Goal: Task Accomplishment & Management: Use online tool/utility

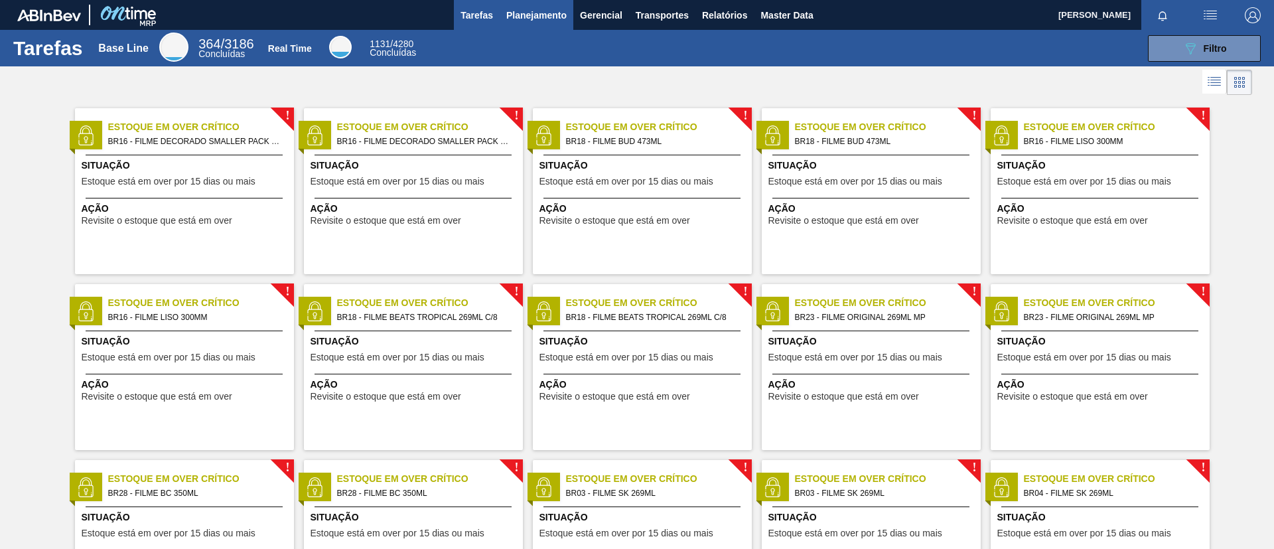
click at [538, 25] on button "Planejamento" at bounding box center [536, 15] width 74 height 30
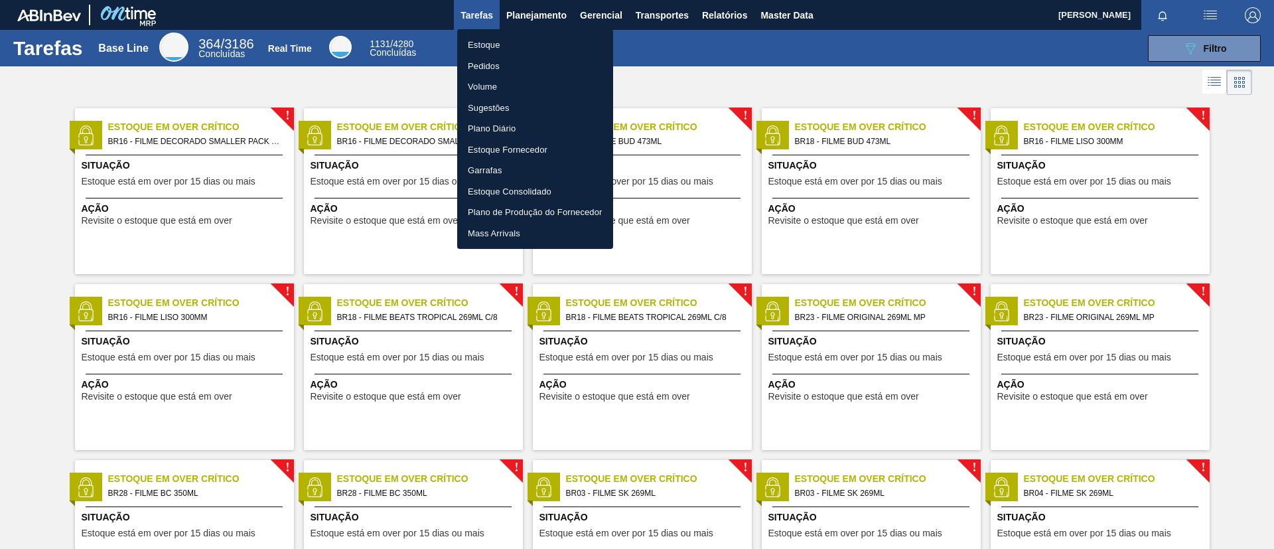
click at [535, 52] on li "Estoque" at bounding box center [535, 44] width 156 height 21
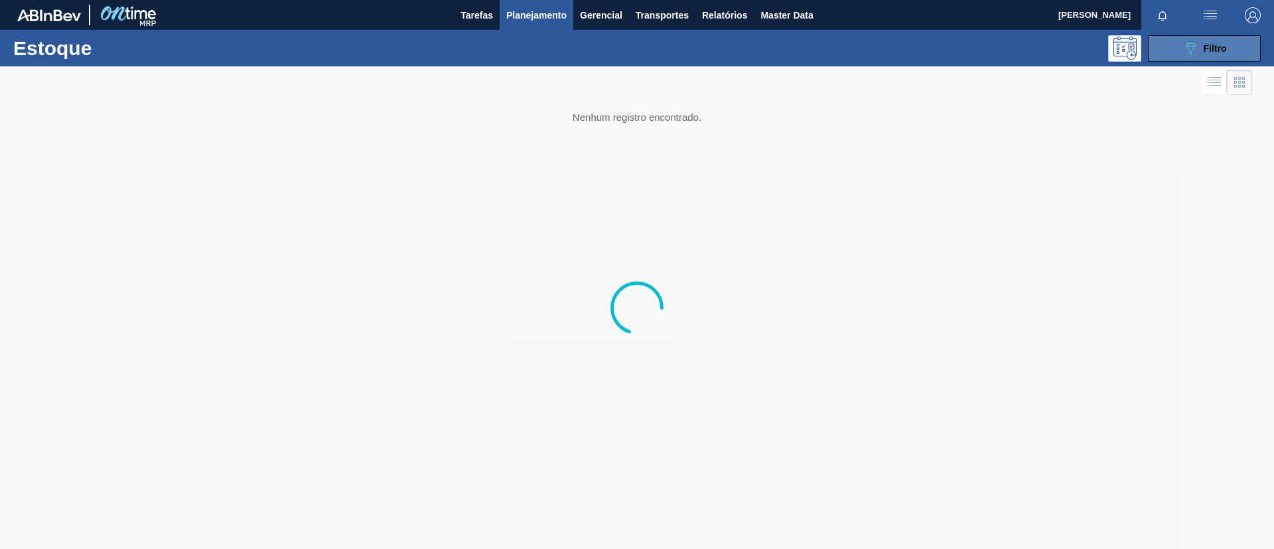
click at [1214, 51] on span "Filtro" at bounding box center [1214, 48] width 23 height 11
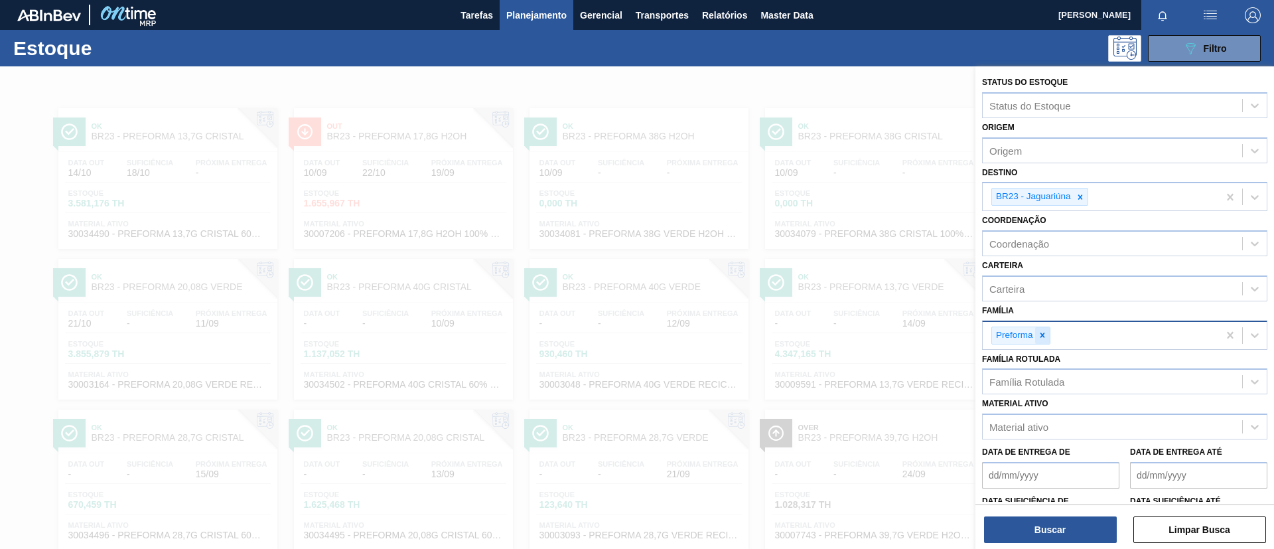
click at [1043, 332] on icon at bounding box center [1041, 334] width 5 height 5
click at [1053, 361] on label "Família Rotulada" at bounding box center [1021, 358] width 78 height 9
click at [990, 376] on Rotulada "Família Rotulada" at bounding box center [989, 381] width 1 height 11
click at [1061, 379] on div "Família Rotulada" at bounding box center [1026, 381] width 75 height 11
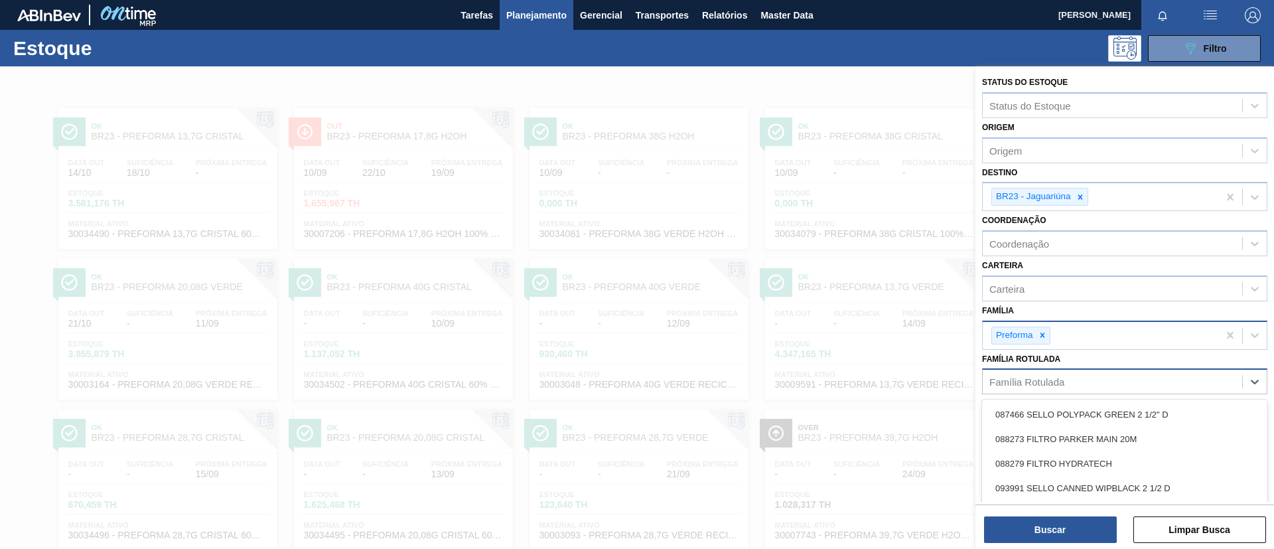
scroll to position [34, 0]
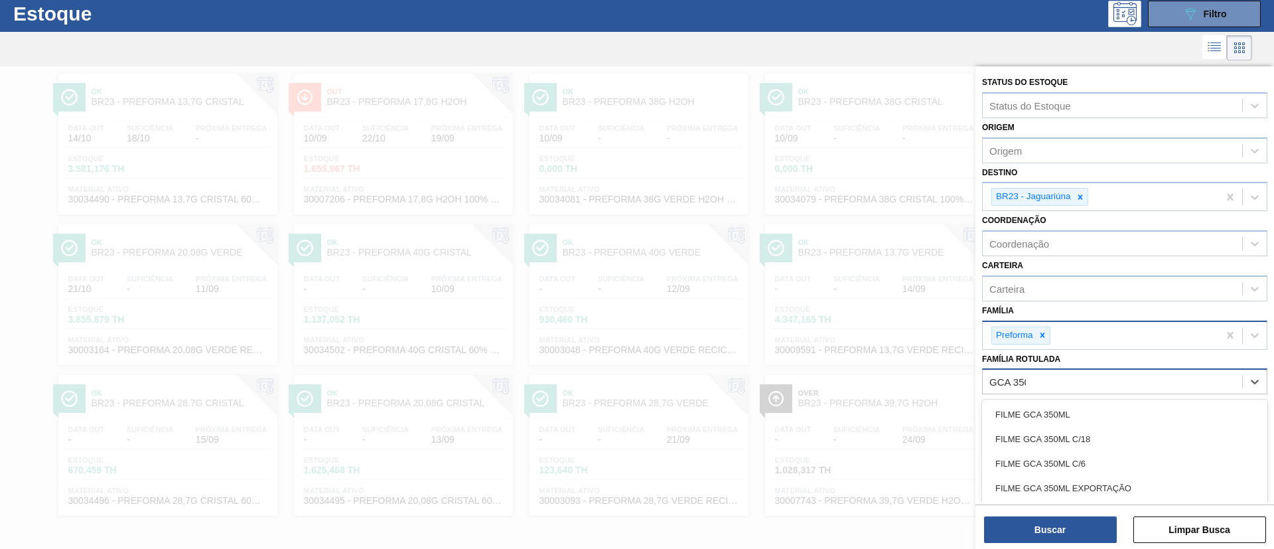
type Rotulada "GCA 350ML"
click at [1089, 414] on div "FILME GCA 350ML" at bounding box center [1124, 414] width 285 height 25
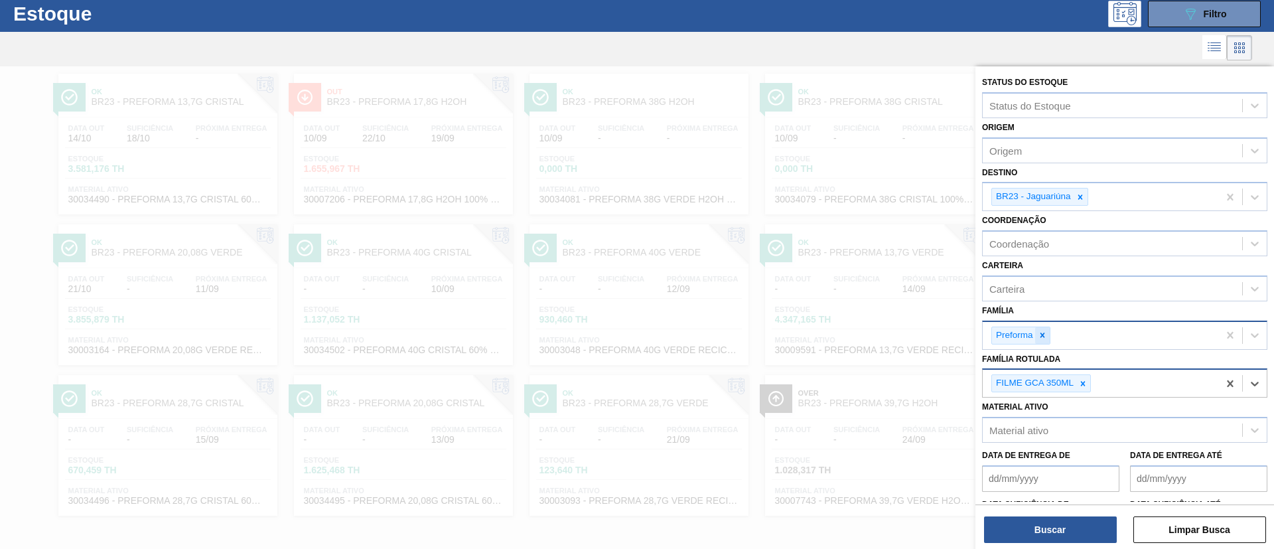
click at [1038, 338] on icon at bounding box center [1041, 334] width 9 height 9
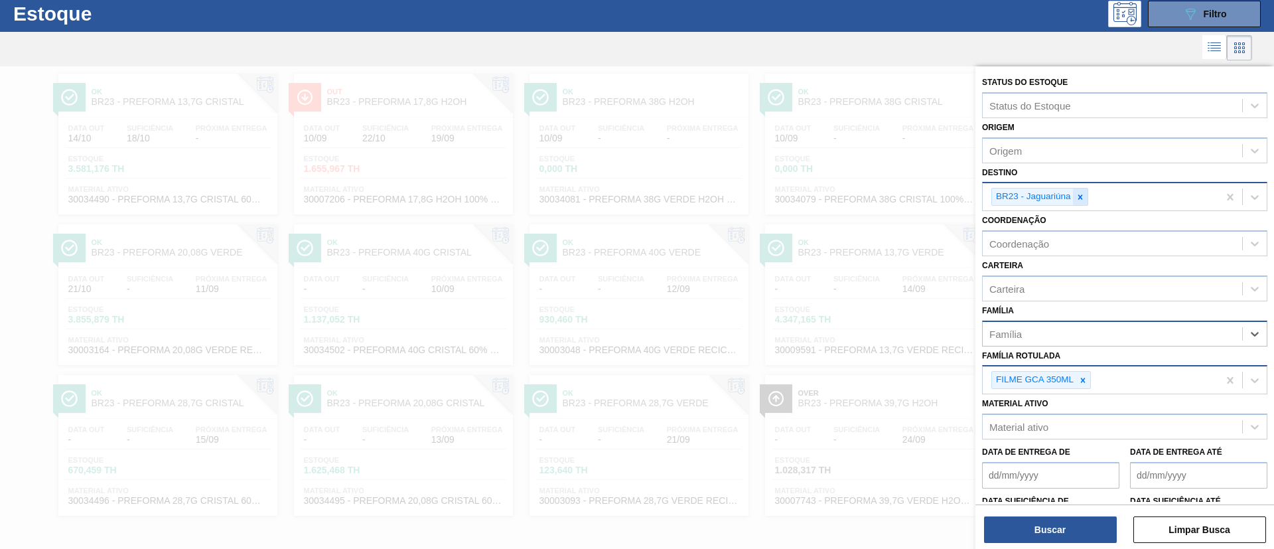
click at [1077, 200] on icon at bounding box center [1079, 196] width 9 height 9
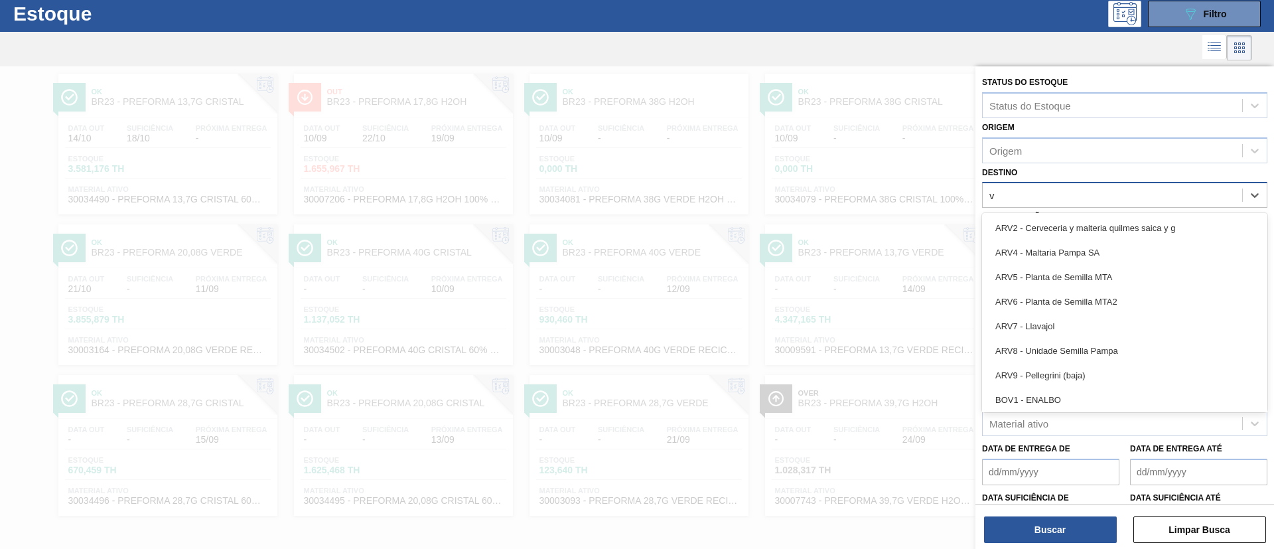
type input "vi"
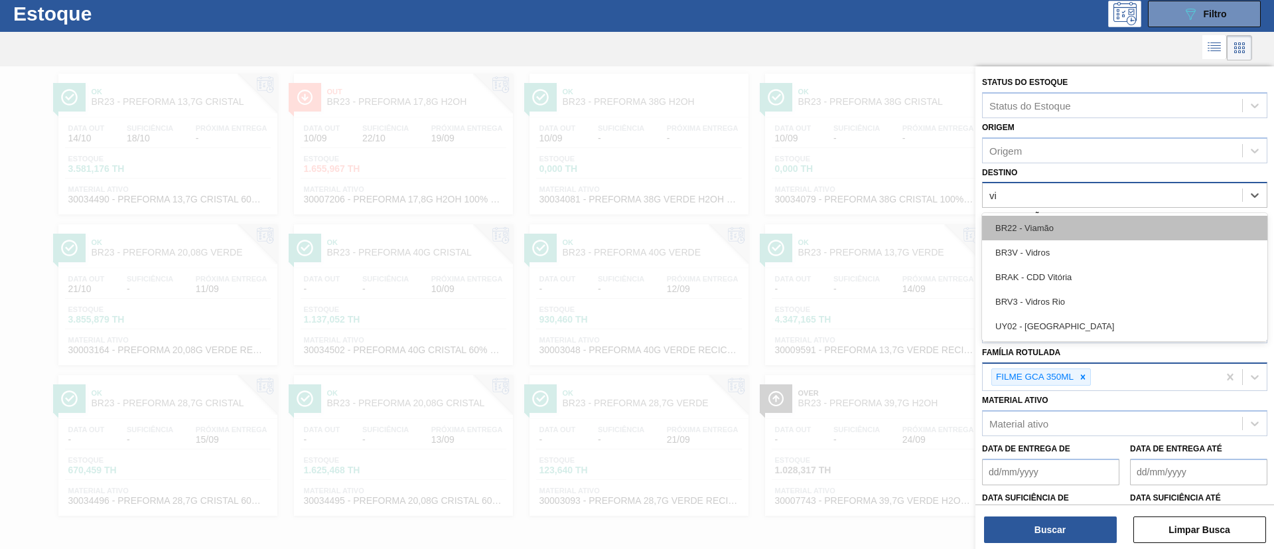
click at [1095, 225] on div "BR22 - Viamão" at bounding box center [1124, 228] width 285 height 25
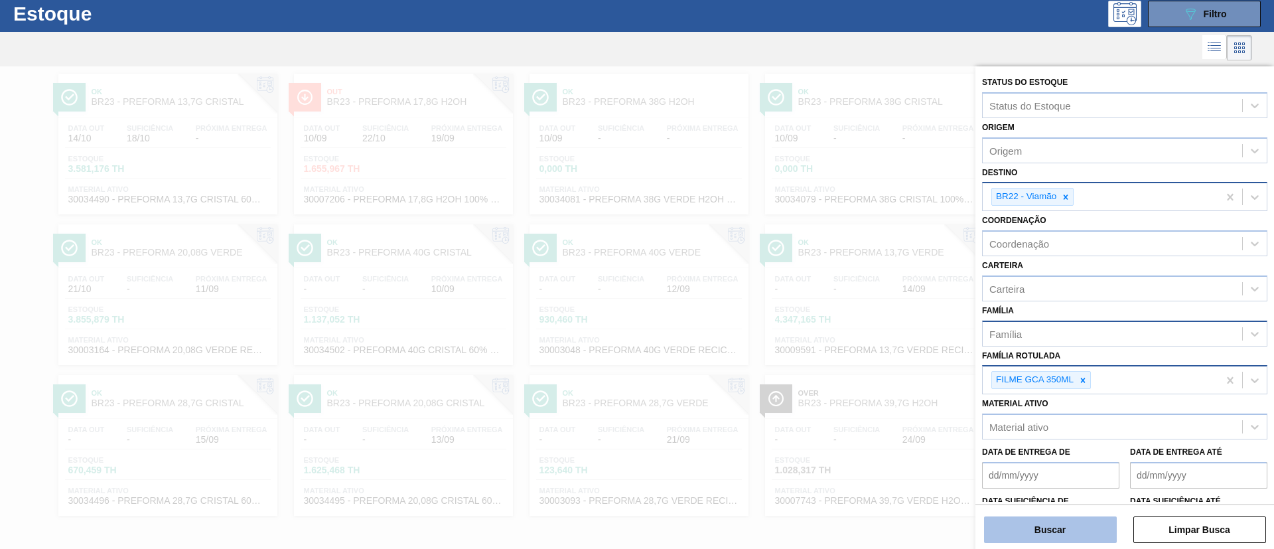
click at [1056, 517] on button "Buscar" at bounding box center [1050, 529] width 133 height 27
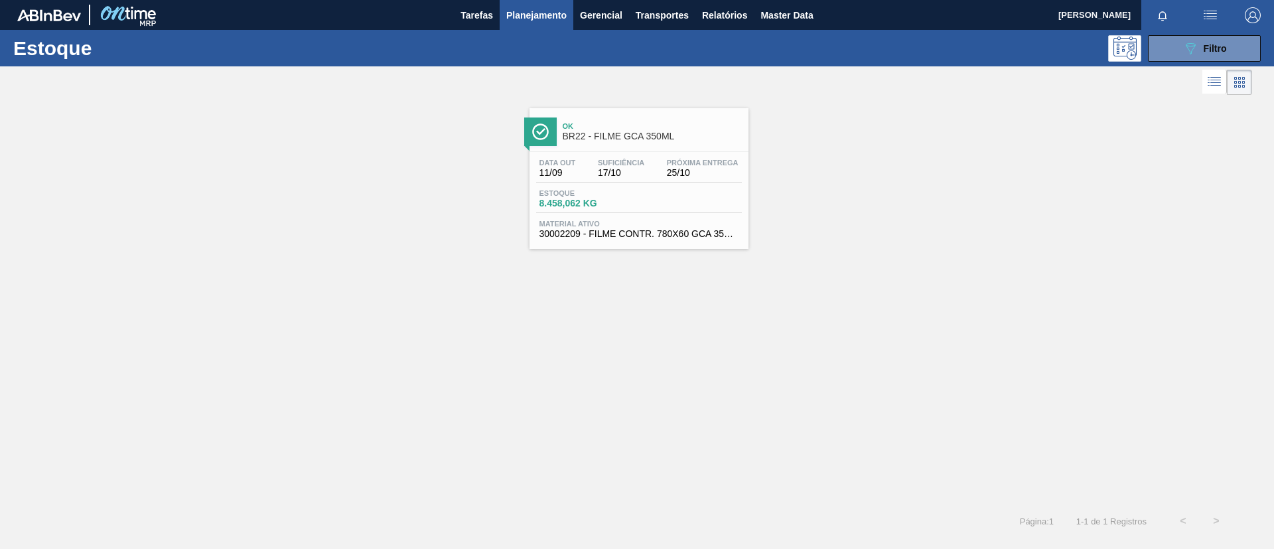
click at [639, 170] on span "17/10" at bounding box center [621, 173] width 46 height 10
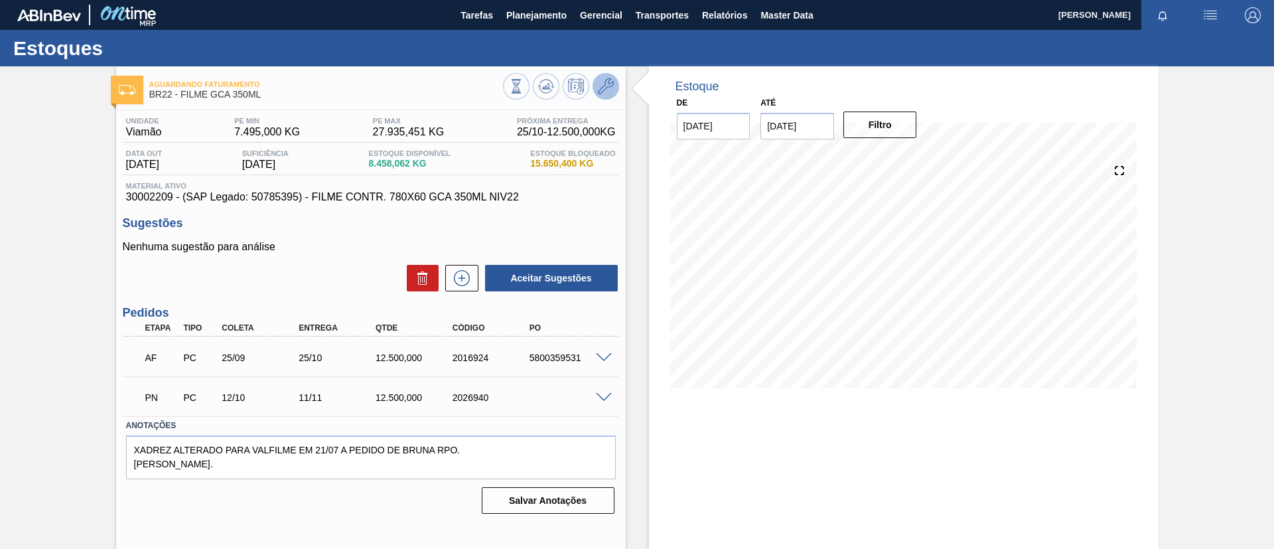
click at [600, 91] on icon at bounding box center [606, 86] width 16 height 16
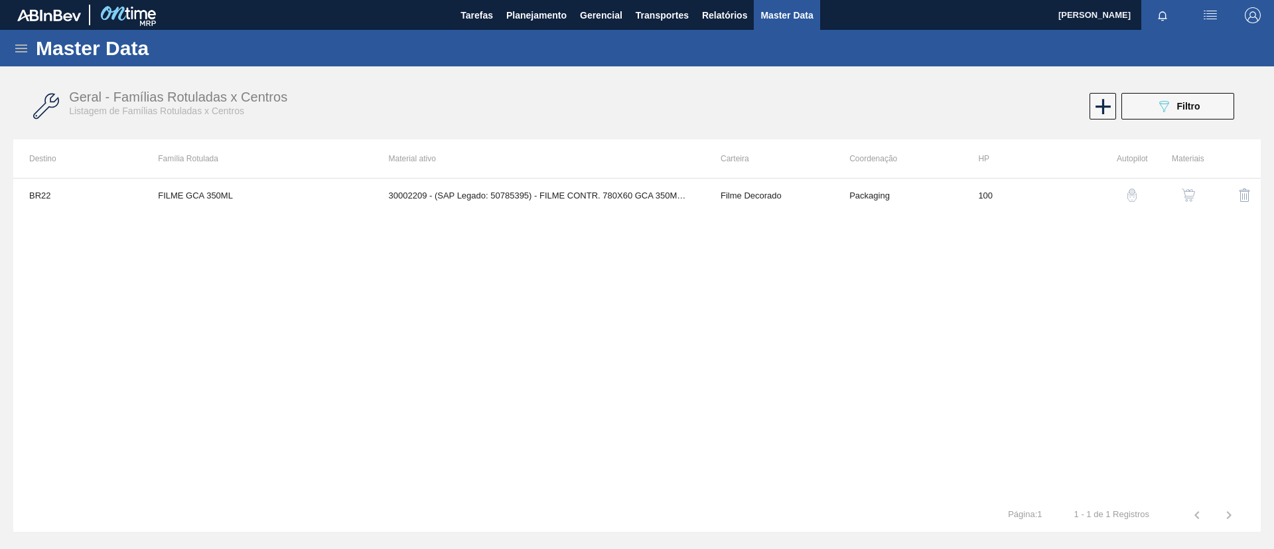
click at [1178, 198] on button "button" at bounding box center [1188, 195] width 32 height 32
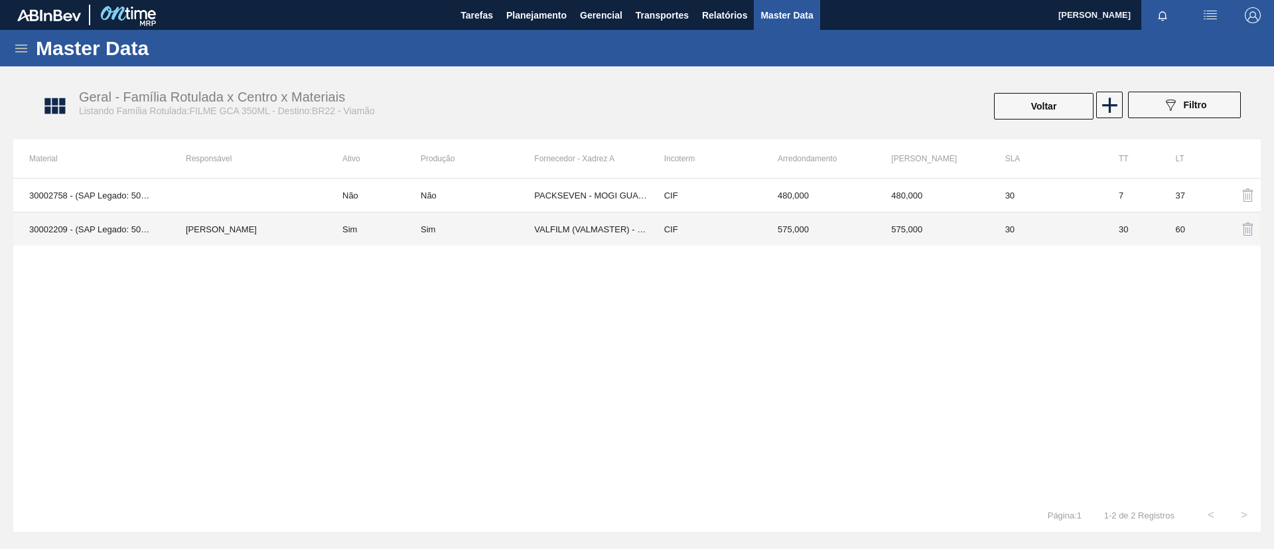
click at [612, 234] on td "VALFILM (VALMASTER) - MANAUS (AM)" at bounding box center [590, 229] width 113 height 34
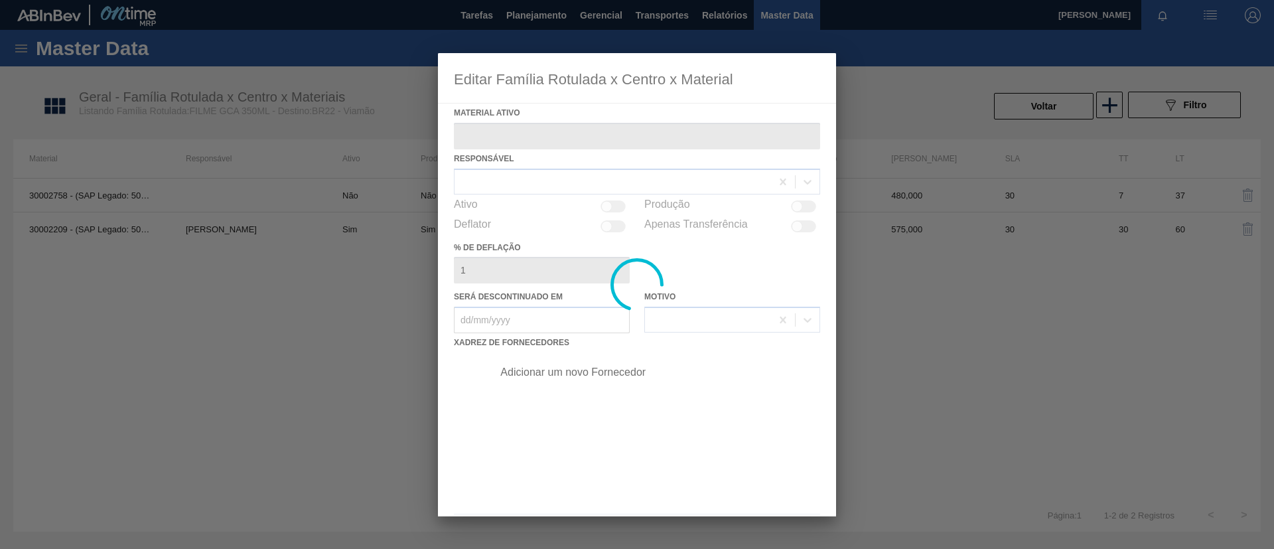
type ativo "30002209 - (SAP Legado: 50785395) - FILME CONTR. 780X60 GCA 350ML NIV22"
checkbox input "true"
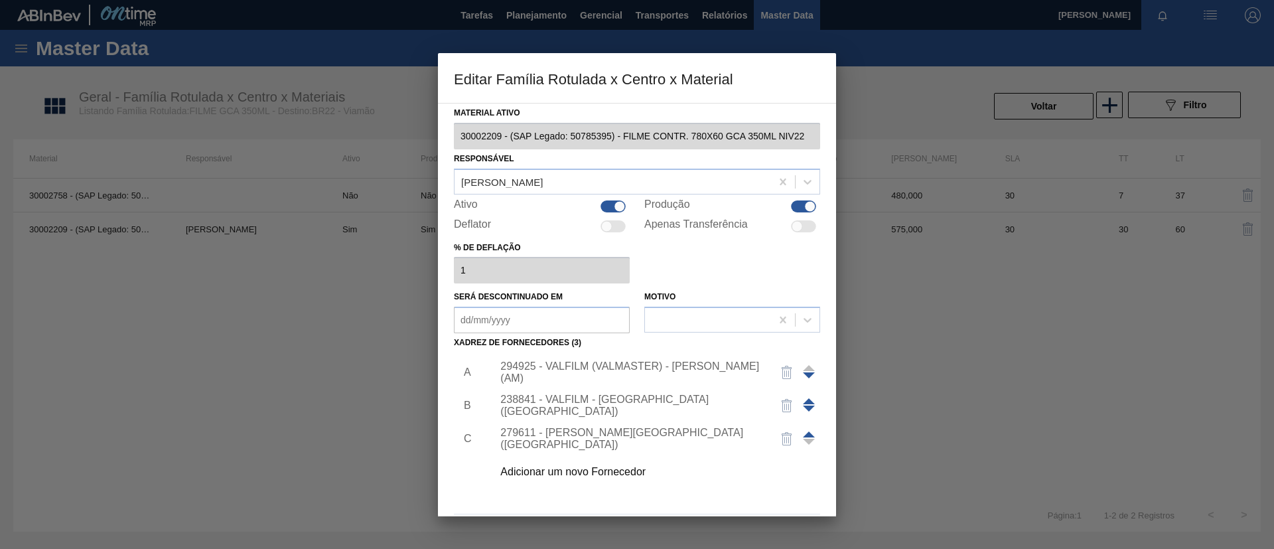
click at [624, 478] on div "Adicionar um novo Fornecedor" at bounding box center [652, 471] width 335 height 33
click at [620, 471] on div "Adicionar um novo Fornecedor" at bounding box center [630, 472] width 260 height 12
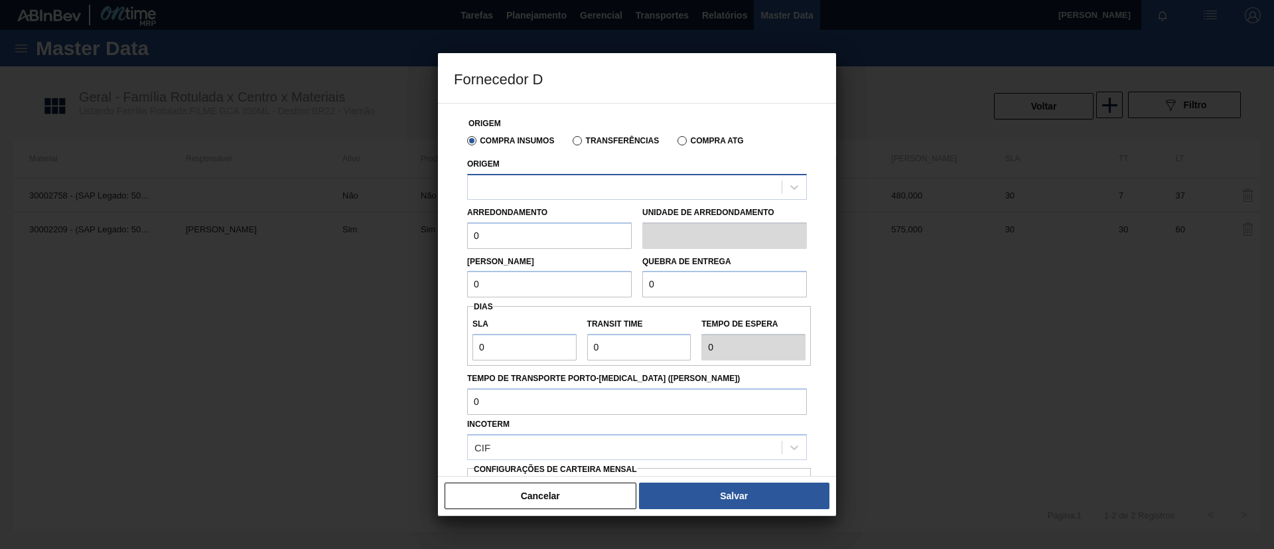
click at [612, 194] on div at bounding box center [625, 186] width 314 height 19
click at [585, 503] on button "Cancelar" at bounding box center [540, 495] width 192 height 27
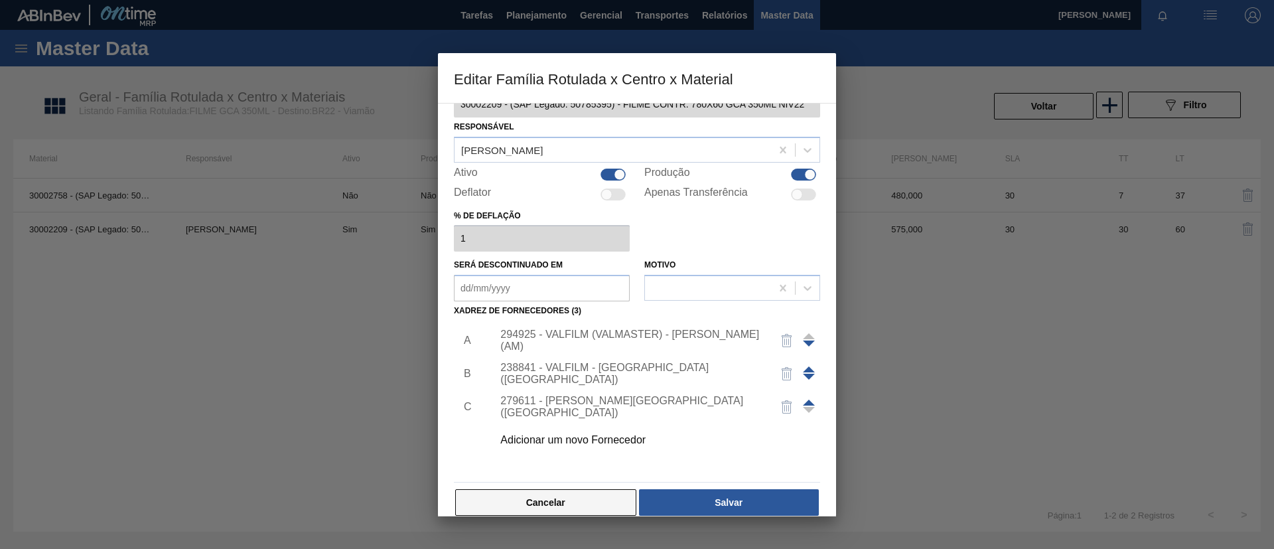
scroll to position [49, 0]
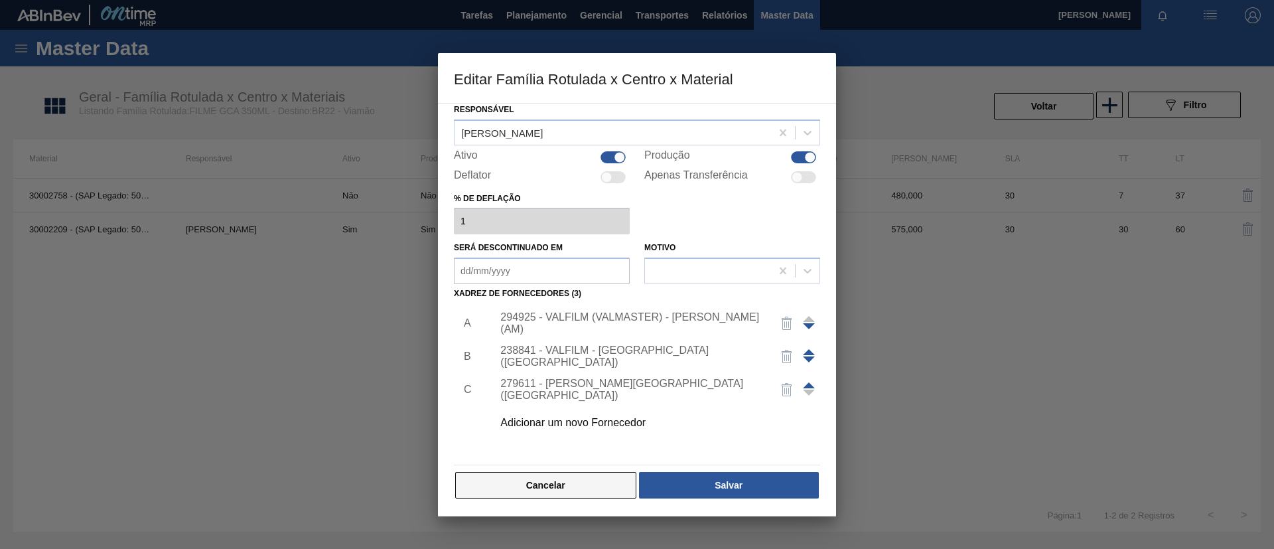
click at [580, 492] on button "Cancelar" at bounding box center [545, 485] width 181 height 27
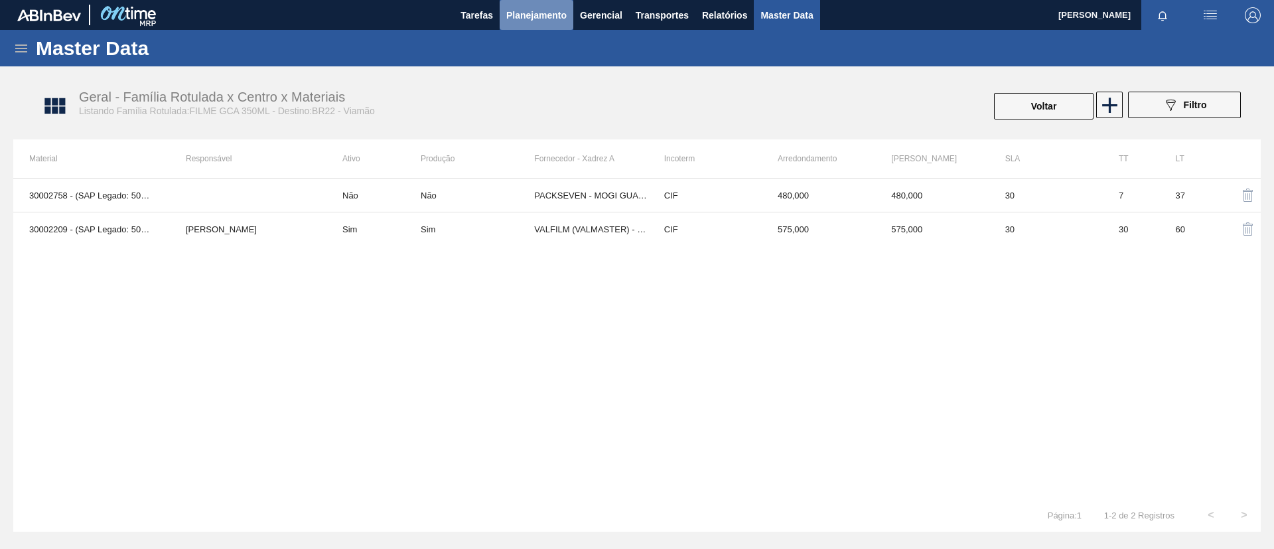
click at [547, 10] on span "Planejamento" at bounding box center [536, 15] width 60 height 16
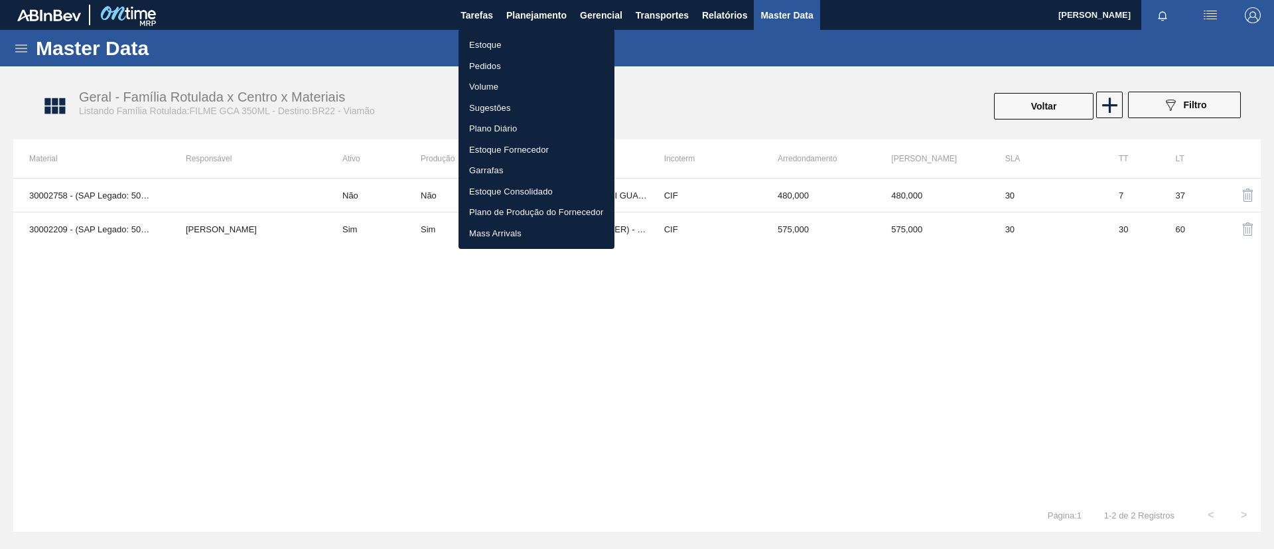
click at [538, 33] on ul "Estoque Pedidos Volume Sugestões Plano Diário Estoque Fornecedor Garrafas Estoq…" at bounding box center [536, 139] width 156 height 220
click at [546, 40] on li "Estoque" at bounding box center [536, 44] width 156 height 21
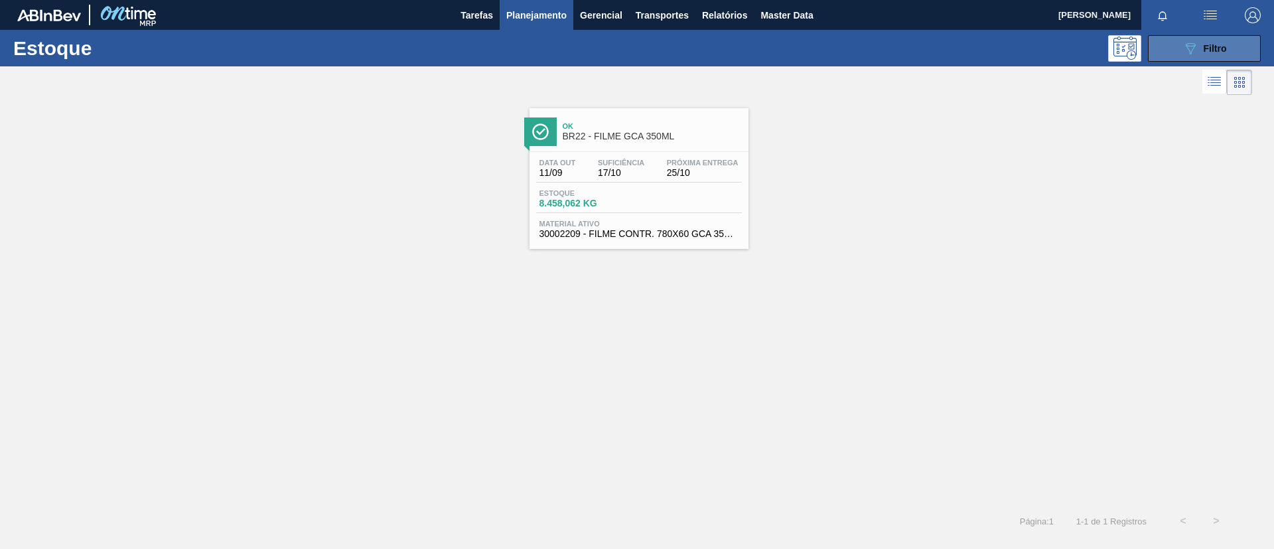
click at [1230, 48] on button "089F7B8B-B2A5-4AFE-B5C0-19BA573D28AC Filtro" at bounding box center [1204, 48] width 113 height 27
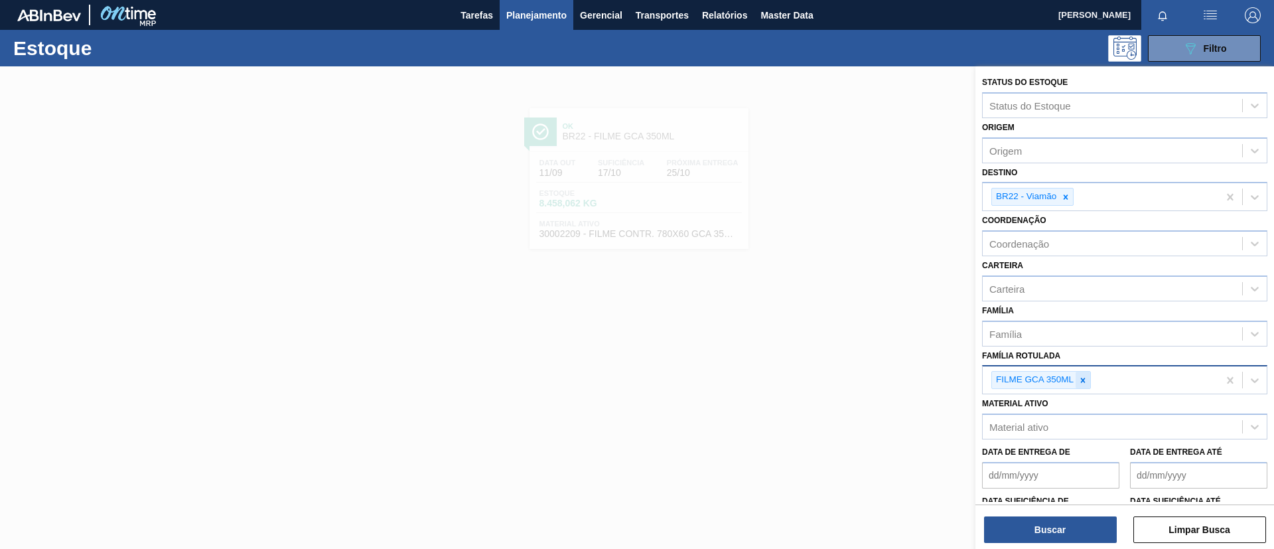
click at [1079, 381] on icon at bounding box center [1082, 379] width 9 height 9
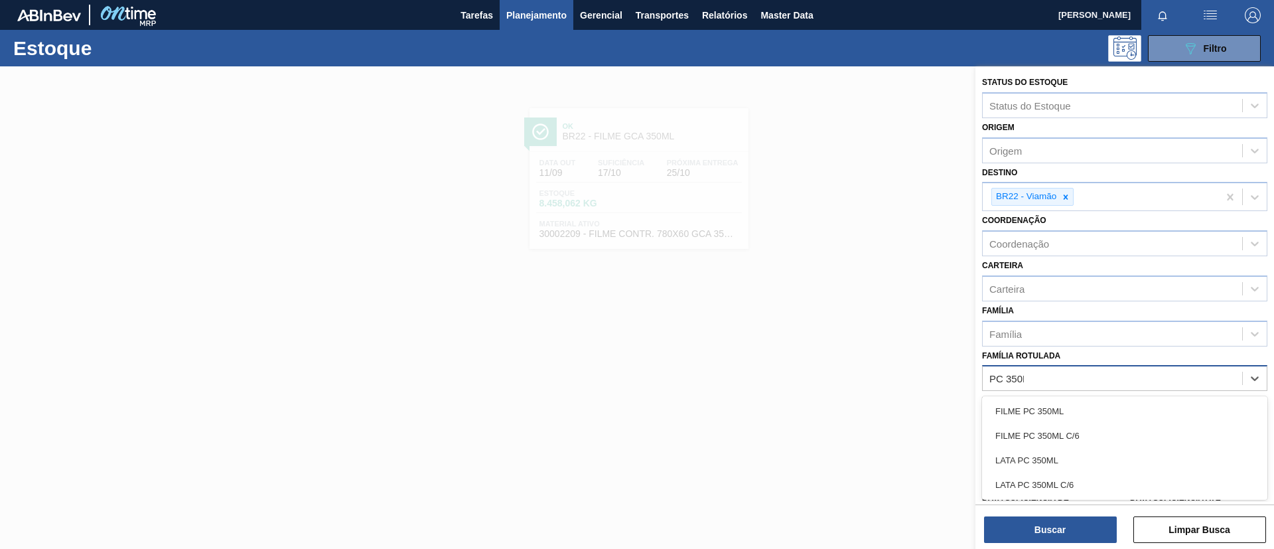
type Rotulada "PC 350ML"
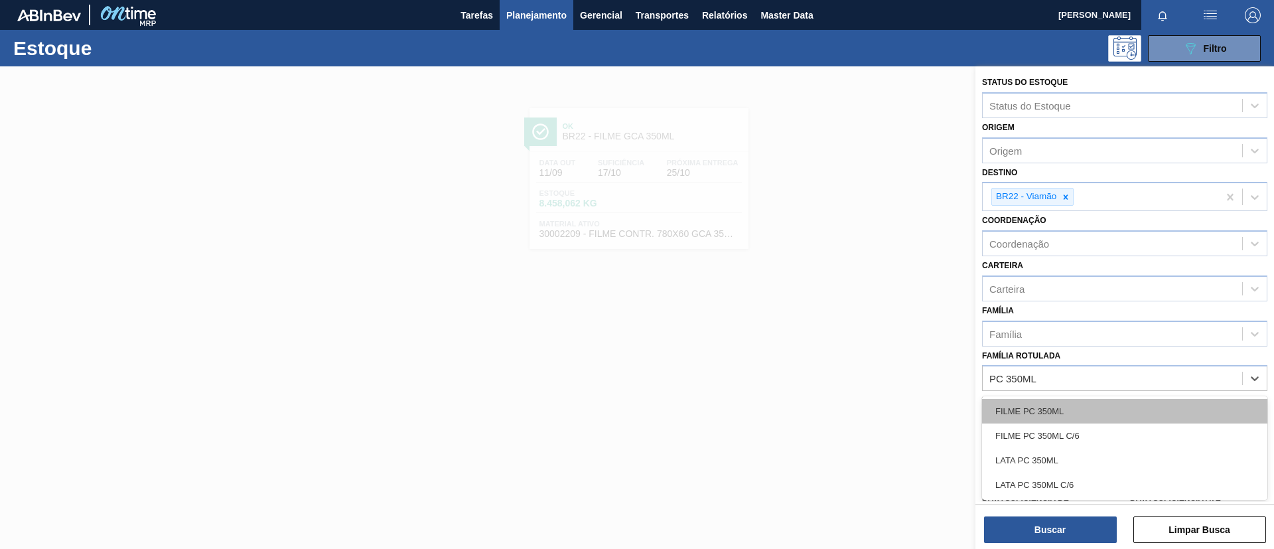
click at [1105, 403] on div "FILME PC 350ML" at bounding box center [1124, 411] width 285 height 25
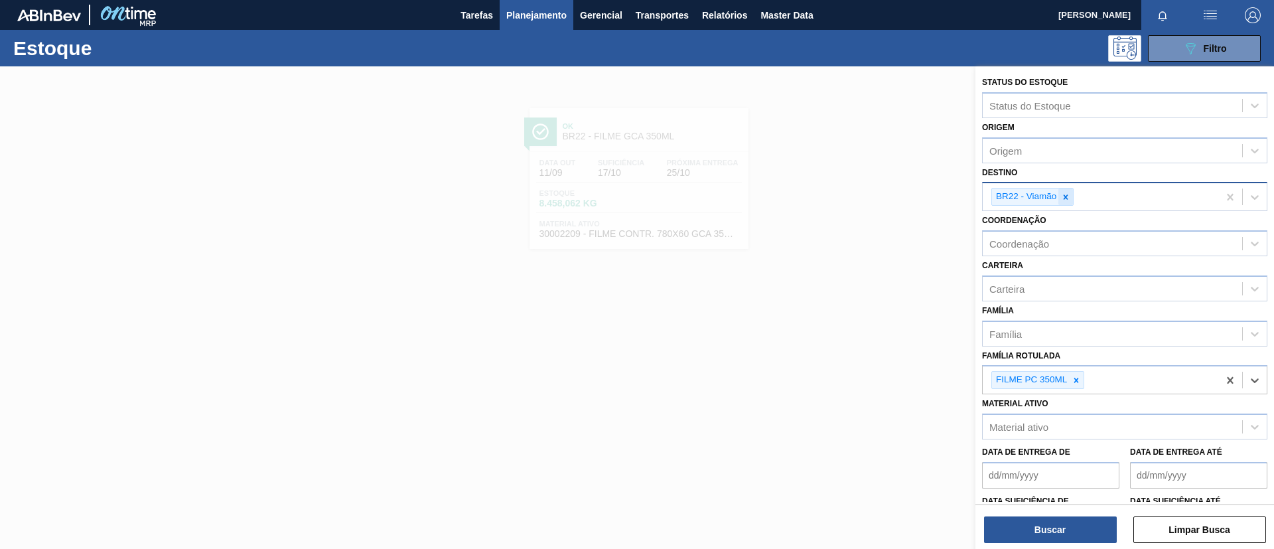
click at [1067, 198] on icon at bounding box center [1065, 196] width 5 height 5
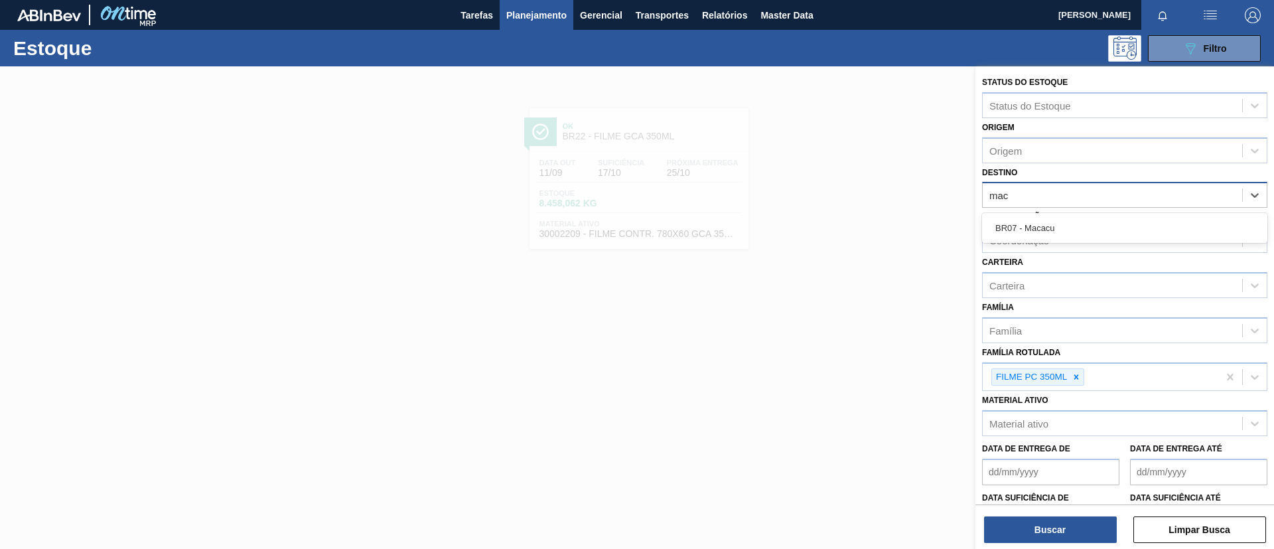
type input "maca"
click at [1074, 220] on div "BR07 - Macacu" at bounding box center [1124, 228] width 285 height 25
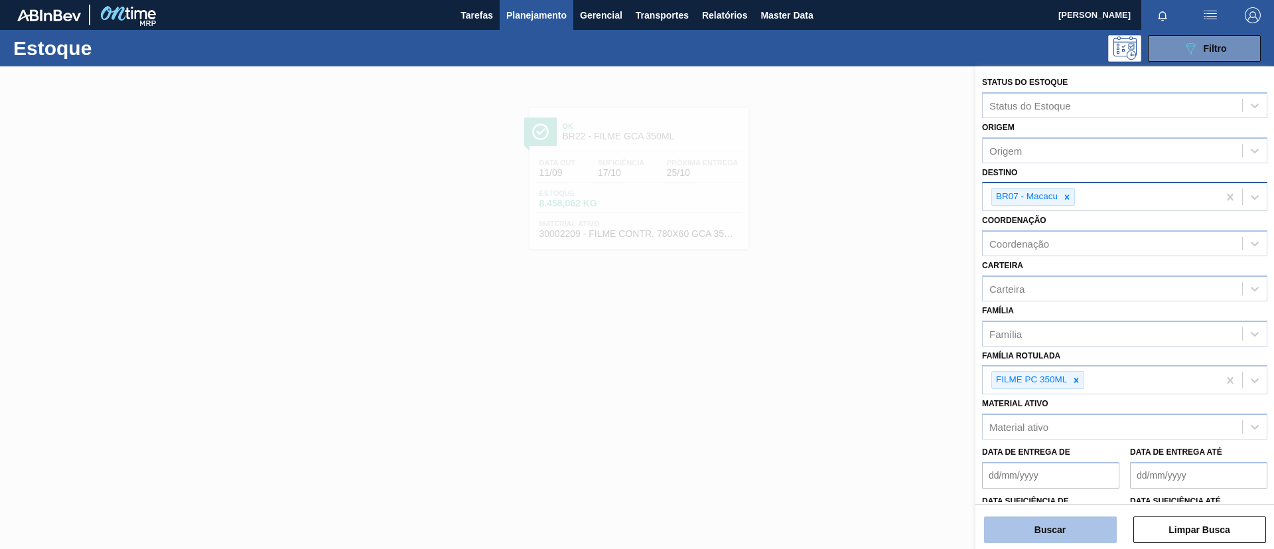
click at [1045, 519] on button "Buscar" at bounding box center [1050, 529] width 133 height 27
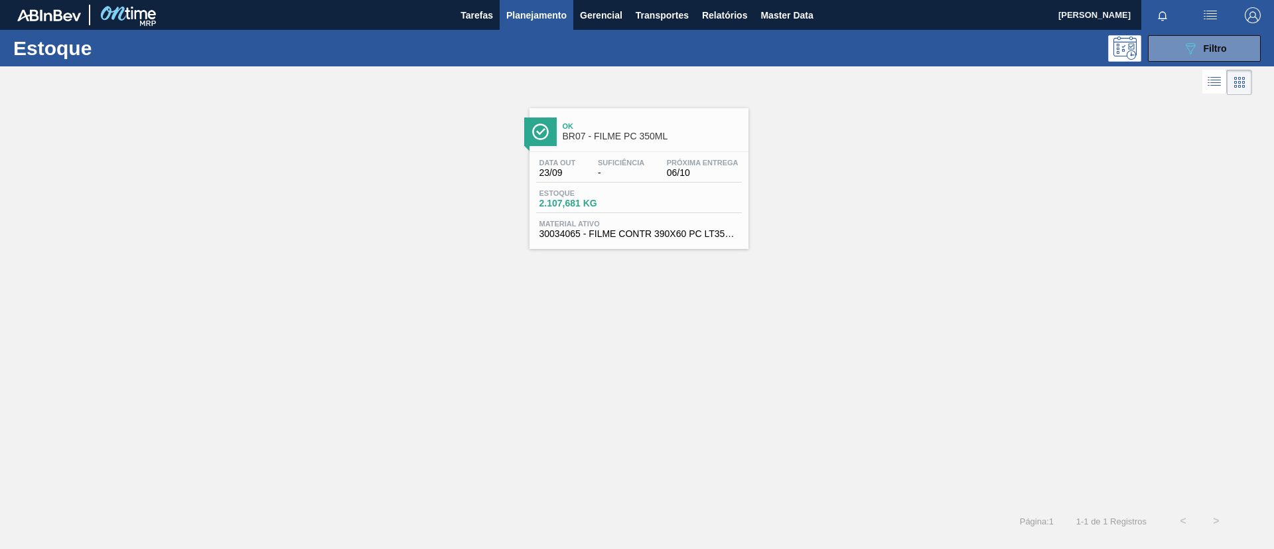
click at [672, 152] on div "Data out 23/09 Suficiência - Próxima Entrega 06/10 Estoque 2.107,681 KG Materia…" at bounding box center [638, 197] width 219 height 90
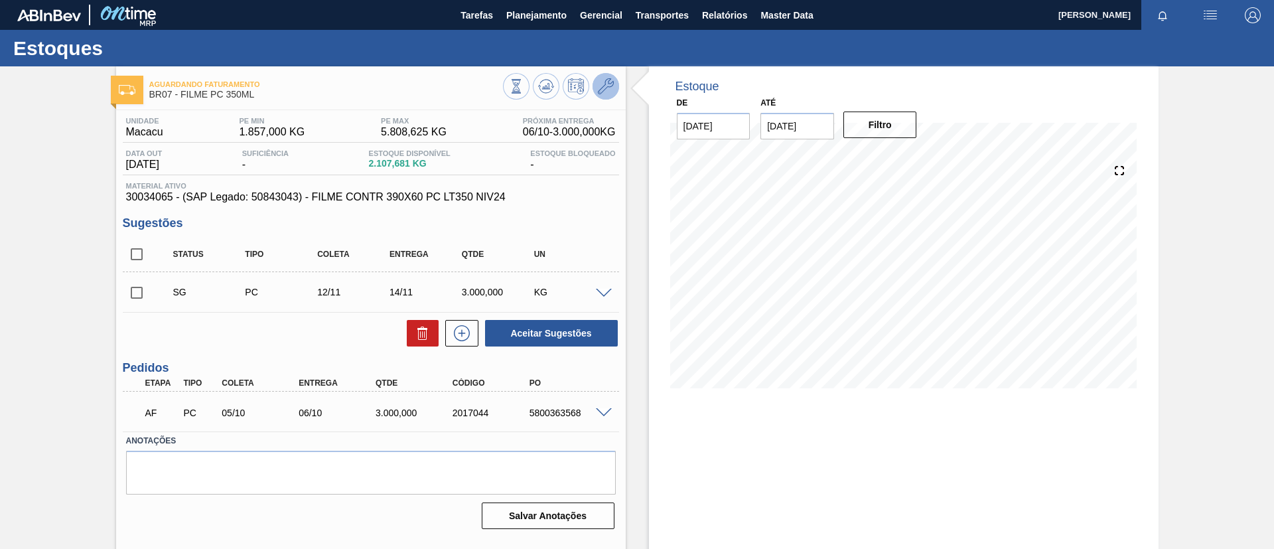
click at [602, 87] on icon at bounding box center [606, 86] width 16 height 16
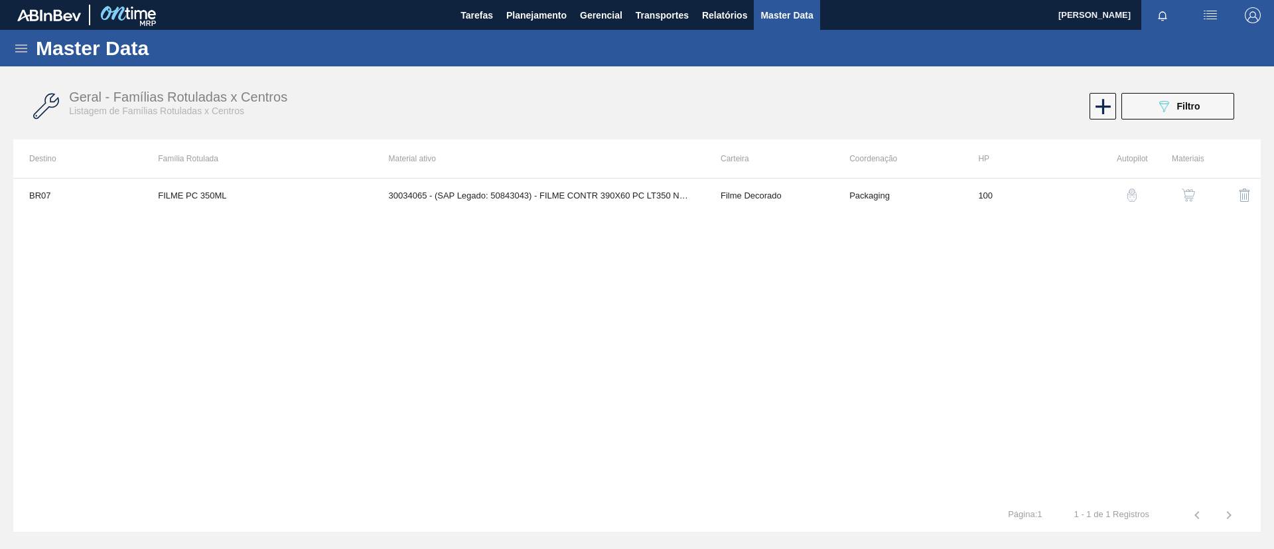
click at [1191, 190] on img "button" at bounding box center [1187, 194] width 13 height 13
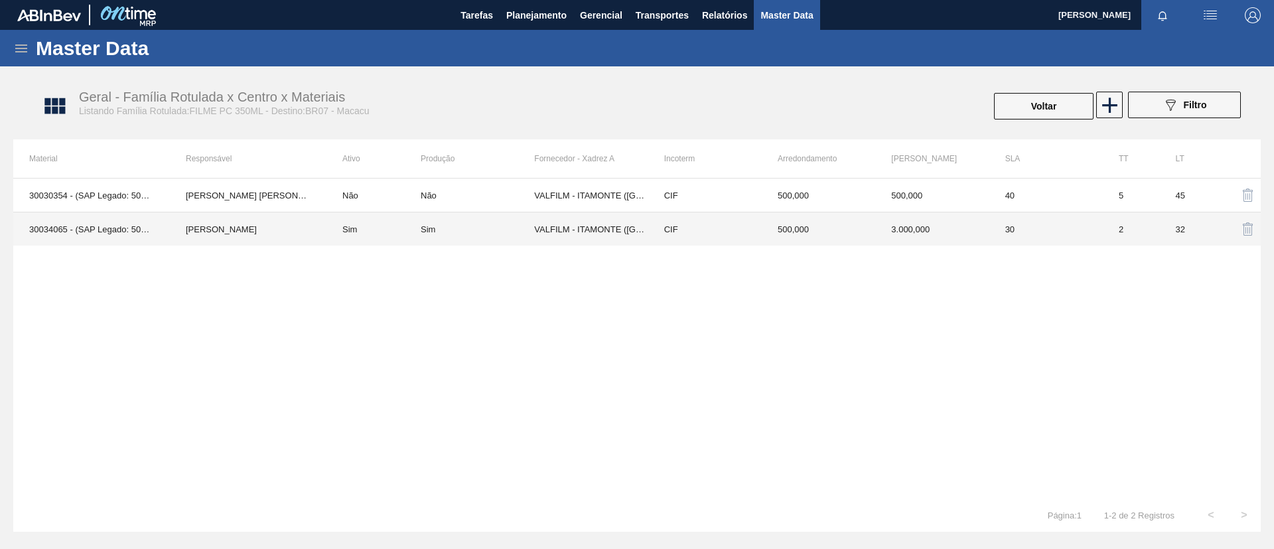
click at [518, 236] on td "Sim" at bounding box center [477, 229] width 113 height 34
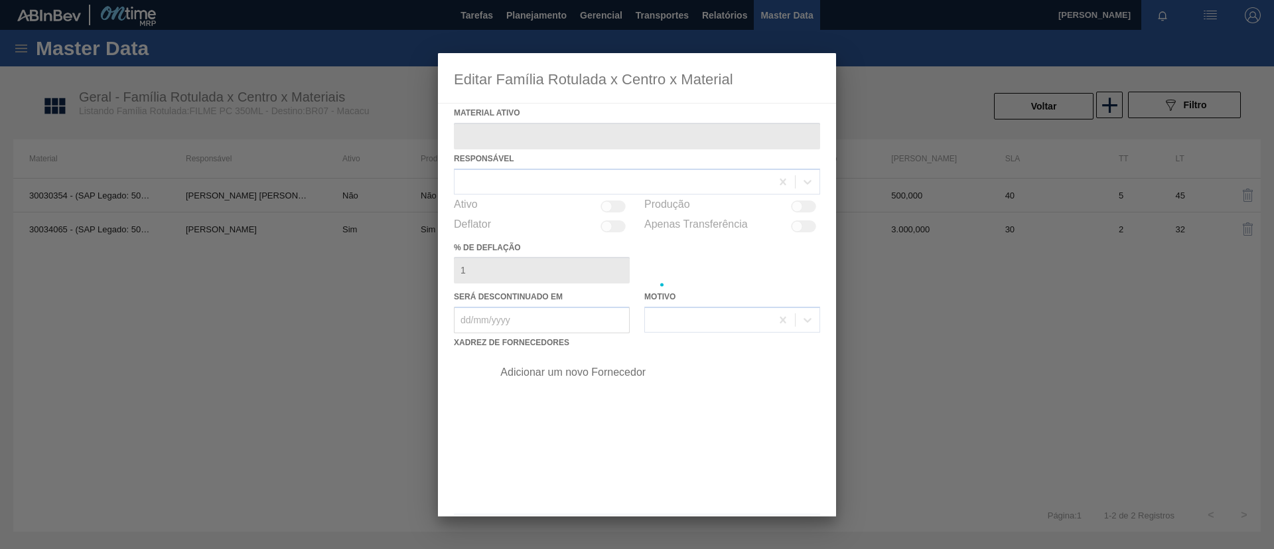
type ativo "30034065 - (SAP Legado: 50843043) - FILME CONTR 390X60 PC LT350 NIV24"
checkbox input "true"
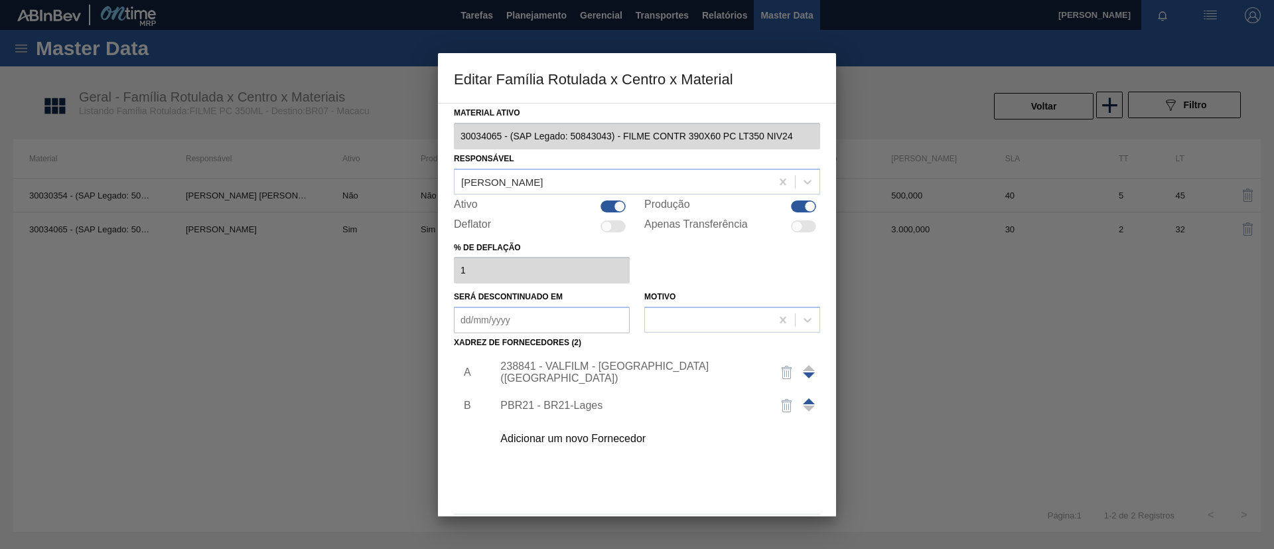
click at [586, 444] on div "Adicionar um novo Fornecedor" at bounding box center [652, 438] width 335 height 33
click at [586, 437] on div "Adicionar um novo Fornecedor" at bounding box center [630, 438] width 260 height 12
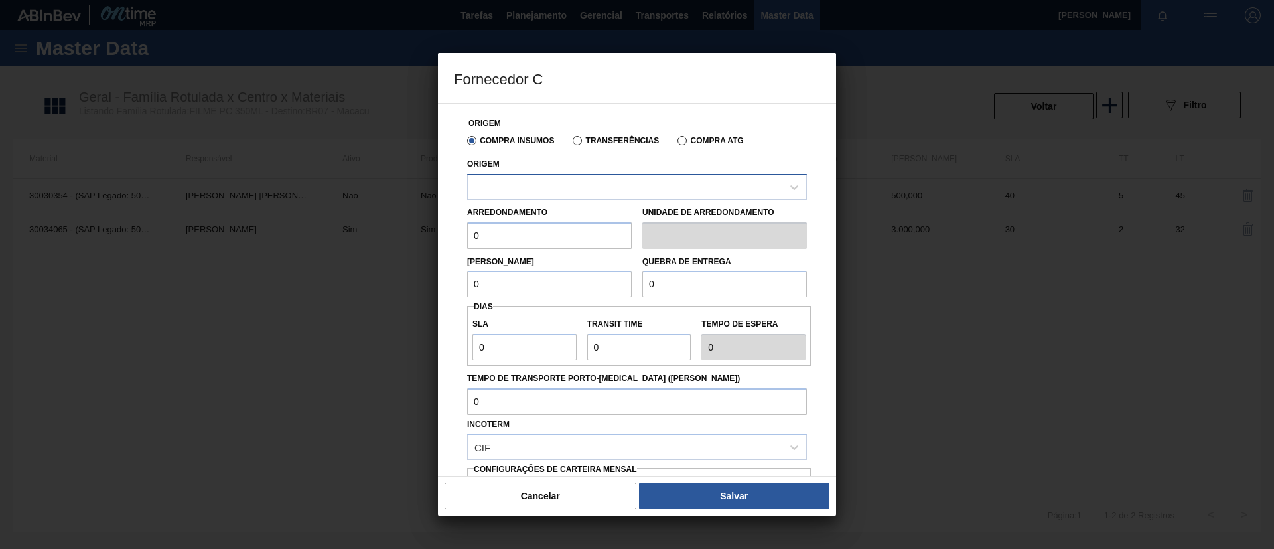
click at [585, 198] on div at bounding box center [637, 187] width 340 height 26
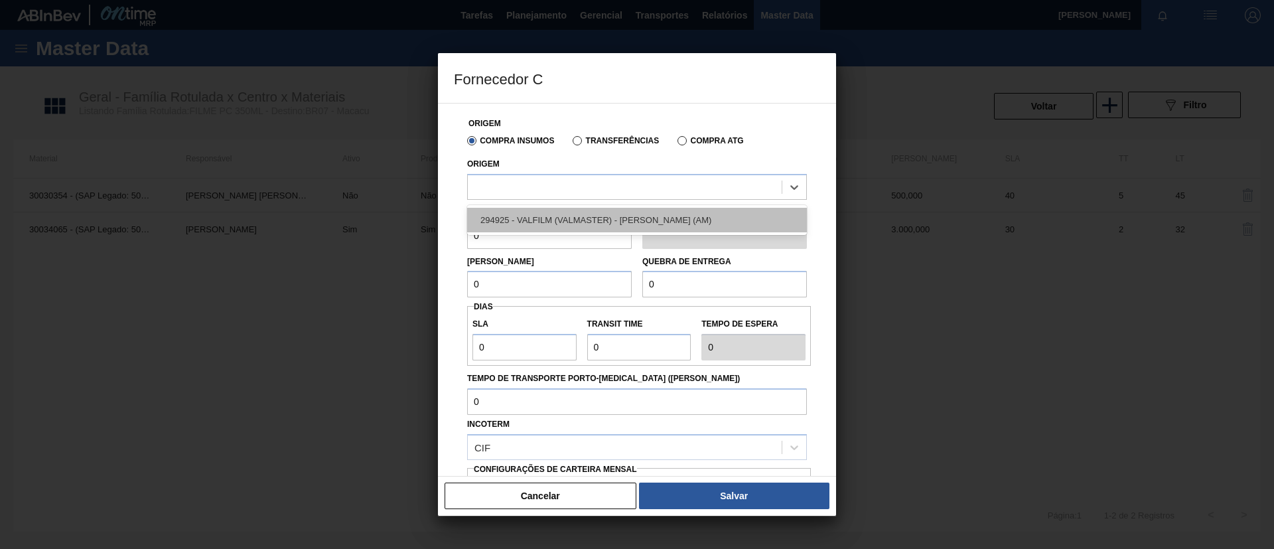
click at [596, 213] on div "294925 - VALFILM (VALMASTER) - [PERSON_NAME] (AM)" at bounding box center [637, 220] width 340 height 25
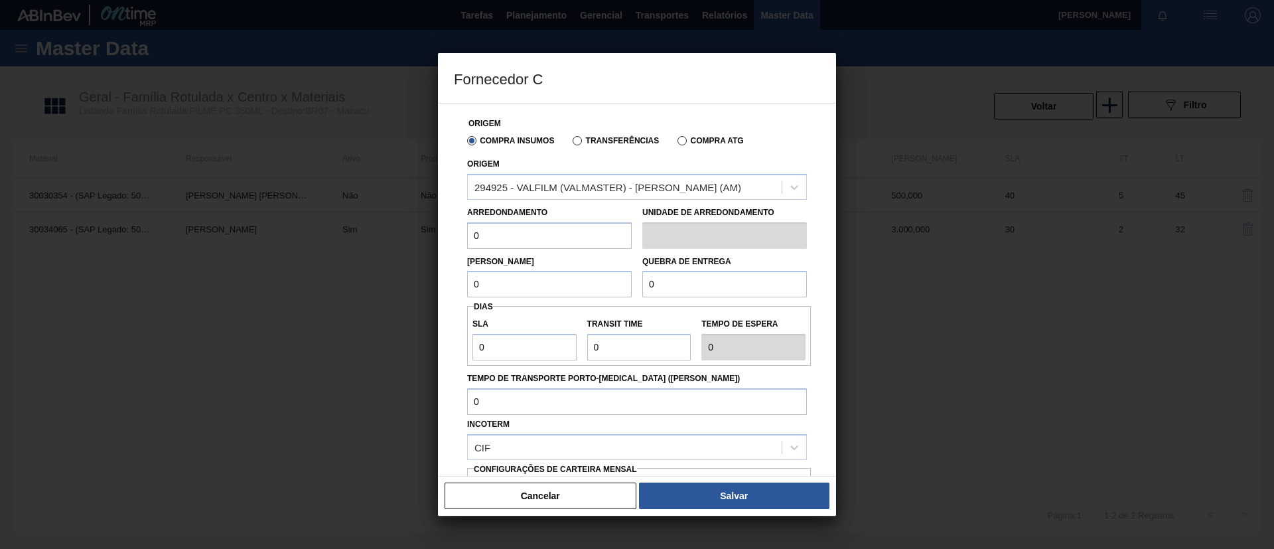
drag, startPoint x: 536, startPoint y: 245, endPoint x: 373, endPoint y: 245, distance: 162.5
click at [373, 245] on div "Fornecedor C Origem Compra Insumos Transferências Compra ATG Origem 294925 - VA…" at bounding box center [637, 274] width 1274 height 549
drag, startPoint x: 505, startPoint y: 235, endPoint x: 401, endPoint y: 235, distance: 104.1
click at [401, 235] on div "Fornecedor C Origem Compra Insumos Transferências Compra ATG Origem 294925 - VA…" at bounding box center [637, 274] width 1274 height 549
type input "500"
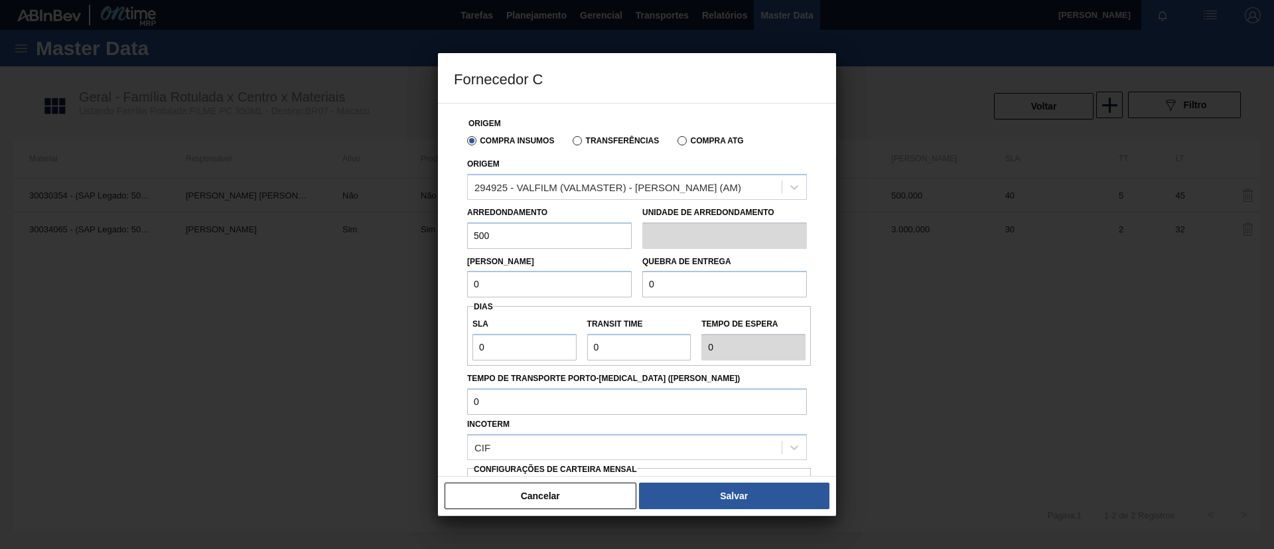
drag, startPoint x: 521, startPoint y: 287, endPoint x: 387, endPoint y: 285, distance: 134.7
click at [387, 285] on div "Fornecedor C Origem Compra Insumos Transferências Compra ATG Origem 294925 - VA…" at bounding box center [637, 274] width 1274 height 549
paste input "50"
type input "500"
drag, startPoint x: 685, startPoint y: 292, endPoint x: 534, endPoint y: 288, distance: 151.3
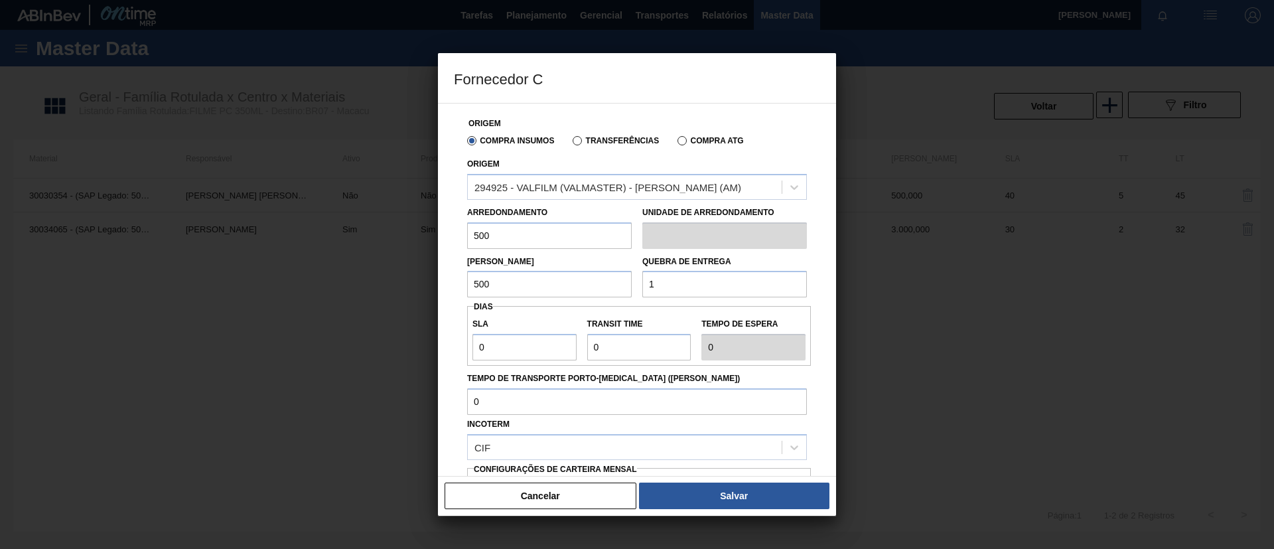
click at [534, 288] on div "Lote Mínimo 500 Quebra de entrega 1" at bounding box center [637, 273] width 350 height 49
type input "2"
paste input ".500"
type input "12.500"
drag, startPoint x: 492, startPoint y: 335, endPoint x: 398, endPoint y: 330, distance: 93.7
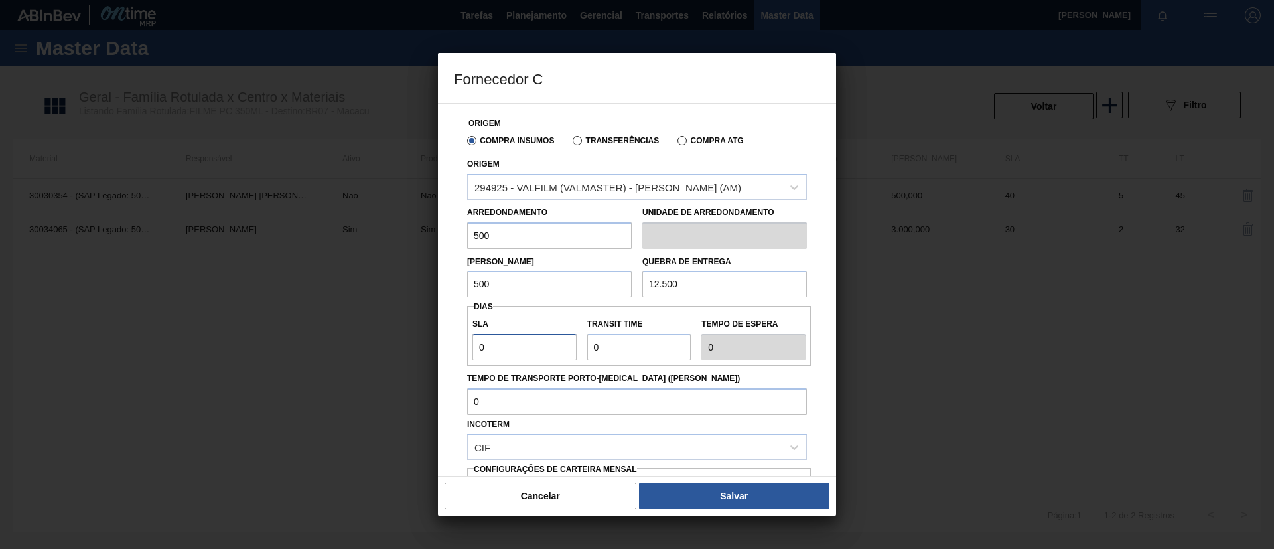
click at [398, 330] on div "Fornecedor C Origem Compra Insumos Transferências Compra ATG Origem 294925 - VA…" at bounding box center [637, 274] width 1274 height 549
type input "3"
type input "30"
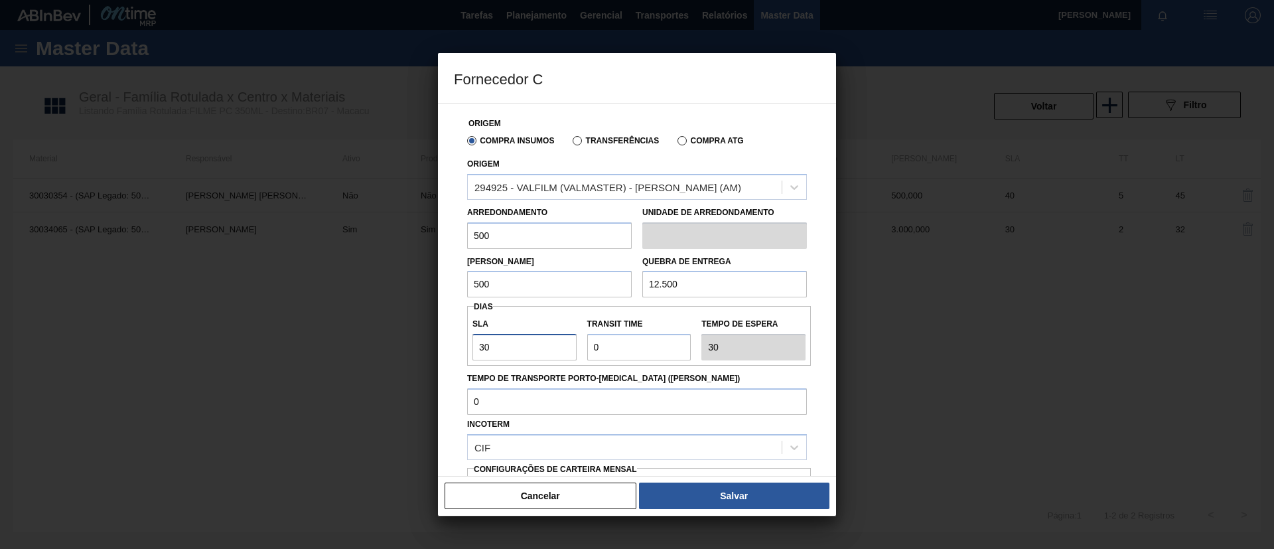
type input "30"
drag, startPoint x: 604, startPoint y: 346, endPoint x: 525, endPoint y: 345, distance: 78.9
click at [525, 345] on div "SLA 30 Transit Time Tempo de espera 30" at bounding box center [639, 335] width 344 height 49
type input "3"
type input "33"
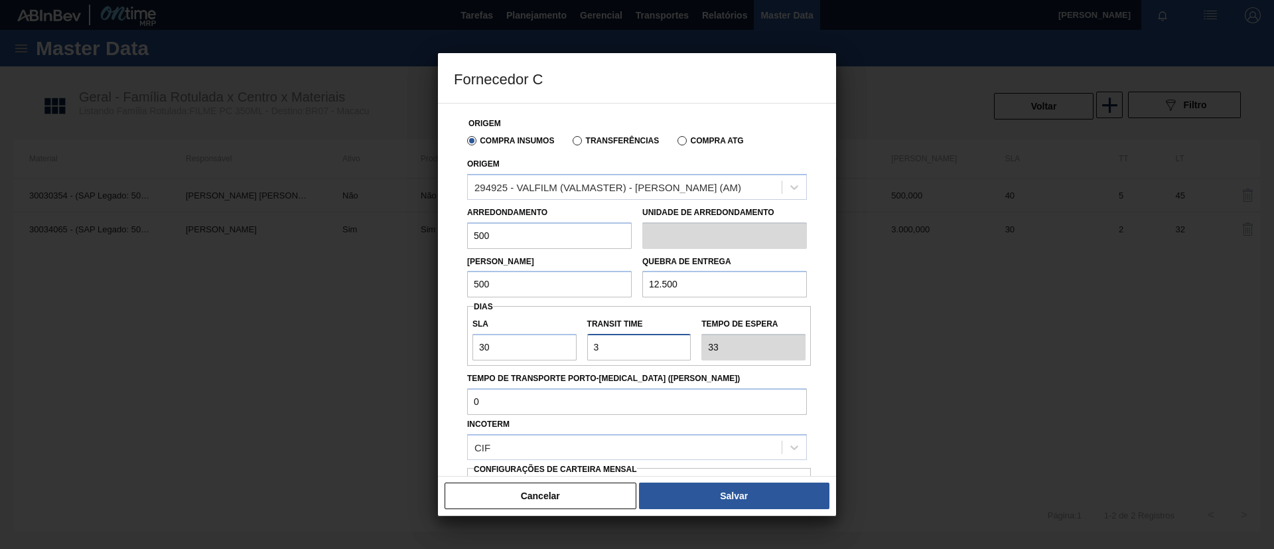
type input "30"
type input "60"
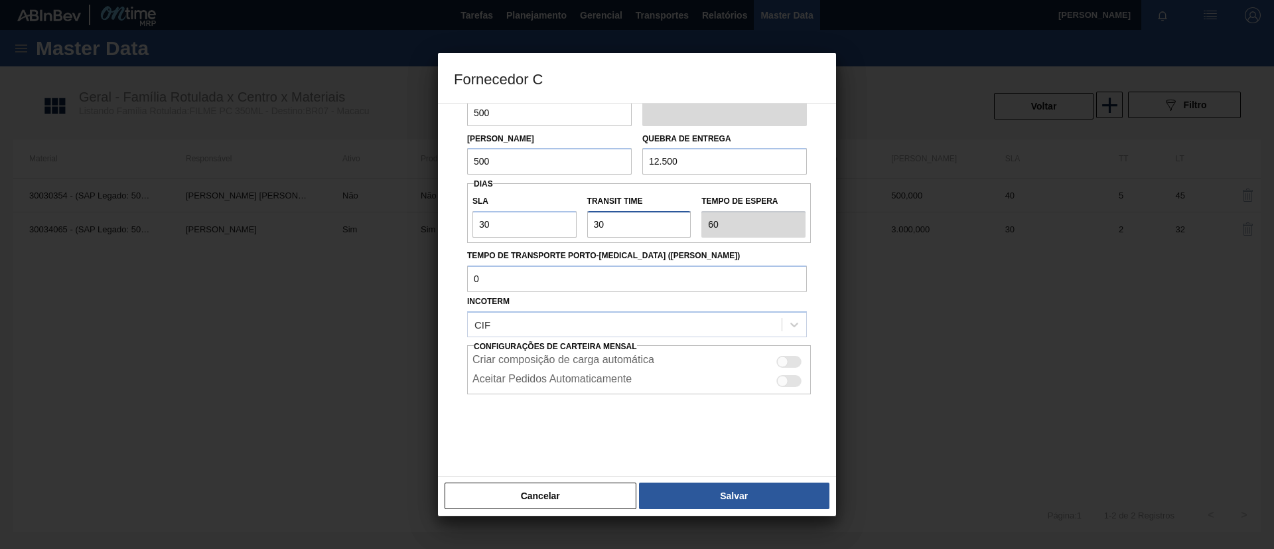
scroll to position [123, 0]
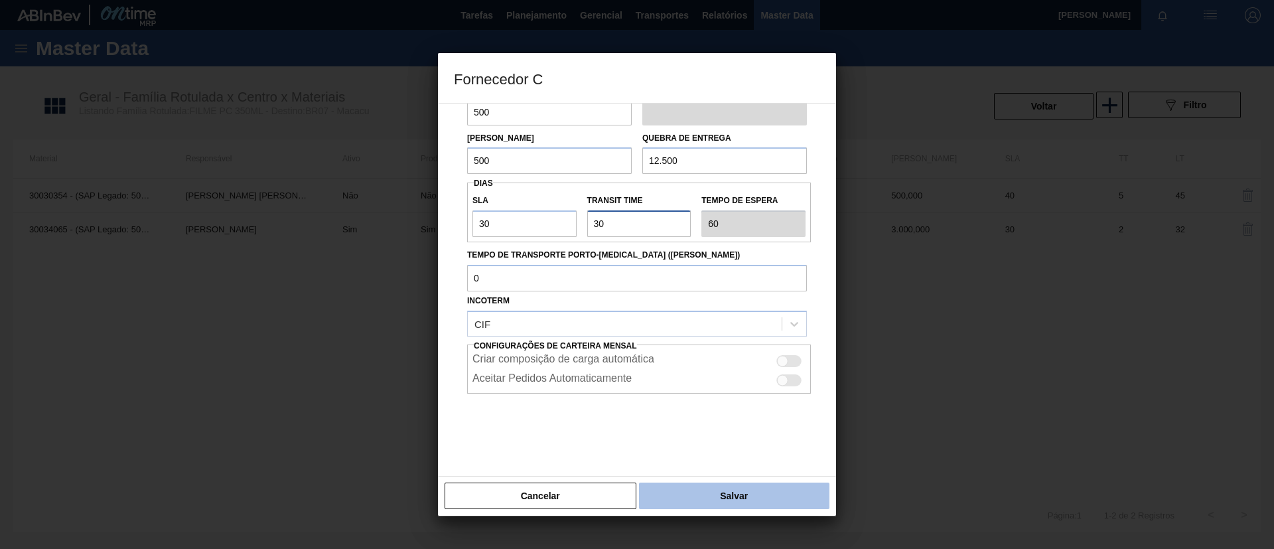
type input "30"
click at [752, 489] on button "Salvar" at bounding box center [734, 495] width 190 height 27
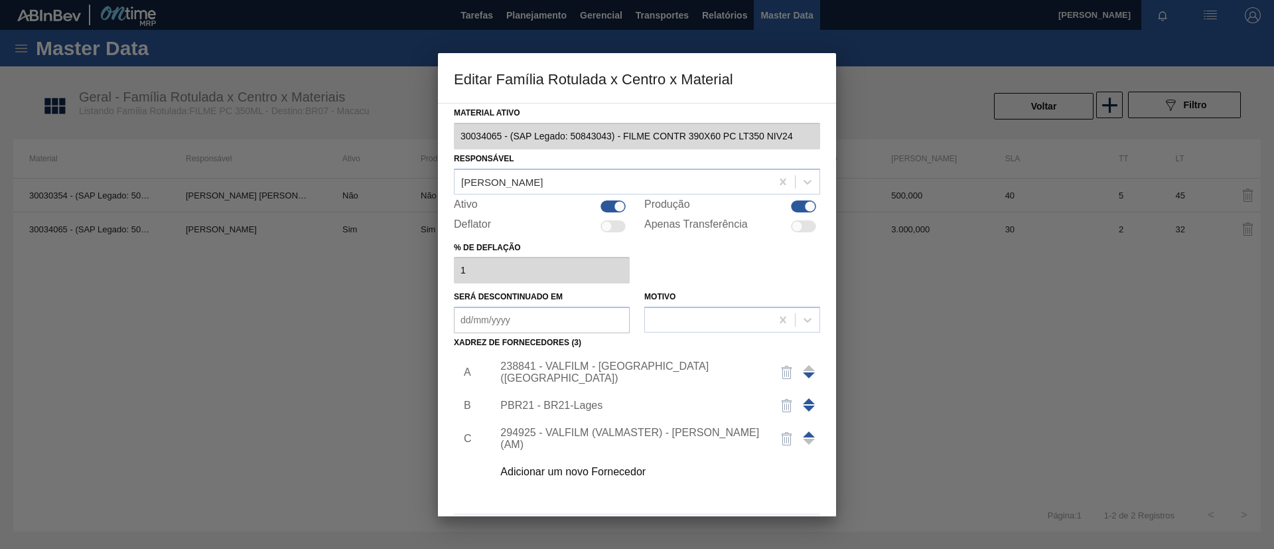
scroll to position [49, 0]
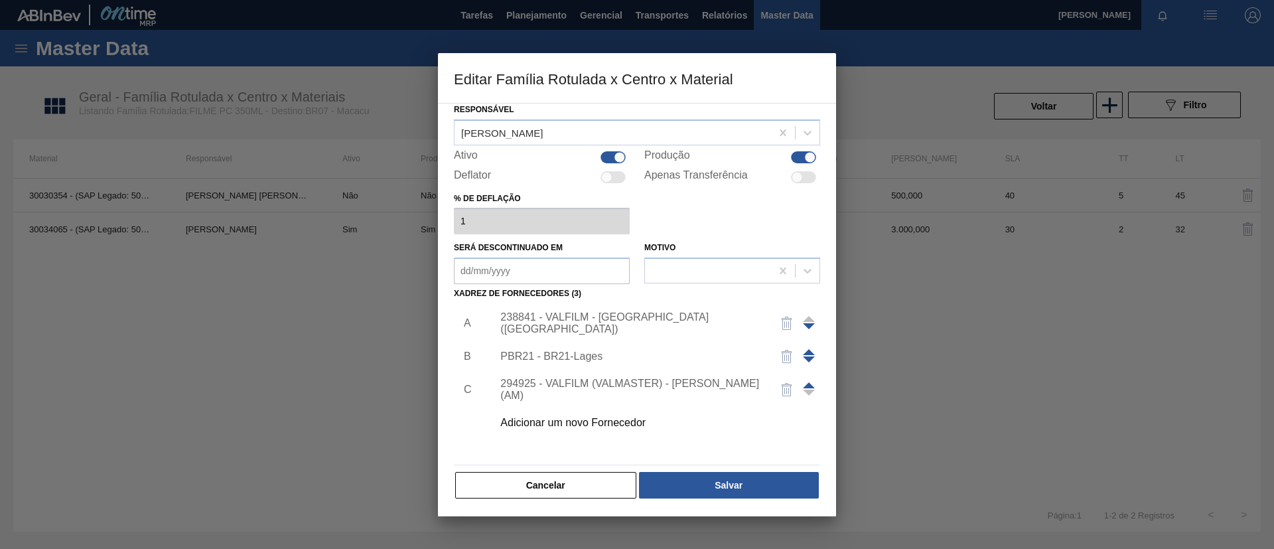
click at [809, 387] on span at bounding box center [809, 385] width 12 height 6
click at [809, 351] on span at bounding box center [809, 352] width 12 height 6
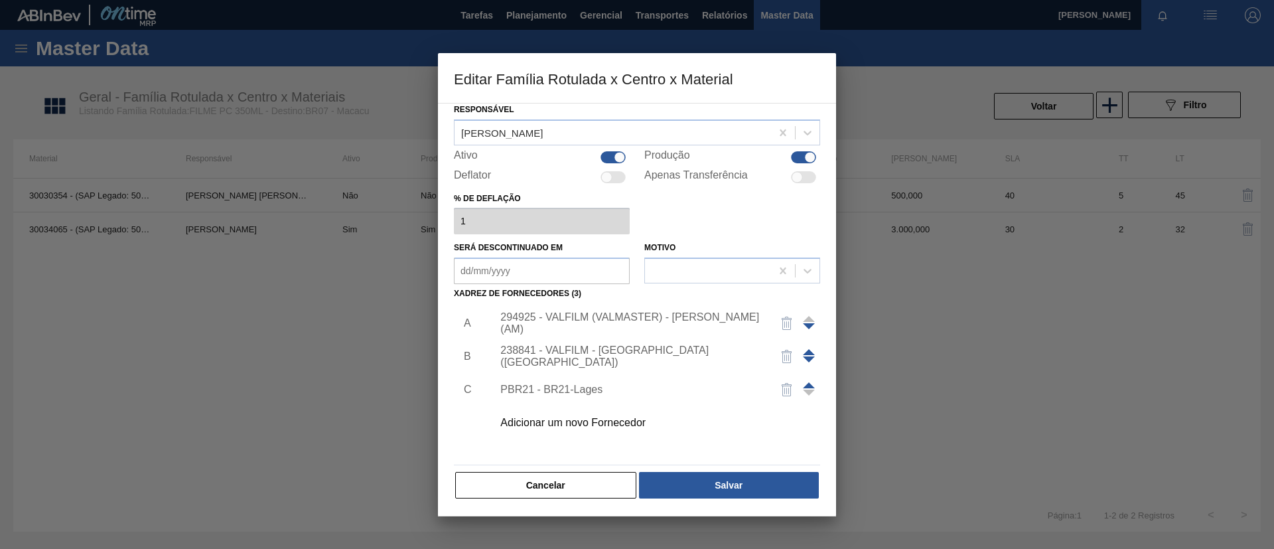
click at [779, 469] on div "Material ativo 30034065 - (SAP Legado: 50843043) - FILME CONTR 390X60 PC LT350 …" at bounding box center [637, 276] width 366 height 445
click at [779, 475] on button "Salvar" at bounding box center [729, 485] width 180 height 27
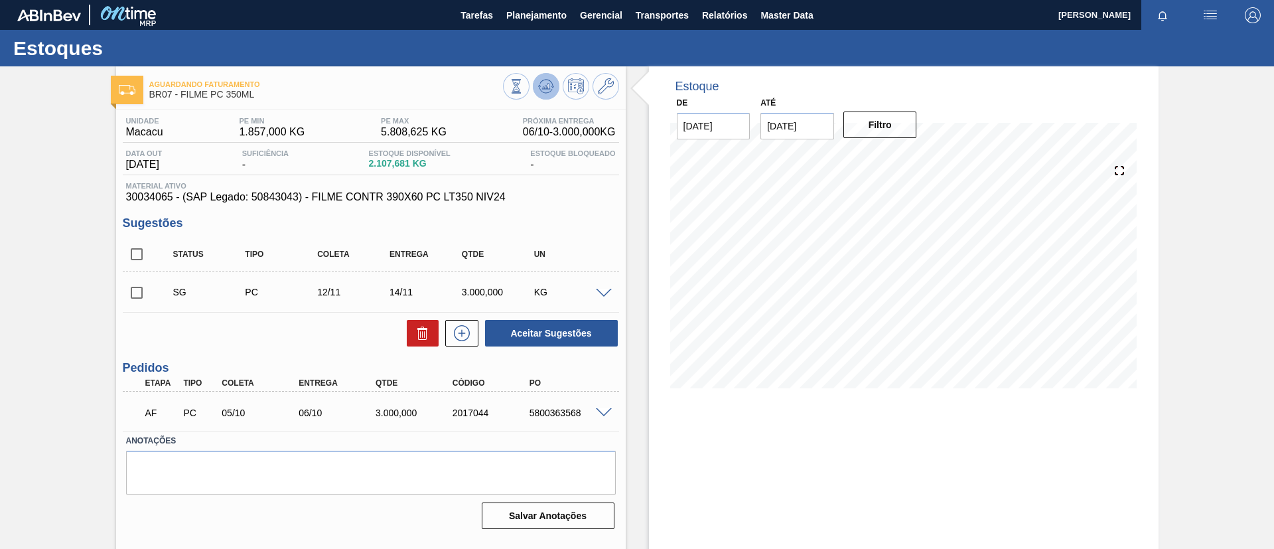
click at [549, 80] on icon at bounding box center [546, 86] width 16 height 16
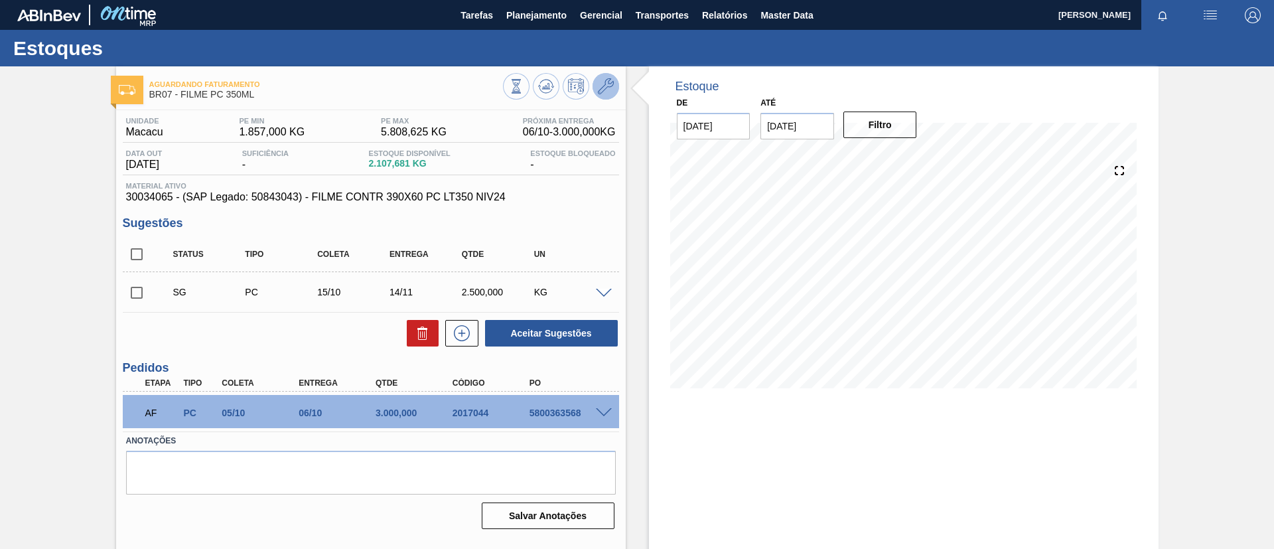
click at [608, 84] on icon at bounding box center [606, 86] width 16 height 16
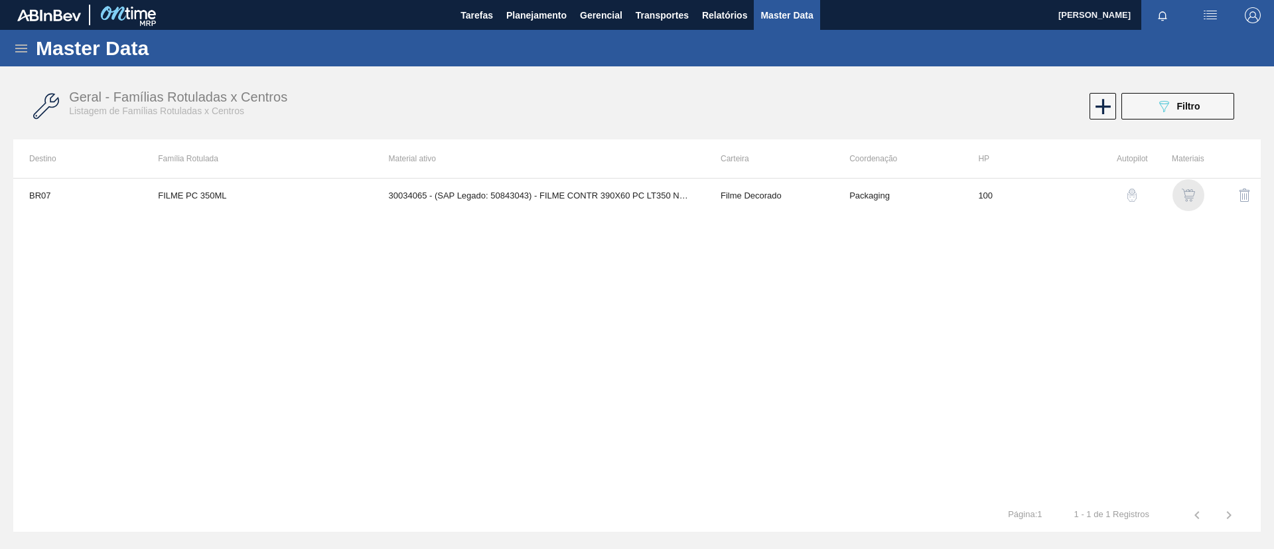
click at [1193, 194] on img "button" at bounding box center [1187, 194] width 13 height 13
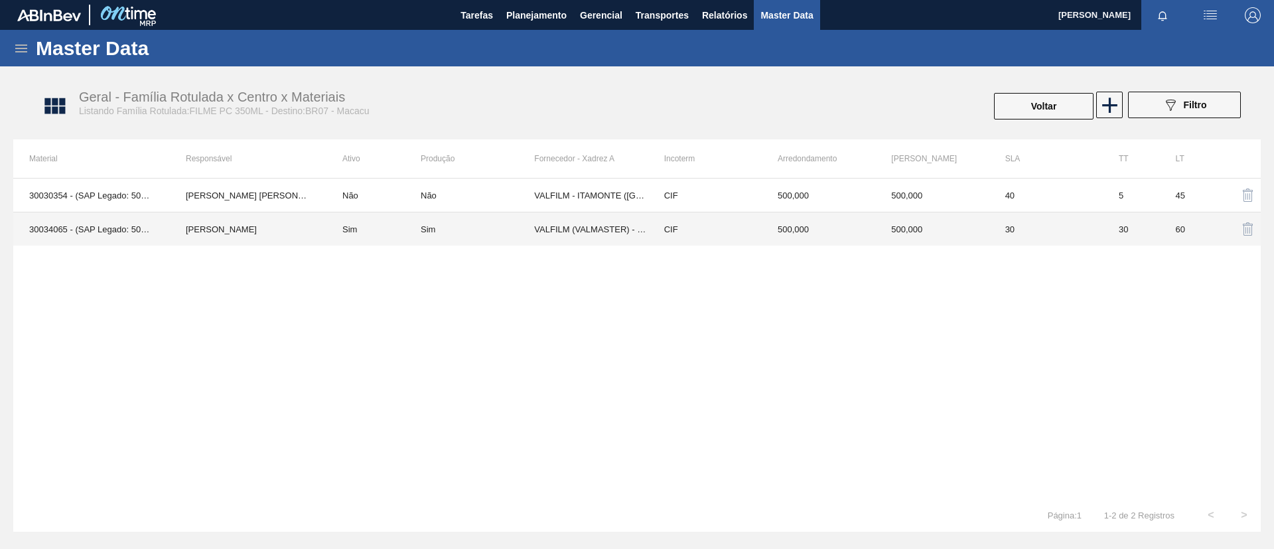
click at [308, 222] on td "[PERSON_NAME]" at bounding box center [248, 229] width 157 height 34
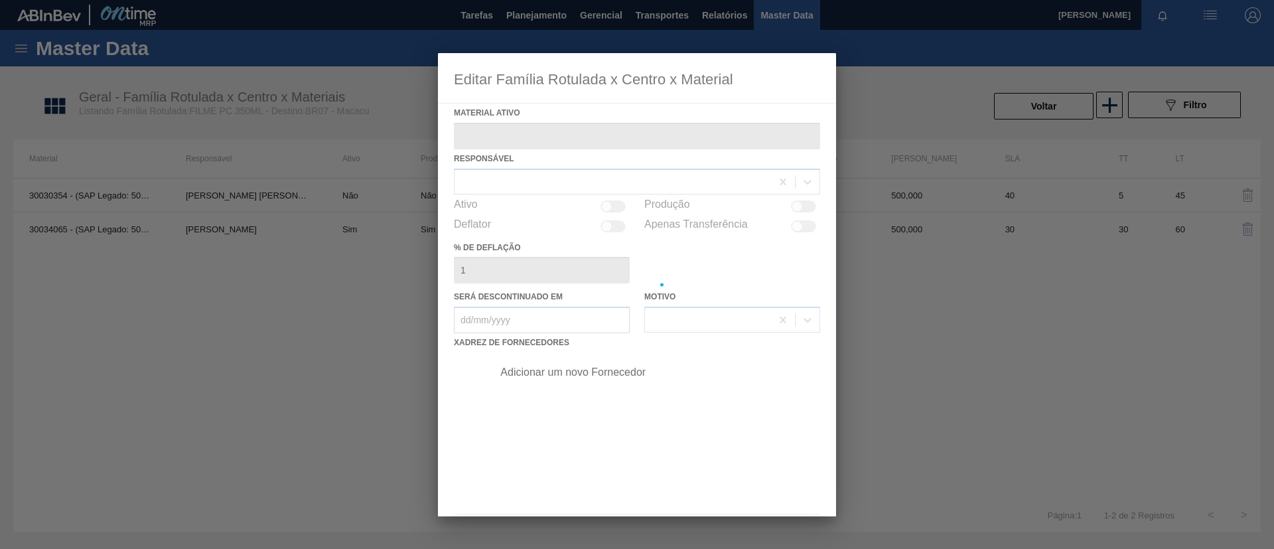
type ativo "30034065 - (SAP Legado: 50843043) - FILME CONTR 390X60 PC LT350 NIV24"
checkbox input "true"
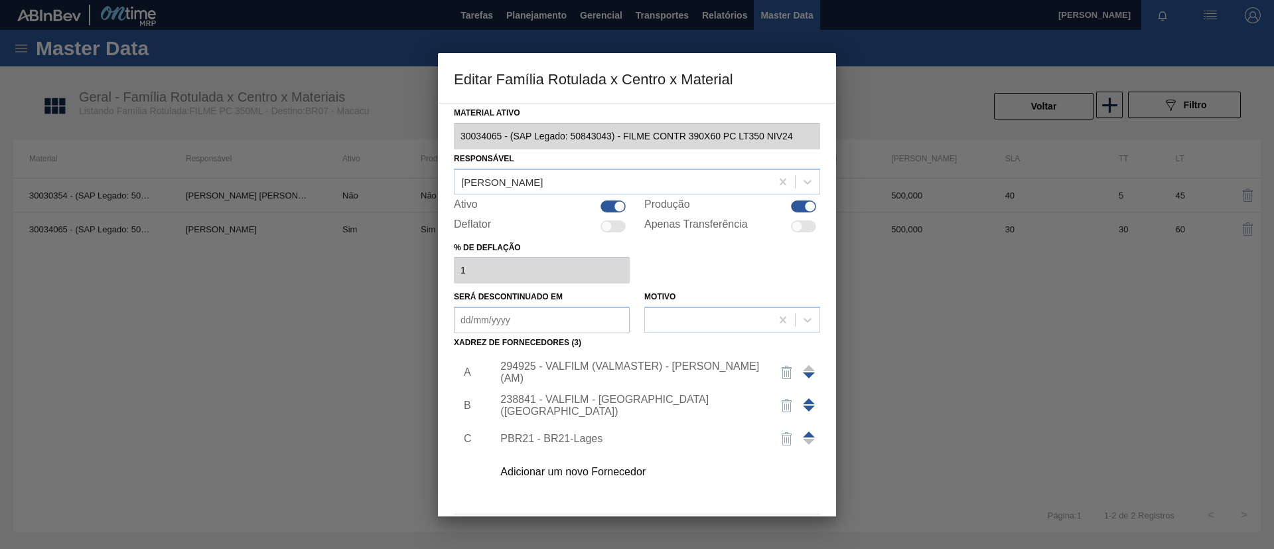
click at [698, 370] on div "294925 - VALFILM (VALMASTER) - [PERSON_NAME] (AM)" at bounding box center [630, 372] width 260 height 24
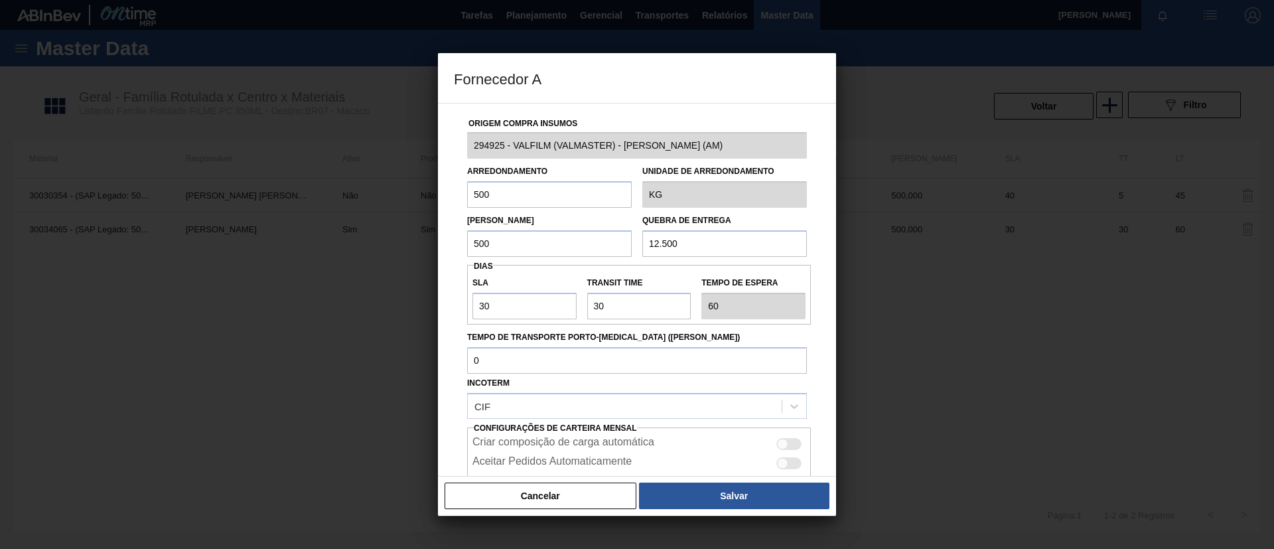
click at [503, 247] on input "500" at bounding box center [549, 243] width 165 height 27
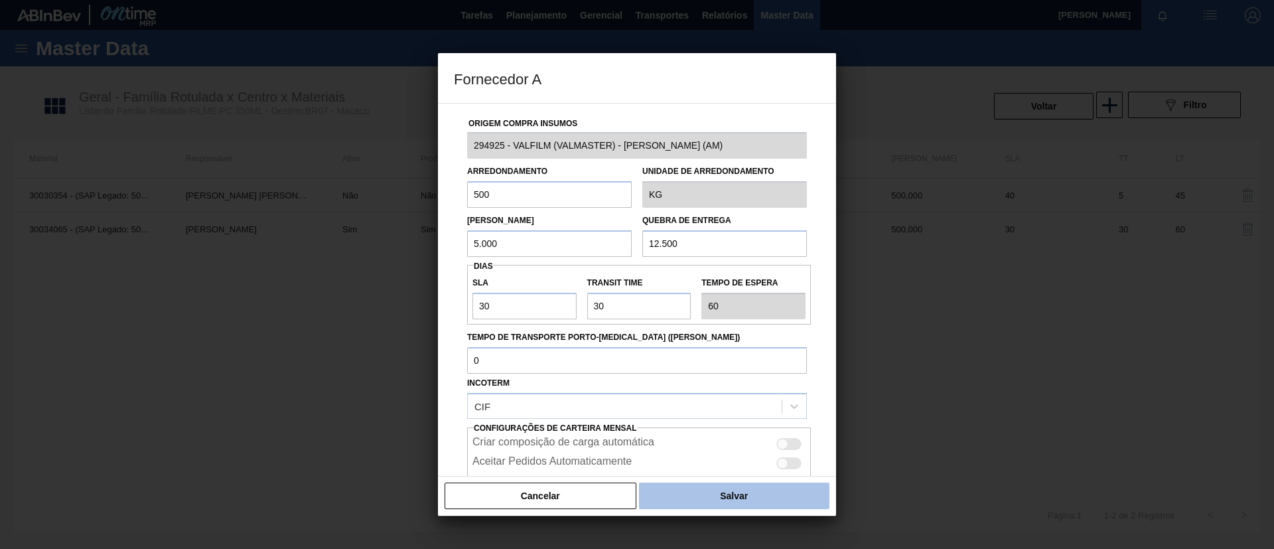
type input "5.000"
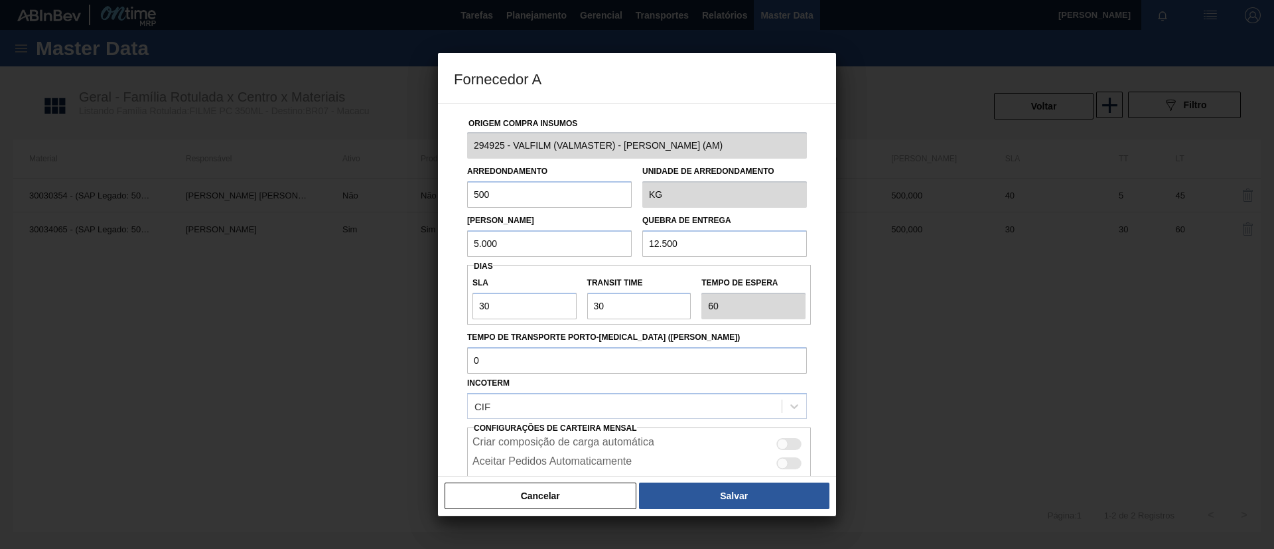
click at [741, 488] on button "Salvar" at bounding box center [734, 495] width 190 height 27
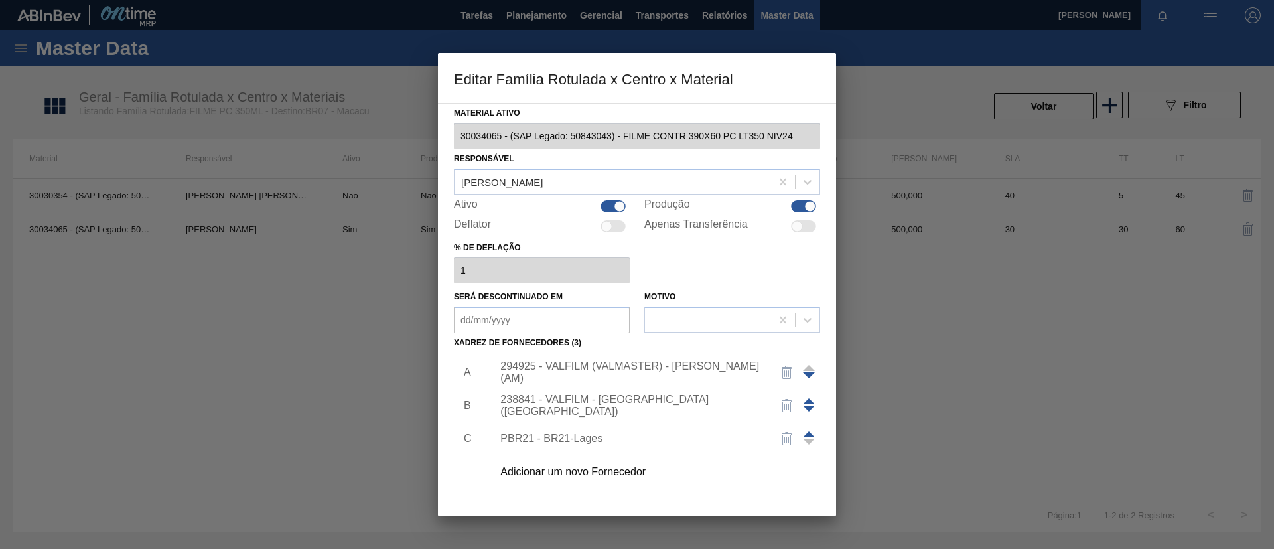
scroll to position [49, 0]
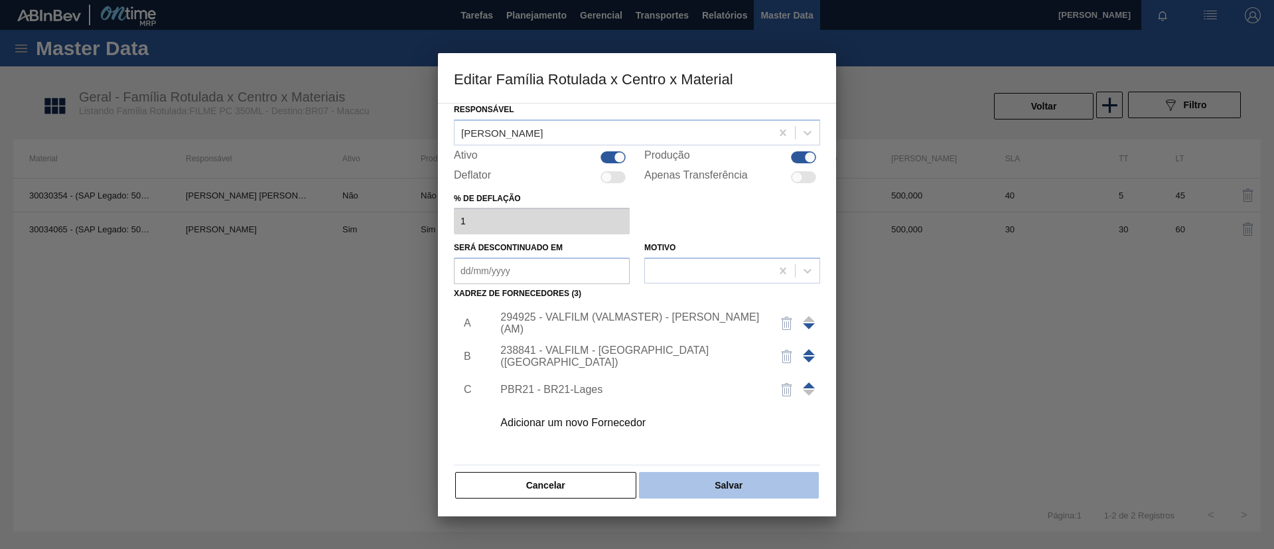
click at [747, 488] on button "Salvar" at bounding box center [729, 485] width 180 height 27
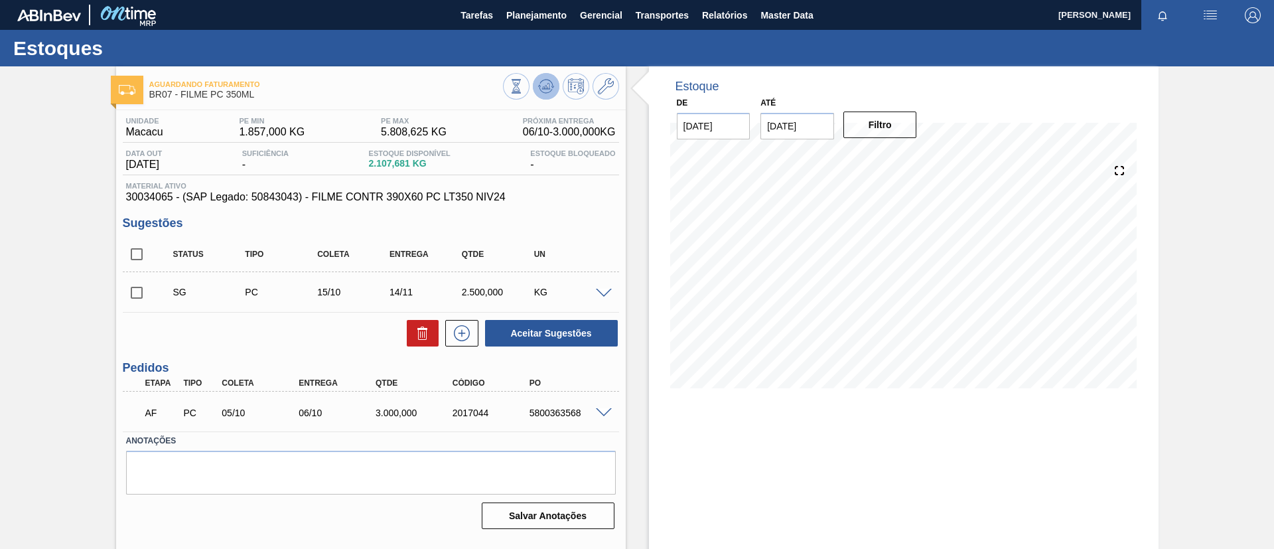
click at [553, 88] on button at bounding box center [546, 86] width 27 height 27
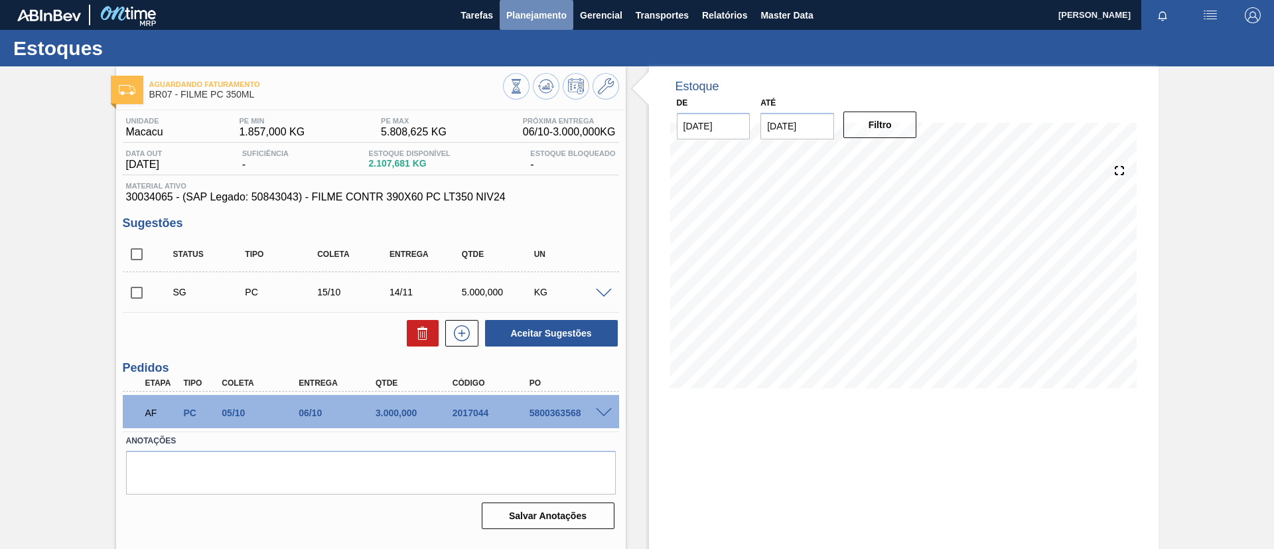
click at [521, 25] on button "Planejamento" at bounding box center [536, 15] width 74 height 30
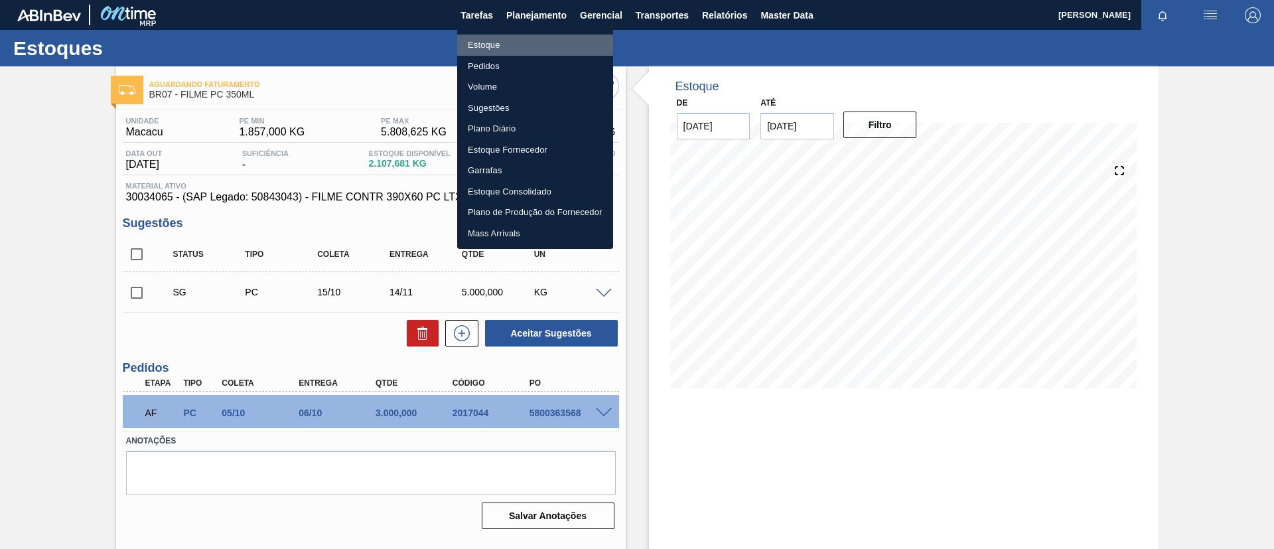
drag, startPoint x: 521, startPoint y: 36, endPoint x: 805, endPoint y: 335, distance: 412.4
click at [522, 37] on li "Estoque" at bounding box center [535, 44] width 156 height 21
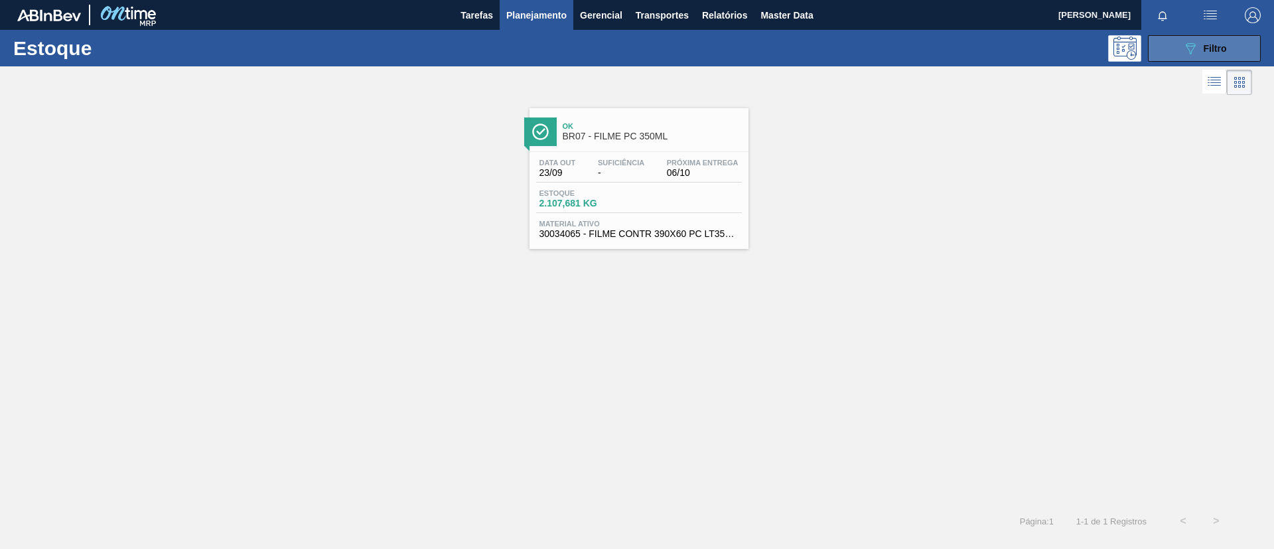
click at [1216, 52] on span "Filtro" at bounding box center [1214, 48] width 23 height 11
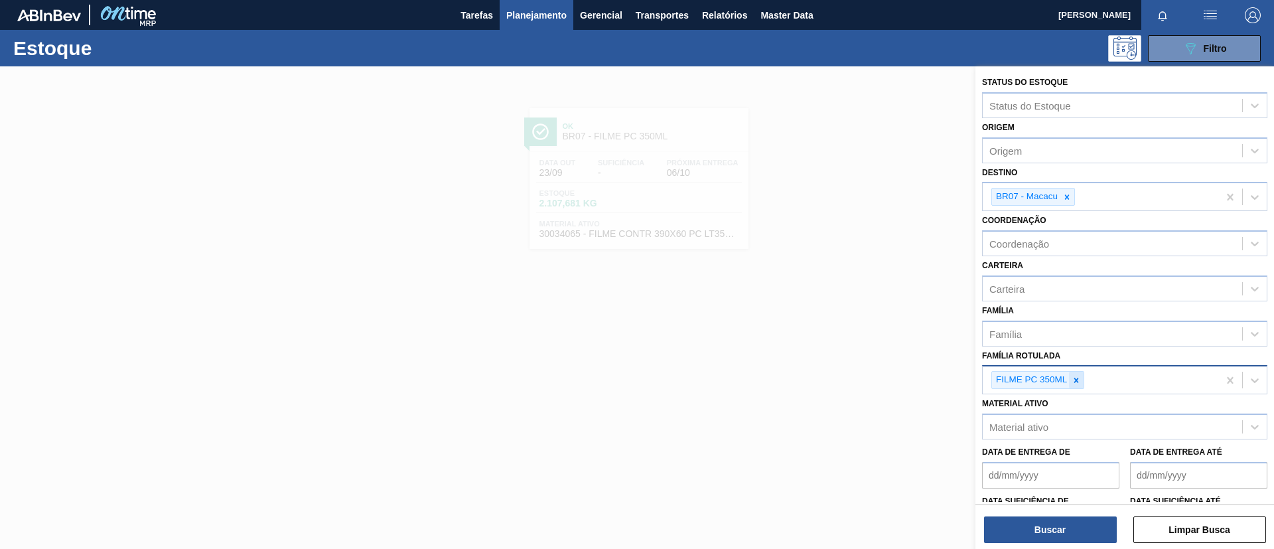
click at [1076, 381] on icon at bounding box center [1076, 379] width 5 height 5
paste Rotulada "FILME AP 350ML MP C/ 18"
type Rotulada "FILME AP 350ML MP C/ 18"
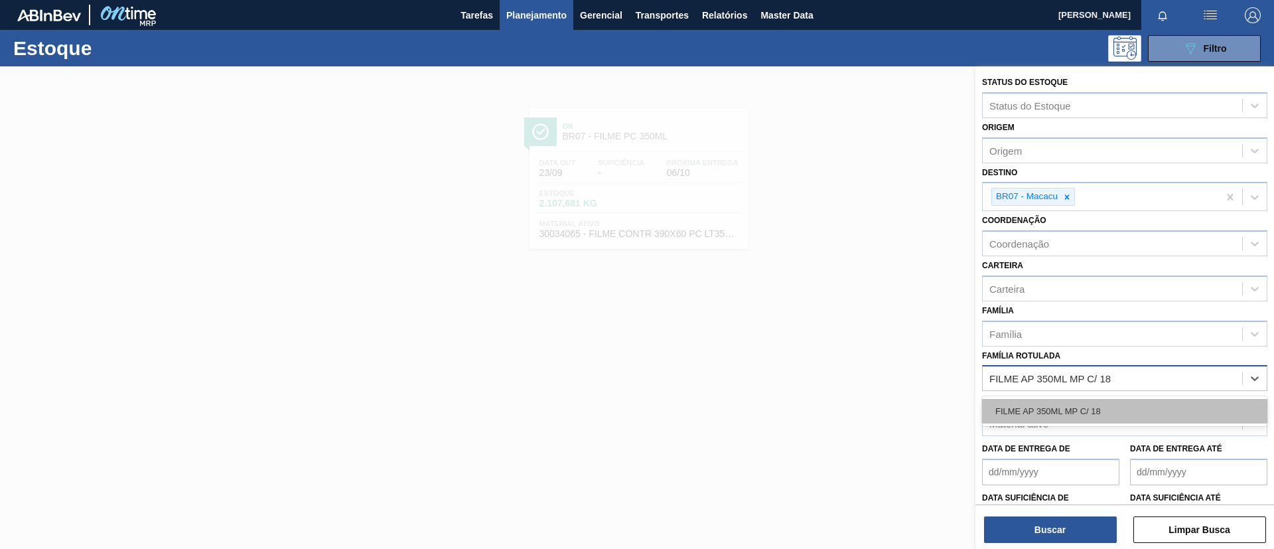
click at [1080, 401] on div "FILME AP 350ML MP C/ 18" at bounding box center [1124, 411] width 285 height 25
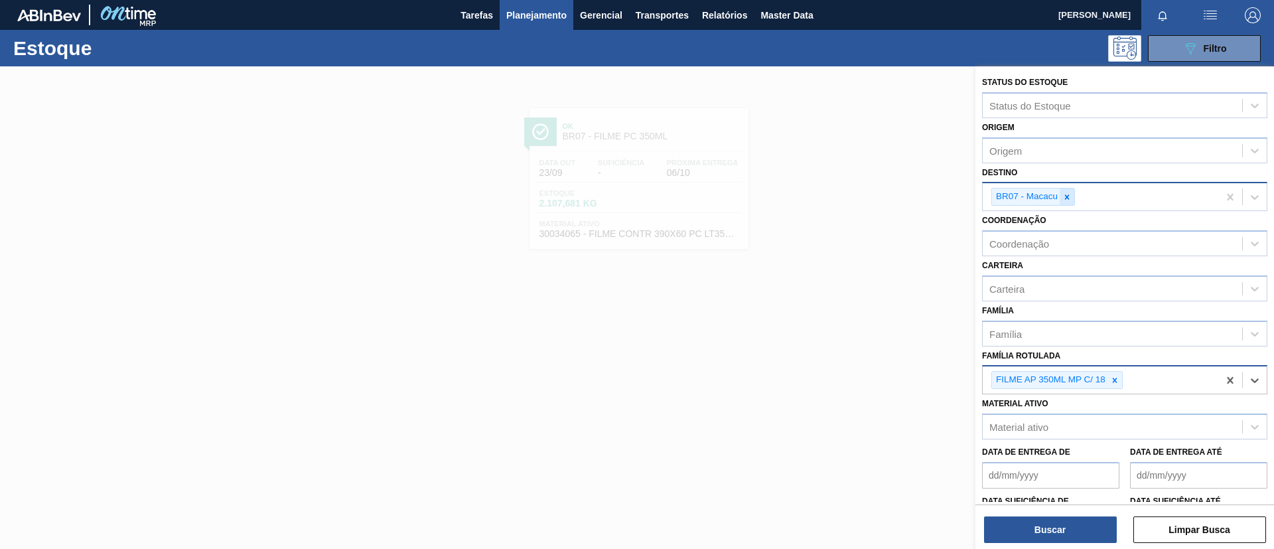
click at [1065, 200] on icon at bounding box center [1066, 196] width 9 height 9
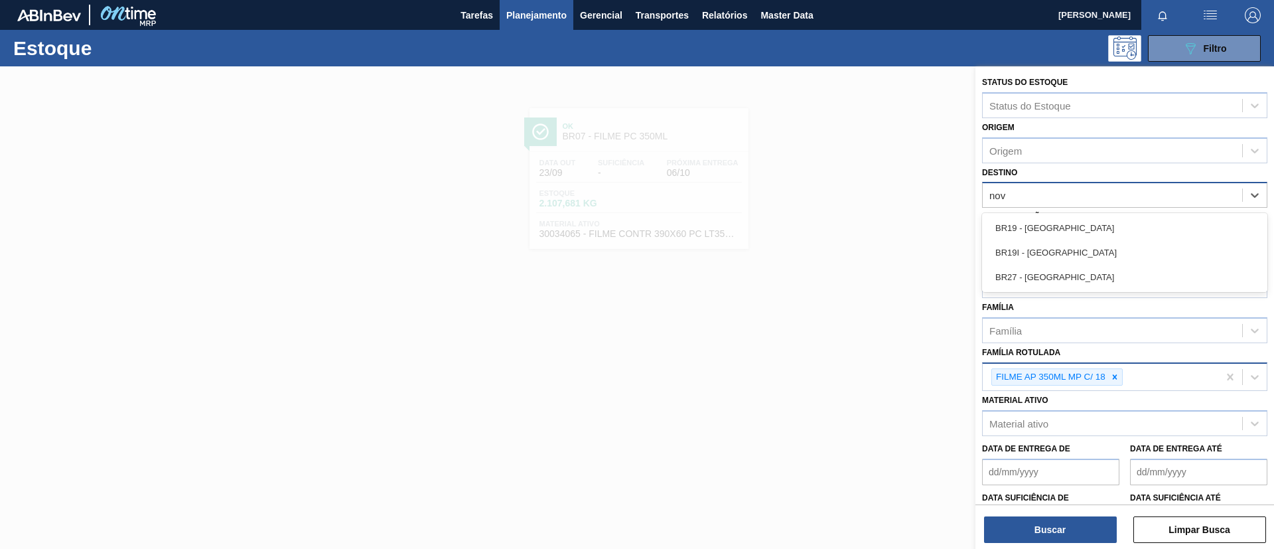
type input "nova"
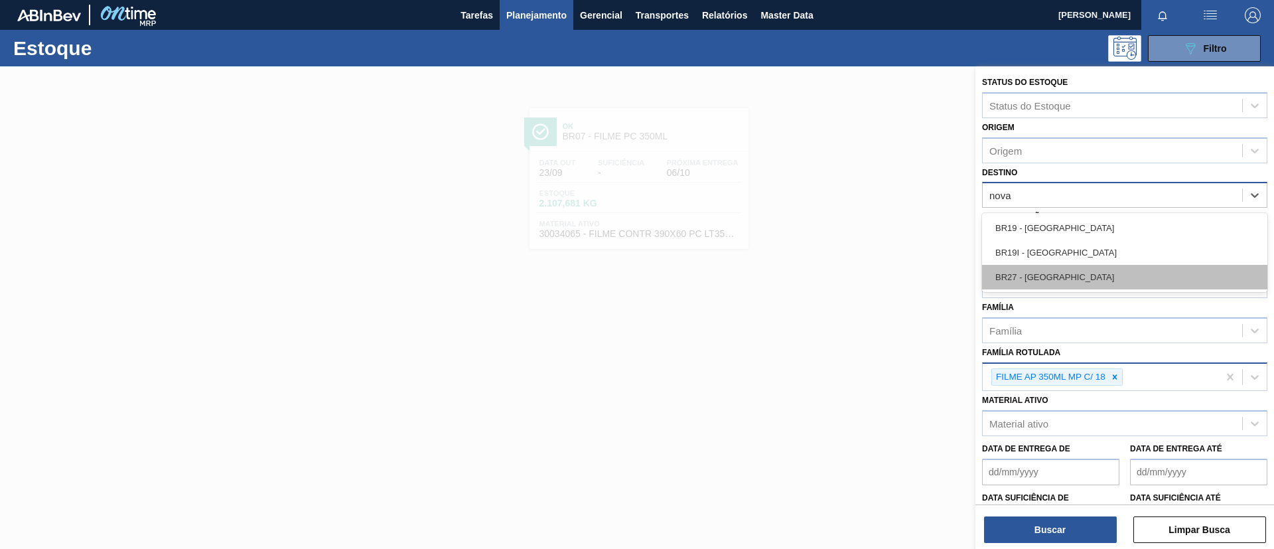
click at [1073, 279] on div "BR27 - Nova Minas" at bounding box center [1124, 277] width 285 height 25
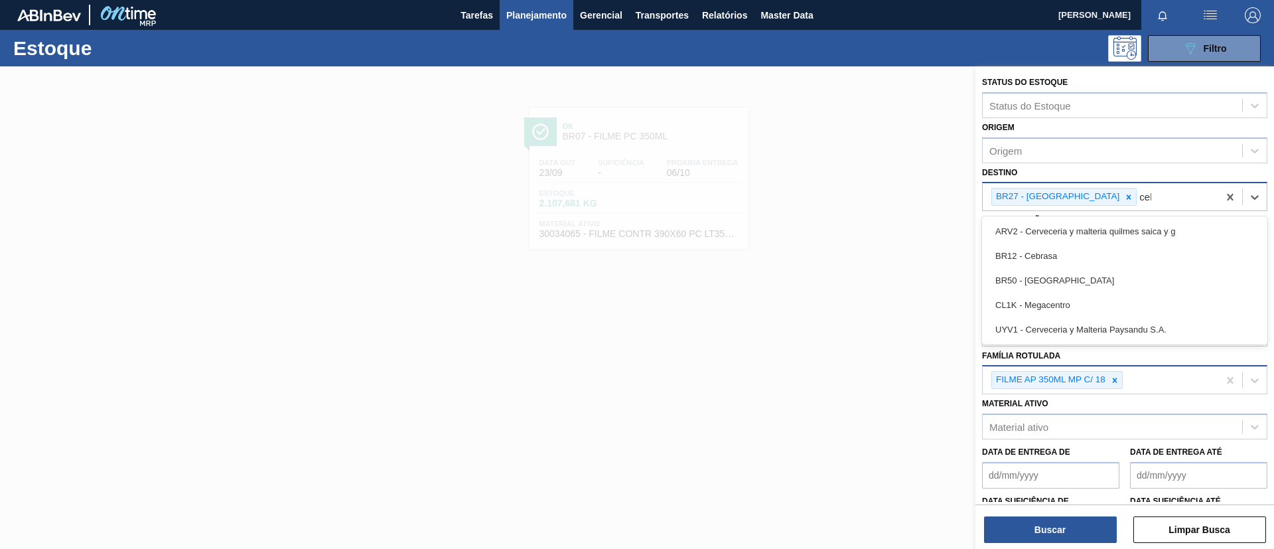
type input "cebr"
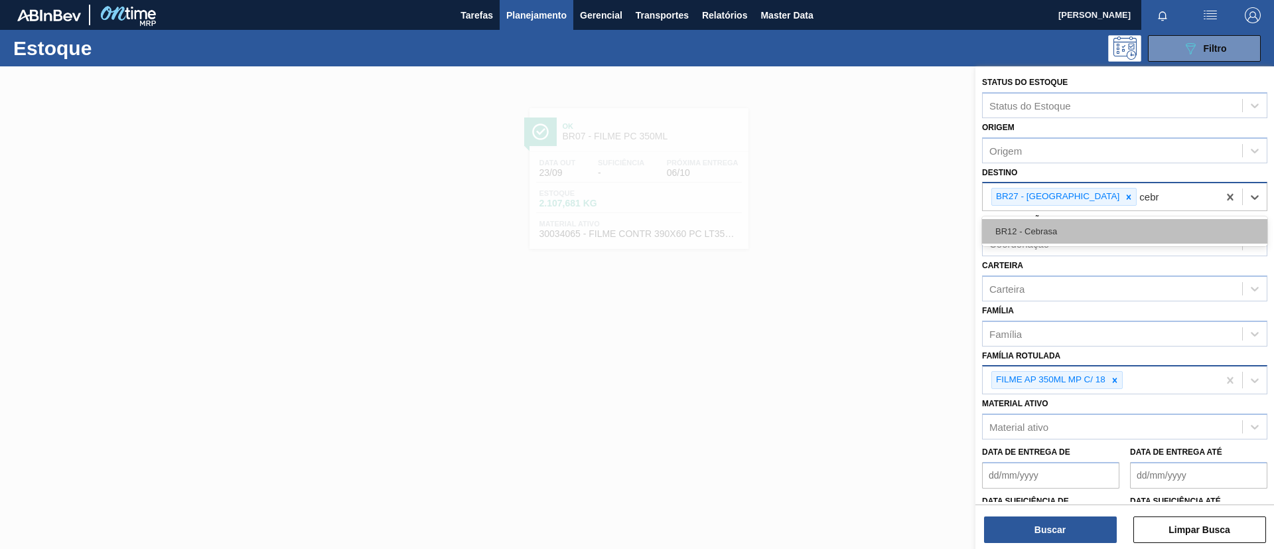
click at [1075, 235] on div "BR12 - Cebrasa" at bounding box center [1124, 231] width 285 height 25
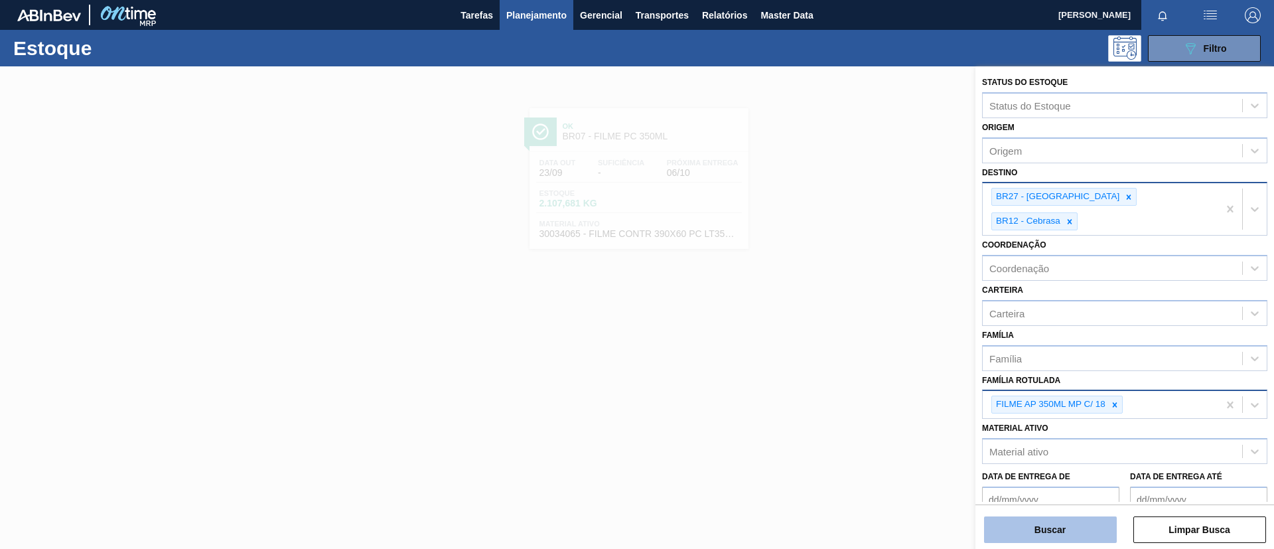
click at [1073, 531] on button "Buscar" at bounding box center [1050, 529] width 133 height 27
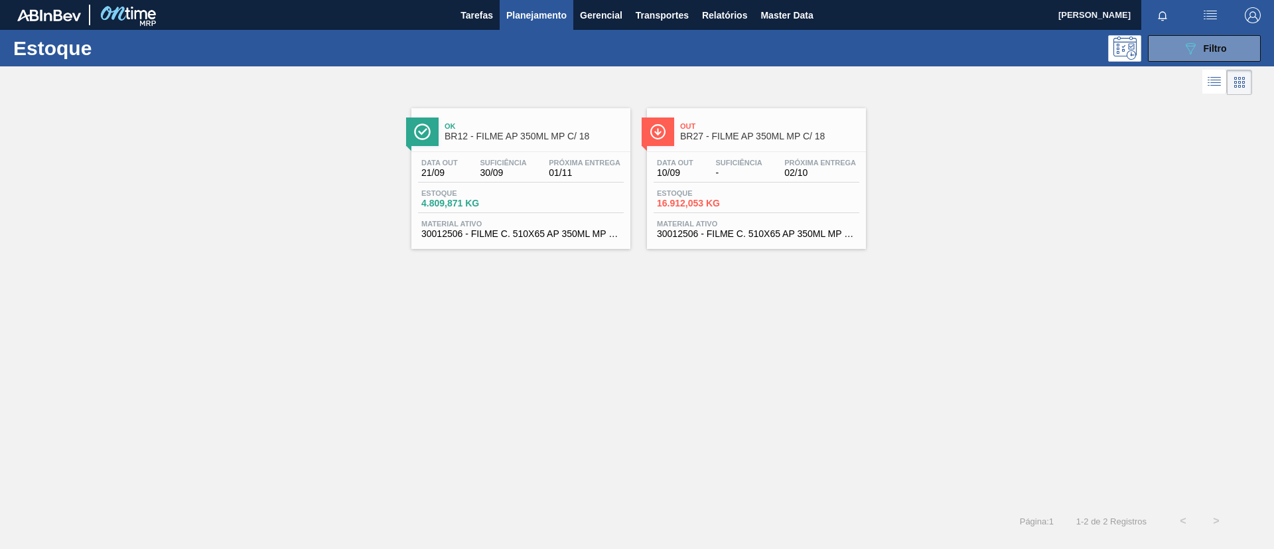
click at [568, 137] on span "BR12 - FILME AP 350ML MP C/ 18" at bounding box center [533, 136] width 179 height 10
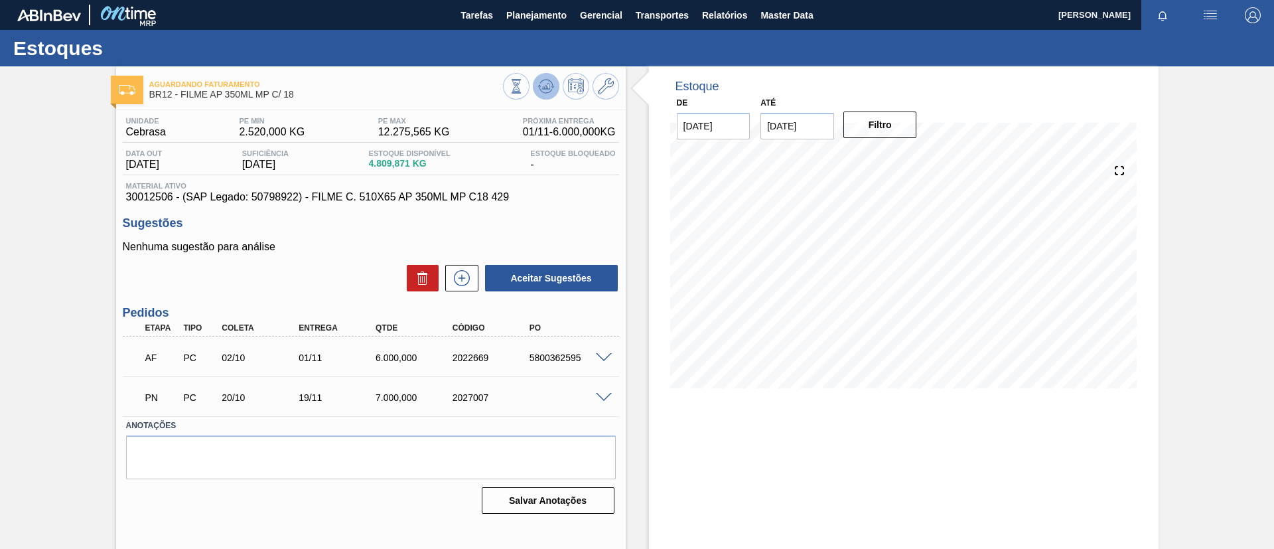
click at [555, 82] on button at bounding box center [546, 86] width 27 height 27
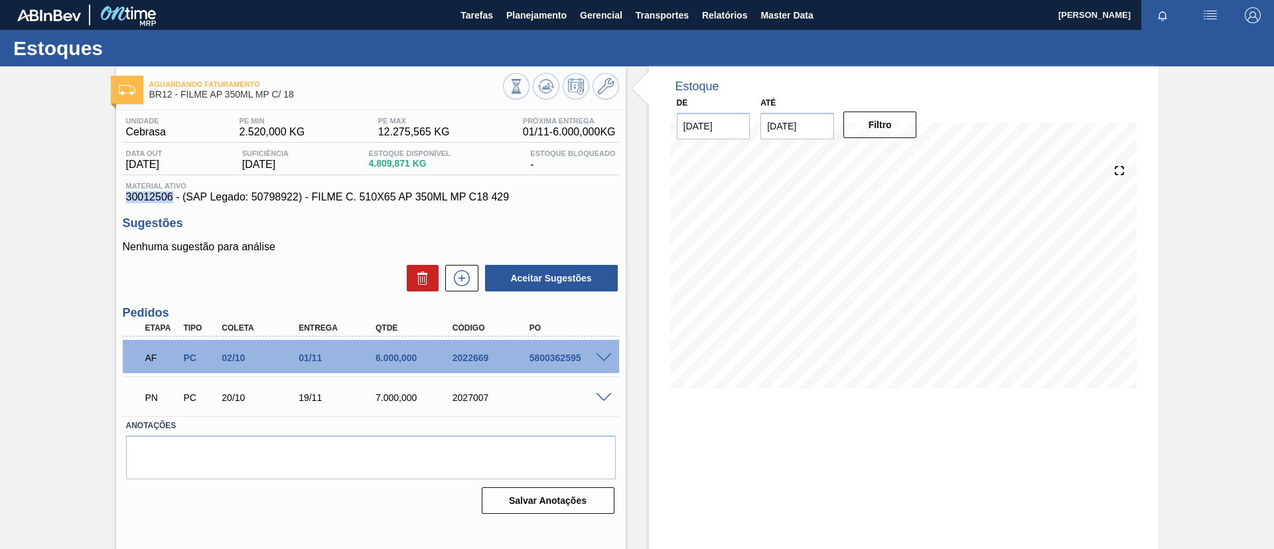
drag, startPoint x: 127, startPoint y: 194, endPoint x: 170, endPoint y: 199, distance: 43.4
click at [170, 199] on span "30012506 - (SAP Legado: 50798922) - FILME C. 510X65 AP 350ML MP C18 429" at bounding box center [371, 197] width 490 height 12
copy span "30012506"
click at [458, 273] on icon at bounding box center [461, 278] width 21 height 16
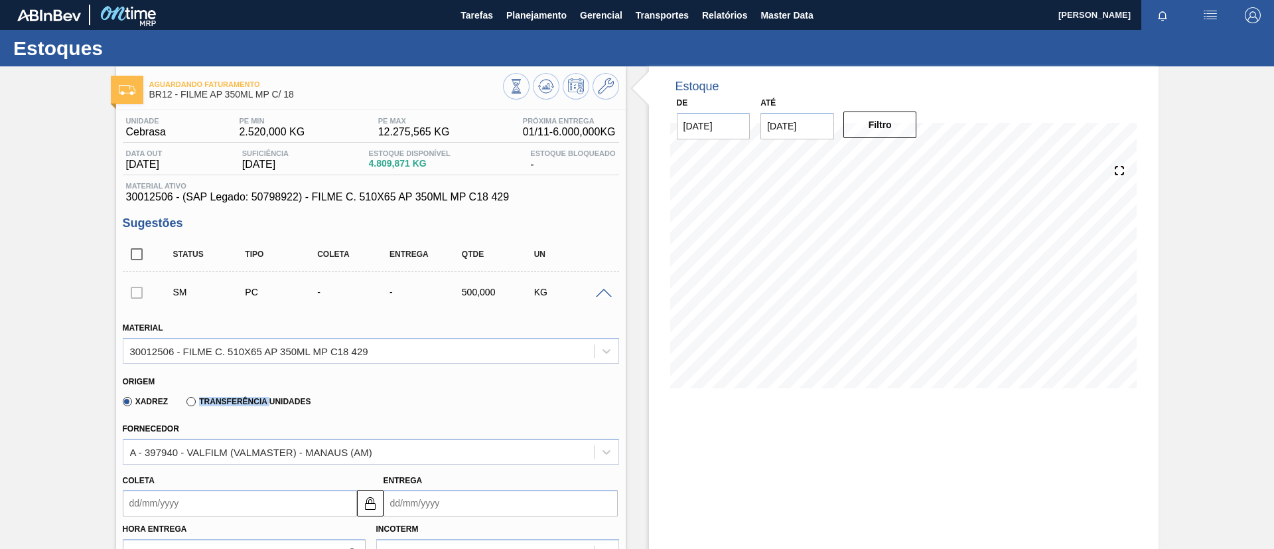
click at [260, 401] on label "Transferência Unidades" at bounding box center [248, 401] width 124 height 9
click at [184, 404] on input "Transferência Unidades" at bounding box center [184, 404] width 0 height 0
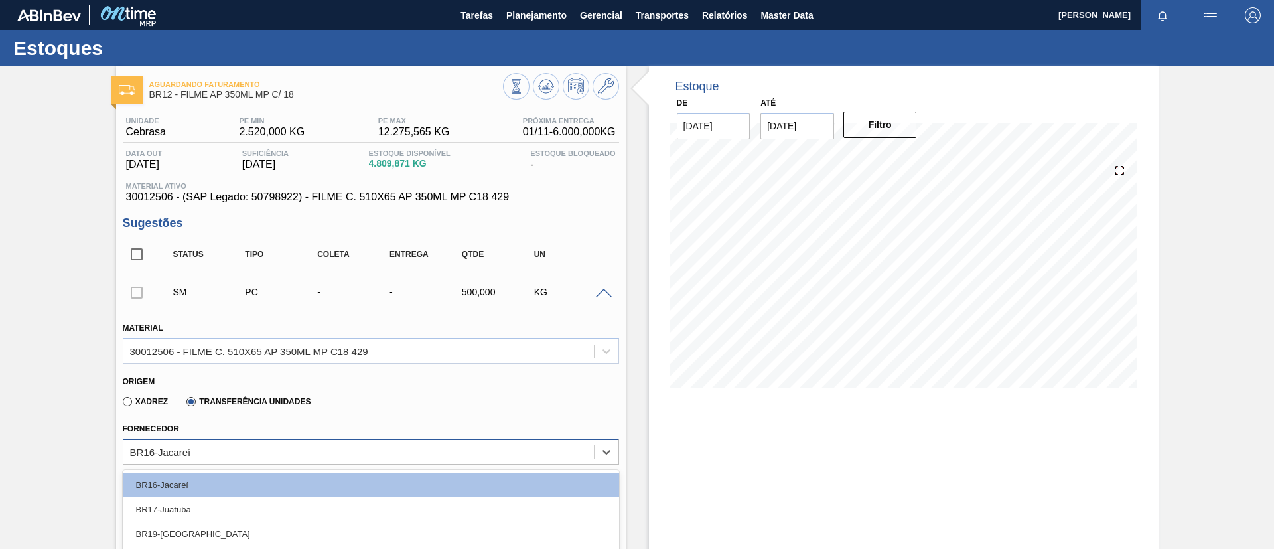
click at [265, 456] on div "option BR29-Nova Minas focused, 5 of 8. 8 results available. Use Up and Down to…" at bounding box center [371, 451] width 496 height 26
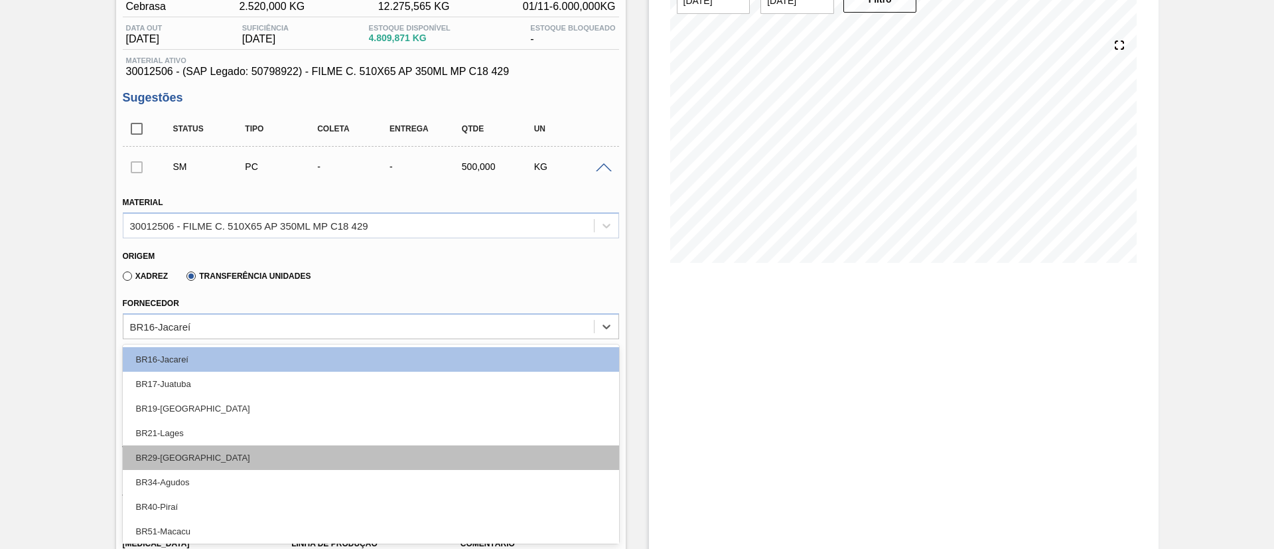
click at [265, 450] on div "BR29-Nova Minas" at bounding box center [371, 457] width 496 height 25
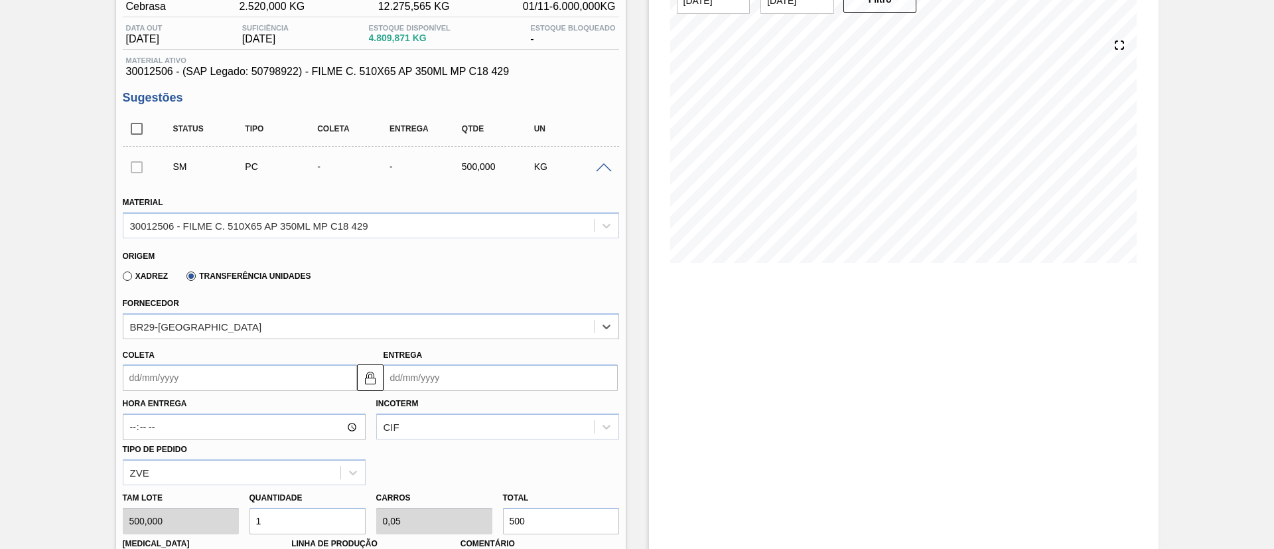
click at [239, 378] on input "Coleta" at bounding box center [240, 377] width 234 height 27
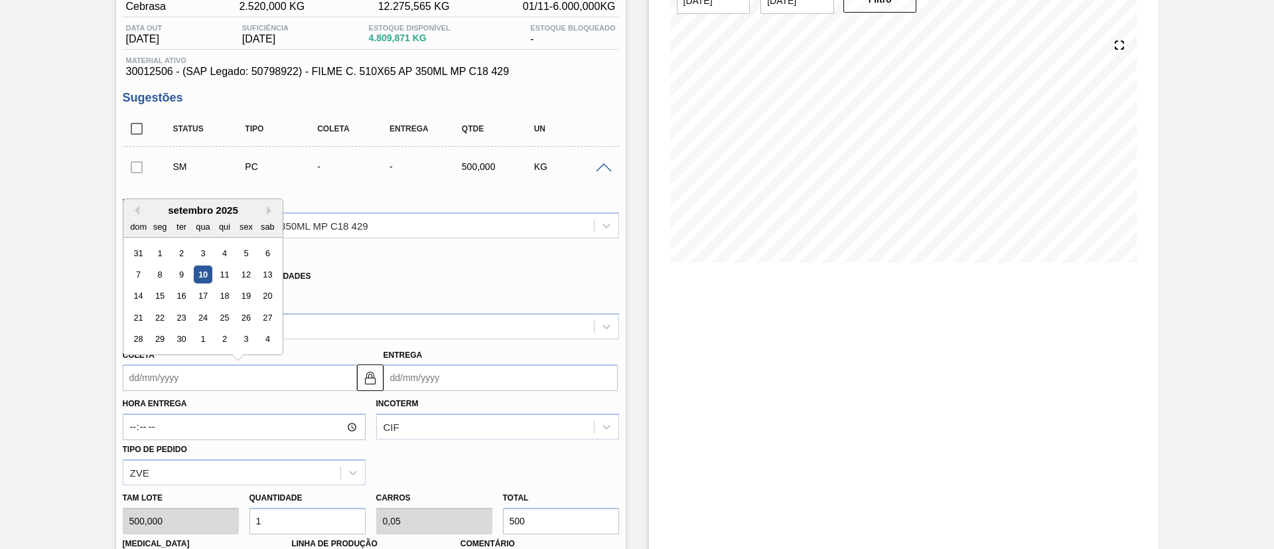
click at [205, 271] on div "10" at bounding box center [203, 274] width 18 height 18
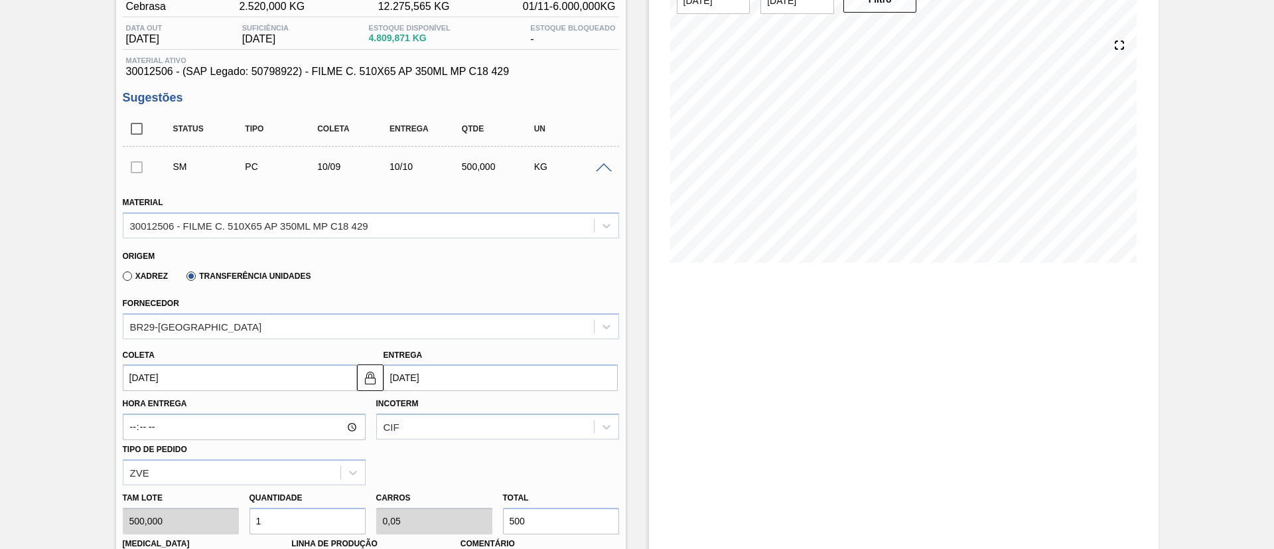
type input "[DATE]"
type input "10/10/2025"
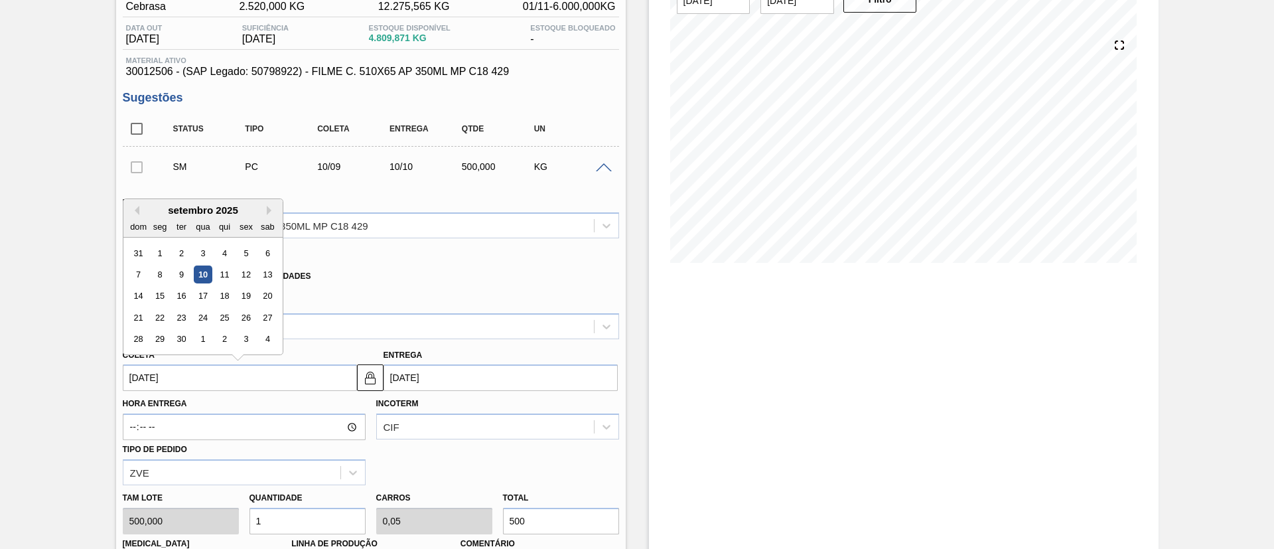
click at [208, 379] on input "[DATE]" at bounding box center [240, 377] width 234 height 27
click at [226, 270] on div "11" at bounding box center [224, 274] width 18 height 18
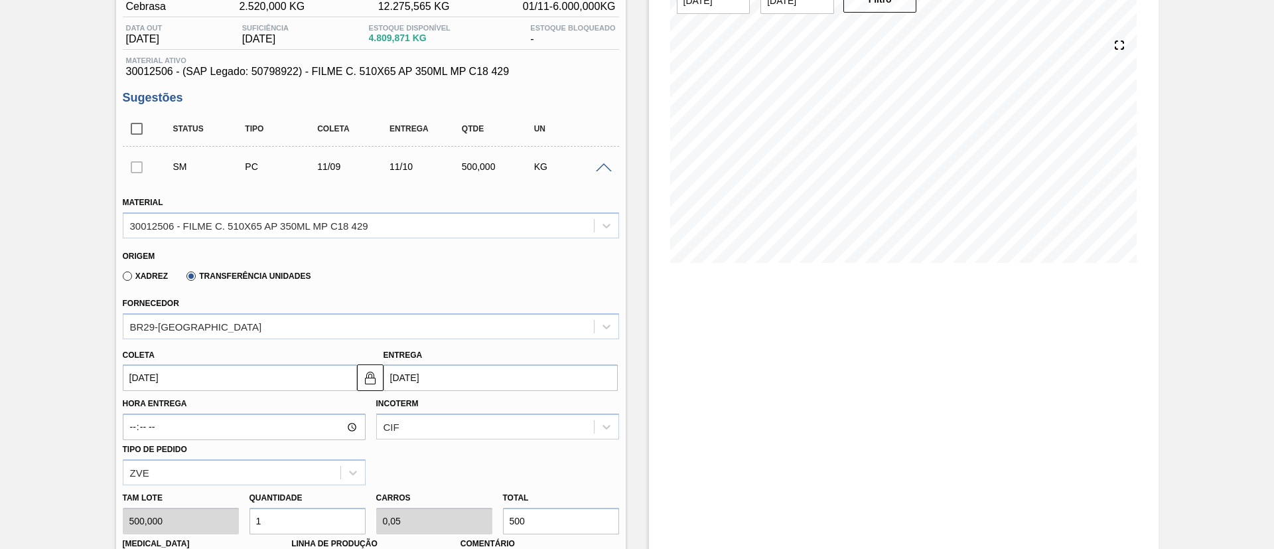
type input "[DATE]"
click at [369, 380] on img at bounding box center [370, 377] width 16 height 16
click at [438, 389] on input "[DATE]" at bounding box center [500, 377] width 234 height 27
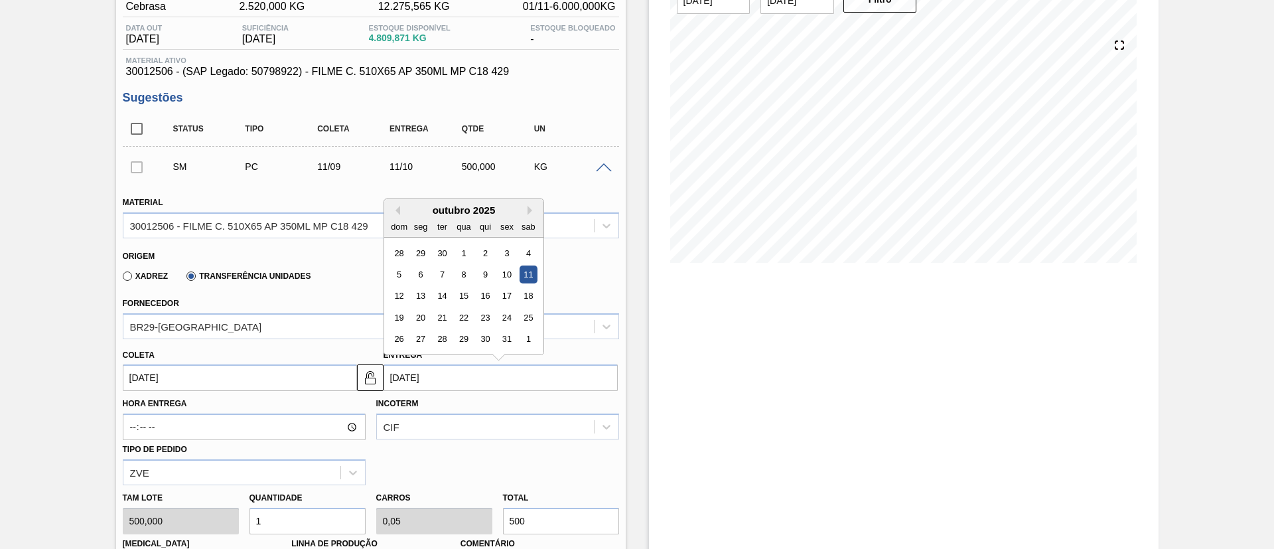
click at [400, 212] on div "outubro 2025" at bounding box center [463, 209] width 159 height 11
click at [397, 208] on button "Previous Month" at bounding box center [395, 210] width 9 height 9
click at [534, 275] on div "13" at bounding box center [528, 274] width 18 height 18
type input "13/09/2025"
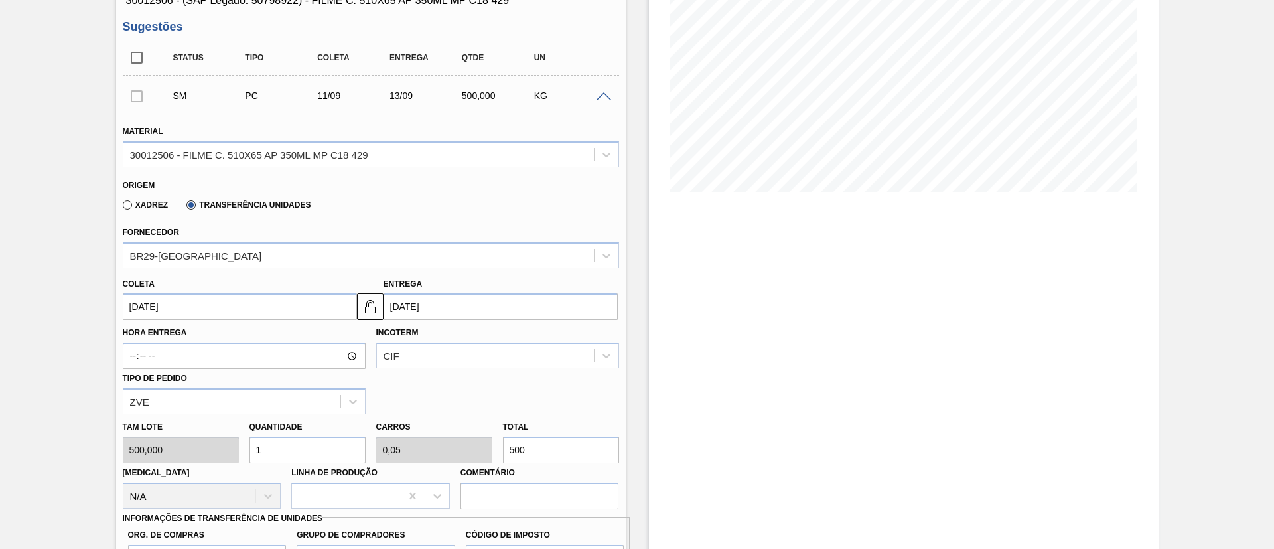
scroll to position [225, 0]
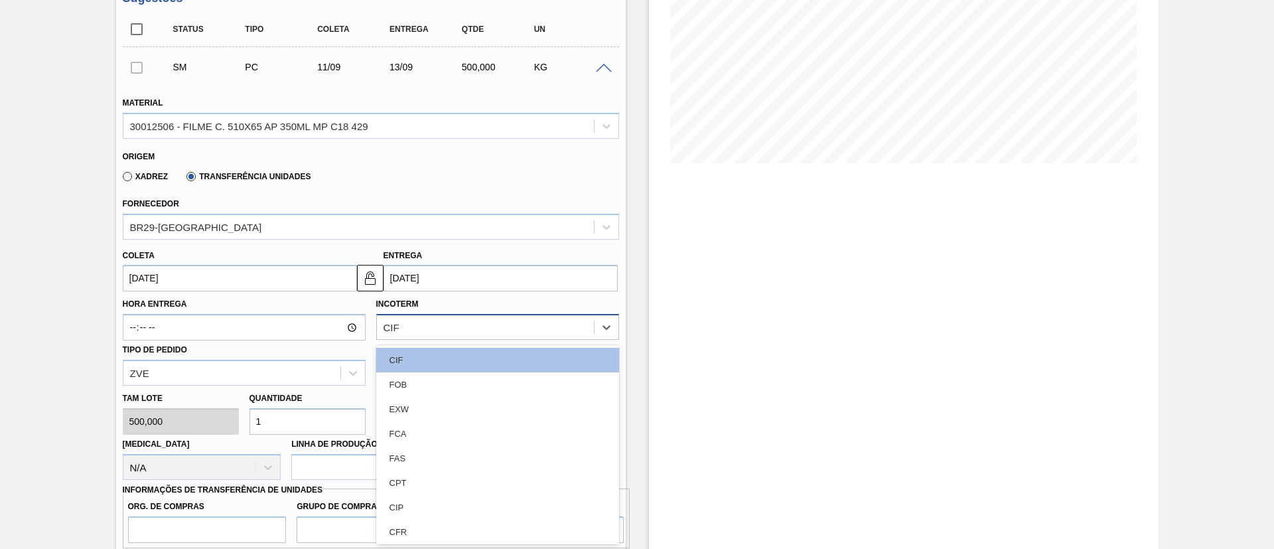
drag, startPoint x: 450, startPoint y: 326, endPoint x: 452, endPoint y: 333, distance: 6.9
click at [450, 328] on div "CIF" at bounding box center [485, 327] width 217 height 19
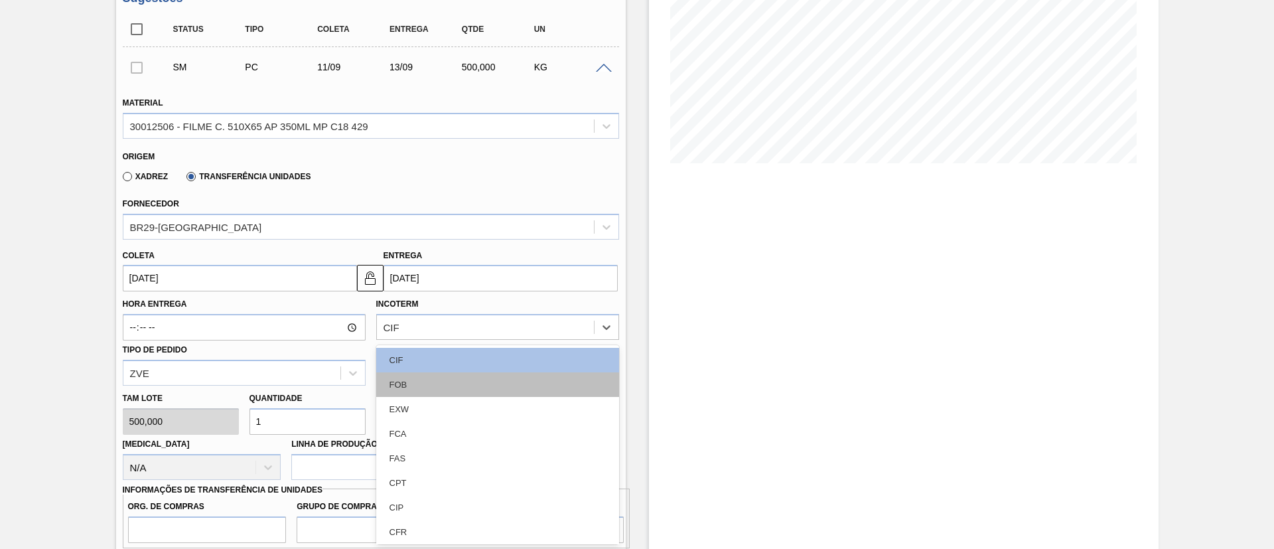
click at [425, 373] on div "FOB" at bounding box center [497, 384] width 243 height 25
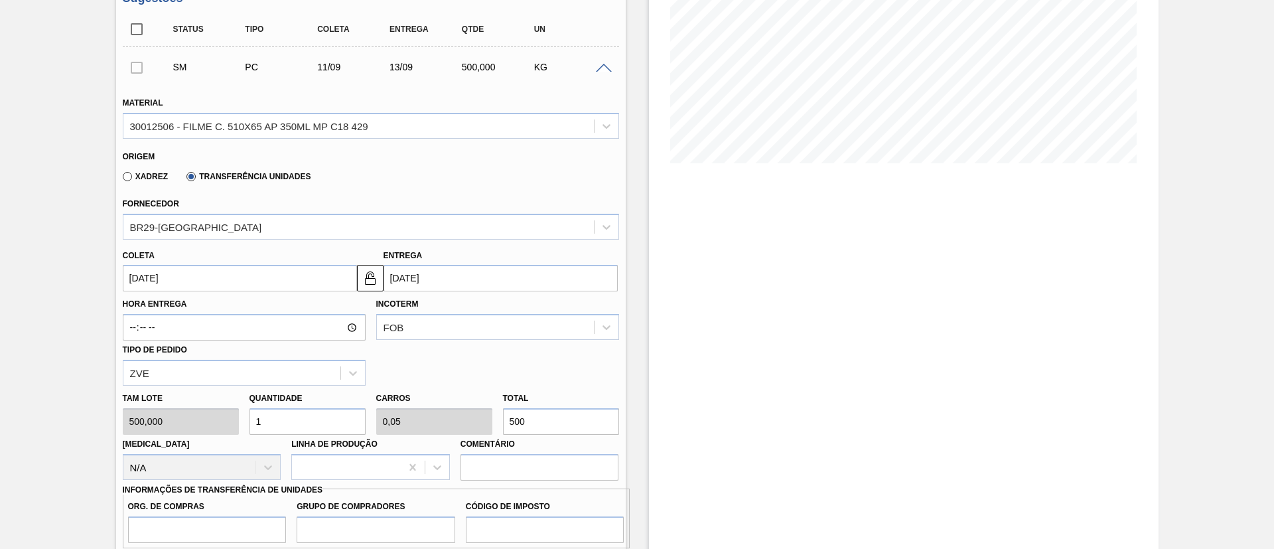
click at [409, 419] on div "Tam lote 500,000 Quantidade 1 Carros 0,05 Total 500 Doca N/A Linha de Produção …" at bounding box center [370, 432] width 507 height 95
type input "0,008"
type input "0"
type input "4"
type input "0,08"
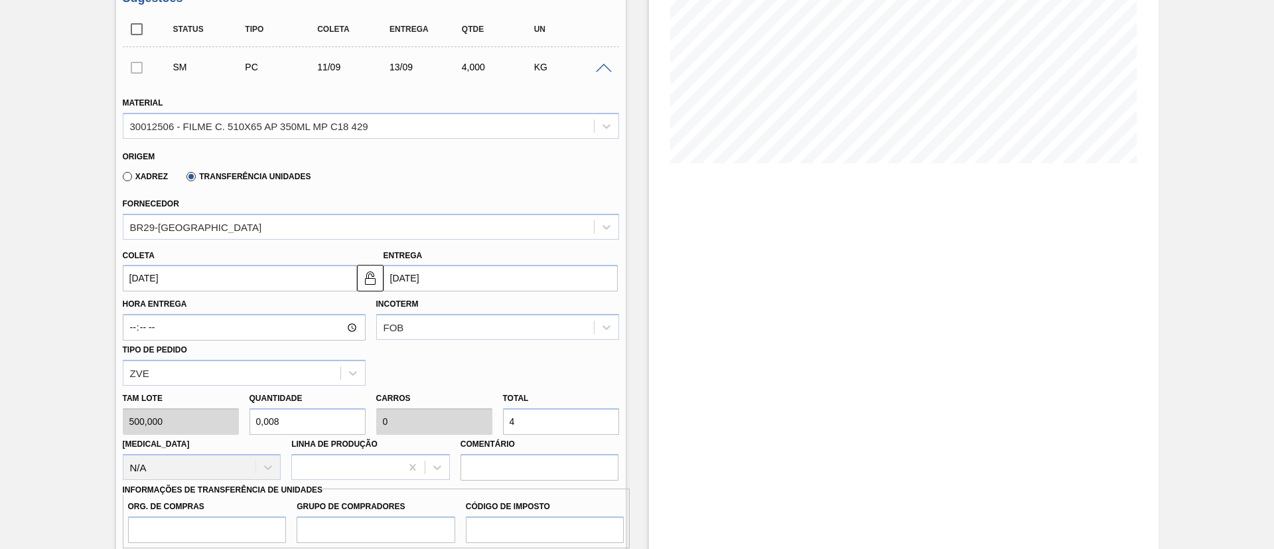
type input "0,004"
type input "40"
type input "0,8"
type input "0,04"
type input "400"
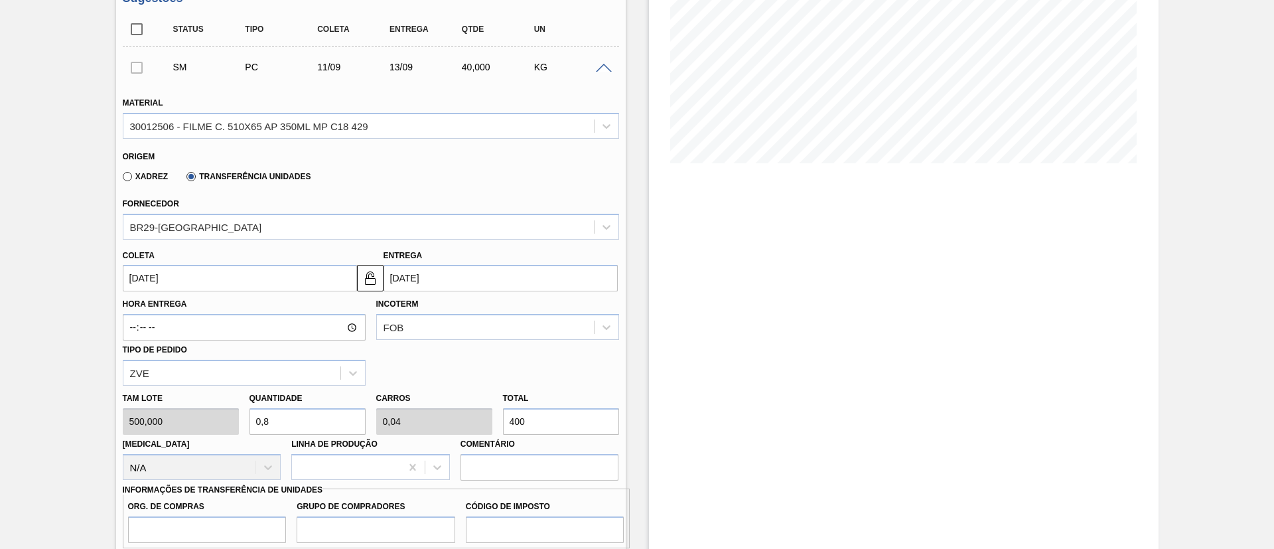
type input "8"
type input "0,4"
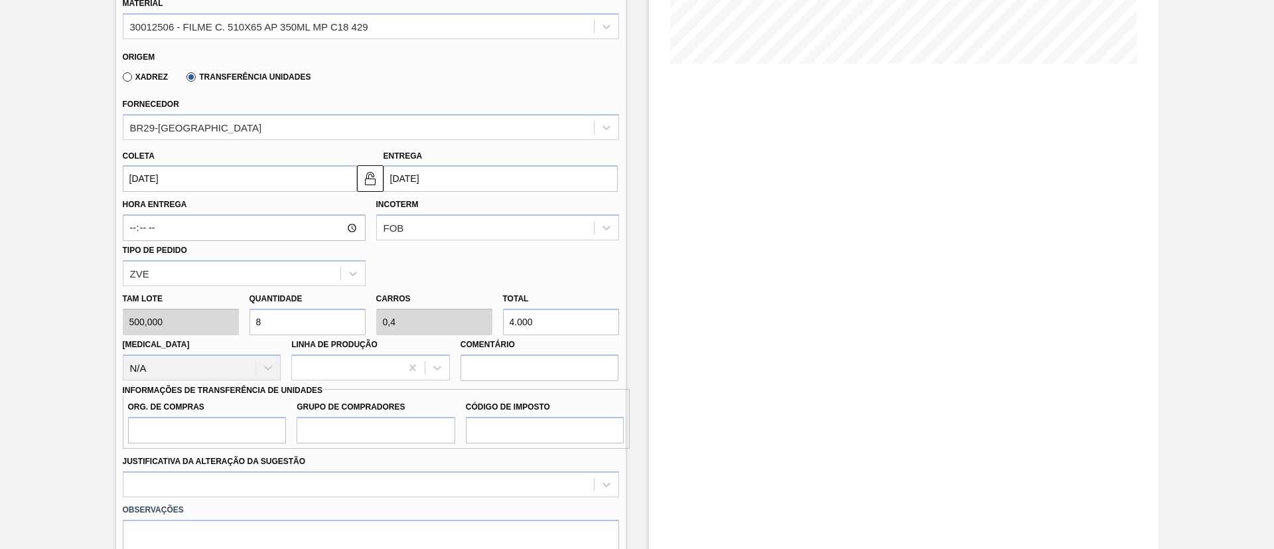
type input "4.000"
click at [243, 414] on label "Org. de Compras" at bounding box center [207, 406] width 159 height 19
click at [243, 417] on input "Org. de Compras" at bounding box center [207, 430] width 159 height 27
click at [245, 431] on input "Org. de Compras" at bounding box center [207, 430] width 159 height 27
type input "BR00"
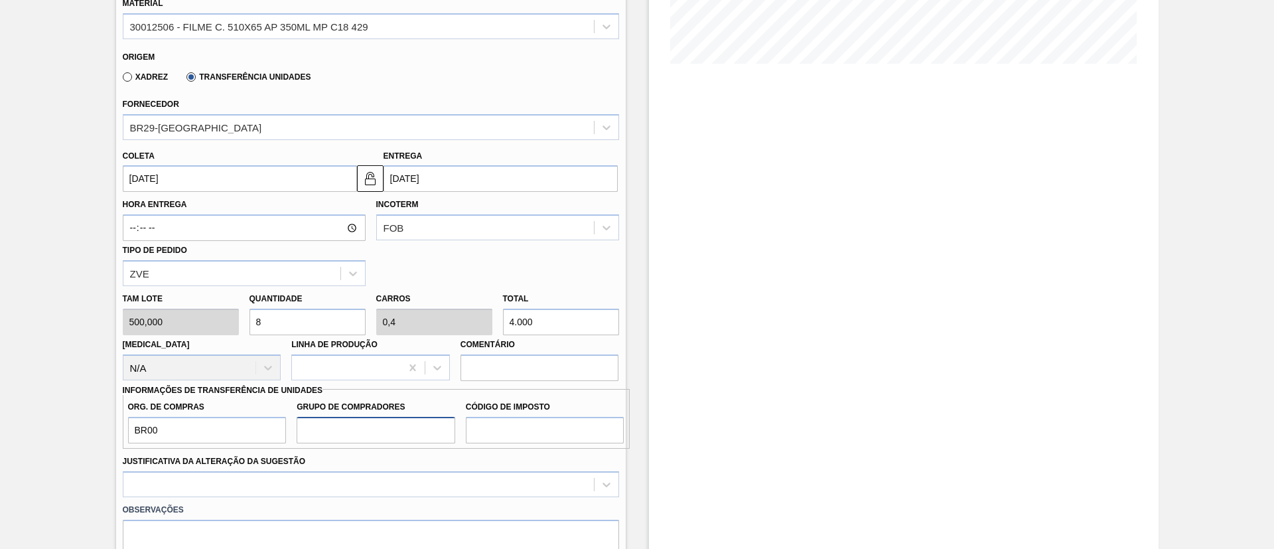
click at [354, 435] on input "Grupo de Compradores" at bounding box center [376, 430] width 159 height 27
type input "A01"
click at [539, 429] on input "Código de Imposto" at bounding box center [545, 430] width 159 height 27
type input "I1"
click at [468, 483] on div at bounding box center [371, 484] width 496 height 26
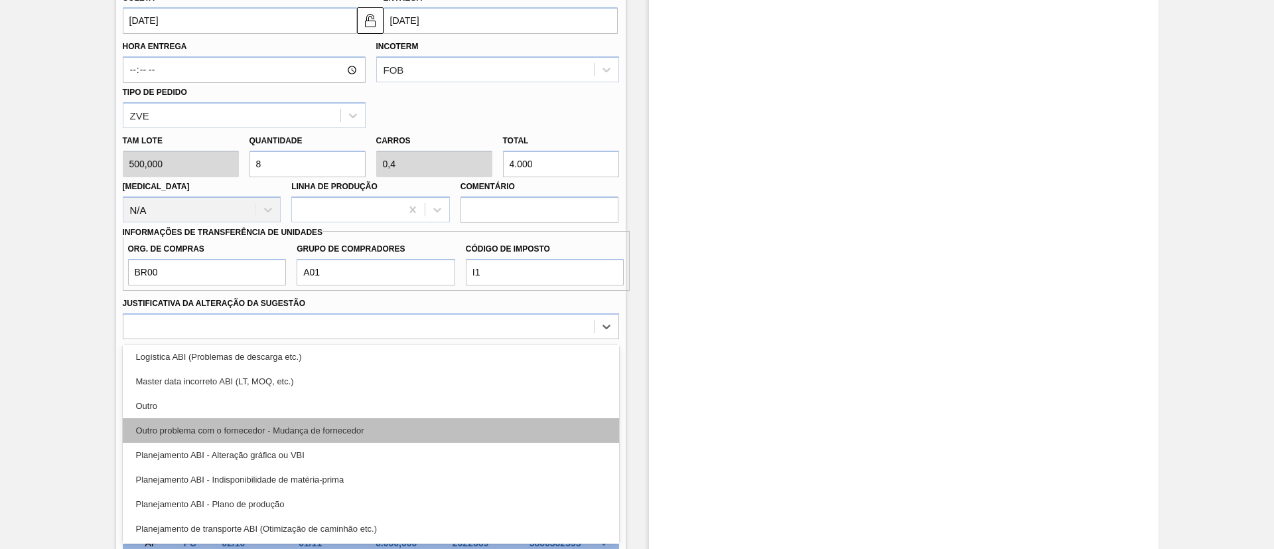
scroll to position [100, 0]
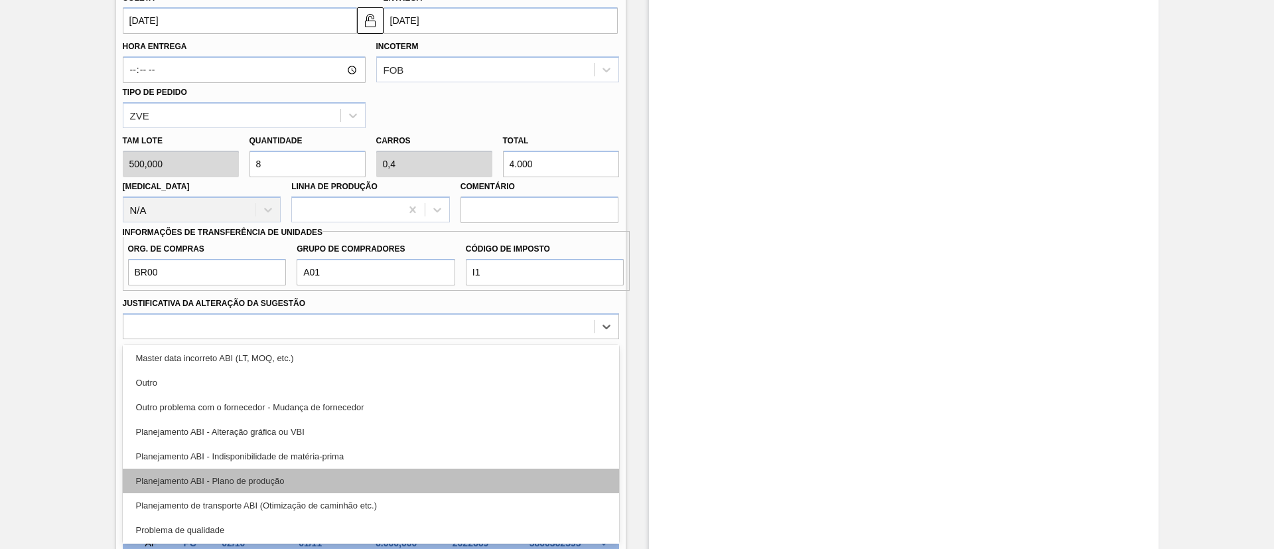
click at [308, 477] on div "Planejamento ABI - Plano de produção" at bounding box center [371, 480] width 496 height 25
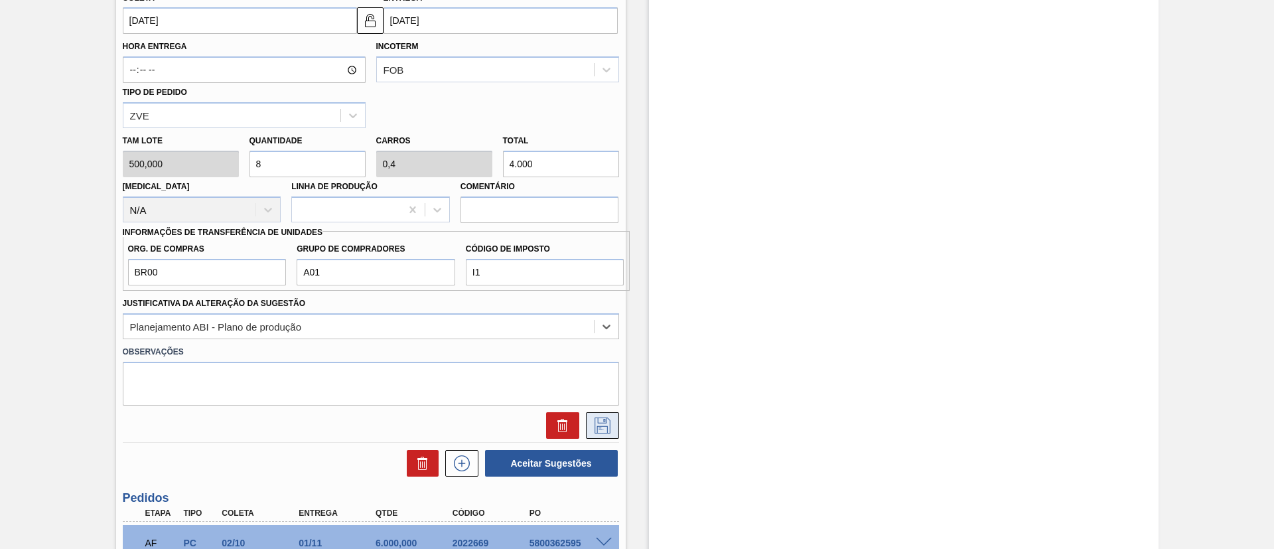
click at [592, 418] on icon at bounding box center [602, 425] width 21 height 16
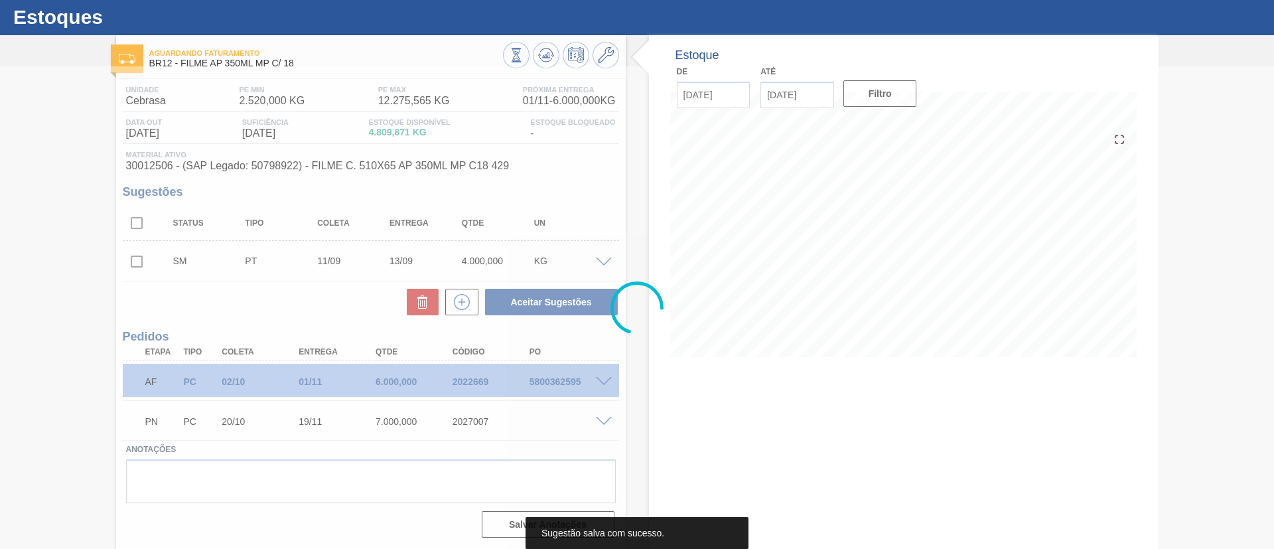
scroll to position [31, 0]
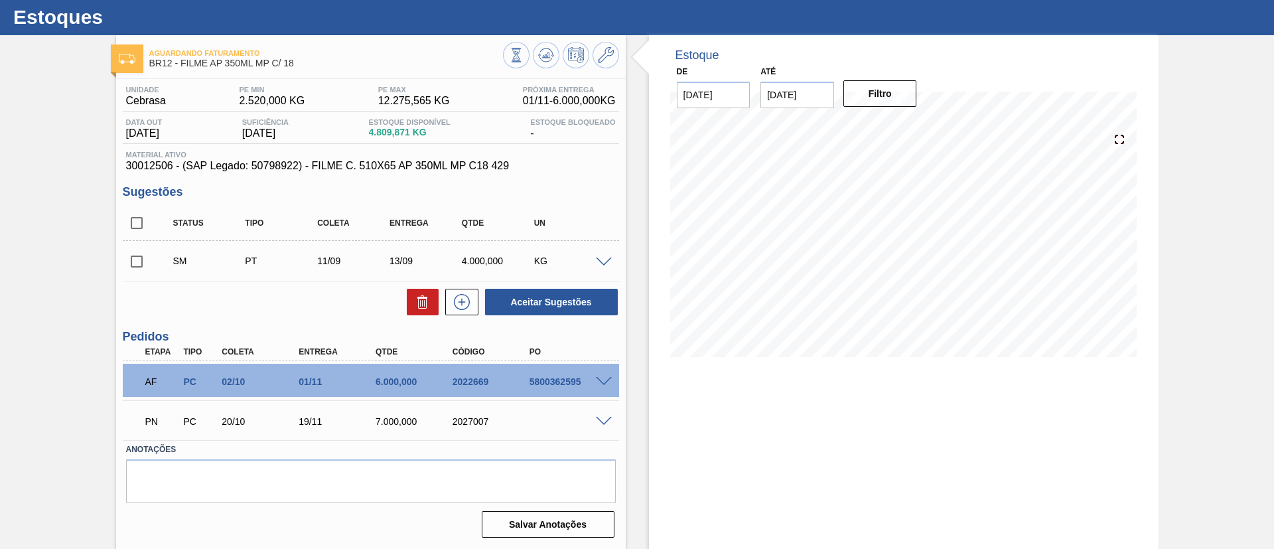
click at [135, 259] on input "checkbox" at bounding box center [137, 261] width 28 height 28
click at [557, 308] on button "Aceitar Sugestões" at bounding box center [551, 302] width 133 height 27
checkbox input "false"
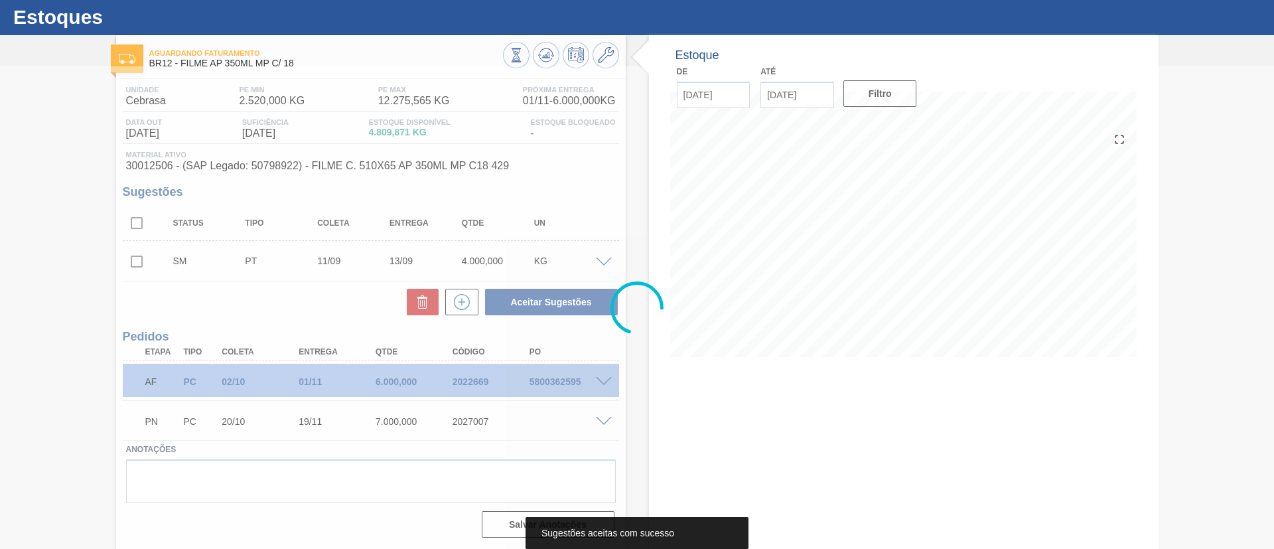
scroll to position [22, 0]
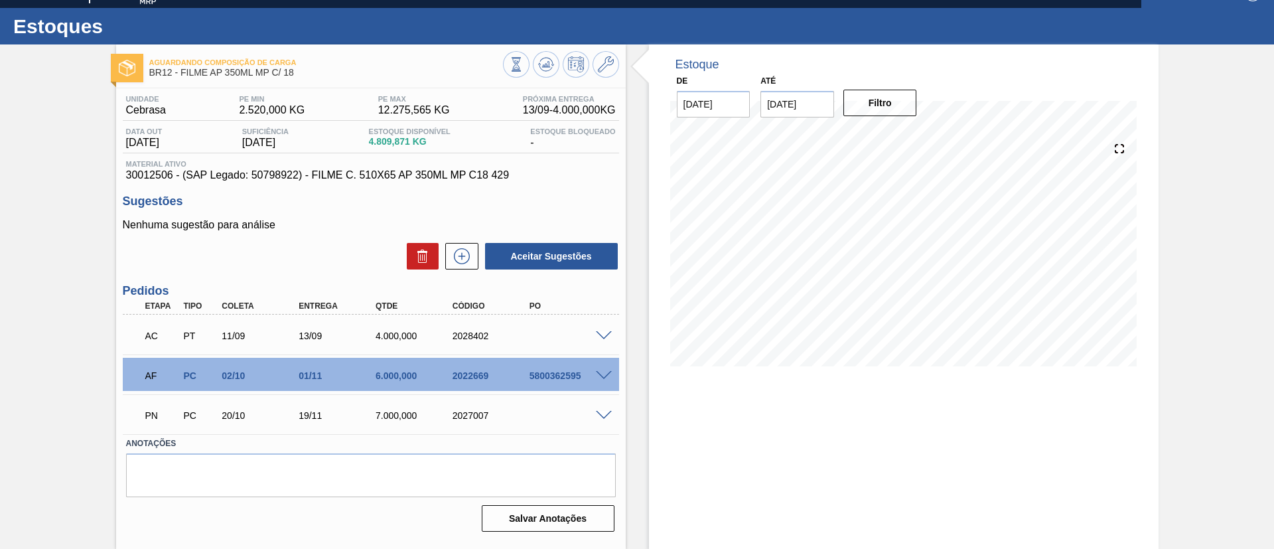
click at [596, 335] on span at bounding box center [604, 336] width 16 height 10
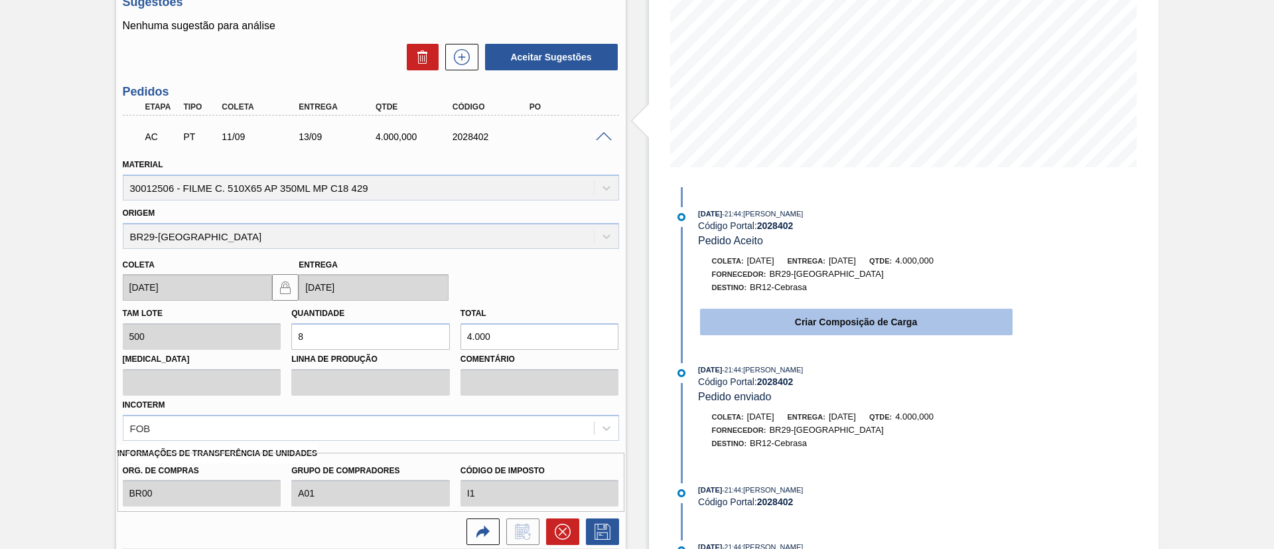
click at [884, 321] on button "Criar Composição de Carga" at bounding box center [856, 321] width 312 height 27
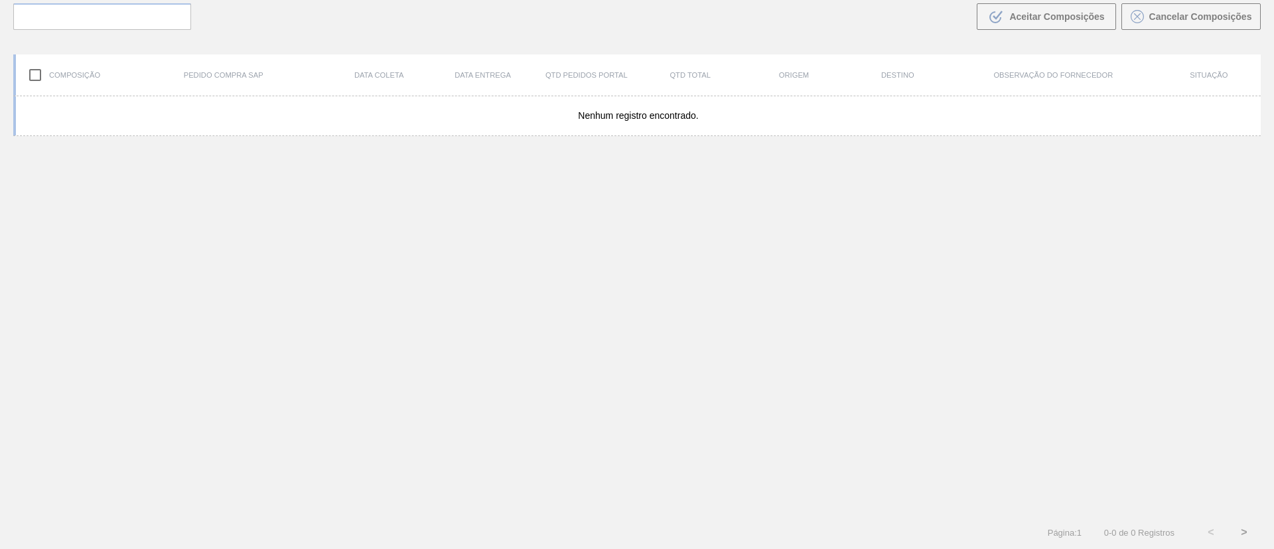
scroll to position [96, 0]
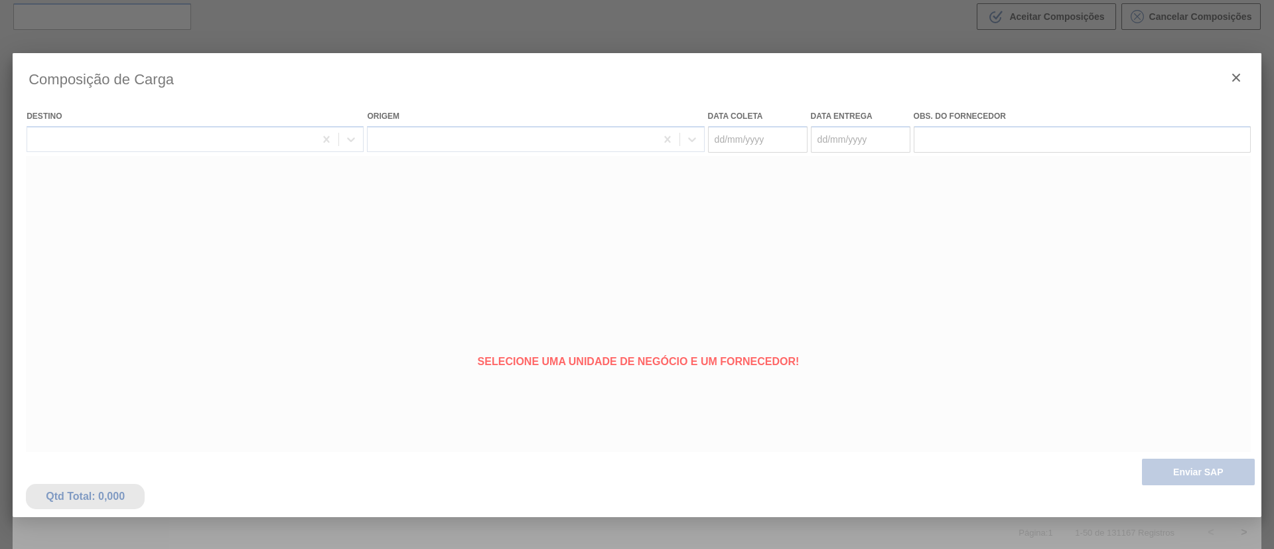
type coleta "11/09/2025"
type entrega "13/09/2025"
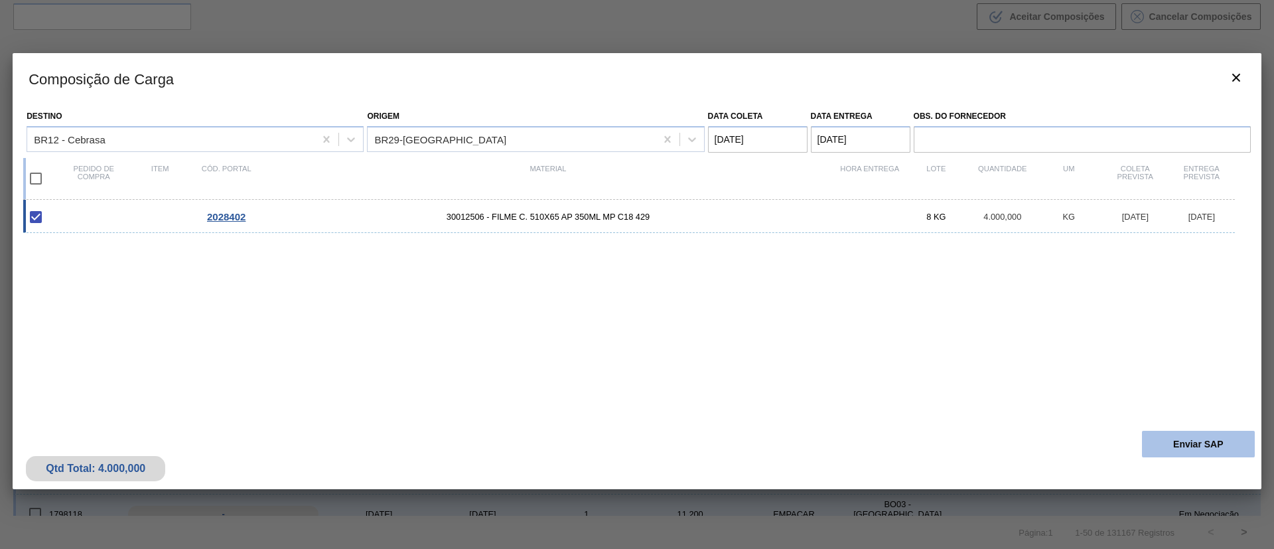
click at [1182, 433] on button "Enviar SAP" at bounding box center [1198, 444] width 113 height 27
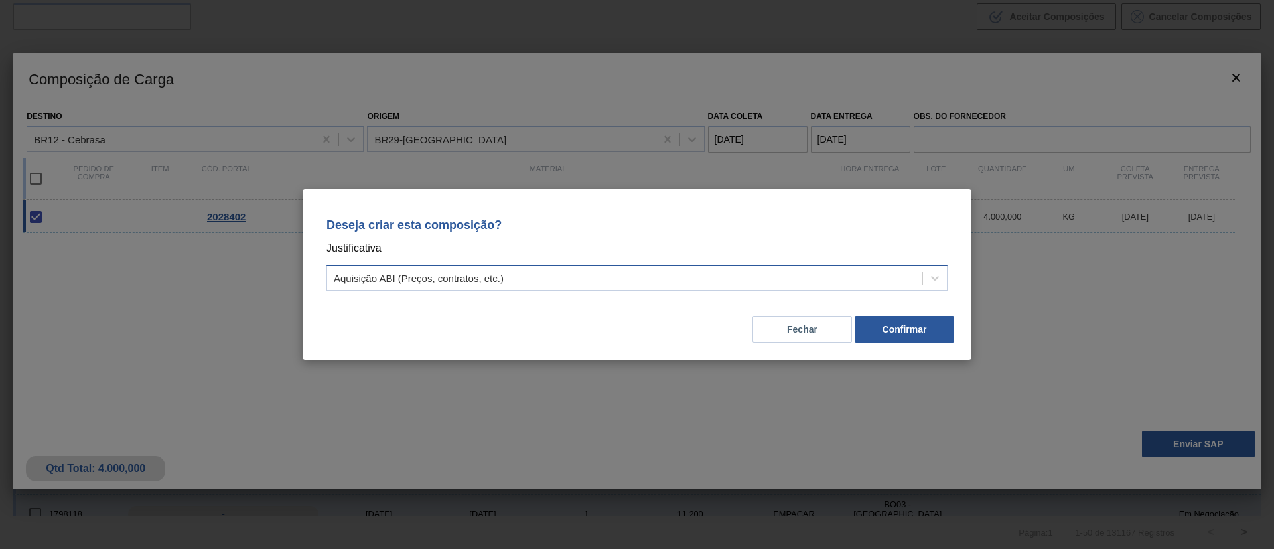
click at [764, 281] on div "Aquisição ABI (Preços, contratos, etc.)" at bounding box center [624, 278] width 595 height 19
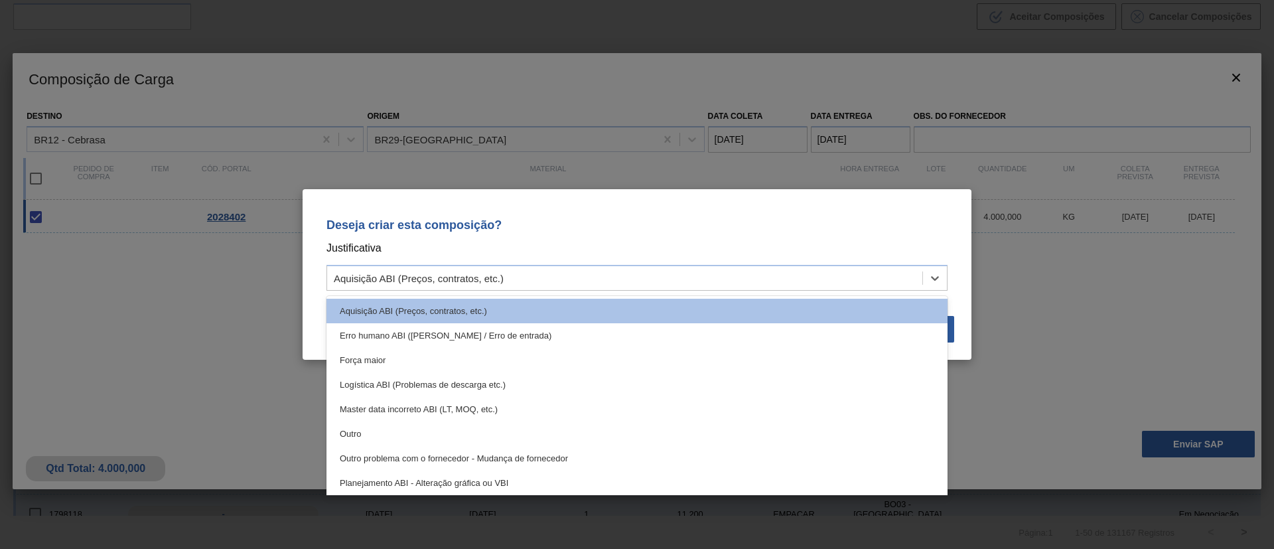
drag, startPoint x: 888, startPoint y: 236, endPoint x: 896, endPoint y: 248, distance: 14.0
click at [888, 236] on div "Deseja criar esta composição? Justificativa option Logística ABI (Problemas de …" at bounding box center [636, 252] width 637 height 94
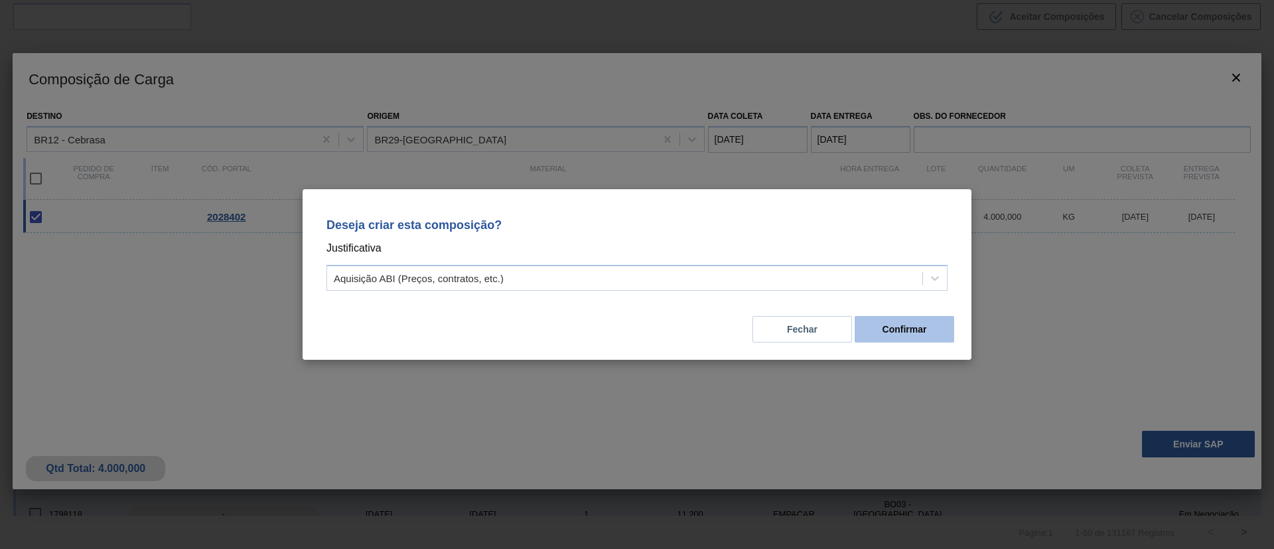
click at [932, 331] on button "Confirmar" at bounding box center [904, 329] width 100 height 27
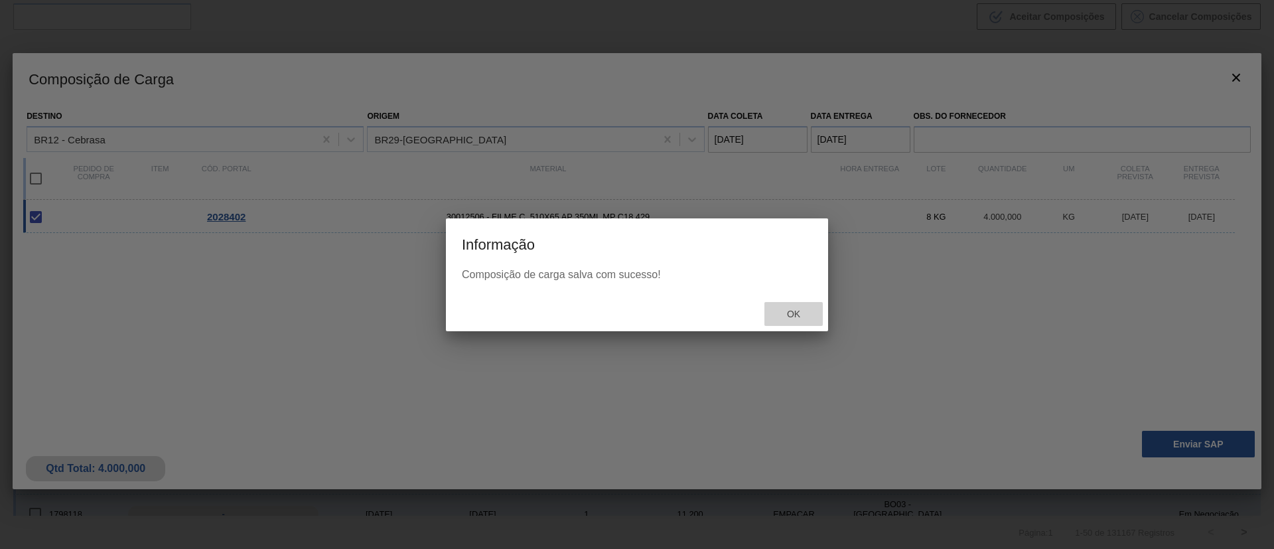
click at [795, 308] on span "Ok" at bounding box center [793, 313] width 34 height 11
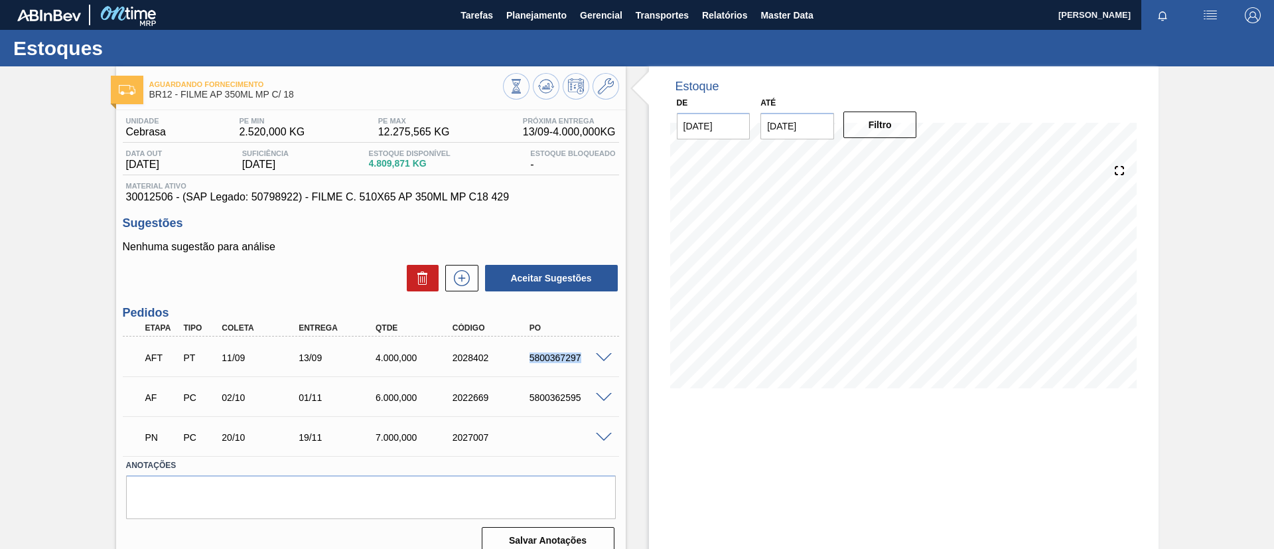
drag, startPoint x: 524, startPoint y: 351, endPoint x: 596, endPoint y: 373, distance: 75.5
click at [596, 372] on div "AFT PT 11/09 13/09 4.000,000 2028402 5800367297" at bounding box center [371, 356] width 496 height 33
copy div "5800367297"
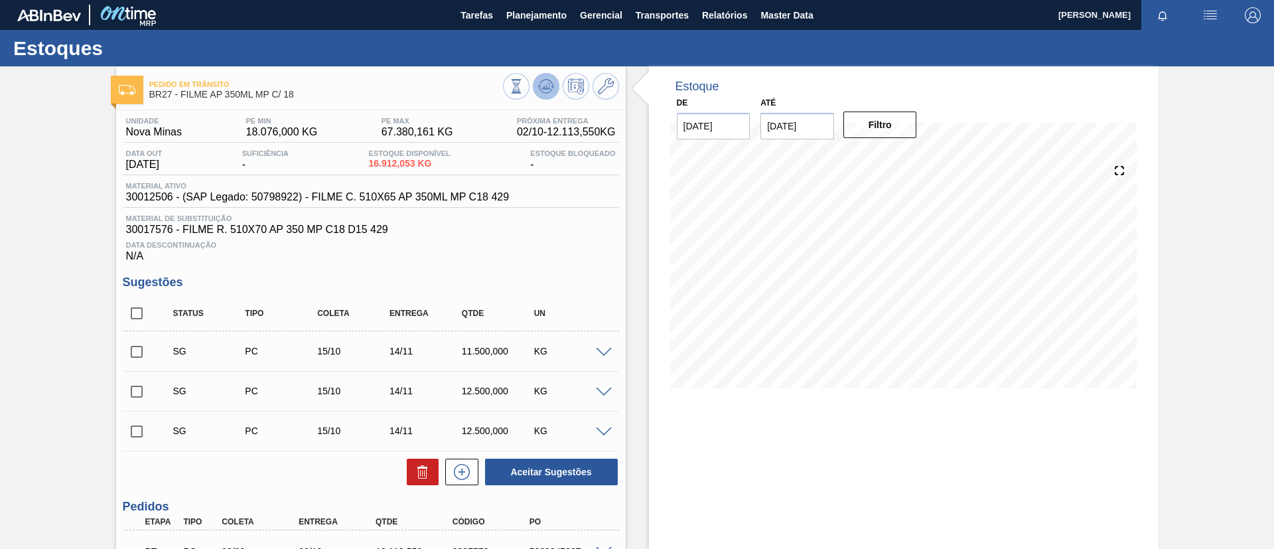
click at [546, 92] on icon at bounding box center [546, 86] width 16 height 16
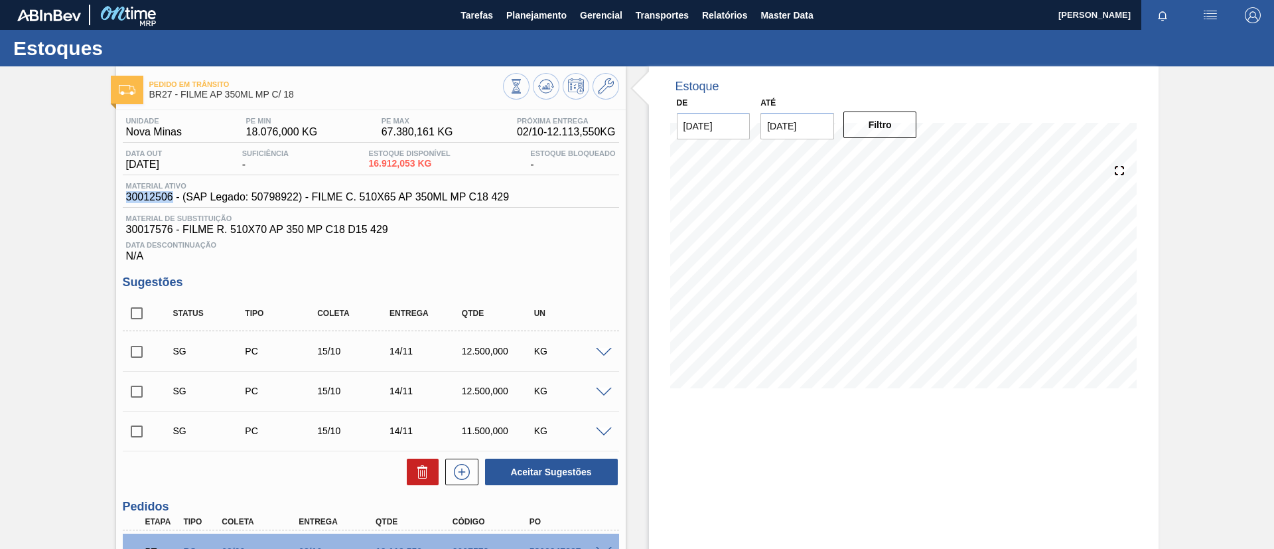
drag, startPoint x: 125, startPoint y: 196, endPoint x: 170, endPoint y: 204, distance: 46.6
click at [170, 204] on div "Material ativo 30012506 - (SAP Legado: 50798922) - FILME C. 510X65 AP 350ML MP …" at bounding box center [371, 195] width 496 height 26
click at [540, 23] on button "Planejamento" at bounding box center [536, 15] width 74 height 30
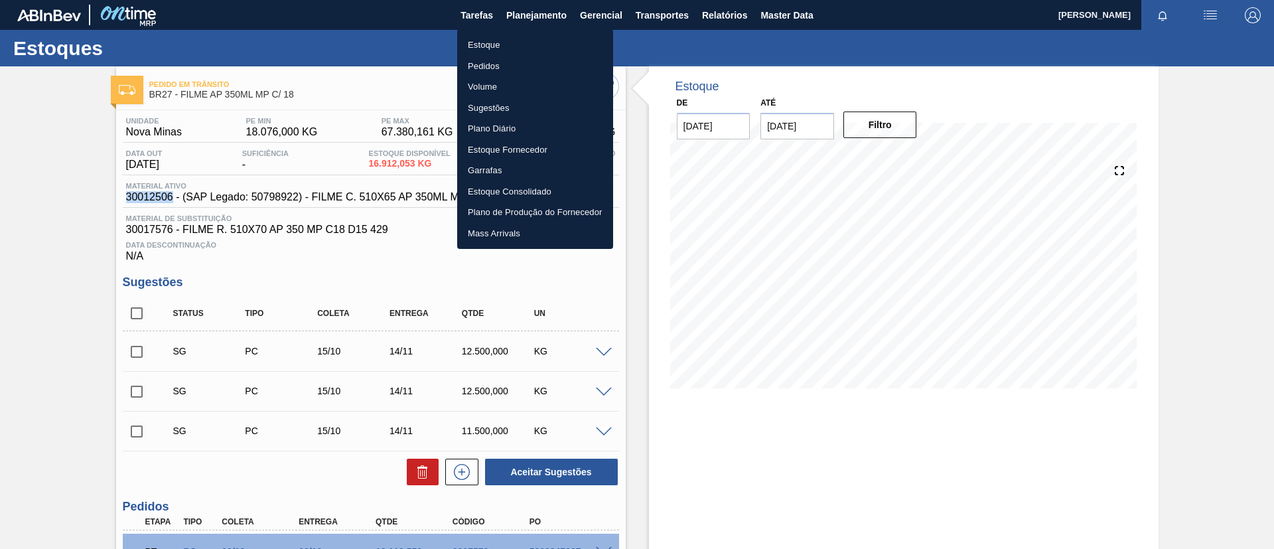
click at [535, 58] on li "Pedidos" at bounding box center [535, 66] width 156 height 21
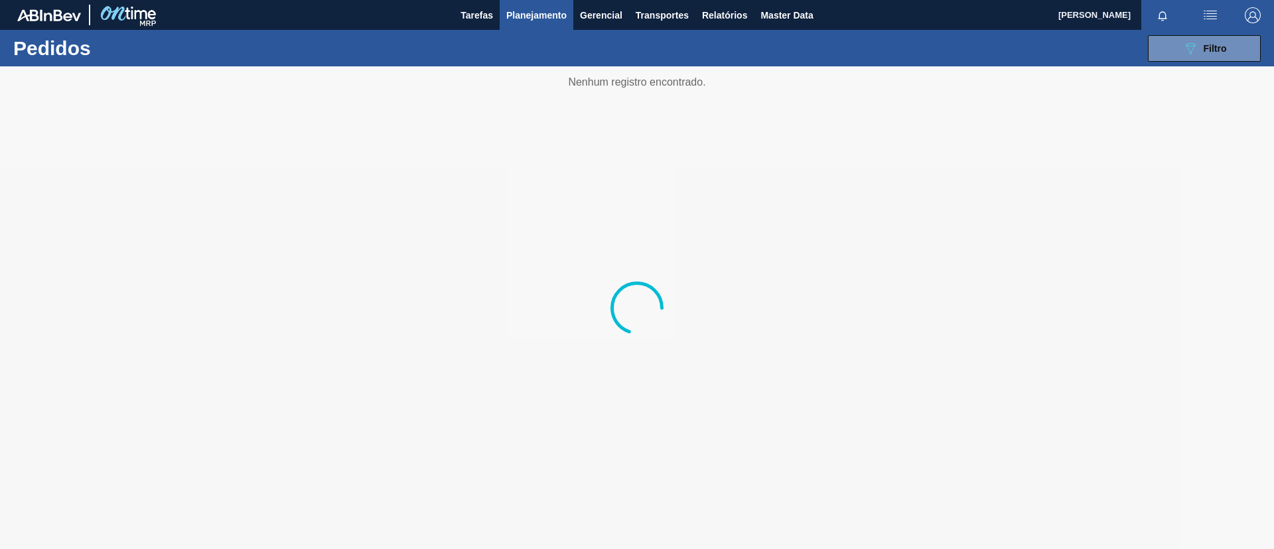
click at [535, 23] on button "Planejamento" at bounding box center [536, 15] width 74 height 30
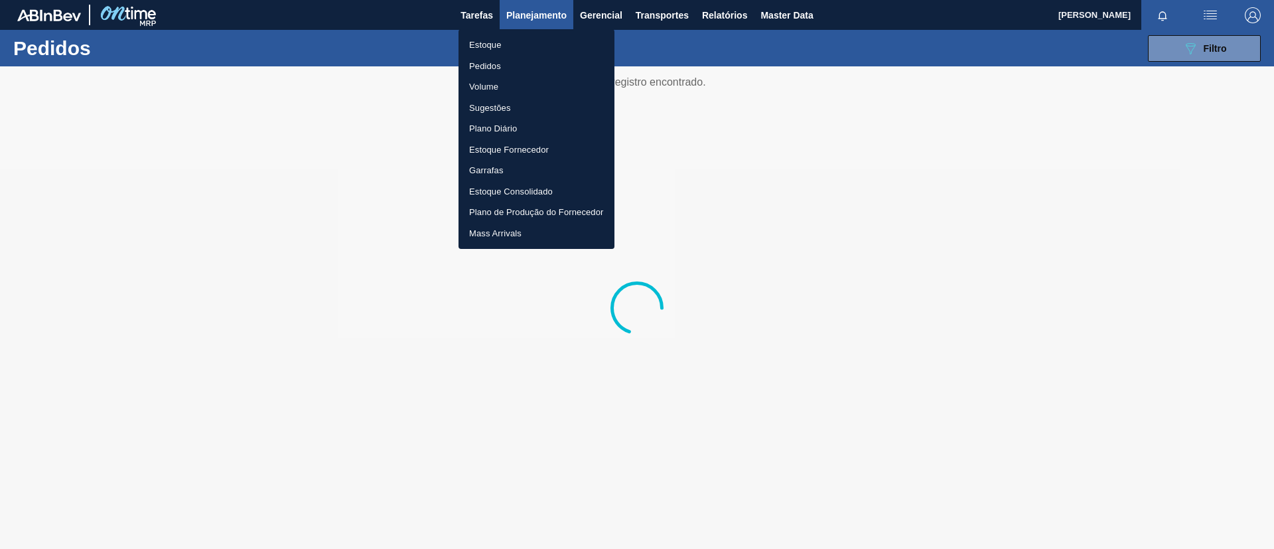
click at [530, 40] on li "Estoque" at bounding box center [536, 44] width 156 height 21
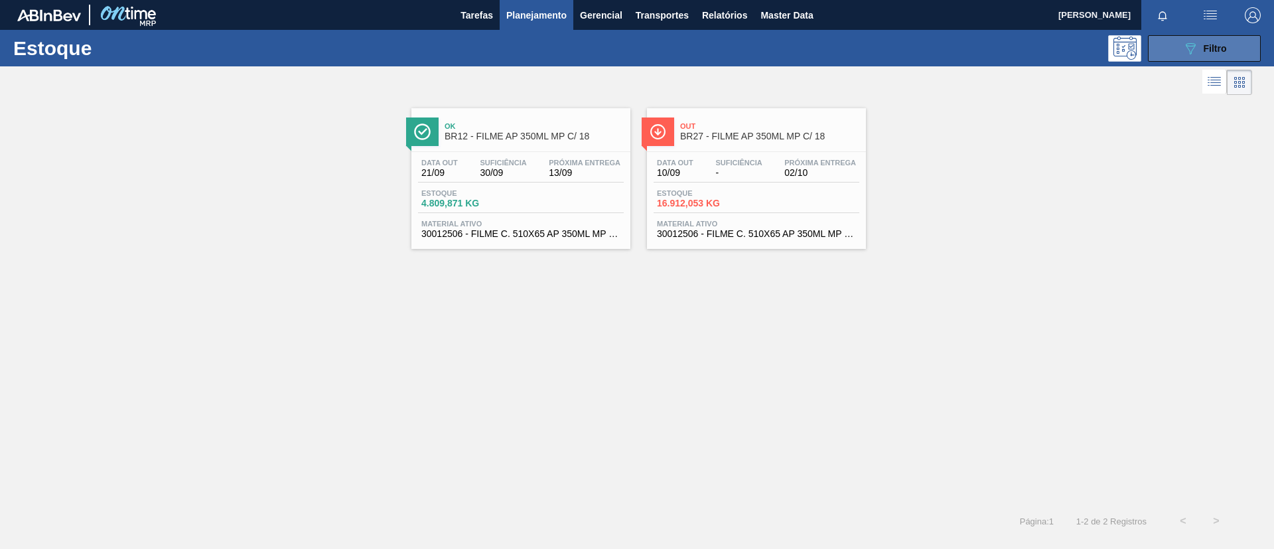
click at [1179, 47] on button "089F7B8B-B2A5-4AFE-B5C0-19BA573D28AC Filtro" at bounding box center [1204, 48] width 113 height 27
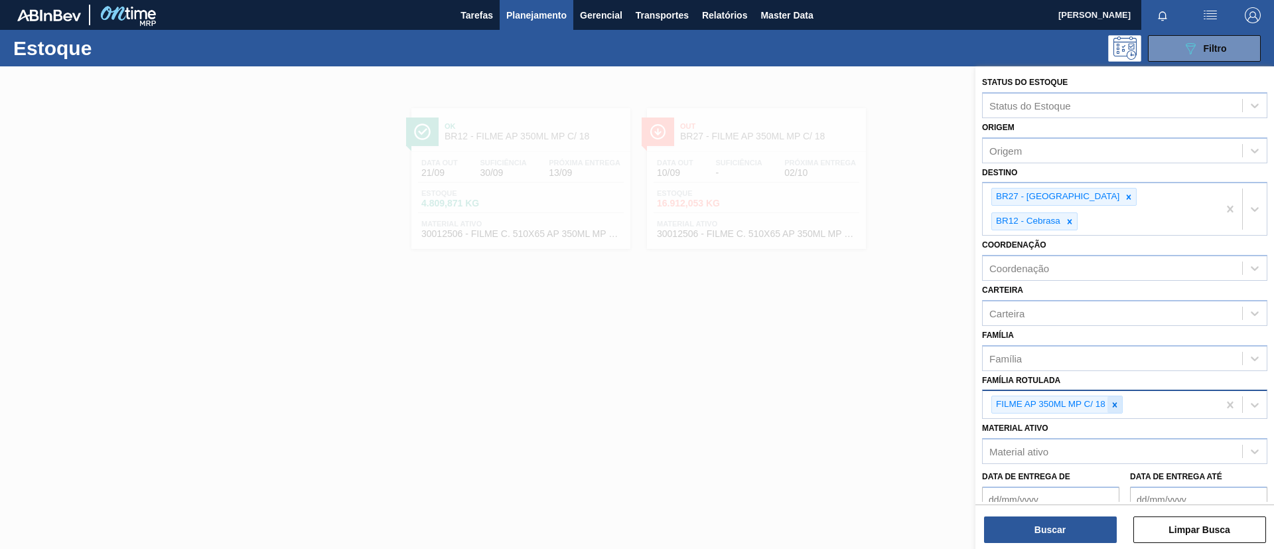
click at [1114, 402] on icon at bounding box center [1114, 404] width 5 height 5
paste Rotulada "FILME BOH 350ML"
type Rotulada "FILME BOH 350ML"
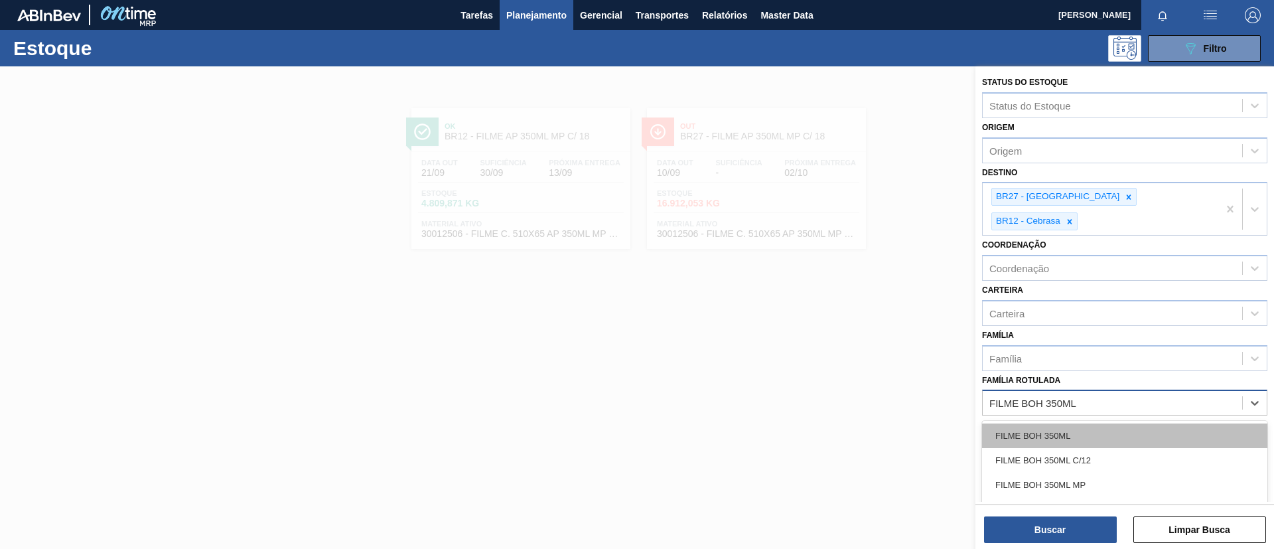
click at [1079, 423] on div "FILME BOH 350ML" at bounding box center [1124, 435] width 285 height 25
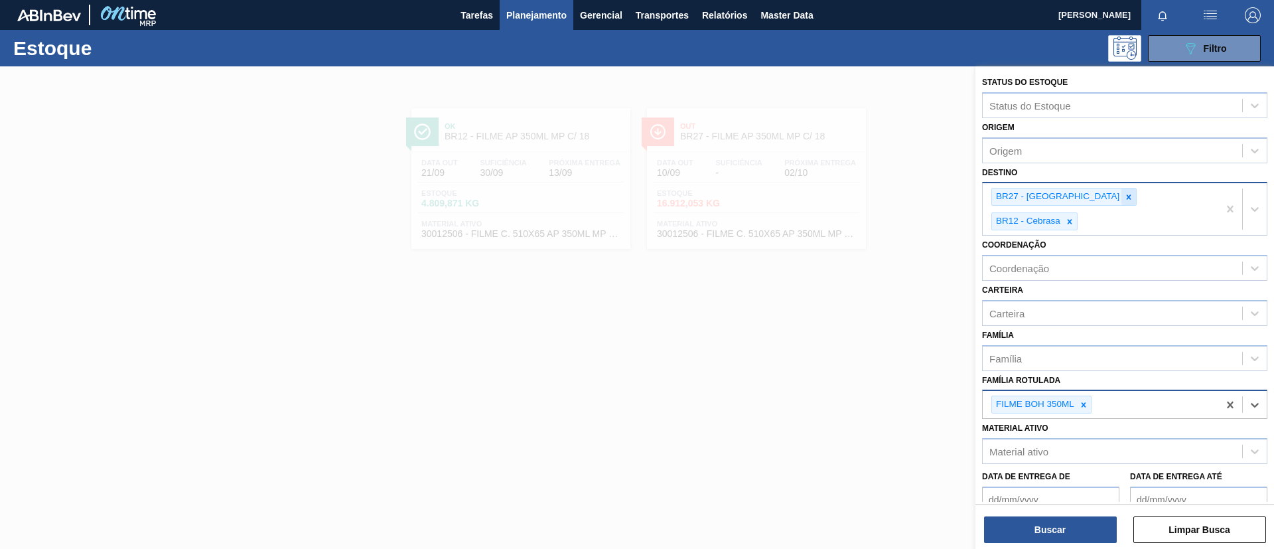
click at [1126, 198] on icon at bounding box center [1128, 196] width 5 height 5
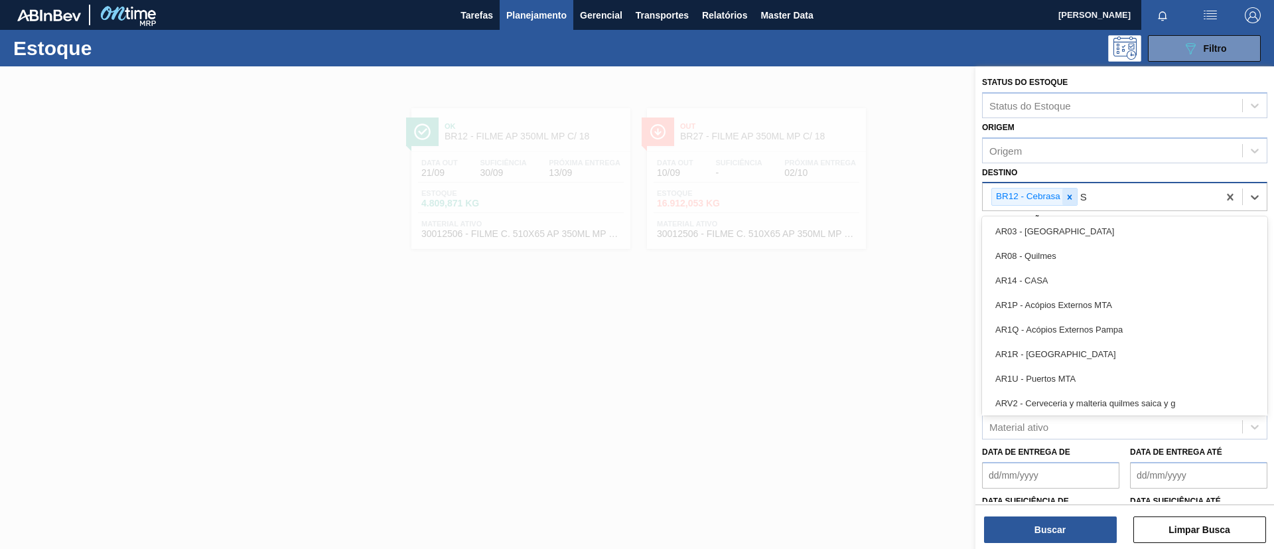
click at [1069, 198] on icon at bounding box center [1069, 196] width 5 height 5
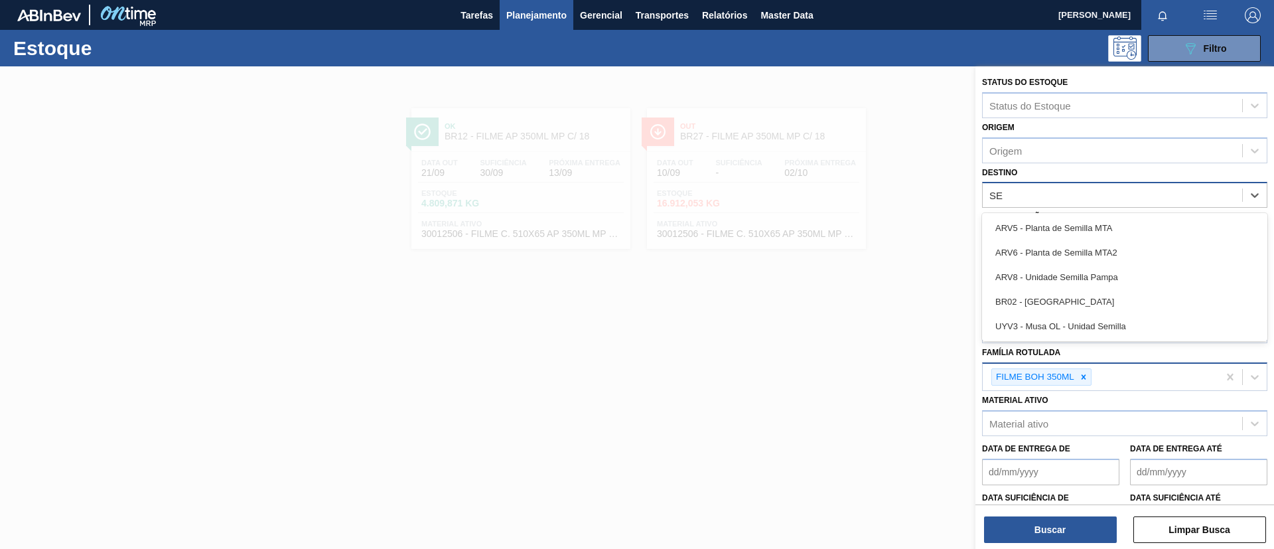
type input "SER"
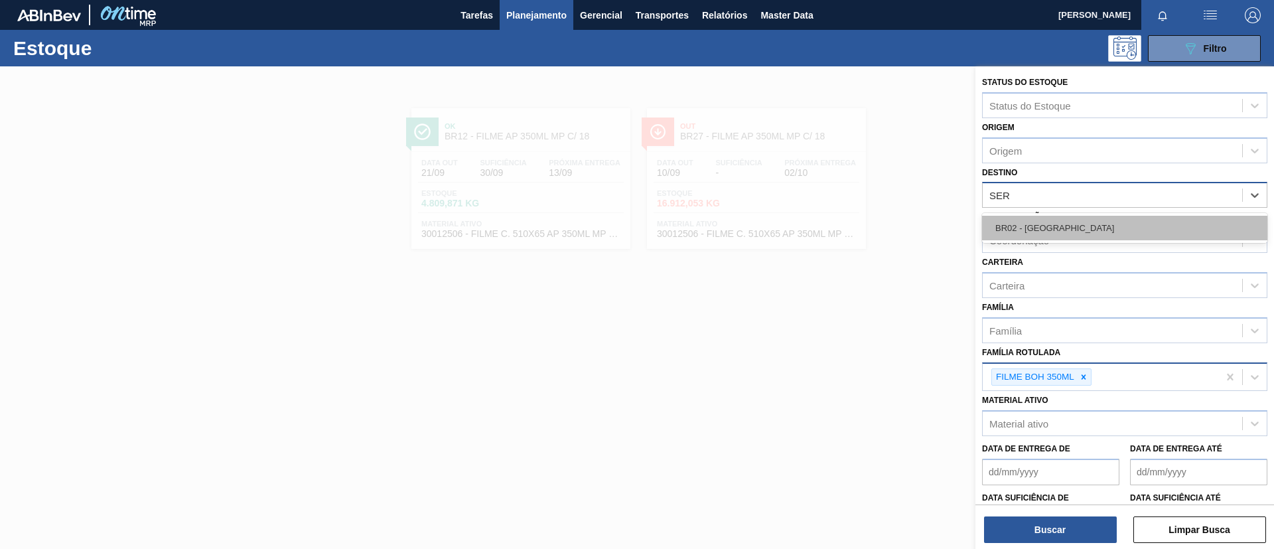
click at [1069, 222] on div "BR02 - Sergipe" at bounding box center [1124, 228] width 285 height 25
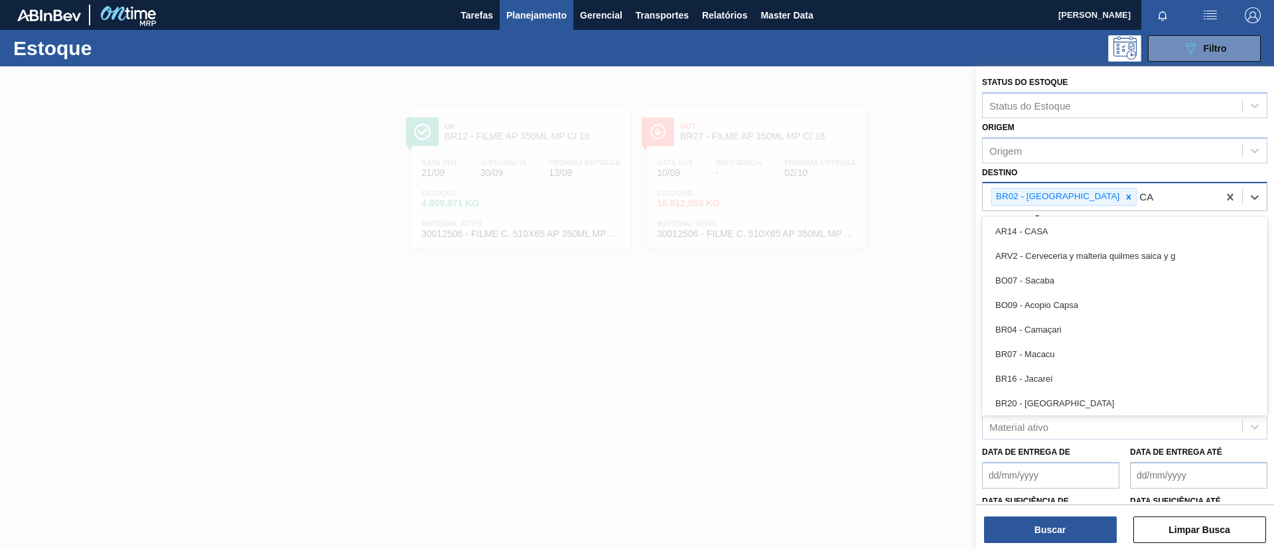
type input "CAM"
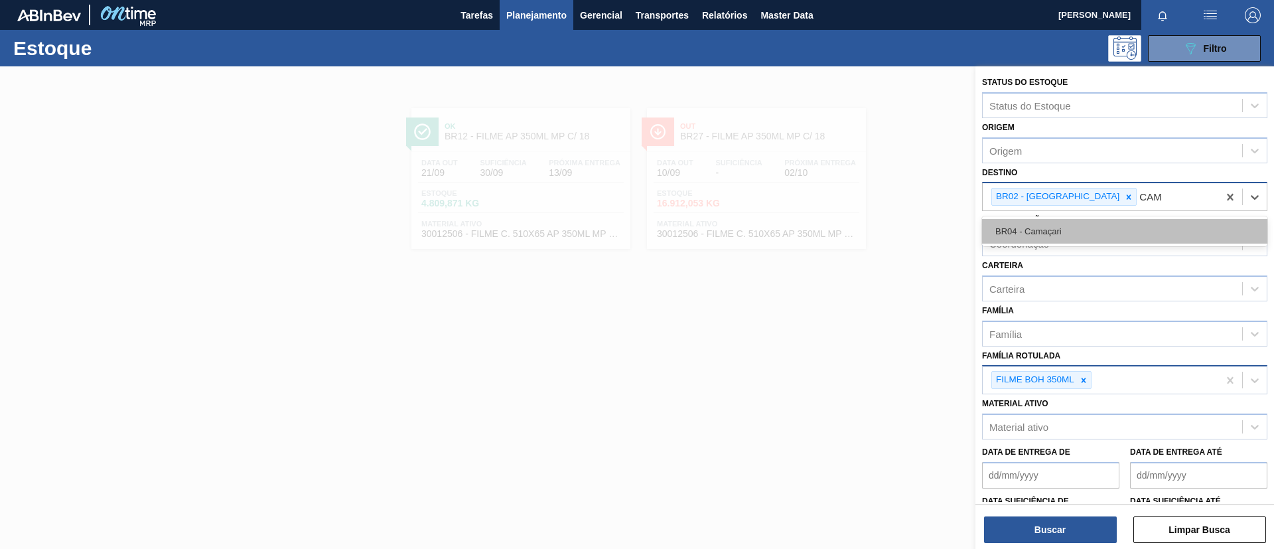
click at [1070, 222] on div "BR04 - Camaçari" at bounding box center [1124, 231] width 285 height 25
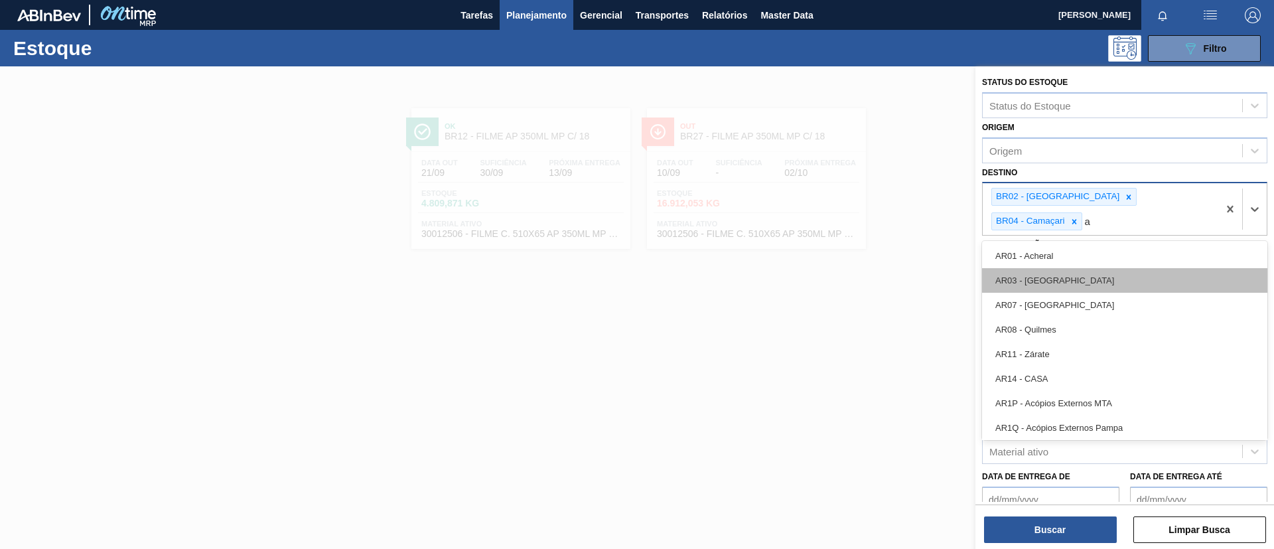
type input "aq"
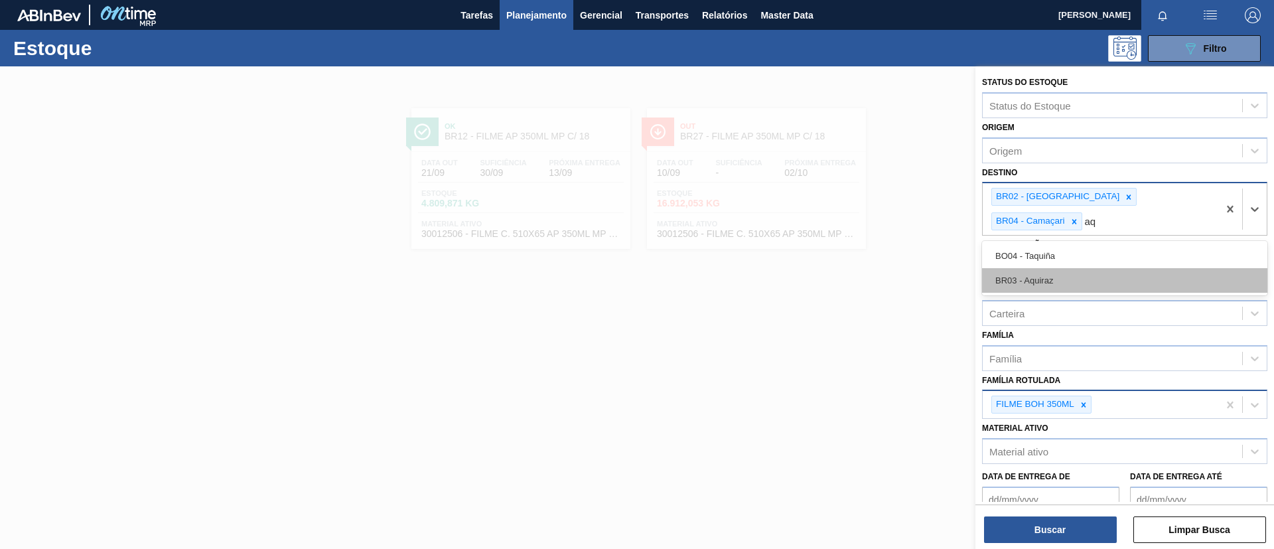
click at [1093, 268] on div "BR03 - Aquiraz" at bounding box center [1124, 280] width 285 height 25
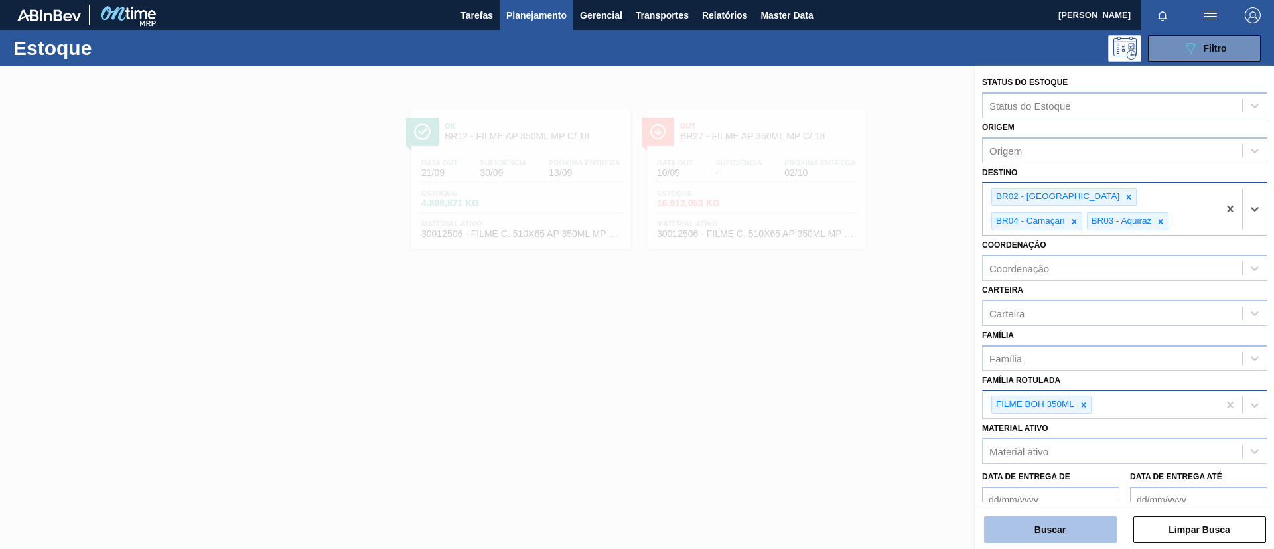
click at [1028, 523] on button "Buscar" at bounding box center [1050, 529] width 133 height 27
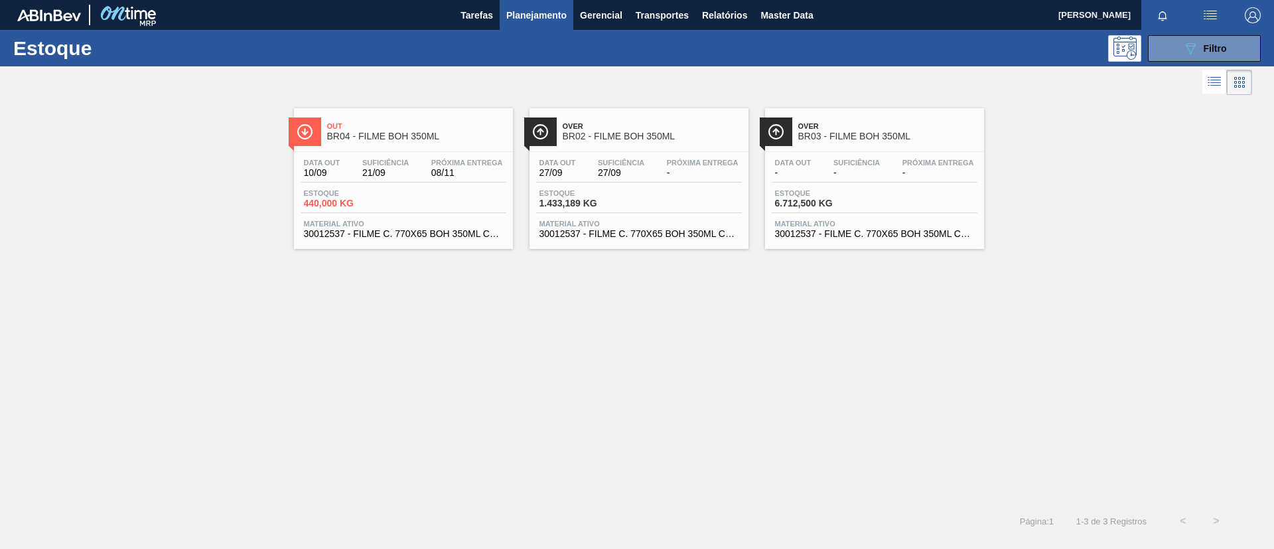
click at [416, 141] on span "BR04 - FILME BOH 350ML" at bounding box center [416, 136] width 179 height 10
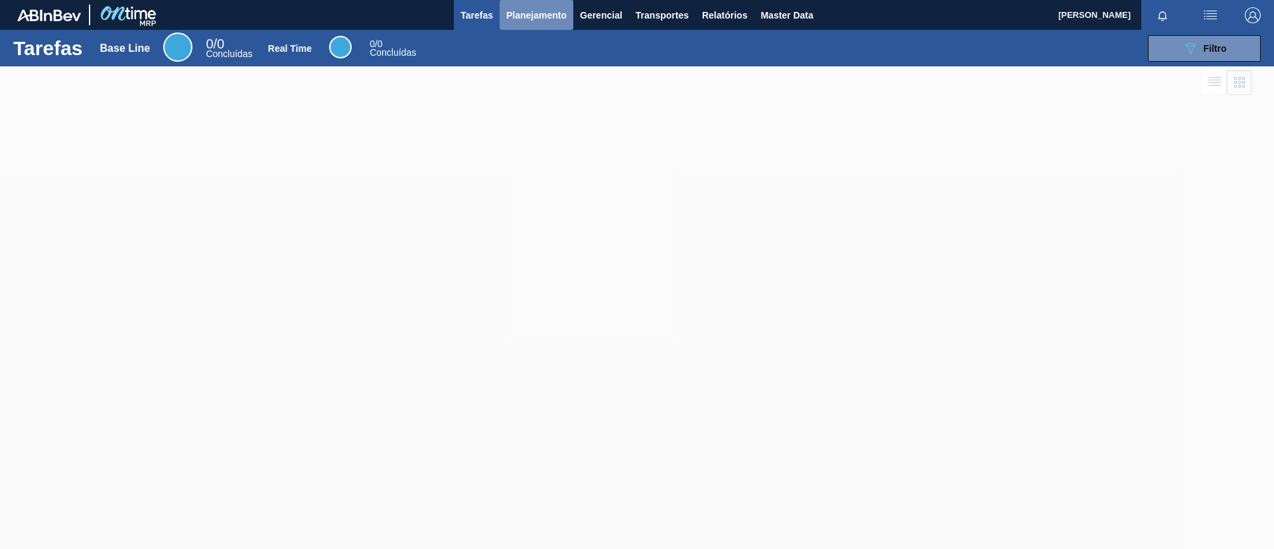
click at [541, 5] on button "Planejamento" at bounding box center [536, 15] width 74 height 30
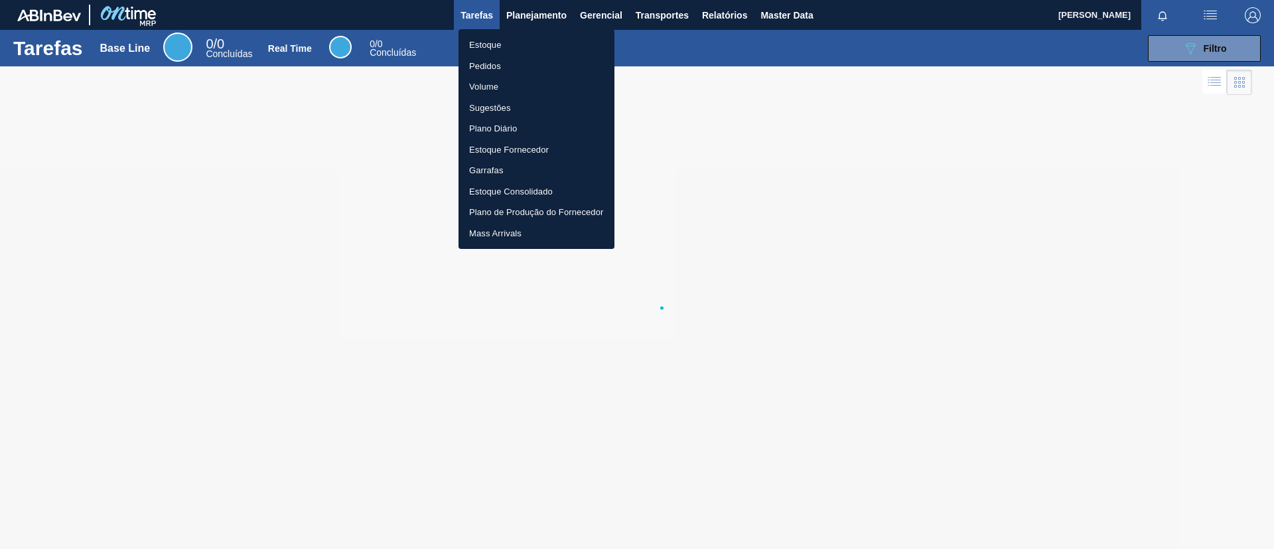
click at [518, 57] on li "Pedidos" at bounding box center [536, 66] width 156 height 21
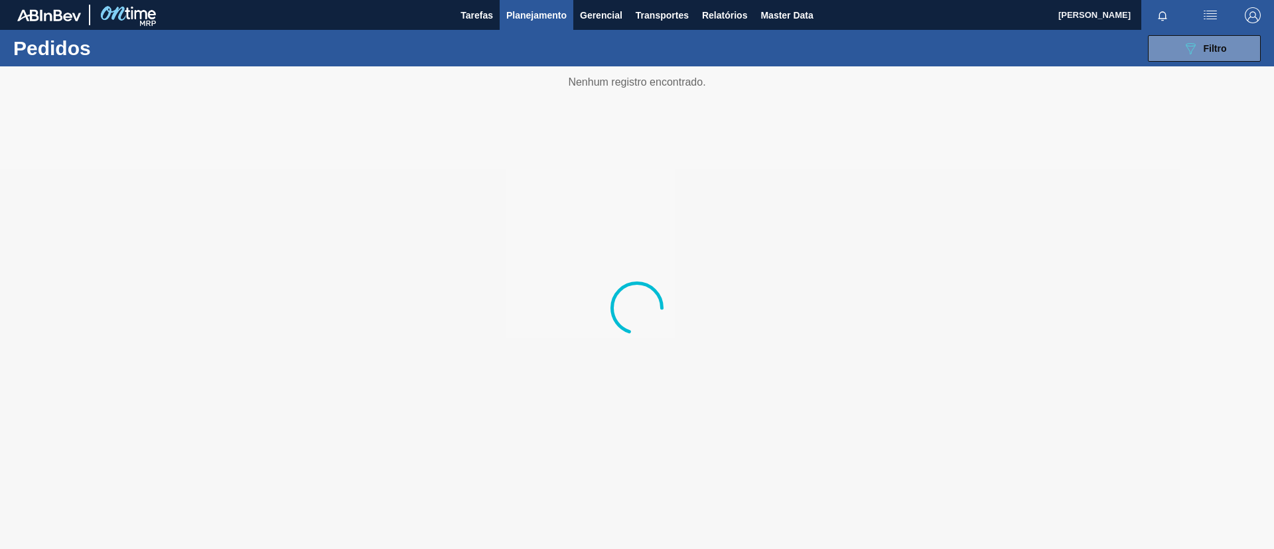
click at [1179, 63] on div "089F7B8B-B2A5-4AFE-B5C0-19BA573D28AC Filtro Código Pedido Portal Códido PO SAP …" at bounding box center [739, 49] width 1055 height 40
click at [1182, 52] on icon "089F7B8B-B2A5-4AFE-B5C0-19BA573D28AC" at bounding box center [1190, 48] width 16 height 16
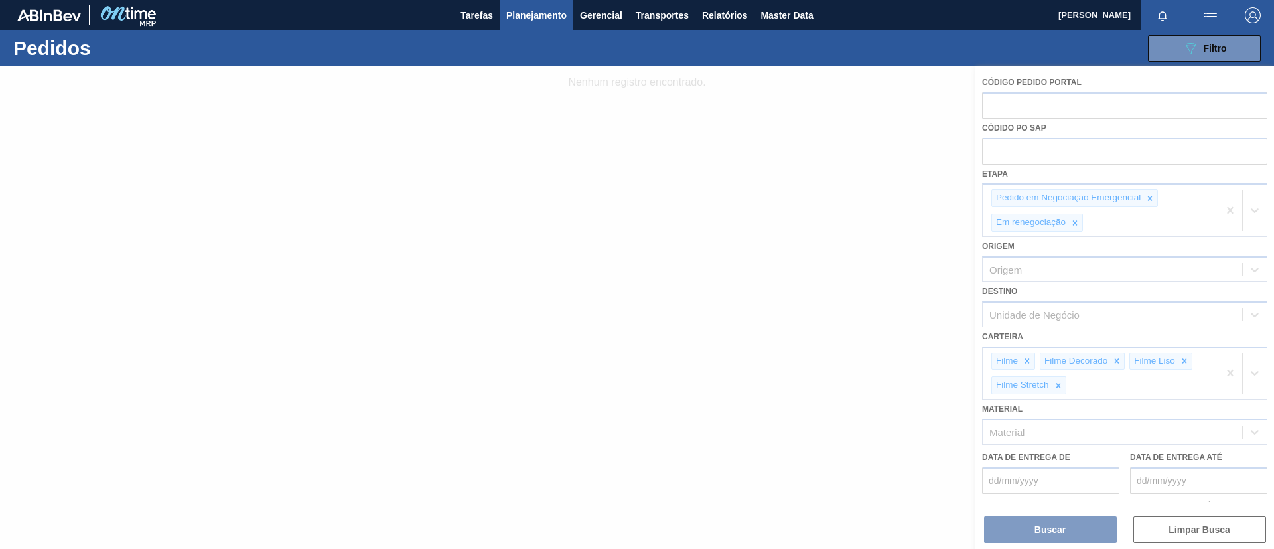
click at [1234, 207] on div at bounding box center [637, 307] width 1274 height 482
click at [1230, 207] on div at bounding box center [637, 307] width 1274 height 482
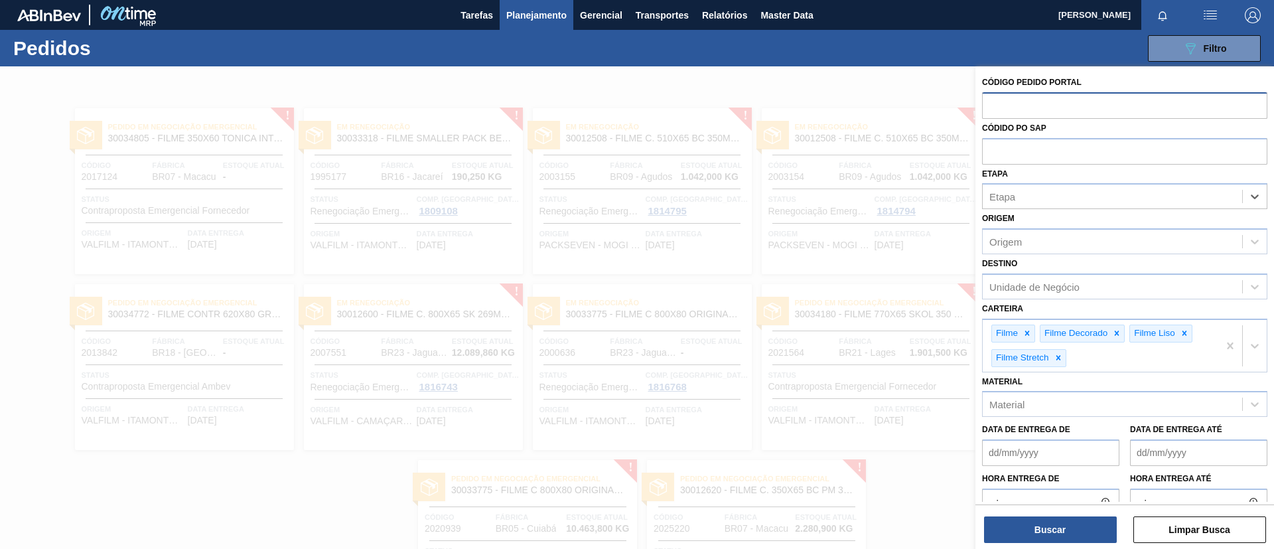
click at [1059, 100] on input "text" at bounding box center [1124, 104] width 285 height 25
paste input "2025220"
type input "2025220"
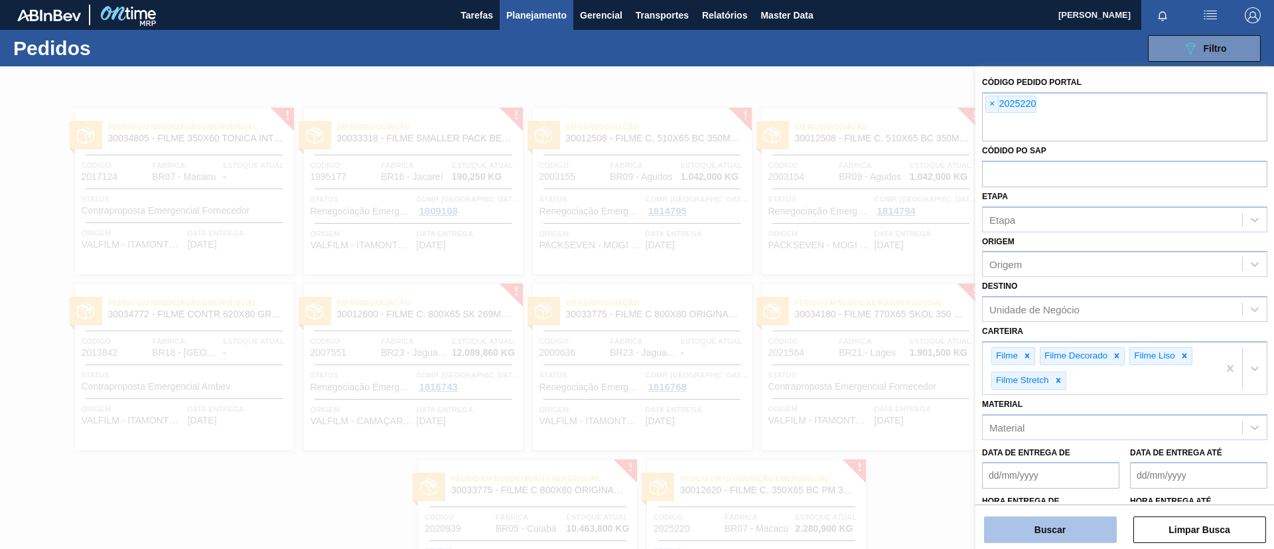
click at [1067, 519] on button "Buscar" at bounding box center [1050, 529] width 133 height 27
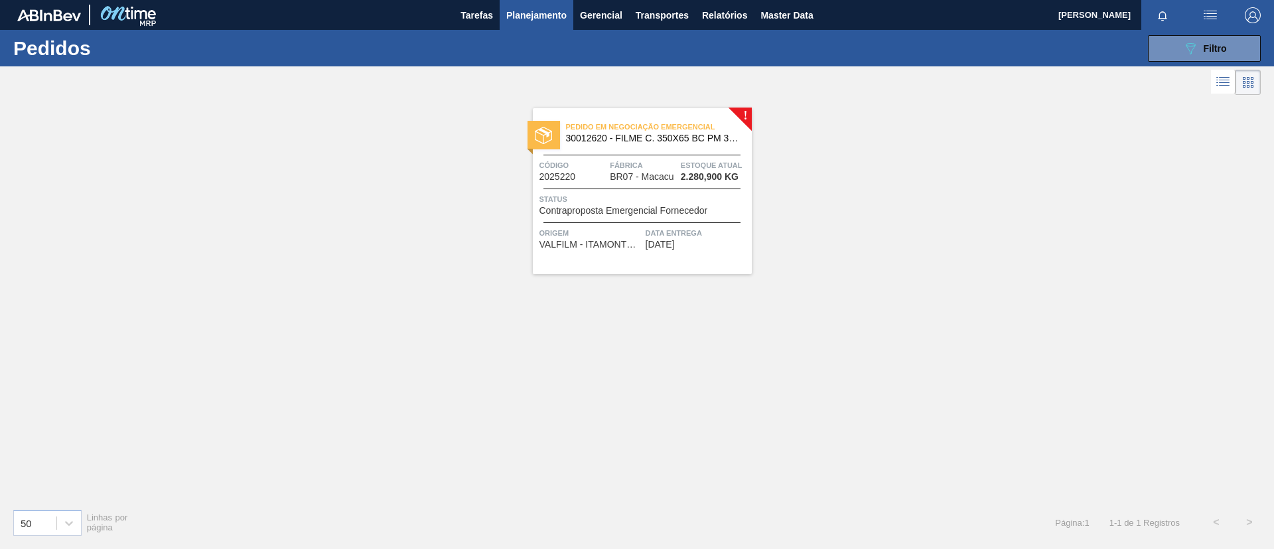
click at [693, 137] on span "30012620 - FILME C. 350X65 BC PM 350ML SLK C12 429" at bounding box center [653, 138] width 175 height 10
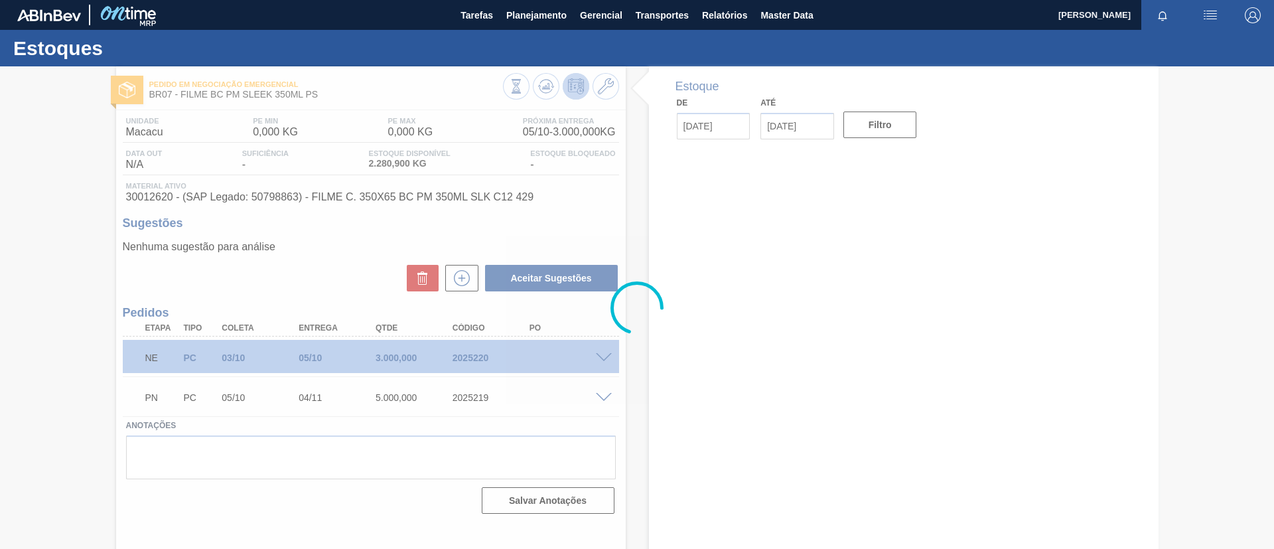
type input "[DATE]"
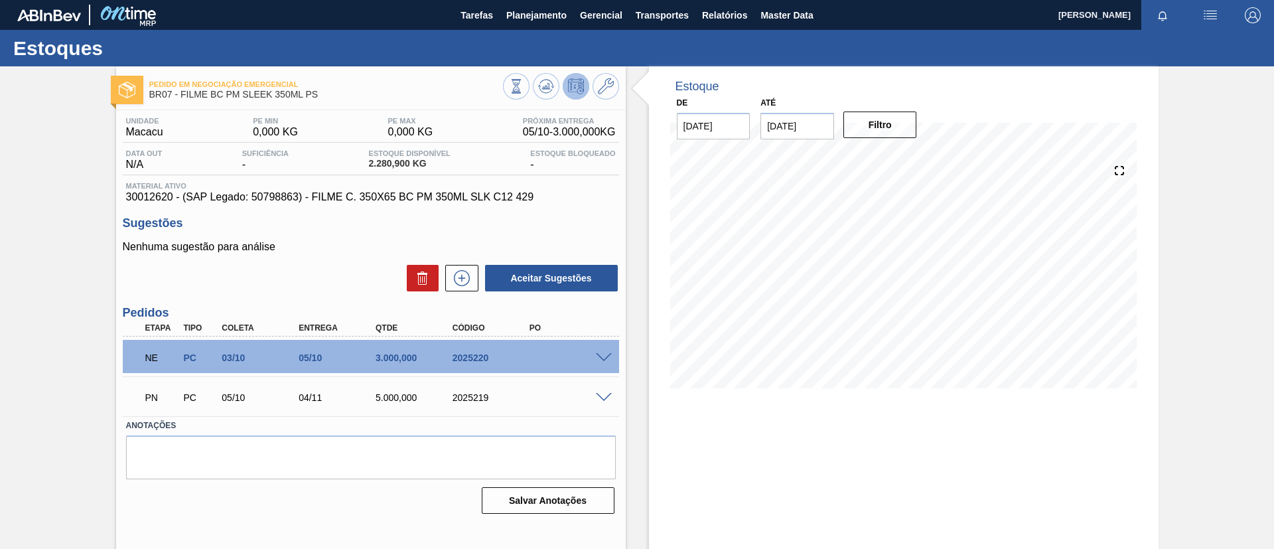
click at [604, 347] on div "NE PC 03/10 05/10 3.000,000 2025220" at bounding box center [371, 356] width 496 height 33
click at [604, 350] on div "NE PC 03/10 05/10 3.000,000 2025220" at bounding box center [371, 356] width 496 height 33
click at [604, 354] on span at bounding box center [604, 358] width 16 height 10
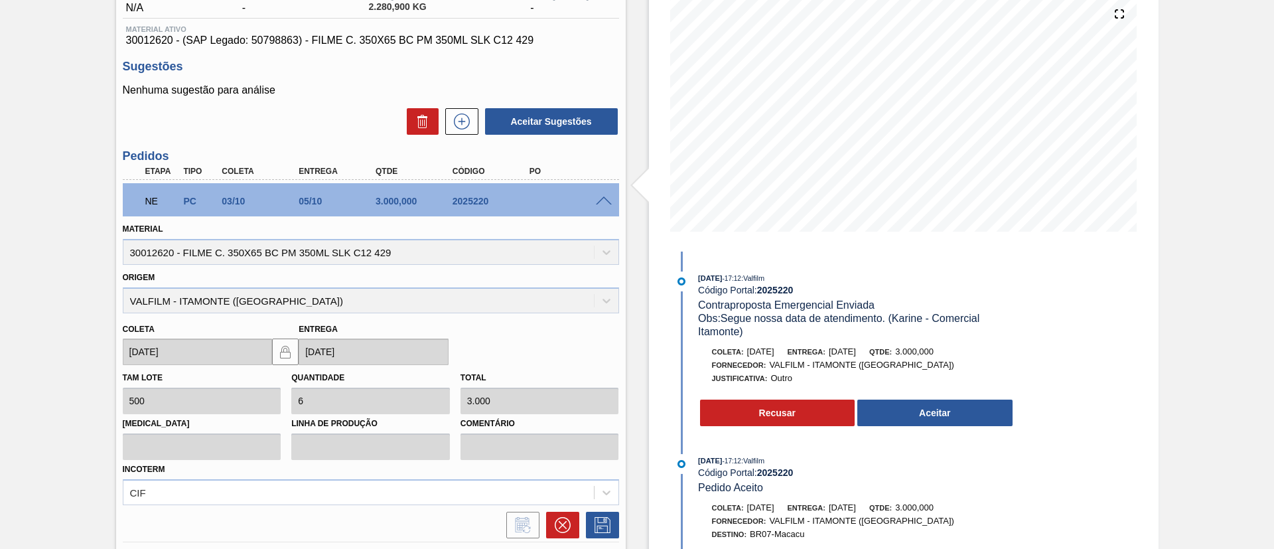
scroll to position [199, 0]
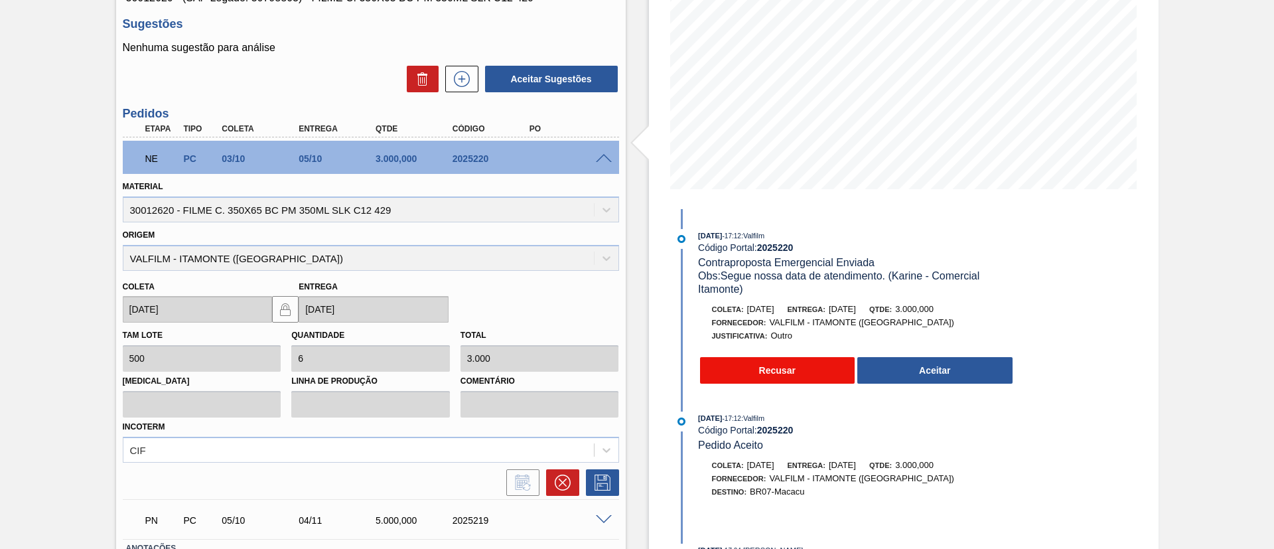
click at [813, 365] on button "Recusar" at bounding box center [777, 370] width 155 height 27
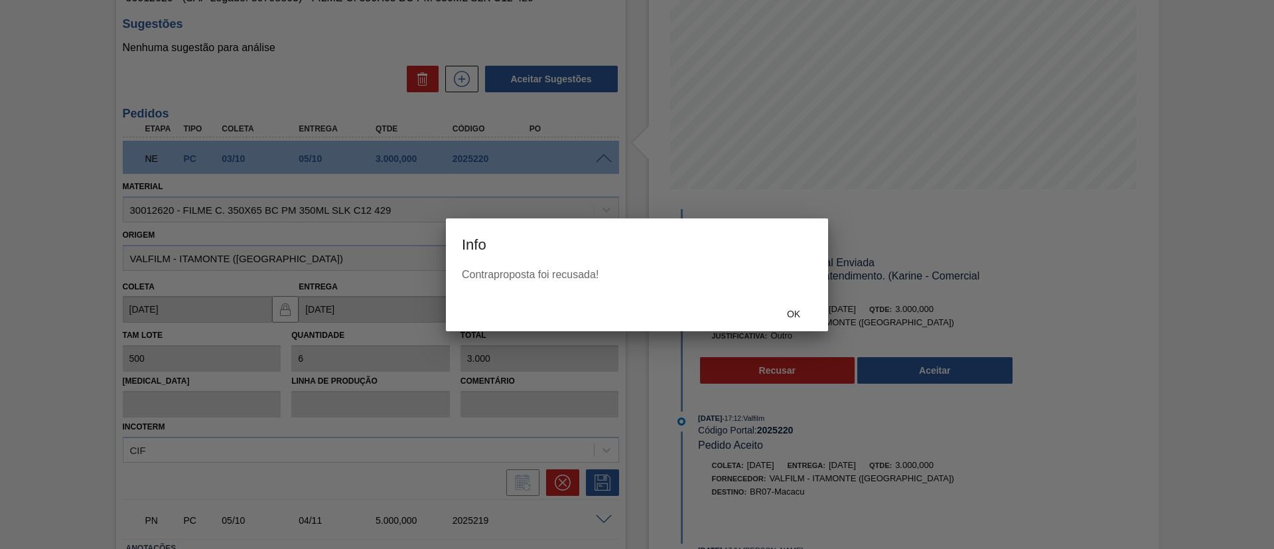
click at [799, 302] on div "Ok" at bounding box center [793, 314] width 58 height 25
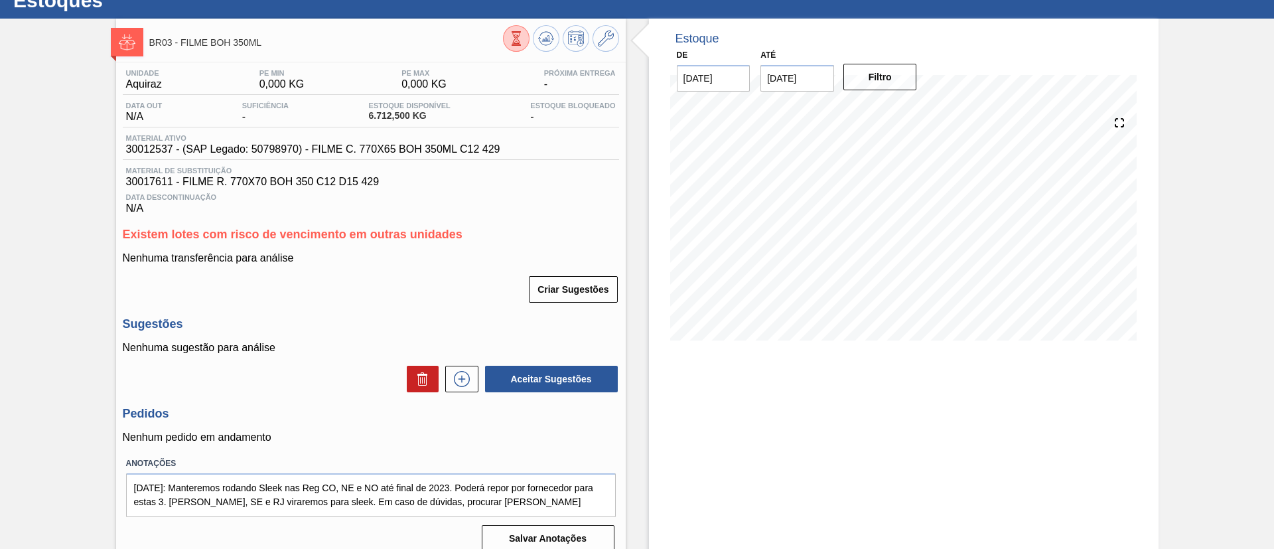
scroll to position [62, 0]
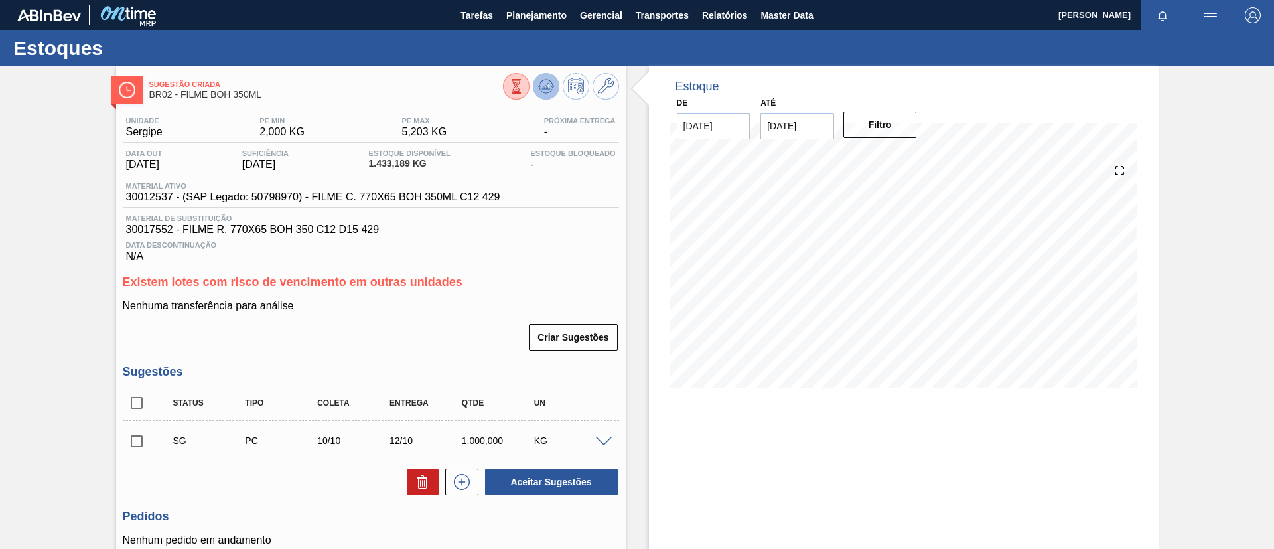
click at [547, 84] on icon at bounding box center [547, 86] width 1 height 5
click at [604, 447] on div "SG PC 10/10 12/10 1.000,000 KG" at bounding box center [371, 440] width 496 height 33
click at [602, 441] on span at bounding box center [604, 442] width 16 height 10
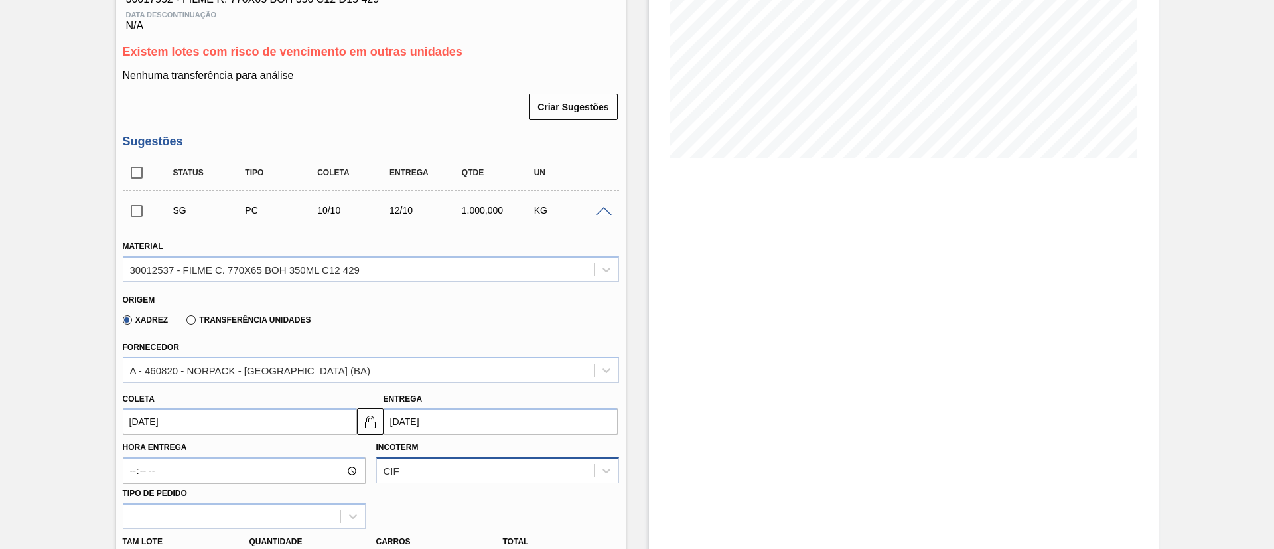
scroll to position [199, 0]
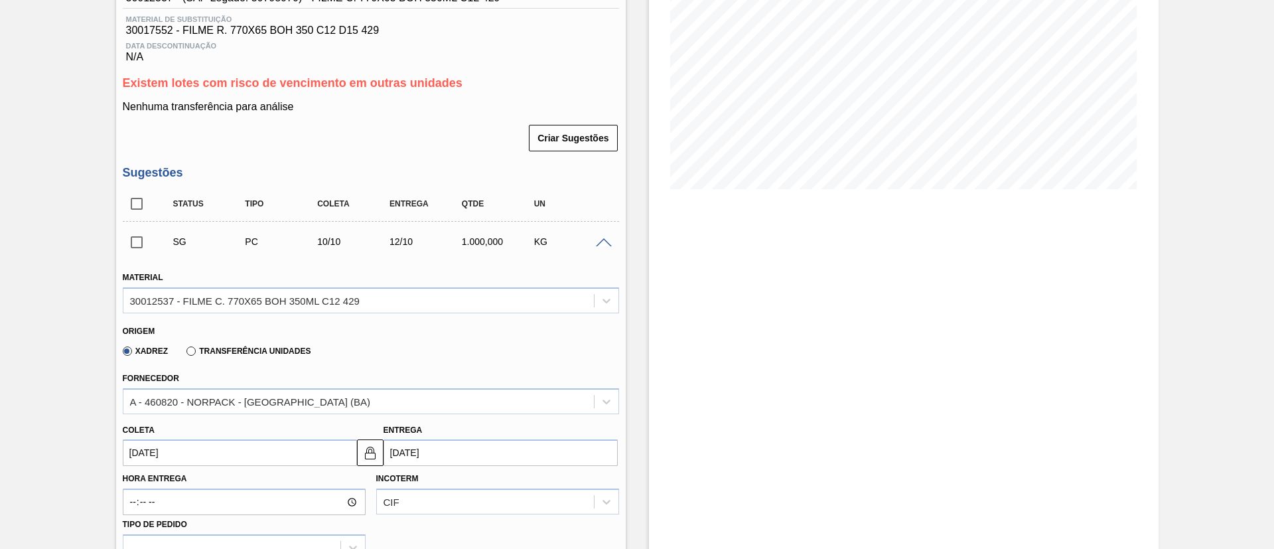
click at [598, 236] on div "KG" at bounding box center [571, 241] width 80 height 11
click at [598, 238] on span at bounding box center [604, 243] width 16 height 10
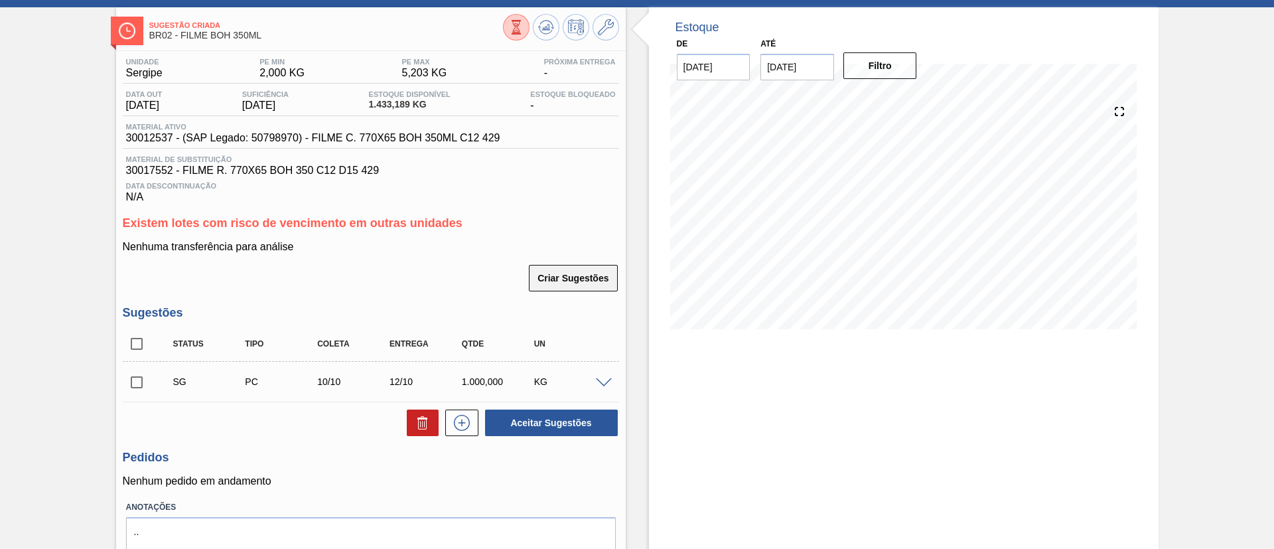
scroll to position [17, 0]
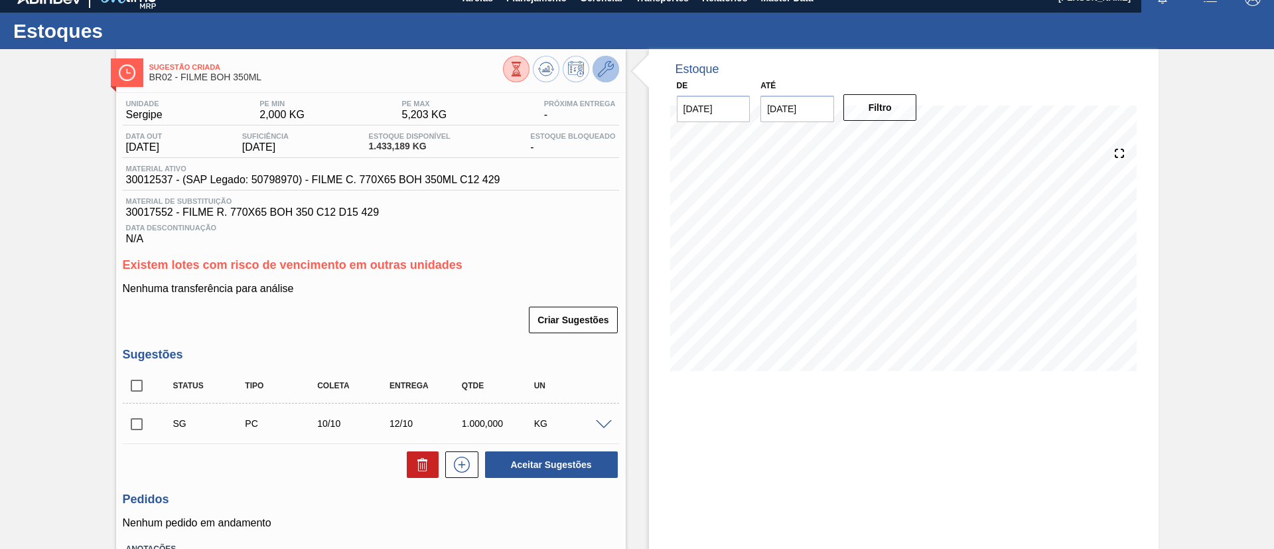
click at [606, 74] on icon at bounding box center [606, 69] width 16 height 16
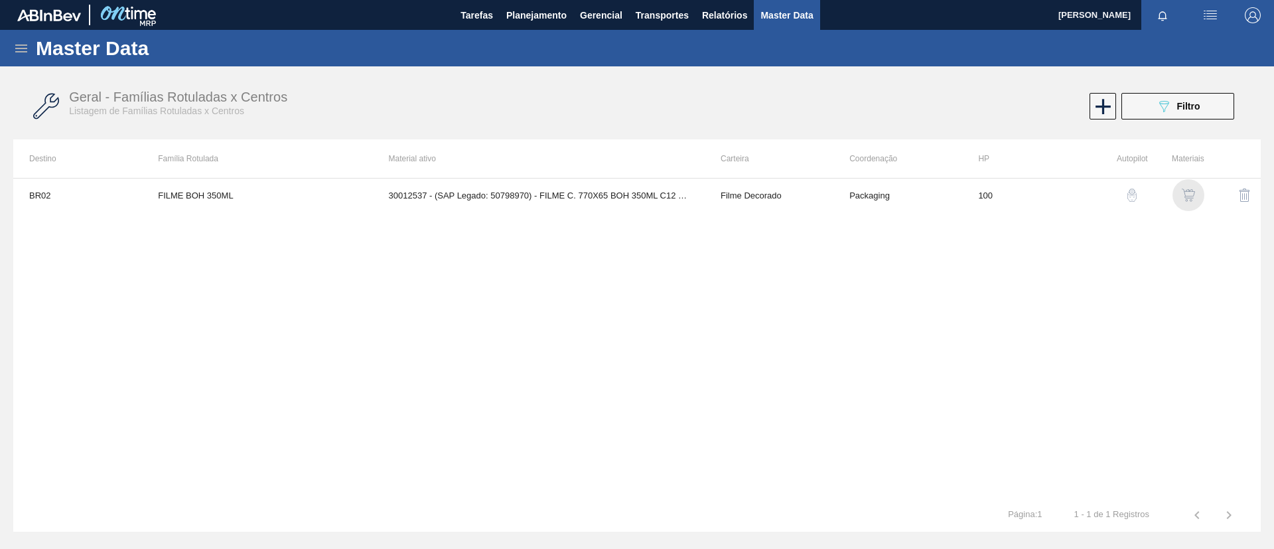
click at [1189, 188] on img "button" at bounding box center [1187, 194] width 13 height 13
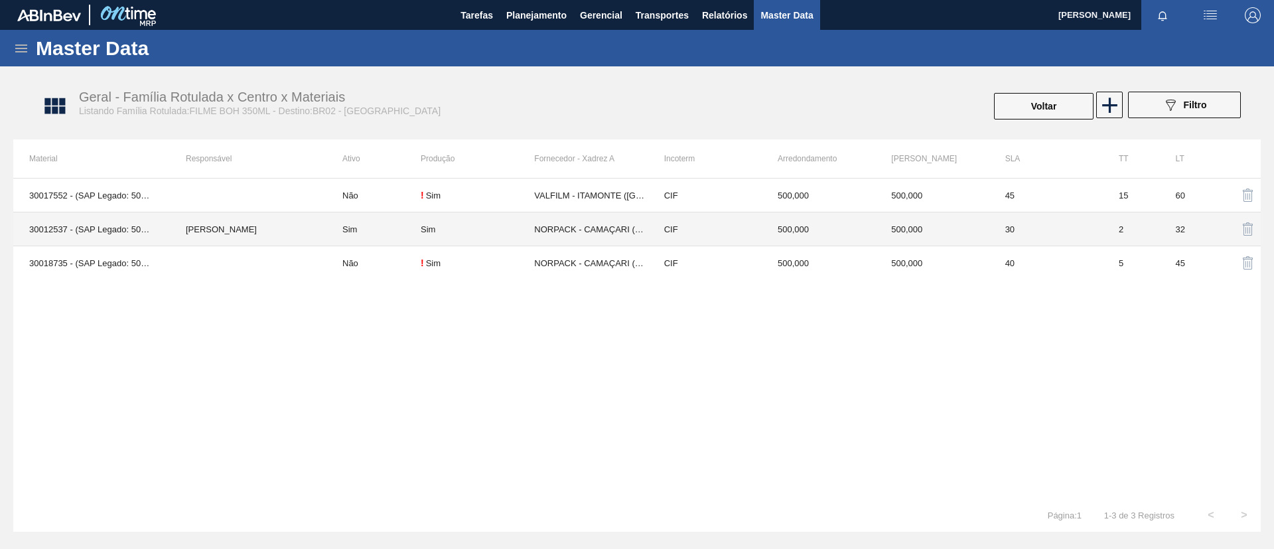
click at [485, 228] on div "Sim" at bounding box center [477, 229] width 113 height 10
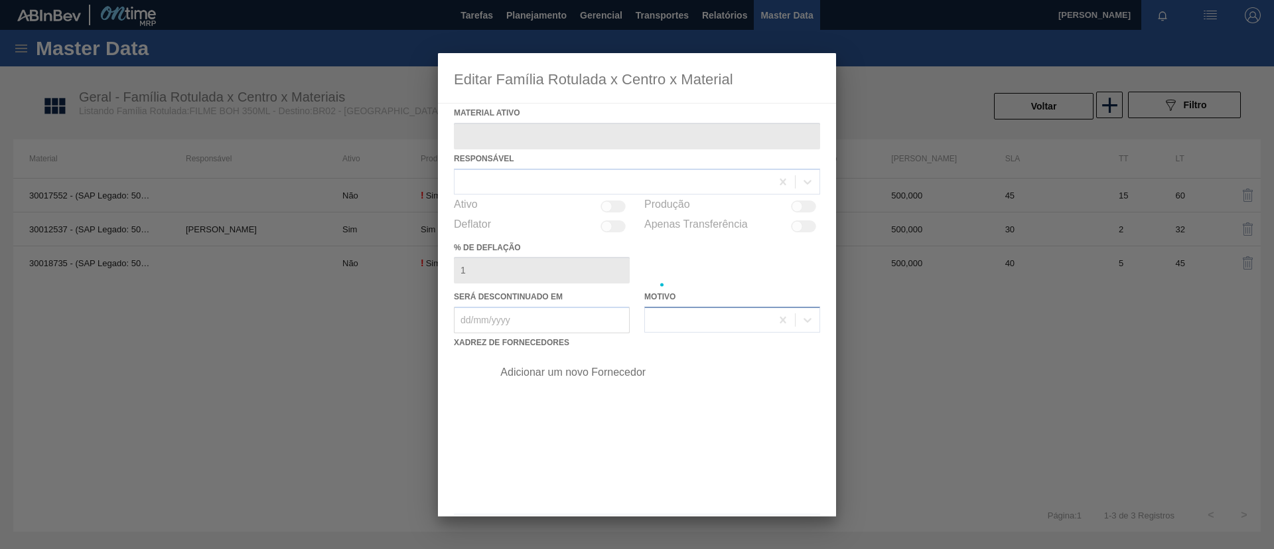
type ativo "30012537 - (SAP Legado: 50798970) - FILME C. 770X65 BOH 350ML C12 429"
checkbox input "true"
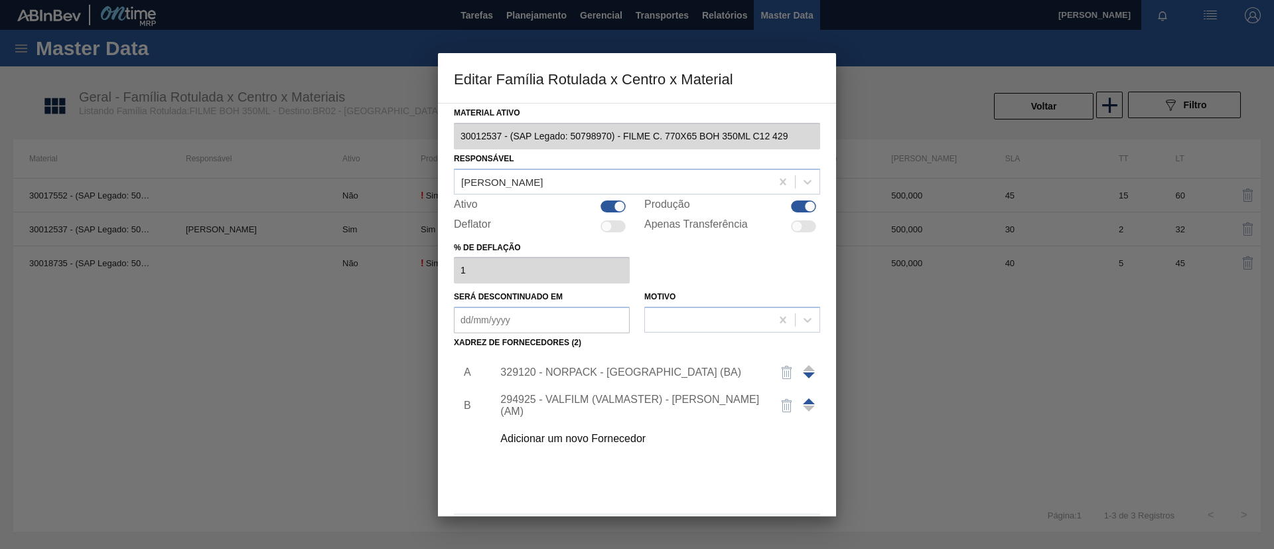
click at [641, 380] on div "329120 - NORPACK - CAMAÇARI (BA)" at bounding box center [652, 372] width 335 height 33
click at [639, 377] on div "329120 - NORPACK - CAMAÇARI (BA)" at bounding box center [630, 372] width 260 height 12
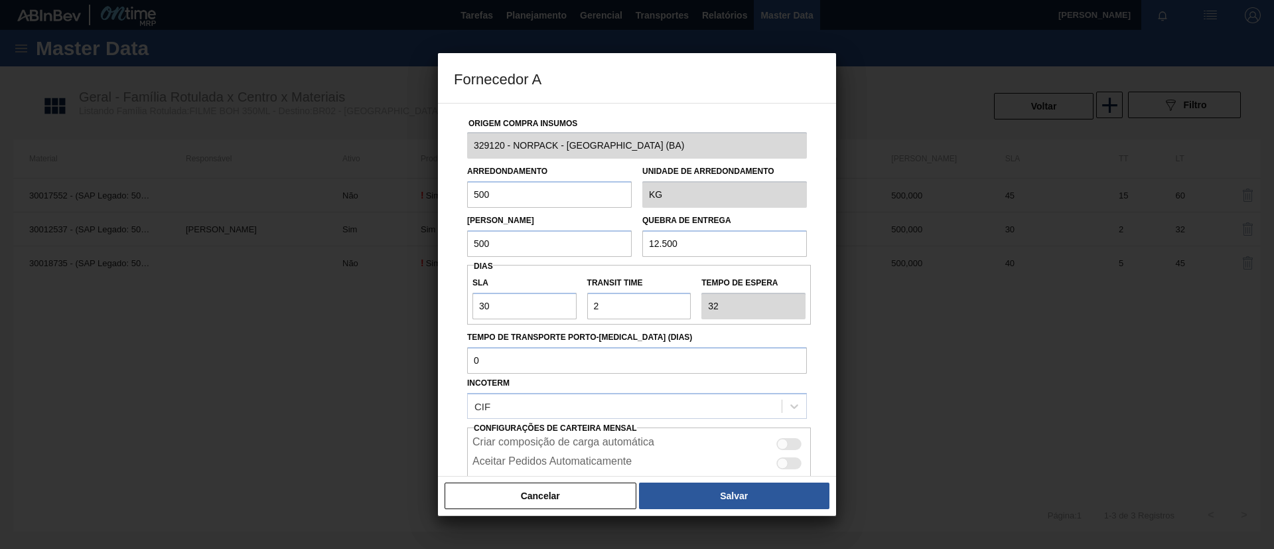
drag, startPoint x: 565, startPoint y: 235, endPoint x: 406, endPoint y: 239, distance: 158.6
click at [406, 239] on div "Fornecedor A Origem Compra Insumos 329120 - NORPACK - CAMAÇARI (BA) Arredondame…" at bounding box center [637, 274] width 1274 height 549
type input "2.000"
click at [709, 476] on div "Cancelar Salvar" at bounding box center [637, 496] width 398 height 40
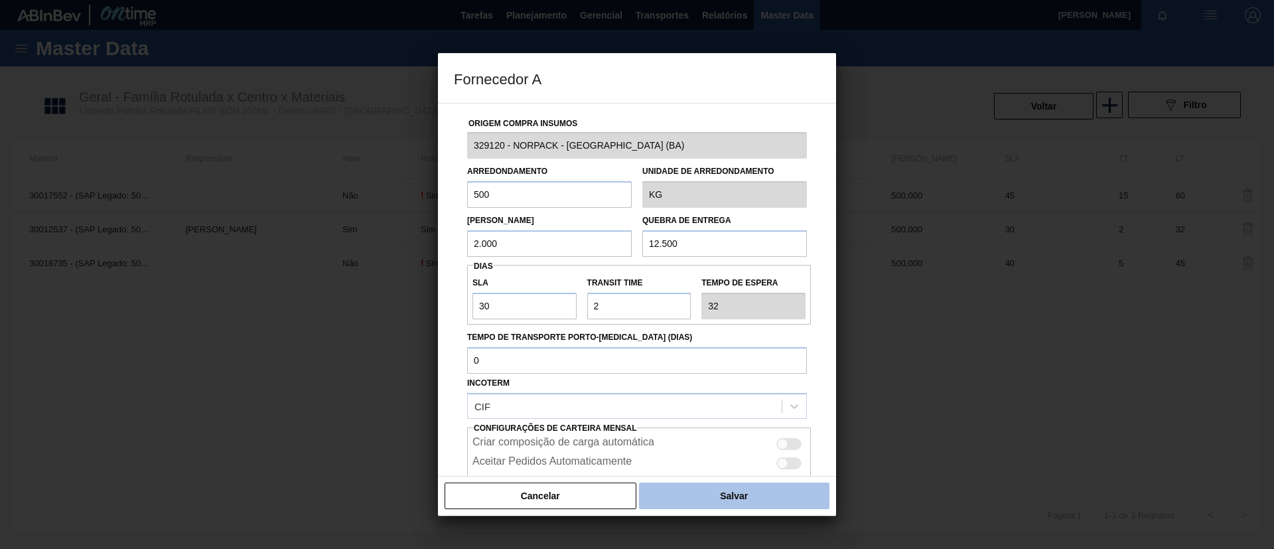
click at [719, 483] on button "Salvar" at bounding box center [734, 495] width 190 height 27
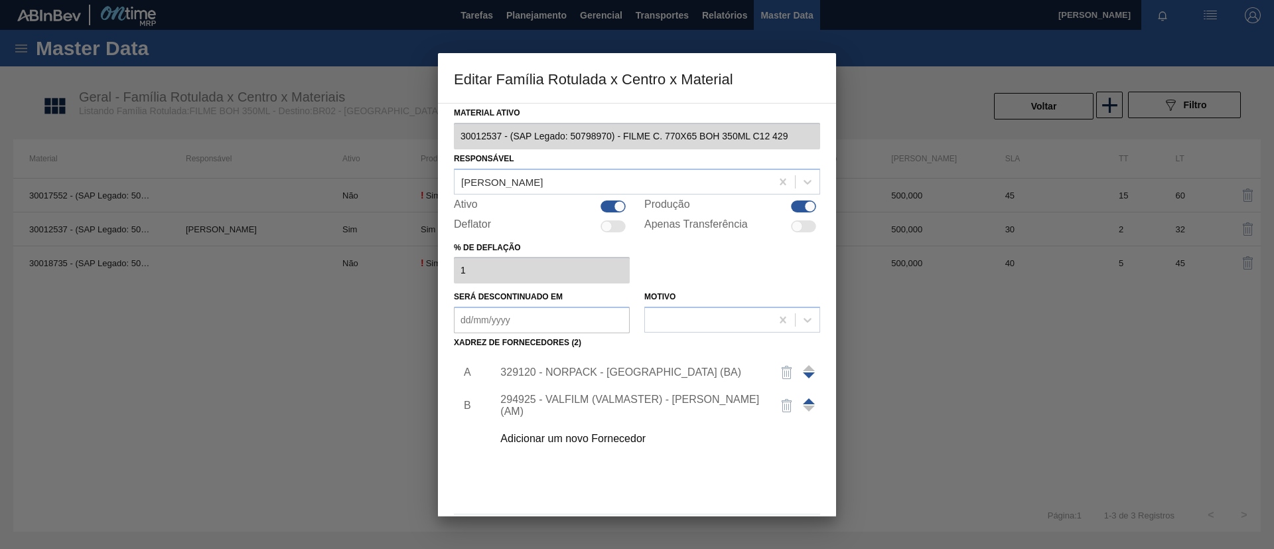
scroll to position [49, 0]
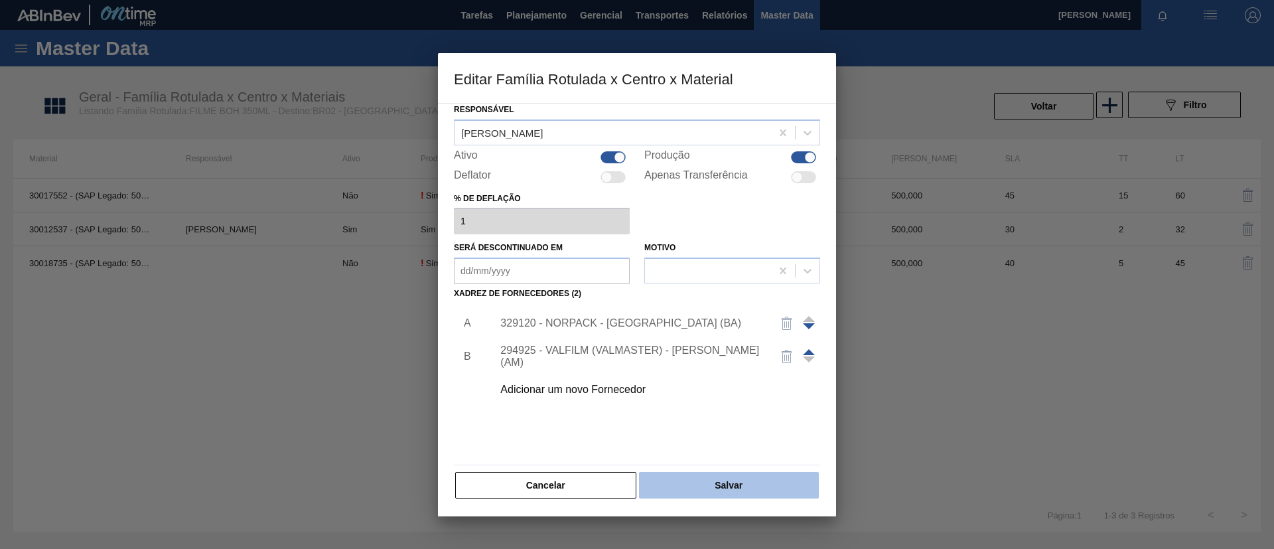
drag, startPoint x: 742, startPoint y: 499, endPoint x: 736, endPoint y: 486, distance: 14.8
click at [742, 499] on div "Material ativo 30012537 - (SAP Legado: 50798970) - FILME C. 770X65 BOH 350ML C1…" at bounding box center [637, 309] width 398 height 413
click at [734, 482] on button "Salvar" at bounding box center [729, 485] width 180 height 27
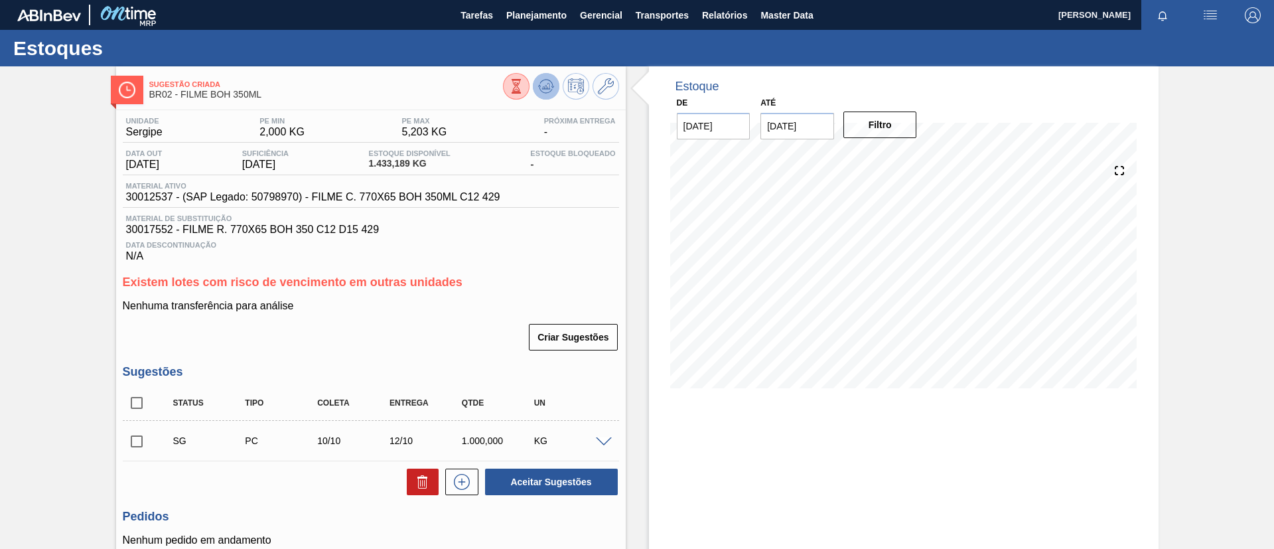
click at [543, 82] on icon at bounding box center [546, 86] width 16 height 16
drag, startPoint x: 147, startPoint y: 197, endPoint x: 170, endPoint y: 198, distance: 22.6
click at [170, 198] on div "Unidade Sergipe PE MIN 2,000 KG PE MAX 5,203 KG Próxima Entrega - Data out 27/0…" at bounding box center [370, 384] width 509 height 549
copy span "30012537"
drag, startPoint x: 100, startPoint y: 239, endPoint x: 326, endPoint y: 0, distance: 329.4
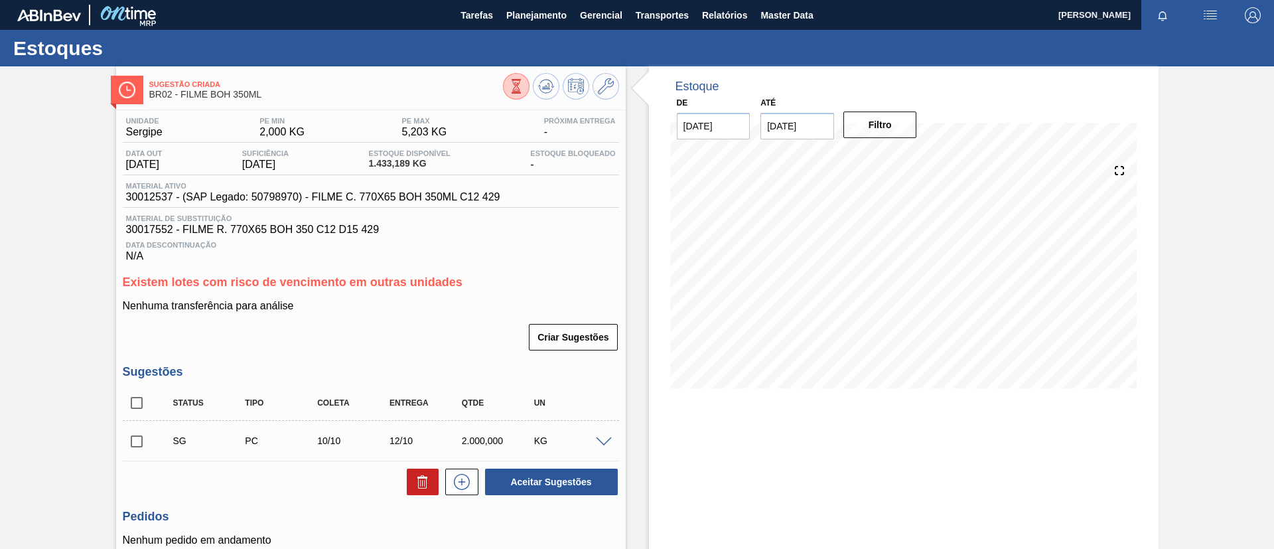
click at [100, 239] on div "Sugestão Criada BR02 - FILME BOH 350ML Unidade Sergipe PE MIN 2,000 KG PE MAX 5…" at bounding box center [637, 365] width 1274 height 599
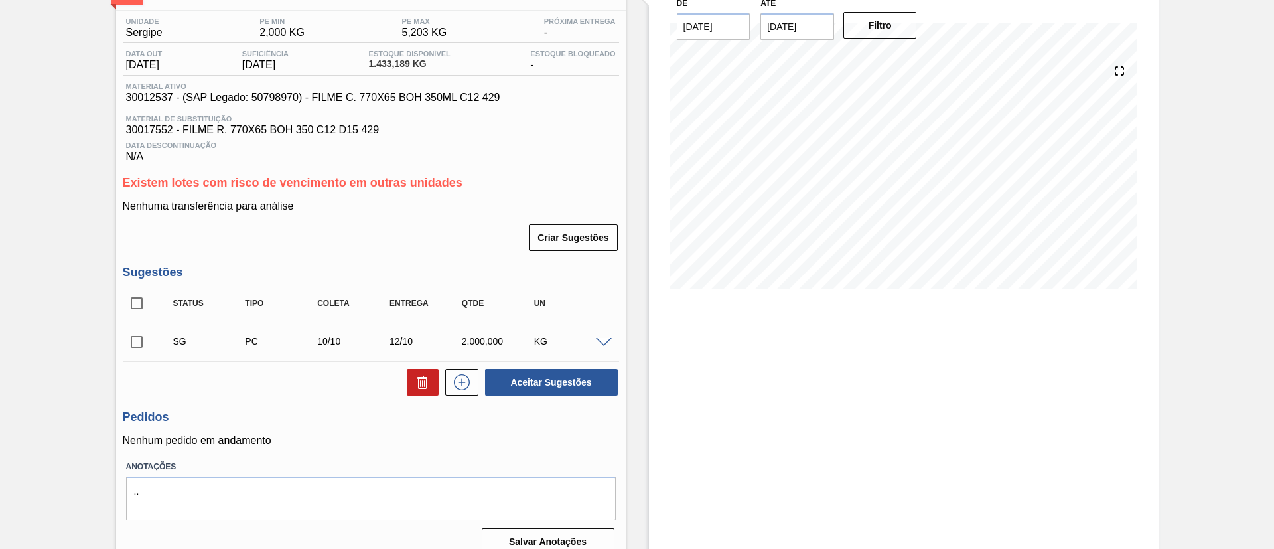
click at [601, 338] on span at bounding box center [604, 343] width 16 height 10
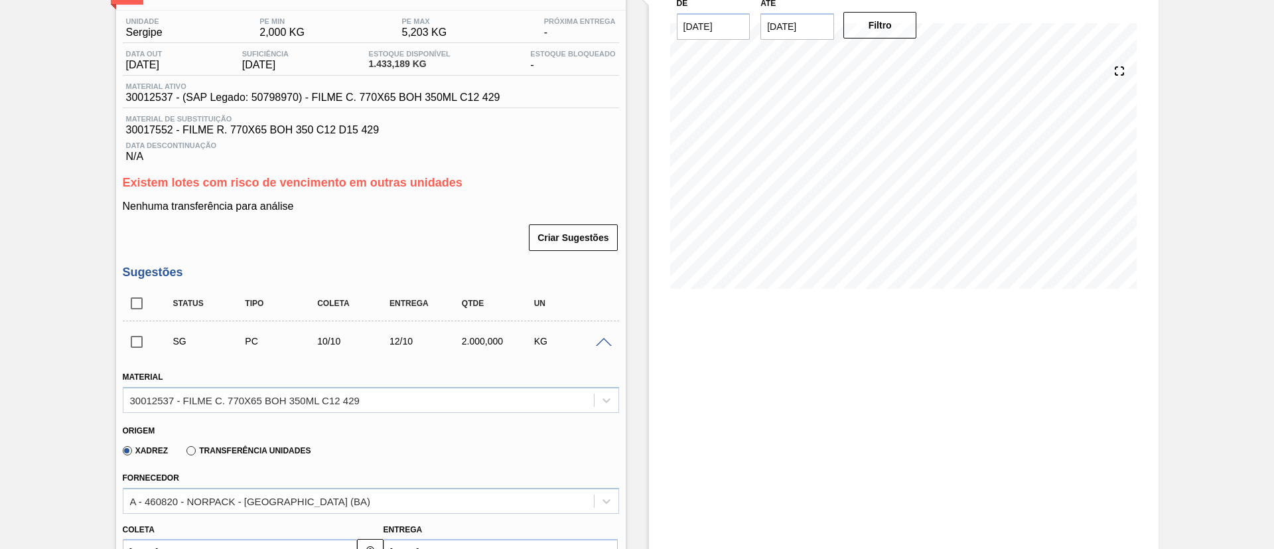
click at [601, 338] on span at bounding box center [604, 343] width 16 height 10
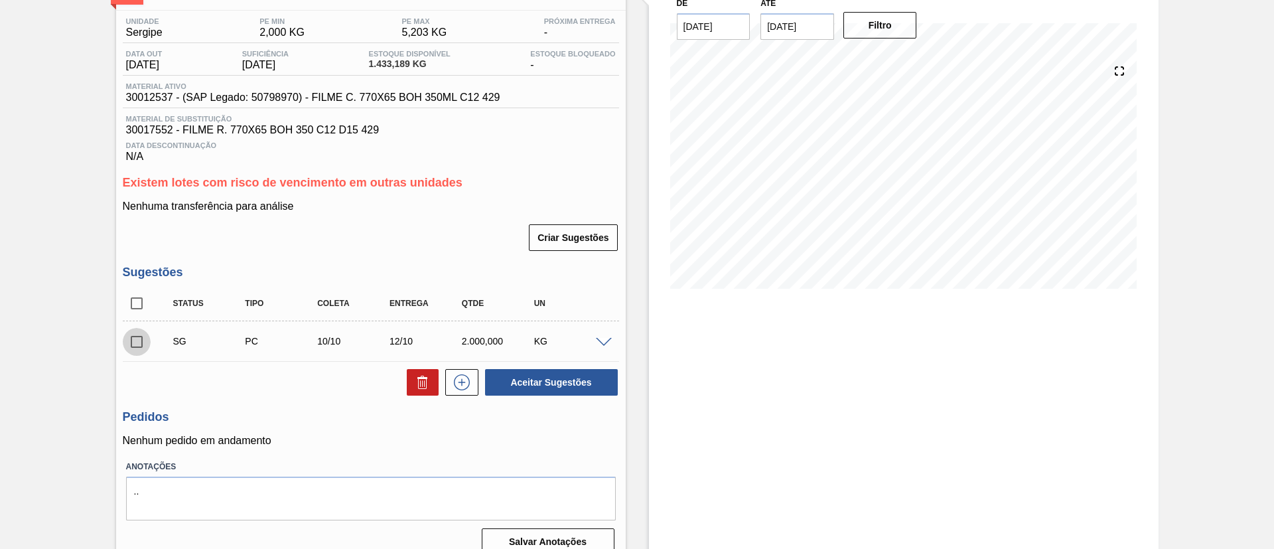
click at [139, 350] on input "checkbox" at bounding box center [137, 342] width 28 height 28
click at [581, 346] on div "SG PC 10/10 12/10 2.000,000 KG" at bounding box center [381, 341] width 433 height 27
click at [596, 343] on span at bounding box center [604, 343] width 16 height 10
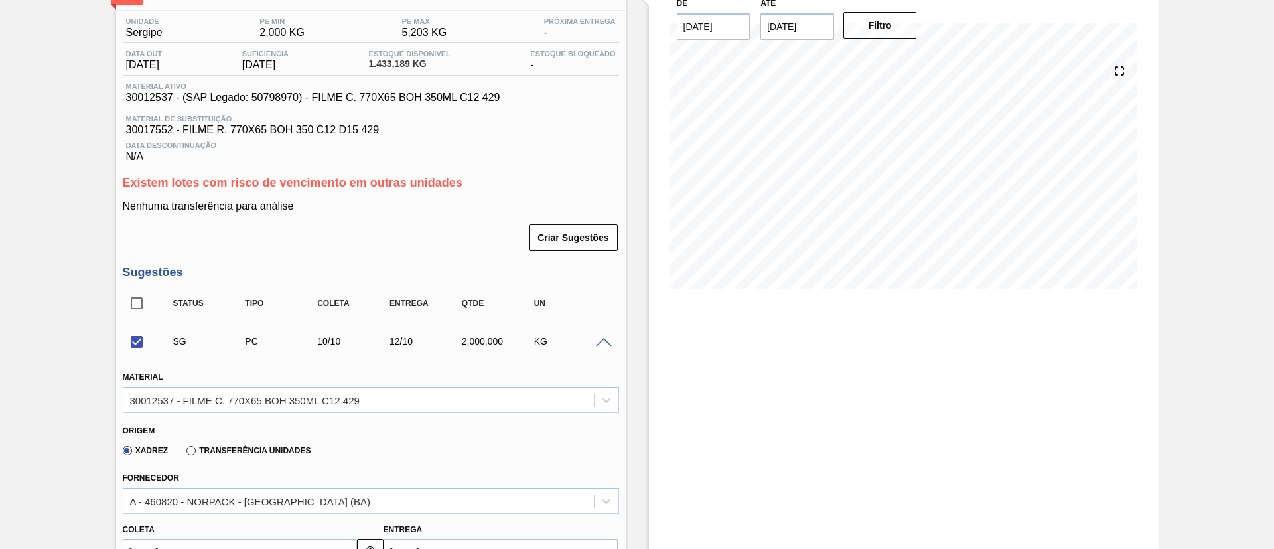
click at [596, 343] on span at bounding box center [604, 343] width 16 height 10
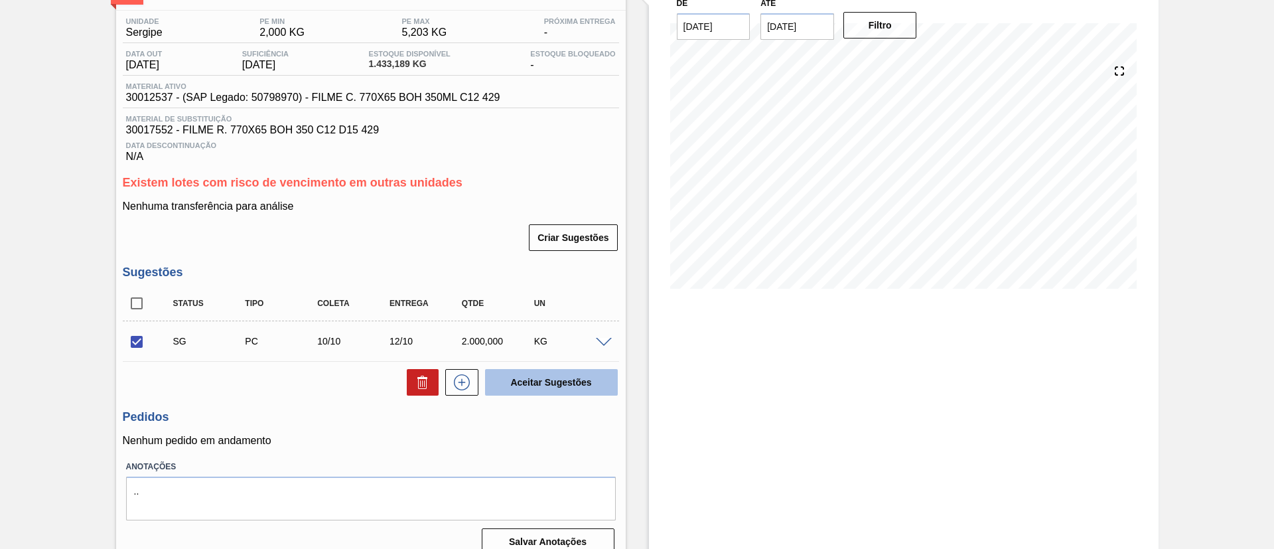
click at [574, 382] on button "Aceitar Sugestões" at bounding box center [551, 382] width 133 height 27
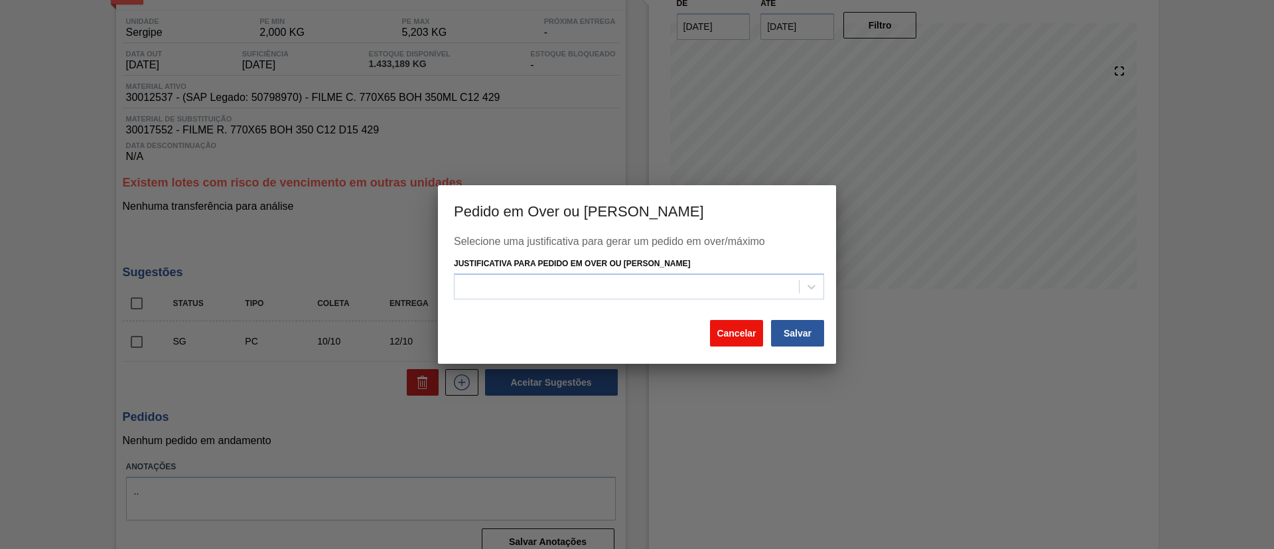
click at [723, 332] on button "Cancelar" at bounding box center [736, 333] width 53 height 27
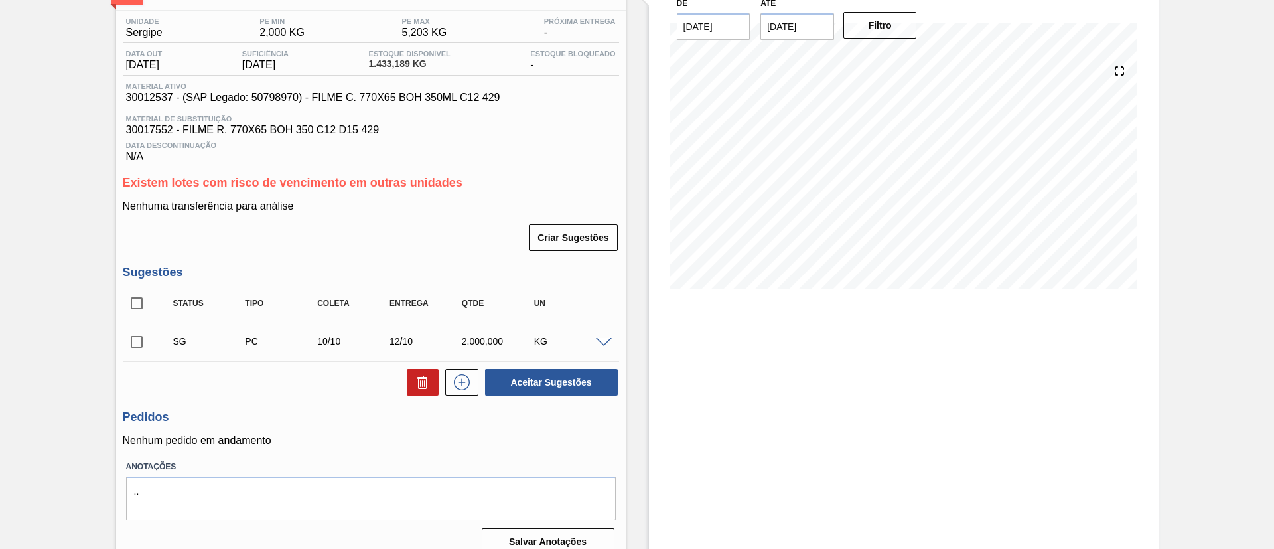
click at [592, 344] on div at bounding box center [605, 341] width 27 height 10
click at [598, 345] on span at bounding box center [604, 343] width 16 height 10
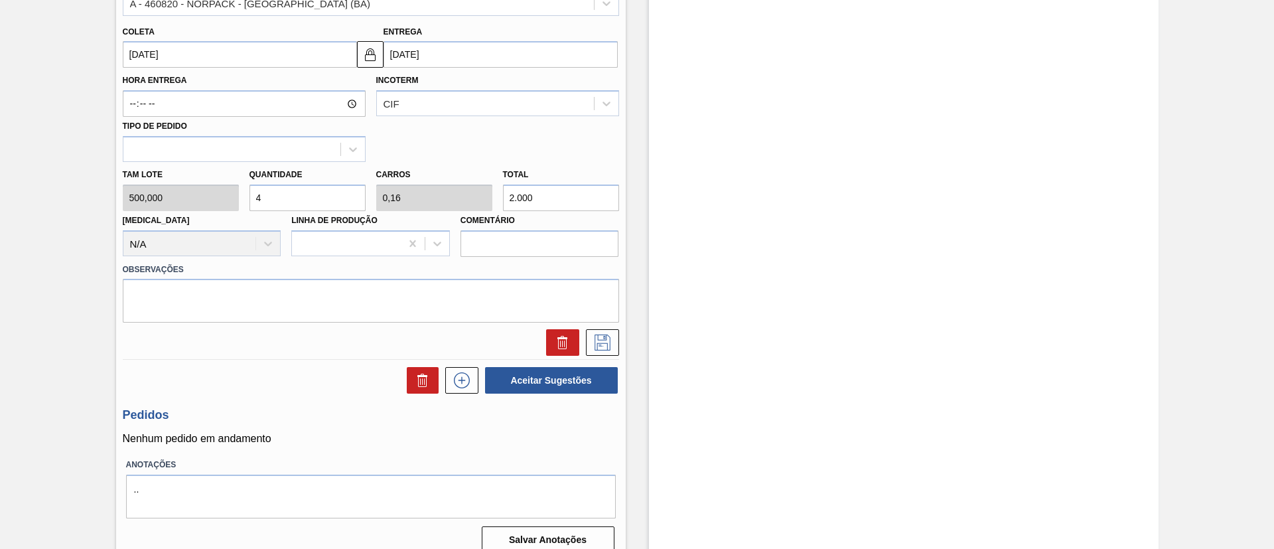
scroll to position [199, 0]
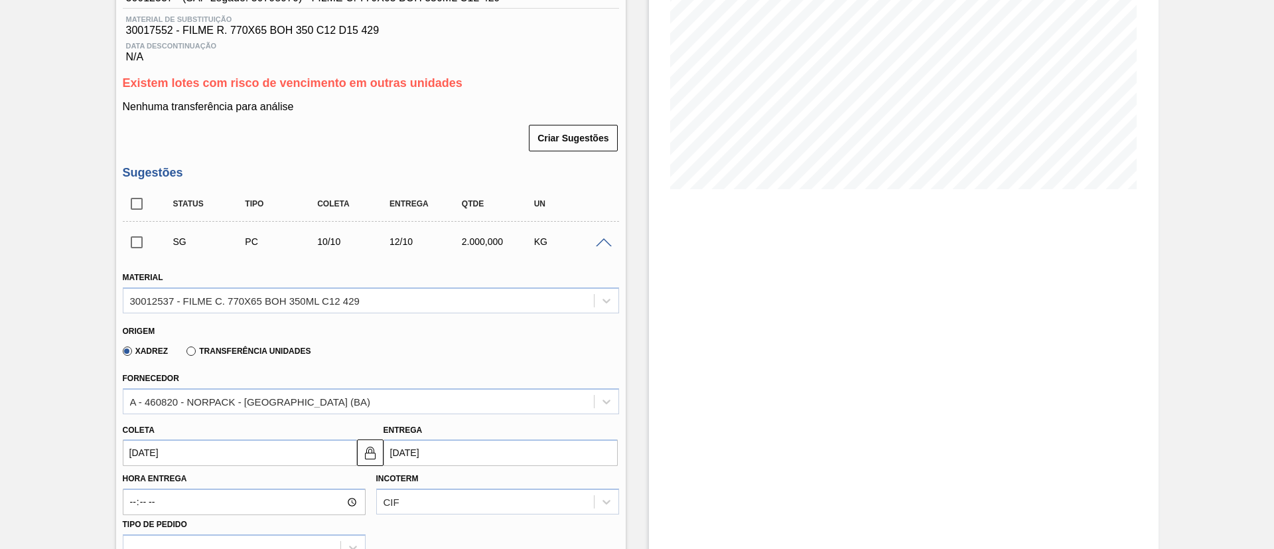
click at [610, 239] on div at bounding box center [605, 242] width 27 height 10
click at [599, 243] on span at bounding box center [604, 243] width 16 height 10
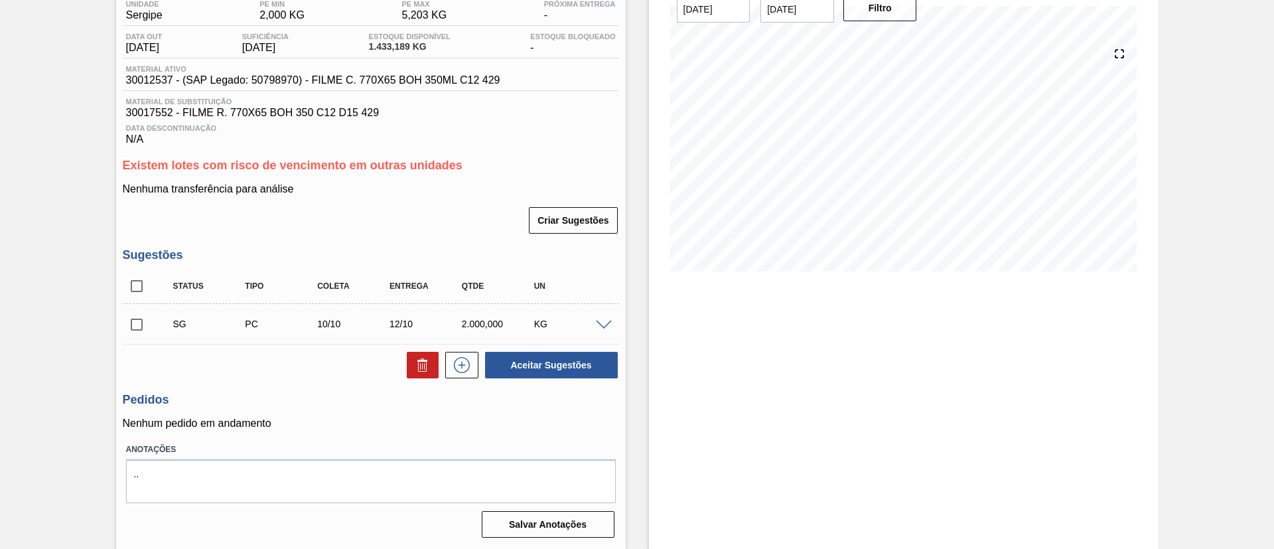
scroll to position [117, 0]
click at [145, 322] on input "checkbox" at bounding box center [137, 324] width 28 height 28
click at [590, 355] on button "Aceitar Sugestões" at bounding box center [551, 365] width 133 height 27
checkbox input "false"
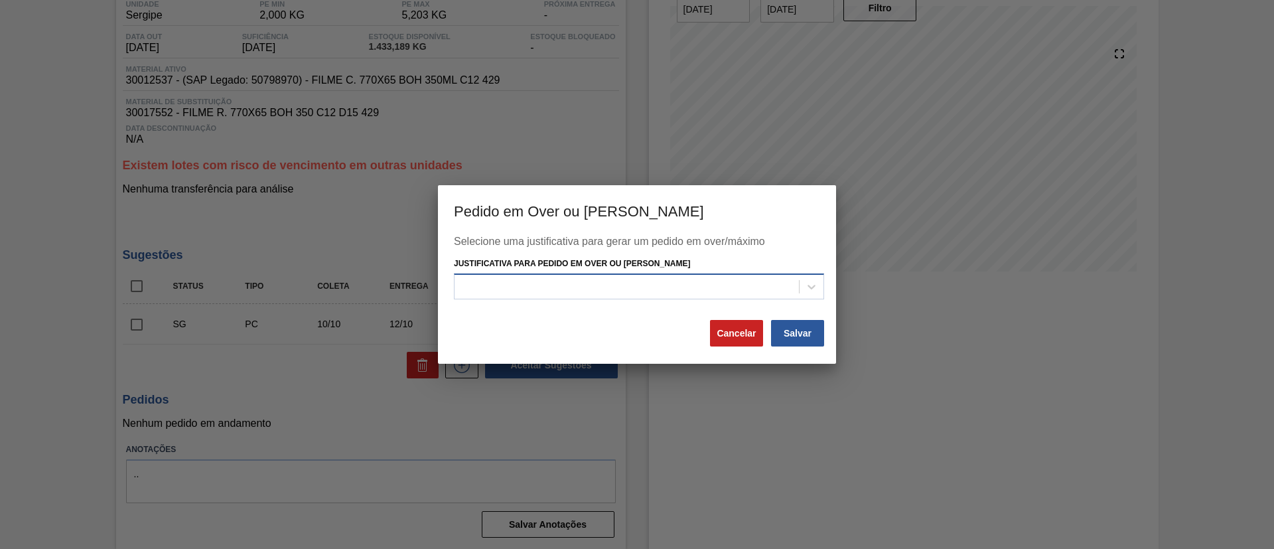
click at [668, 279] on div at bounding box center [626, 286] width 344 height 19
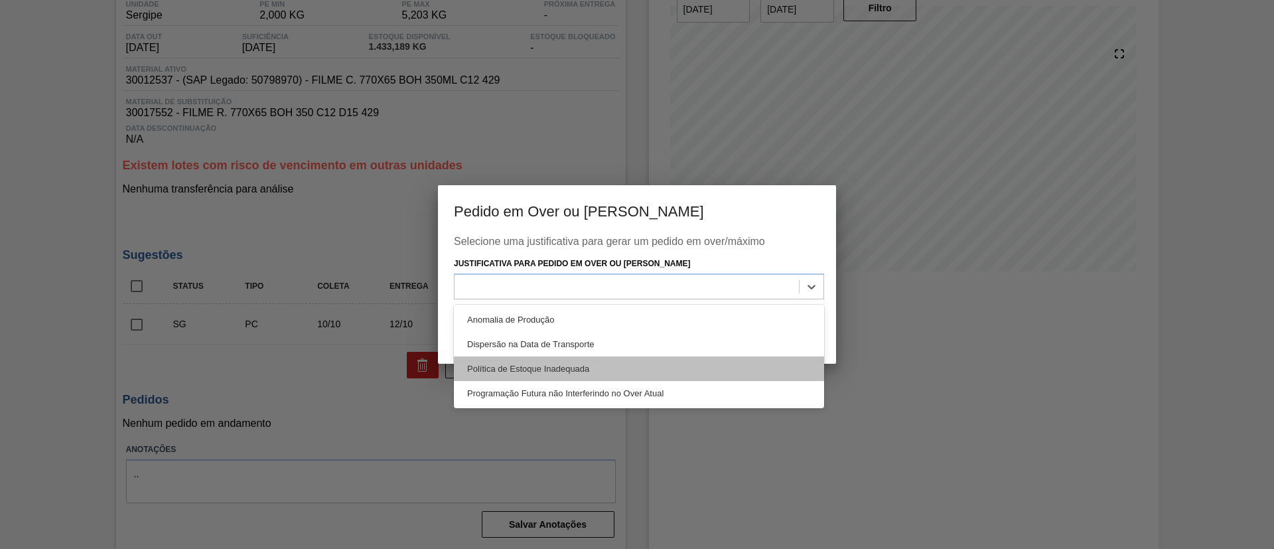
click at [609, 364] on div "Política de Estoque Inadequada" at bounding box center [639, 368] width 370 height 25
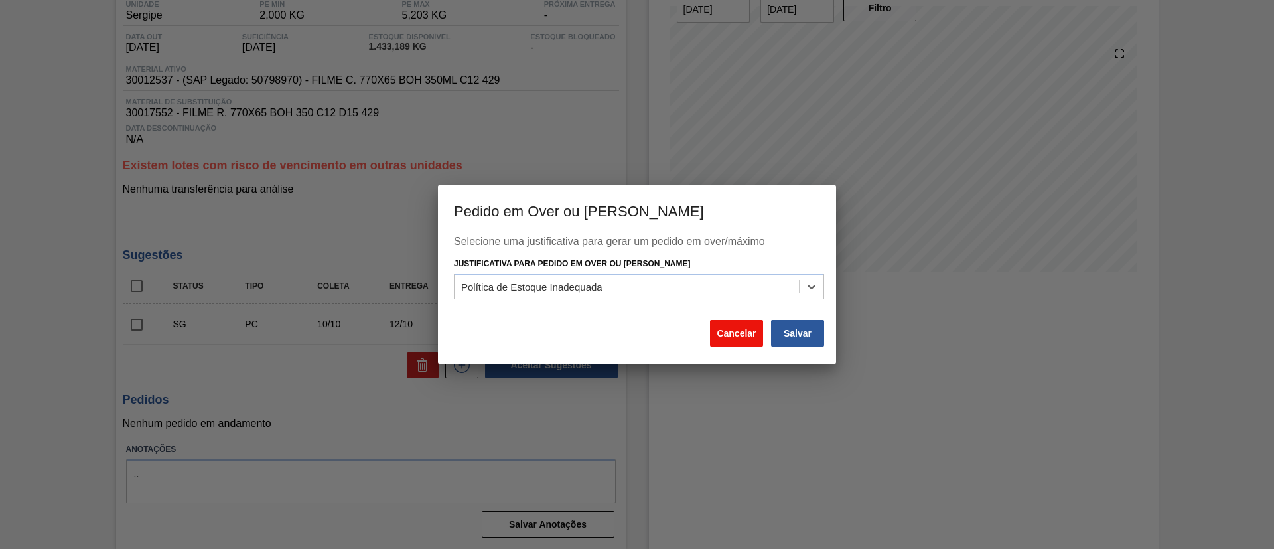
click at [721, 326] on button "Cancelar" at bounding box center [736, 333] width 53 height 27
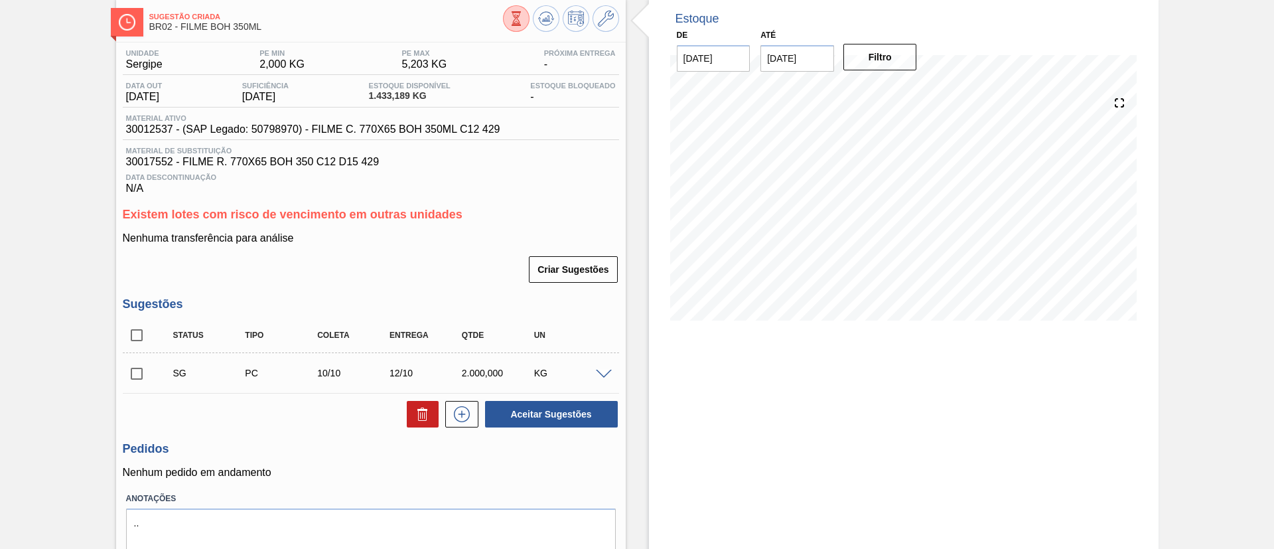
scroll to position [0, 0]
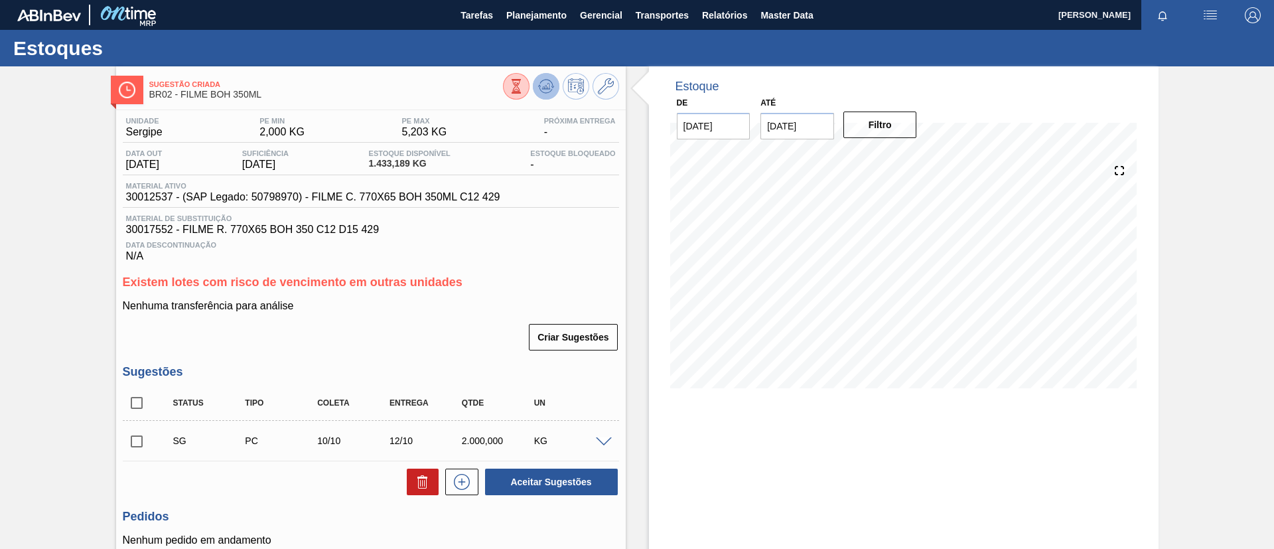
click at [553, 86] on button at bounding box center [546, 86] width 27 height 27
click at [557, 93] on div at bounding box center [561, 88] width 116 height 30
click at [547, 86] on icon at bounding box center [545, 86] width 9 height 6
click at [136, 442] on input "checkbox" at bounding box center [137, 441] width 28 height 28
click at [591, 470] on button "Aceitar Sugestões" at bounding box center [551, 481] width 133 height 27
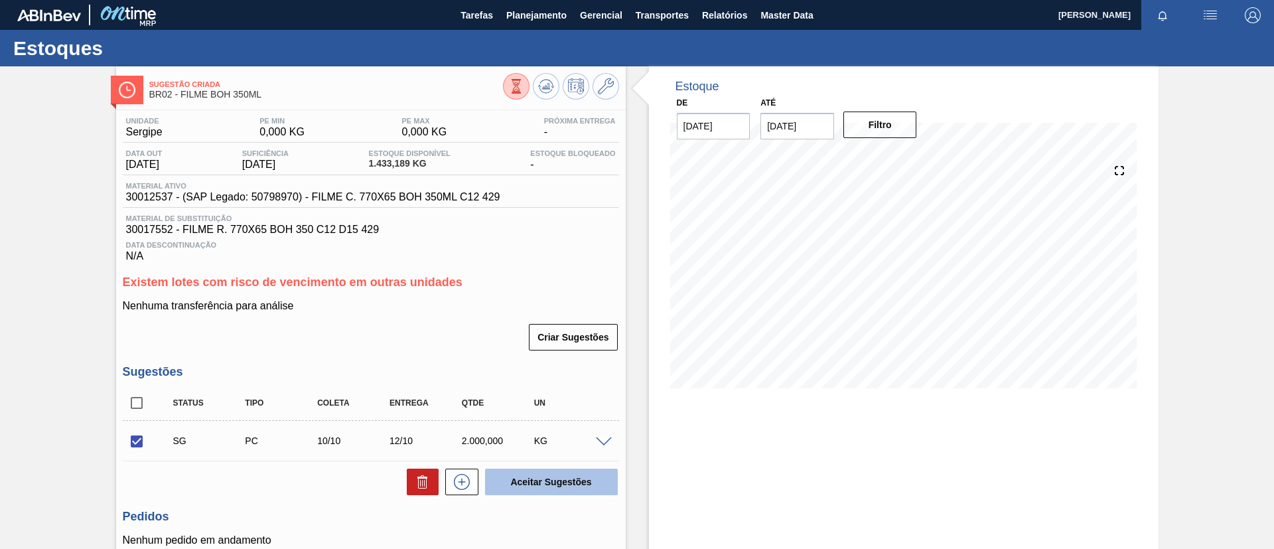
checkbox input "false"
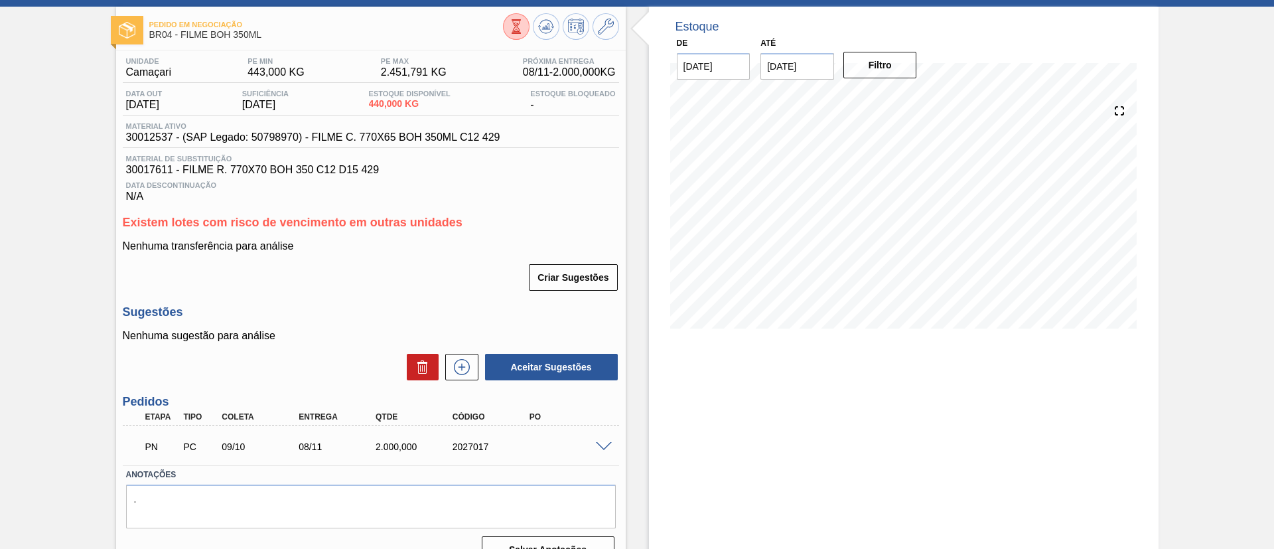
scroll to position [85, 0]
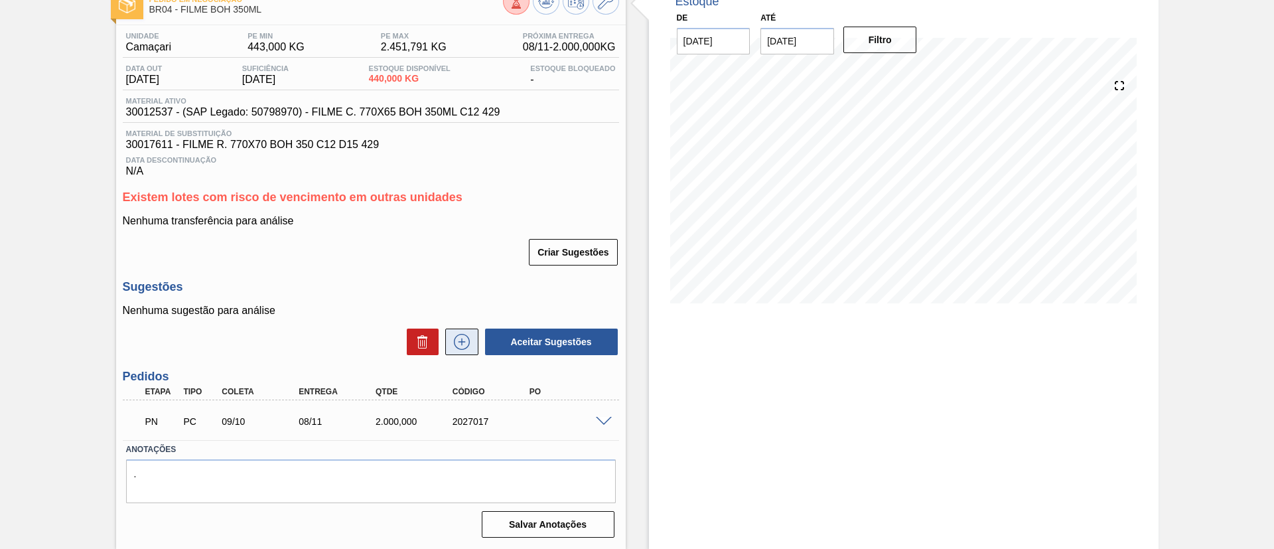
click at [452, 349] on icon at bounding box center [461, 342] width 21 height 16
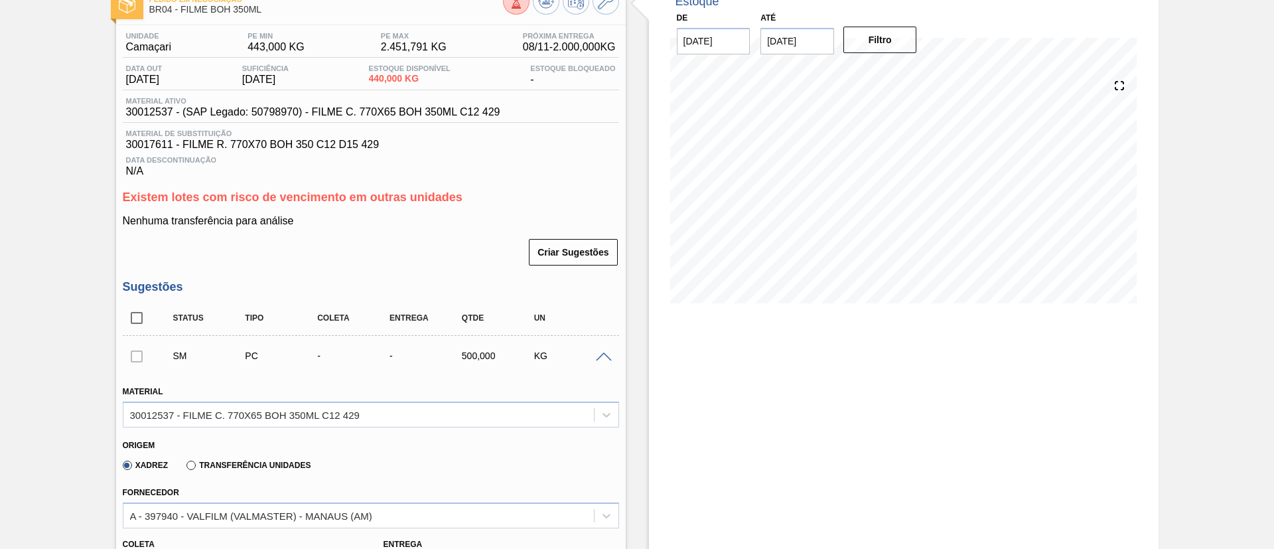
click at [268, 466] on label "Transferência Unidades" at bounding box center [248, 464] width 124 height 9
click at [184, 468] on input "Transferência Unidades" at bounding box center [184, 468] width 0 height 0
click at [293, 501] on div "Fornecedor BR01-Manaus" at bounding box center [371, 505] width 496 height 45
click at [300, 524] on div "BR01-Manaus" at bounding box center [371, 515] width 496 height 26
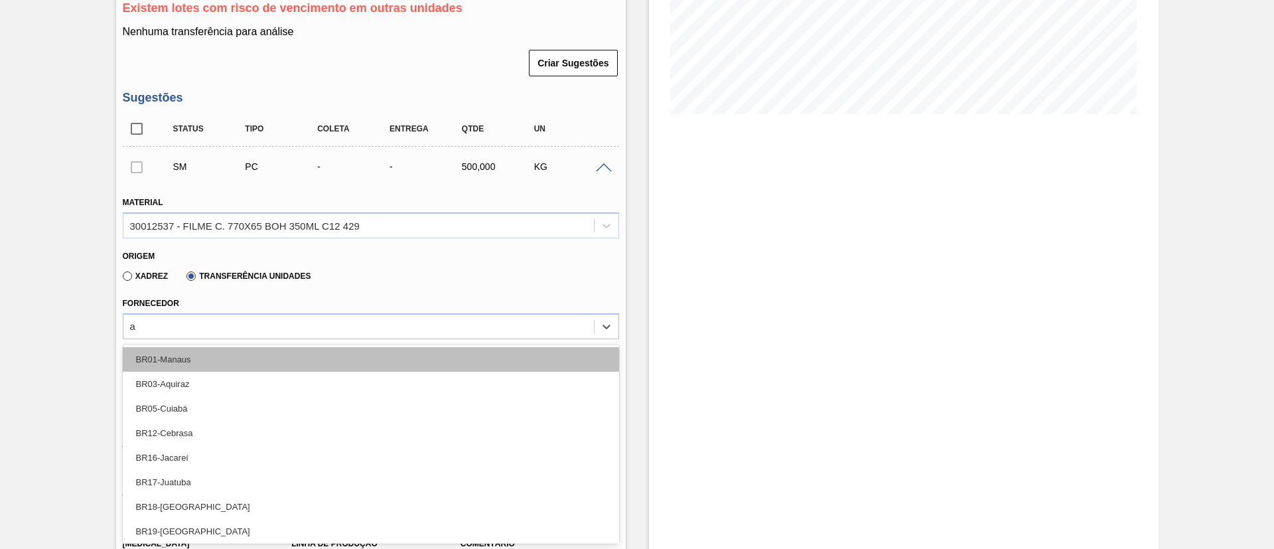
type input "aq"
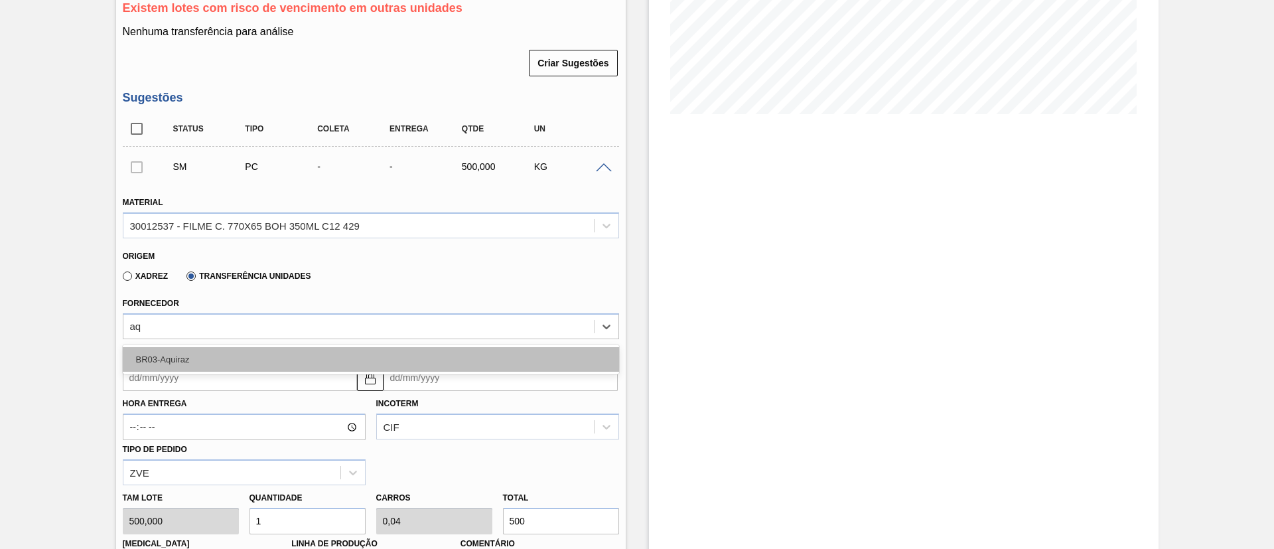
click at [220, 356] on div "BR03-Aquiraz" at bounding box center [371, 359] width 496 height 25
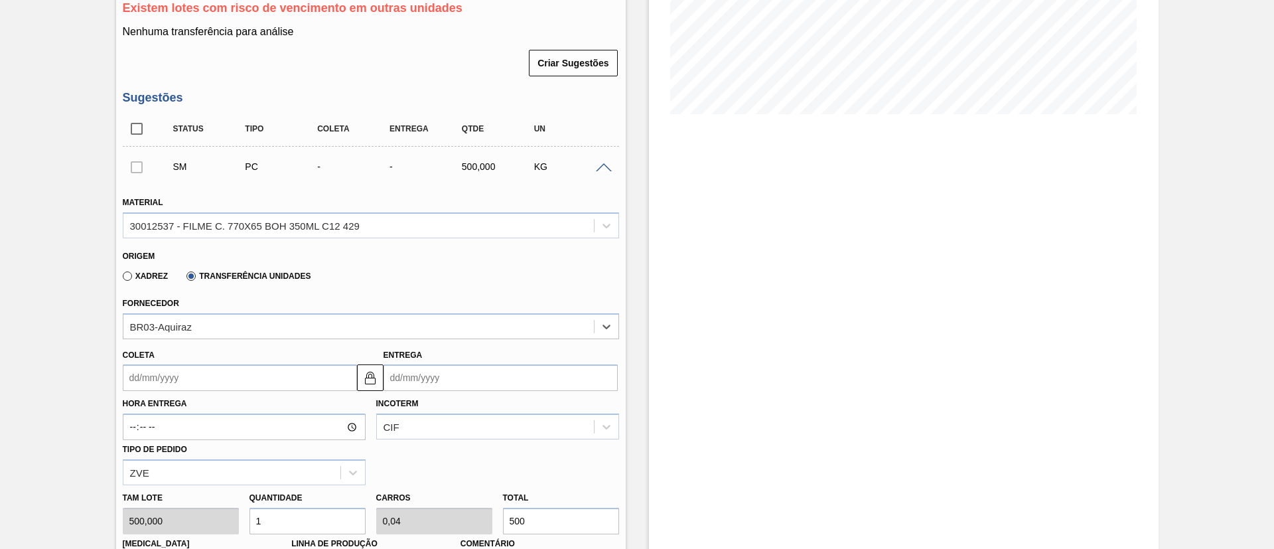
click at [259, 375] on input "Coleta" at bounding box center [240, 377] width 234 height 27
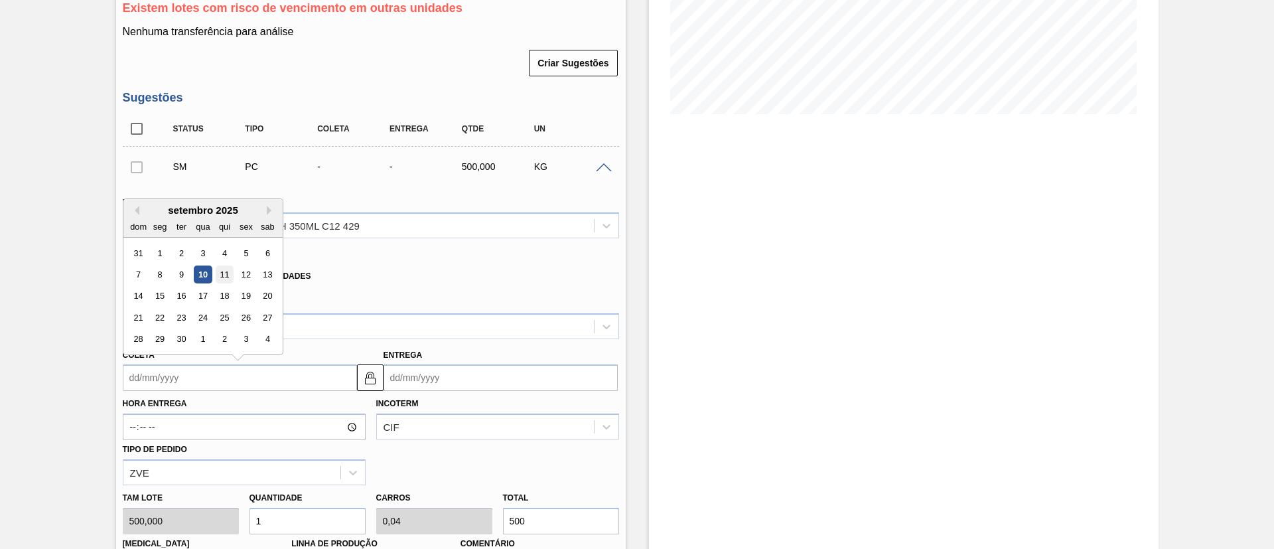
click at [226, 277] on div "11" at bounding box center [224, 274] width 18 height 18
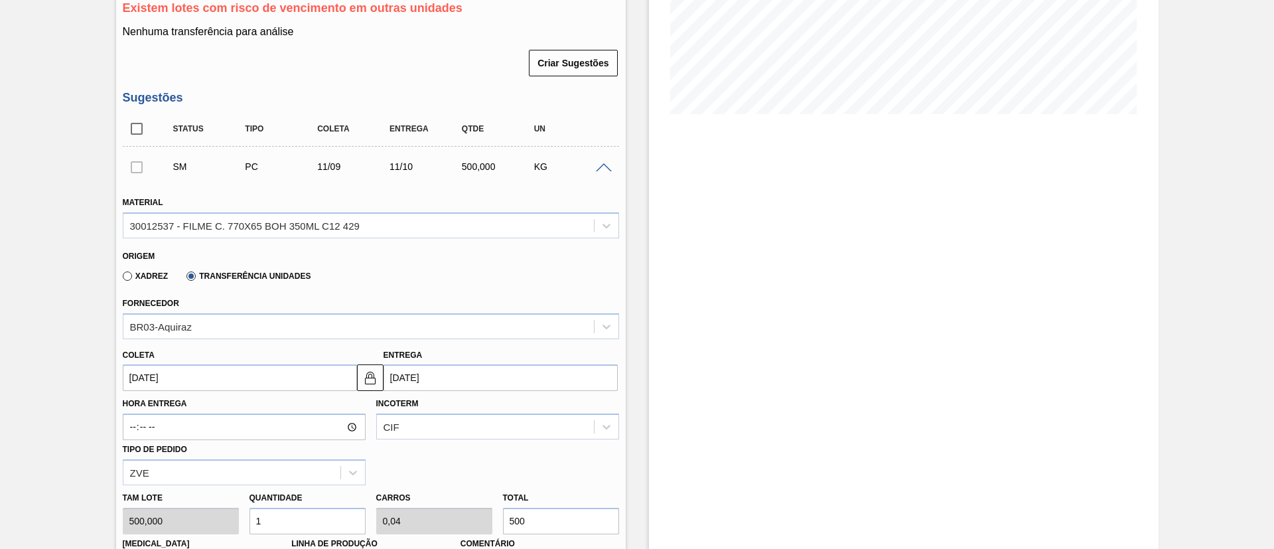
type input "11/09/2025"
click at [374, 371] on img at bounding box center [370, 377] width 16 height 16
click at [287, 380] on input "11/09/2025" at bounding box center [240, 377] width 234 height 27
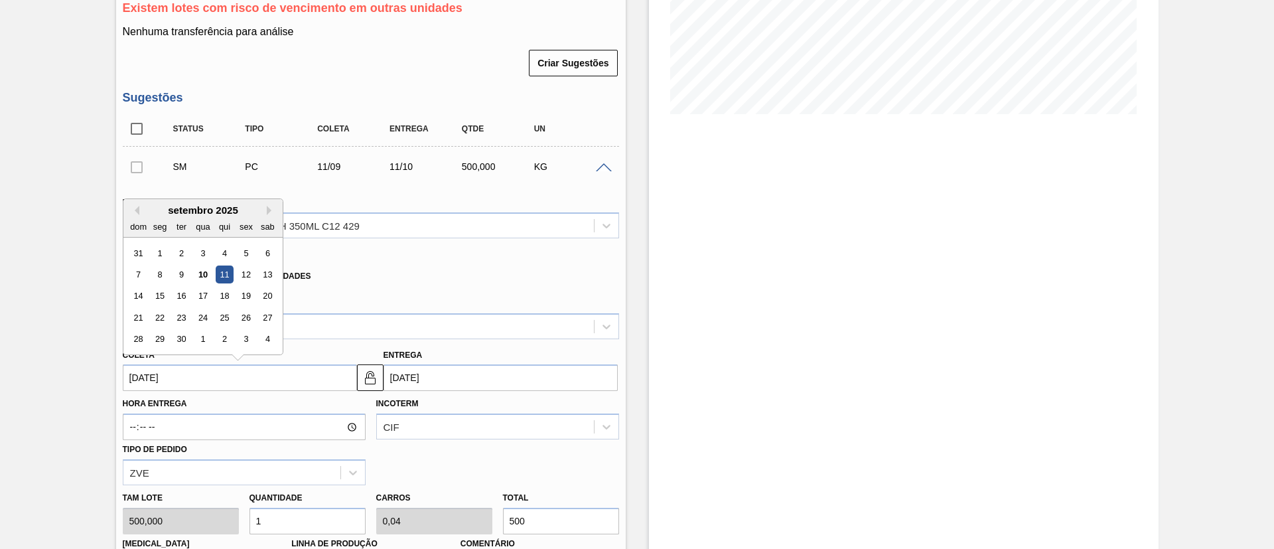
click at [306, 383] on input "11/09/2025" at bounding box center [240, 377] width 234 height 27
click at [431, 375] on input "11/10/2025" at bounding box center [500, 377] width 234 height 27
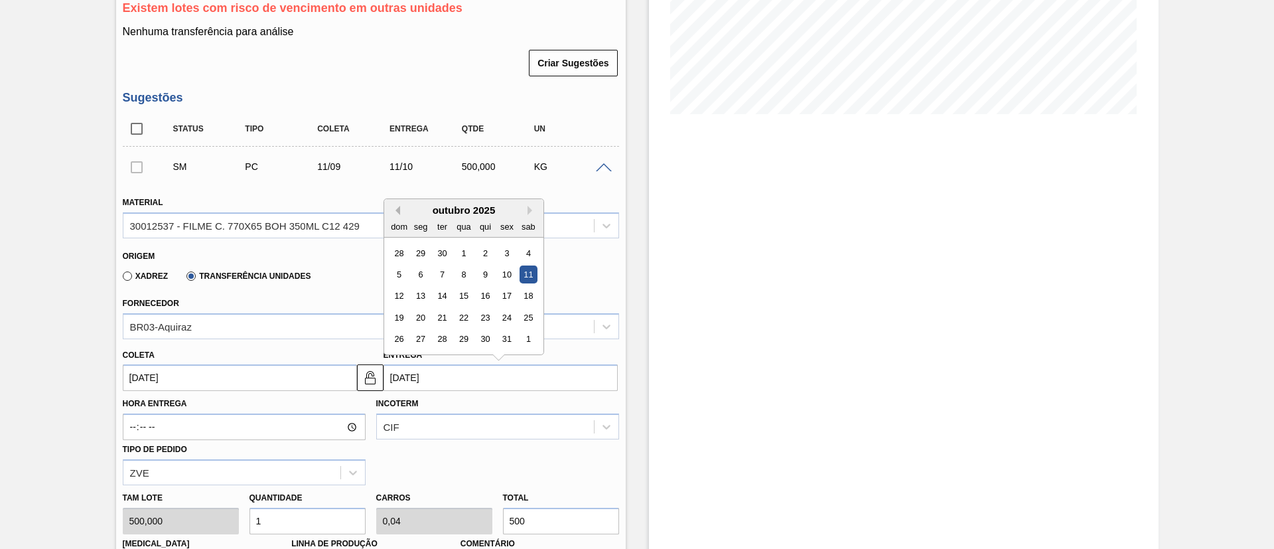
click at [391, 208] on button "Previous Month" at bounding box center [395, 210] width 9 height 9
click at [419, 291] on div "15" at bounding box center [420, 296] width 18 height 18
type input "15/09/2025"
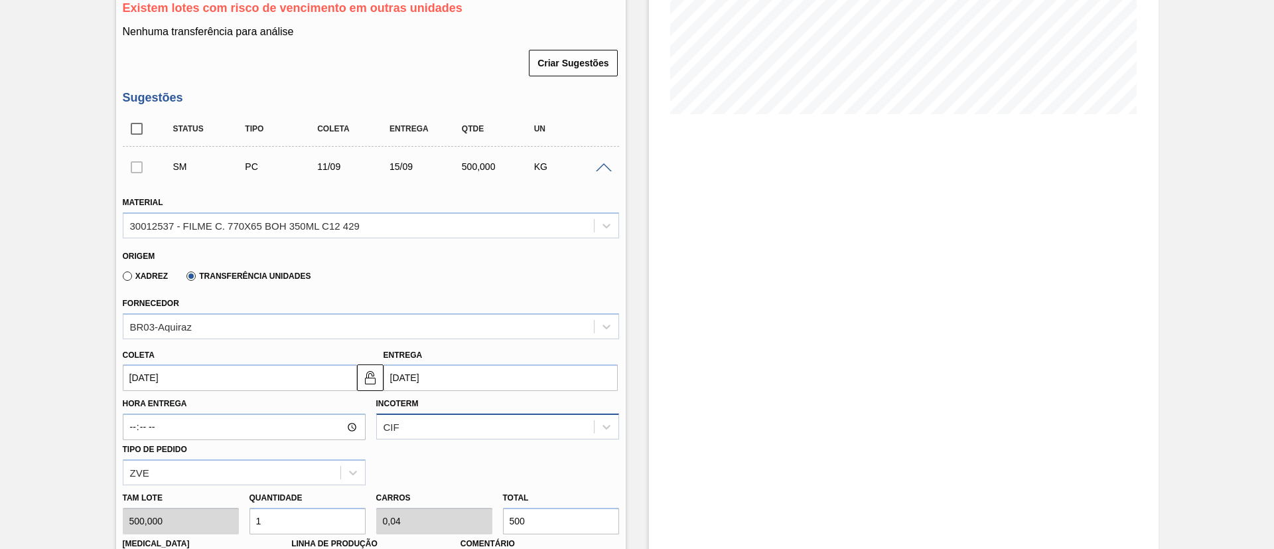
click at [442, 424] on div "CIF" at bounding box center [497, 426] width 243 height 26
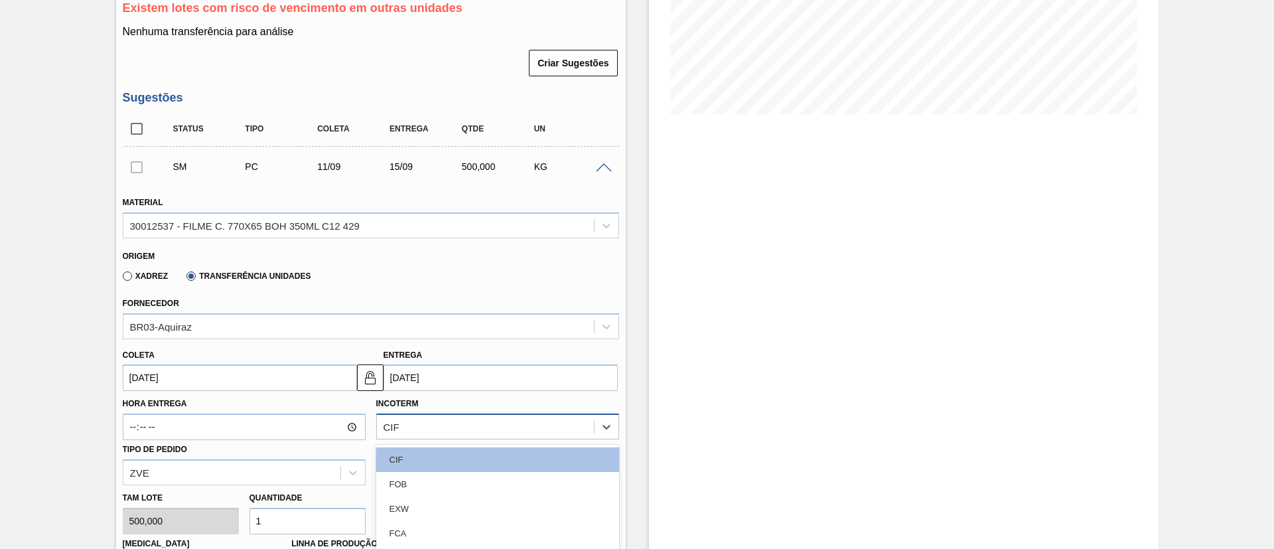
scroll to position [281, 0]
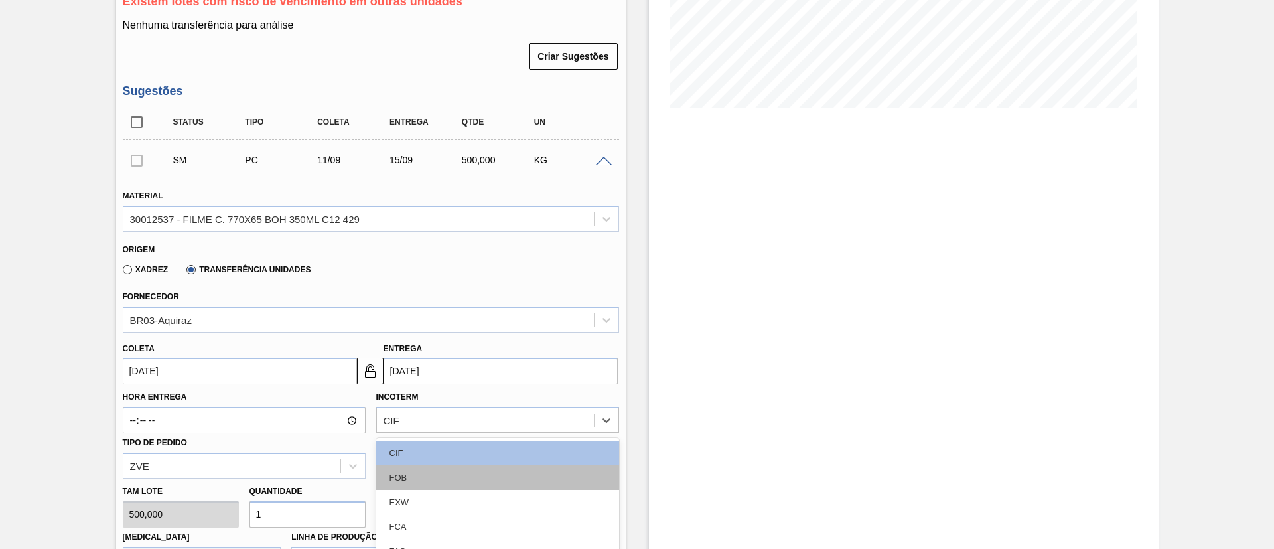
click at [431, 472] on div "FOB" at bounding box center [497, 477] width 243 height 25
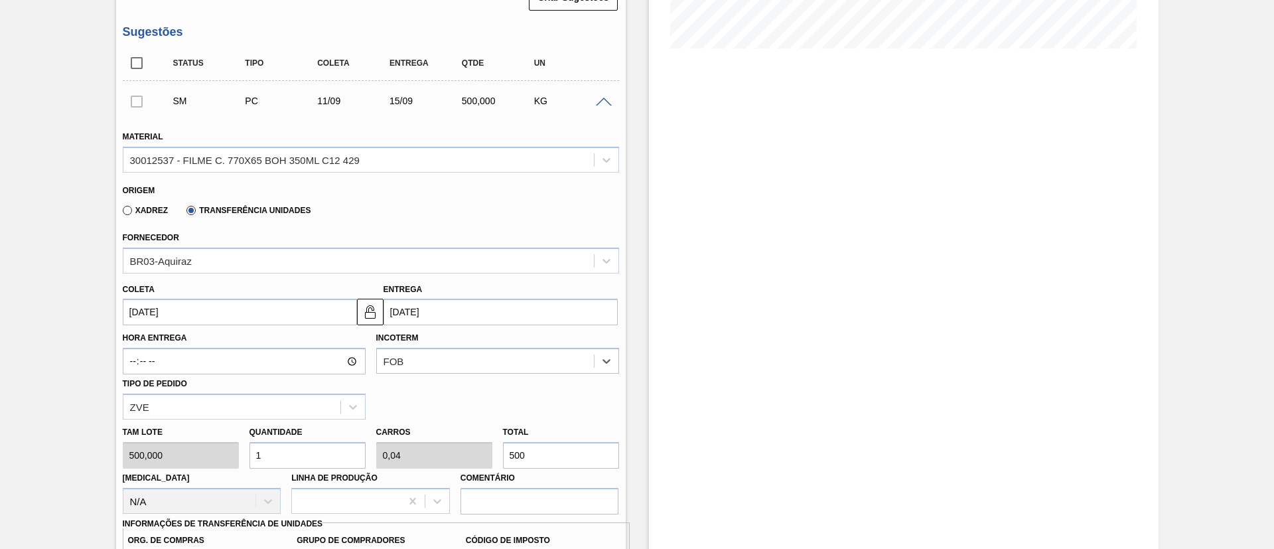
scroll to position [380, 0]
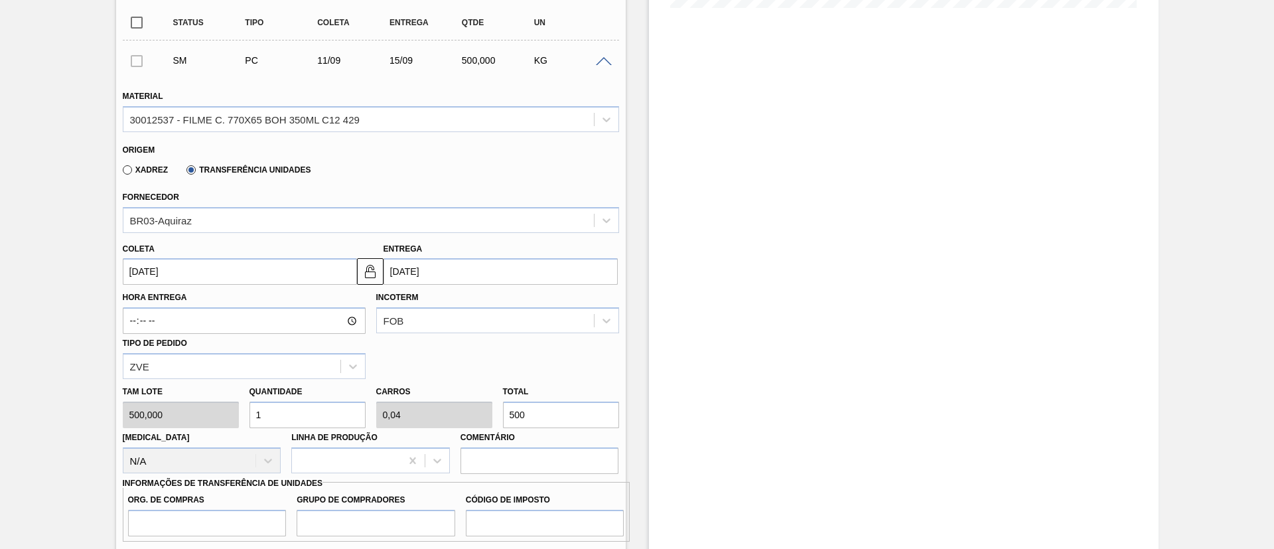
drag, startPoint x: 512, startPoint y: 416, endPoint x: 501, endPoint y: 415, distance: 11.4
click at [501, 415] on div "Total 500" at bounding box center [561, 405] width 127 height 46
type input "0,2"
type input "0,008"
type input "100"
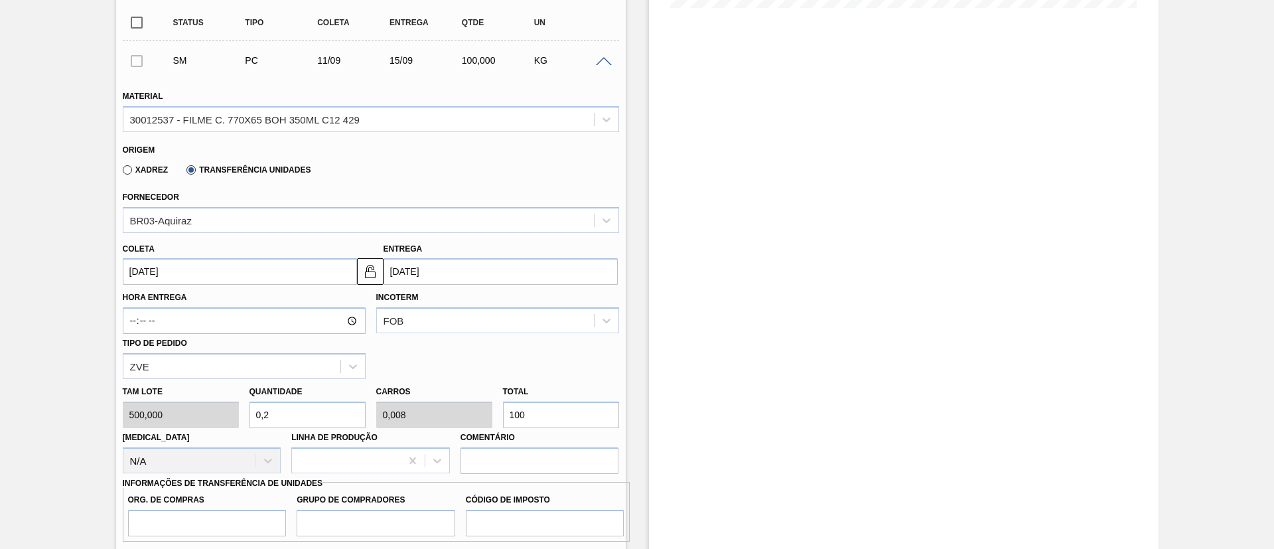
type input "2"
type input "0,08"
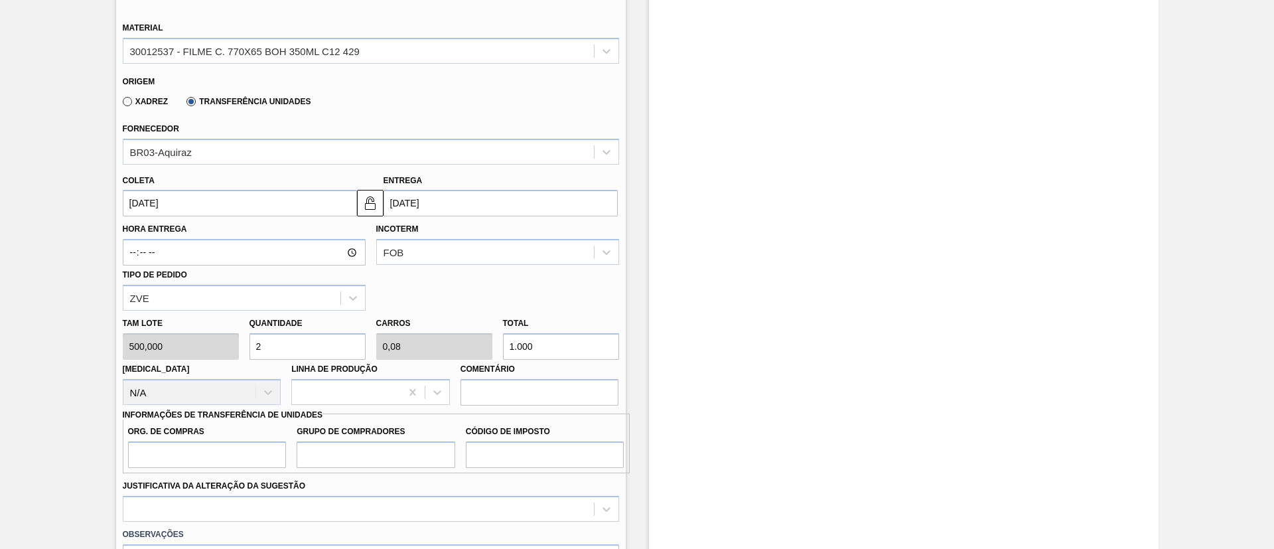
scroll to position [480, 0]
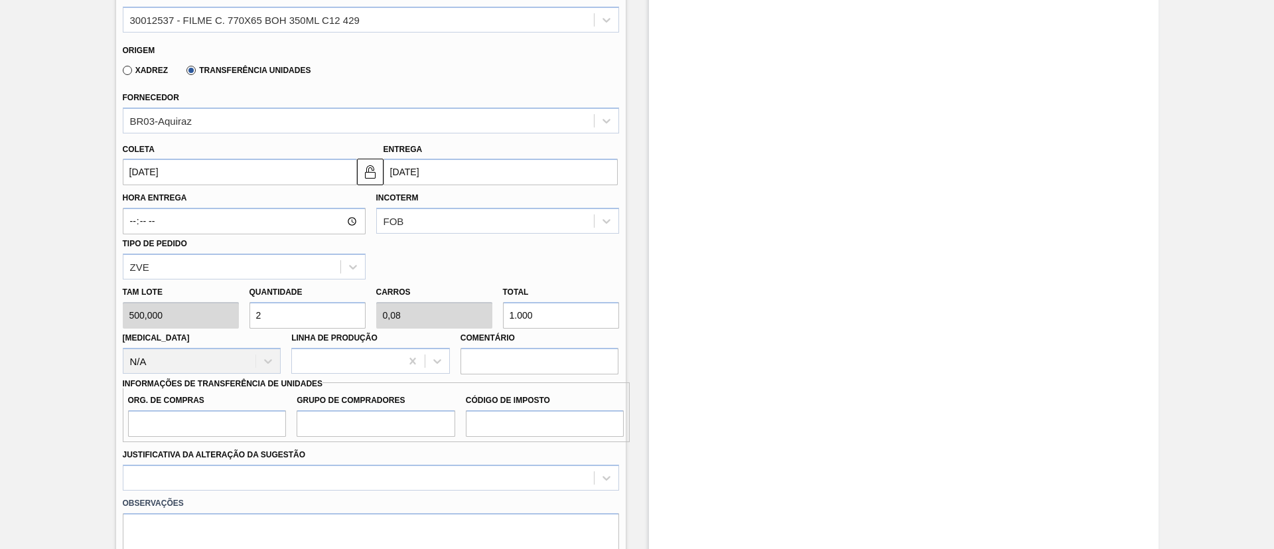
type input "1.000"
click at [253, 432] on input "Org. de Compras" at bounding box center [207, 423] width 159 height 27
type input "BR00"
click at [342, 425] on input "Grupo de Compradores" at bounding box center [376, 423] width 159 height 27
type input "A01"
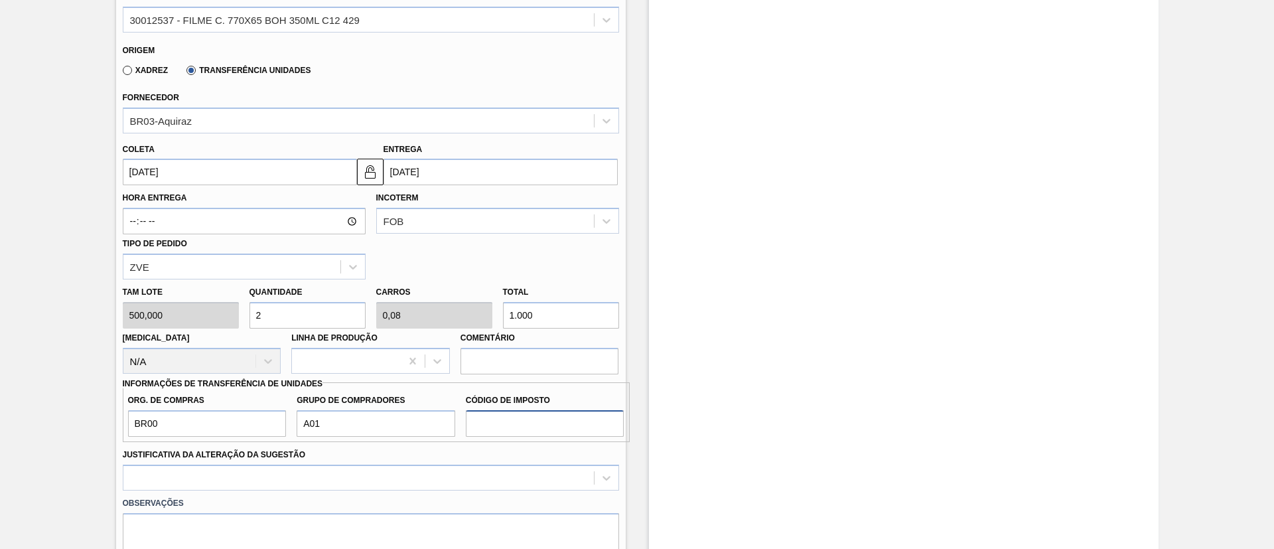
click at [496, 410] on input "Código de Imposto" at bounding box center [545, 423] width 159 height 27
type input "I1"
click at [438, 468] on div at bounding box center [371, 477] width 496 height 26
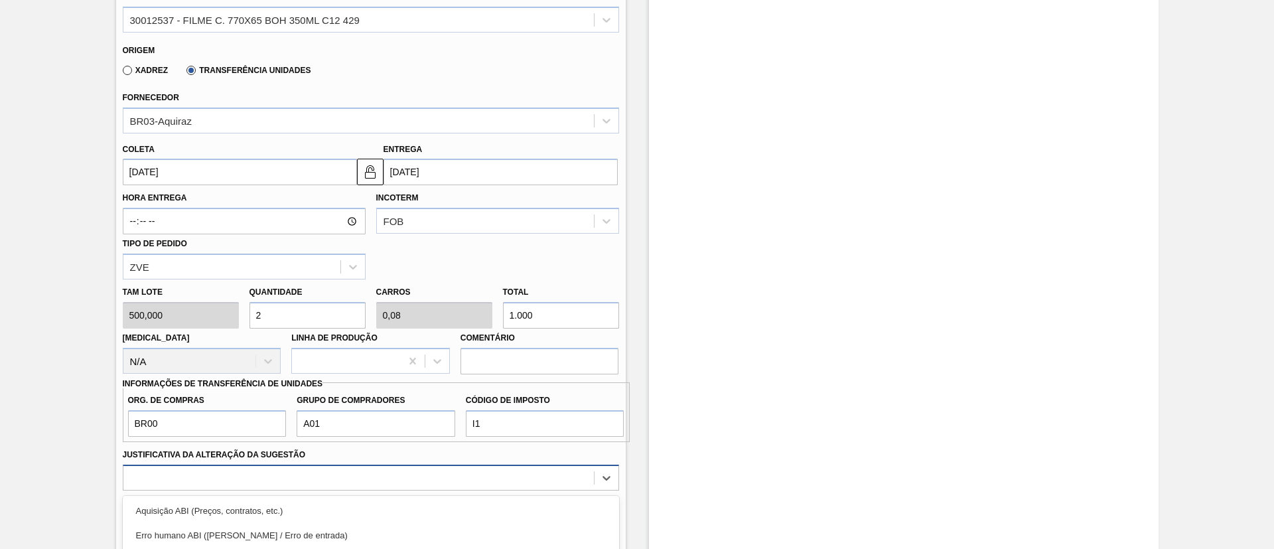
scroll to position [631, 0]
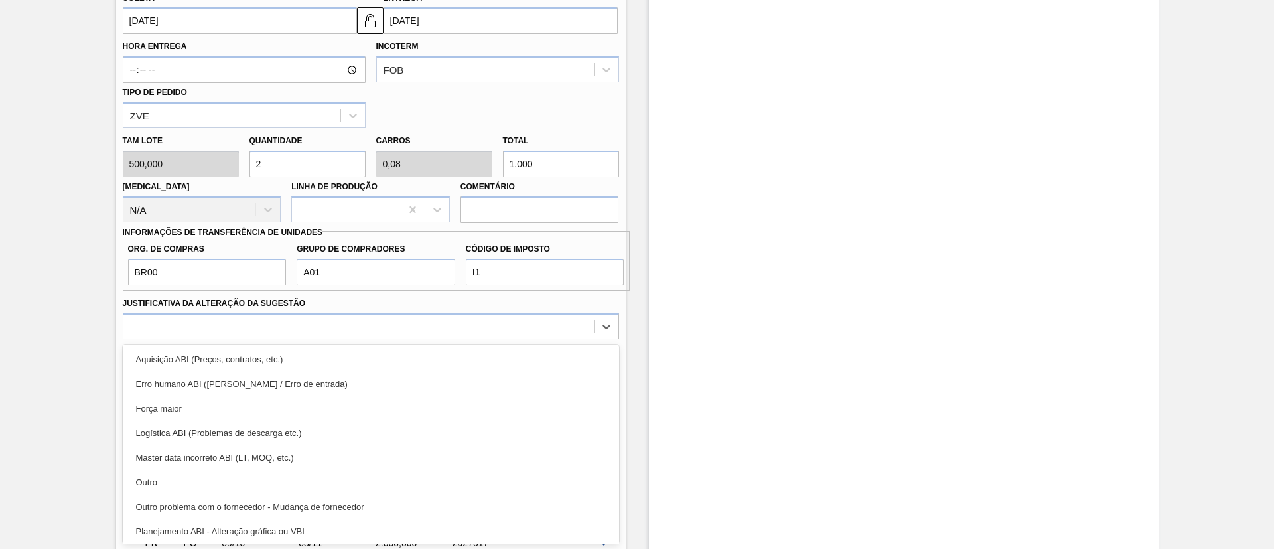
click at [305, 472] on div "Outro" at bounding box center [371, 482] width 496 height 25
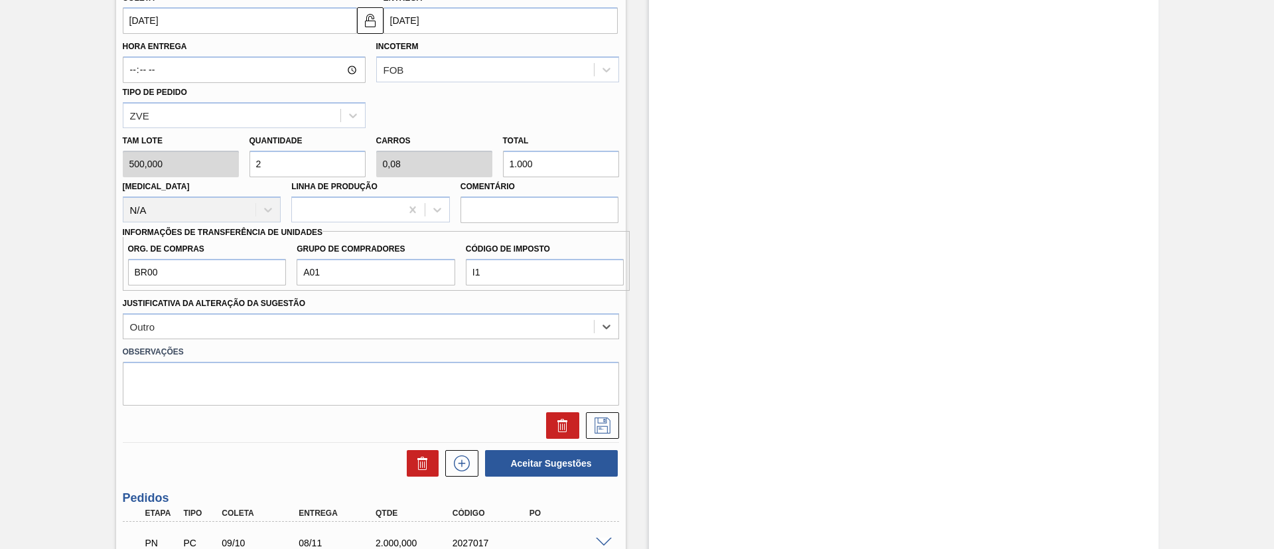
click at [408, 344] on label "Observações" at bounding box center [371, 351] width 496 height 19
click at [411, 325] on div "Outro" at bounding box center [358, 325] width 470 height 19
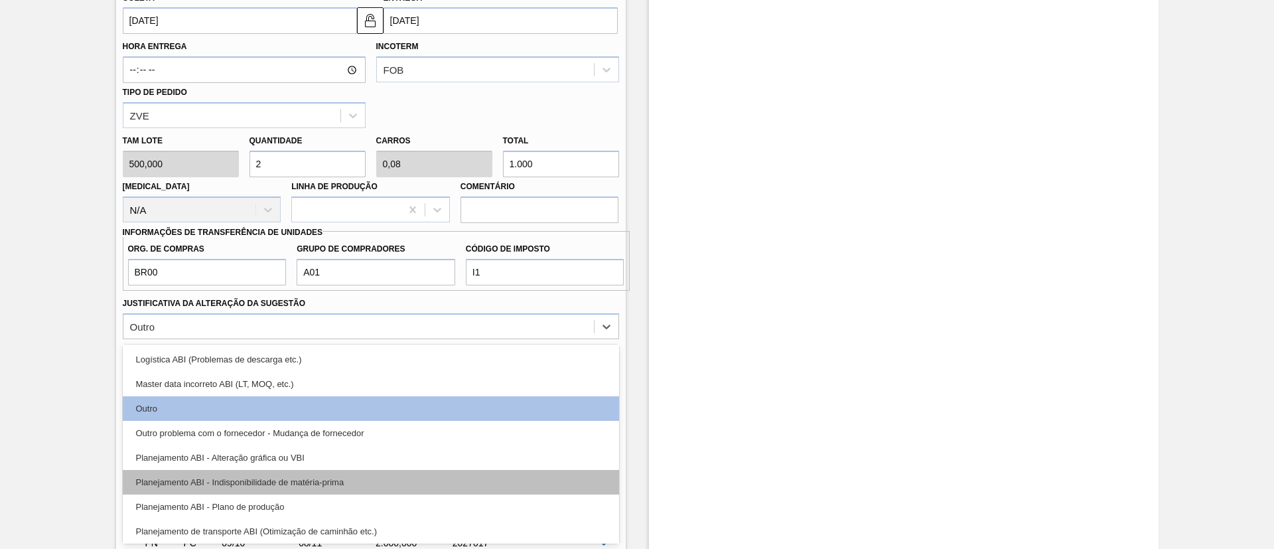
scroll to position [100, 0]
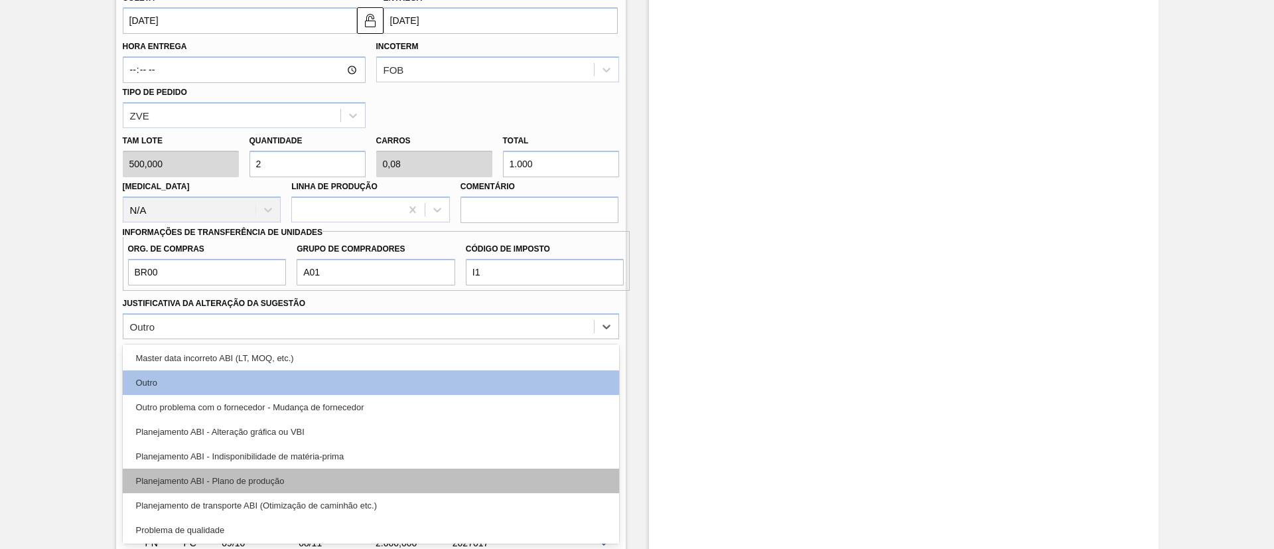
click at [330, 474] on div "Planejamento ABI - Plano de produção" at bounding box center [371, 480] width 496 height 25
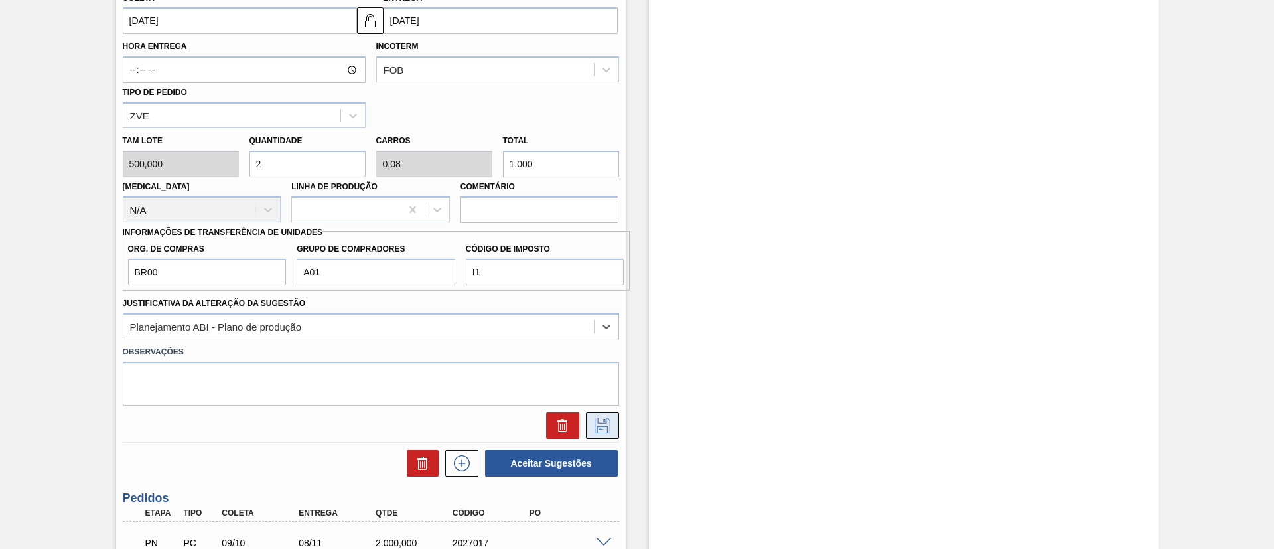
click at [595, 423] on icon at bounding box center [602, 425] width 21 height 16
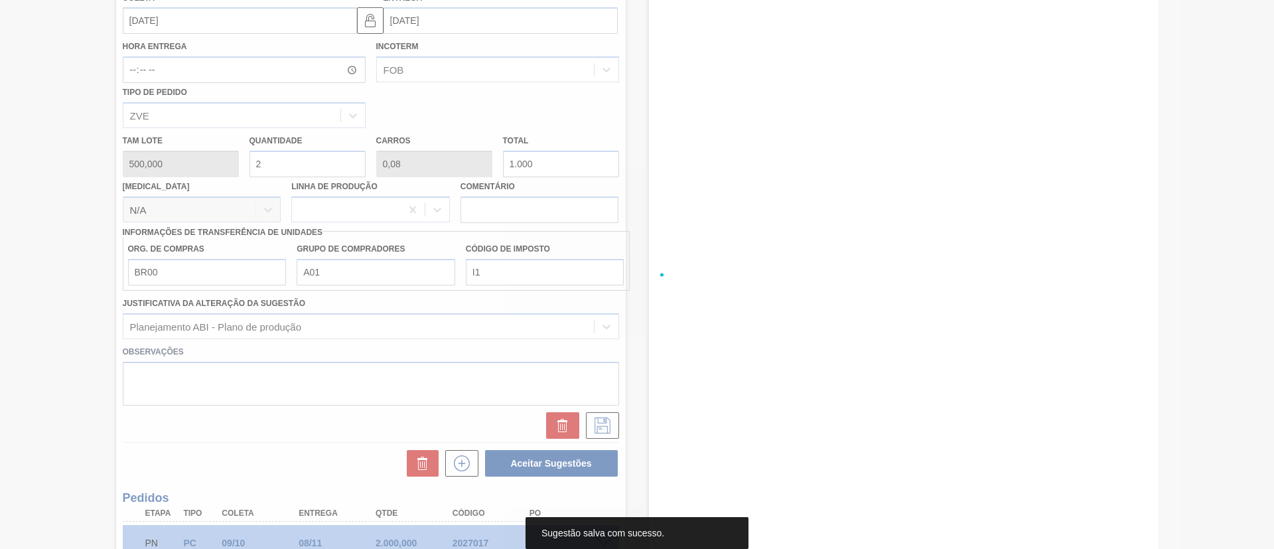
scroll to position [140, 0]
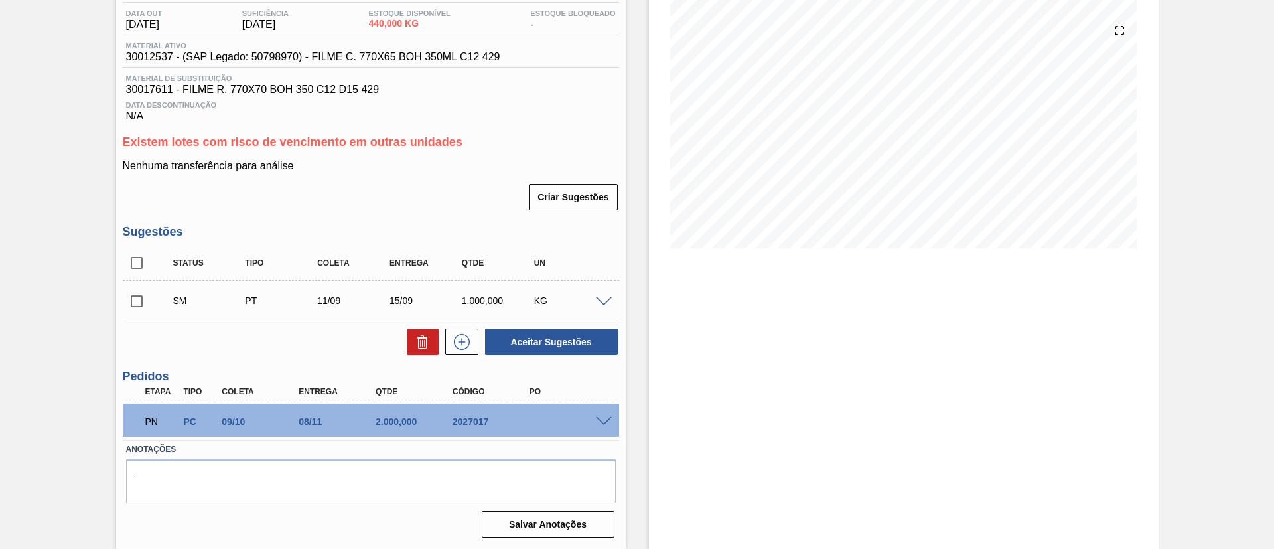
click at [135, 297] on input "checkbox" at bounding box center [137, 301] width 28 height 28
click at [534, 339] on button "Aceitar Sugestões" at bounding box center [551, 341] width 133 height 27
checkbox input "false"
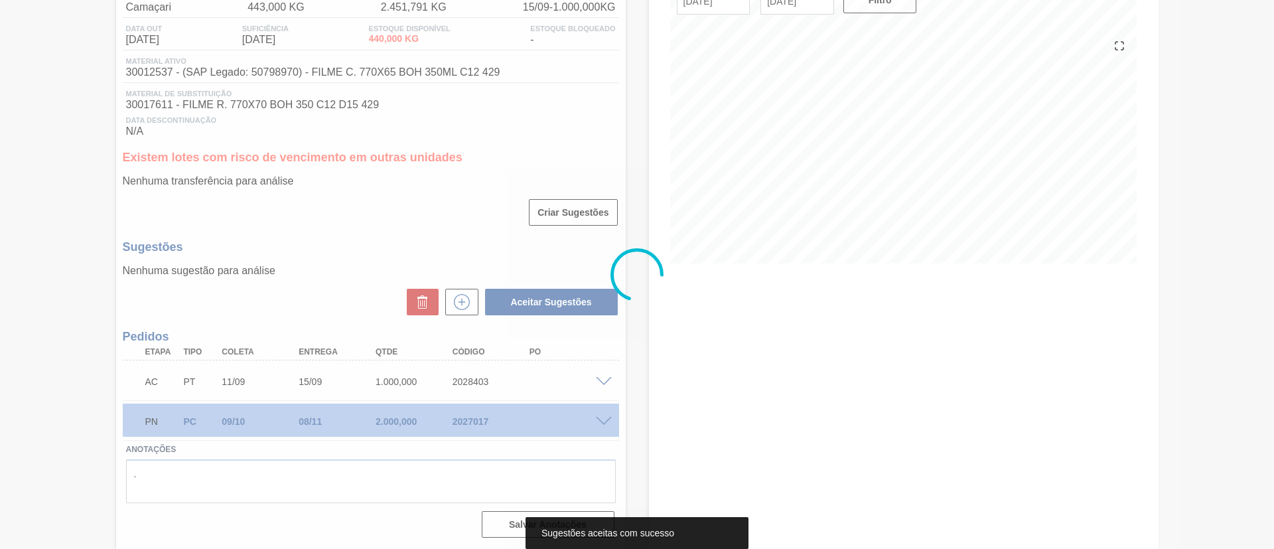
scroll to position [125, 0]
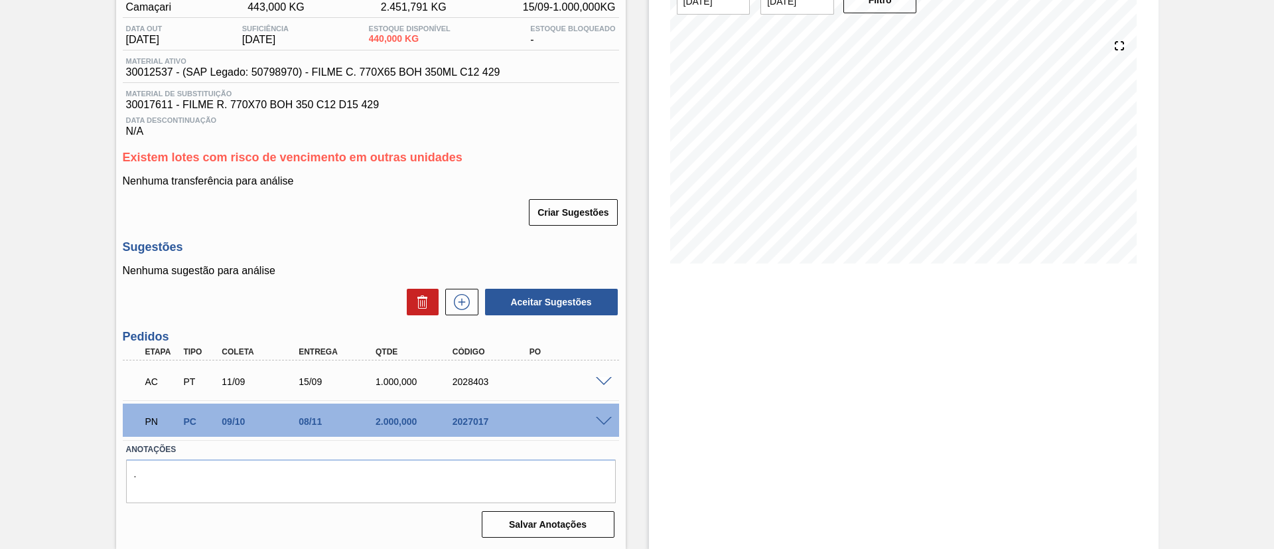
click at [598, 382] on span at bounding box center [604, 382] width 16 height 10
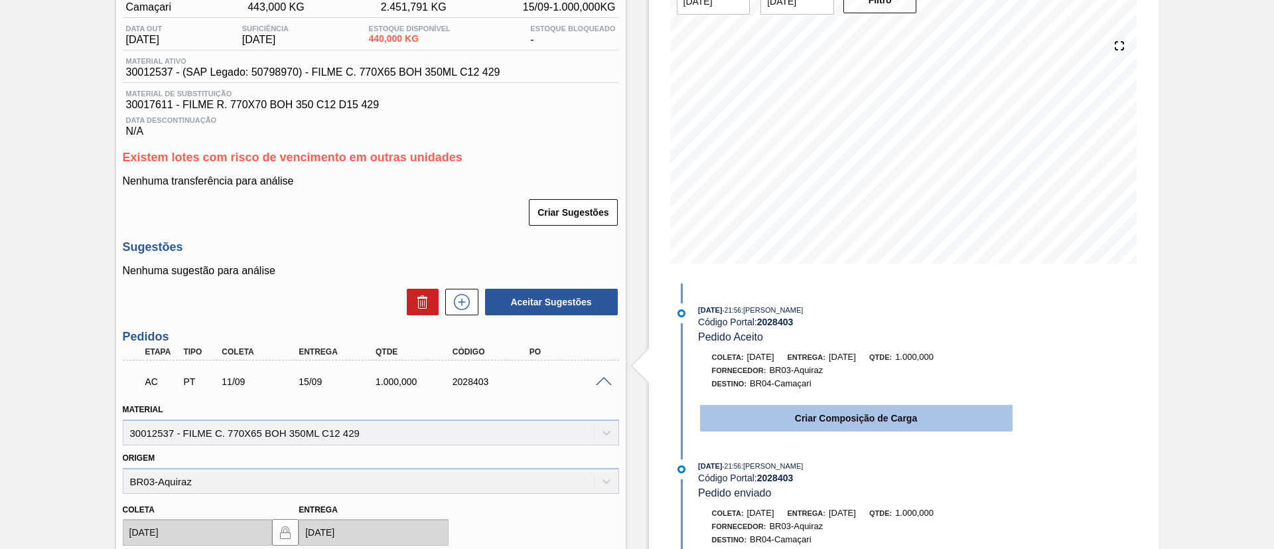
click at [836, 425] on button "Criar Composição de Carga" at bounding box center [856, 418] width 312 height 27
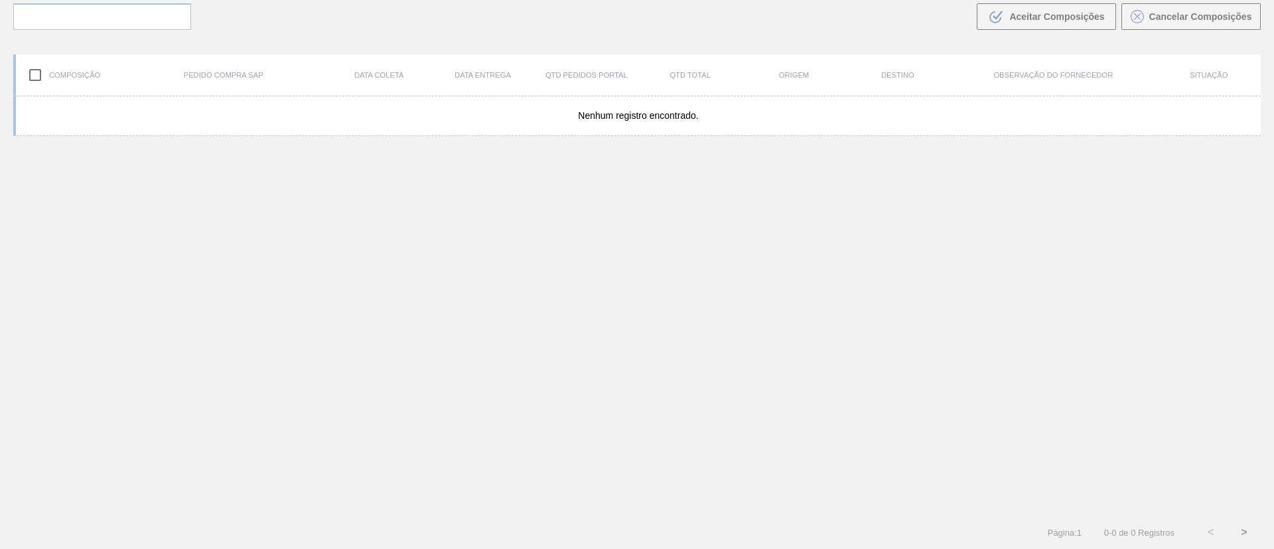
scroll to position [96, 0]
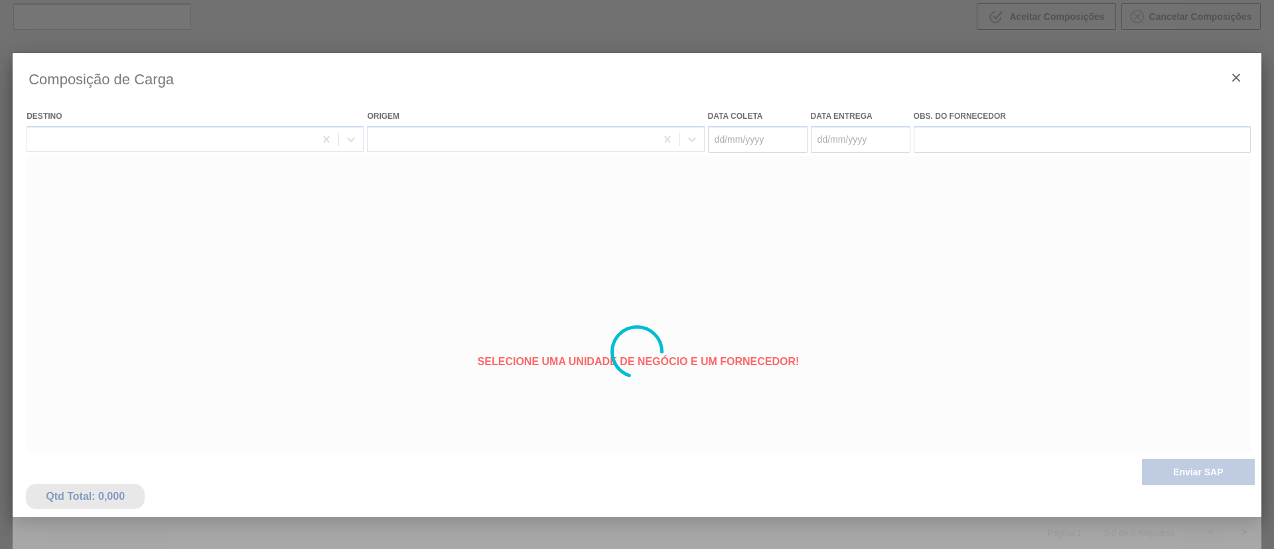
type coleta "11/09/2025"
type entrega "15/09/2025"
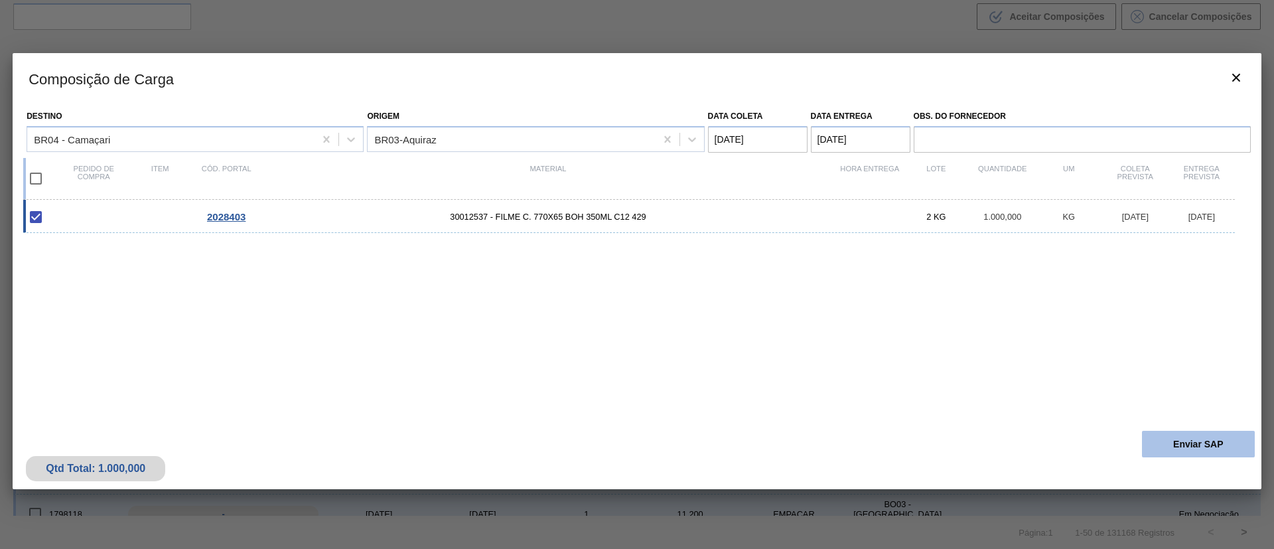
click at [1199, 446] on button "Enviar SAP" at bounding box center [1198, 444] width 113 height 27
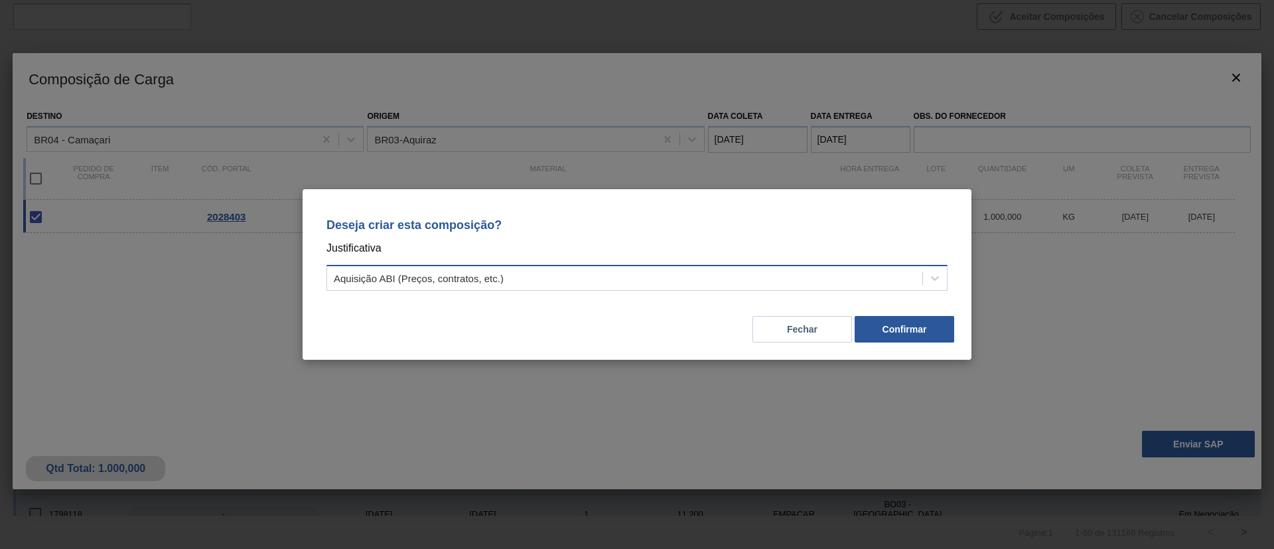
click at [582, 284] on div "Aquisição ABI (Preços, contratos, etc.)" at bounding box center [624, 278] width 595 height 19
drag, startPoint x: 582, startPoint y: 284, endPoint x: 734, endPoint y: 291, distance: 152.1
click at [581, 284] on div "Aquisição ABI (Preços, contratos, etc.)" at bounding box center [624, 278] width 595 height 19
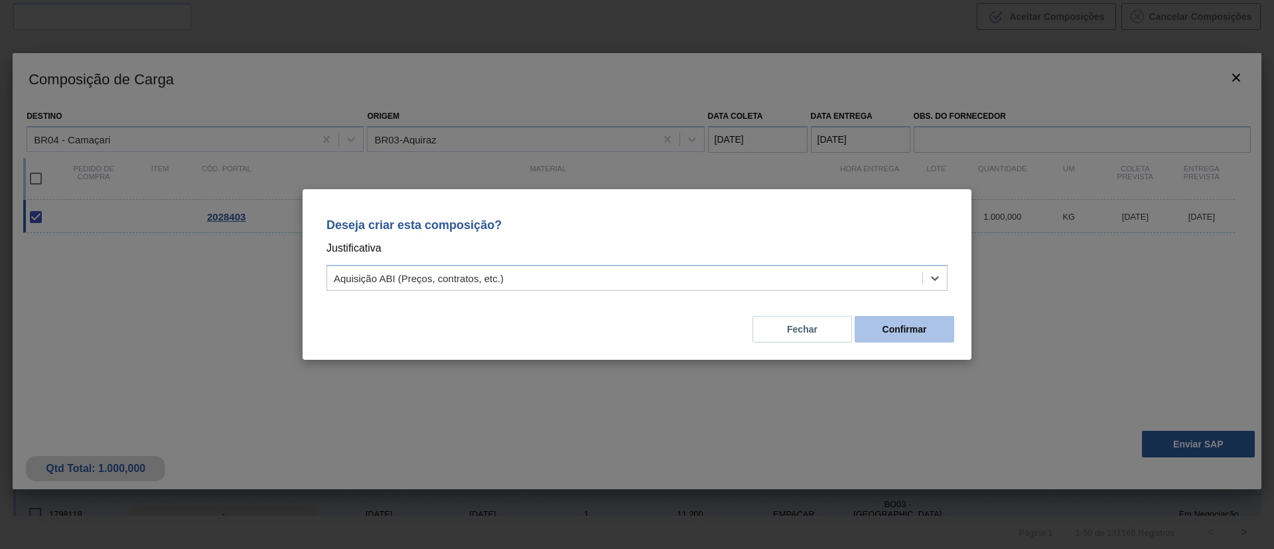
click at [897, 336] on button "Confirmar" at bounding box center [904, 329] width 100 height 27
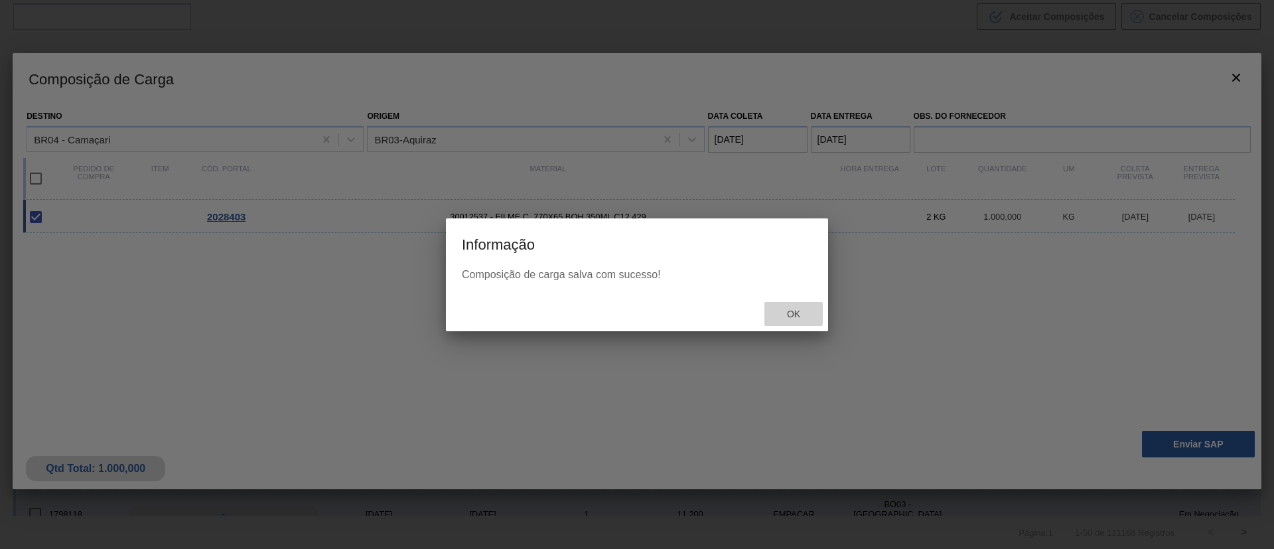
click at [791, 305] on div "Ok" at bounding box center [793, 314] width 58 height 25
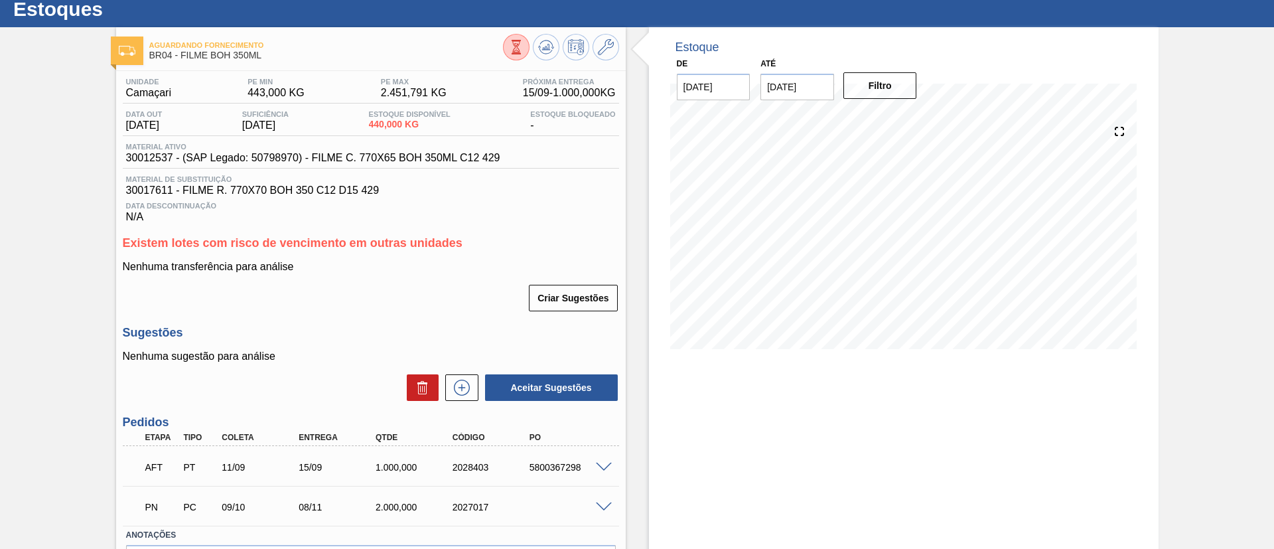
scroll to position [100, 0]
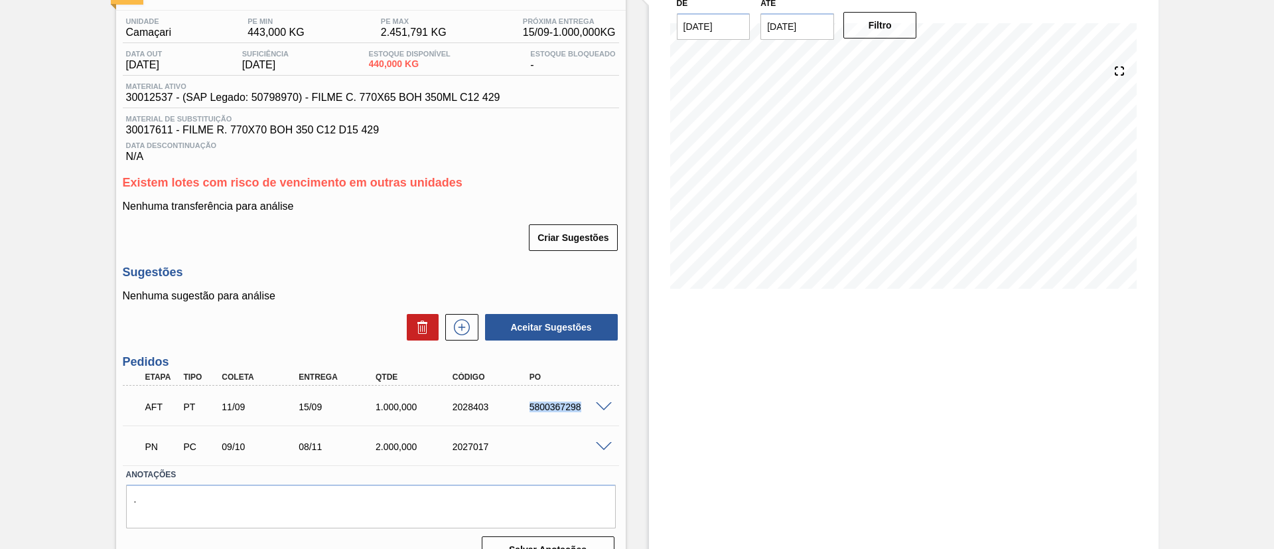
drag, startPoint x: 519, startPoint y: 408, endPoint x: 602, endPoint y: 411, distance: 82.3
click at [598, 411] on div "AFT PT 11/09 15/09 1.000,000 2028403 5800367298" at bounding box center [367, 405] width 461 height 27
copy div "5800367298"
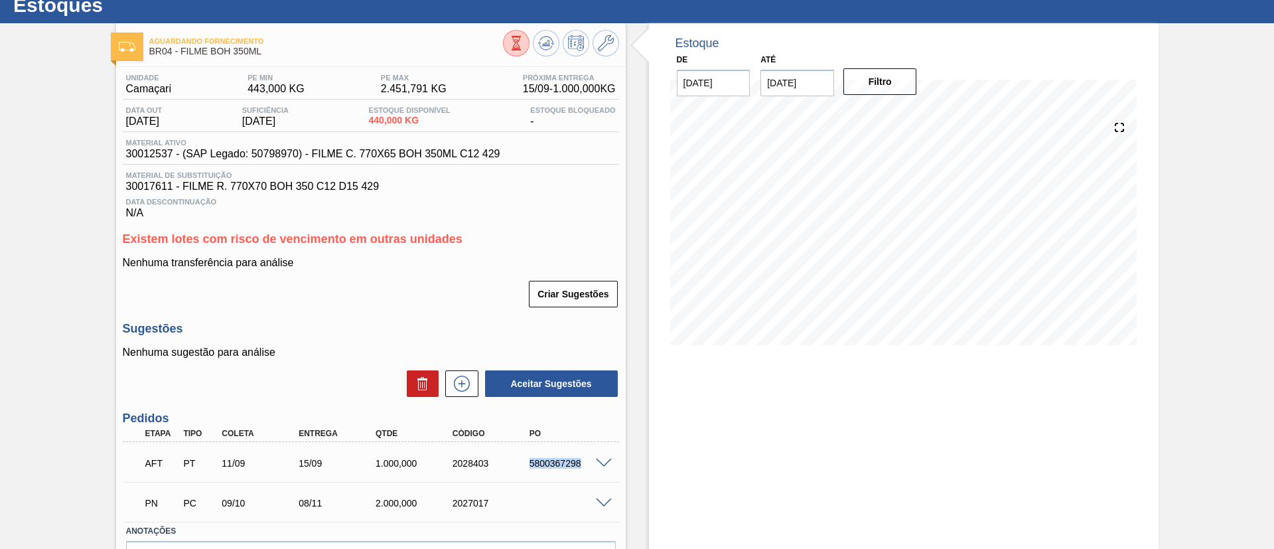
scroll to position [0, 0]
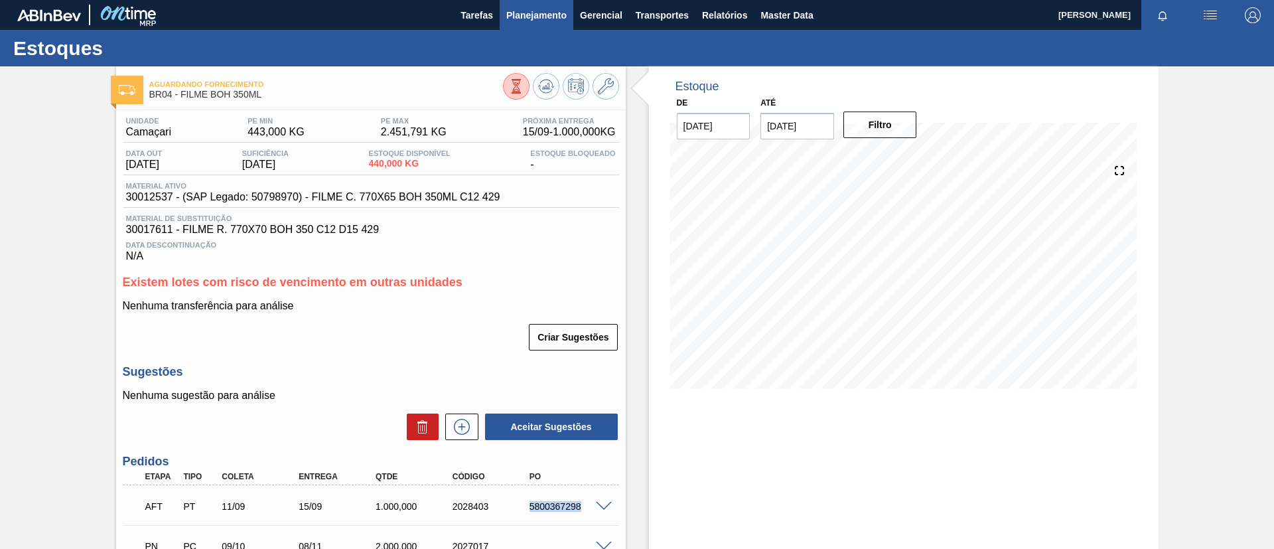
click at [544, 14] on span "Planejamento" at bounding box center [536, 15] width 60 height 16
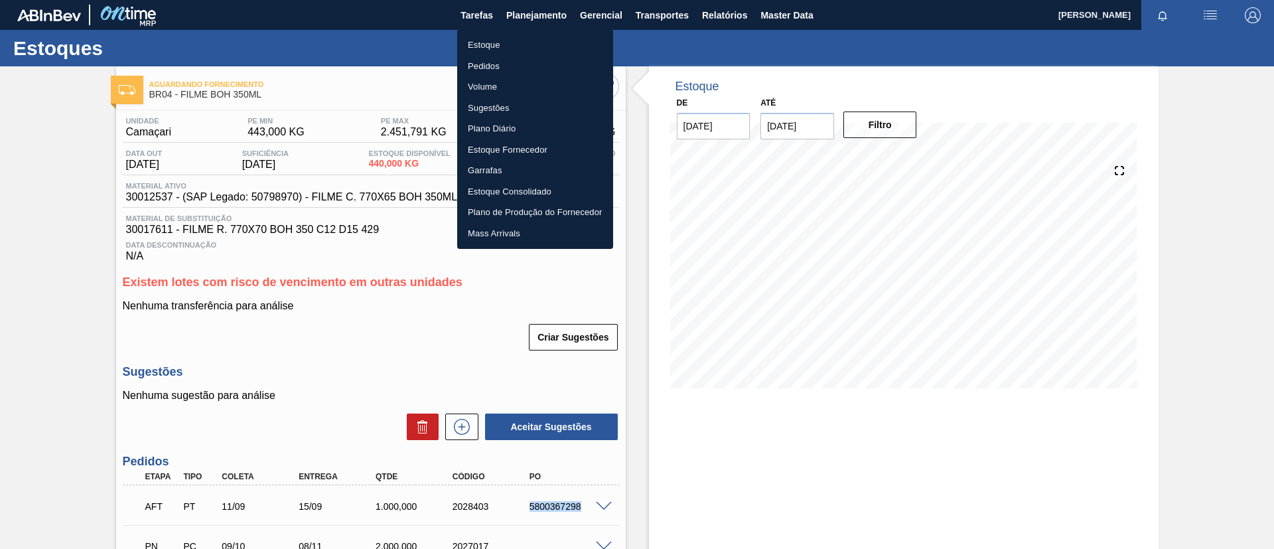
click at [534, 39] on li "Estoque" at bounding box center [535, 44] width 156 height 21
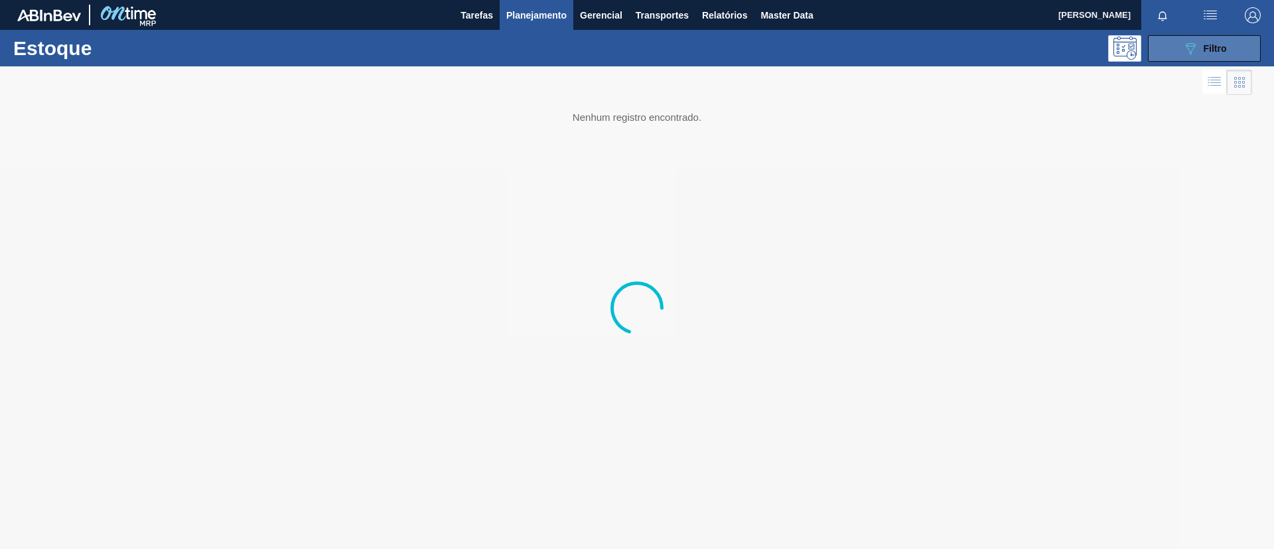
click at [1204, 54] on div "089F7B8B-B2A5-4AFE-B5C0-19BA573D28AC Filtro" at bounding box center [1204, 48] width 44 height 16
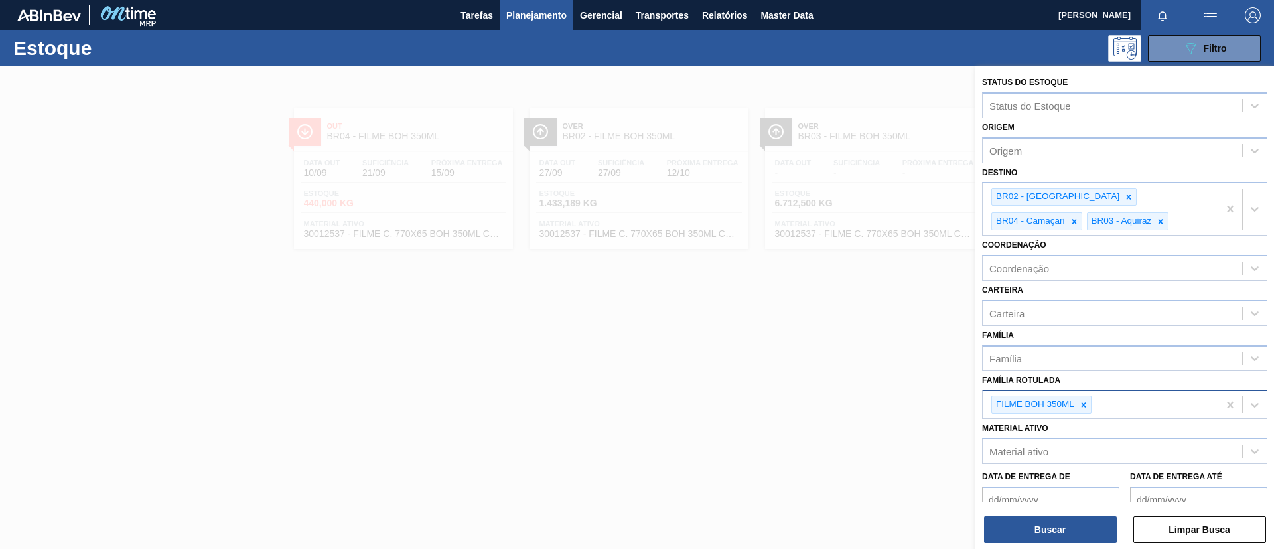
click at [1080, 414] on div "FILME BOH 350ML" at bounding box center [1099, 404] width 235 height 27
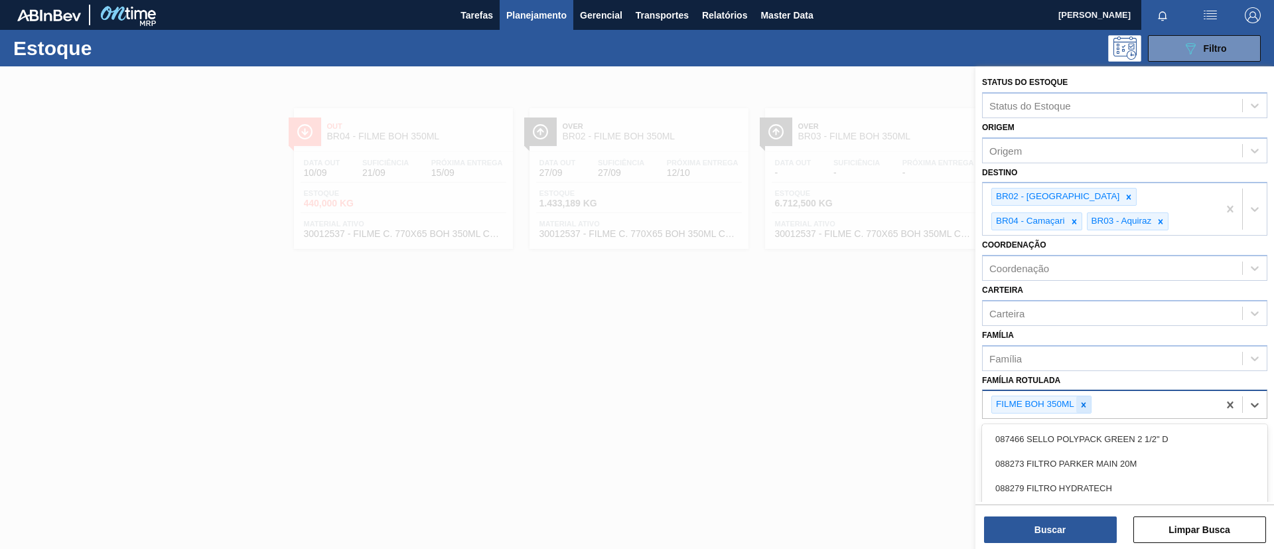
click at [1082, 401] on icon at bounding box center [1083, 404] width 9 height 9
paste Rotulada "FILME BOH 473"
type Rotulada "FILME BOH 473"
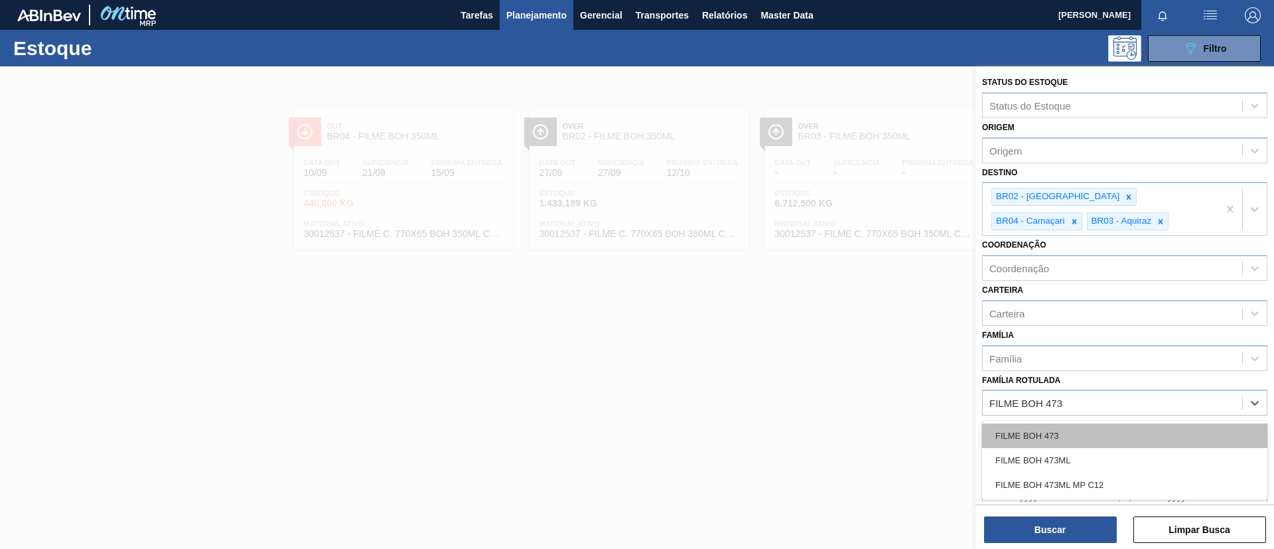
click at [1075, 426] on div "FILME BOH 473" at bounding box center [1124, 435] width 285 height 25
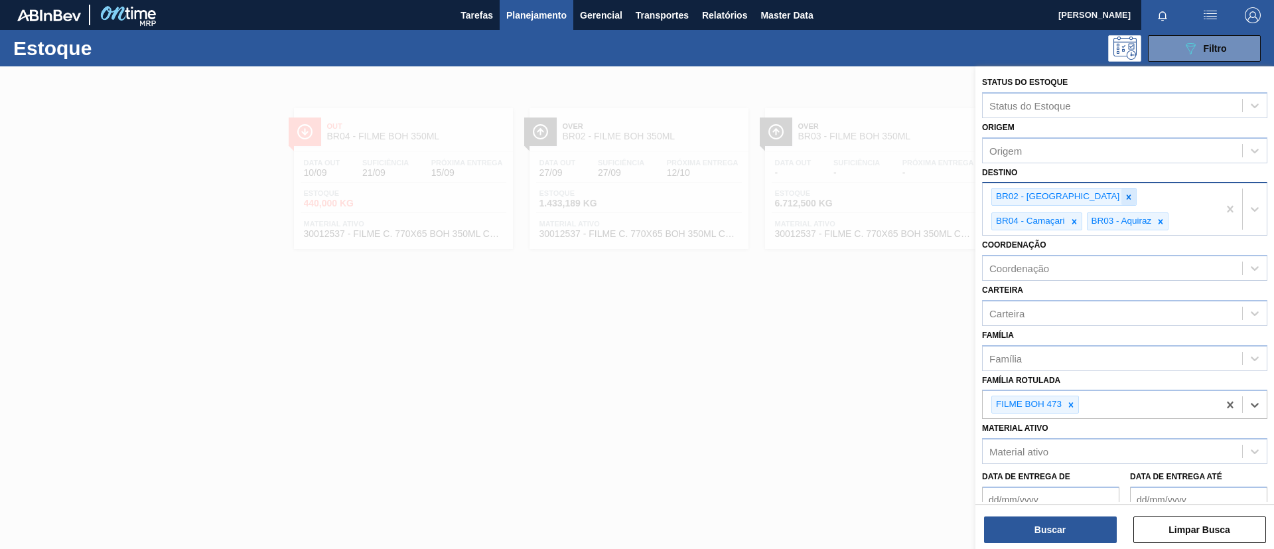
click at [1121, 194] on div at bounding box center [1128, 196] width 15 height 17
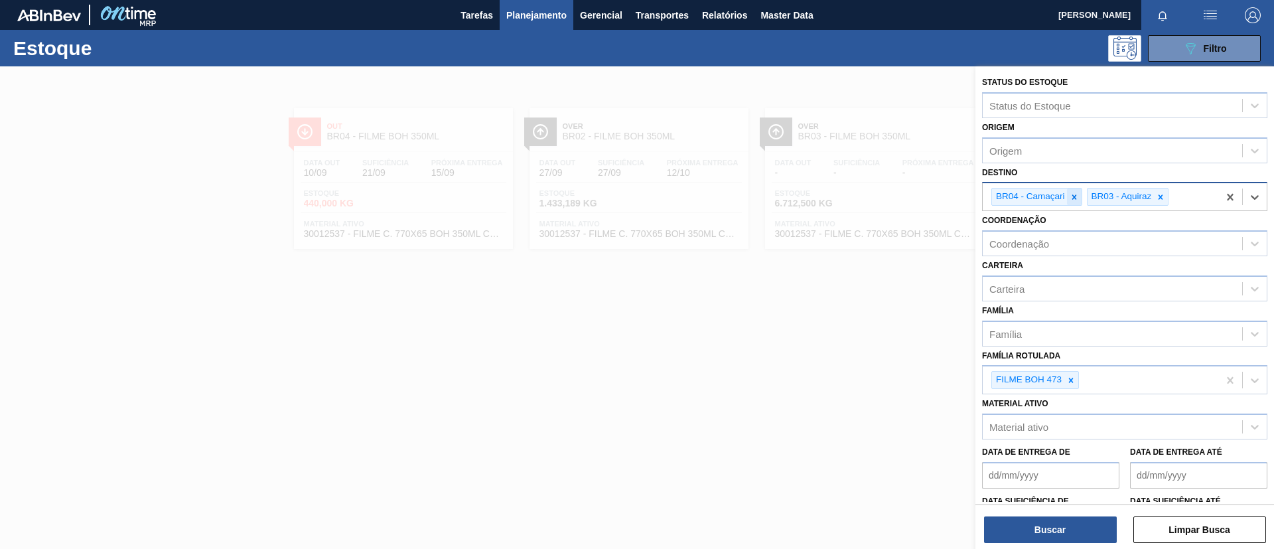
click at [1071, 200] on icon at bounding box center [1073, 196] width 9 height 9
click at [1071, 200] on div at bounding box center [1065, 196] width 15 height 17
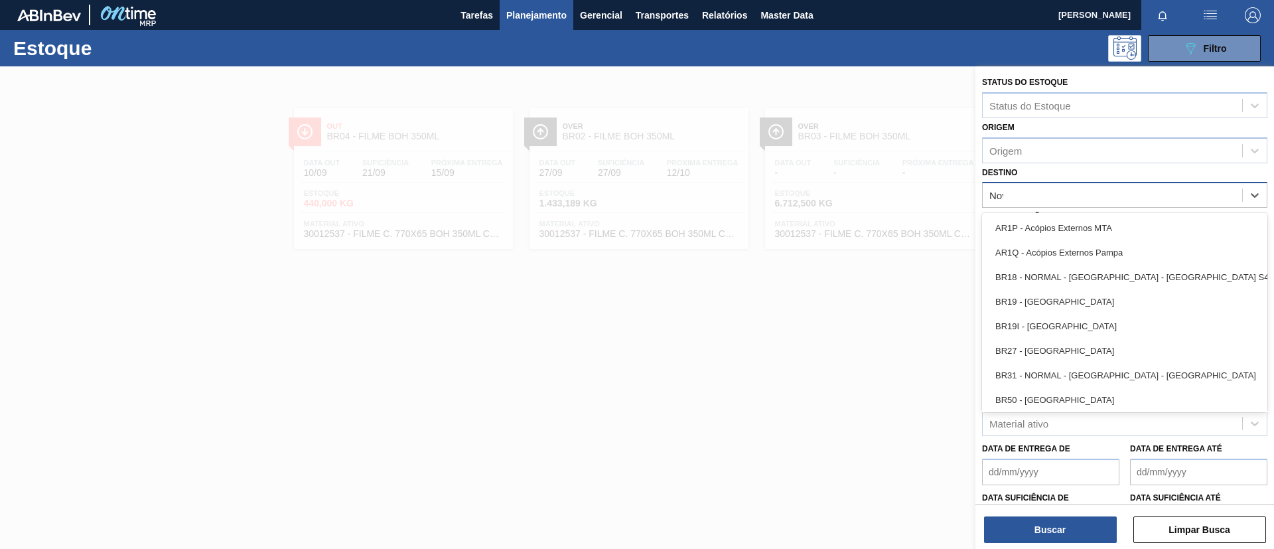
type input "Nova"
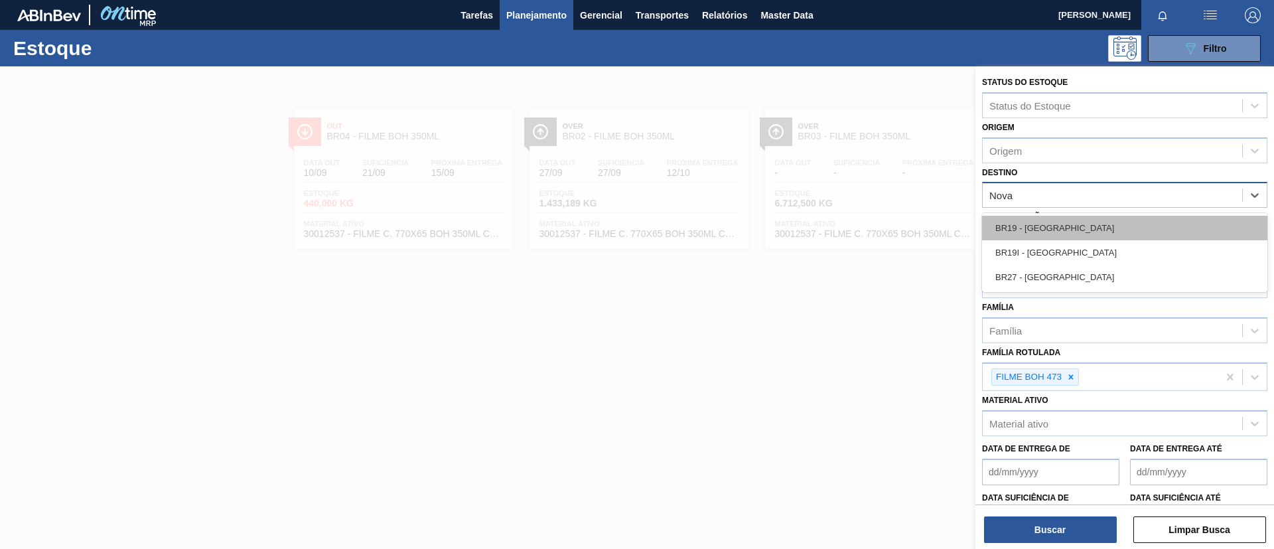
click at [1091, 216] on div "BR19 - Nova Rio" at bounding box center [1124, 228] width 285 height 25
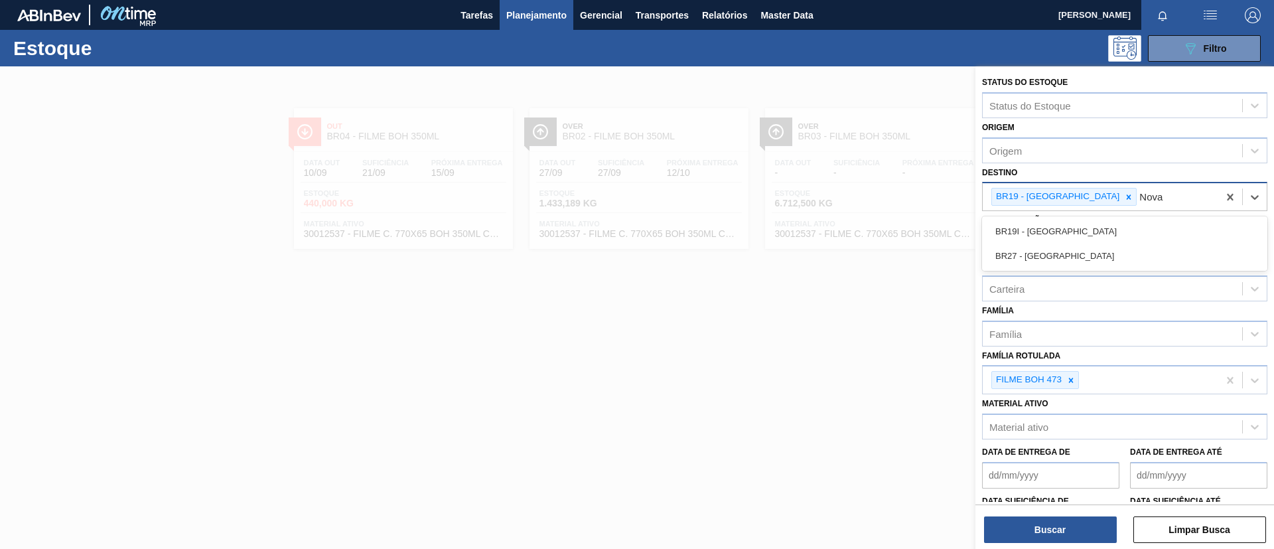
type input "Nova m"
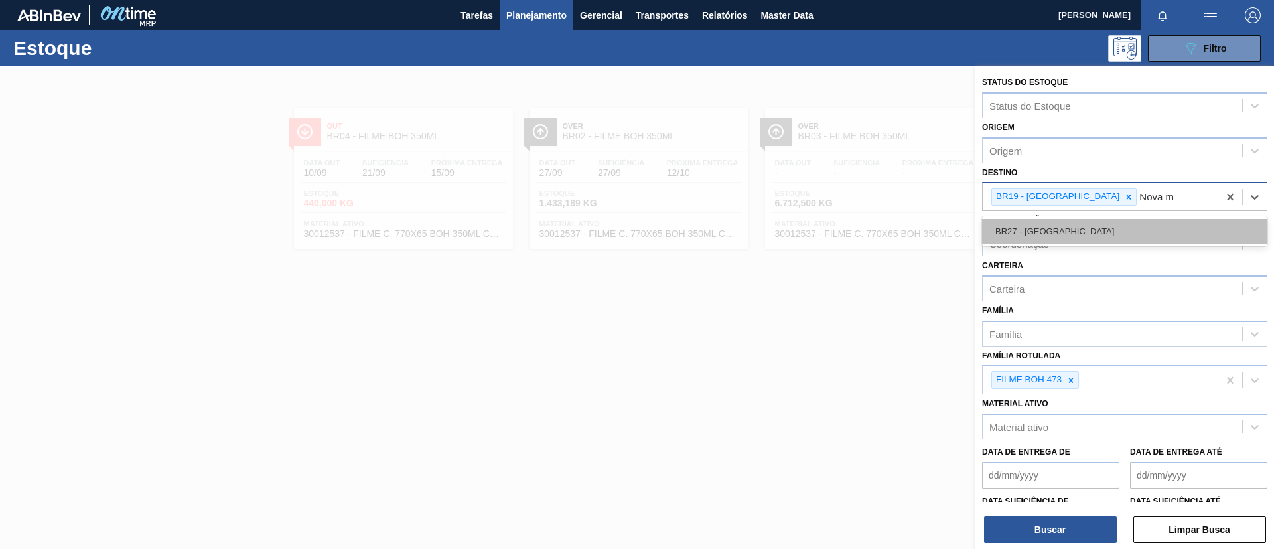
click at [1094, 229] on div "BR27 - Nova Minas" at bounding box center [1124, 231] width 285 height 25
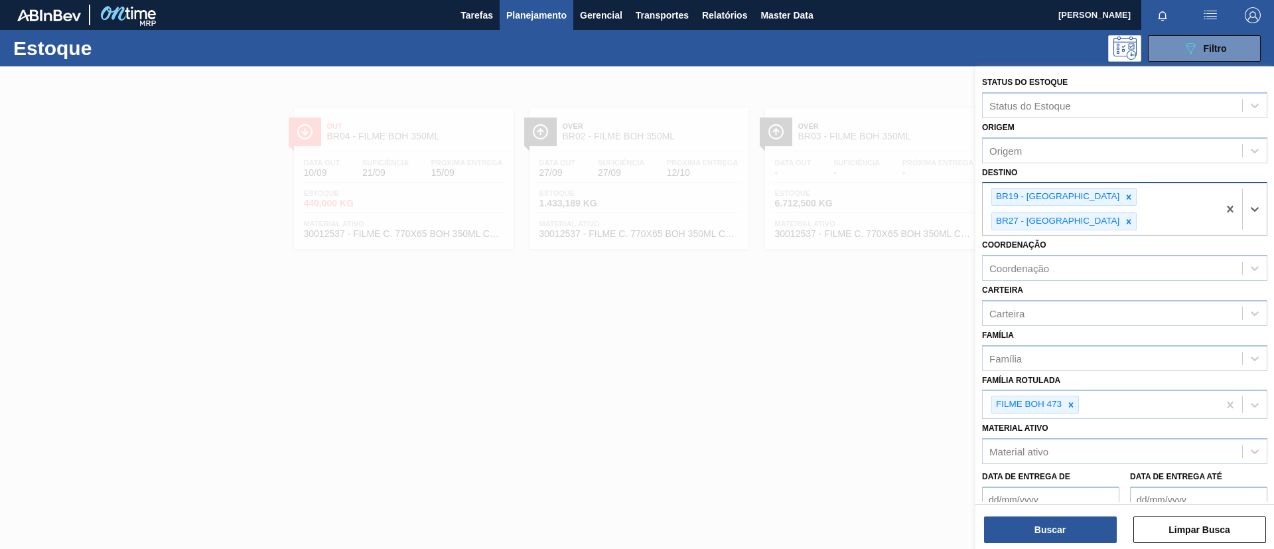
click at [1041, 507] on div "Buscar Limpar Busca" at bounding box center [1124, 522] width 299 height 37
click at [1047, 511] on div "Buscar Limpar Busca" at bounding box center [1124, 522] width 299 height 37
click at [1051, 519] on button "Buscar" at bounding box center [1050, 529] width 133 height 27
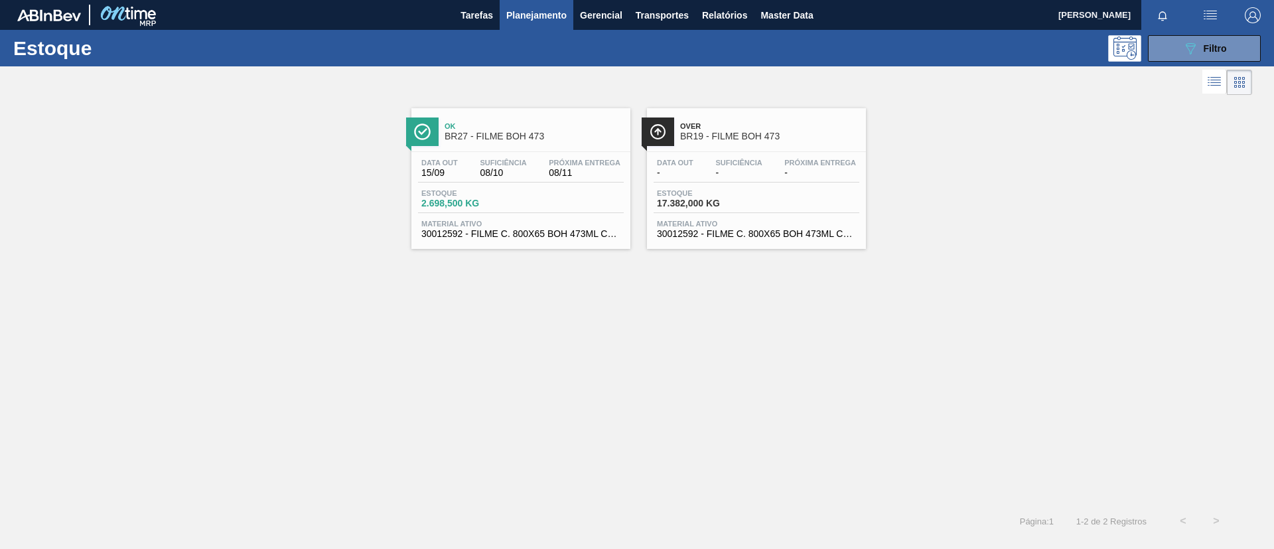
click at [571, 131] on span "BR27 - FILME BOH 473" at bounding box center [533, 136] width 179 height 10
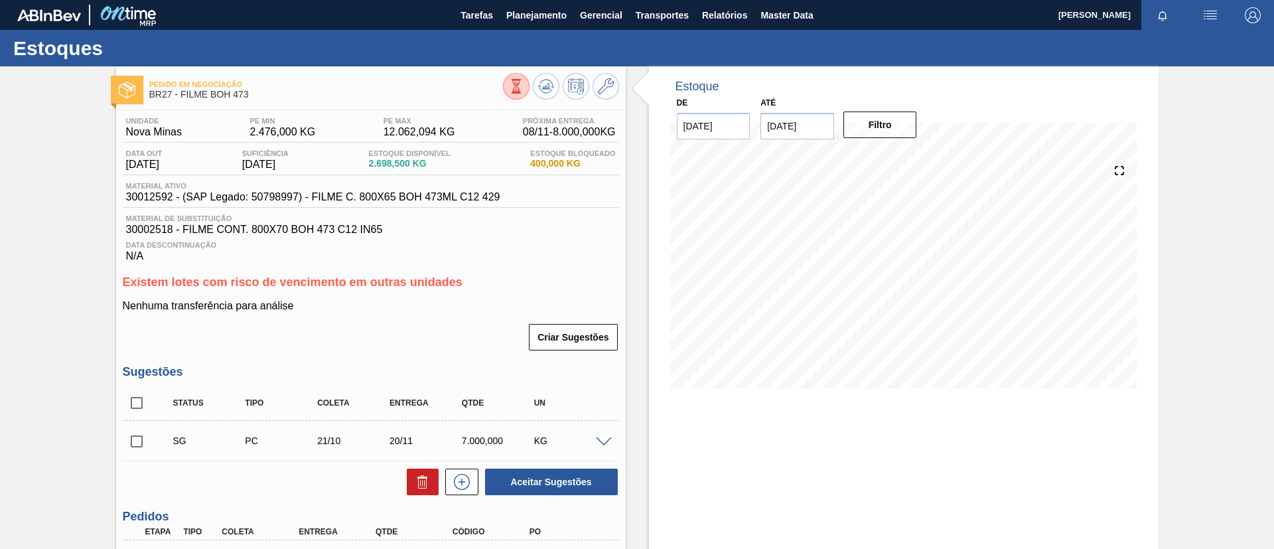
scroll to position [100, 0]
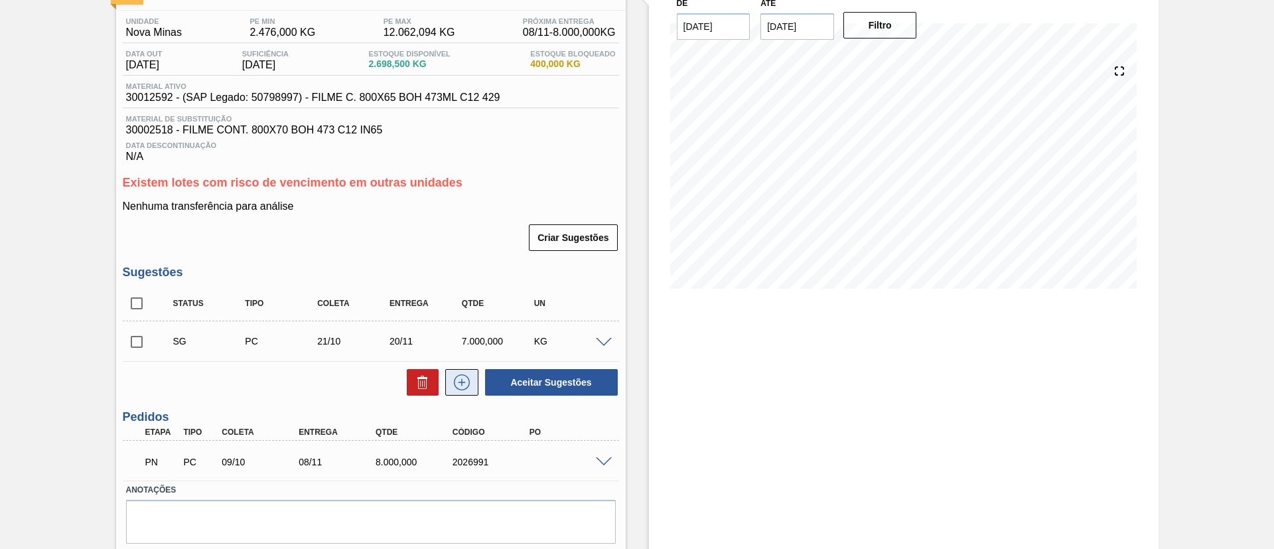
click at [472, 373] on button at bounding box center [461, 382] width 33 height 27
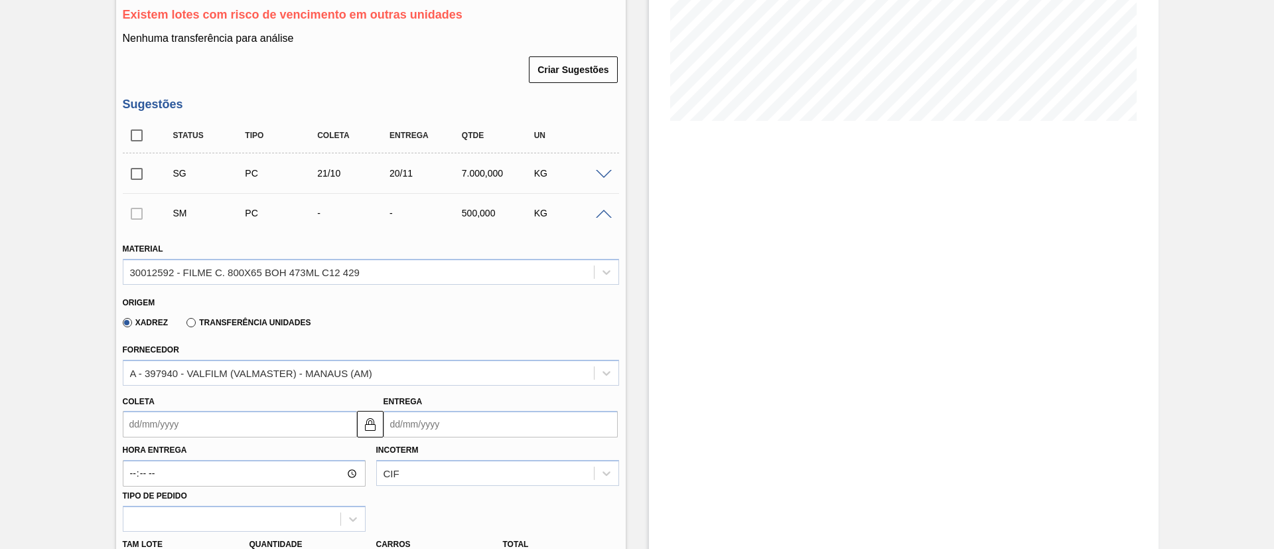
scroll to position [299, 0]
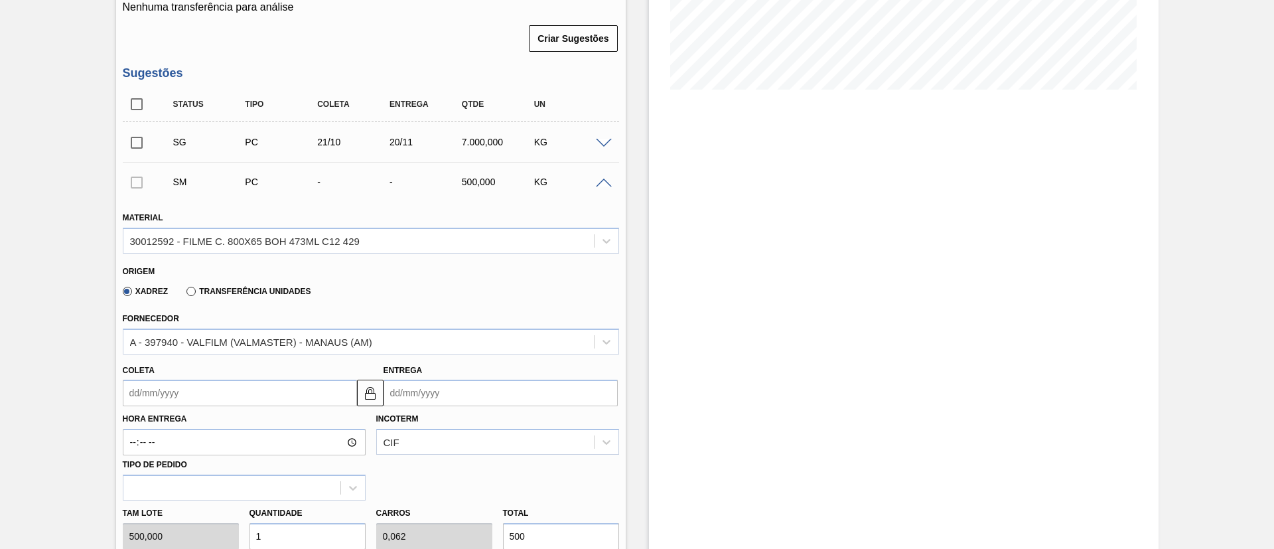
drag, startPoint x: 251, startPoint y: 310, endPoint x: 247, endPoint y: 302, distance: 8.3
click at [251, 309] on div "Fornecedor A - 397940 - VALFILM (VALMASTER) - MANAUS (AM)" at bounding box center [371, 331] width 496 height 45
click at [246, 293] on label "Transferência Unidades" at bounding box center [248, 291] width 124 height 9
click at [184, 294] on input "Transferência Unidades" at bounding box center [184, 294] width 0 height 0
type input "0,063"
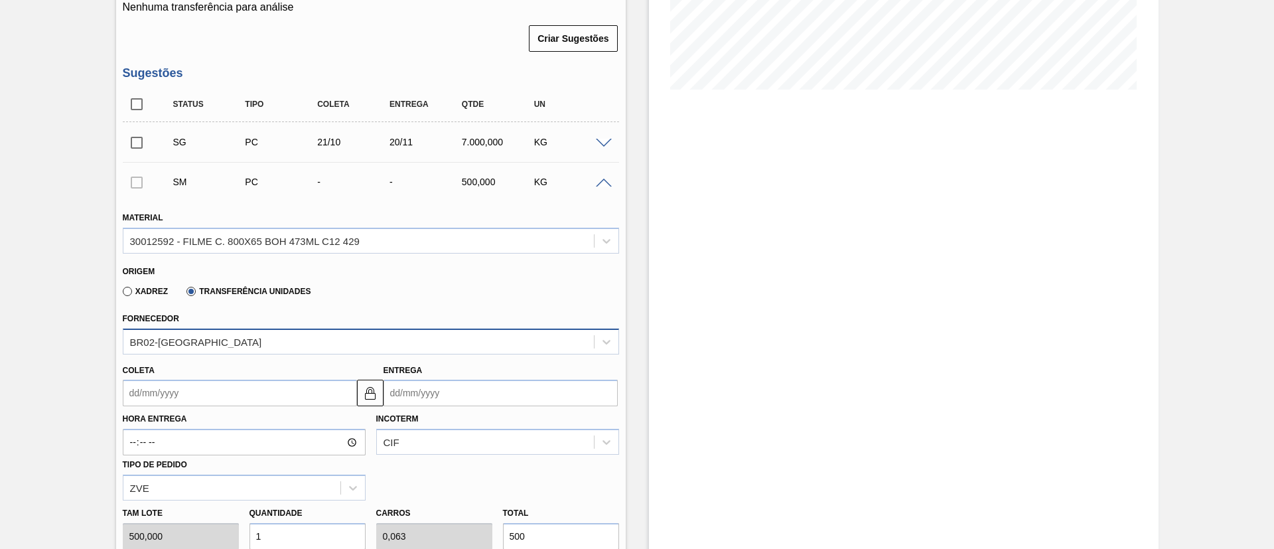
click at [284, 344] on div "BR02-Sergipe" at bounding box center [358, 341] width 470 height 19
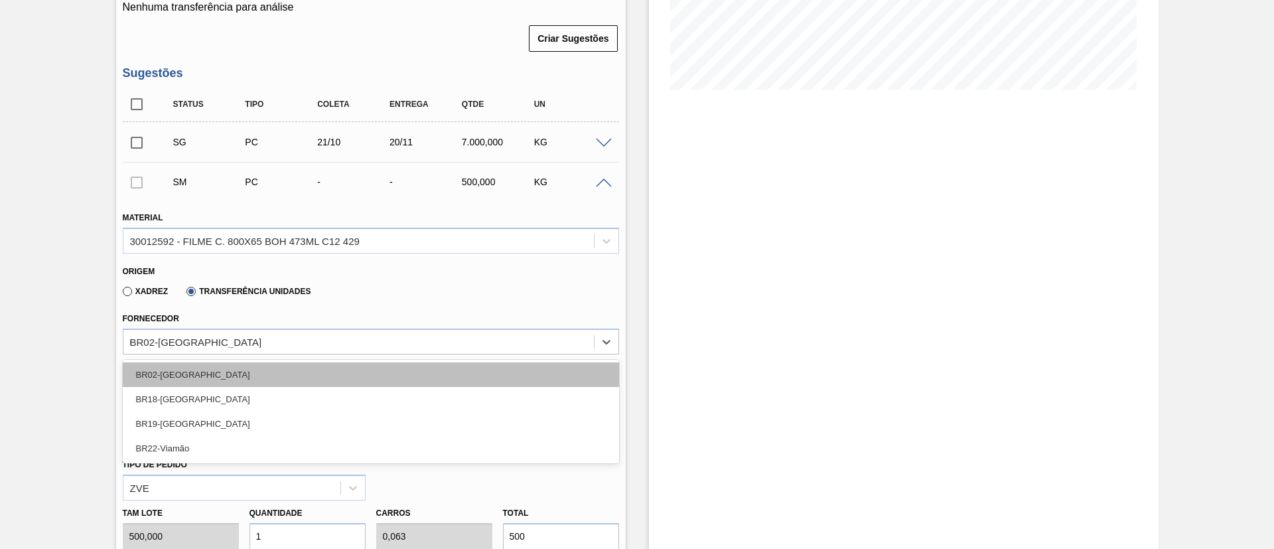
type input "no"
click at [282, 371] on div "BR19-Nova Rio" at bounding box center [371, 374] width 496 height 25
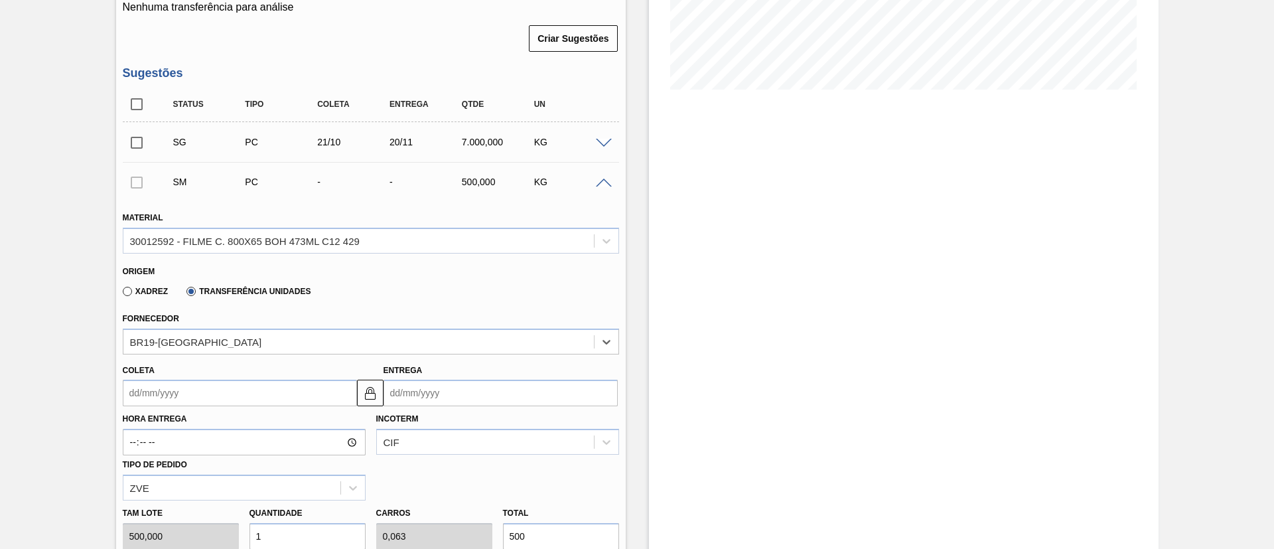
click at [256, 381] on input "Coleta" at bounding box center [240, 392] width 234 height 27
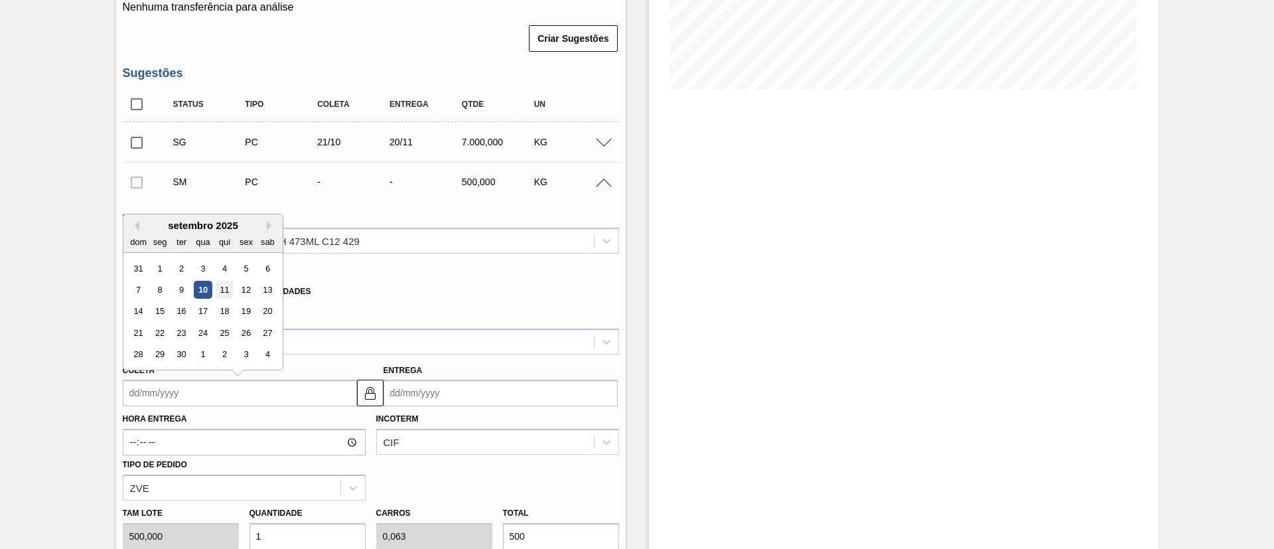
drag, startPoint x: 226, startPoint y: 287, endPoint x: 239, endPoint y: 296, distance: 16.7
click at [226, 287] on div "11" at bounding box center [224, 290] width 18 height 18
type input "11/09/2025"
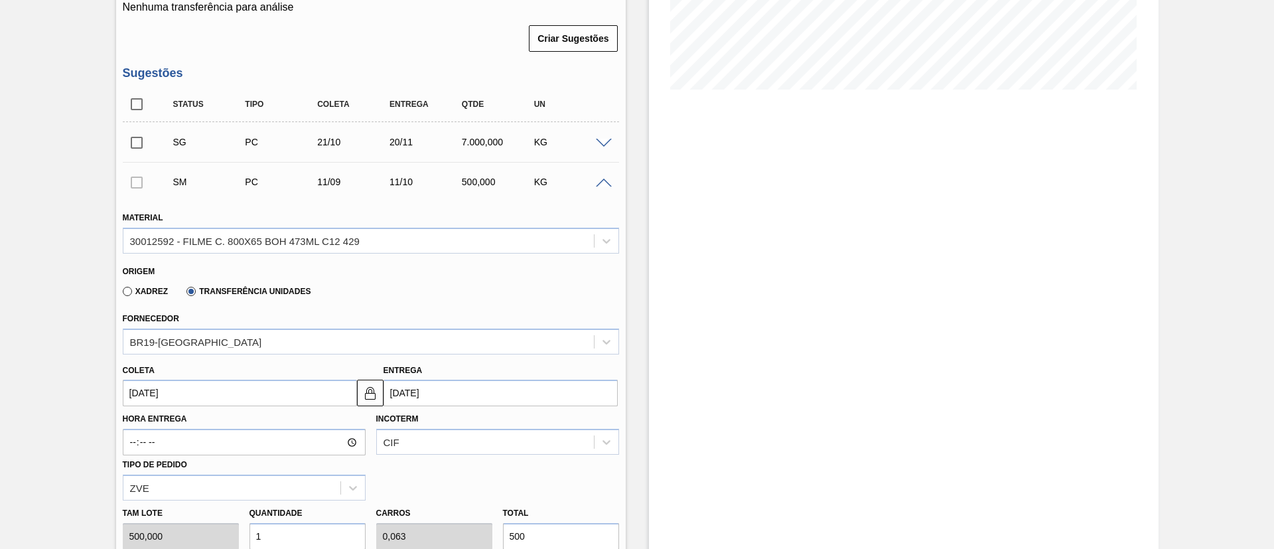
drag, startPoint x: 369, startPoint y: 390, endPoint x: 402, endPoint y: 393, distance: 33.3
click at [369, 391] on img at bounding box center [370, 393] width 16 height 16
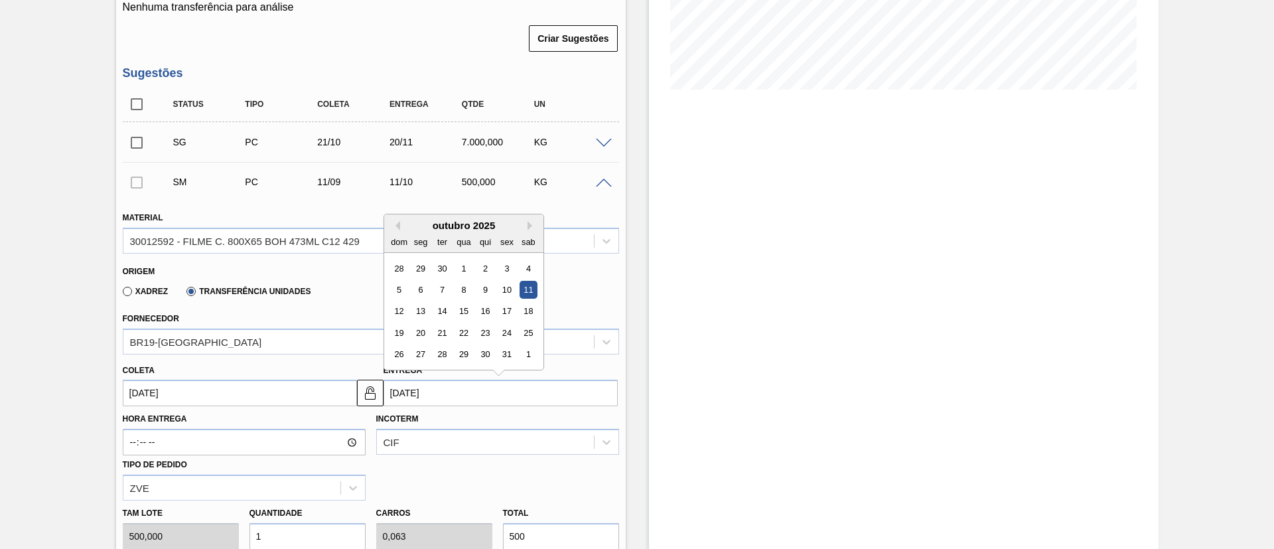
click at [403, 393] on input "11/10/2025" at bounding box center [500, 392] width 234 height 27
click at [399, 228] on div "outubro 2025" at bounding box center [463, 225] width 159 height 11
click at [393, 223] on button "Previous Month" at bounding box center [395, 225] width 9 height 9
click at [423, 305] on div "15" at bounding box center [420, 311] width 18 height 18
type input "15/09/2025"
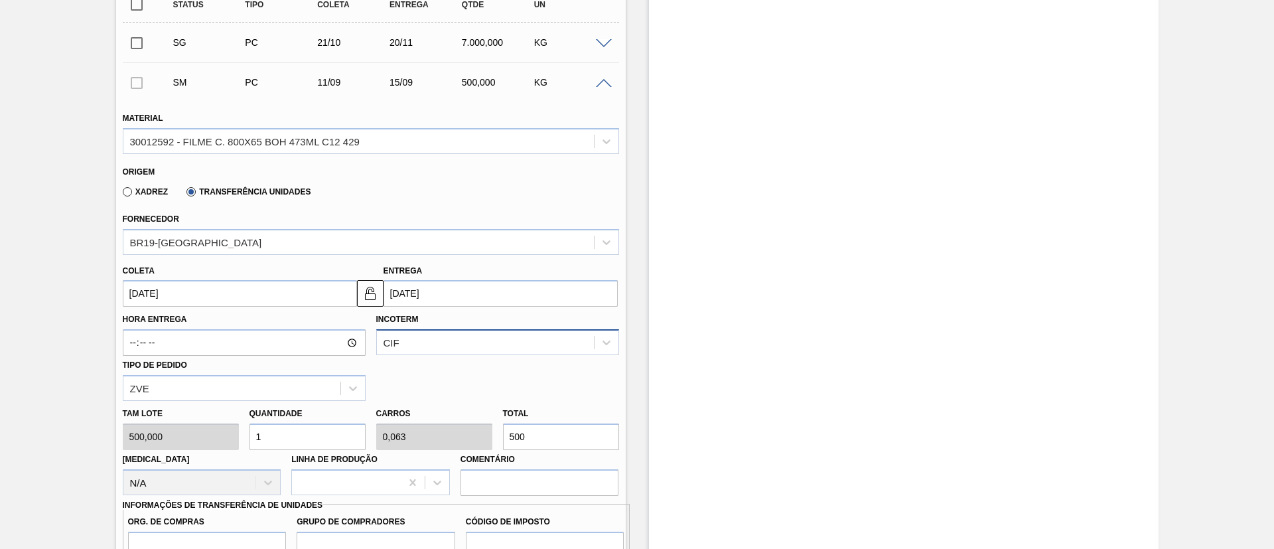
click at [409, 332] on div "CIF" at bounding box center [497, 342] width 243 height 26
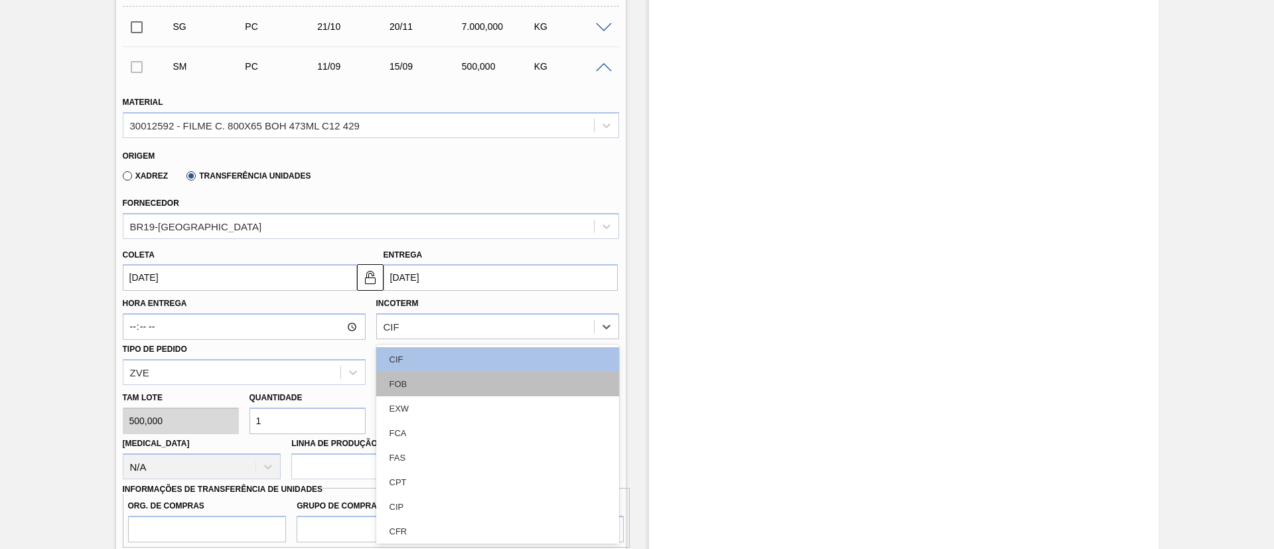
click at [417, 374] on div "FOB" at bounding box center [497, 383] width 243 height 25
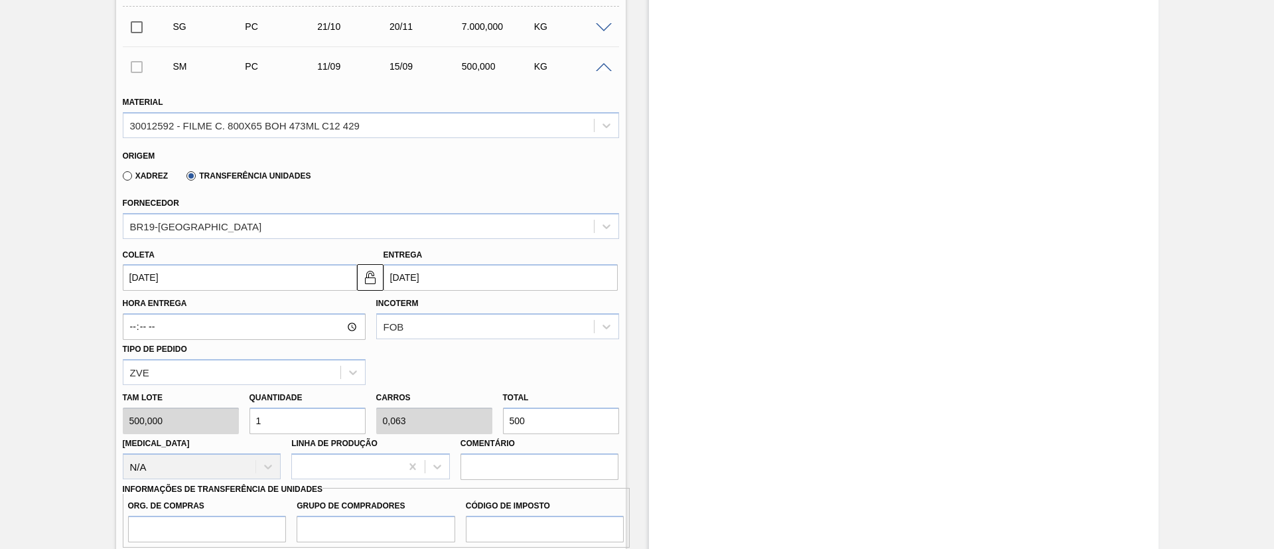
click at [409, 410] on div "Tam lote 500,000 Quantidade 1 Carros 0,063 Total 500 Doca N/A Linha de Produção…" at bounding box center [370, 432] width 507 height 95
type input "0,018"
type input "0,001"
type input "9"
type input "0,18"
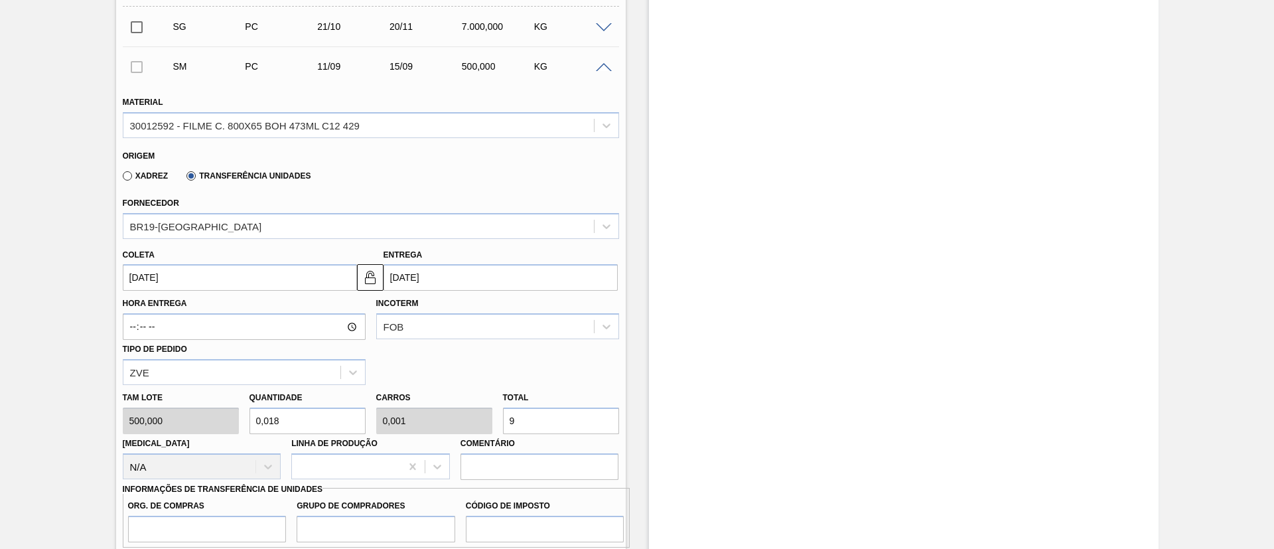
type input "0,011"
type input "90"
type input "0,018"
type input "0,001"
type input "9"
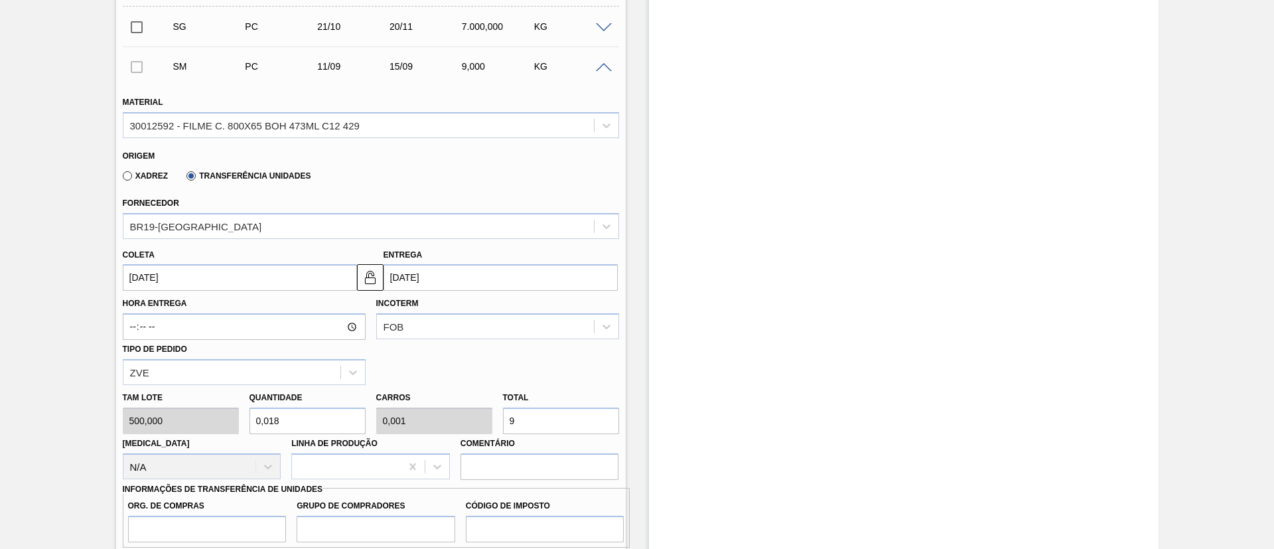
type input "0"
type input "0,014"
type input "0,001"
type input "7"
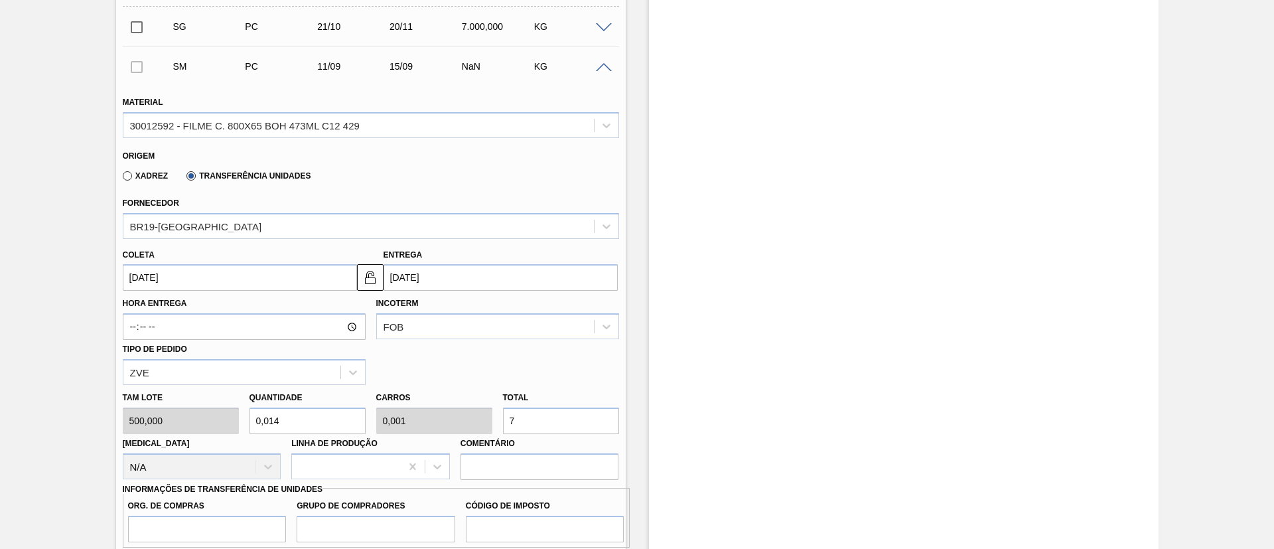
type input "0,14"
type input "0,009"
type input "70"
type input "1,4"
type input "0,087"
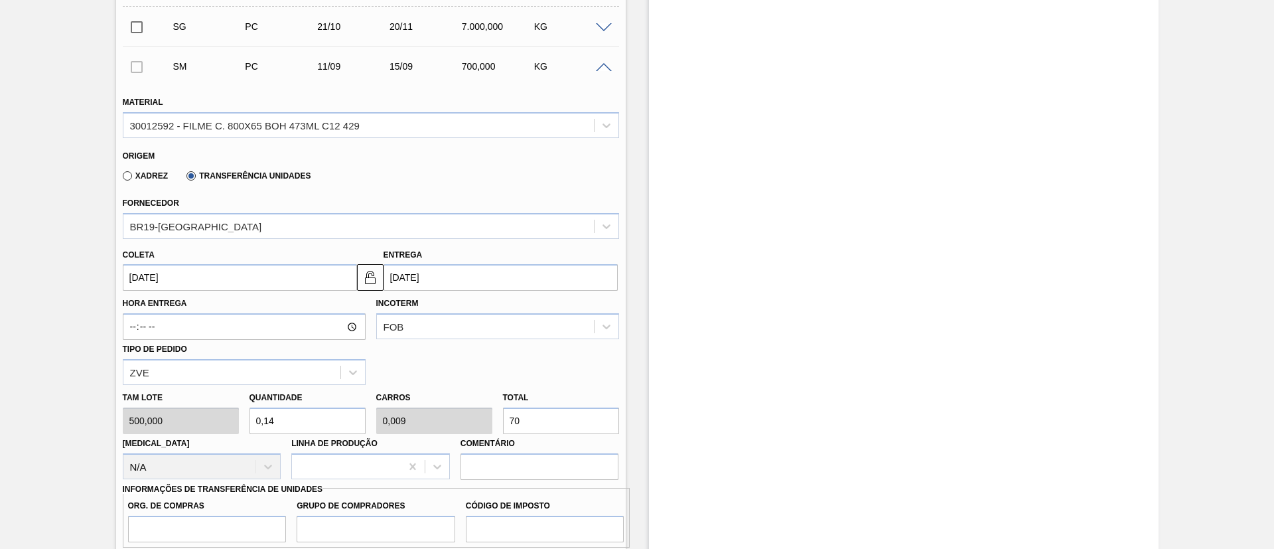
type input "700"
type input "14"
type input "0,875"
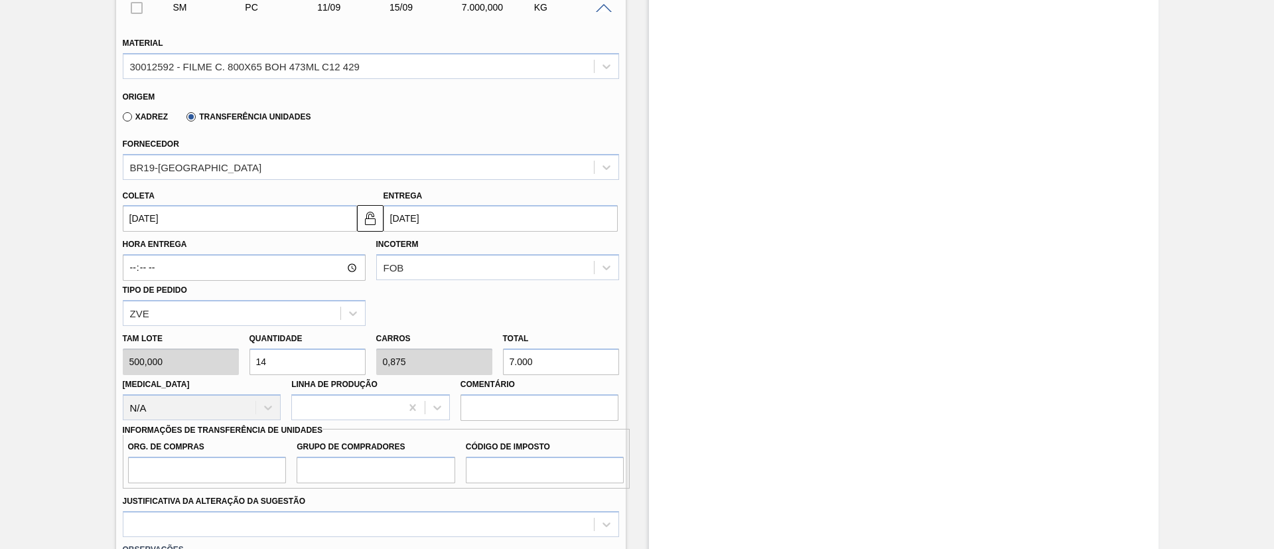
scroll to position [513, 0]
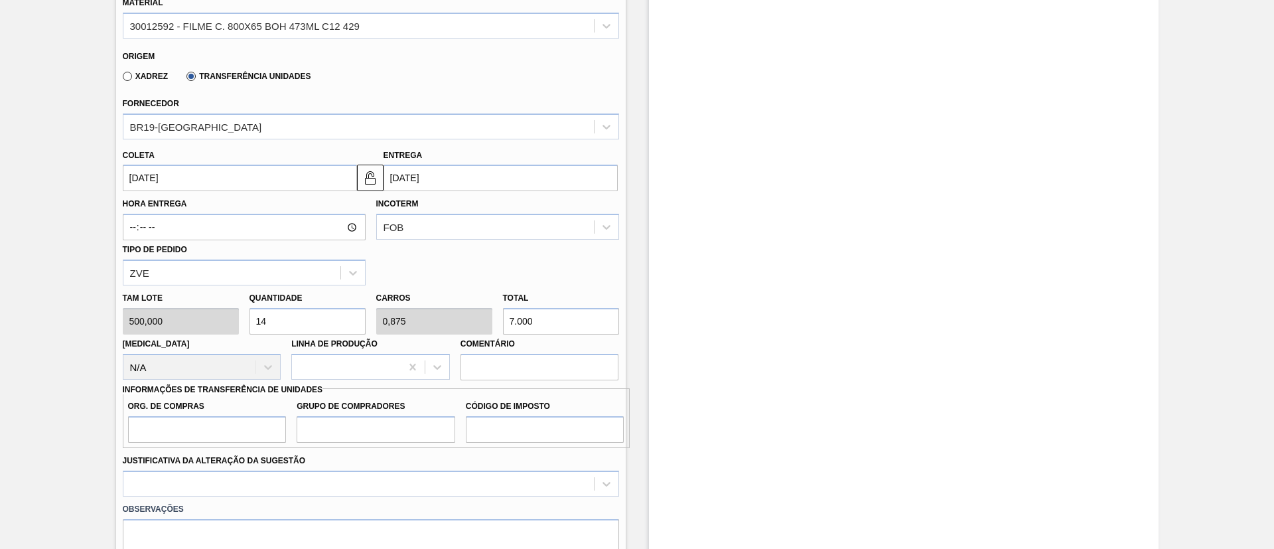
type input "7.000"
click at [209, 429] on input "Org. de Compras" at bounding box center [207, 429] width 159 height 27
type input "BR00"
click at [372, 413] on label "Grupo de Compradores" at bounding box center [376, 406] width 159 height 19
click at [372, 416] on input "Grupo de Compradores" at bounding box center [376, 429] width 159 height 27
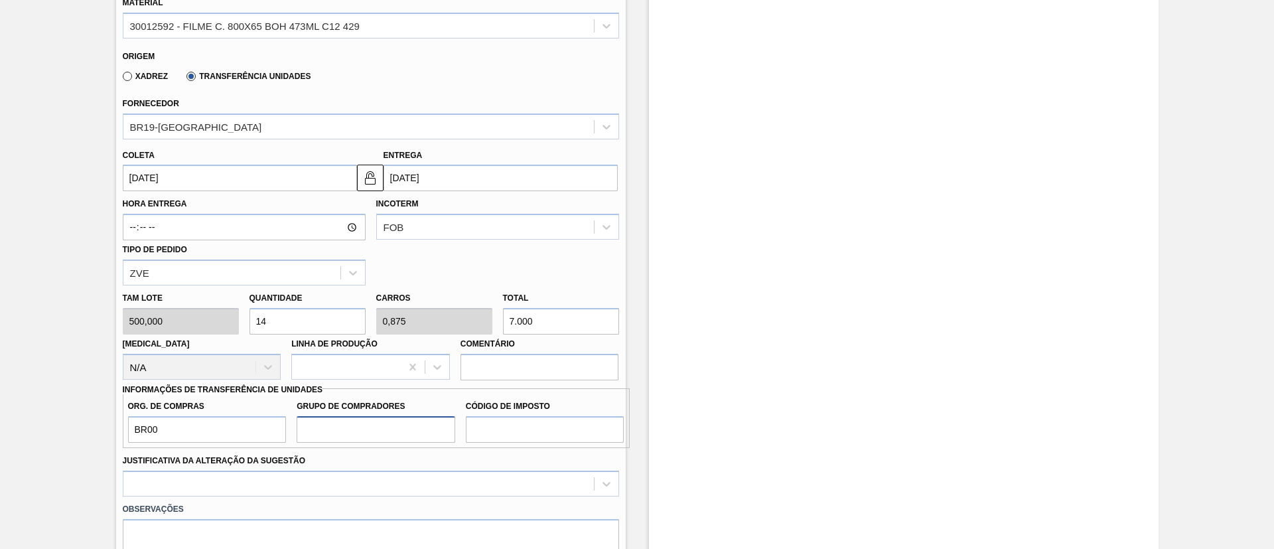
click at [383, 425] on input "Grupo de Compradores" at bounding box center [376, 429] width 159 height 27
type input "A01"
click at [490, 434] on input "Código de Imposto" at bounding box center [545, 429] width 159 height 27
type input "I1"
click at [427, 466] on div "Justificativa da Alteração da Sugestão" at bounding box center [371, 473] width 496 height 45
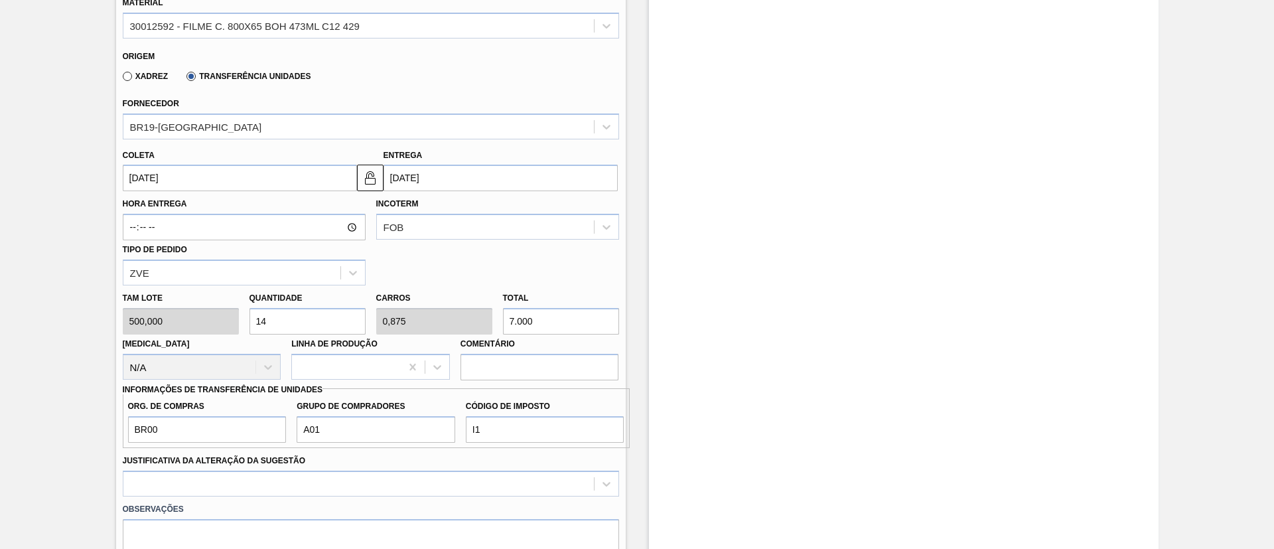
click at [423, 466] on div "Justificativa da Alteração da Sugestão" at bounding box center [371, 473] width 496 height 45
click at [420, 474] on div at bounding box center [371, 483] width 496 height 26
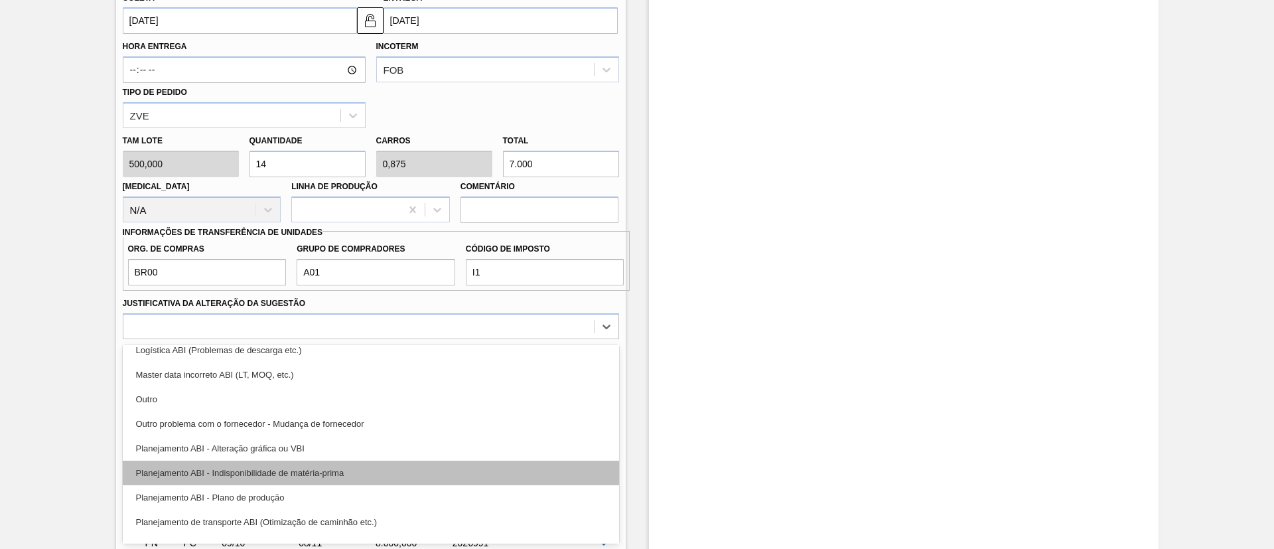
scroll to position [100, 0]
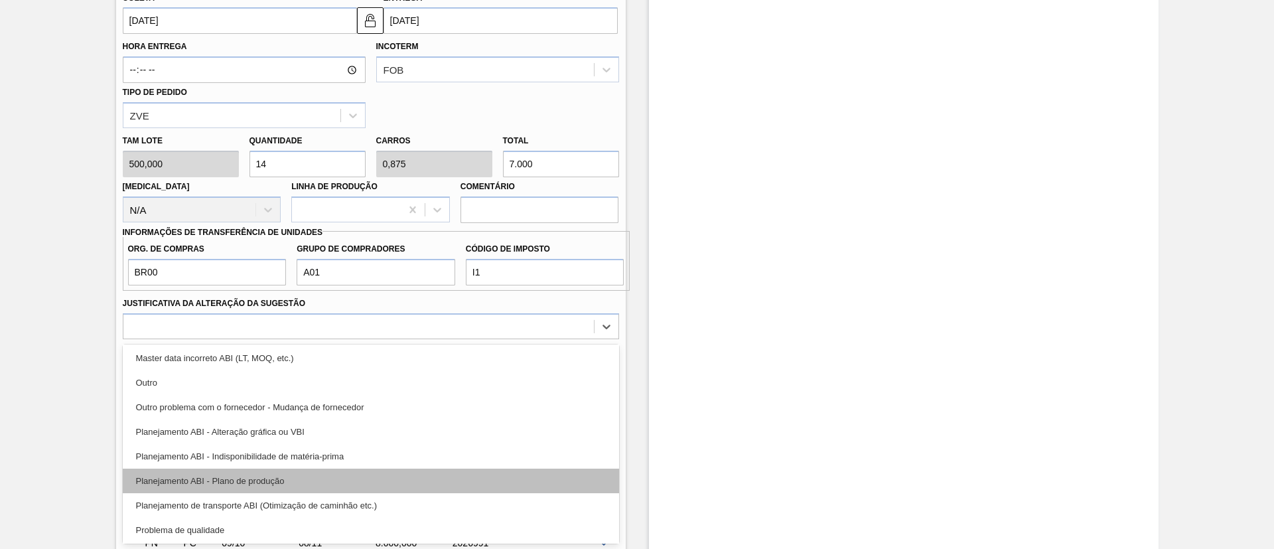
click at [289, 487] on div "Planejamento ABI - Plano de produção" at bounding box center [371, 480] width 496 height 25
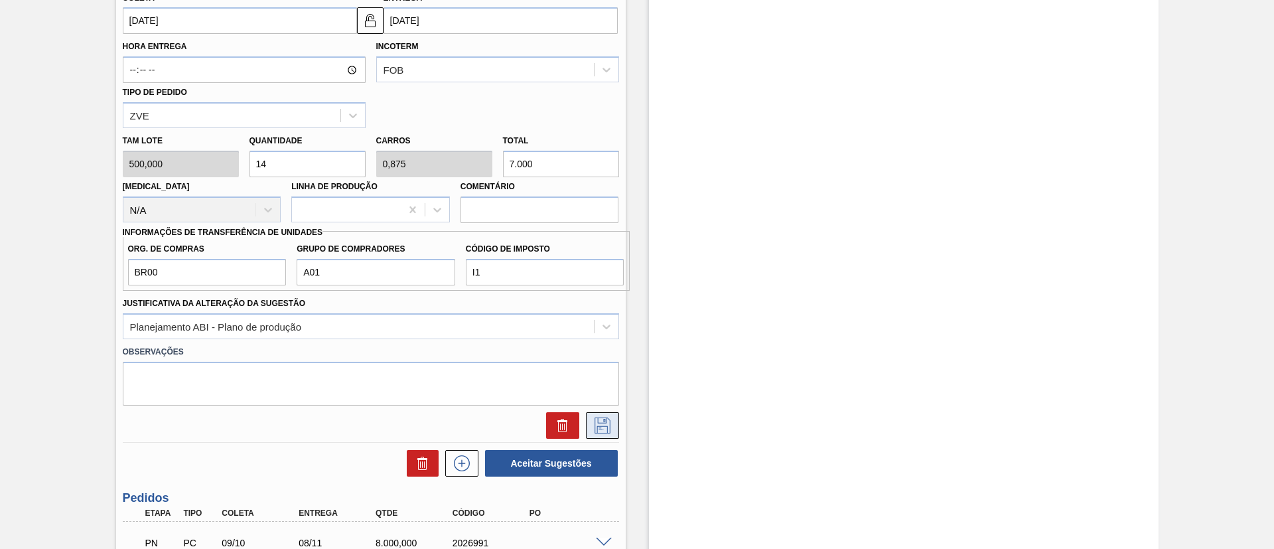
click at [605, 421] on icon at bounding box center [602, 425] width 16 height 16
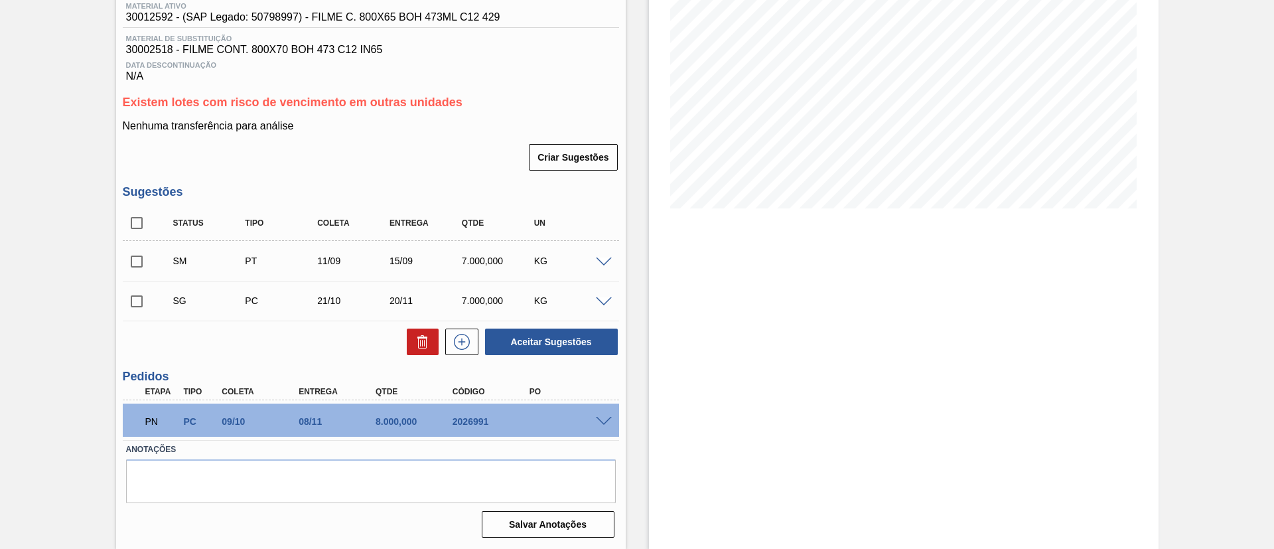
scroll to position [180, 0]
click at [130, 259] on input "checkbox" at bounding box center [137, 261] width 28 height 28
click at [576, 340] on button "Aceitar Sugestões" at bounding box center [551, 341] width 133 height 27
checkbox input "false"
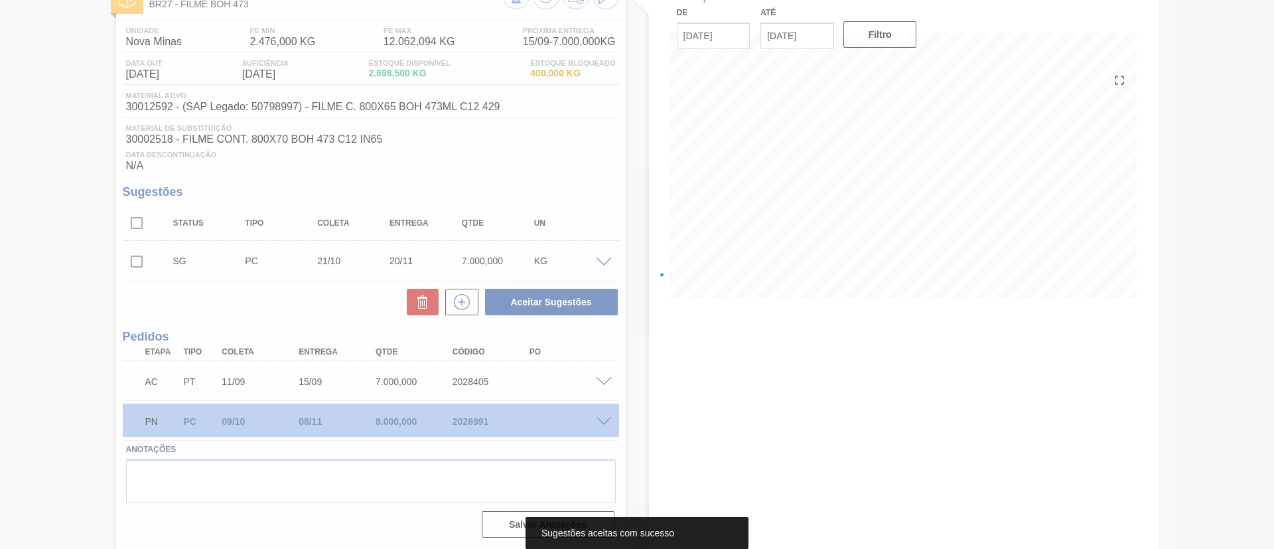
scroll to position [90, 0]
click at [600, 378] on div at bounding box center [637, 274] width 1274 height 549
click at [601, 379] on div at bounding box center [637, 274] width 1274 height 549
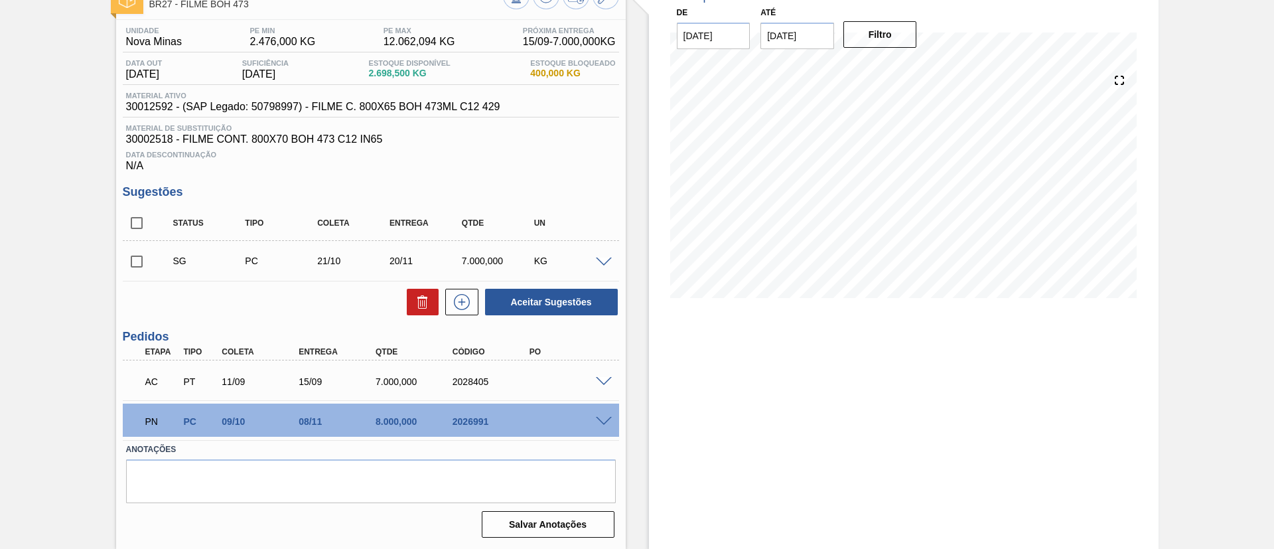
click at [601, 379] on span at bounding box center [604, 382] width 16 height 10
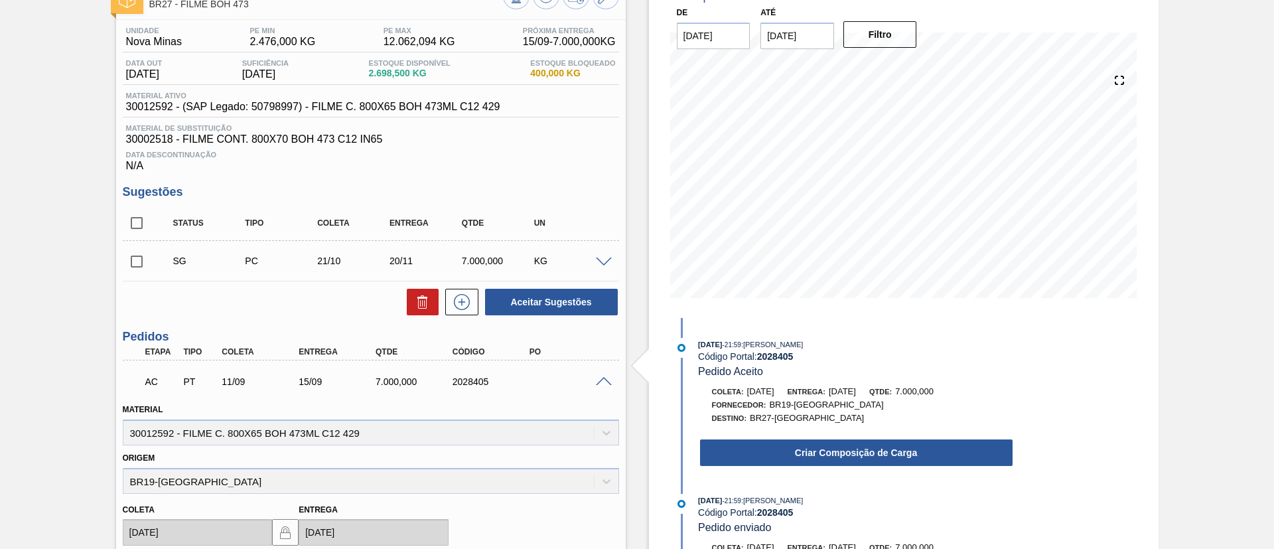
click at [813, 432] on div "Criar Composição de Carga" at bounding box center [843, 449] width 342 height 36
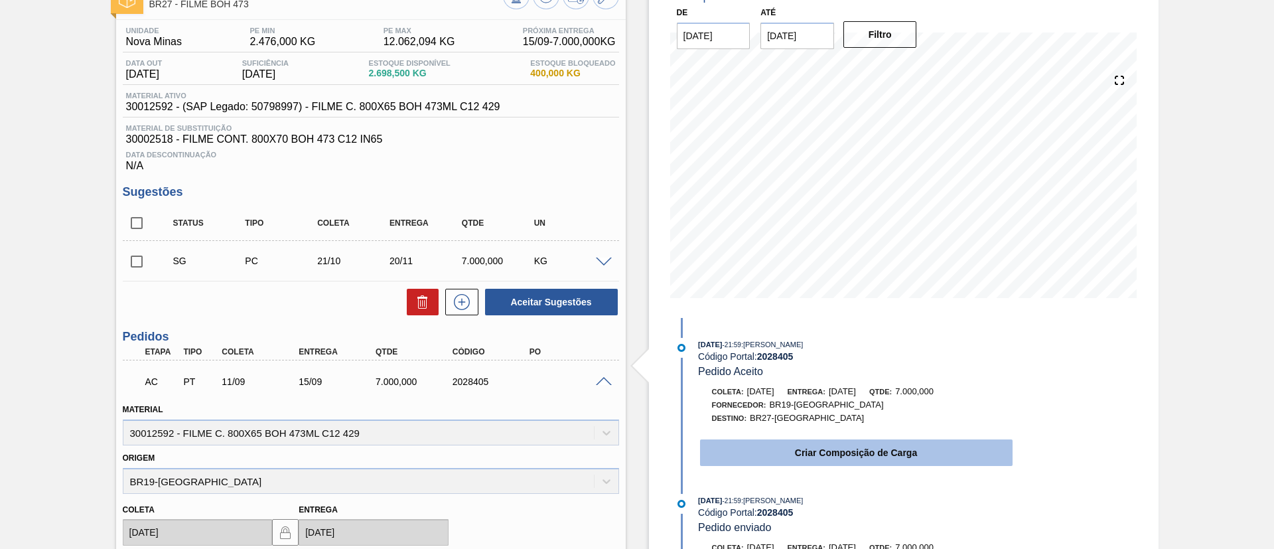
click at [823, 450] on button "Criar Composição de Carga" at bounding box center [856, 452] width 312 height 27
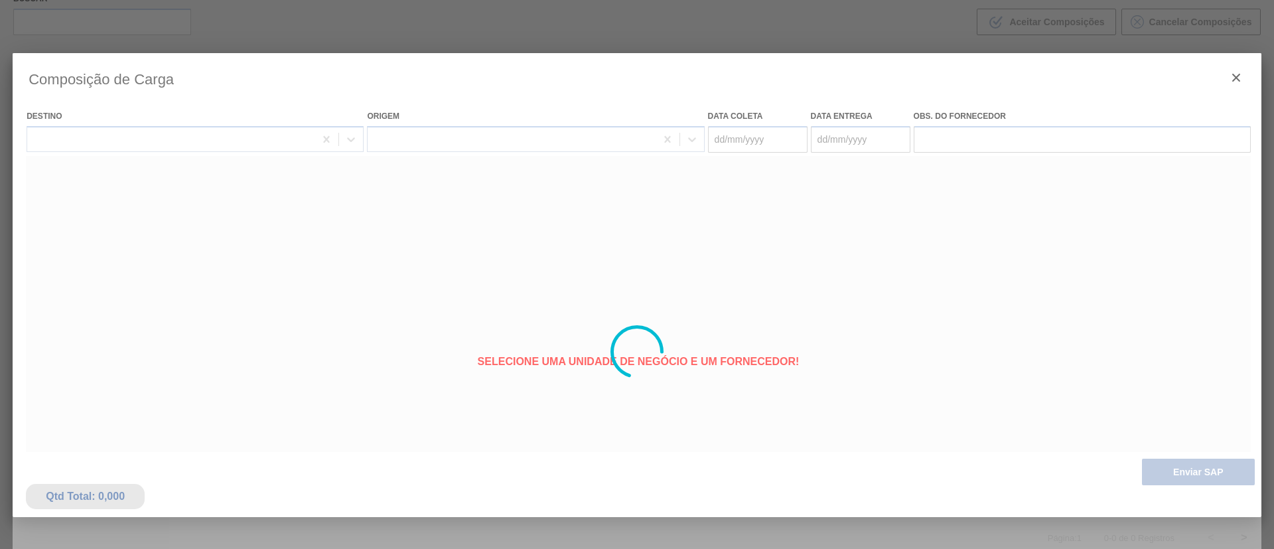
type coleta "11/09/2025"
type entrega "[DATE]"
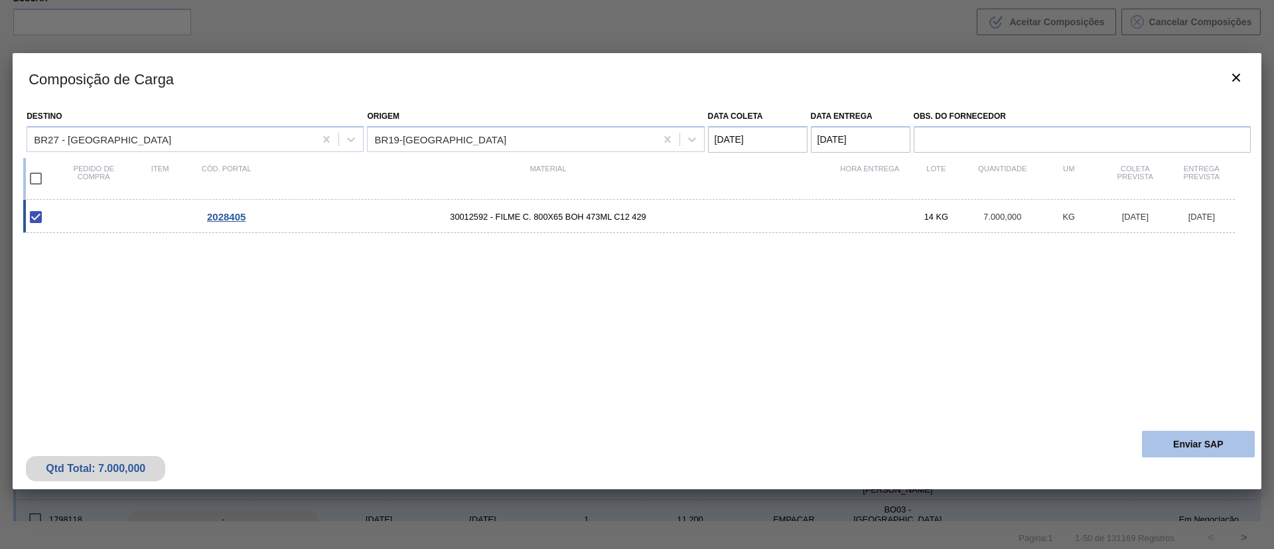
click at [1173, 448] on button "Enviar SAP" at bounding box center [1198, 444] width 113 height 27
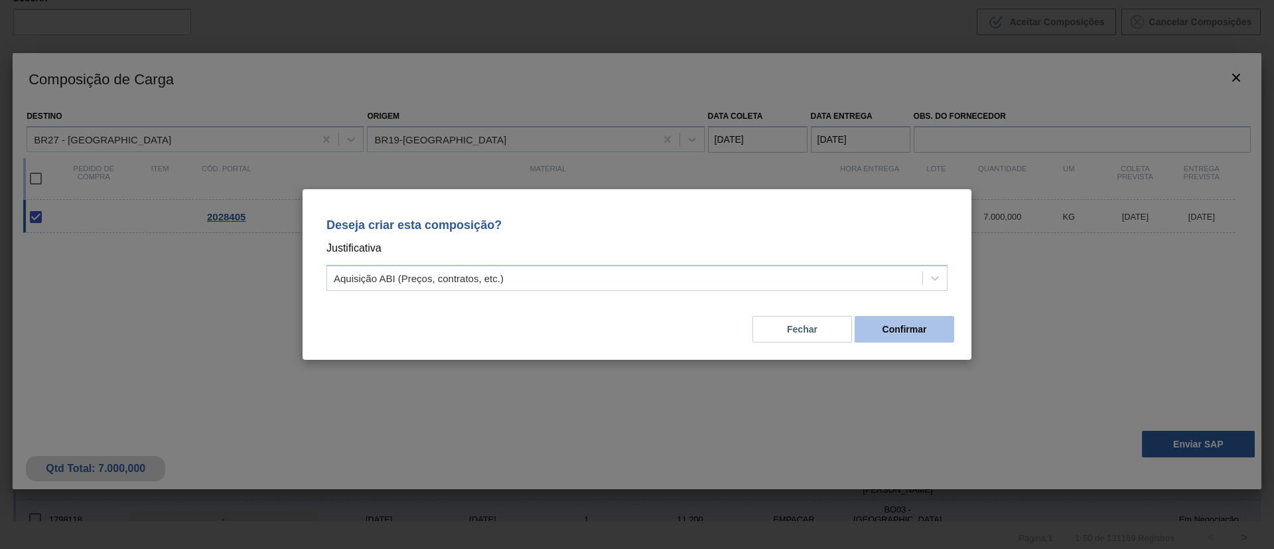
click at [891, 328] on button "Confirmar" at bounding box center [904, 329] width 100 height 27
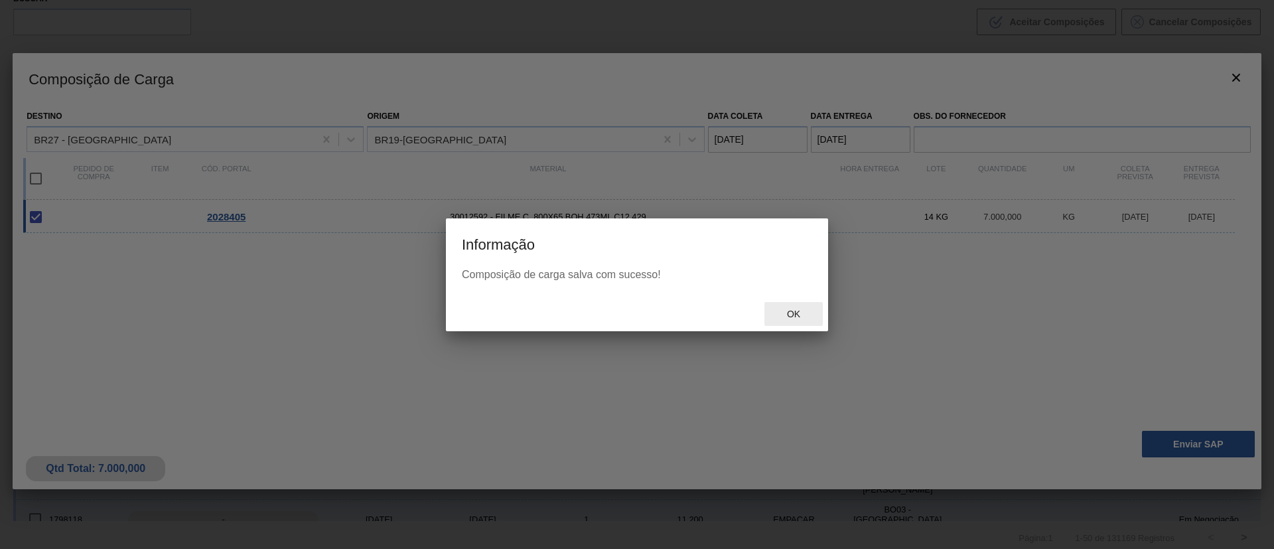
click at [781, 302] on div "Ok" at bounding box center [793, 314] width 58 height 25
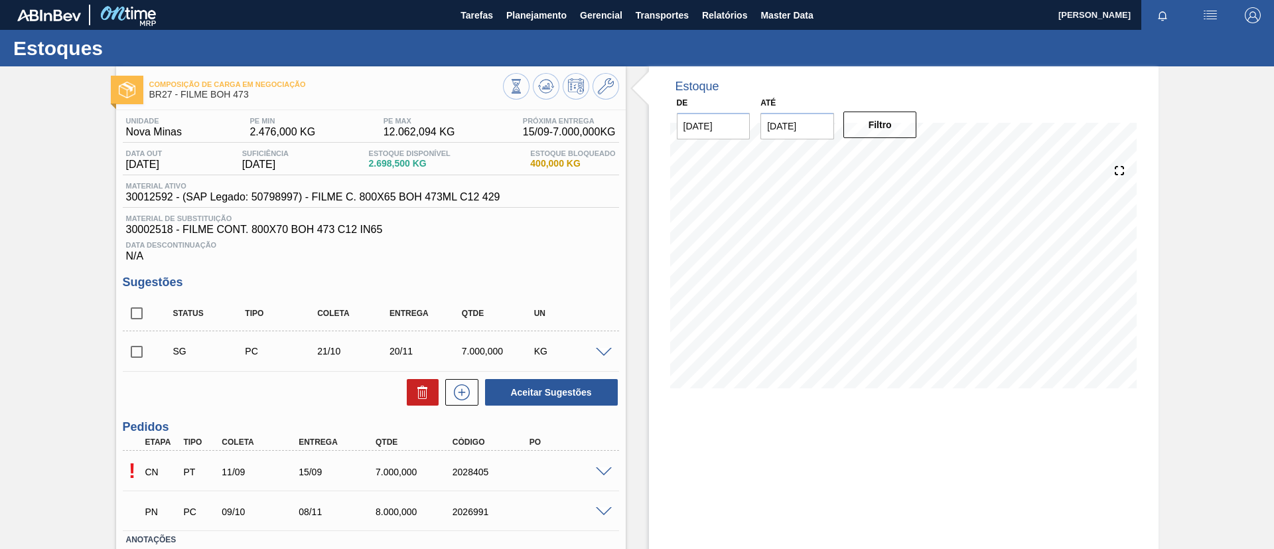
click at [542, 81] on icon at bounding box center [546, 86] width 16 height 16
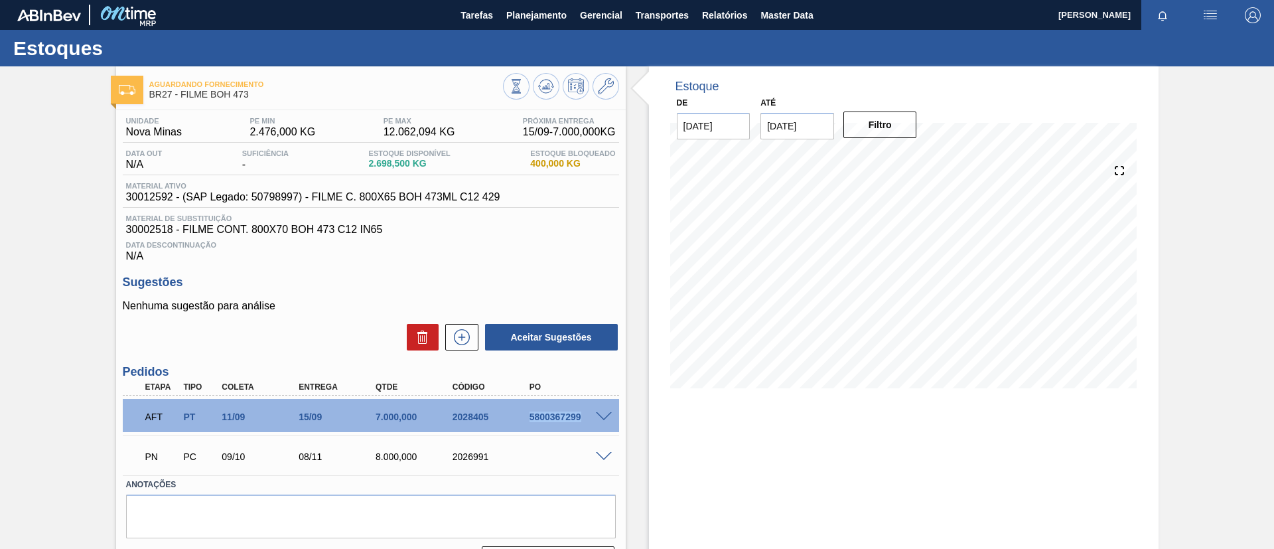
drag, startPoint x: 516, startPoint y: 424, endPoint x: 586, endPoint y: 427, distance: 69.7
click at [586, 427] on div "AFT PT 11/09 15/09 7.000,000 2028405 5800367299" at bounding box center [367, 415] width 461 height 27
click at [527, 30] on div "Estoques" at bounding box center [637, 48] width 1274 height 36
click at [519, 25] on button "Planejamento" at bounding box center [536, 15] width 74 height 30
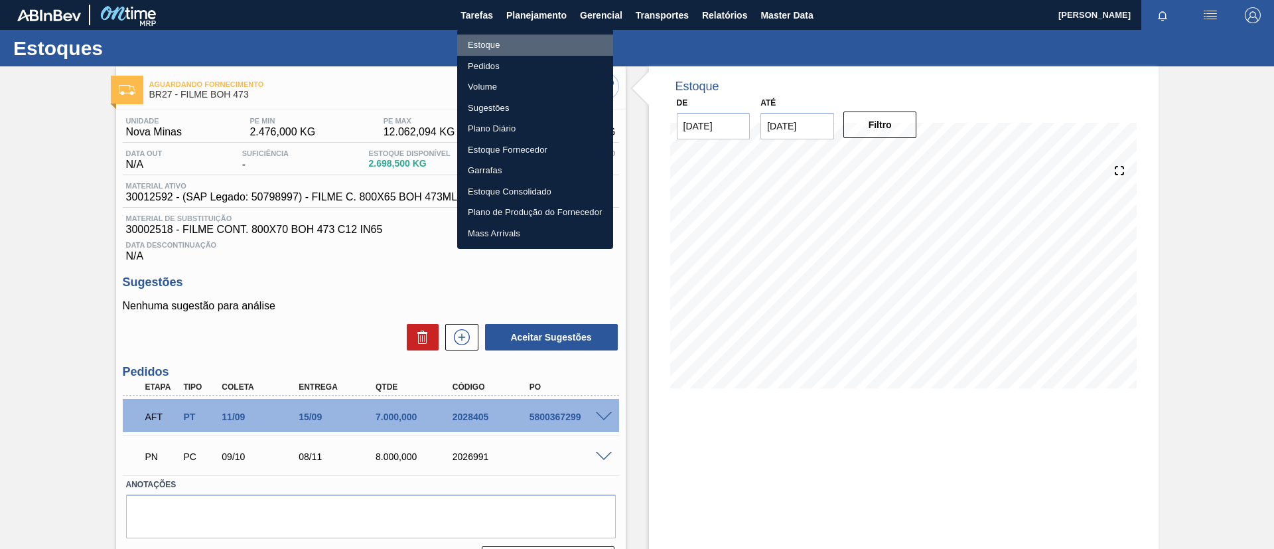
click at [517, 41] on li "Estoque" at bounding box center [535, 44] width 156 height 21
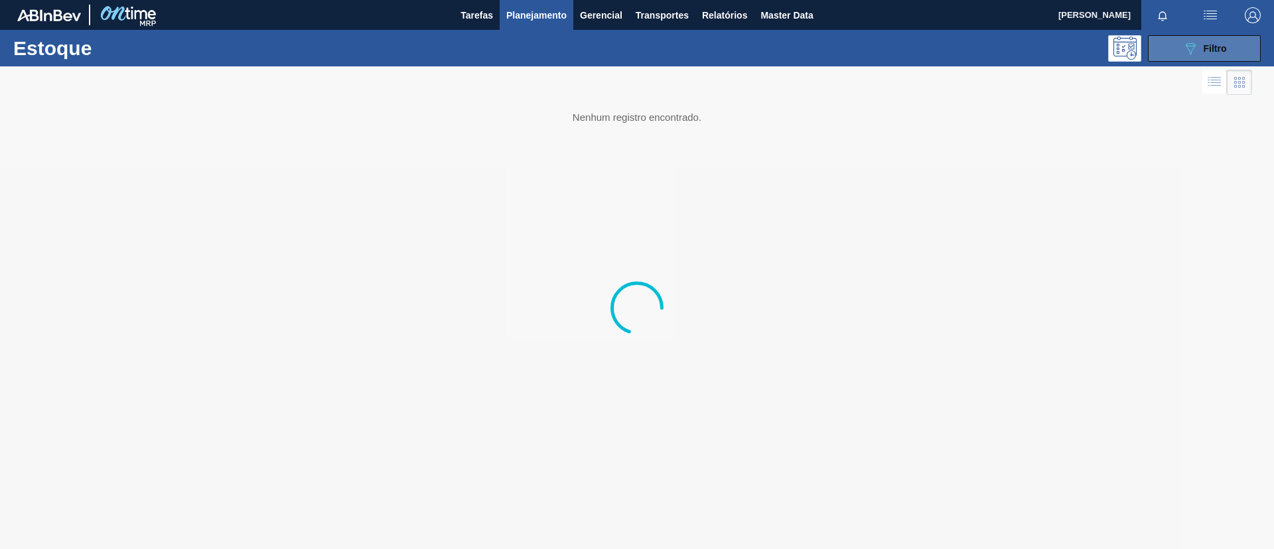
click at [1188, 52] on icon "089F7B8B-B2A5-4AFE-B5C0-19BA573D28AC" at bounding box center [1190, 48] width 16 height 16
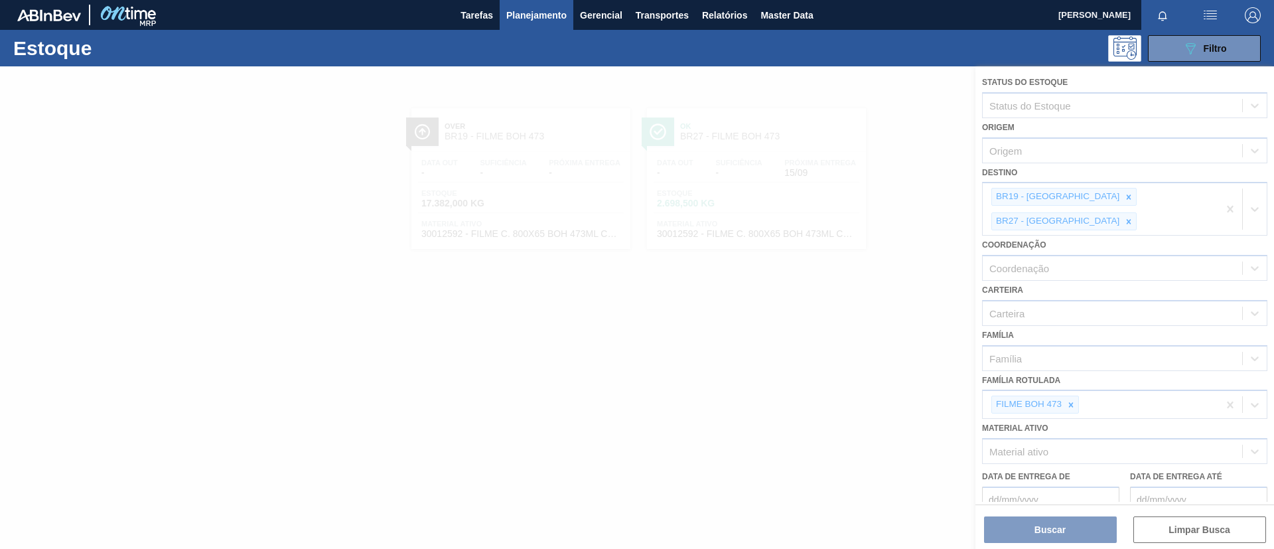
click at [1068, 381] on div at bounding box center [637, 307] width 1274 height 482
click at [1072, 402] on icon at bounding box center [1071, 404] width 5 height 5
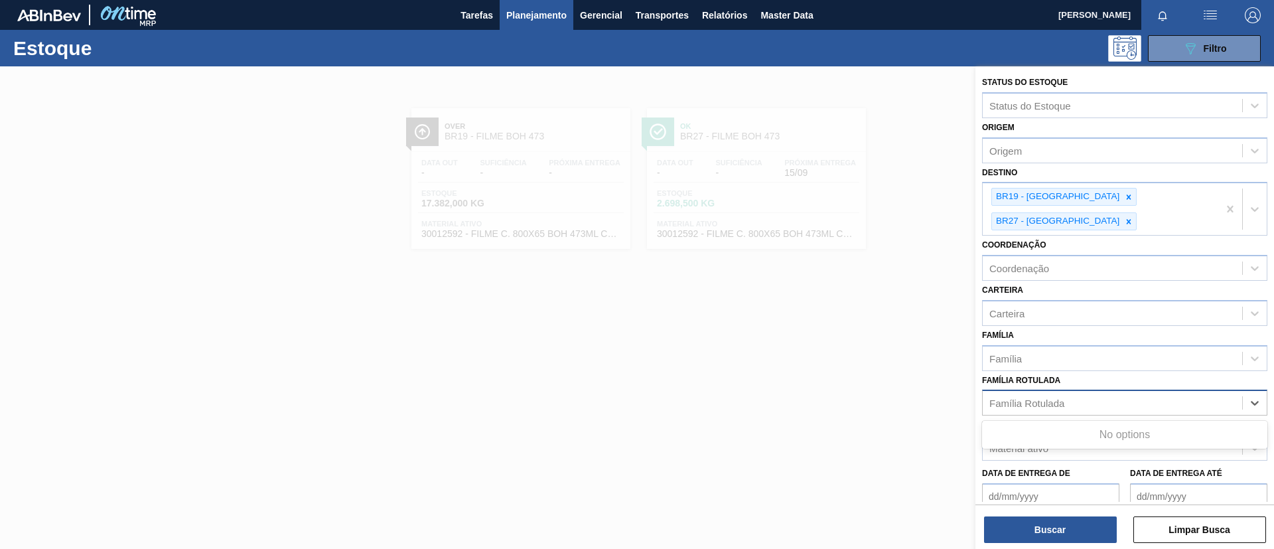
click at [1072, 393] on div "Família Rotulada" at bounding box center [1111, 402] width 259 height 19
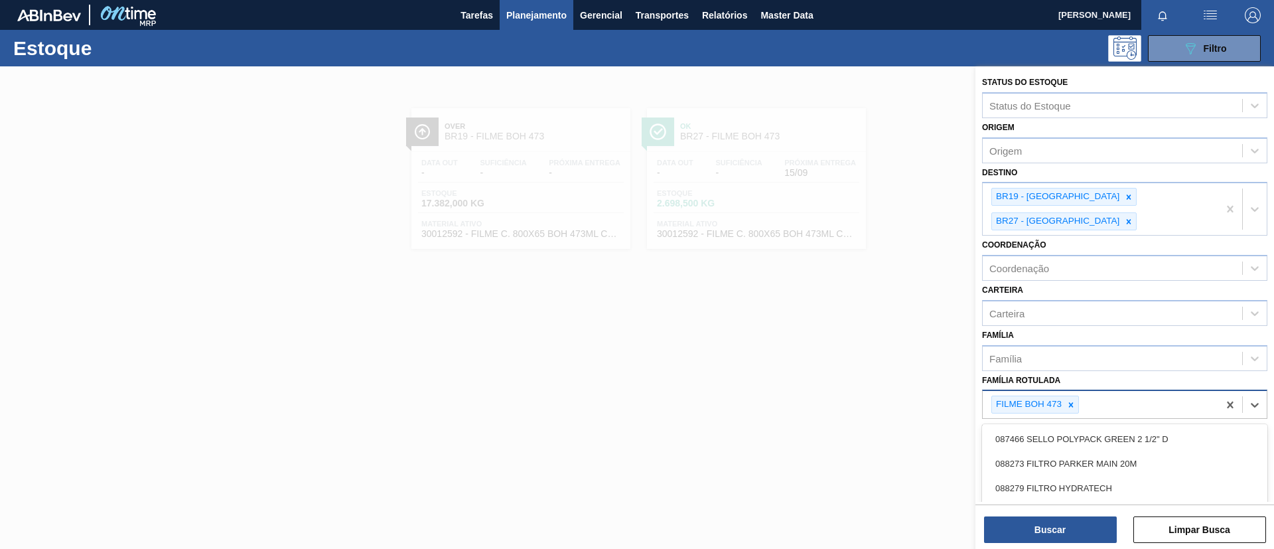
paste Rotulada "FILME LISO 800x60"
type Rotulada "FILME LISO 800x60"
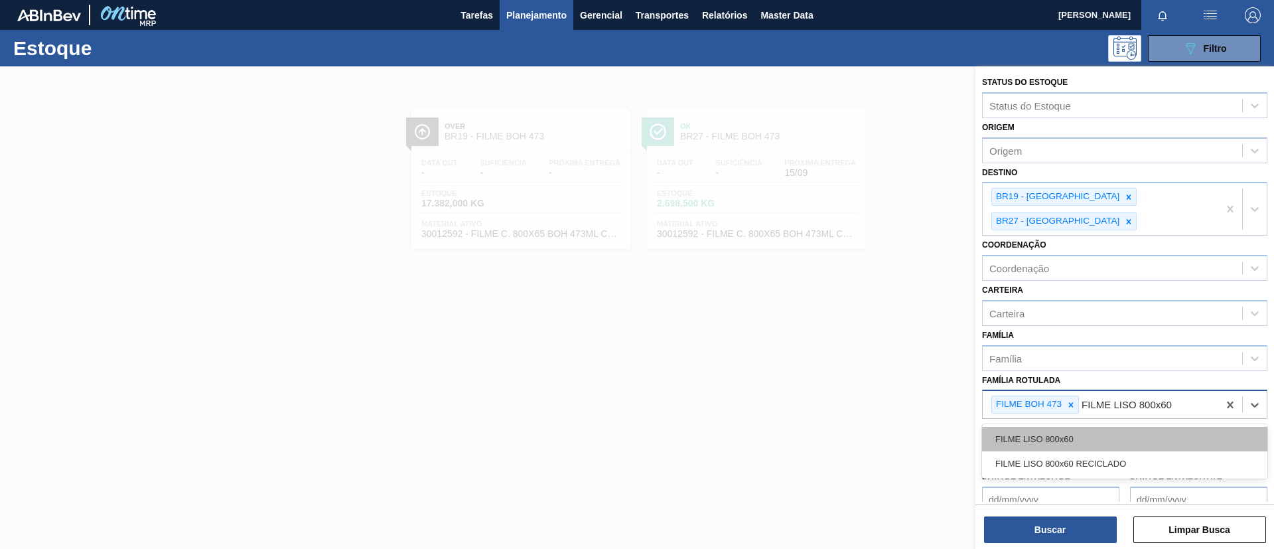
click at [1081, 427] on div "FILME LISO 800x60" at bounding box center [1124, 439] width 285 height 25
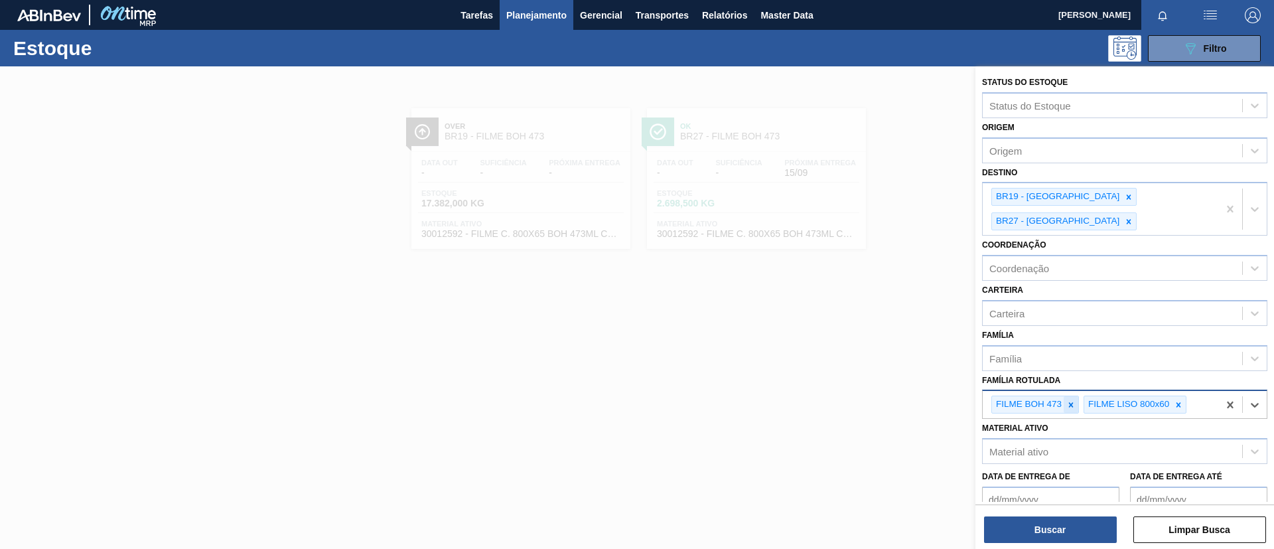
click at [1069, 400] on icon at bounding box center [1070, 404] width 9 height 9
click at [1121, 189] on div at bounding box center [1128, 196] width 15 height 17
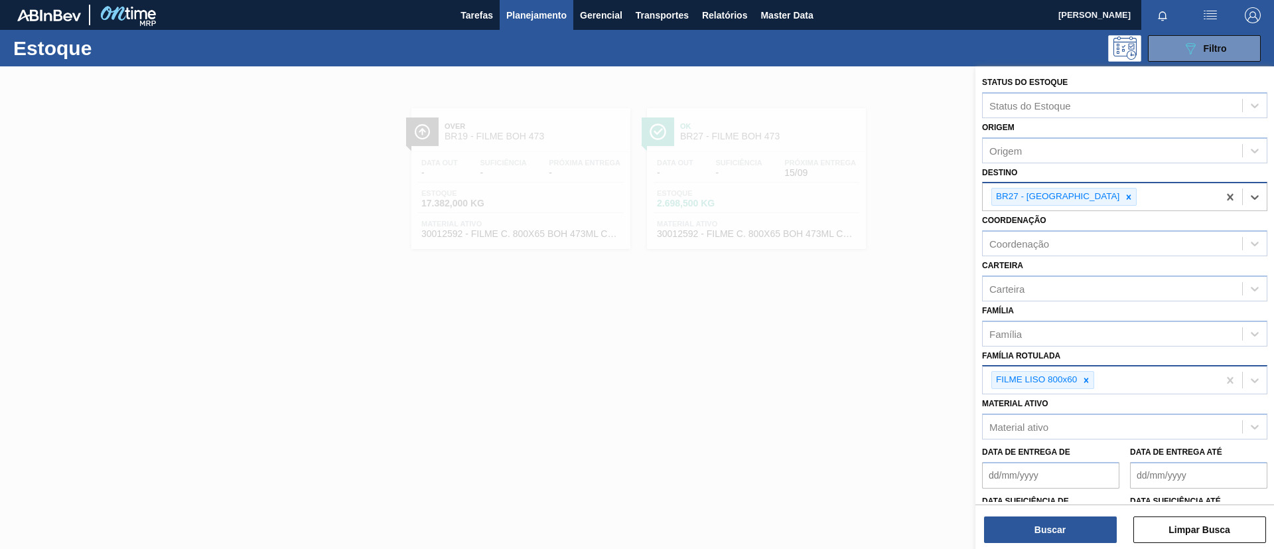
click at [1073, 195] on div "BR27 - Nova Minas" at bounding box center [1056, 196] width 129 height 17
type input "serg"
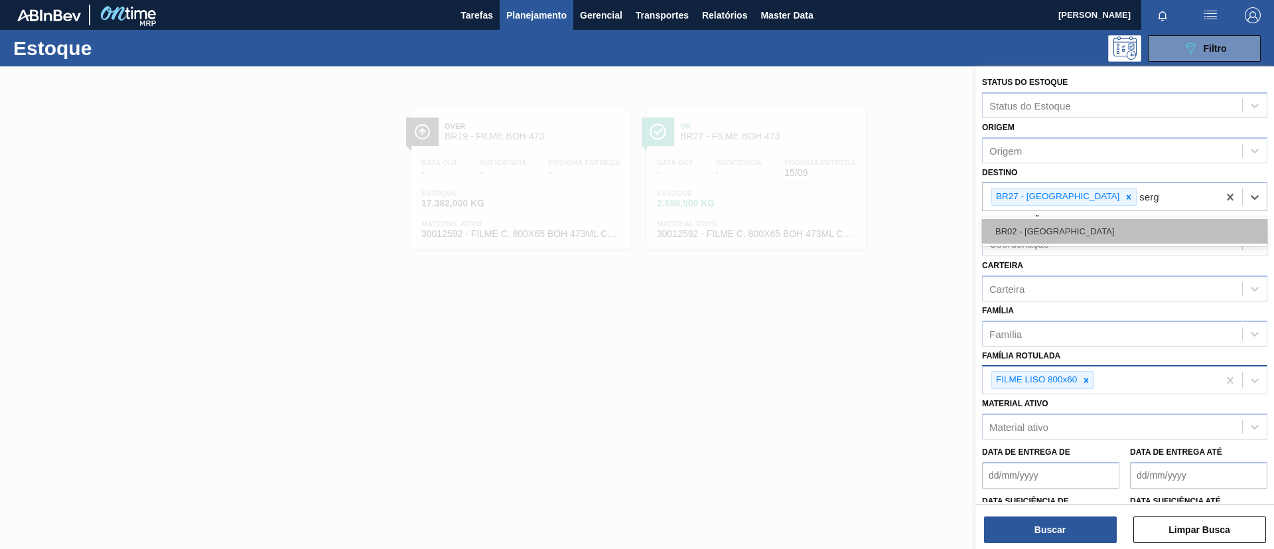
click at [1076, 232] on div "BR02 - [GEOGRAPHIC_DATA]" at bounding box center [1124, 231] width 285 height 25
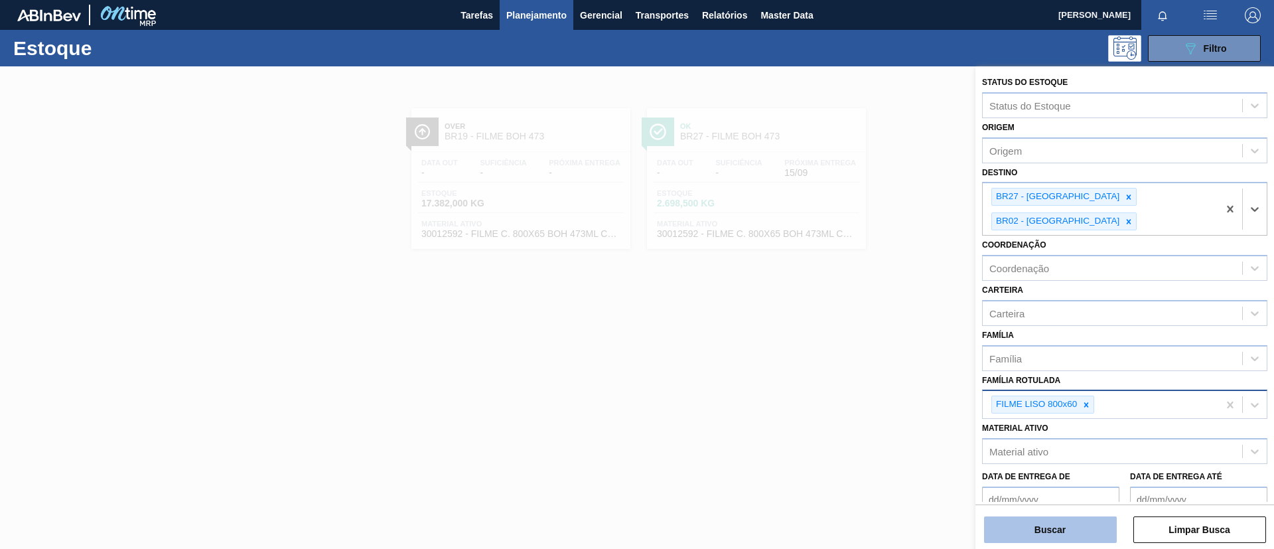
click at [1035, 533] on button "Buscar" at bounding box center [1050, 529] width 133 height 27
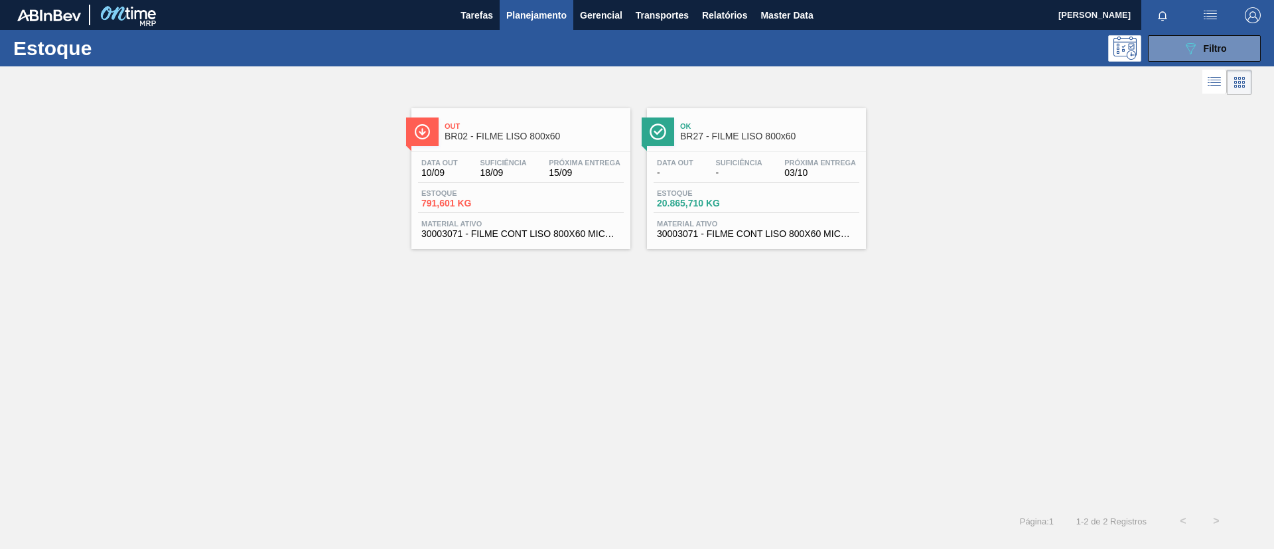
click at [678, 133] on div "Ok BR27 - FILME LISO 800x60" at bounding box center [756, 130] width 219 height 30
click at [500, 206] on span "791,601 KG" at bounding box center [467, 203] width 93 height 10
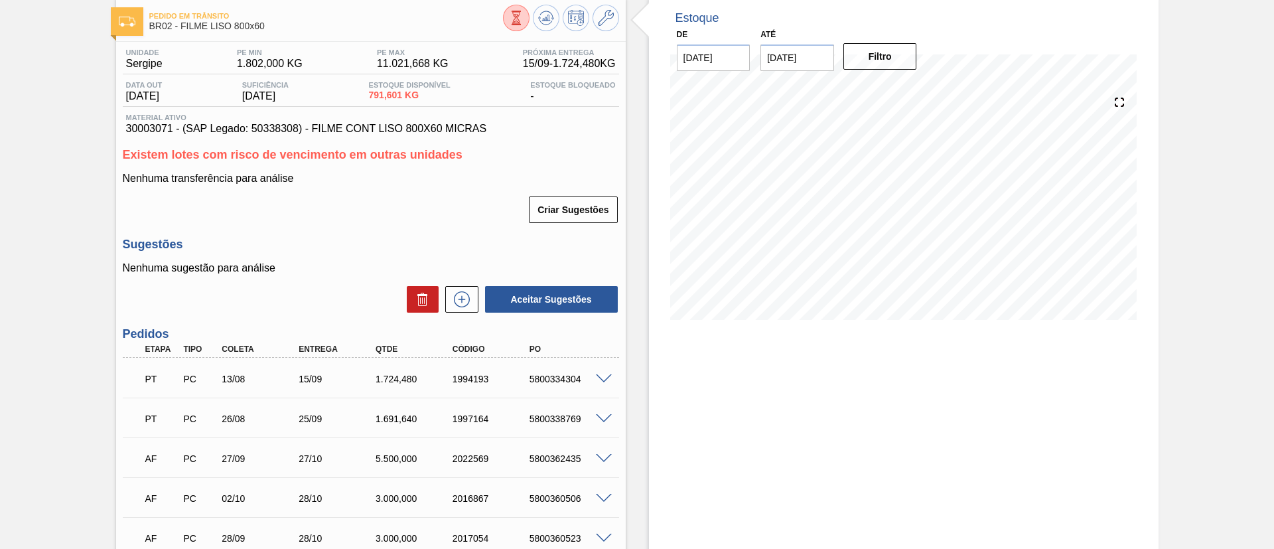
scroll to position [100, 0]
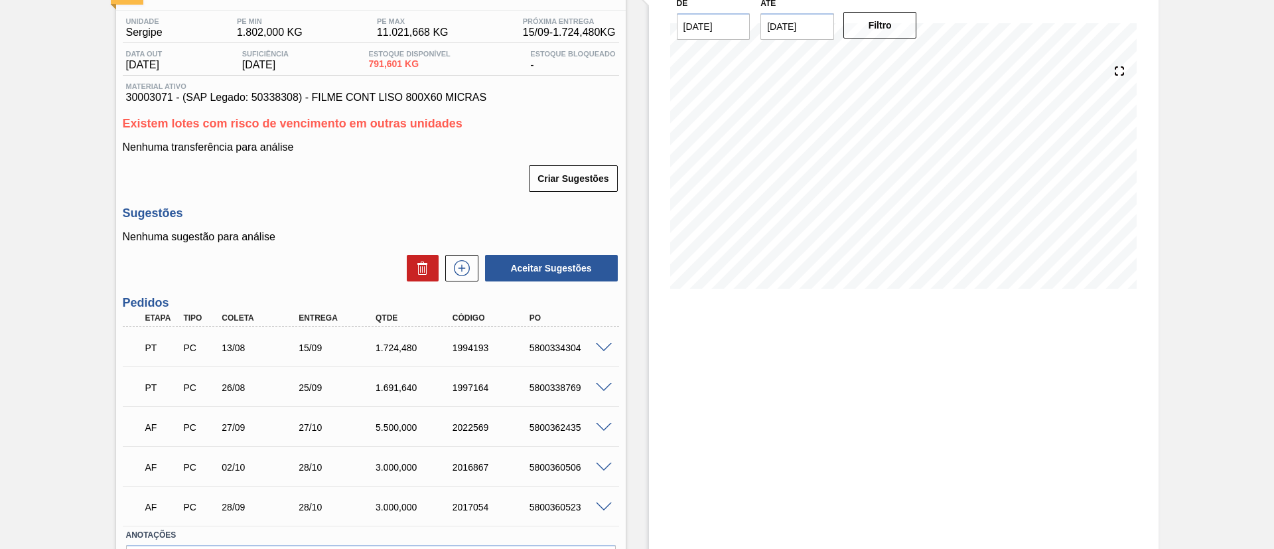
click at [602, 349] on span at bounding box center [604, 348] width 16 height 10
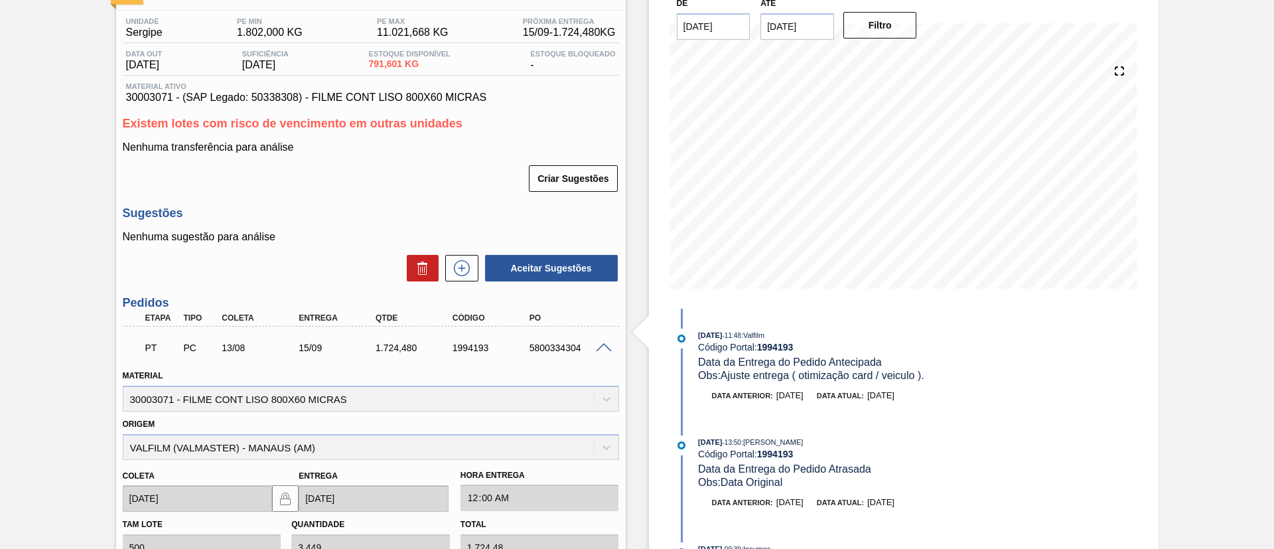
click at [604, 347] on span at bounding box center [604, 348] width 16 height 10
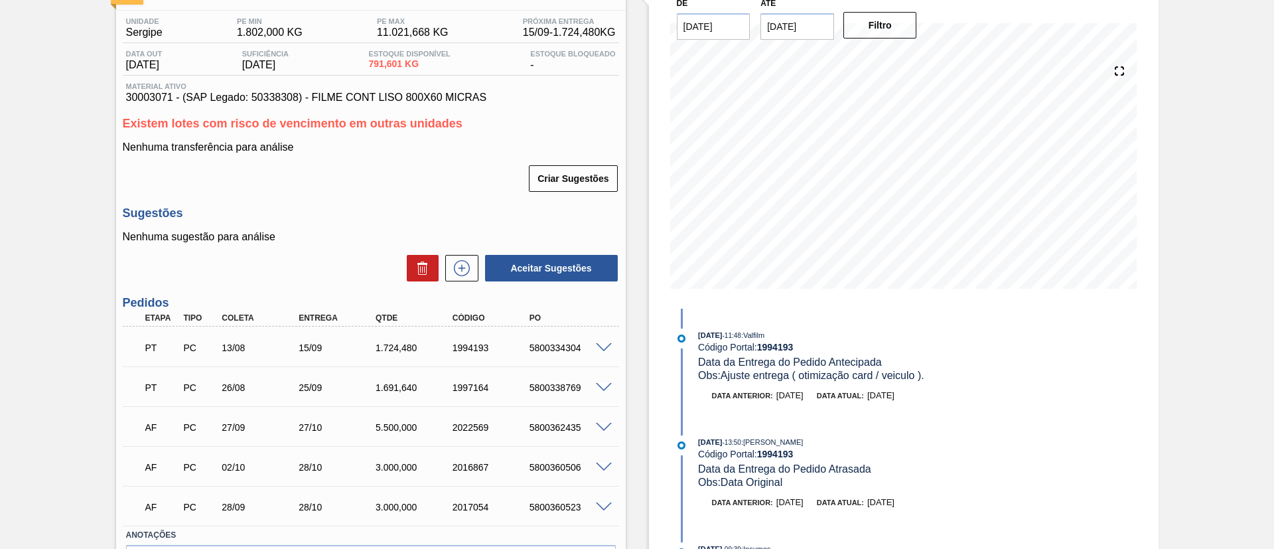
click at [605, 383] on span at bounding box center [604, 388] width 16 height 10
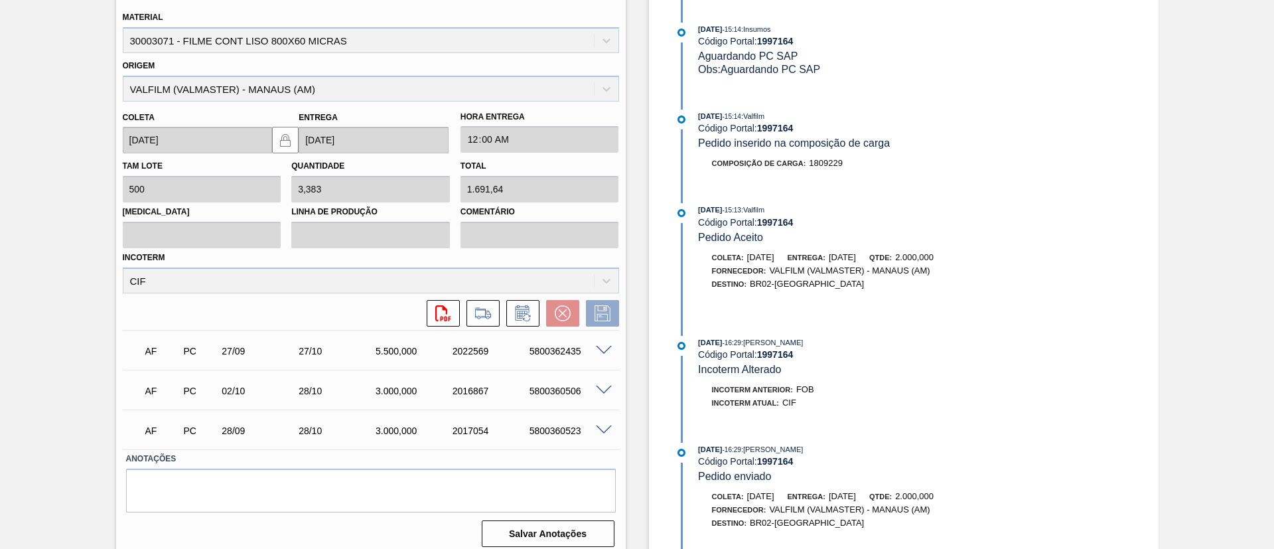
scroll to position [528, 0]
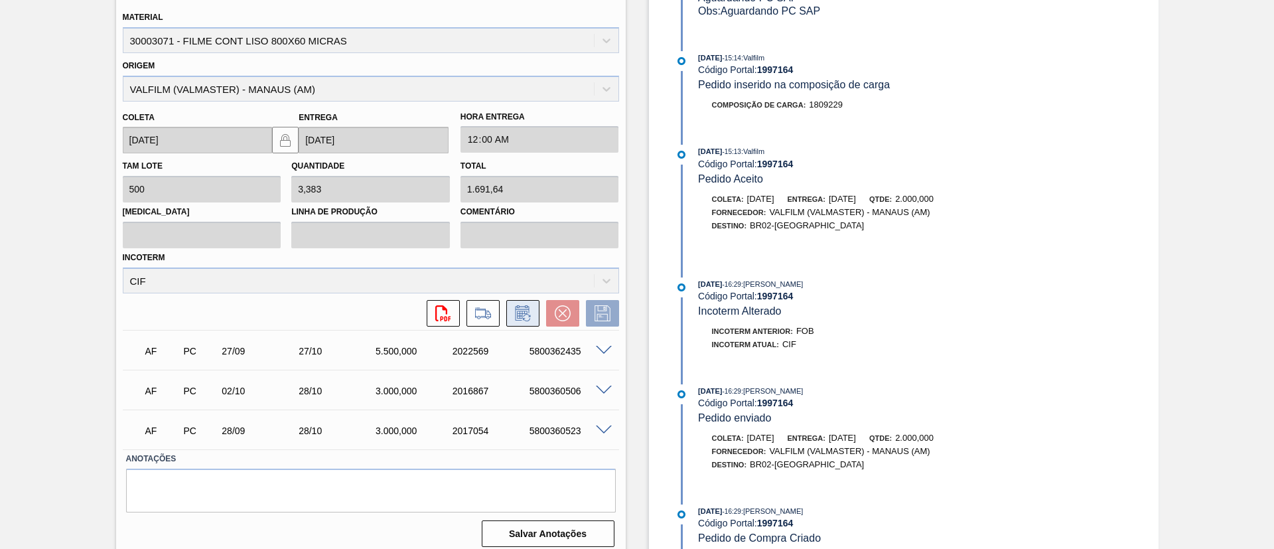
click at [534, 309] on button at bounding box center [522, 313] width 33 height 27
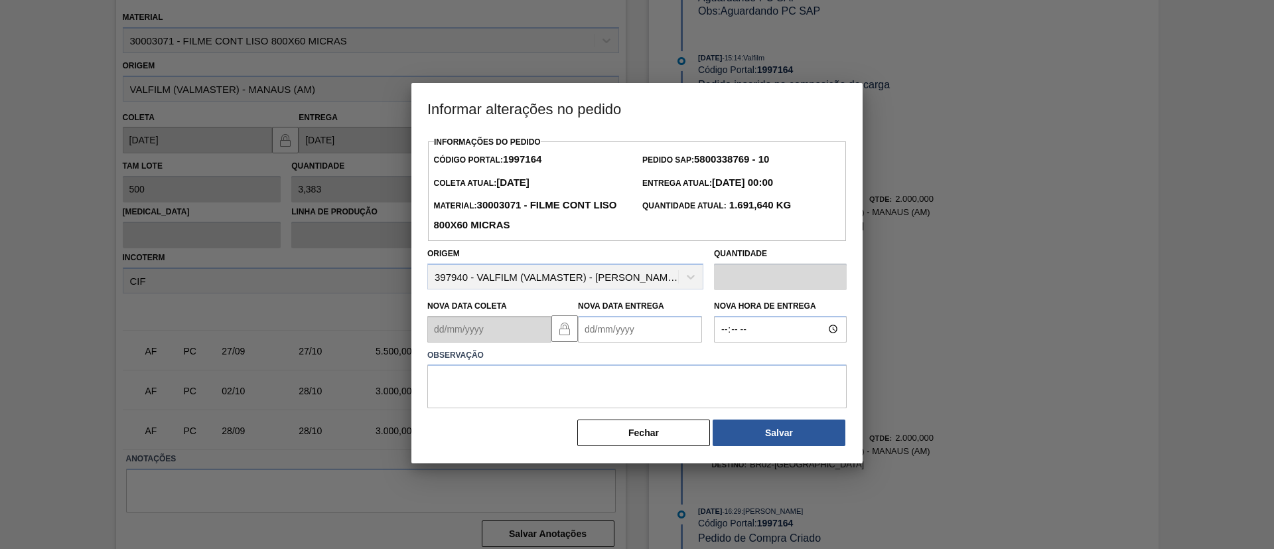
click at [663, 318] on Entrega1997164 "Nova Data Entrega" at bounding box center [640, 329] width 124 height 27
click at [720, 363] on div "setembro 2025" at bounding box center [657, 360] width 159 height 11
click at [722, 364] on button "Next Month" at bounding box center [726, 360] width 9 height 9
click at [718, 412] on div "4" at bounding box center [723, 403] width 18 height 18
type Entrega1997164 "04/10/2025"
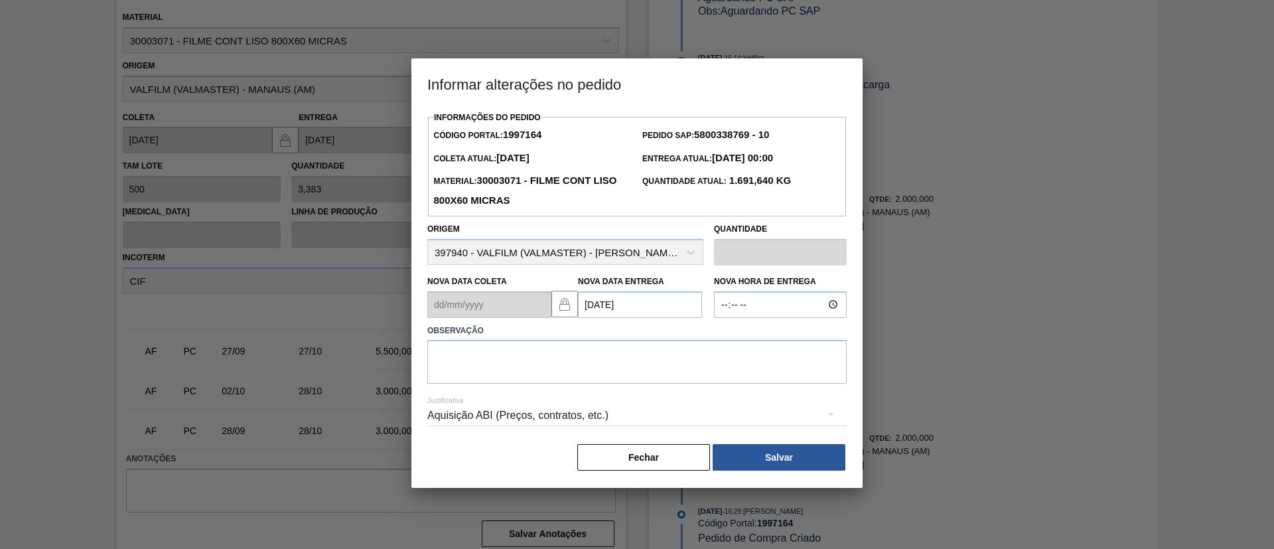
click at [717, 388] on div "Justificativa Aquisição ABI (Preços, contratos, etc.)" at bounding box center [636, 407] width 419 height 48
click at [707, 364] on textarea at bounding box center [636, 362] width 419 height 44
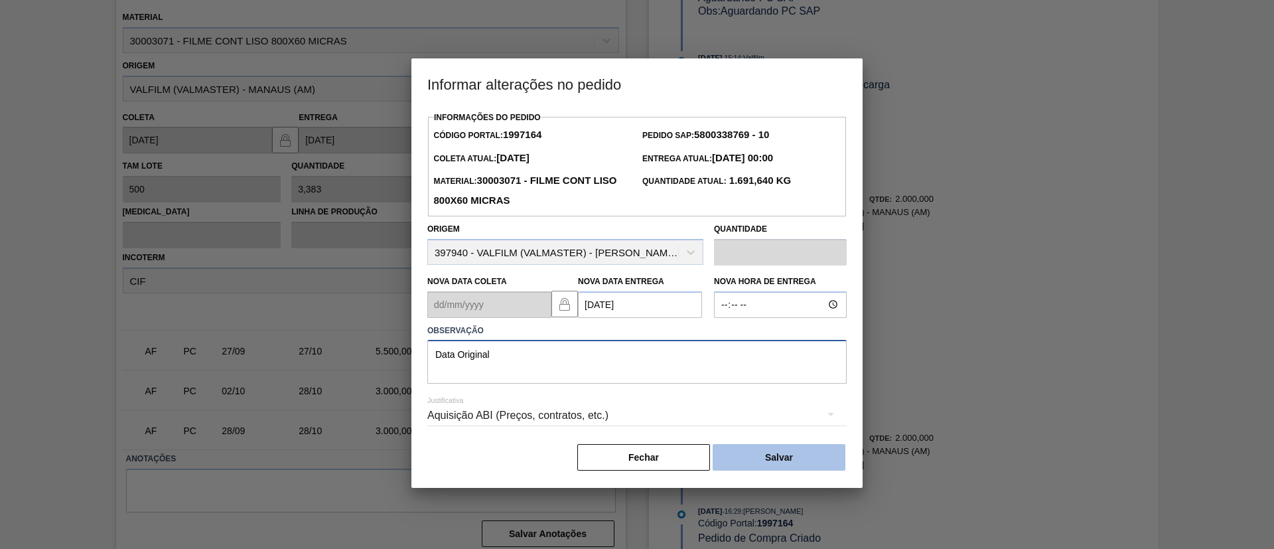
type textarea "Data Original"
click at [780, 454] on button "Salvar" at bounding box center [778, 457] width 133 height 27
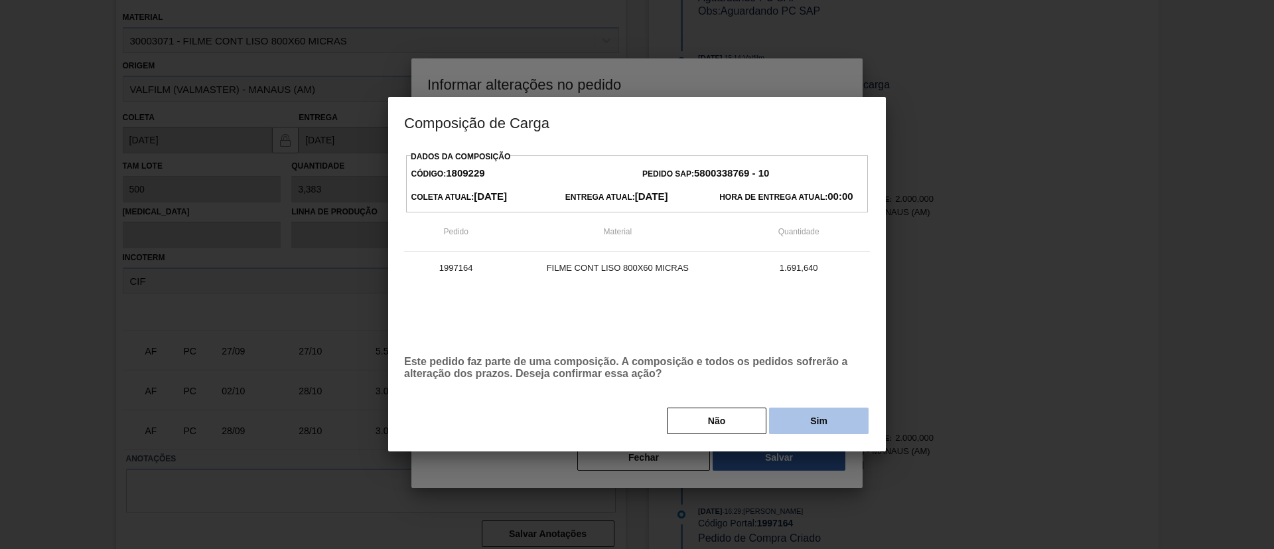
click at [835, 425] on button "Sim" at bounding box center [819, 420] width 100 height 27
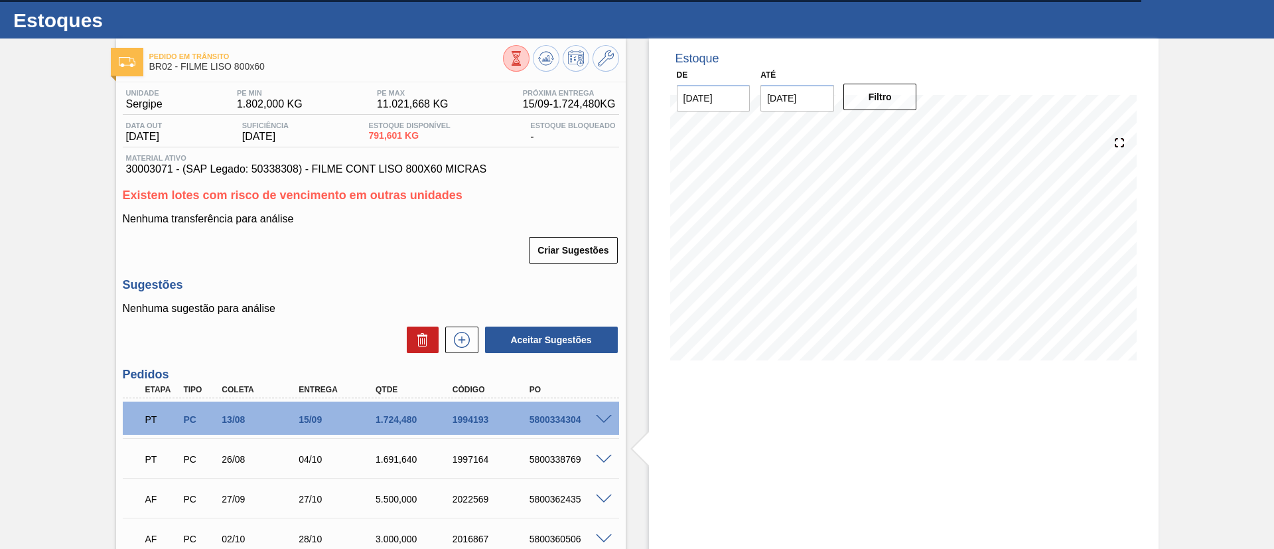
scroll to position [0, 0]
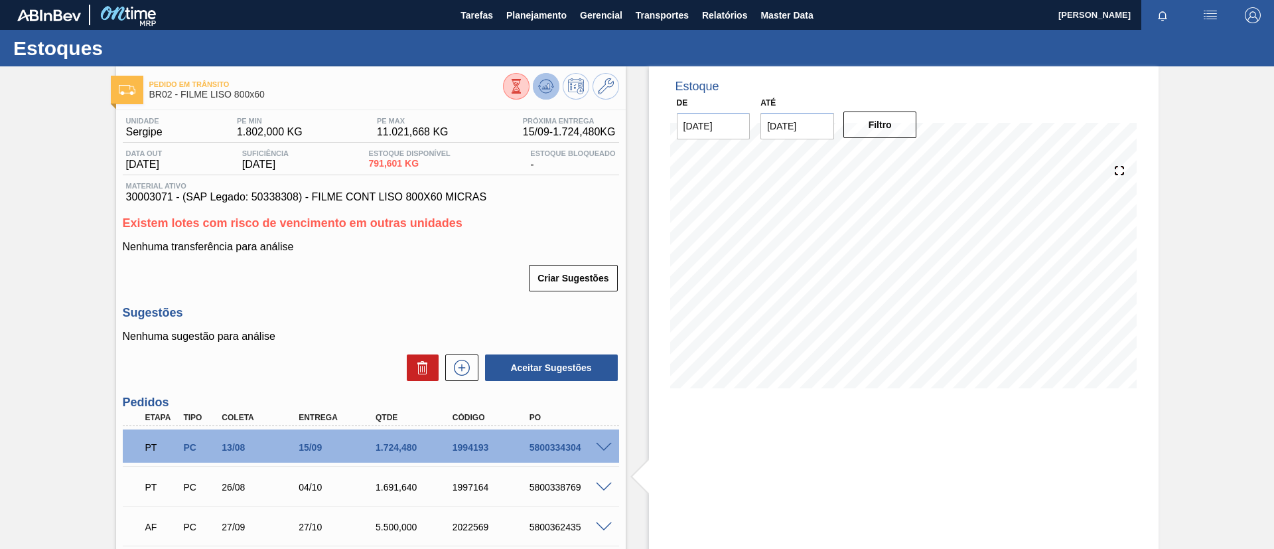
click at [551, 82] on icon at bounding box center [546, 86] width 16 height 16
click at [472, 360] on button at bounding box center [461, 367] width 33 height 27
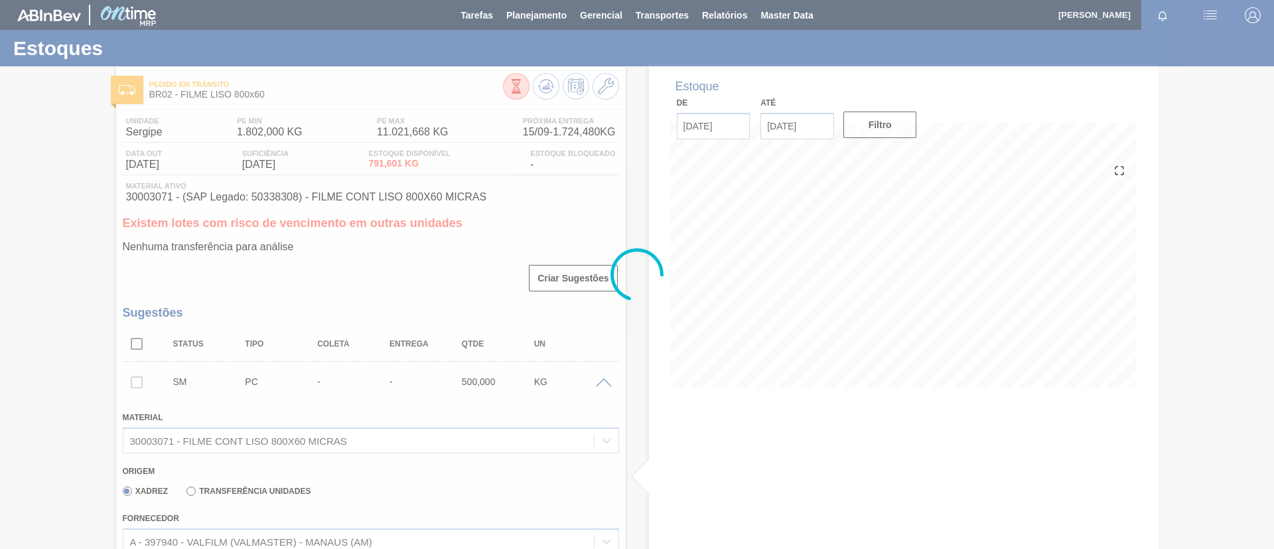
click at [279, 489] on div at bounding box center [637, 274] width 1274 height 549
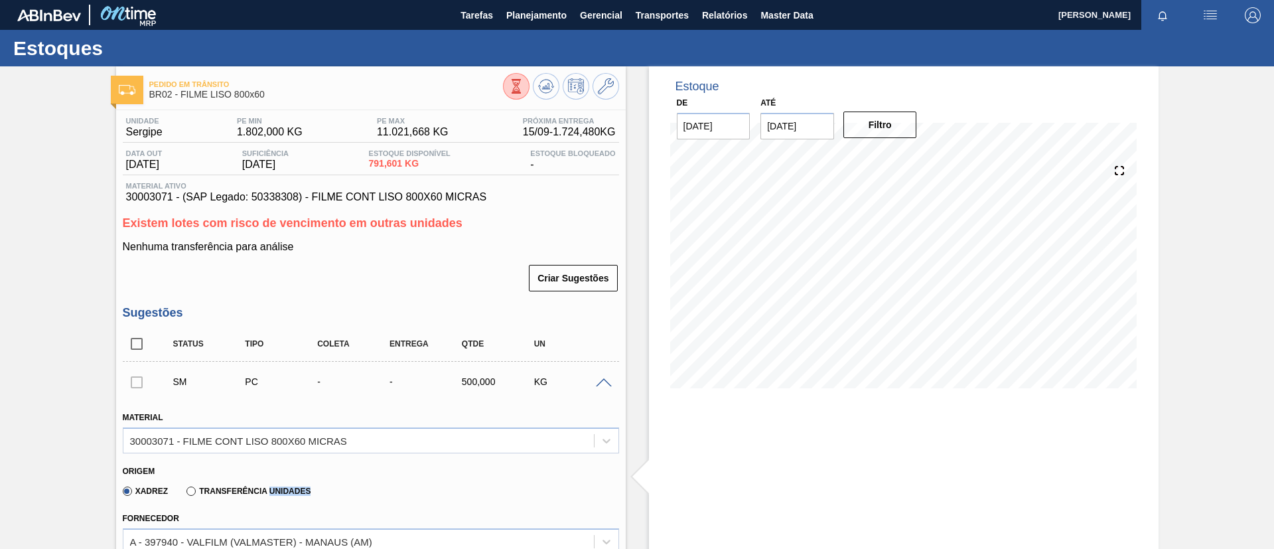
click at [279, 489] on label "Transferência Unidades" at bounding box center [248, 490] width 124 height 9
click at [184, 494] on input "Transferência Unidades" at bounding box center [184, 494] width 0 height 0
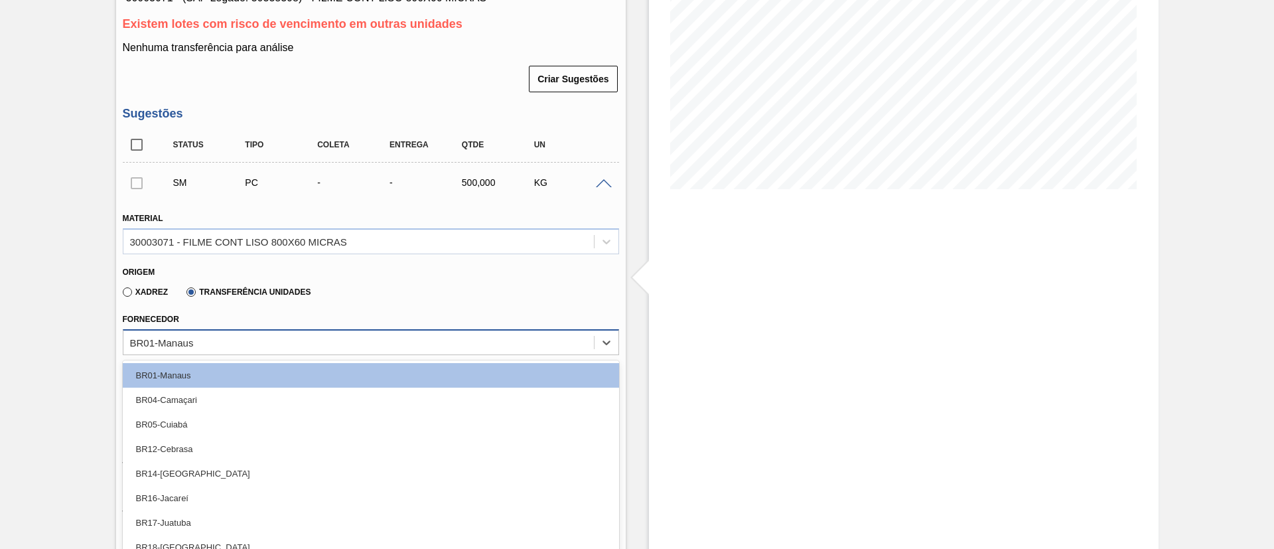
click at [244, 332] on div "BR01-Manaus" at bounding box center [358, 341] width 470 height 19
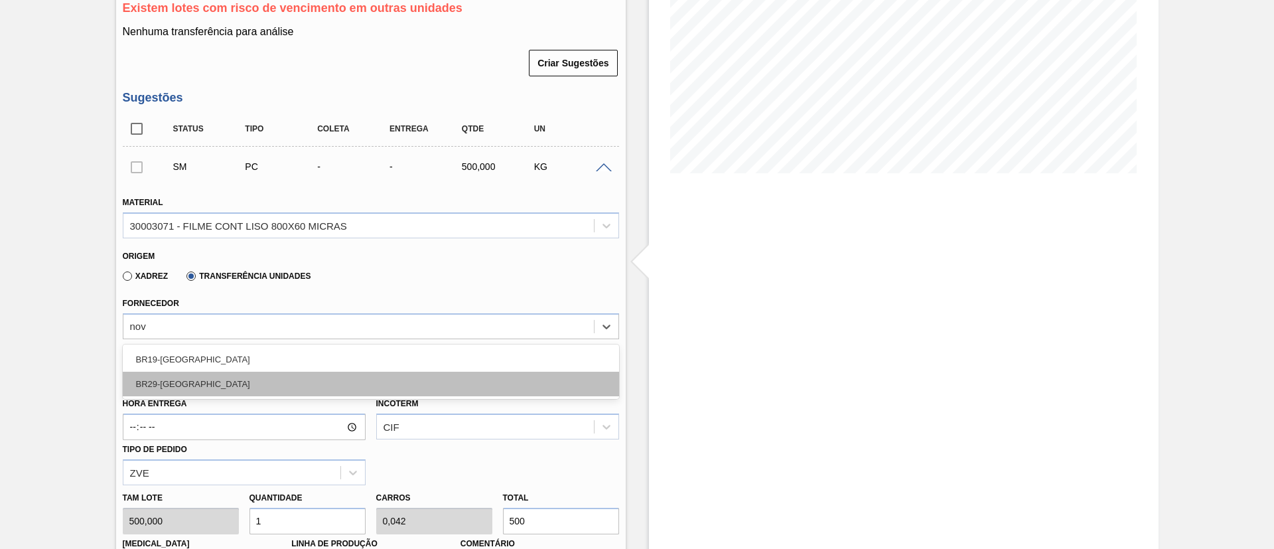
type input "nova"
click at [228, 373] on div "BR29-Nova Minas" at bounding box center [371, 383] width 496 height 25
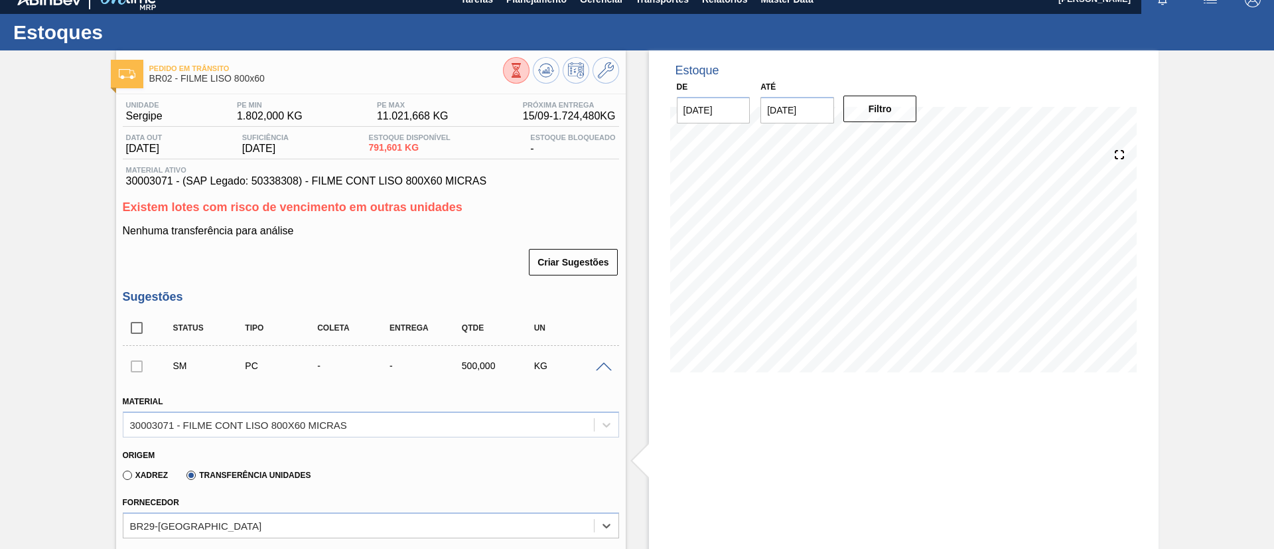
scroll to position [314, 0]
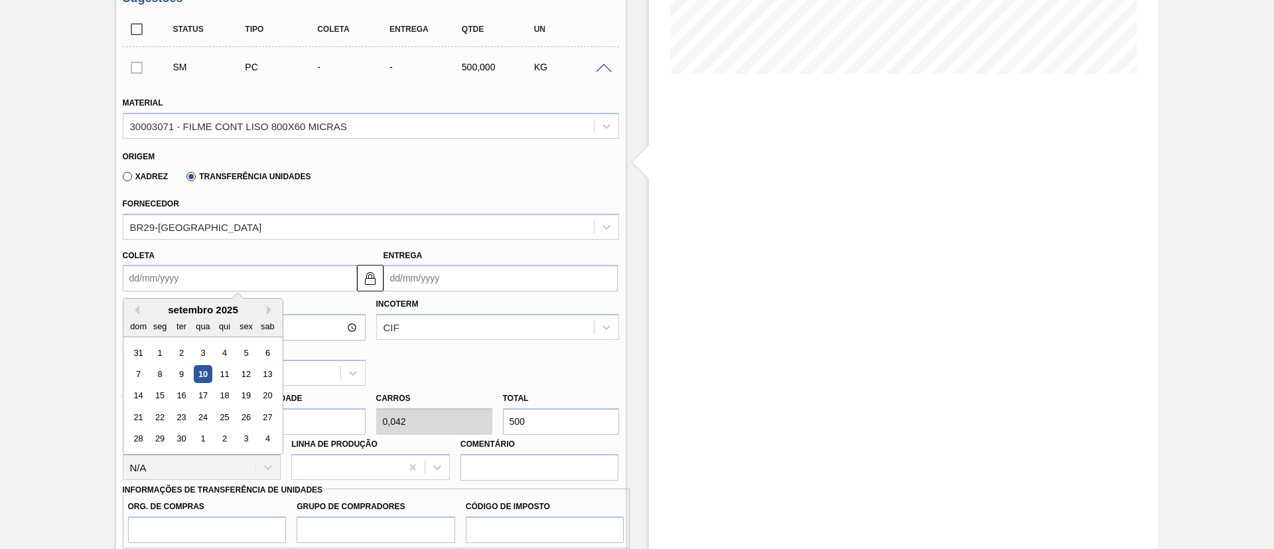
click at [220, 287] on input "Coleta" at bounding box center [240, 278] width 234 height 27
click at [222, 375] on div "11" at bounding box center [224, 374] width 18 height 18
type input "11/09/2025"
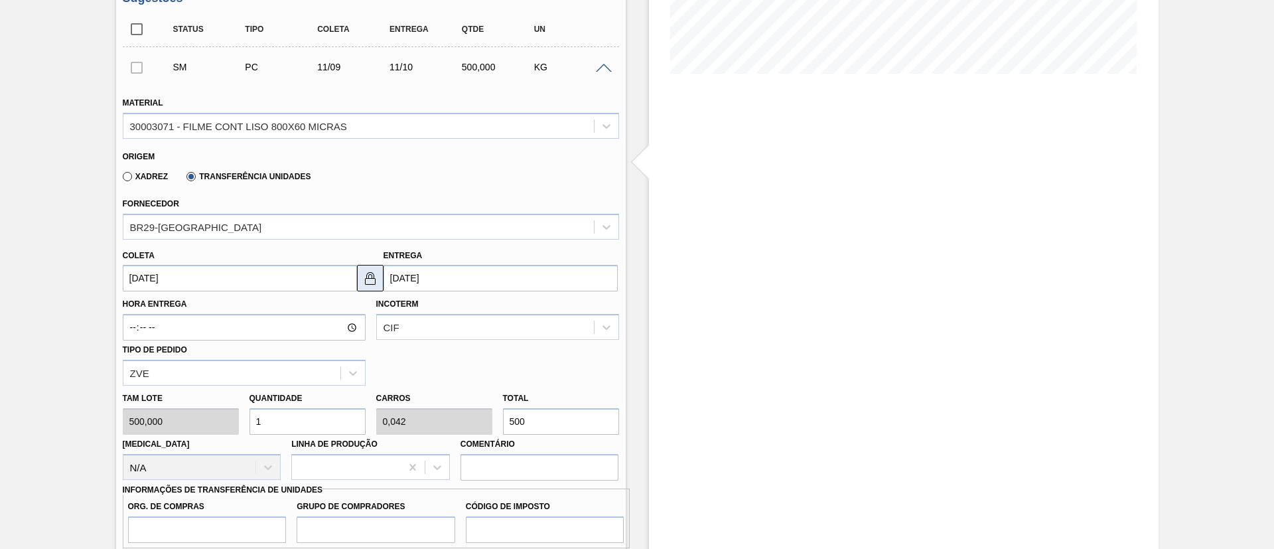
click at [375, 274] on img at bounding box center [370, 278] width 16 height 16
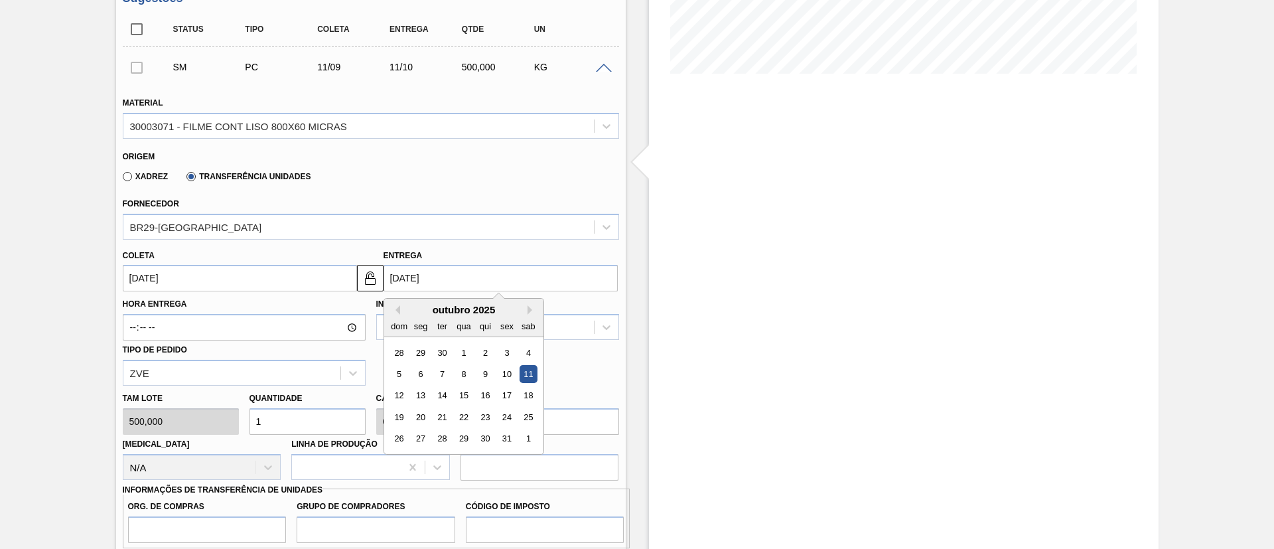
click at [407, 276] on input "11/10/2025" at bounding box center [500, 278] width 234 height 27
click at [403, 312] on div "outubro 2025" at bounding box center [463, 309] width 159 height 11
click at [396, 312] on button "Previous Month" at bounding box center [395, 309] width 9 height 9
click at [418, 393] on div "15" at bounding box center [420, 396] width 18 height 18
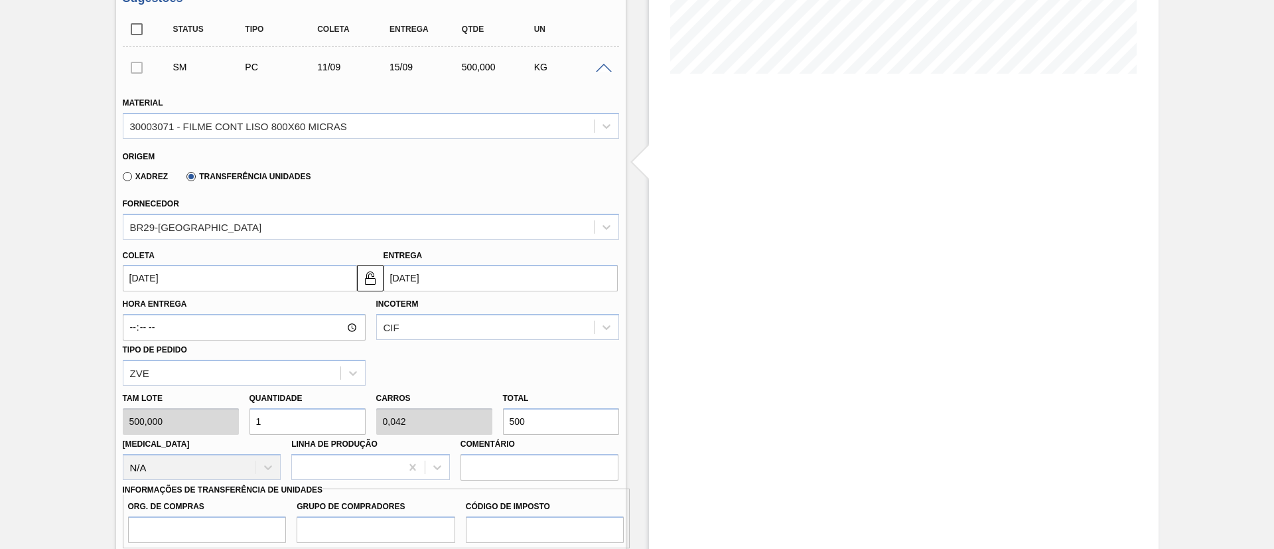
type input "[DATE]"
click at [546, 427] on input "500" at bounding box center [561, 421] width 116 height 27
type input "0,1"
type input "0,004"
type input "50"
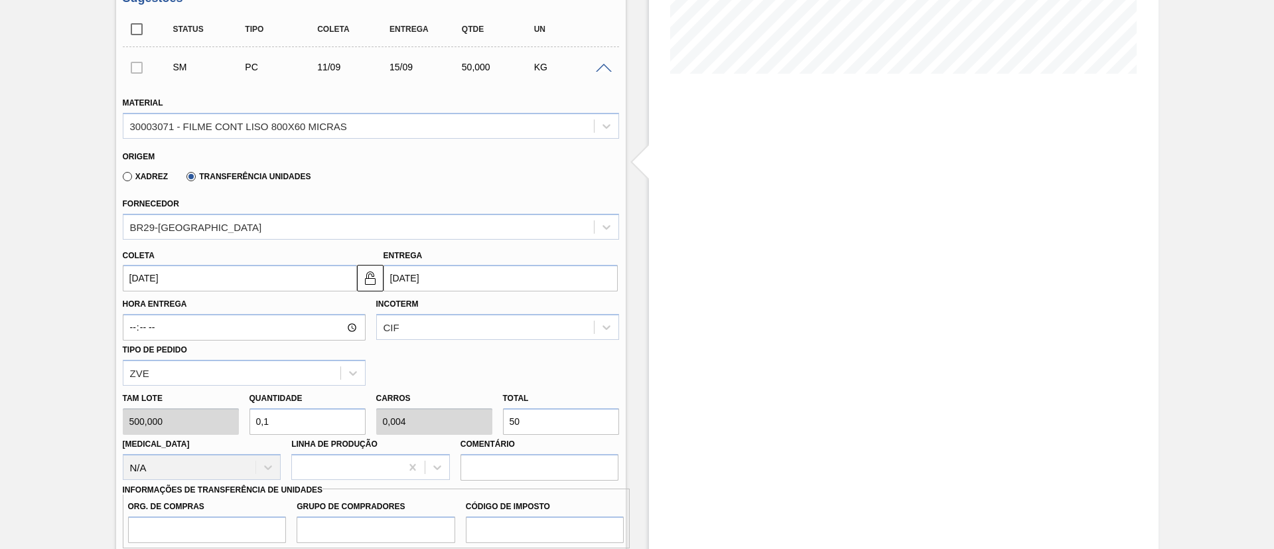
type input "0,01"
type input "0"
type input "5"
type input "0"
type input "0,016"
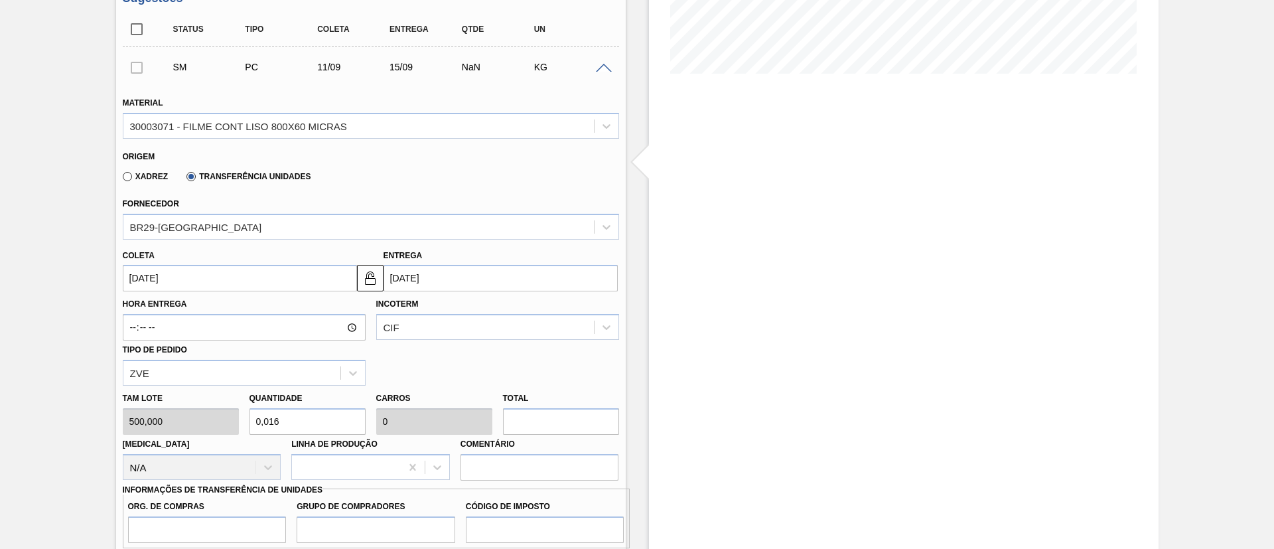
type input "0,001"
type input "80"
type input "0,16"
type input "0,007"
type input "1,6"
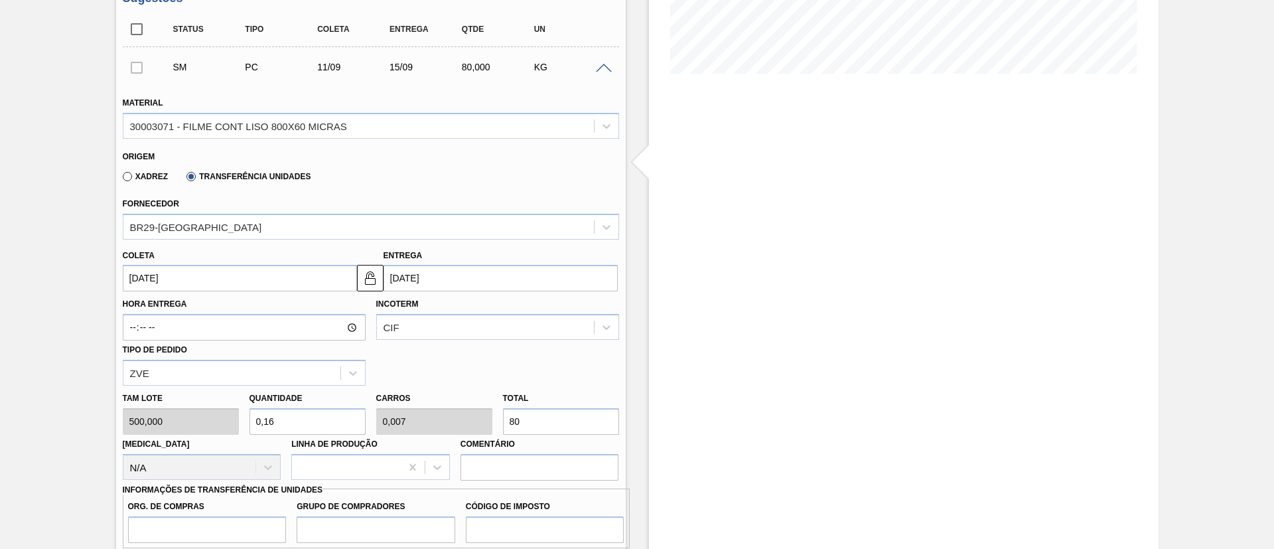
type input "0,067"
type input "800"
type input "16"
type input "0,667"
type input "8.000"
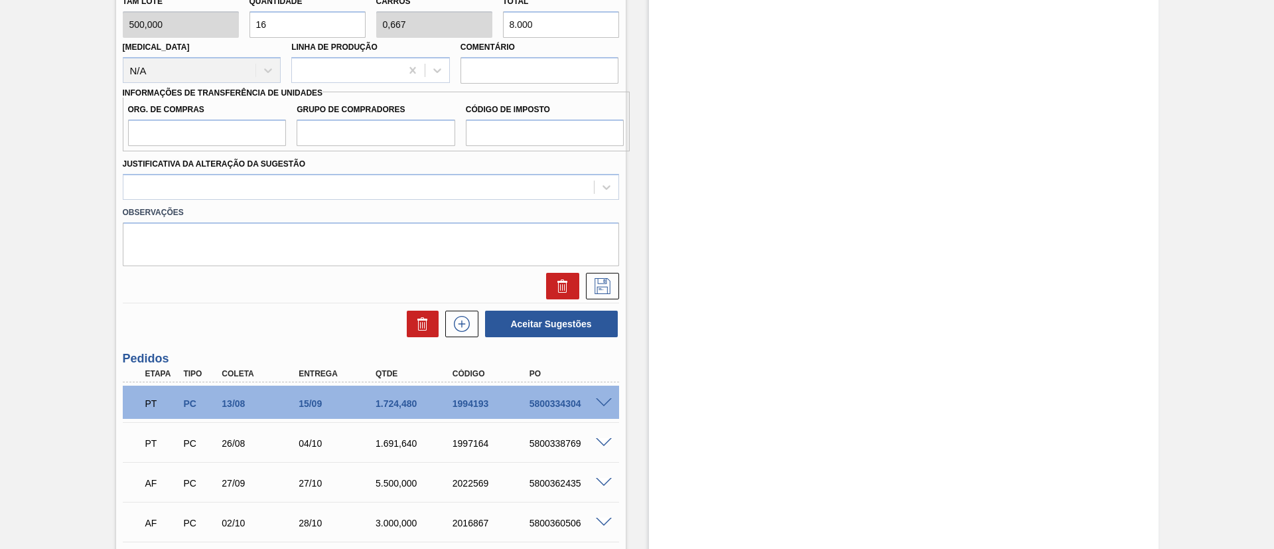
scroll to position [712, 0]
click at [314, 182] on div at bounding box center [358, 185] width 470 height 19
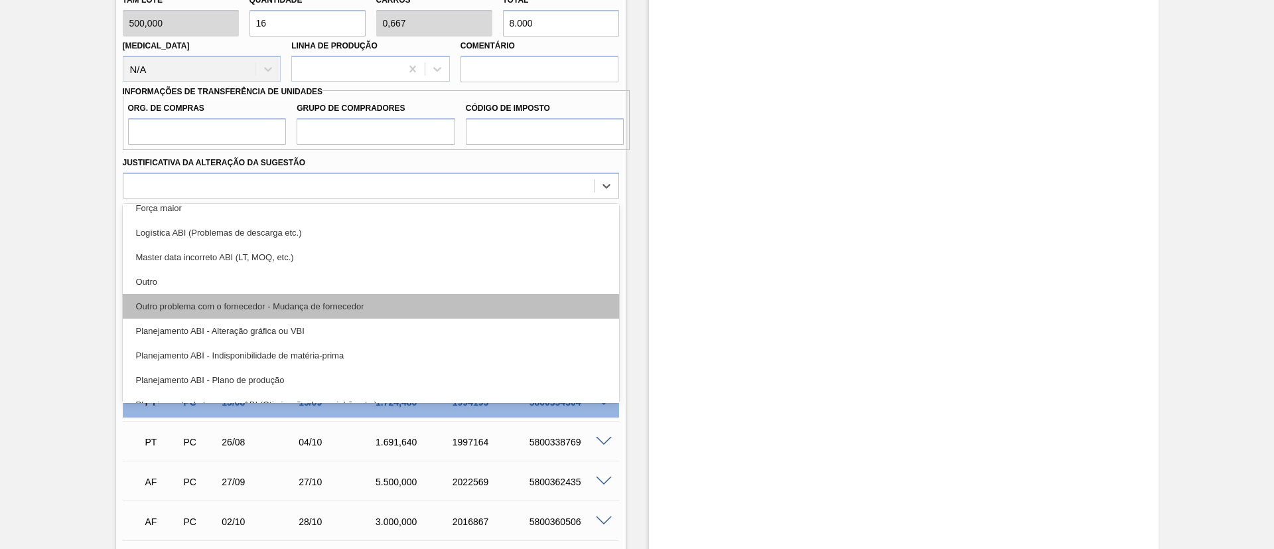
scroll to position [199, 0]
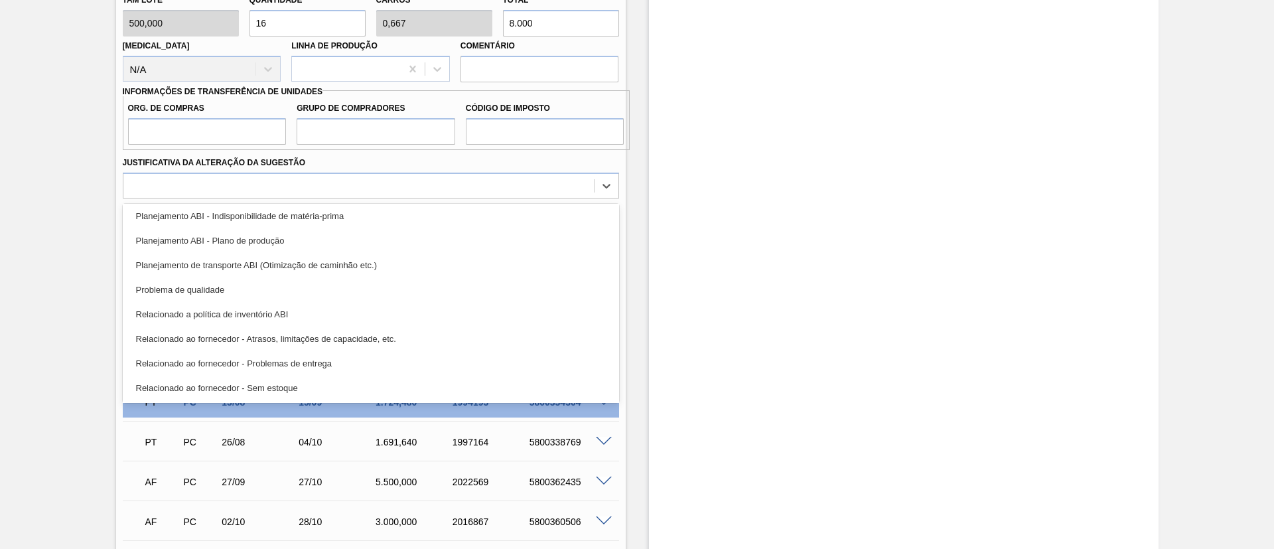
click at [263, 245] on div "Planejamento ABI - Plano de produção" at bounding box center [371, 240] width 496 height 25
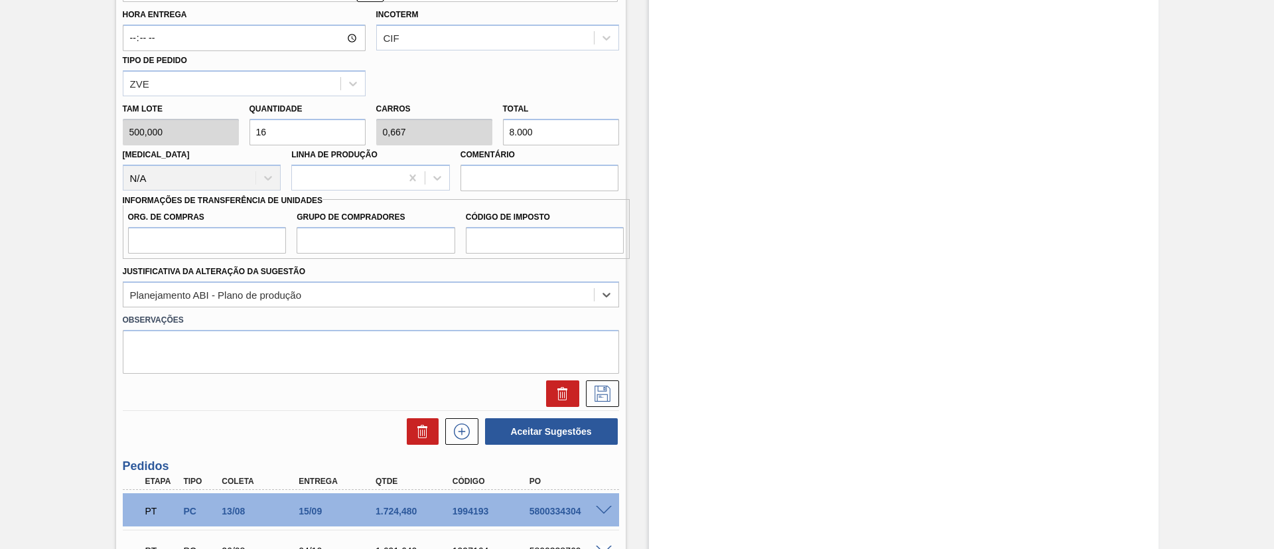
scroll to position [513, 0]
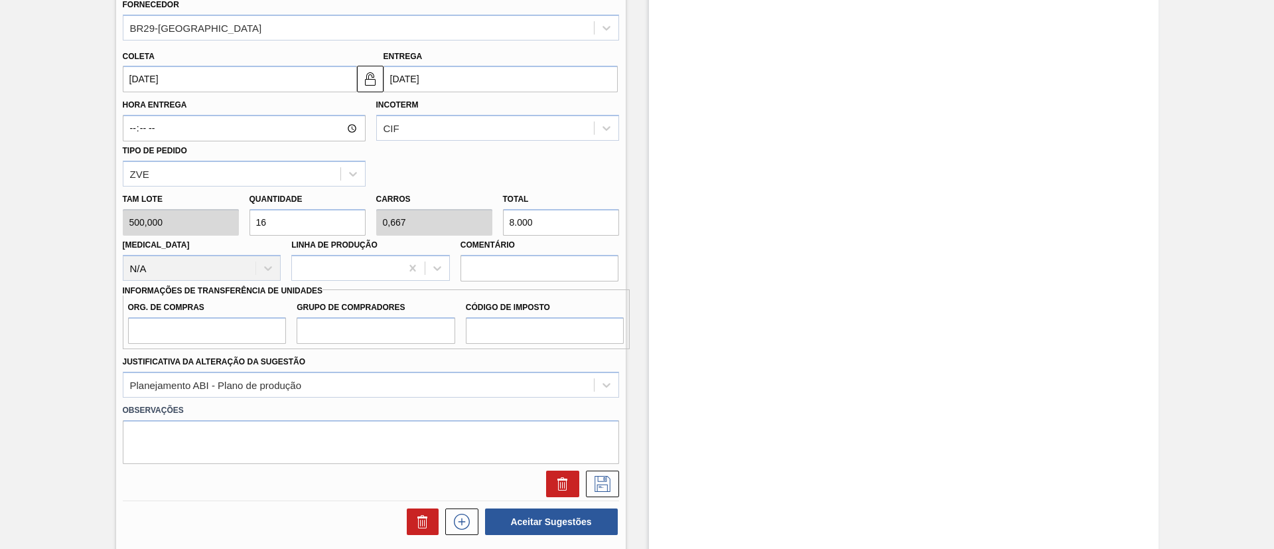
drag, startPoint x: 210, startPoint y: 295, endPoint x: 208, endPoint y: 307, distance: 12.8
click at [209, 301] on div "Informações de Transferência de Unidades Org. de Compras Grupo de Compradores C…" at bounding box center [371, 315] width 496 height 68
click at [218, 332] on input "Org. de Compras" at bounding box center [207, 330] width 159 height 27
type input "BR00"
click at [337, 333] on input "Grupo de Compradores" at bounding box center [376, 330] width 159 height 27
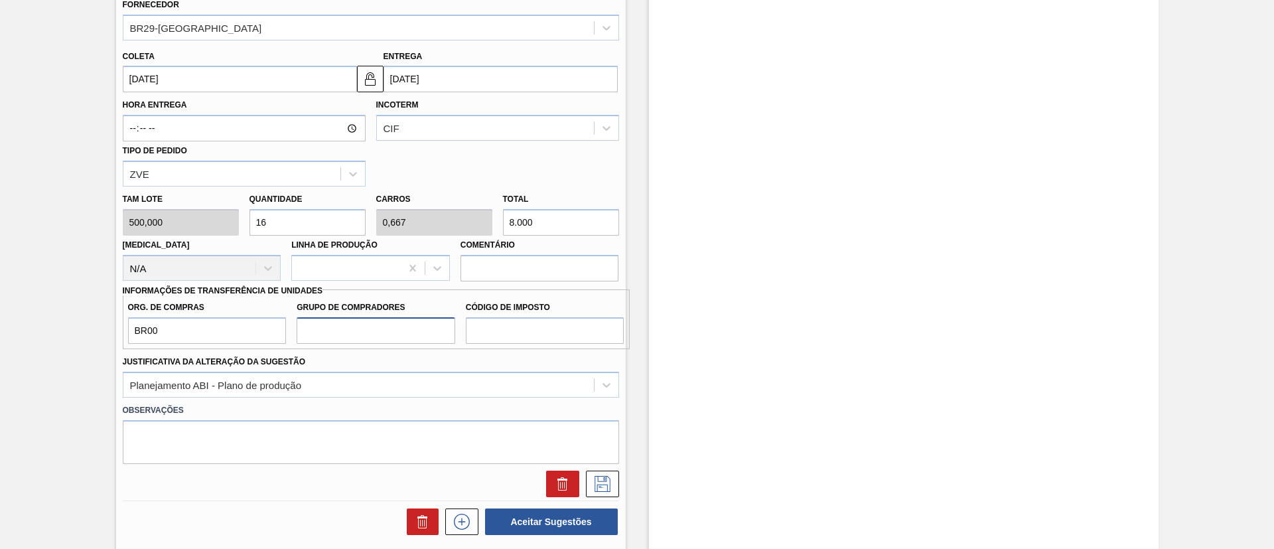
type input "A01"
click at [491, 332] on input "Código de Imposto" at bounding box center [545, 330] width 159 height 27
type input "I1"
click at [473, 143] on div "Hora Entrega Incoterm CIF Tipo de pedido ZVE" at bounding box center [370, 139] width 507 height 94
click at [474, 132] on div "CIF" at bounding box center [485, 128] width 217 height 19
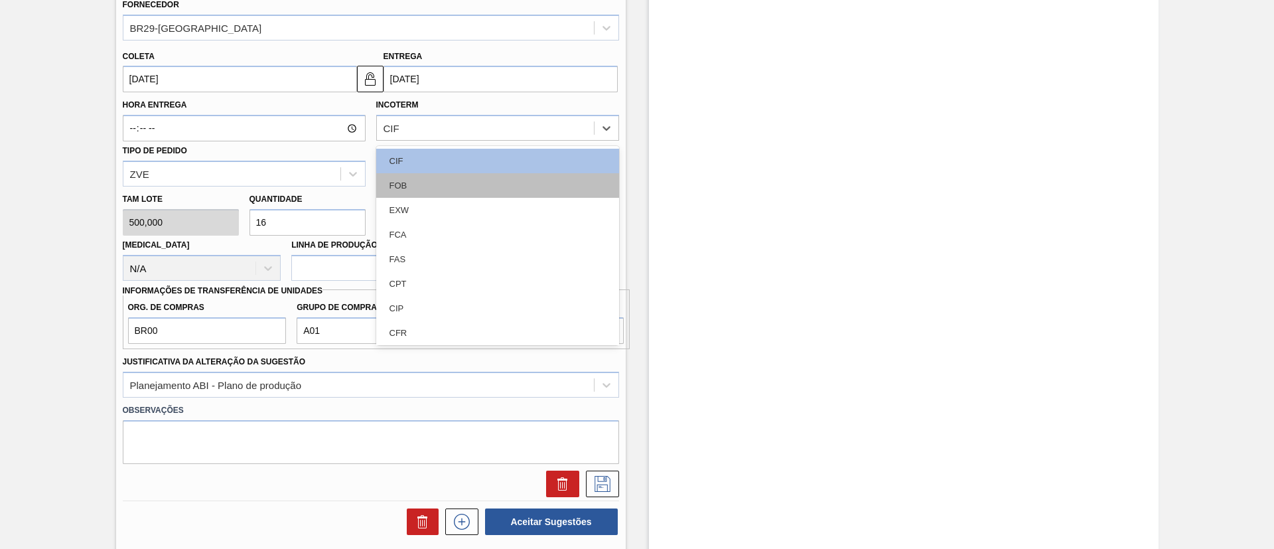
click at [450, 185] on div "FOB" at bounding box center [497, 185] width 243 height 25
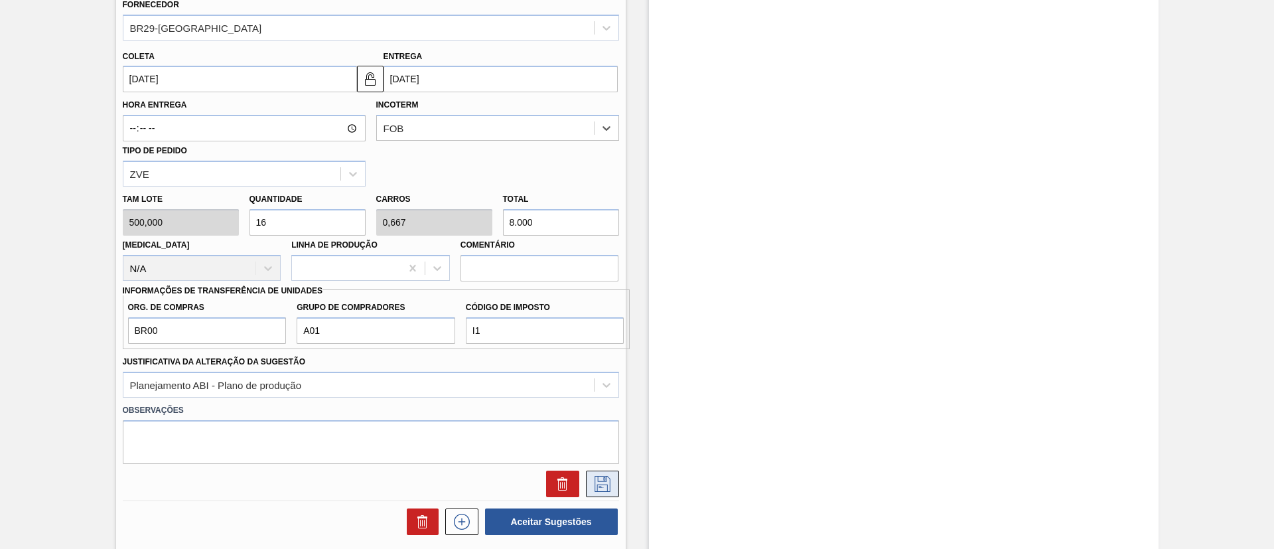
click at [615, 490] on button at bounding box center [602, 483] width 33 height 27
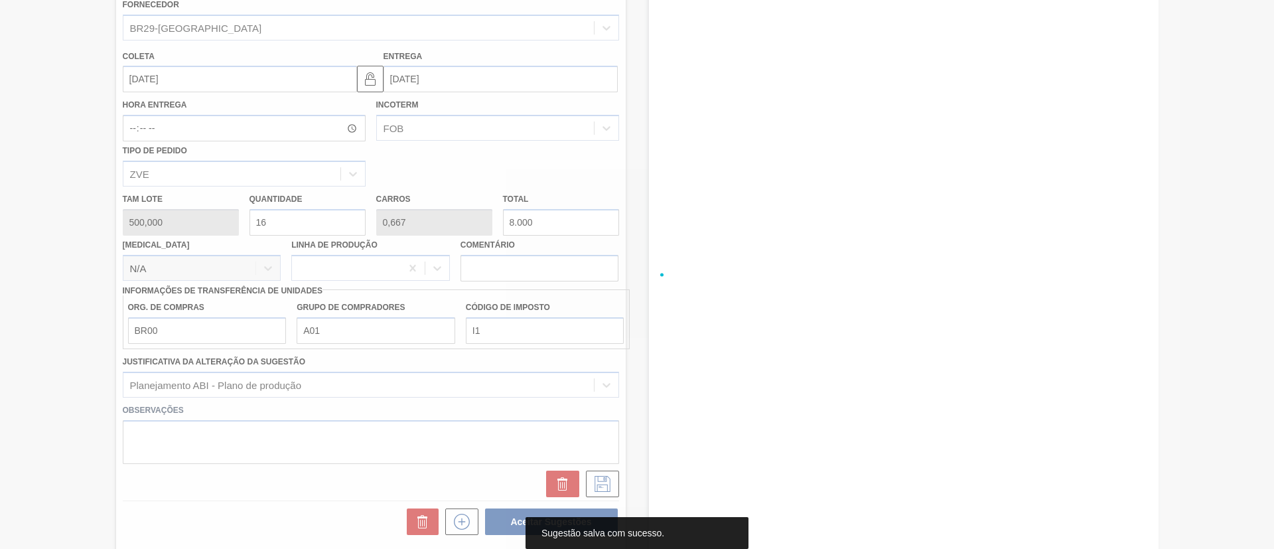
scroll to position [240, 0]
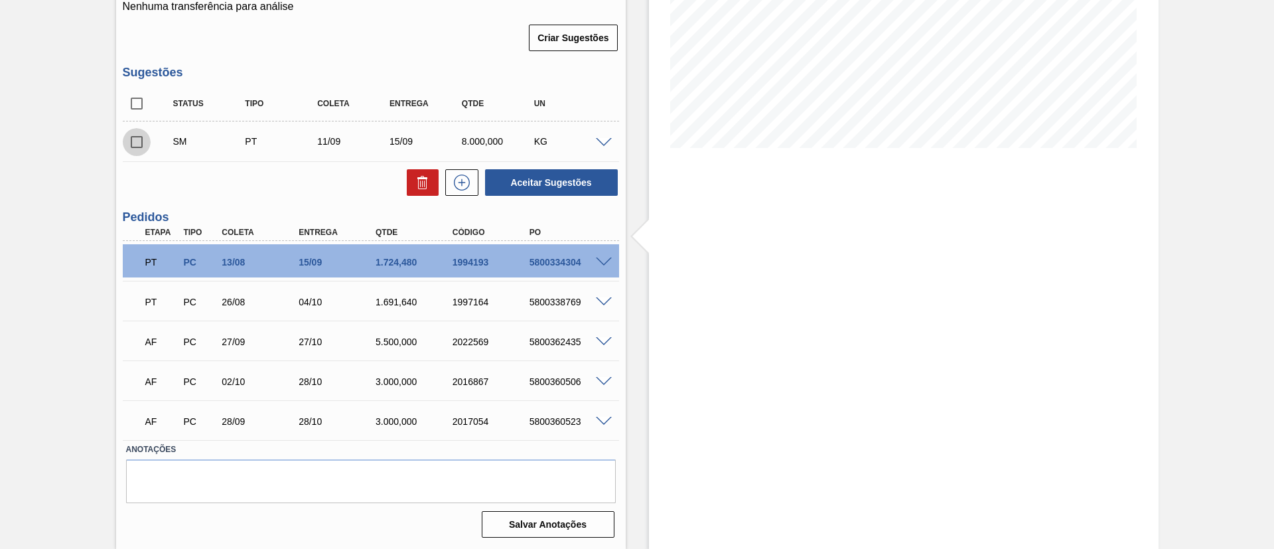
click at [131, 147] on input "checkbox" at bounding box center [137, 142] width 28 height 28
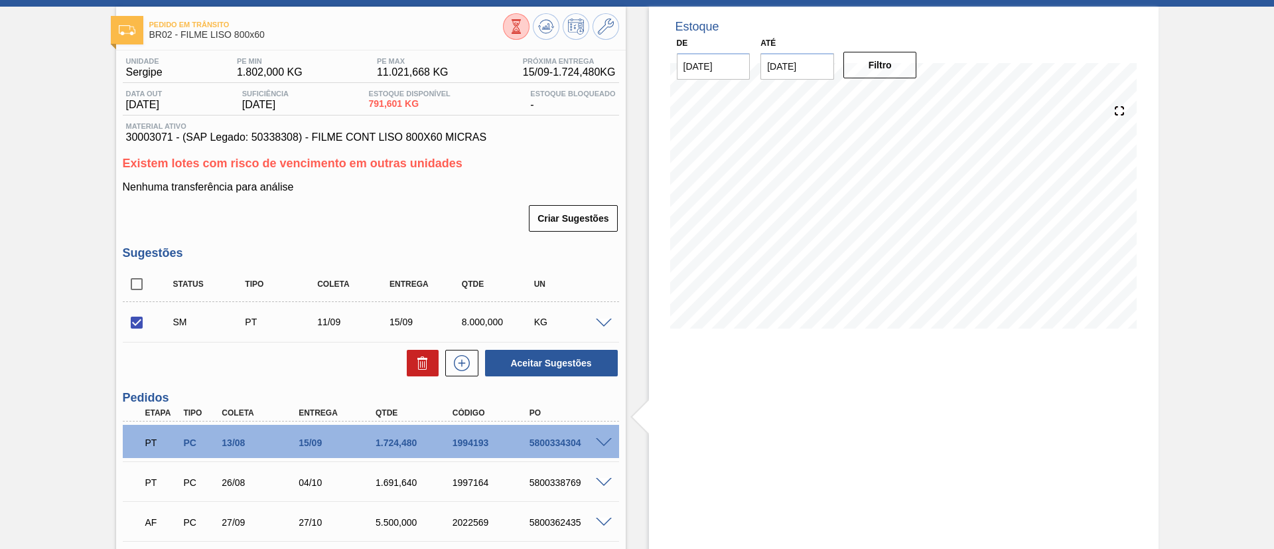
scroll to position [41, 0]
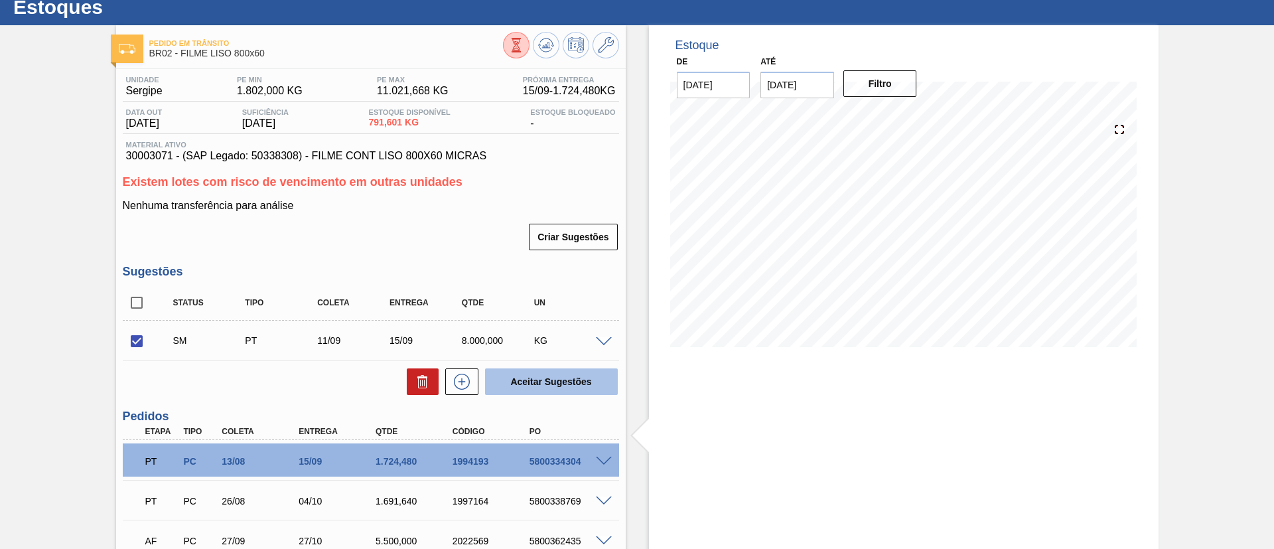
click at [565, 372] on button "Aceitar Sugestões" at bounding box center [551, 381] width 133 height 27
checkbox input "false"
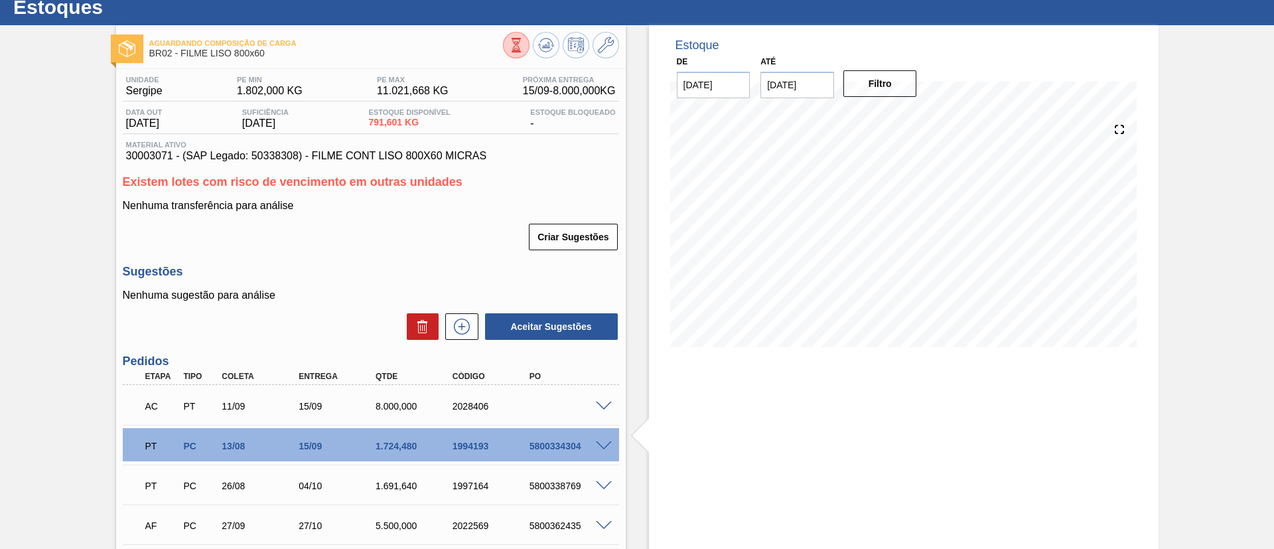
click at [602, 404] on span at bounding box center [604, 406] width 16 height 10
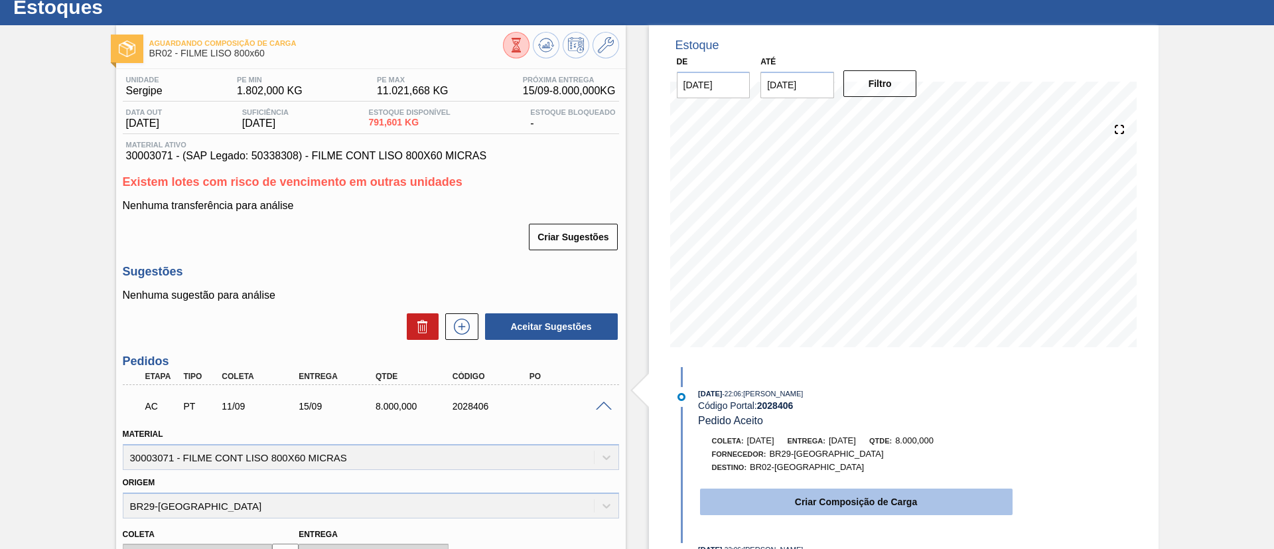
click at [793, 492] on button "Criar Composição de Carga" at bounding box center [856, 501] width 312 height 27
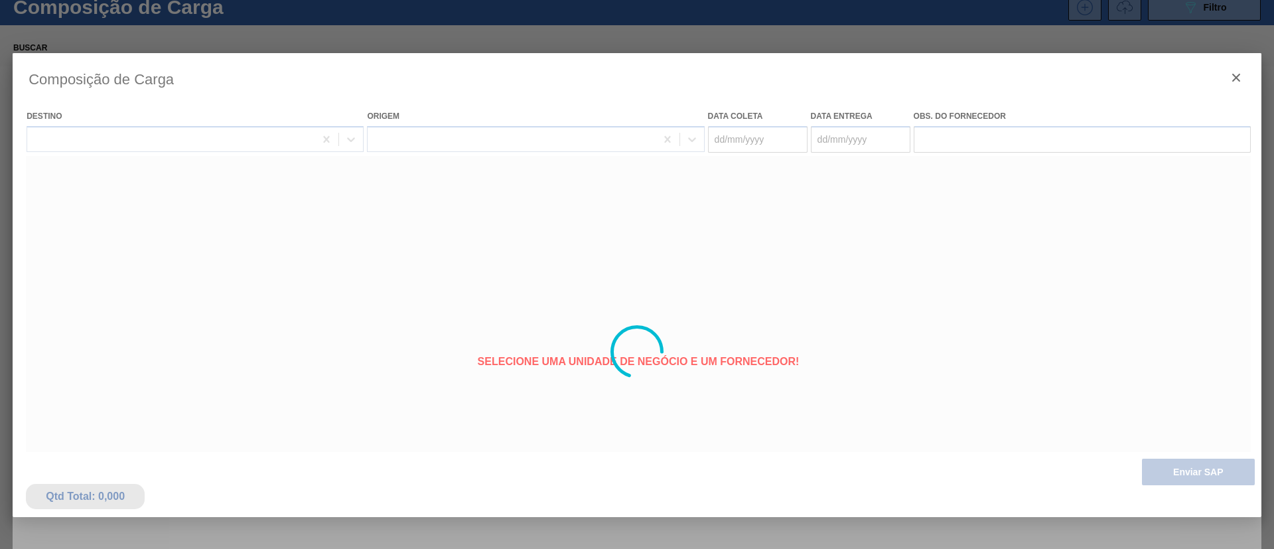
type coleta "11/09/2025"
type entrega "[DATE]"
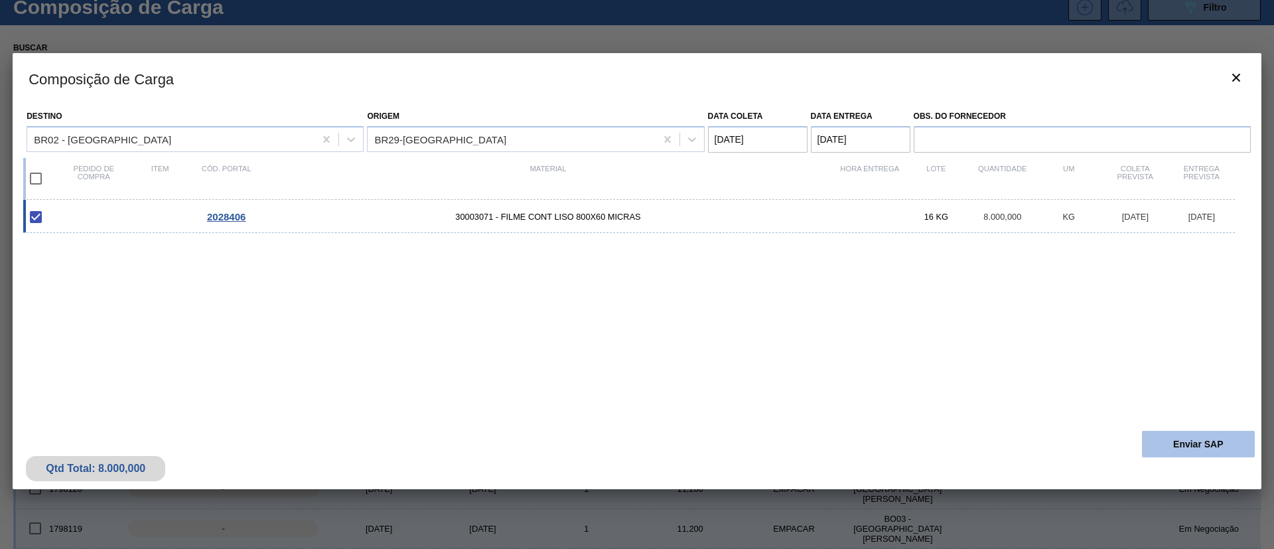
click at [1186, 447] on button "Enviar SAP" at bounding box center [1198, 444] width 113 height 27
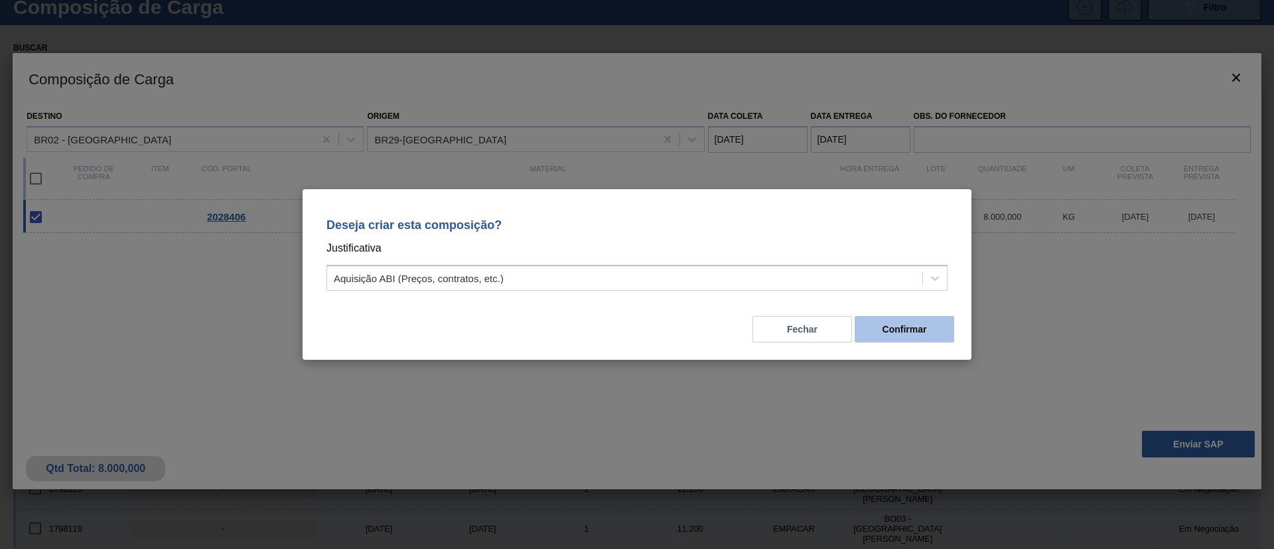
click at [898, 326] on button "Confirmar" at bounding box center [904, 329] width 100 height 27
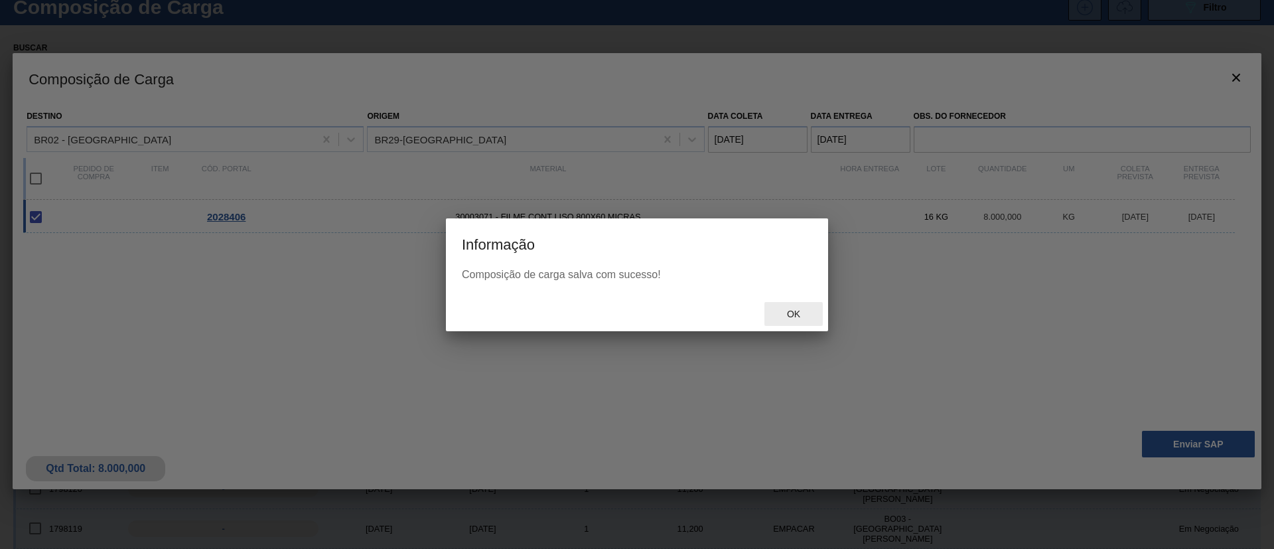
click at [794, 306] on div "Ok" at bounding box center [793, 314] width 58 height 25
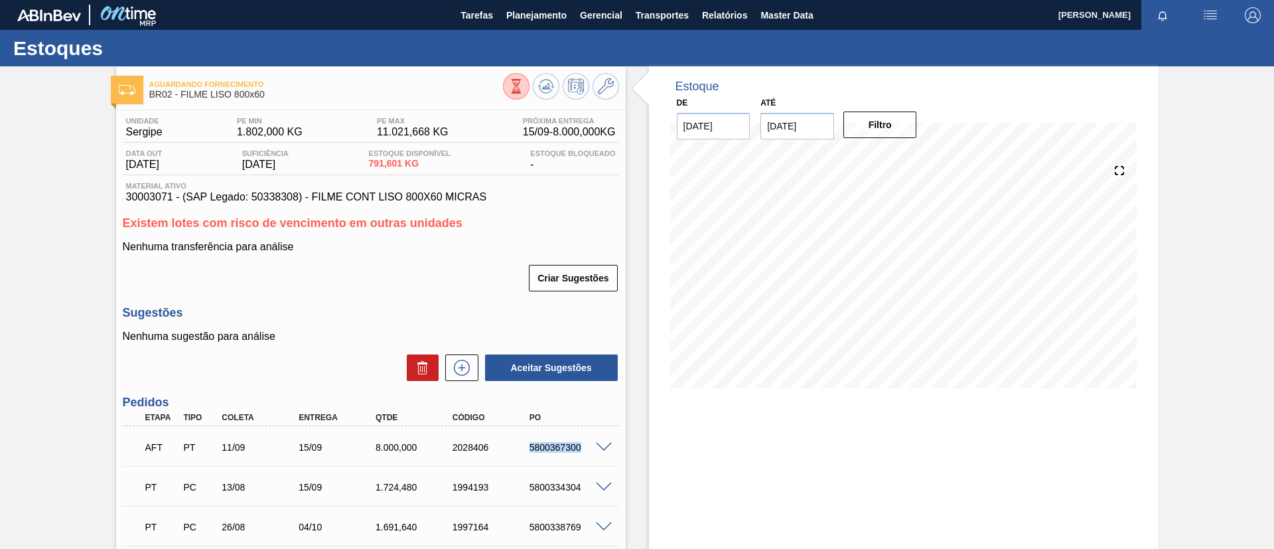
drag, startPoint x: 522, startPoint y: 445, endPoint x: 597, endPoint y: 448, distance: 75.0
click at [597, 448] on div "AFT PT 11/09 15/09 8.000,000 2028406 5800367300" at bounding box center [371, 445] width 496 height 33
copy div "5800367300"
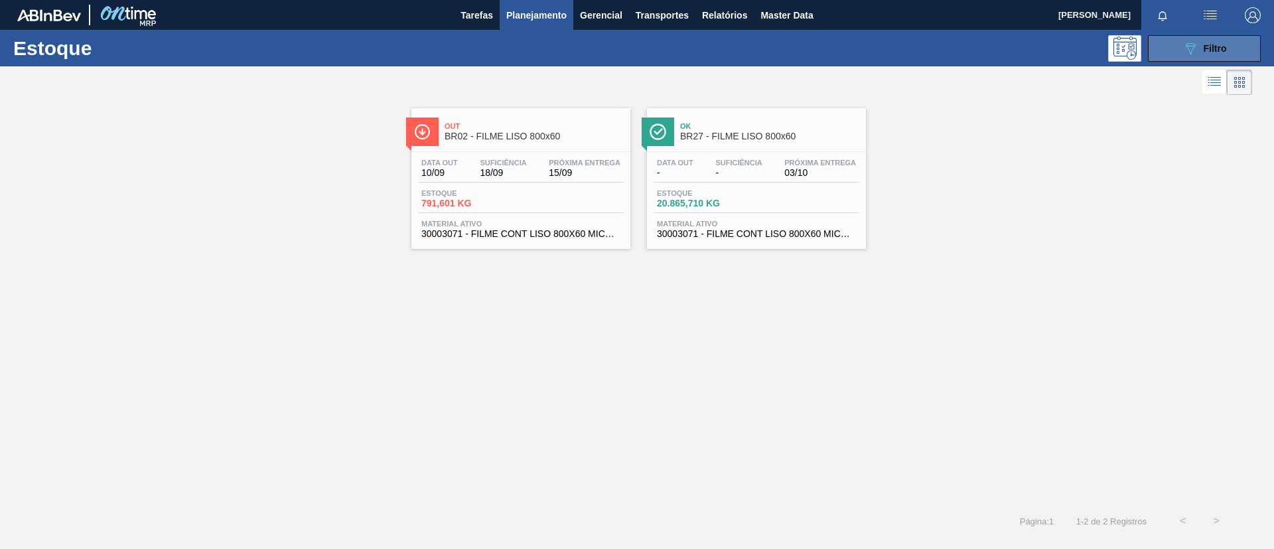
click at [1176, 50] on button "089F7B8B-B2A5-4AFE-B5C0-19BA573D28AC Filtro" at bounding box center [1204, 48] width 113 height 27
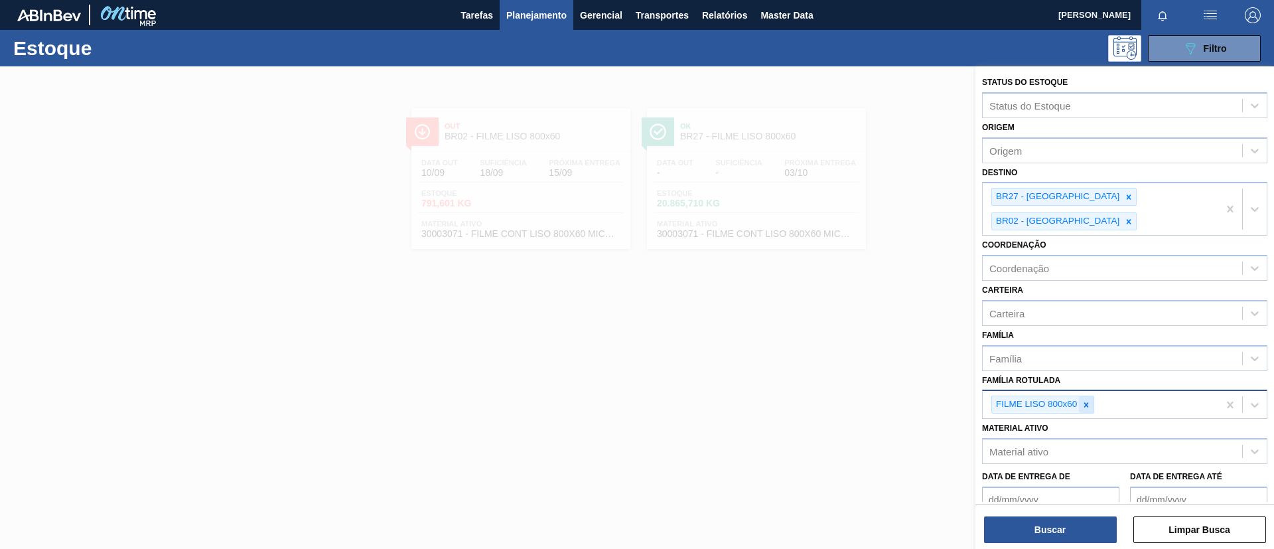
click at [1087, 402] on icon at bounding box center [1086, 404] width 5 height 5
paste Rotulada "FILME LISO 430X45"
type Rotulada "FILME LISO 430X45"
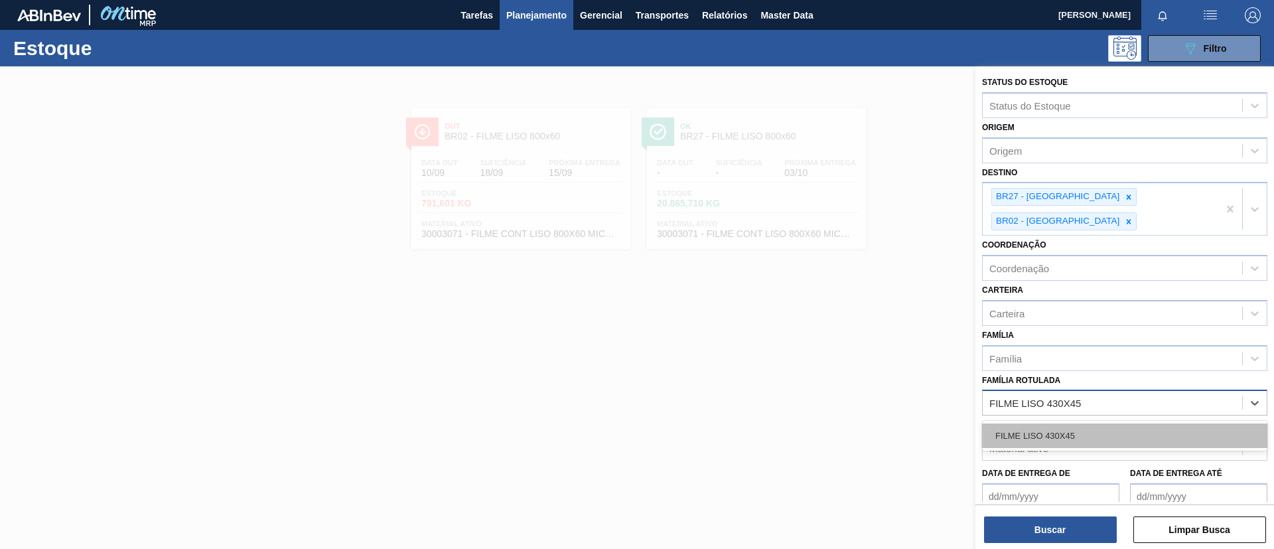
click at [1095, 423] on div "FILME LISO 430X45" at bounding box center [1124, 435] width 285 height 25
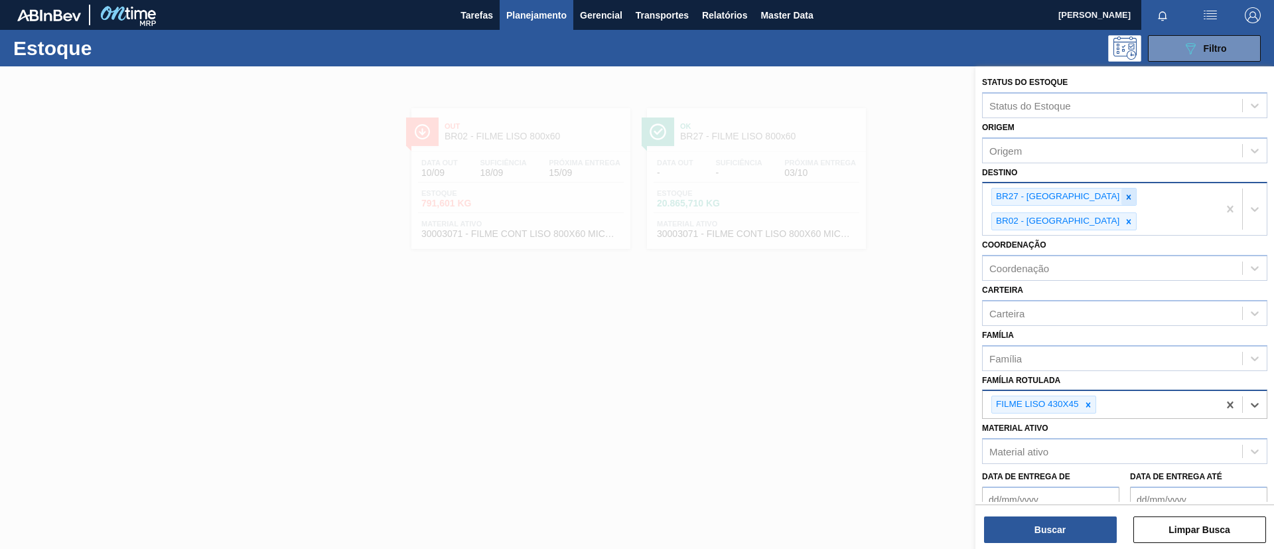
click at [1121, 201] on div at bounding box center [1128, 196] width 15 height 17
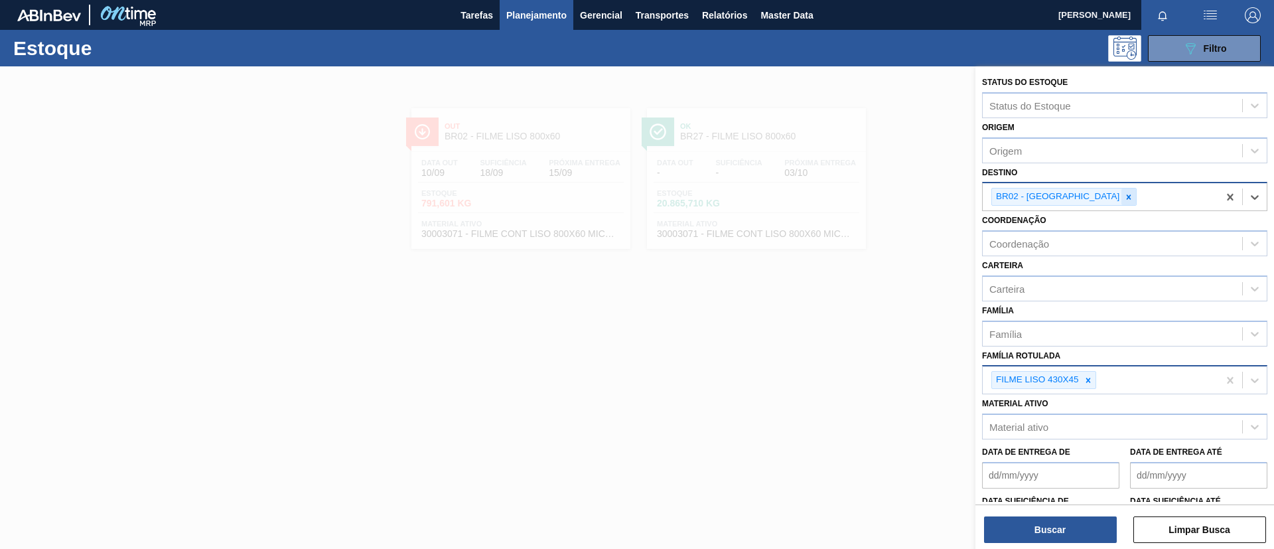
click at [1126, 196] on icon at bounding box center [1128, 196] width 5 height 5
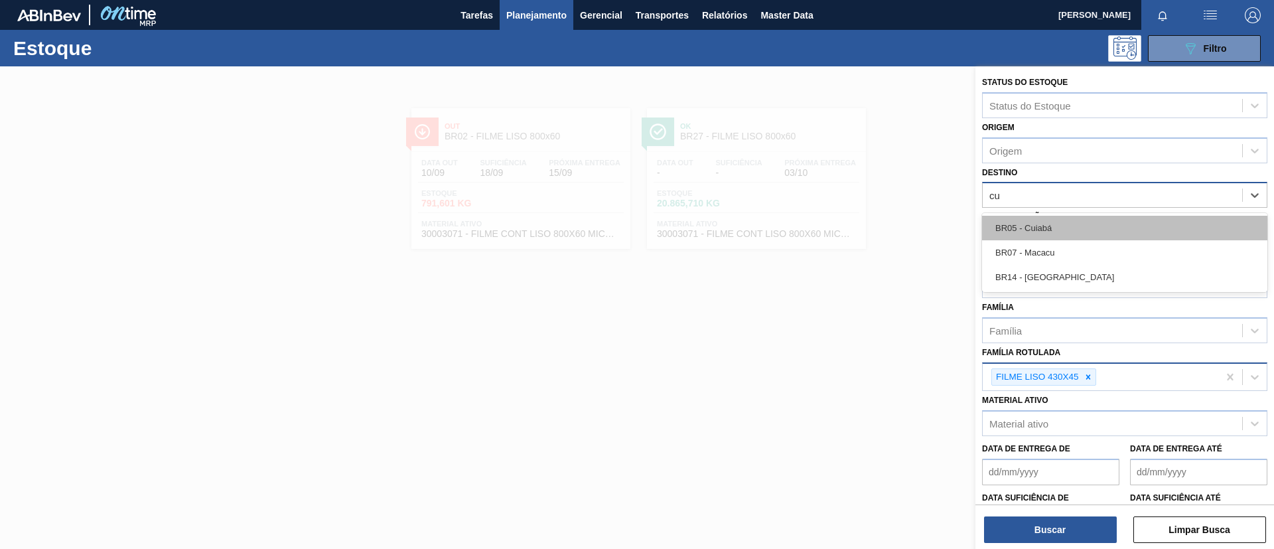
type input "cui"
click at [1047, 235] on div "BR05 - Cuiabá" at bounding box center [1124, 228] width 285 height 25
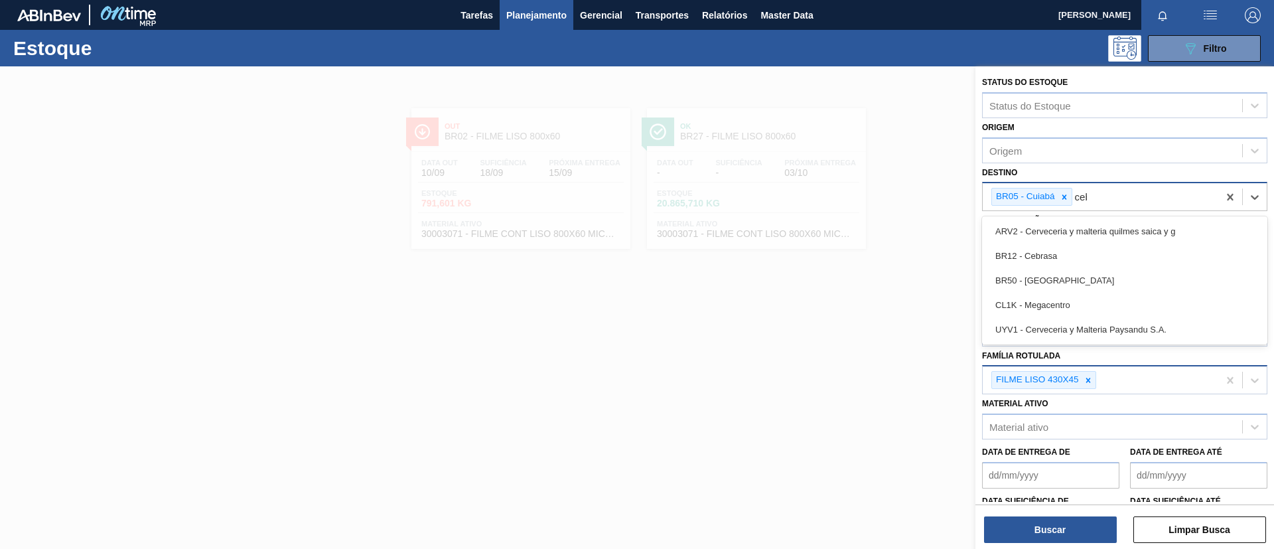
type input "cebr"
click at [1052, 239] on div "BR12 - Cebrasa" at bounding box center [1124, 231] width 285 height 25
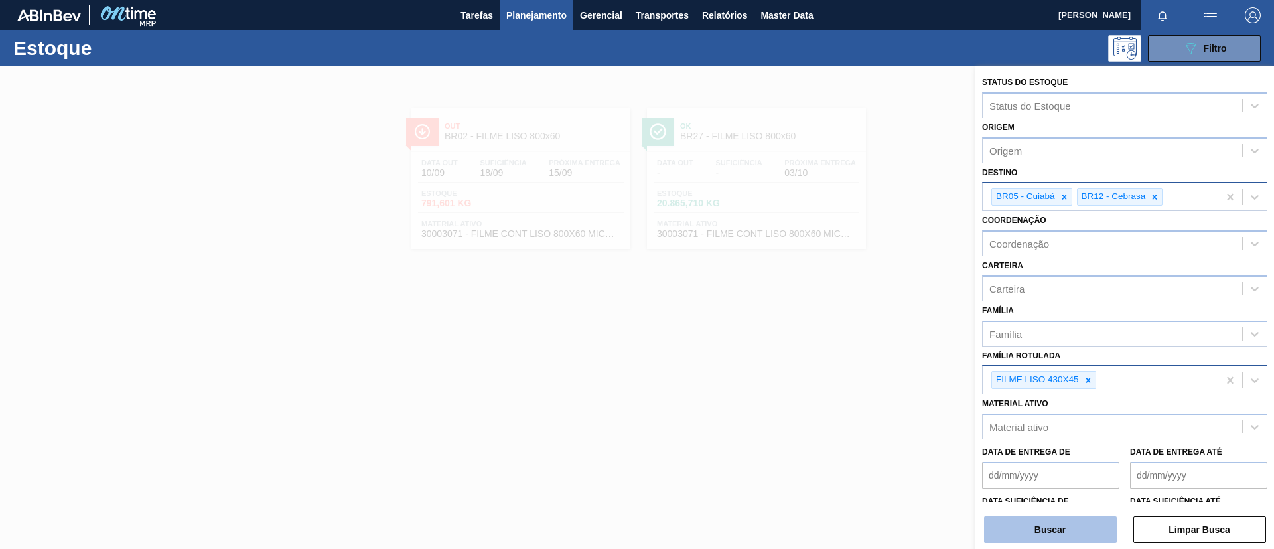
click at [1042, 529] on button "Buscar" at bounding box center [1050, 529] width 133 height 27
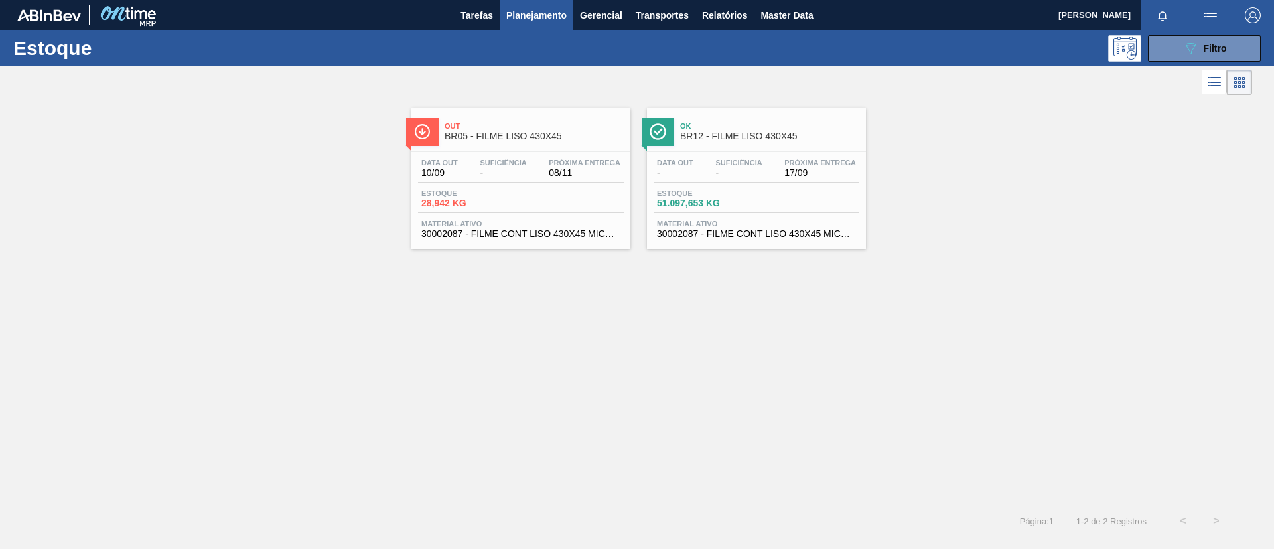
drag, startPoint x: 536, startPoint y: 147, endPoint x: 598, endPoint y: 159, distance: 63.6
click at [585, 157] on div "Data out 10/09 Suficiência - Próxima Entrega 08/11 Estoque 28,942 KG Material a…" at bounding box center [520, 197] width 219 height 90
click at [718, 115] on div "Ok BR12 - FILME LISO 430X45" at bounding box center [756, 130] width 219 height 30
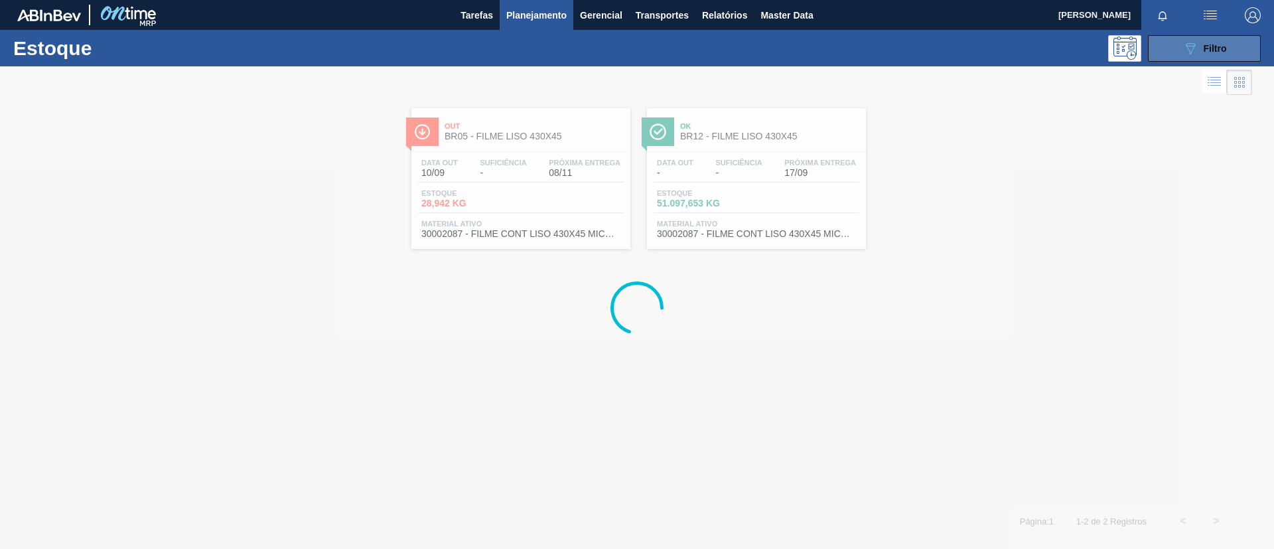
click at [1187, 42] on icon "089F7B8B-B2A5-4AFE-B5C0-19BA573D28AC" at bounding box center [1190, 48] width 16 height 16
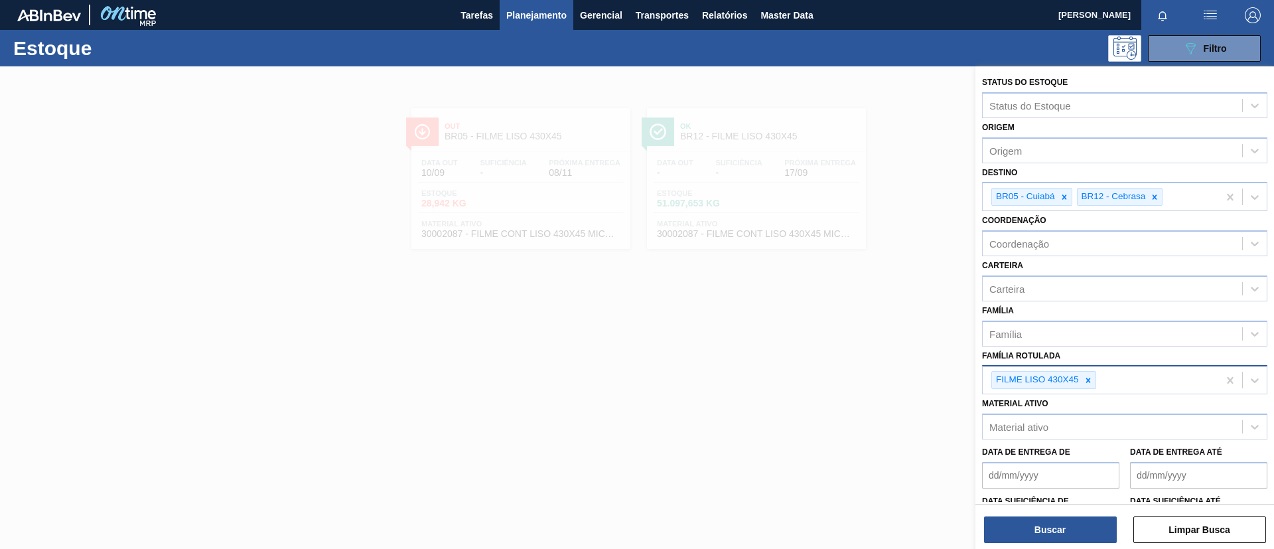
click at [1169, 374] on div "FILME LISO 430X45" at bounding box center [1099, 379] width 235 height 27
type Rotulada "420mm"
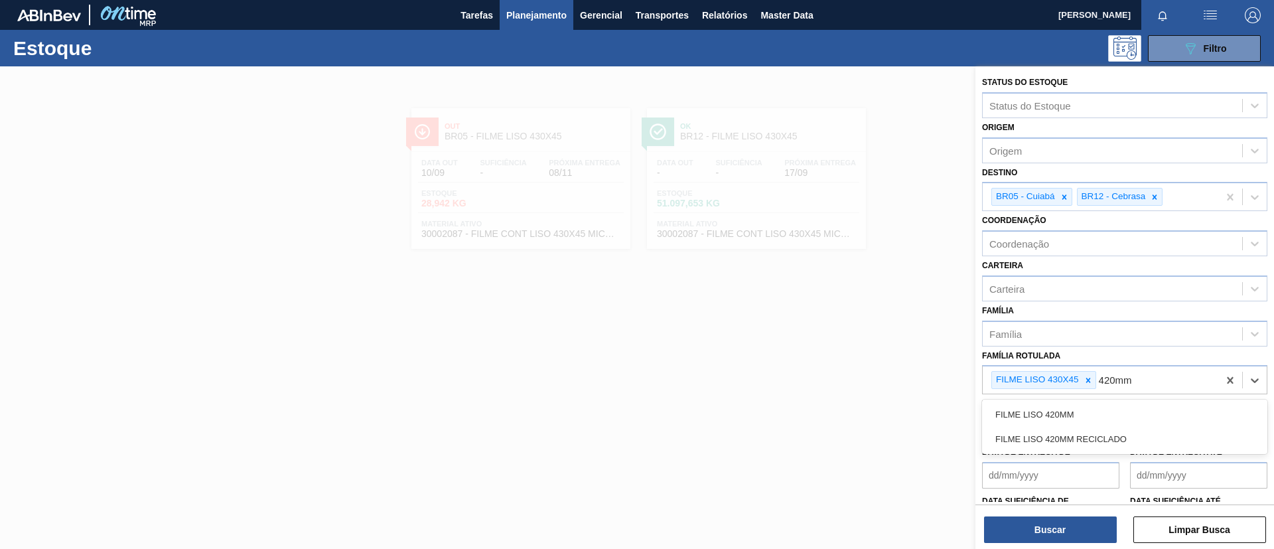
click at [1165, 405] on div "FILME LISO 420MM" at bounding box center [1124, 414] width 285 height 25
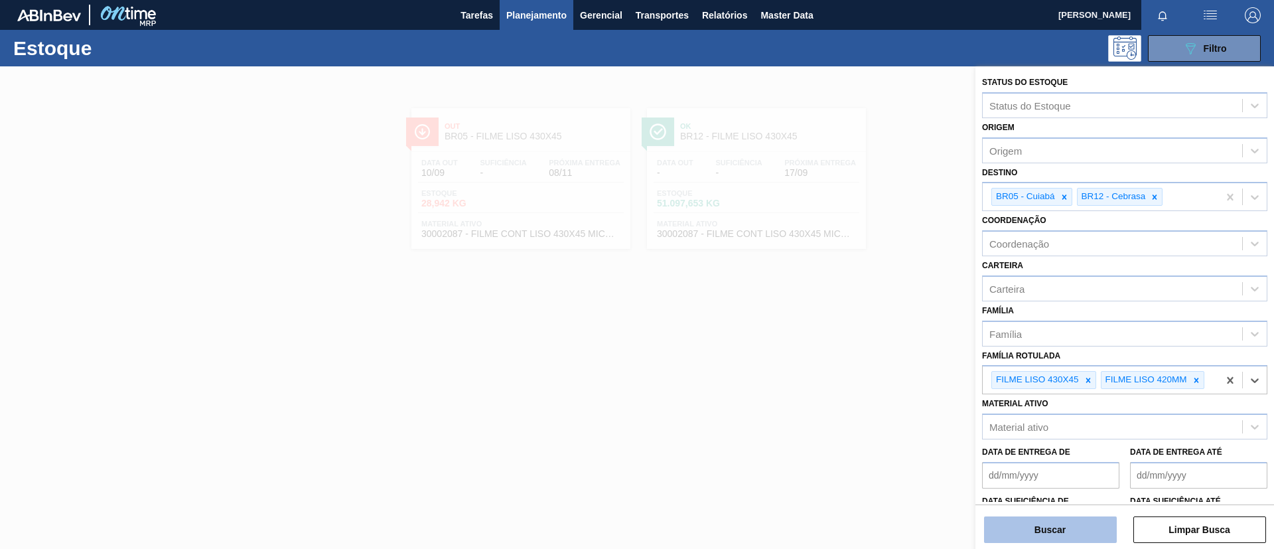
click at [1067, 527] on button "Buscar" at bounding box center [1050, 529] width 133 height 27
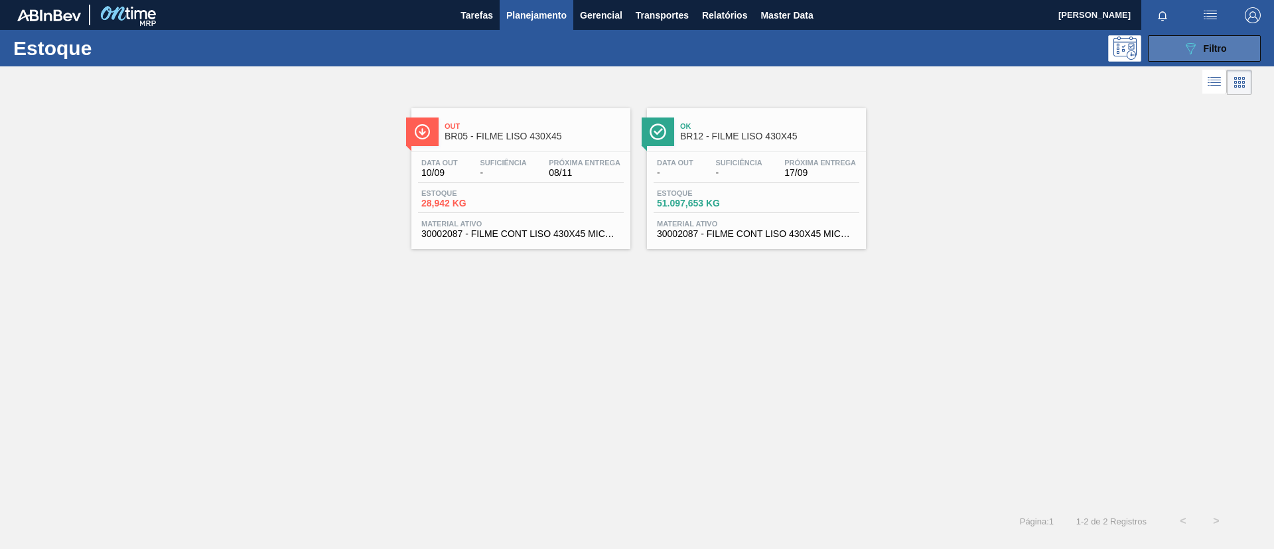
click at [1196, 51] on icon "089F7B8B-B2A5-4AFE-B5C0-19BA573D28AC" at bounding box center [1190, 48] width 16 height 16
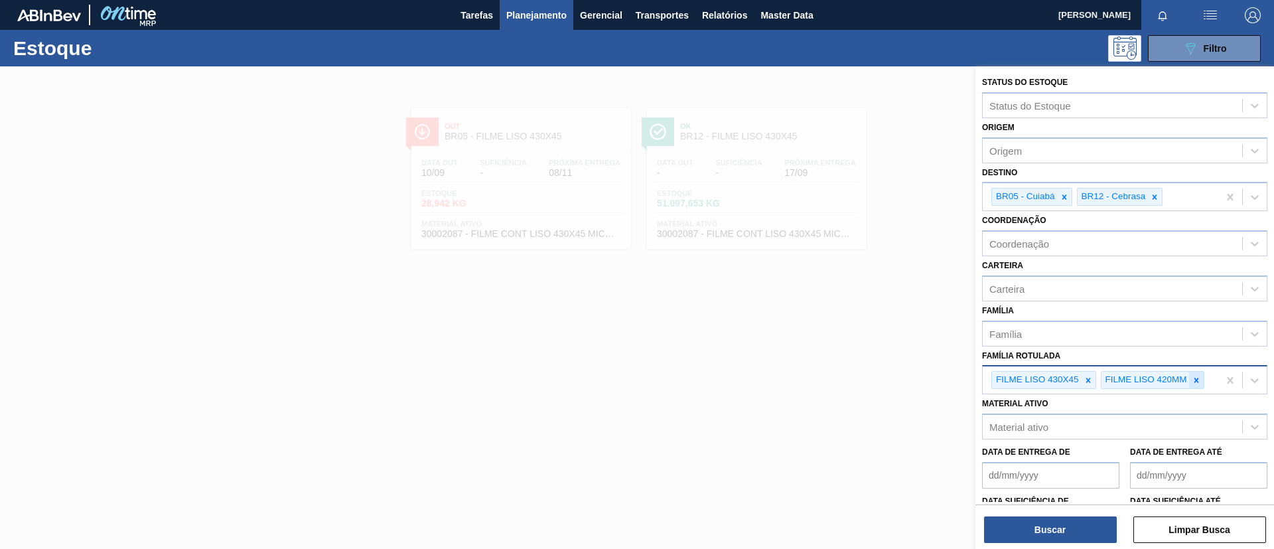
click at [1194, 385] on div at bounding box center [1196, 379] width 15 height 17
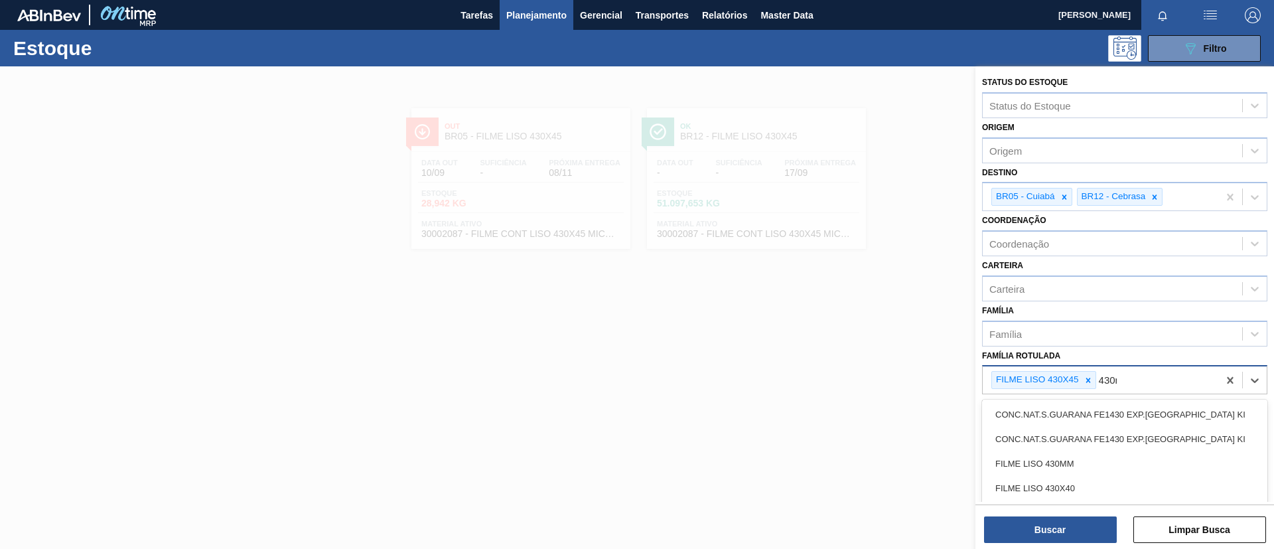
type Rotulada "430mm"
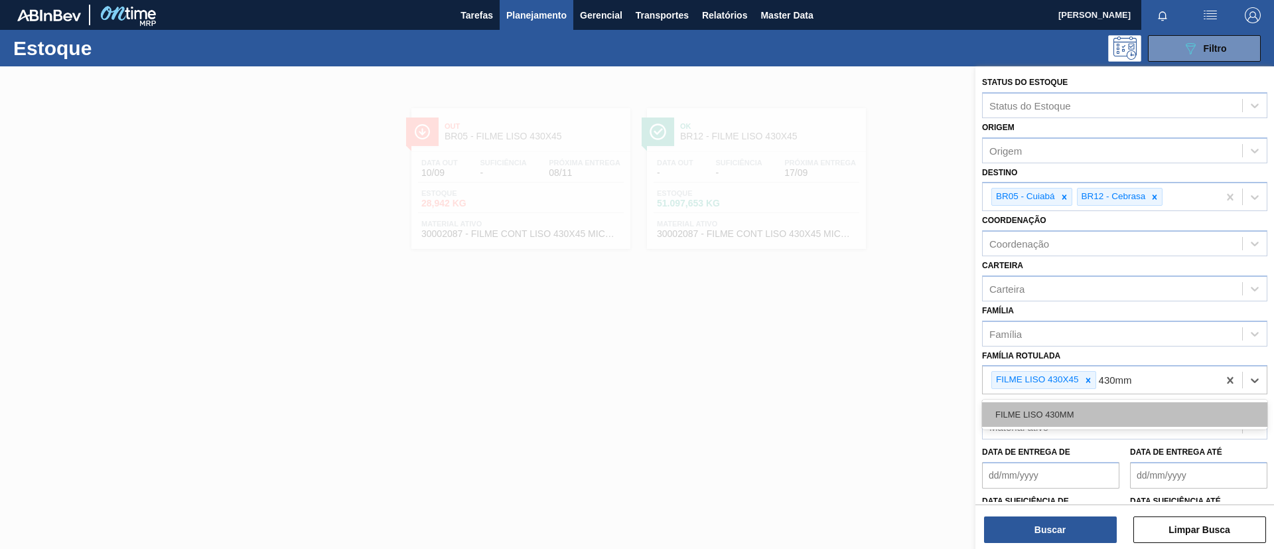
click at [1194, 417] on div "FILME LISO 430MM" at bounding box center [1124, 414] width 285 height 25
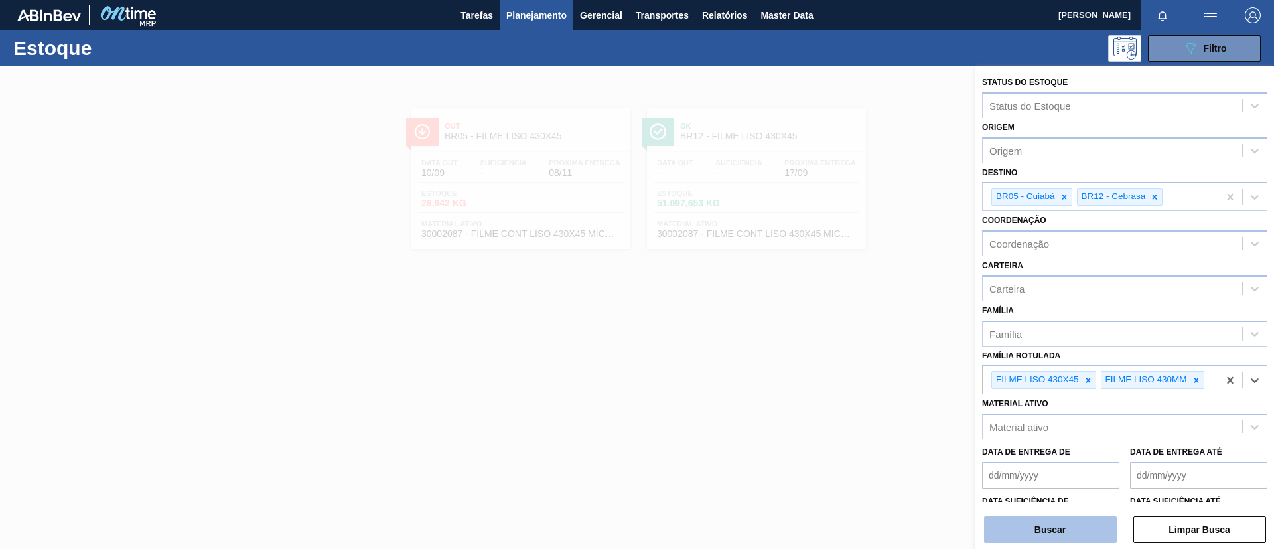
click at [1075, 520] on button "Buscar" at bounding box center [1050, 529] width 133 height 27
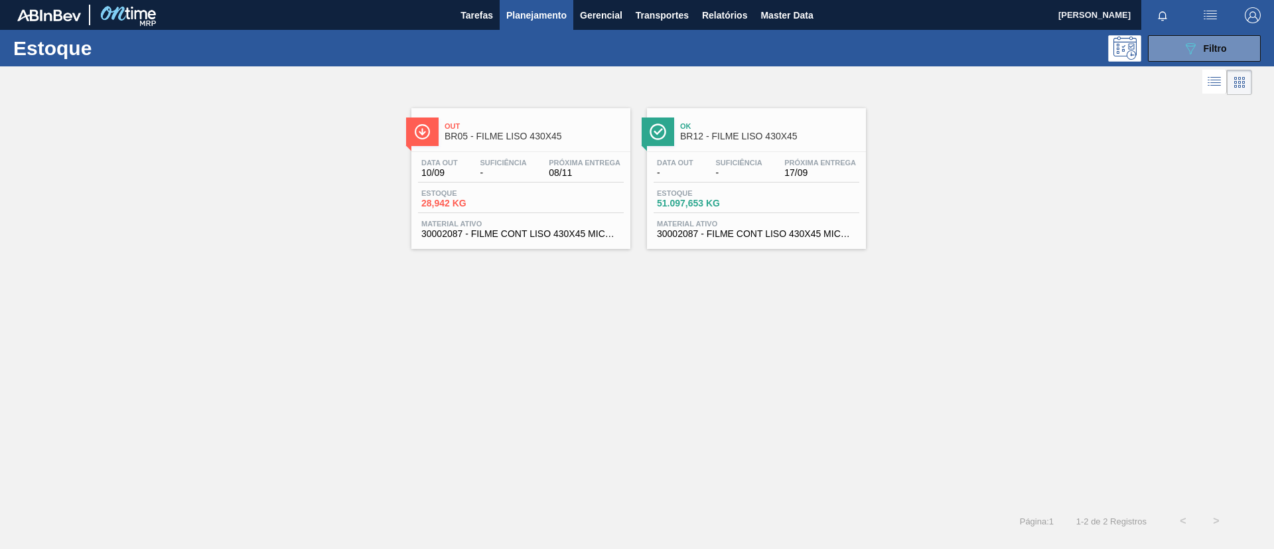
click at [1215, 31] on div "Estoque 089F7B8B-B2A5-4AFE-B5C0-19BA573D28AC Filtro" at bounding box center [637, 48] width 1274 height 36
drag, startPoint x: 1218, startPoint y: 44, endPoint x: 1189, endPoint y: 119, distance: 80.4
click at [1219, 44] on span "Filtro" at bounding box center [1214, 48] width 23 height 11
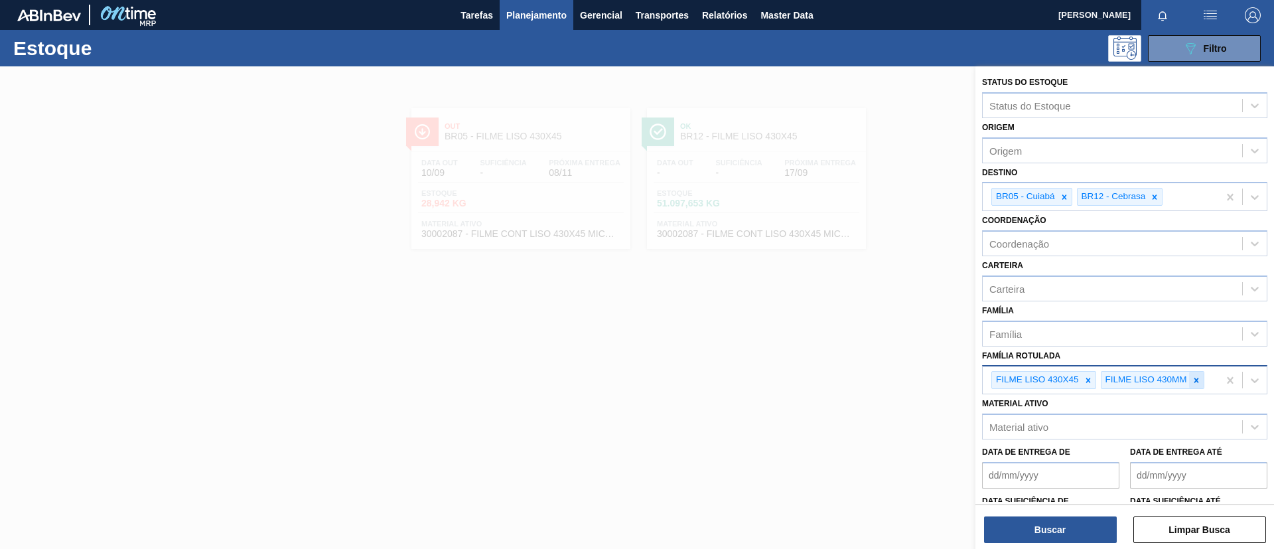
click at [1199, 385] on div at bounding box center [1196, 379] width 15 height 17
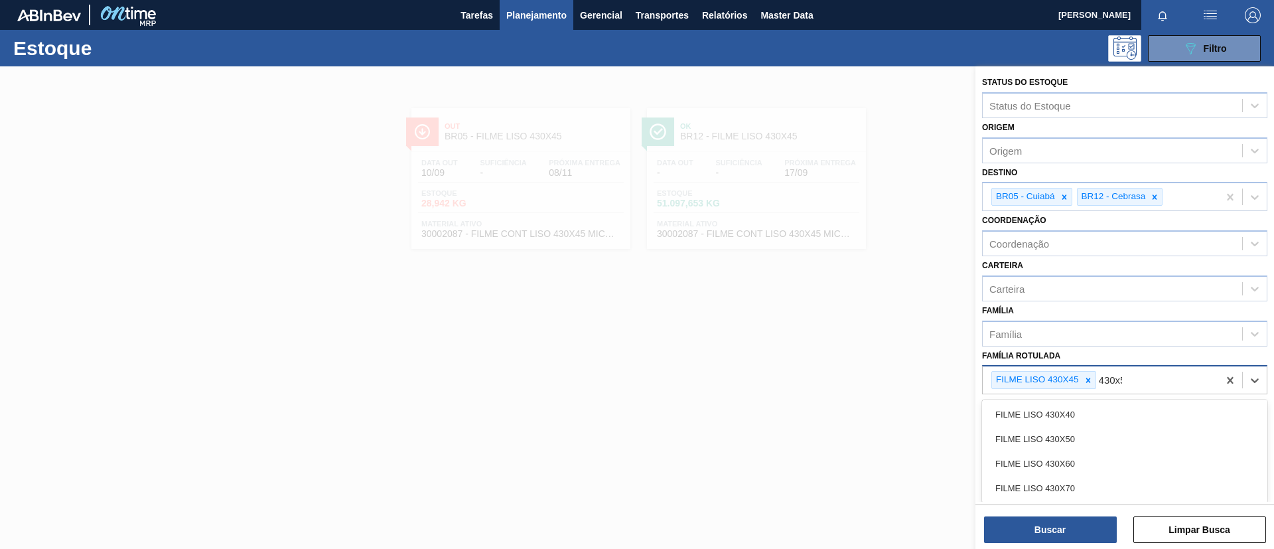
type Rotulada "430x50"
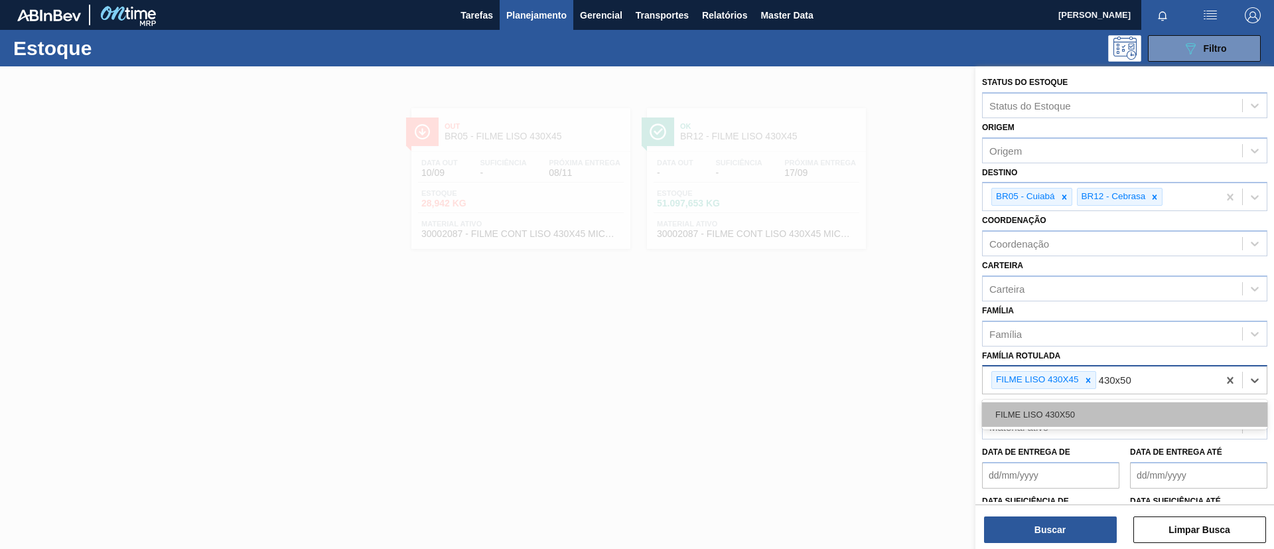
click at [1161, 405] on div "FILME LISO 430X50" at bounding box center [1124, 414] width 285 height 25
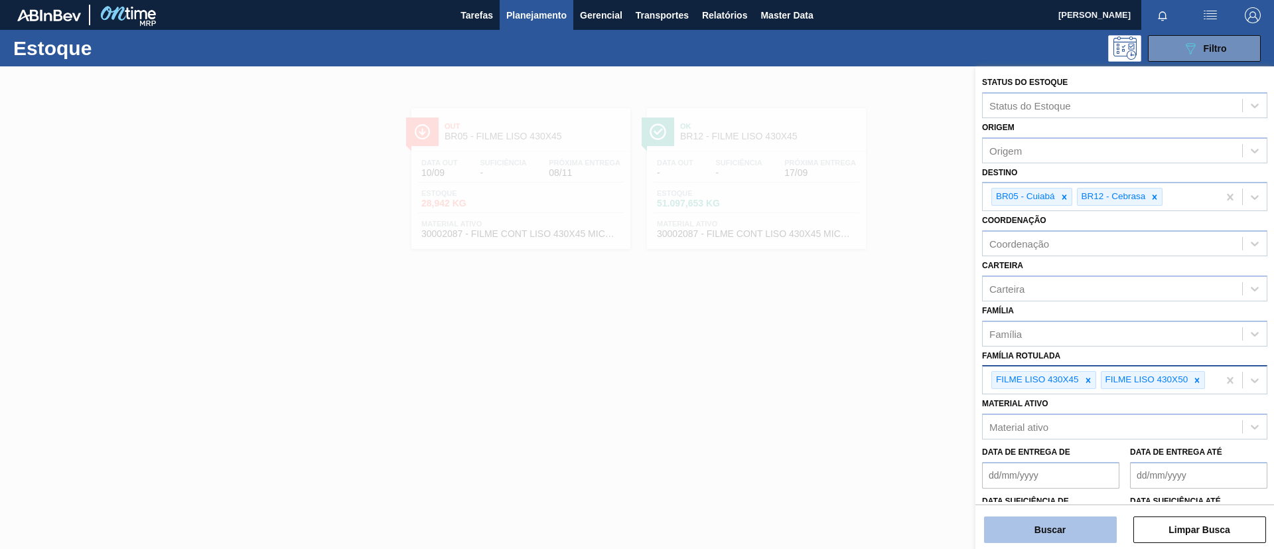
click at [1076, 527] on button "Buscar" at bounding box center [1050, 529] width 133 height 27
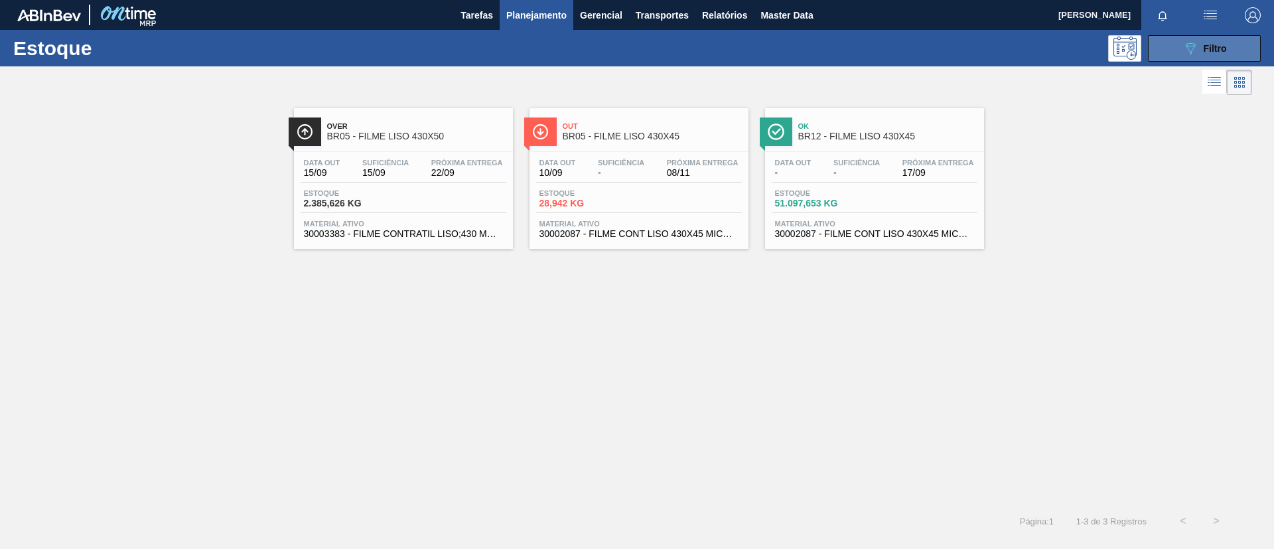
click at [1169, 52] on button "089F7B8B-B2A5-4AFE-B5C0-19BA573D28AC Filtro" at bounding box center [1204, 48] width 113 height 27
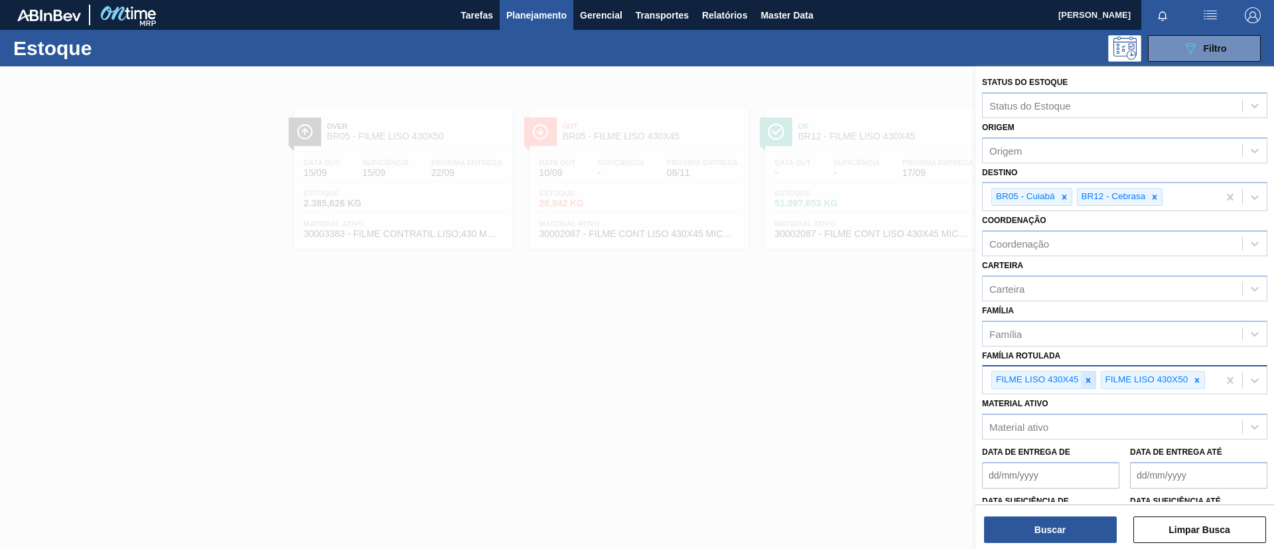
click at [1091, 377] on icon at bounding box center [1087, 379] width 9 height 9
click at [1092, 378] on icon at bounding box center [1087, 379] width 9 height 9
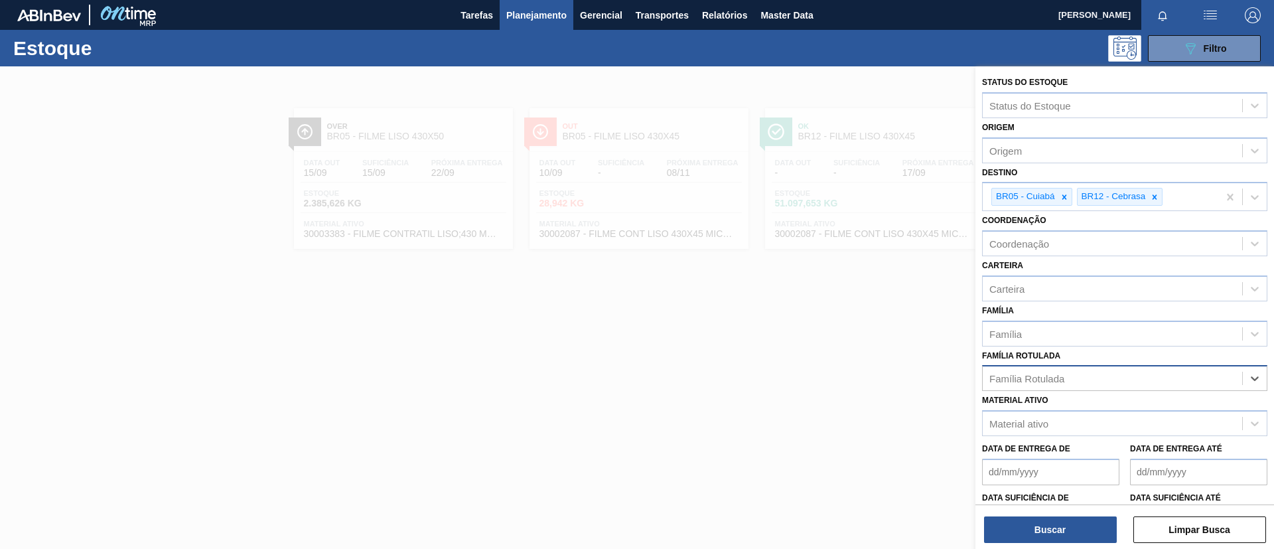
paste Rotulada "FILME SK 269ML MP C/15"
type Rotulada "FILME SK 269ML MP C/15"
click at [1086, 401] on div "FILME SK 269ML MP C/15" at bounding box center [1124, 411] width 285 height 25
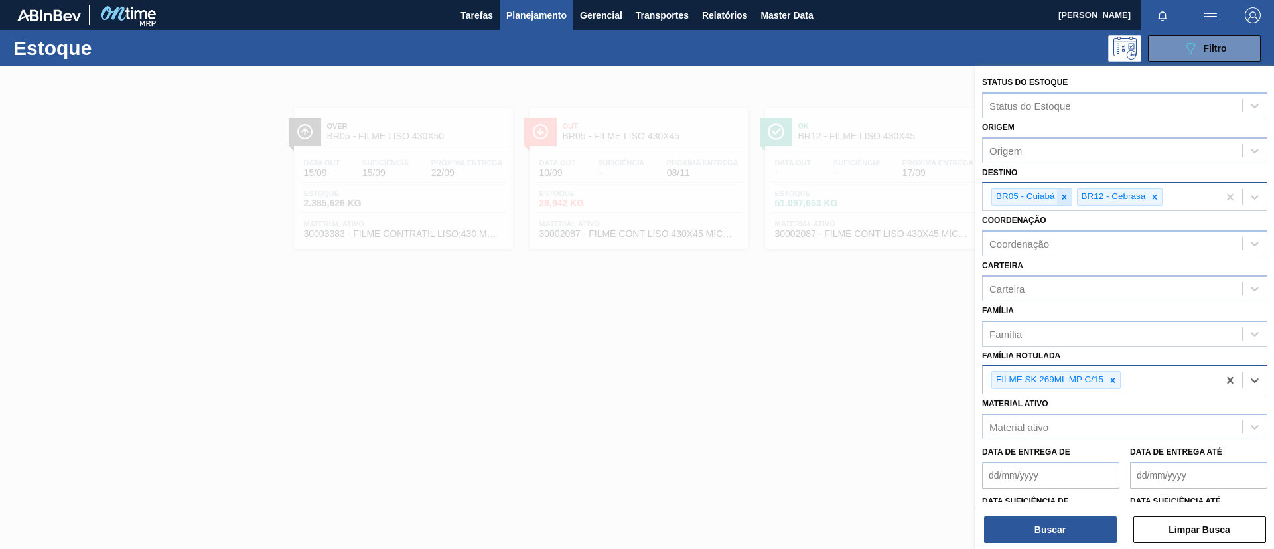
click at [1058, 192] on div at bounding box center [1064, 196] width 15 height 17
type input "uber"
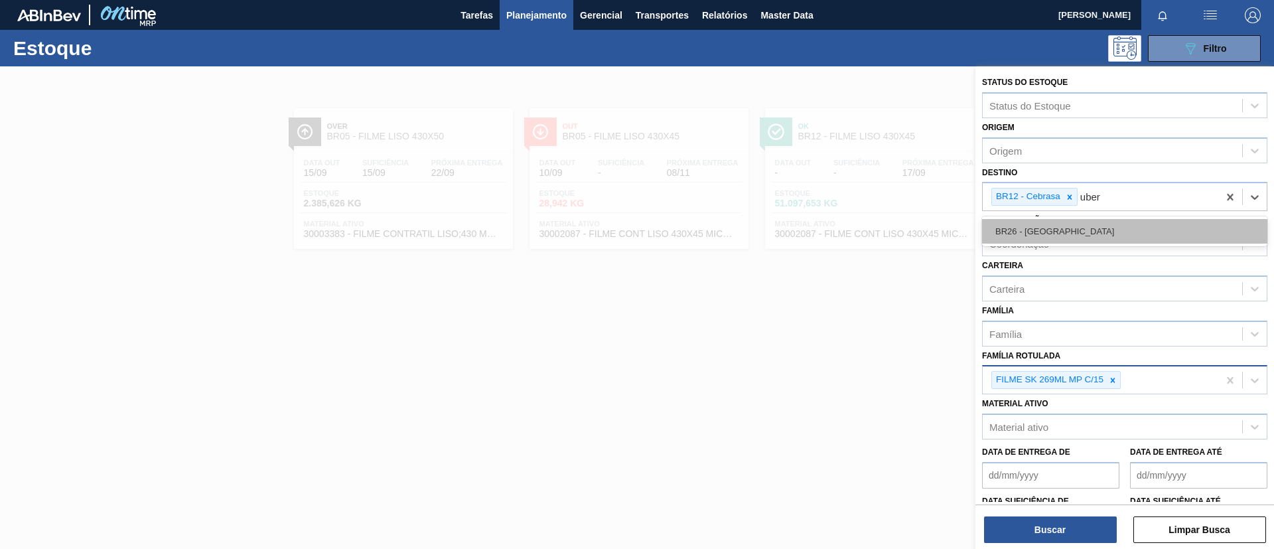
click at [1119, 228] on div "BR26 - [GEOGRAPHIC_DATA]" at bounding box center [1124, 231] width 285 height 25
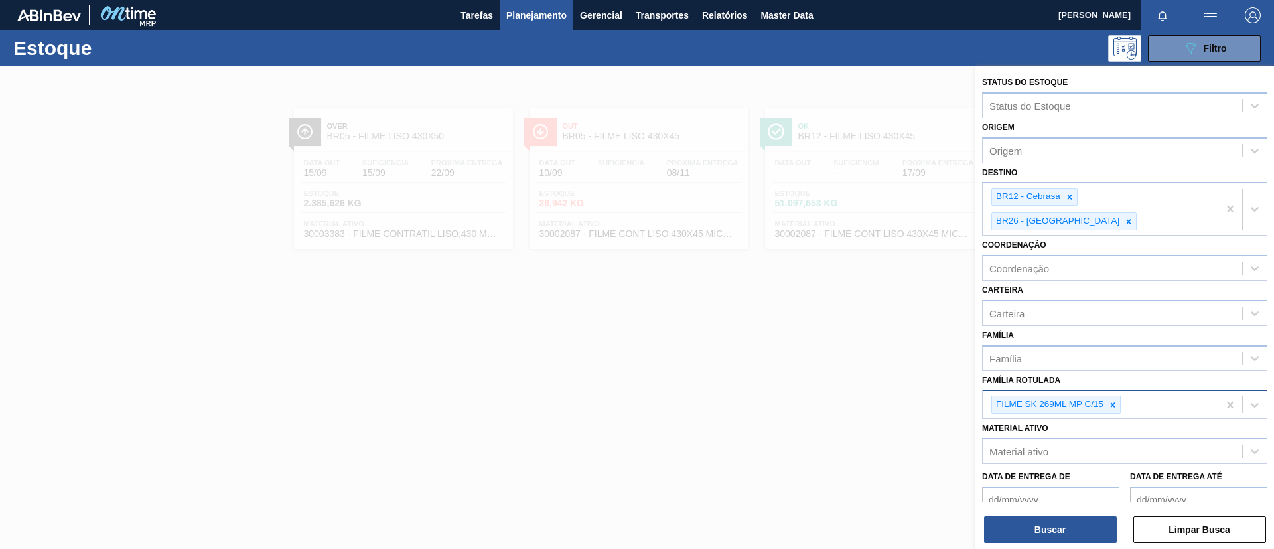
drag, startPoint x: 1031, startPoint y: 516, endPoint x: 908, endPoint y: 247, distance: 295.4
click at [1030, 515] on div "Buscar Limpar Busca" at bounding box center [1124, 522] width 299 height 37
click at [1046, 519] on button "Buscar" at bounding box center [1050, 529] width 133 height 27
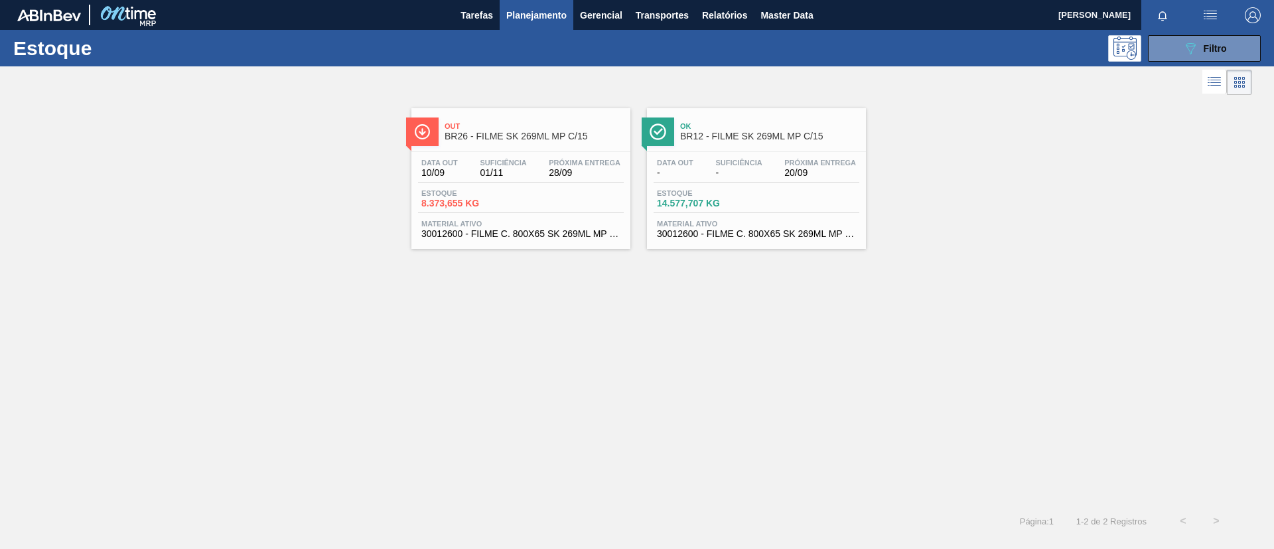
click at [743, 129] on span "Ok" at bounding box center [769, 126] width 179 height 8
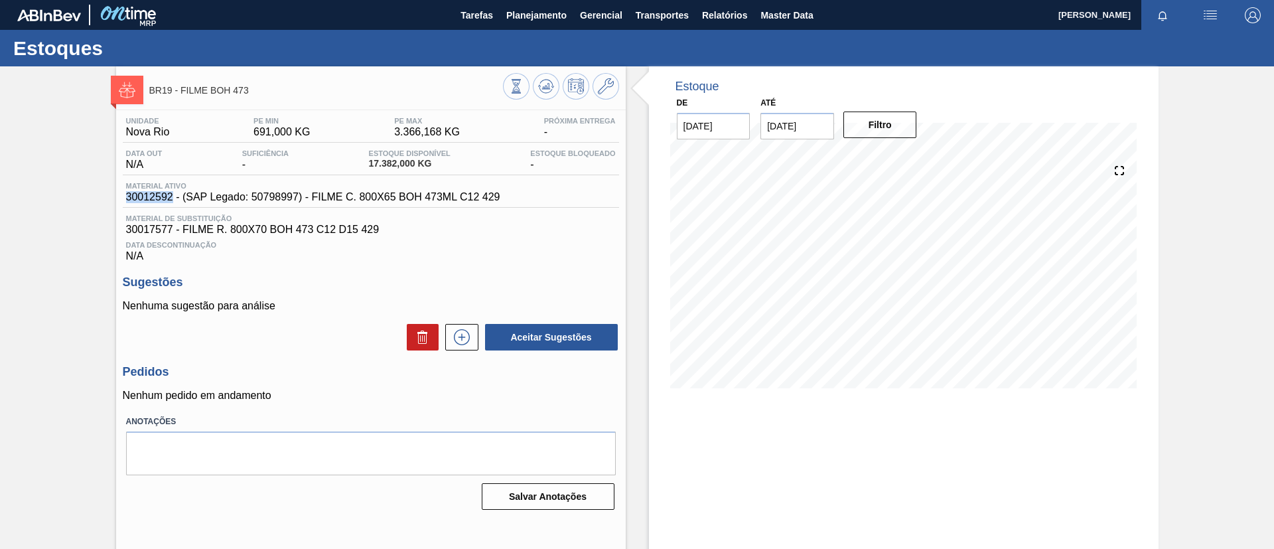
drag, startPoint x: 145, startPoint y: 198, endPoint x: 173, endPoint y: 200, distance: 28.6
click at [173, 200] on div "BR19 - FILME BOH 473 Unidade Nova Rio PE MIN 691,000 KG PE MAX 3.366,168 KG Pró…" at bounding box center [637, 318] width 1274 height 504
copy span "30012592"
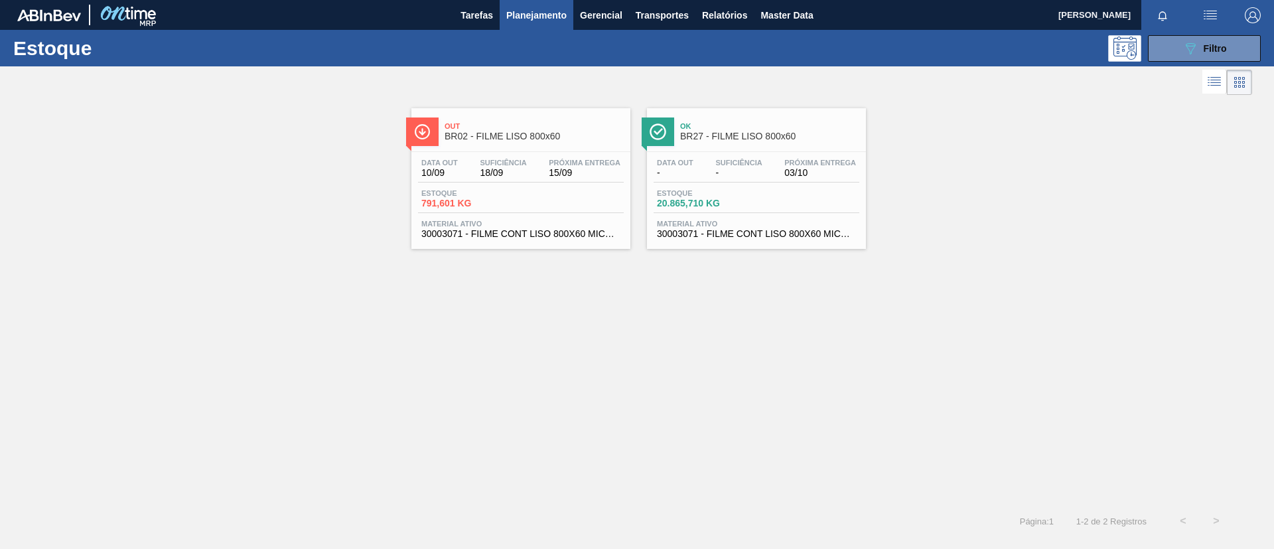
click at [732, 108] on div "Ok BR27 - FILME LISO 800x60" at bounding box center [756, 126] width 219 height 36
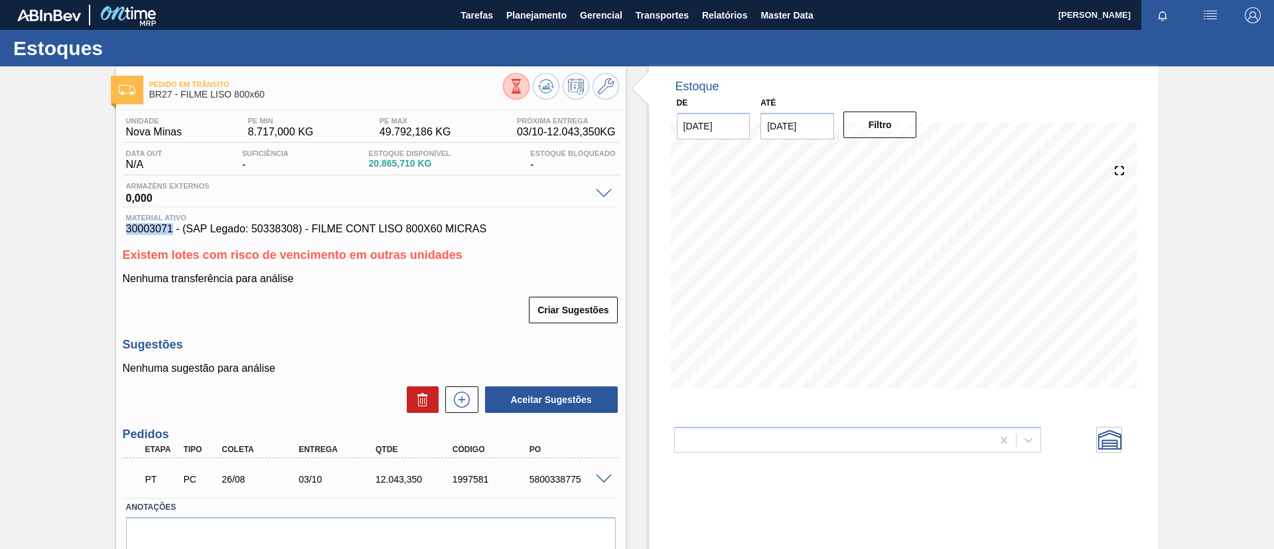
drag, startPoint x: 126, startPoint y: 228, endPoint x: 172, endPoint y: 230, distance: 45.8
click at [172, 230] on span "30003071 - (SAP Legado: 50338308) - FILME CONT LISO 800X60 MICRAS" at bounding box center [371, 229] width 490 height 12
copy span "30003071"
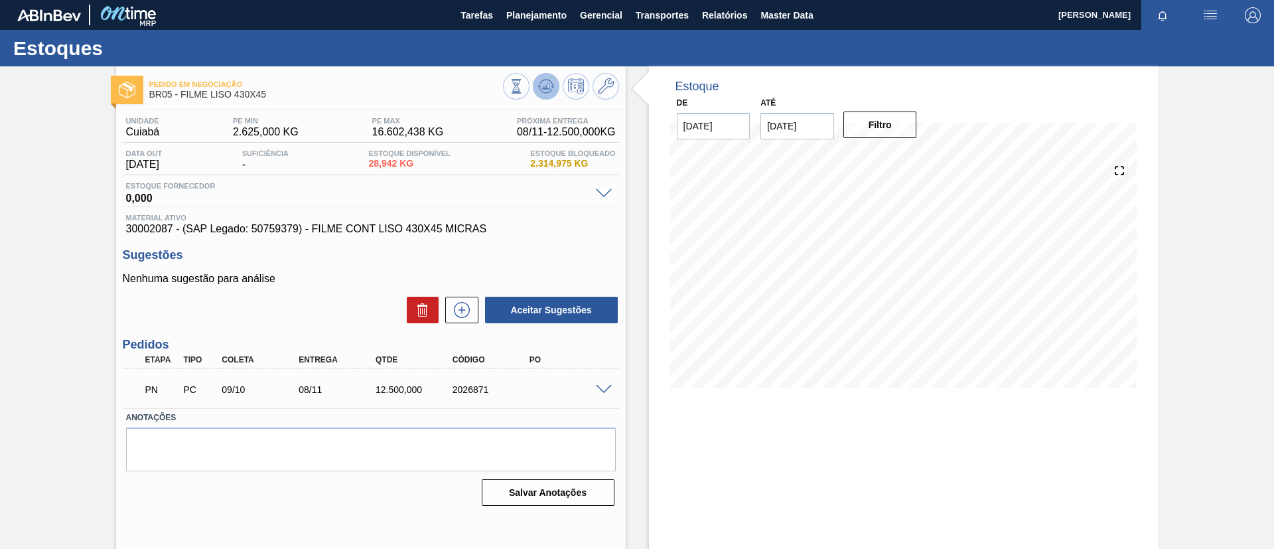
click at [543, 92] on icon at bounding box center [546, 86] width 16 height 16
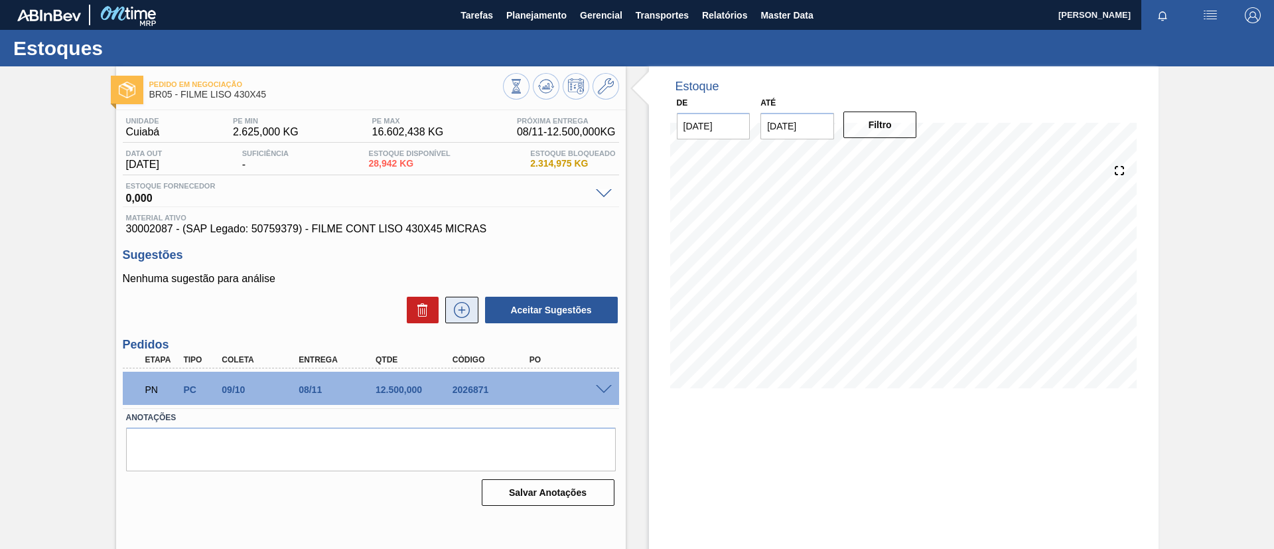
click at [453, 316] on icon at bounding box center [461, 310] width 21 height 16
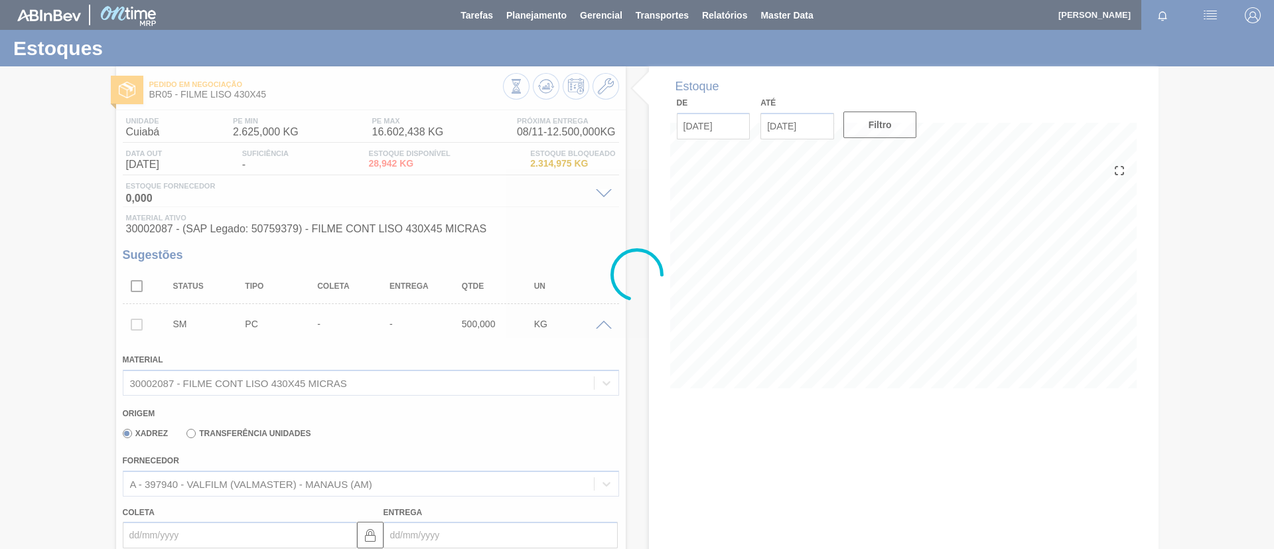
click at [190, 438] on div at bounding box center [637, 274] width 1274 height 549
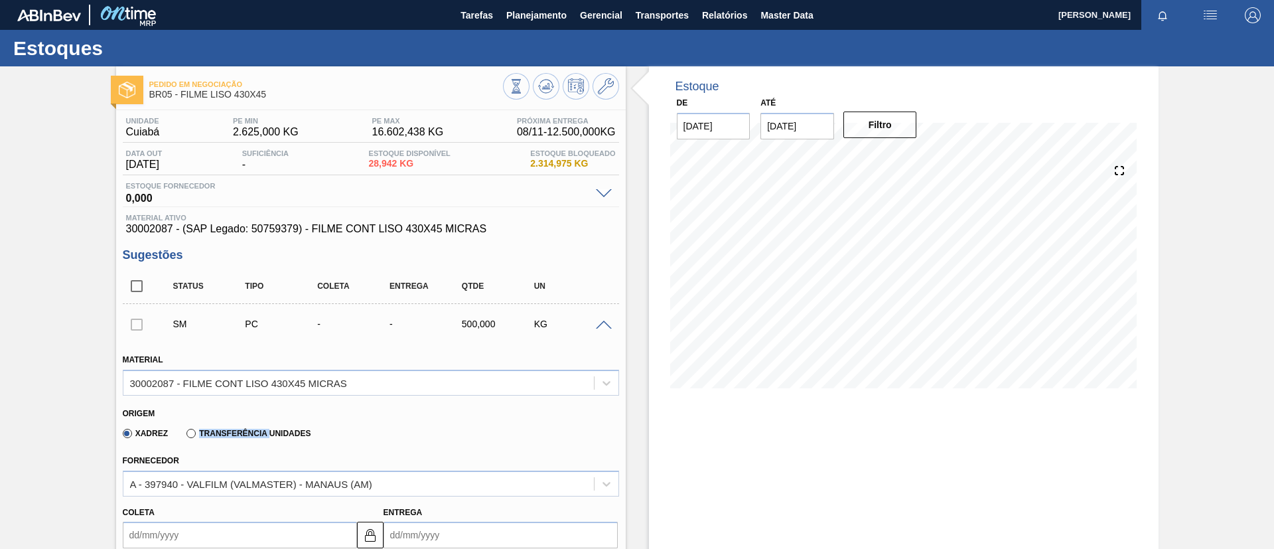
click at [192, 435] on label "Transferência Unidades" at bounding box center [248, 433] width 124 height 9
click at [184, 436] on input "Transferência Unidades" at bounding box center [184, 436] width 0 height 0
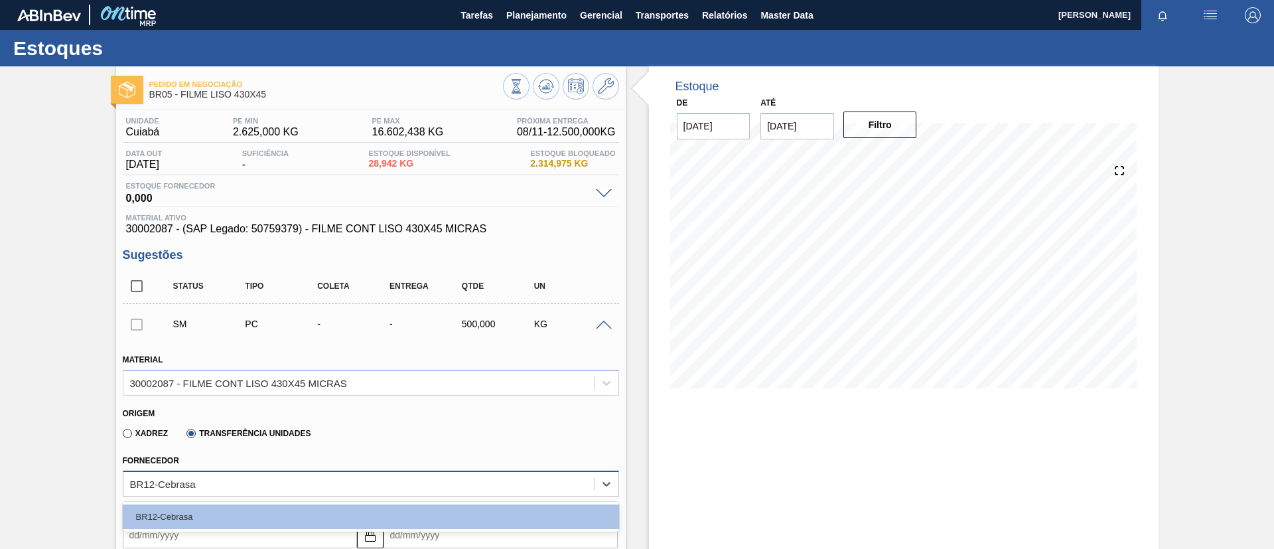
click at [207, 476] on div "BR12-Cebrasa" at bounding box center [358, 483] width 470 height 19
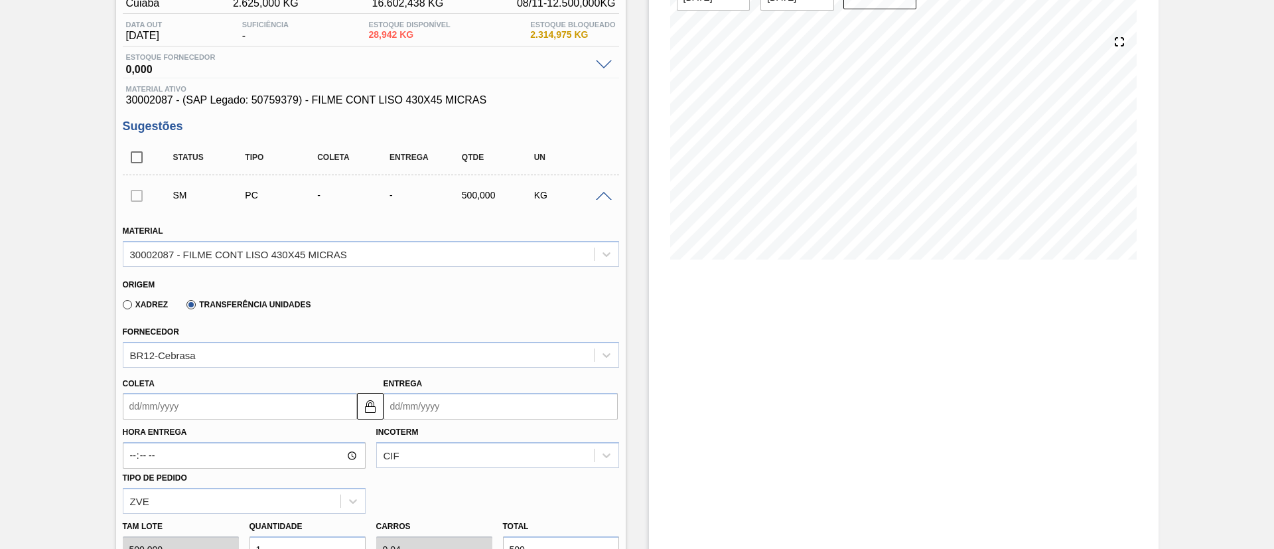
scroll to position [199, 0]
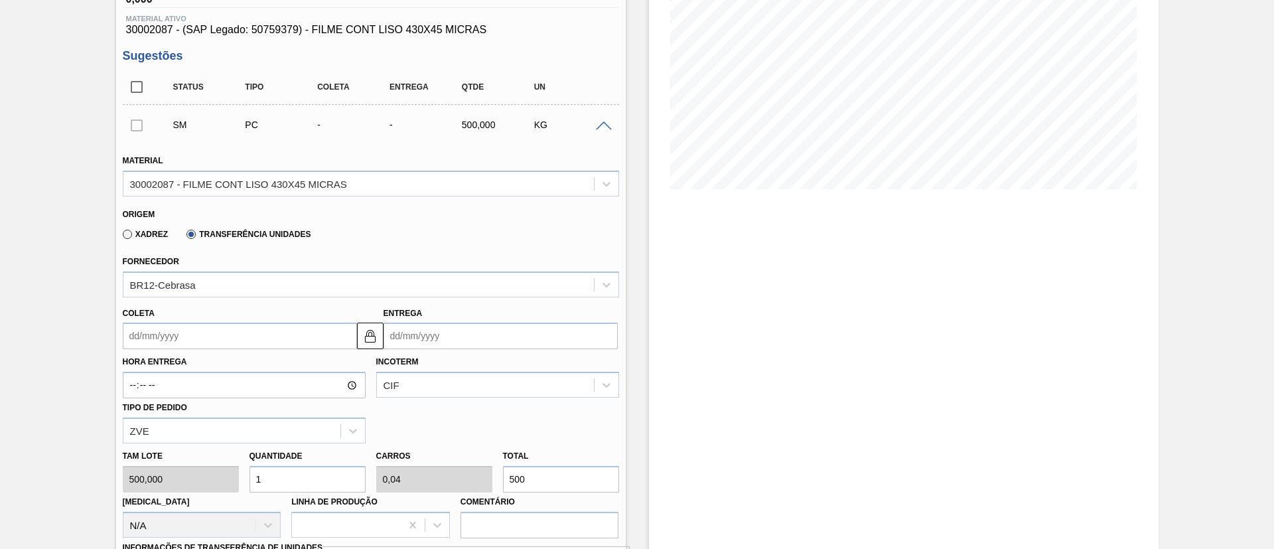
click at [189, 323] on input "Coleta" at bounding box center [240, 335] width 234 height 27
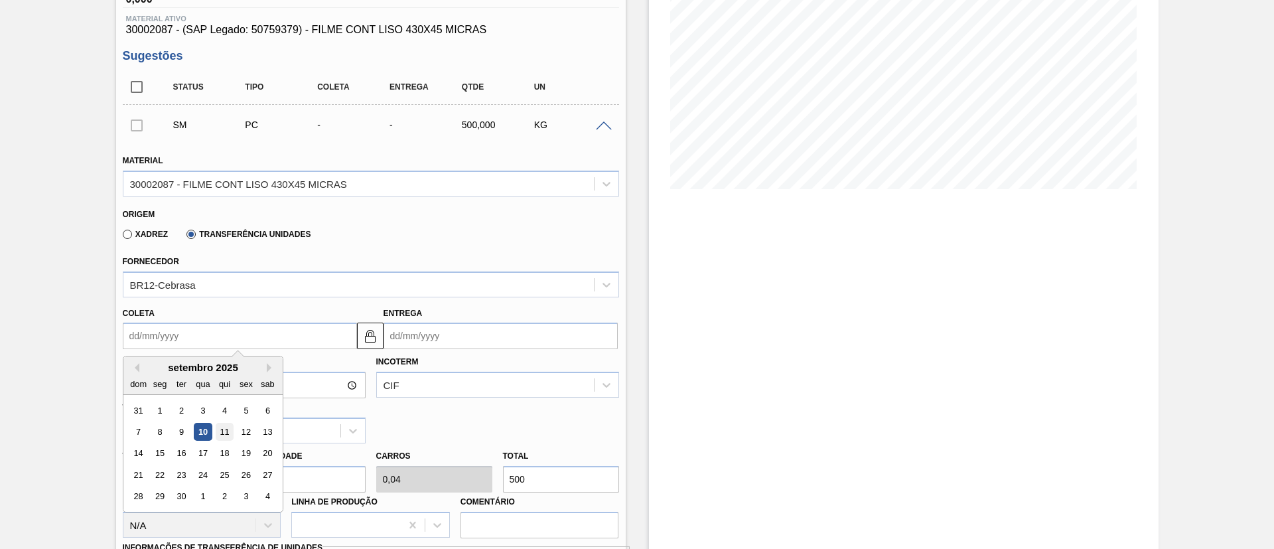
click at [218, 429] on div "11" at bounding box center [224, 432] width 18 height 18
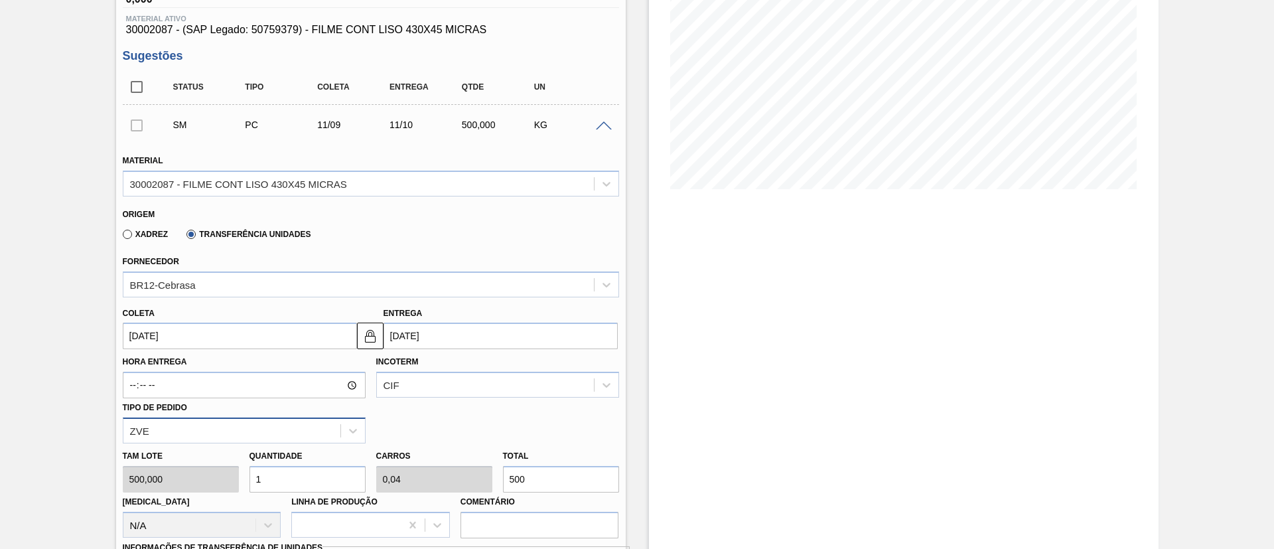
type input "[DATE]"
click at [378, 334] on button at bounding box center [370, 335] width 27 height 27
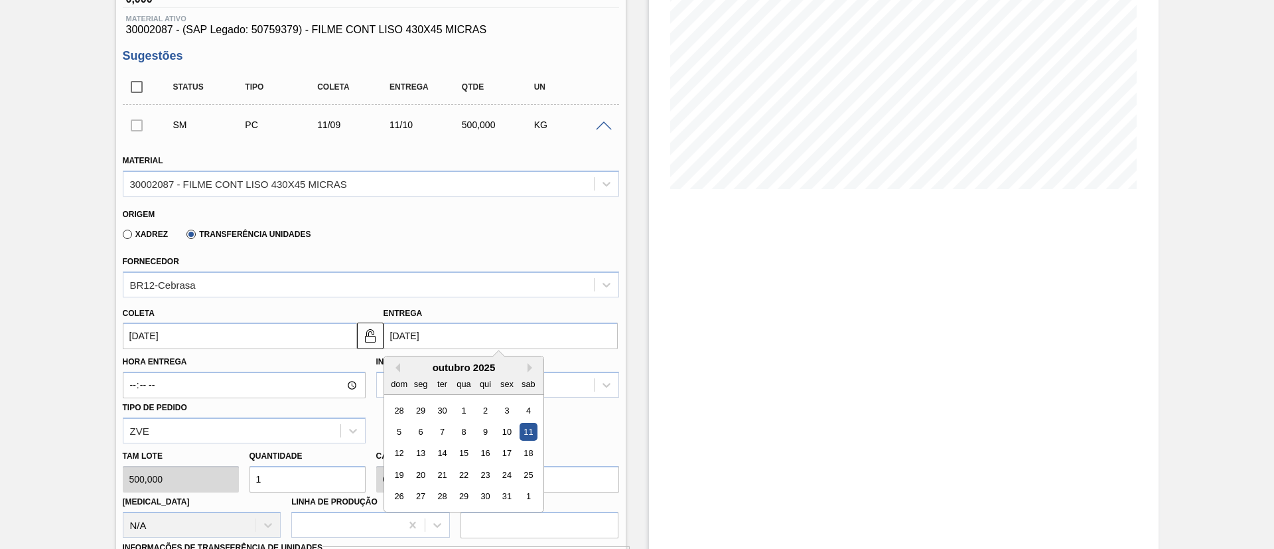
click at [397, 340] on input "[DATE]" at bounding box center [500, 335] width 234 height 27
click at [397, 369] on button "Previous Month" at bounding box center [395, 367] width 9 height 9
click at [423, 446] on div "15" at bounding box center [420, 453] width 18 height 18
type input "[DATE]"
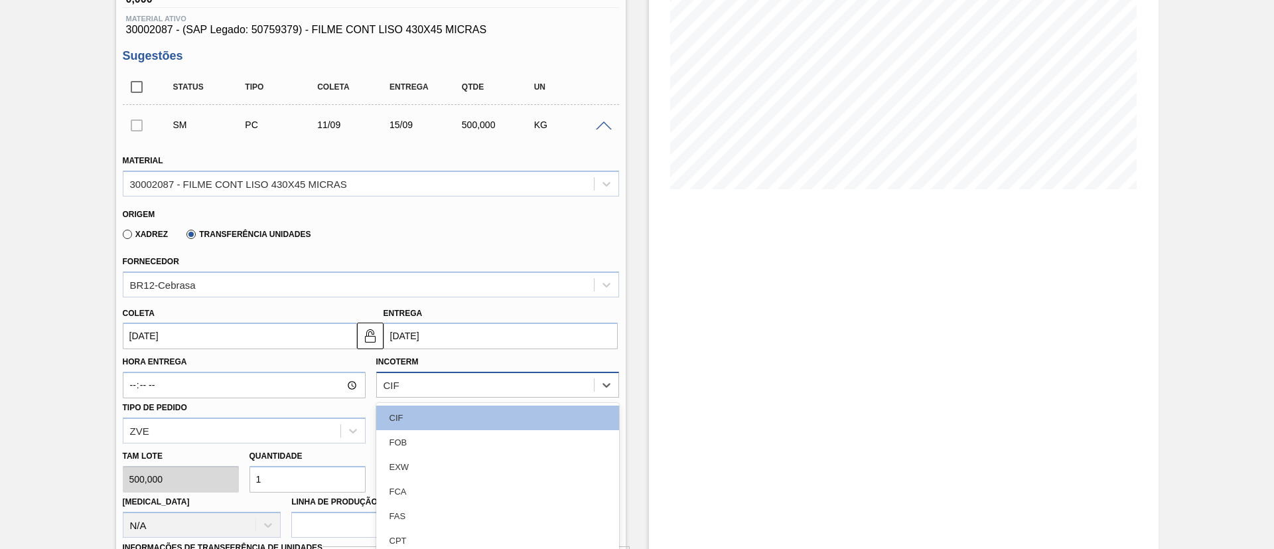
click at [432, 385] on div "option FOB focused, 2 of 11. 11 results available. Use Up and Down to choose op…" at bounding box center [497, 384] width 243 height 26
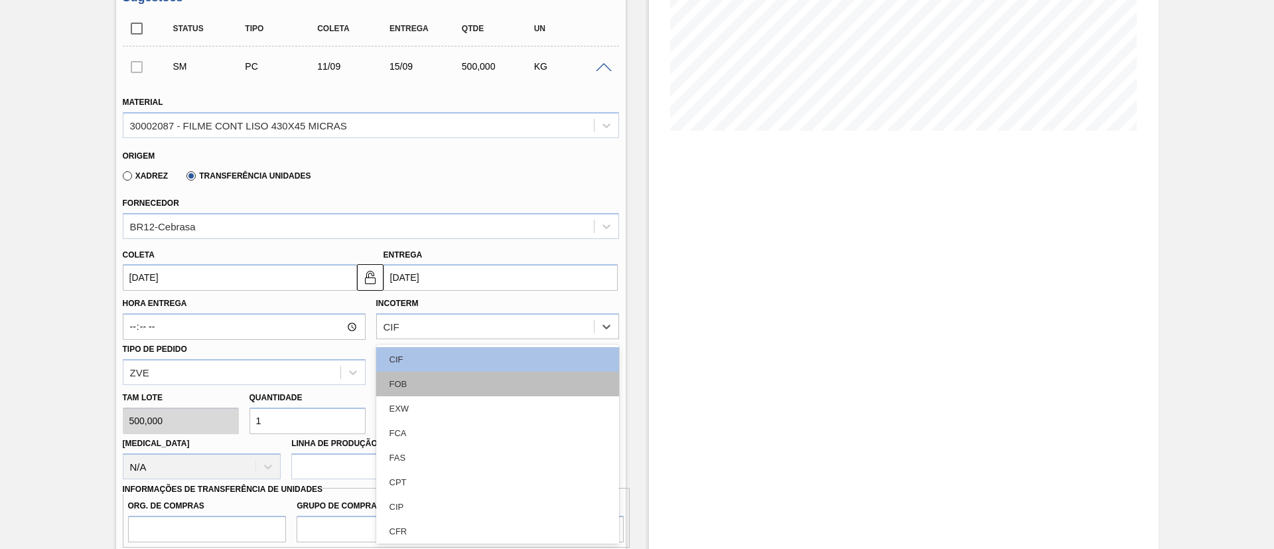
click at [435, 384] on div "FOB" at bounding box center [497, 383] width 243 height 25
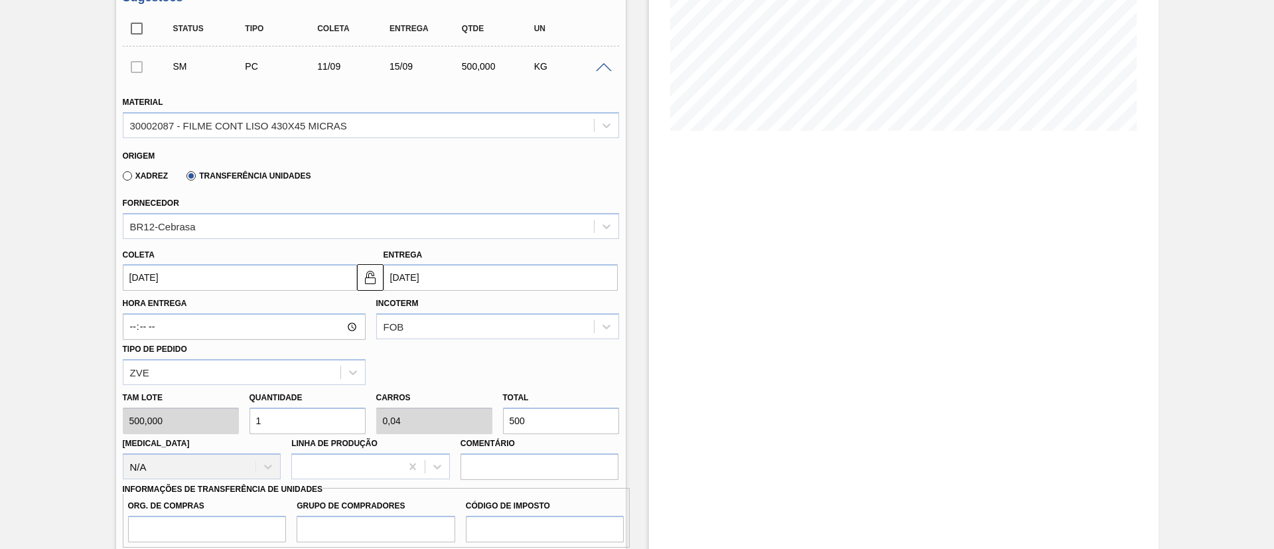
click at [461, 429] on div "[PERSON_NAME] 500,000 Quantidade 1 Carros 0,04 Total 500 [MEDICAL_DATA] N/A Lin…" at bounding box center [370, 432] width 507 height 95
type input "0,008"
type input "0"
type input "4"
type input "0,08"
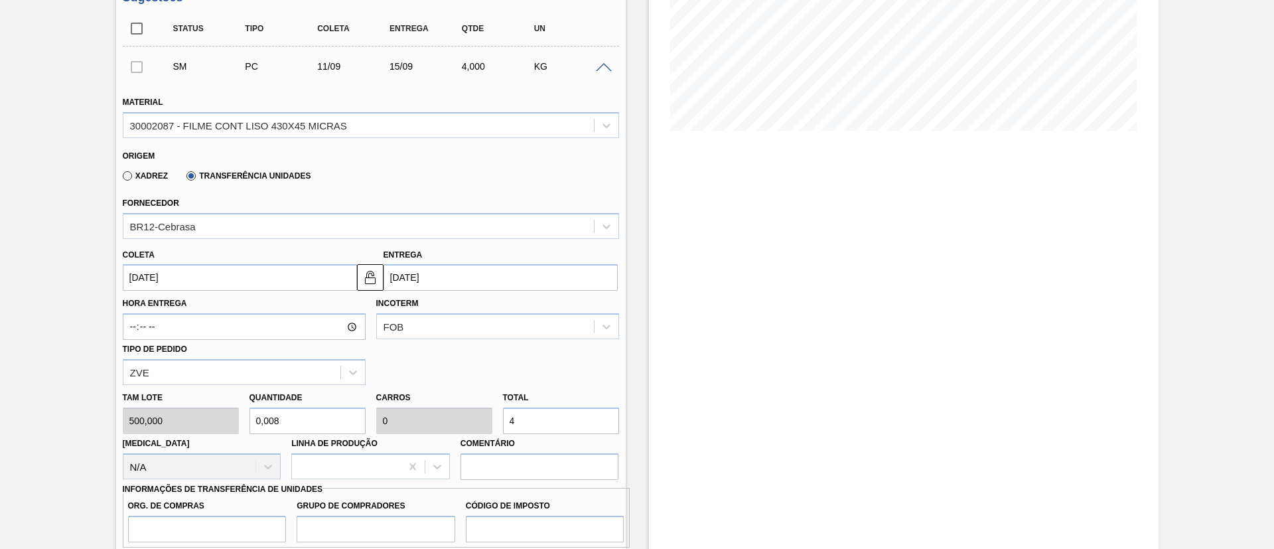
type input "0,003"
type input "40"
type input "0,8"
type input "0,032"
type input "400"
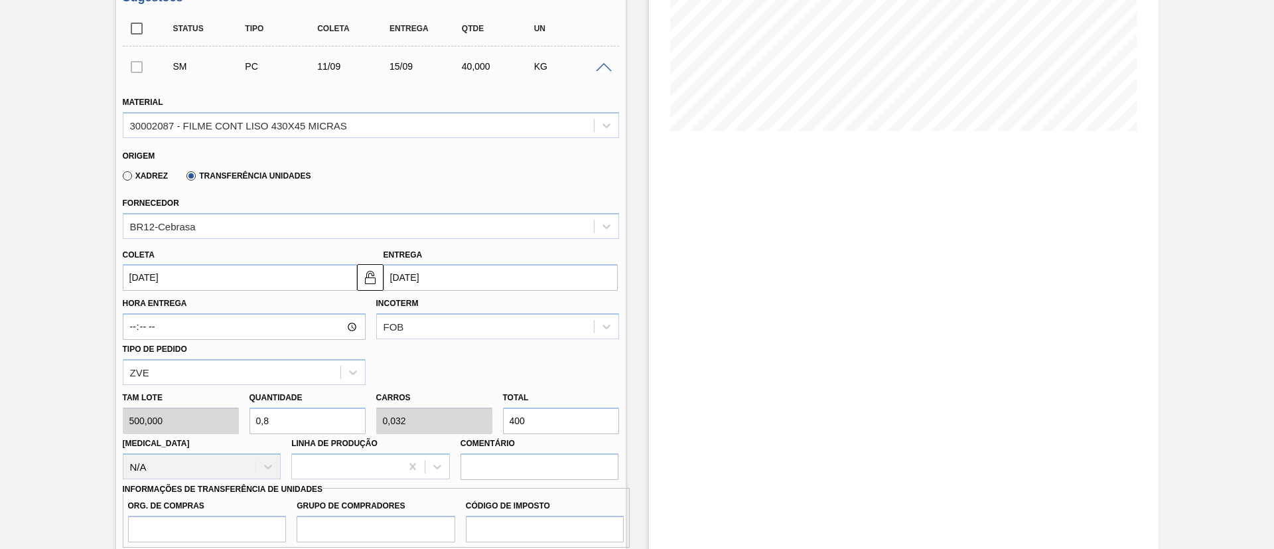
type input "8"
type input "0,32"
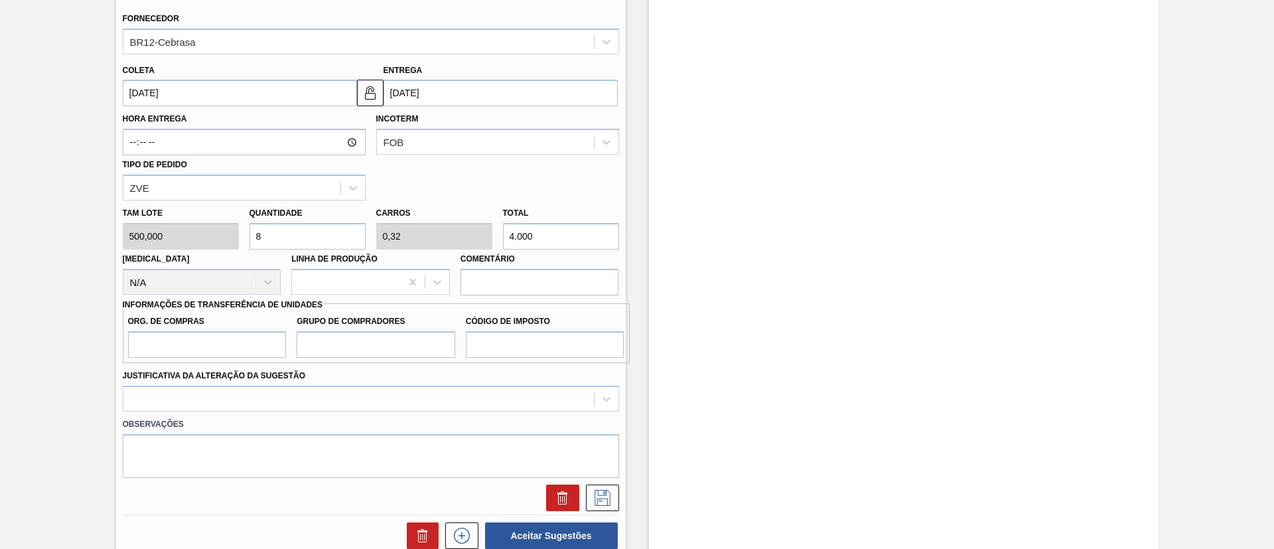
scroll to position [456, 0]
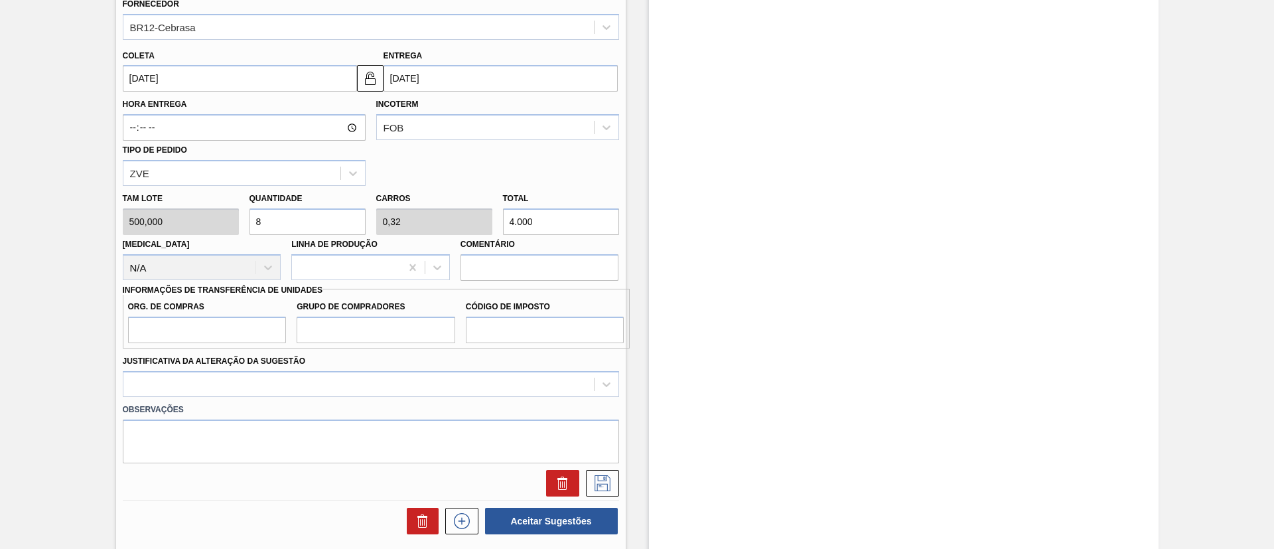
type input "4.000"
click at [210, 340] on input "Org. de Compras" at bounding box center [207, 329] width 159 height 27
type input "BR00"
click at [360, 328] on input "Grupo de Compradores" at bounding box center [376, 329] width 159 height 27
type input "A01"
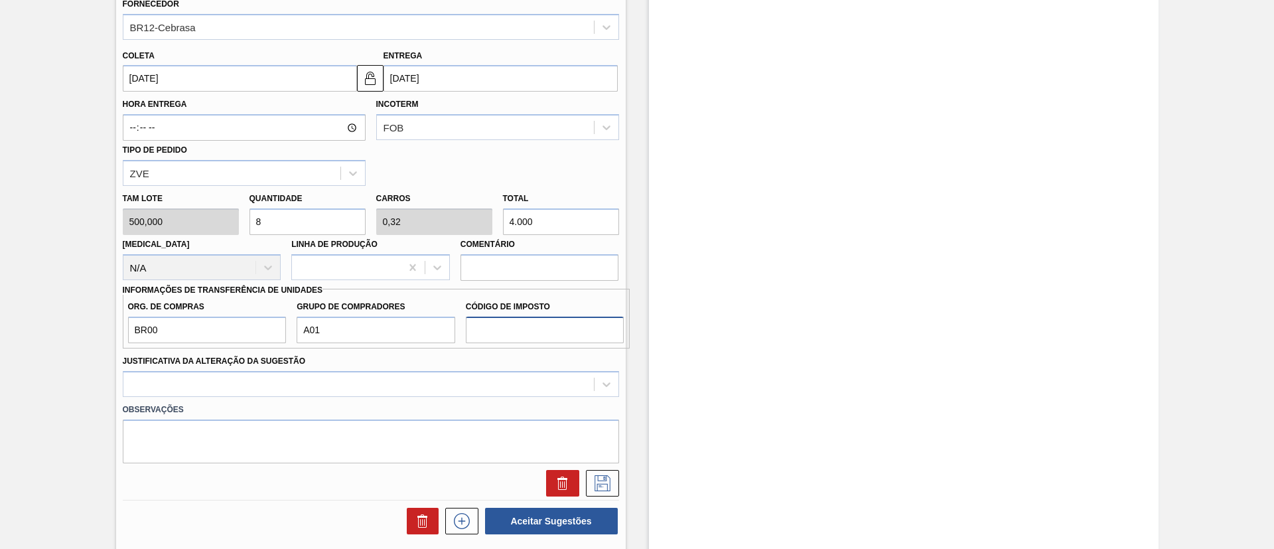
click at [475, 340] on input "Código de Imposto" at bounding box center [545, 329] width 159 height 27
type input "I1"
click at [445, 374] on div at bounding box center [371, 384] width 496 height 26
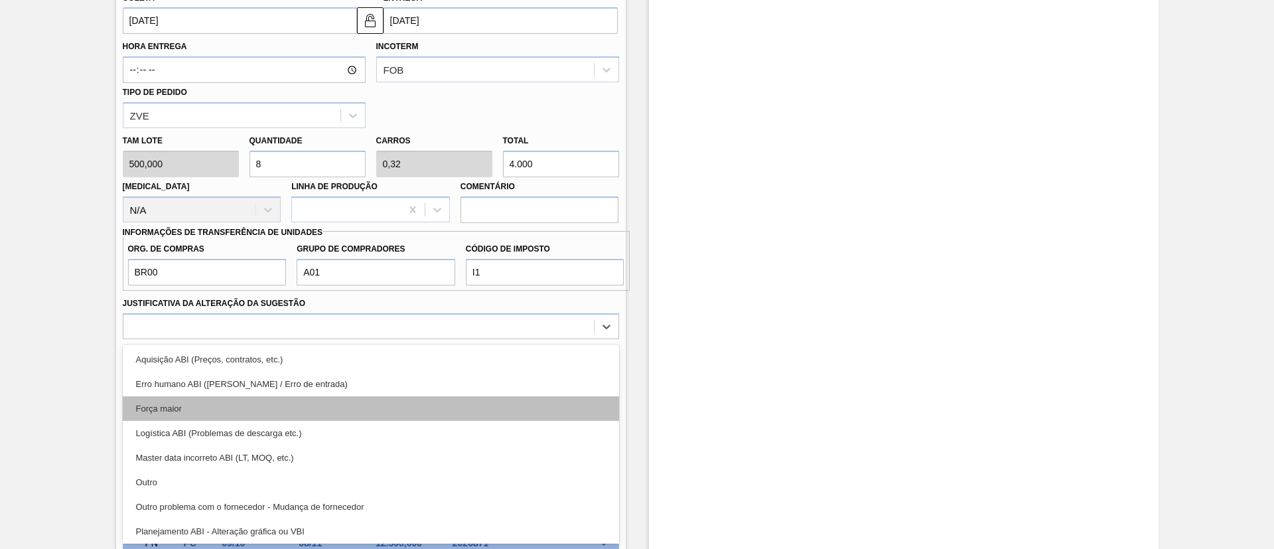
scroll to position [100, 0]
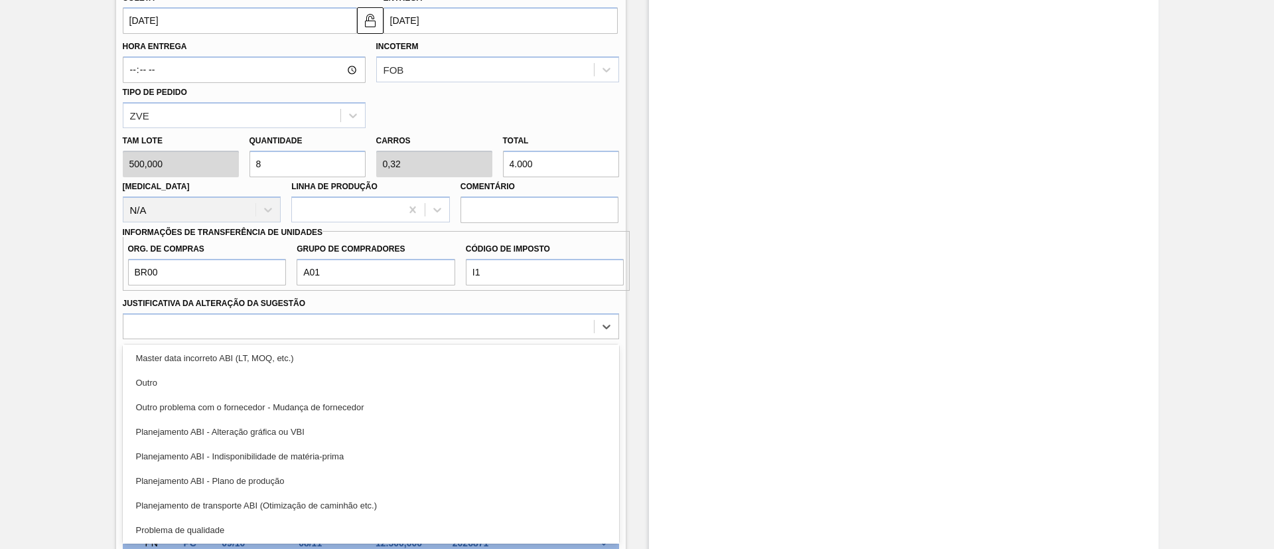
drag, startPoint x: 305, startPoint y: 481, endPoint x: 485, endPoint y: 430, distance: 186.9
click at [306, 479] on div "Planejamento ABI - Plano de produção" at bounding box center [371, 480] width 496 height 25
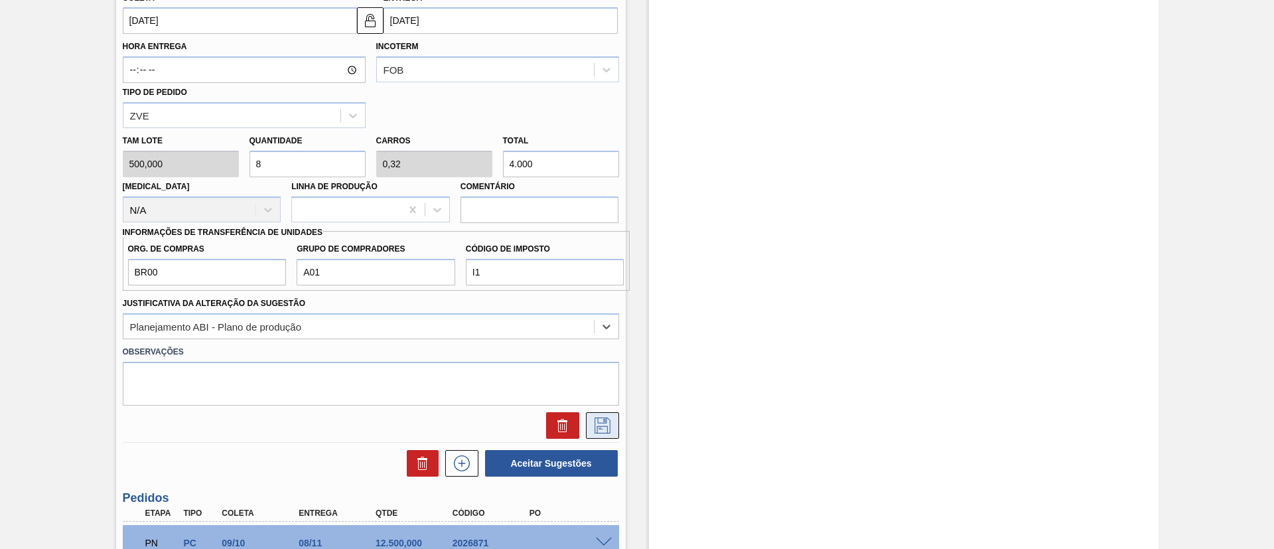
click at [607, 429] on icon at bounding box center [602, 425] width 21 height 16
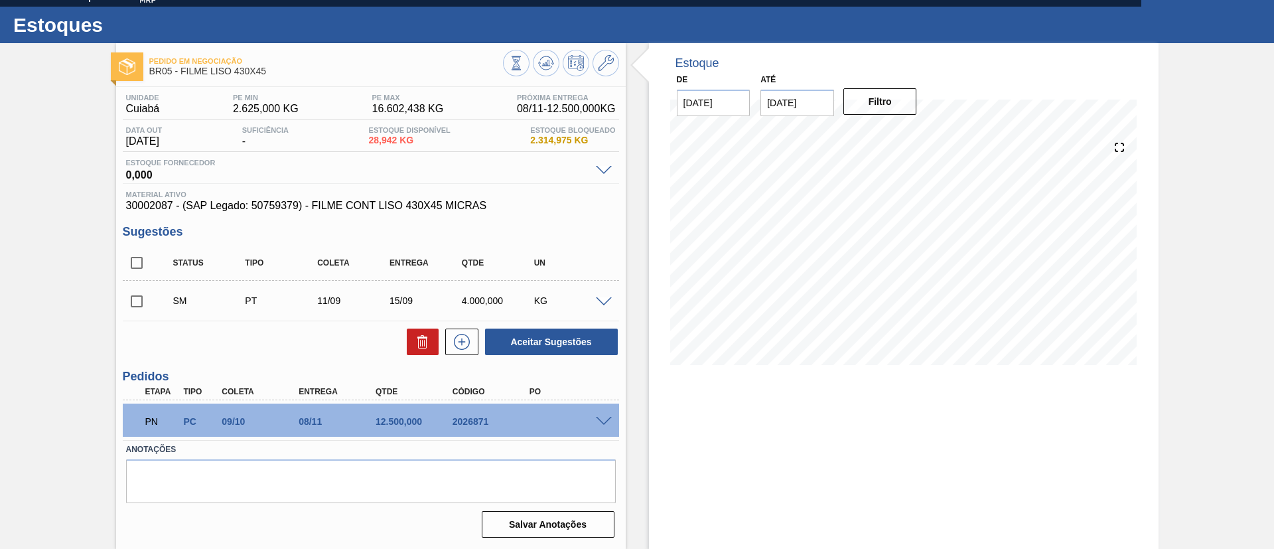
scroll to position [23, 0]
click at [139, 295] on input "checkbox" at bounding box center [137, 301] width 28 height 28
click at [476, 348] on button at bounding box center [461, 341] width 33 height 27
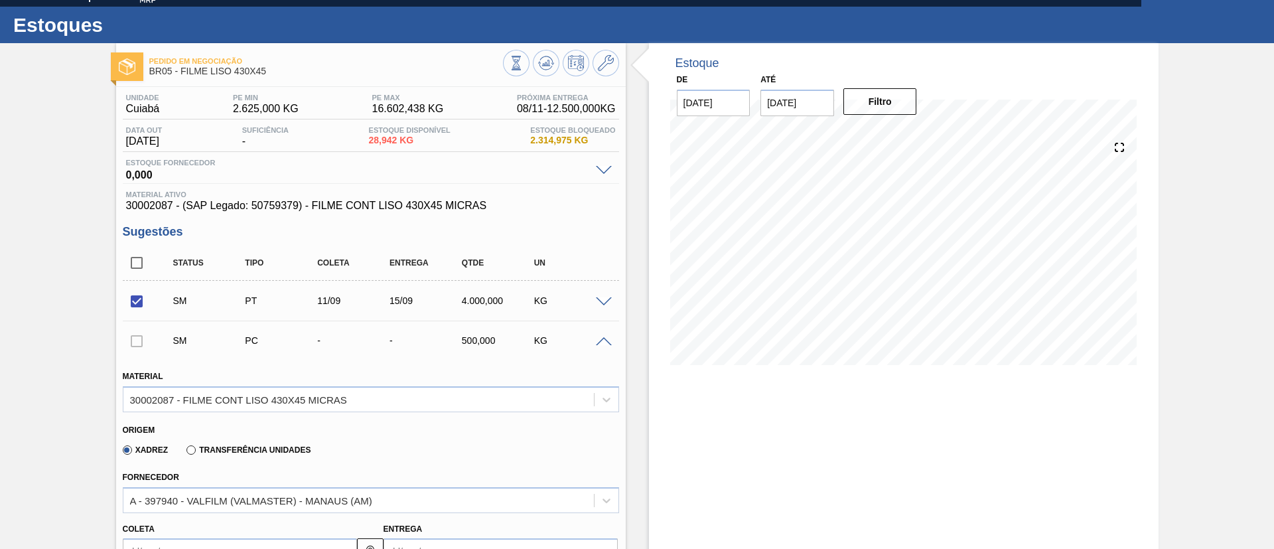
click at [603, 333] on div "SM PC - - 500,000 KG" at bounding box center [371, 340] width 496 height 33
click at [606, 342] on span at bounding box center [604, 342] width 16 height 10
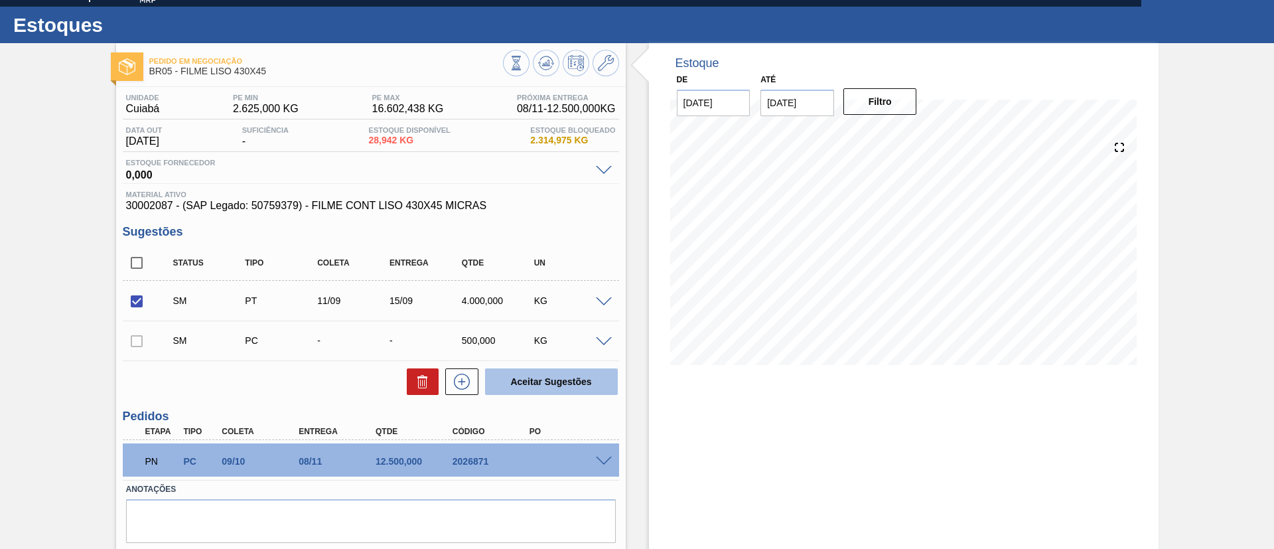
click at [564, 393] on button "Aceitar Sugestões" at bounding box center [551, 381] width 133 height 27
checkbox input "false"
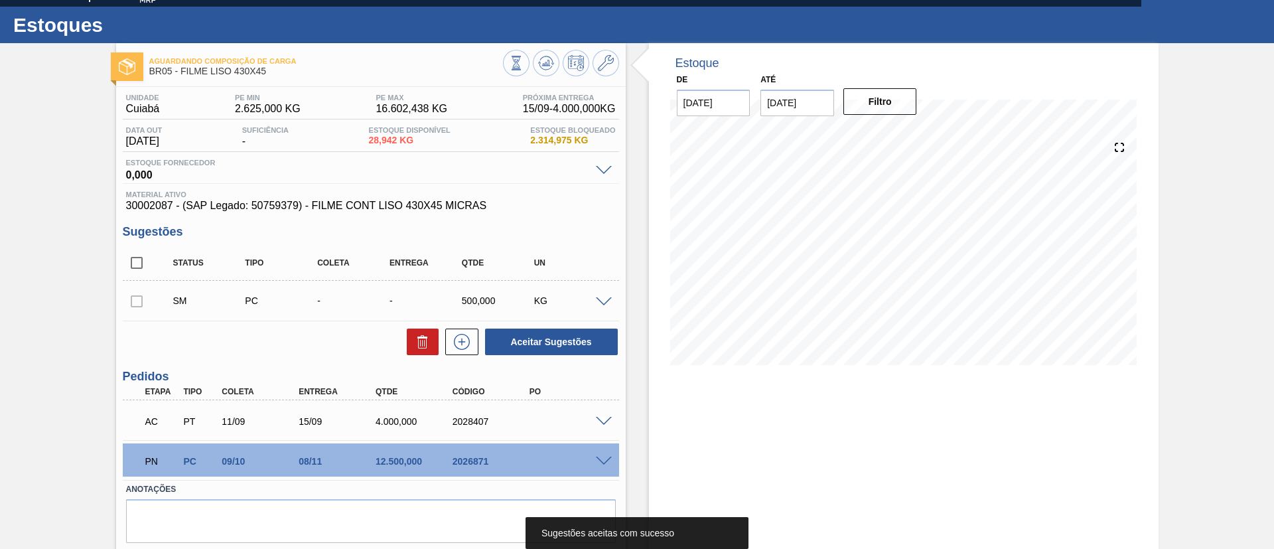
click at [610, 416] on div at bounding box center [605, 420] width 27 height 10
click at [608, 418] on span at bounding box center [604, 422] width 16 height 10
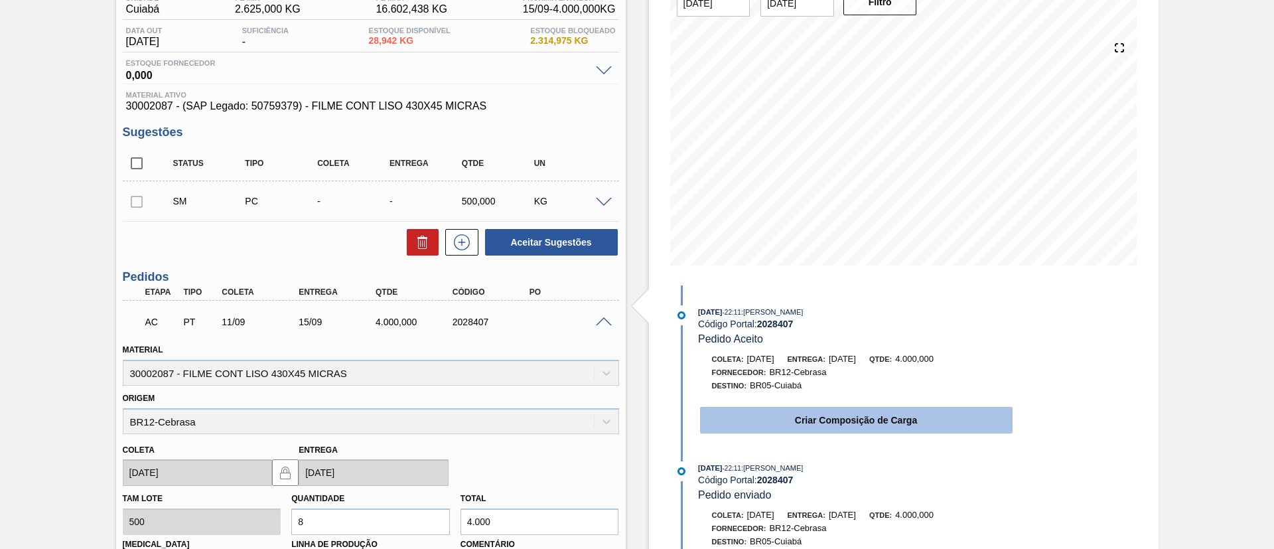
click at [839, 421] on button "Criar Composição de Carga" at bounding box center [856, 420] width 312 height 27
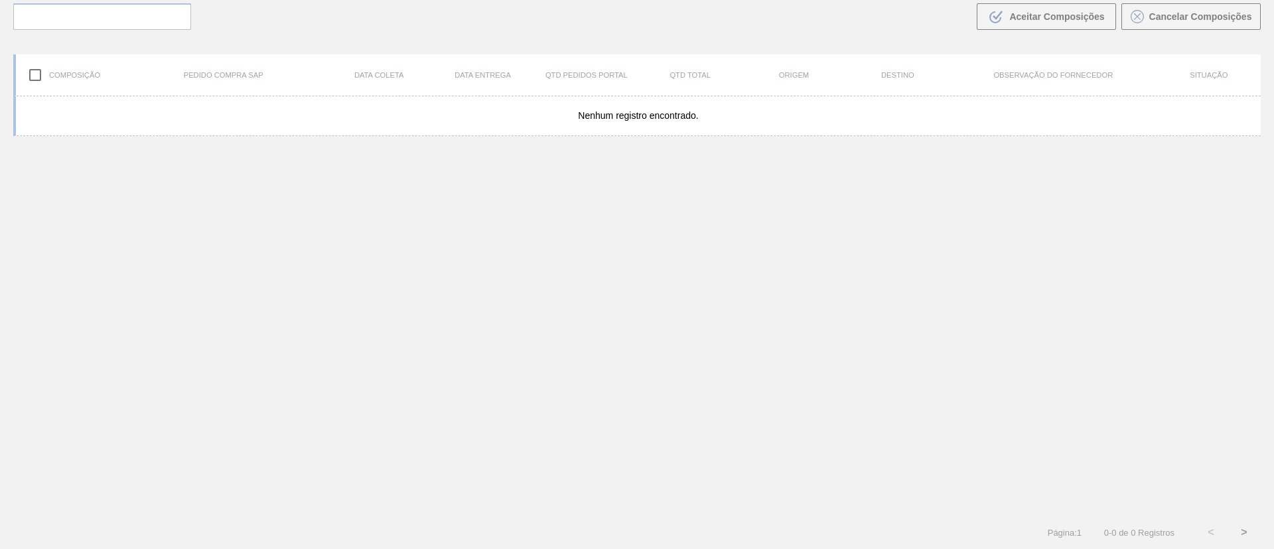
scroll to position [96, 0]
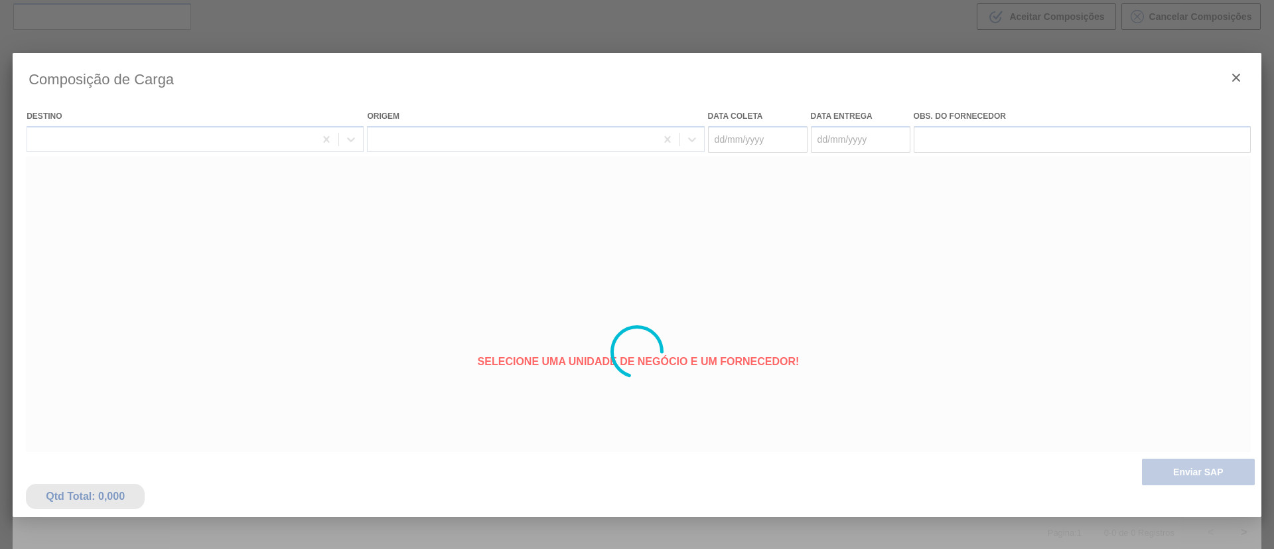
type coleta "[DATE]"
type entrega "[DATE]"
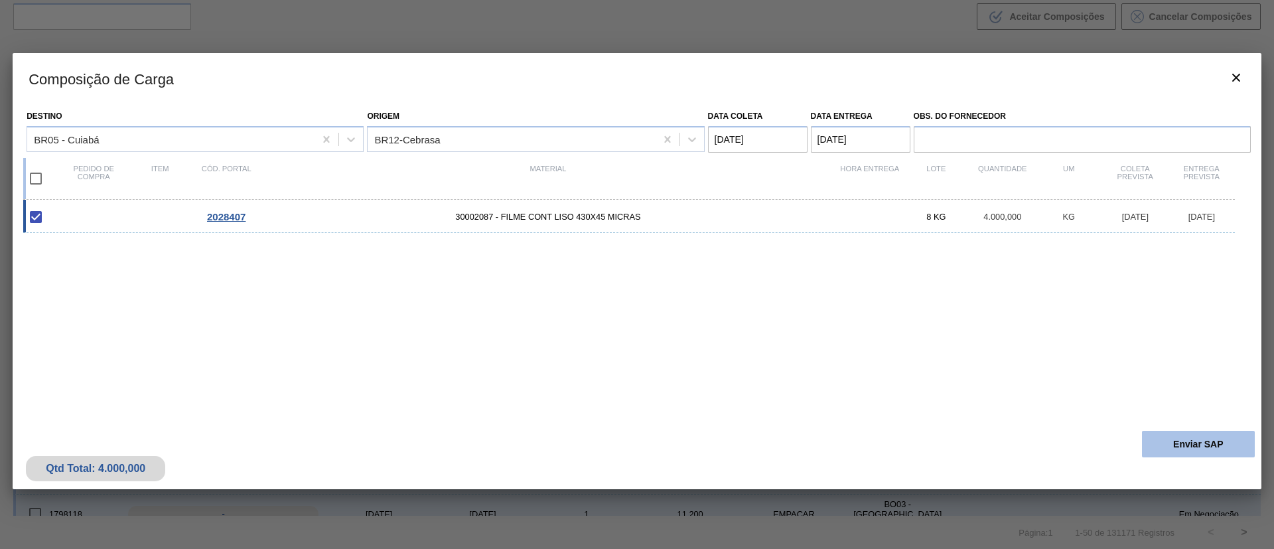
click at [1187, 440] on button "Enviar SAP" at bounding box center [1198, 444] width 113 height 27
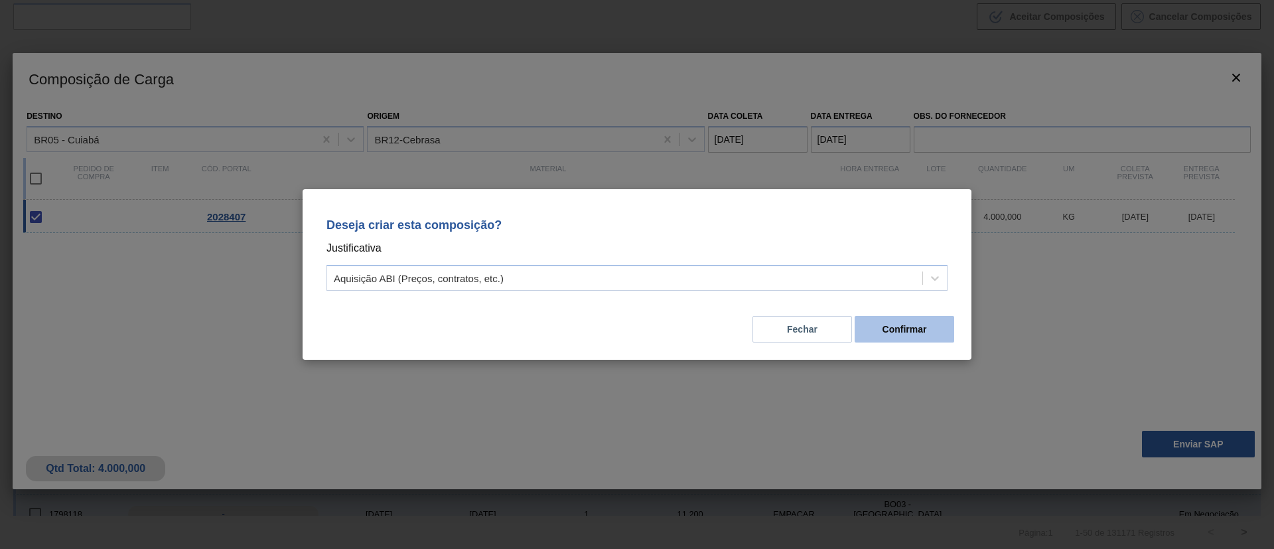
click at [908, 327] on button "Confirmar" at bounding box center [904, 329] width 100 height 27
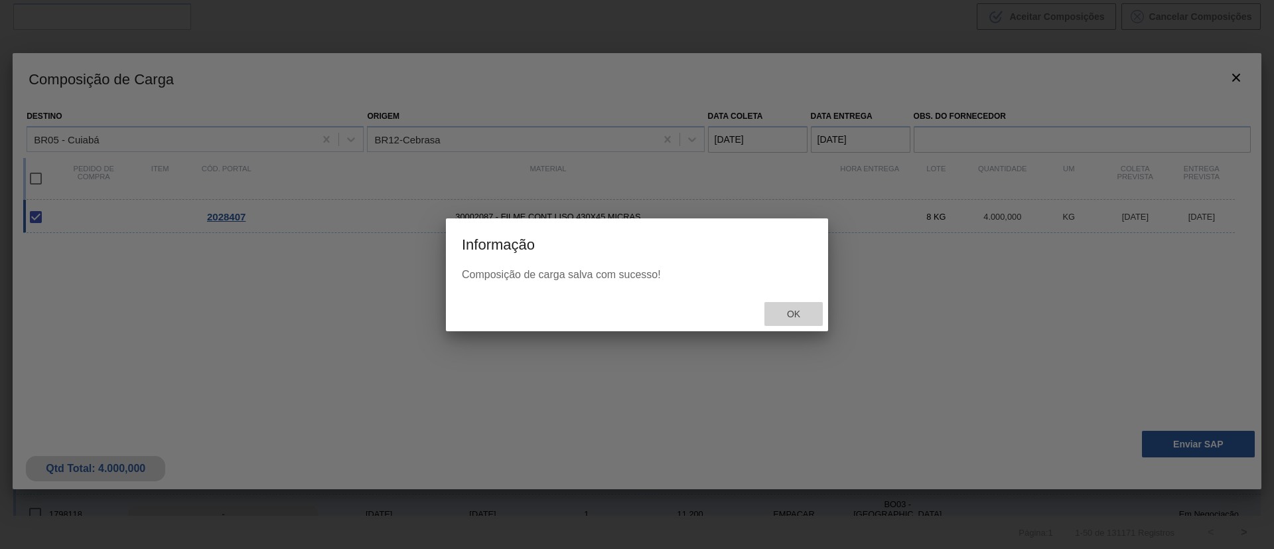
click at [794, 320] on div "Ok" at bounding box center [793, 314] width 58 height 25
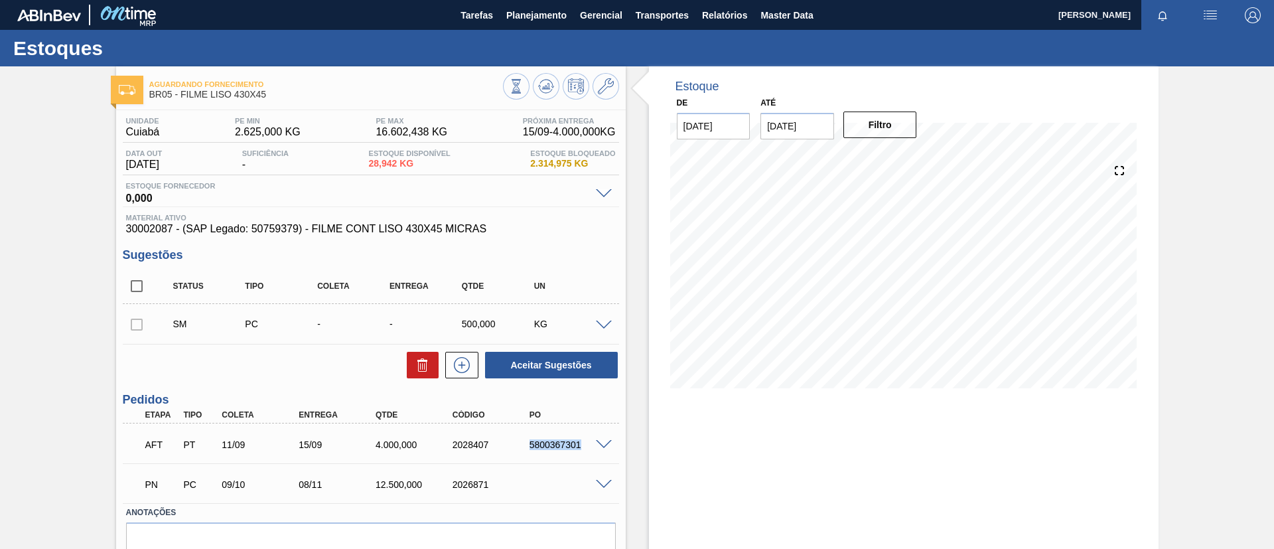
drag, startPoint x: 524, startPoint y: 453, endPoint x: 596, endPoint y: 456, distance: 71.7
click at [596, 456] on div "AFT PT 11/09 15/09 4.000,000 2028407 5800367301" at bounding box center [371, 443] width 496 height 33
copy div "5800367301"
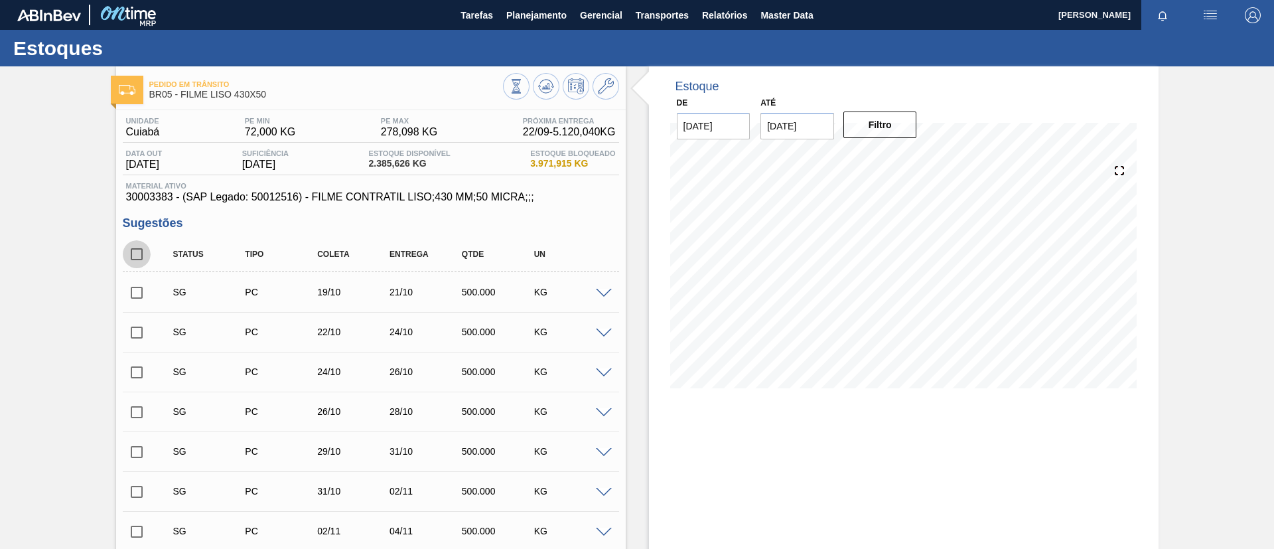
click at [138, 261] on input "checkbox" at bounding box center [137, 254] width 28 height 28
checkbox input "true"
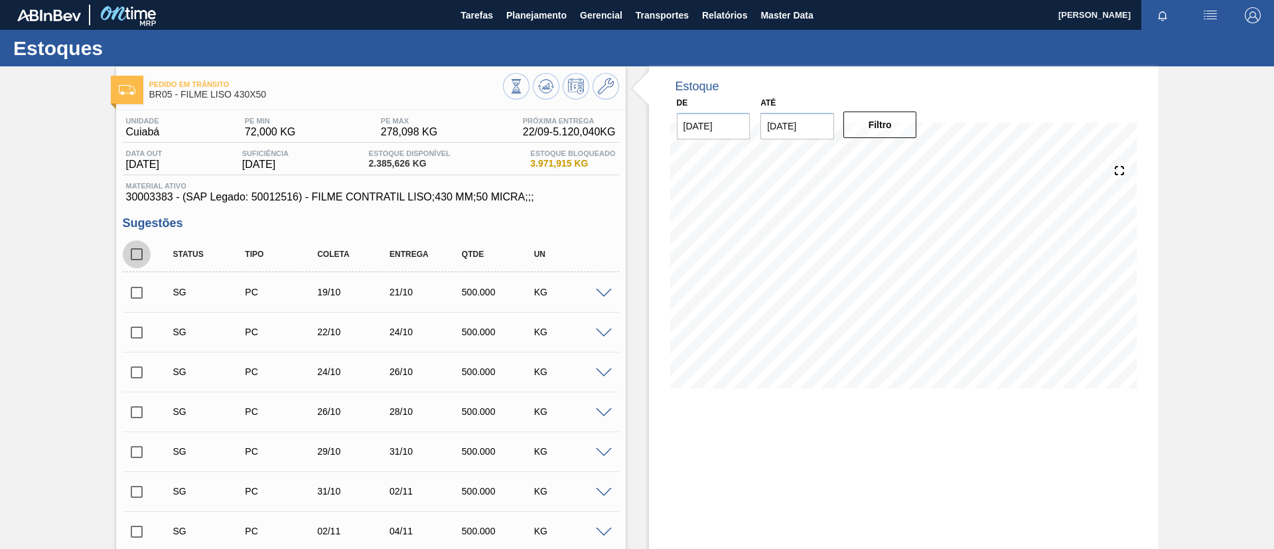
checkbox input "true"
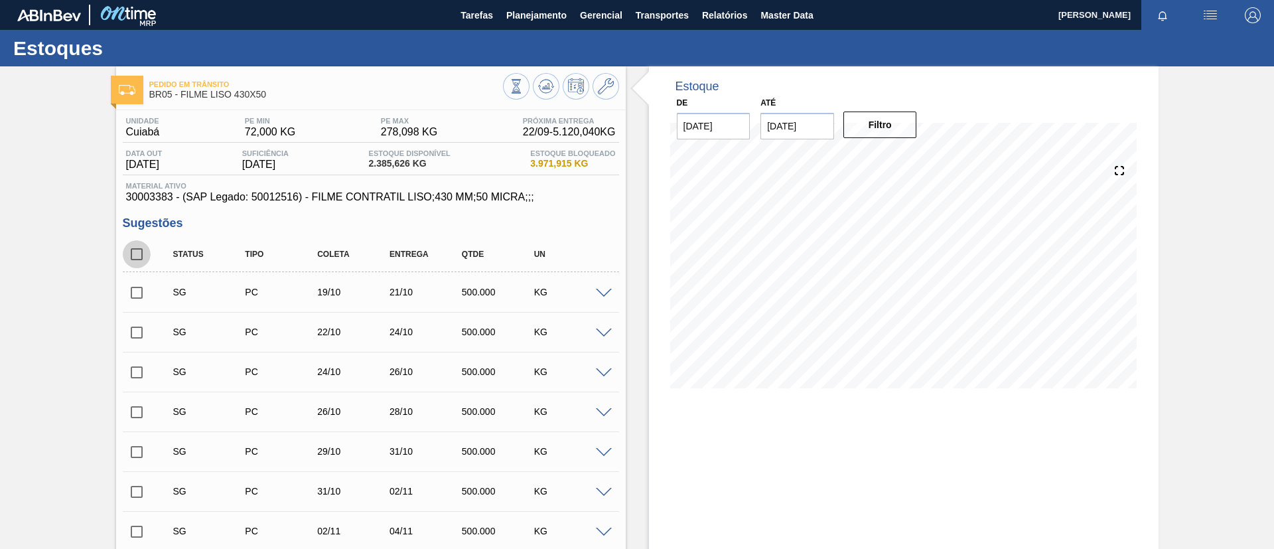
checkbox input "true"
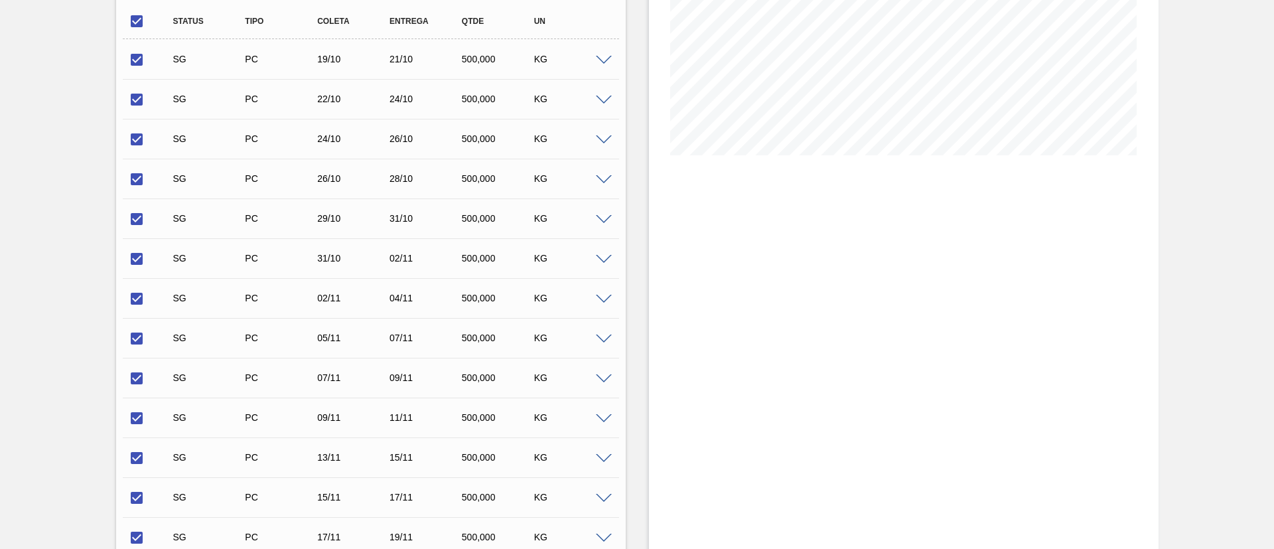
scroll to position [299, 0]
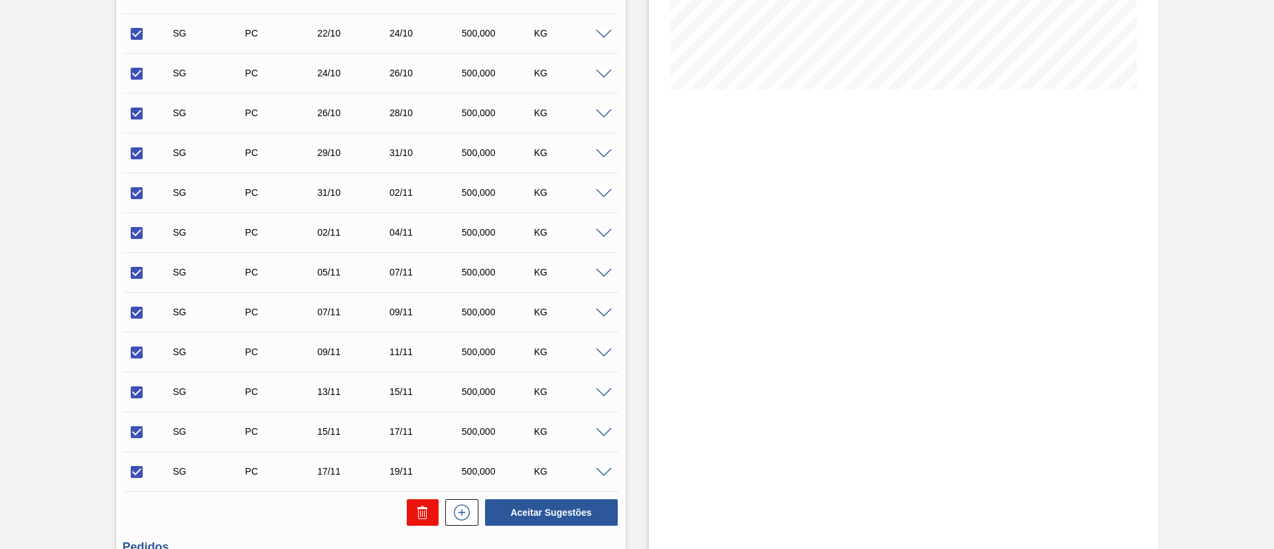
click at [419, 505] on icon at bounding box center [423, 512] width 16 height 16
checkbox input "false"
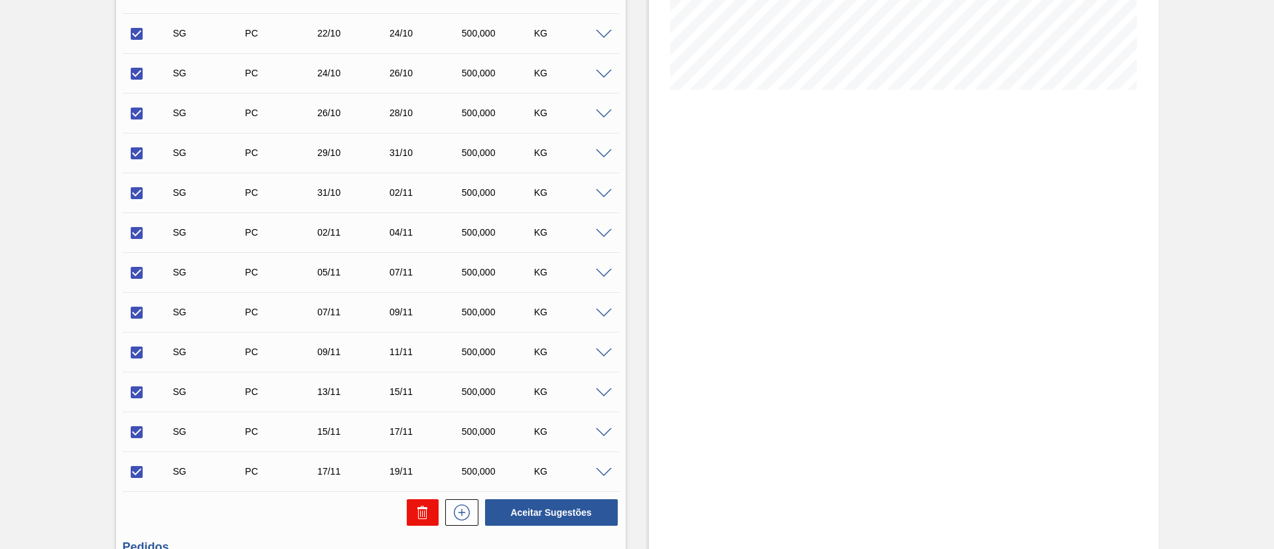
checkbox input "false"
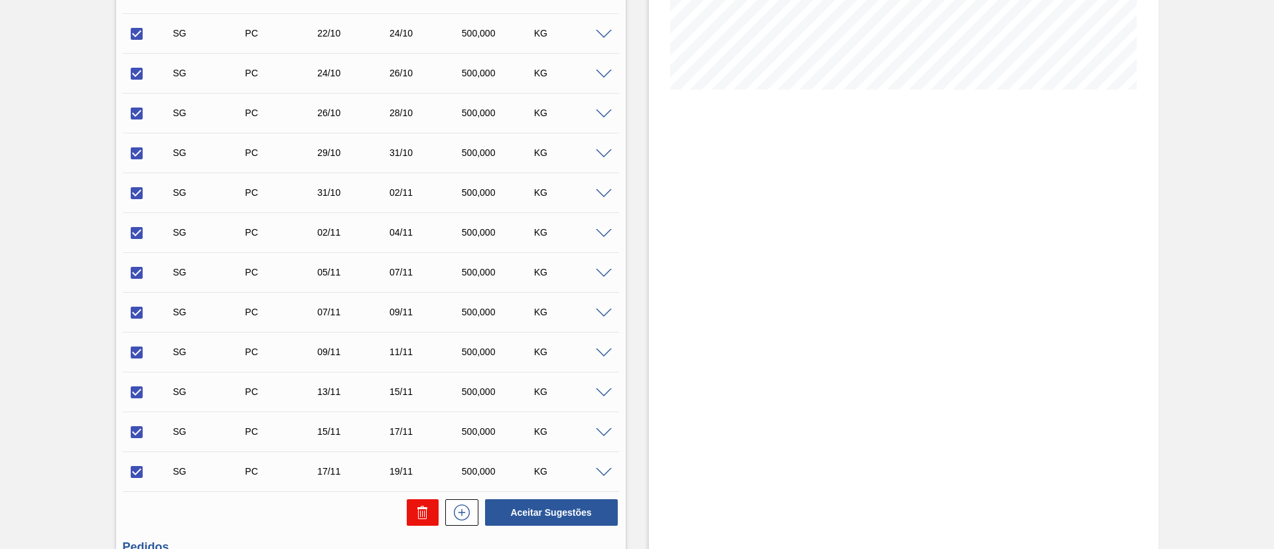
checkbox input "false"
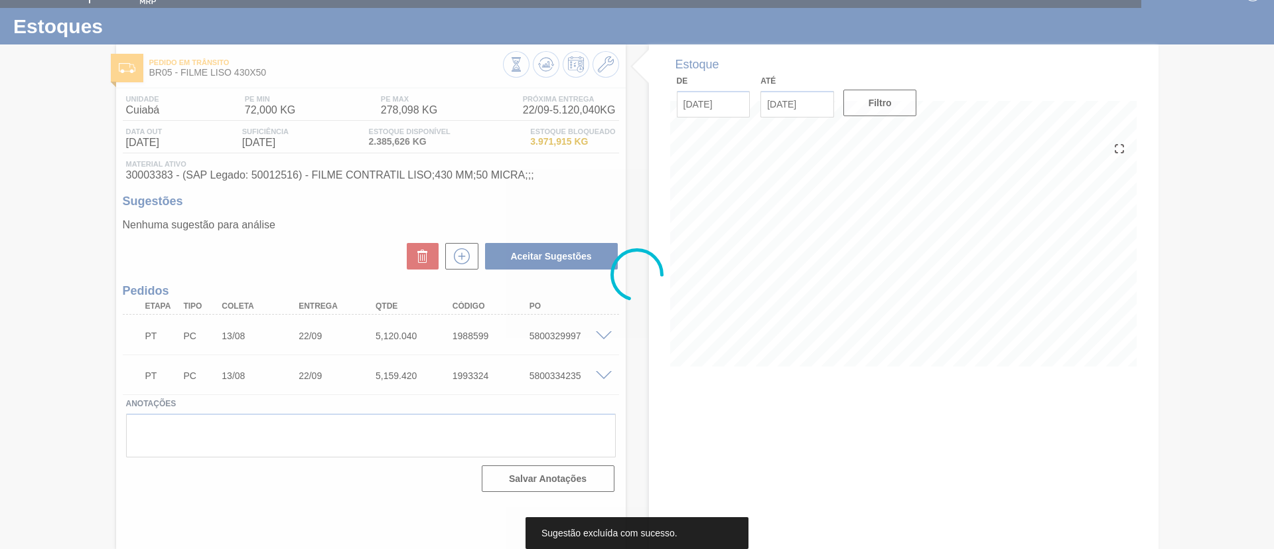
scroll to position [22, 0]
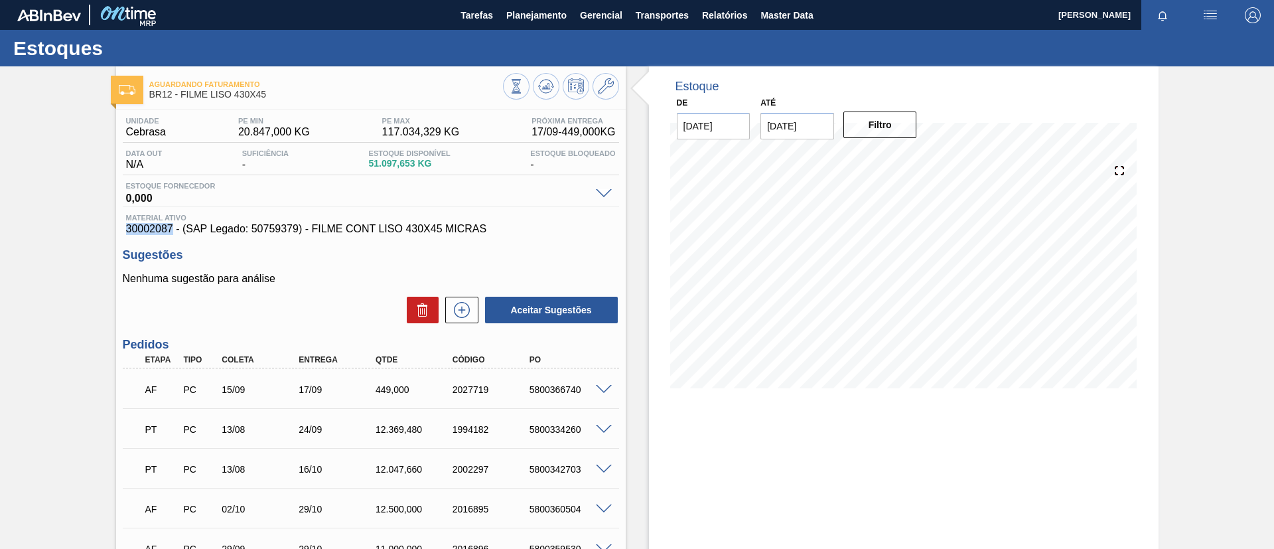
drag, startPoint x: 143, startPoint y: 235, endPoint x: 171, endPoint y: 233, distance: 27.9
click at [171, 233] on div "Material ativo 30002087 - (SAP Legado: 50759379) - FILME CONT LISO 430X45 MICRAS" at bounding box center [371, 224] width 496 height 21
copy span "30002087"
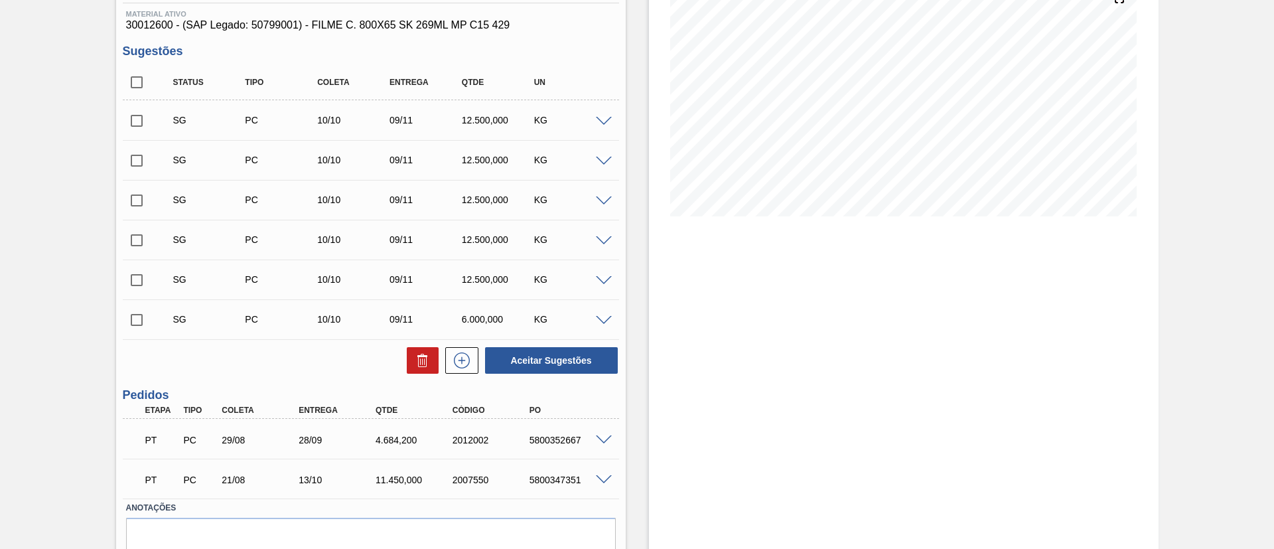
scroll to position [230, 0]
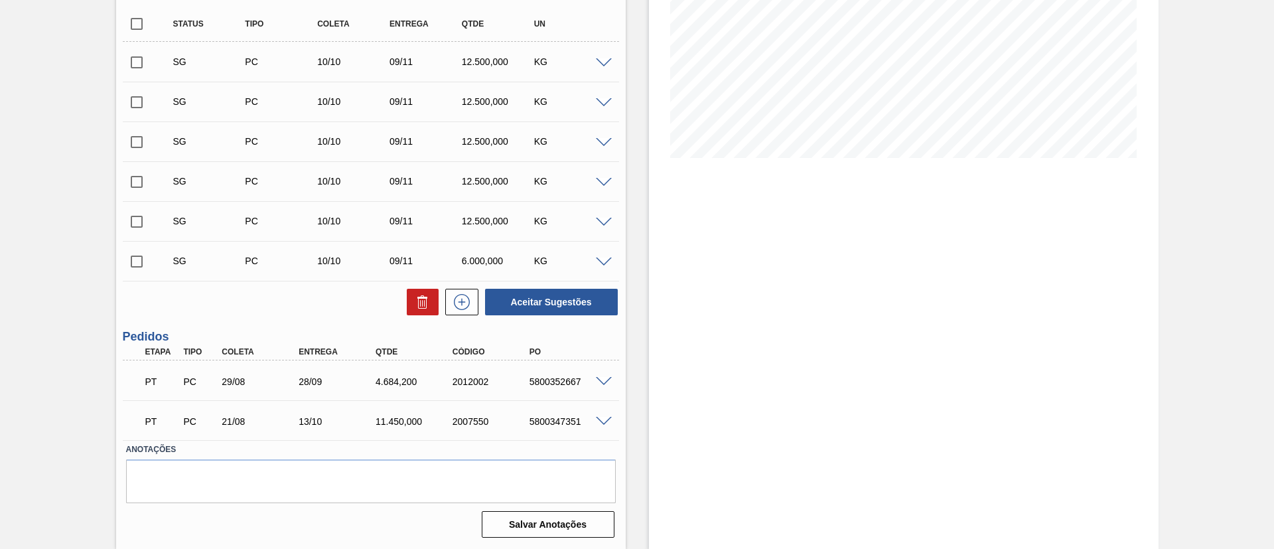
click at [606, 373] on div "PT PC 29/08 28/09 4.684,[PHONE_NUMBER] 5800352667" at bounding box center [371, 380] width 496 height 33
click at [602, 377] on span at bounding box center [604, 382] width 16 height 10
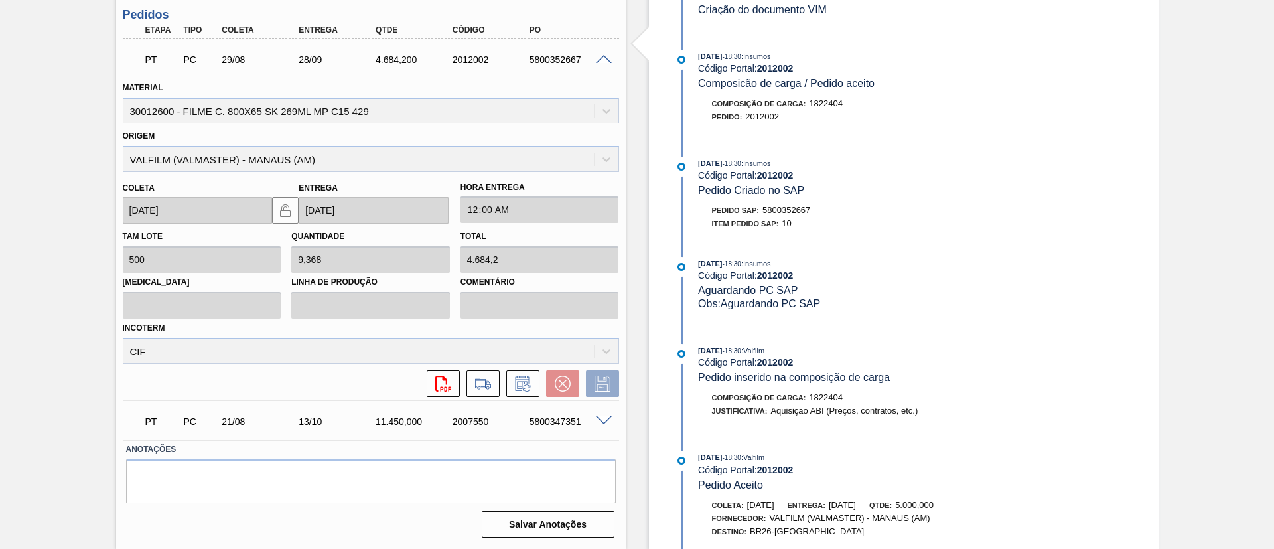
scroll to position [180, 0]
click at [532, 387] on button at bounding box center [522, 383] width 33 height 27
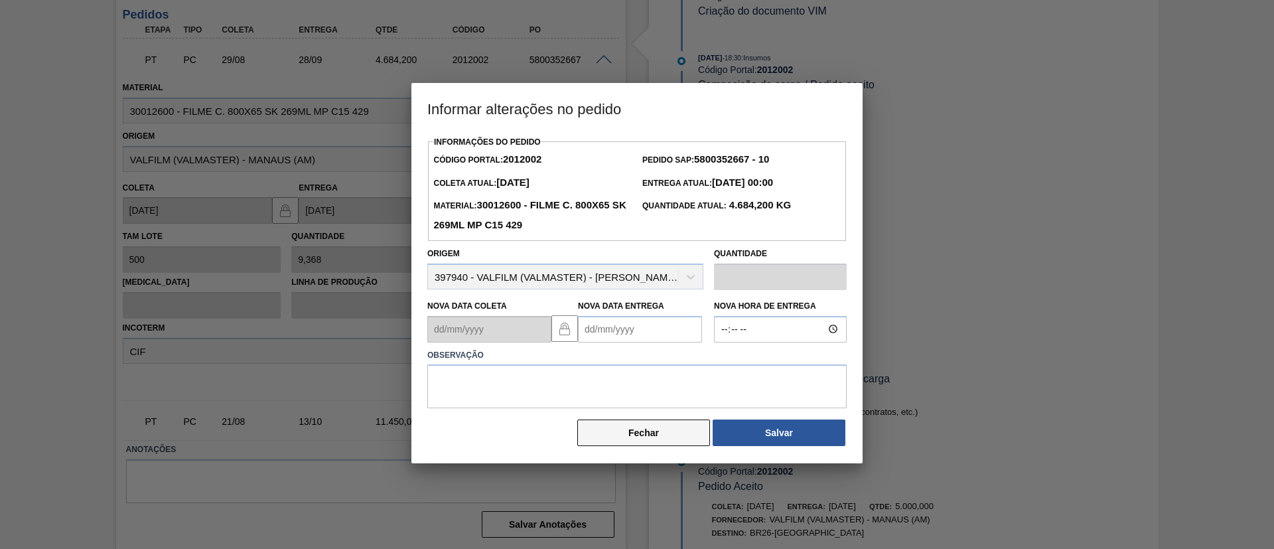
click at [650, 433] on button "Fechar" at bounding box center [643, 432] width 133 height 27
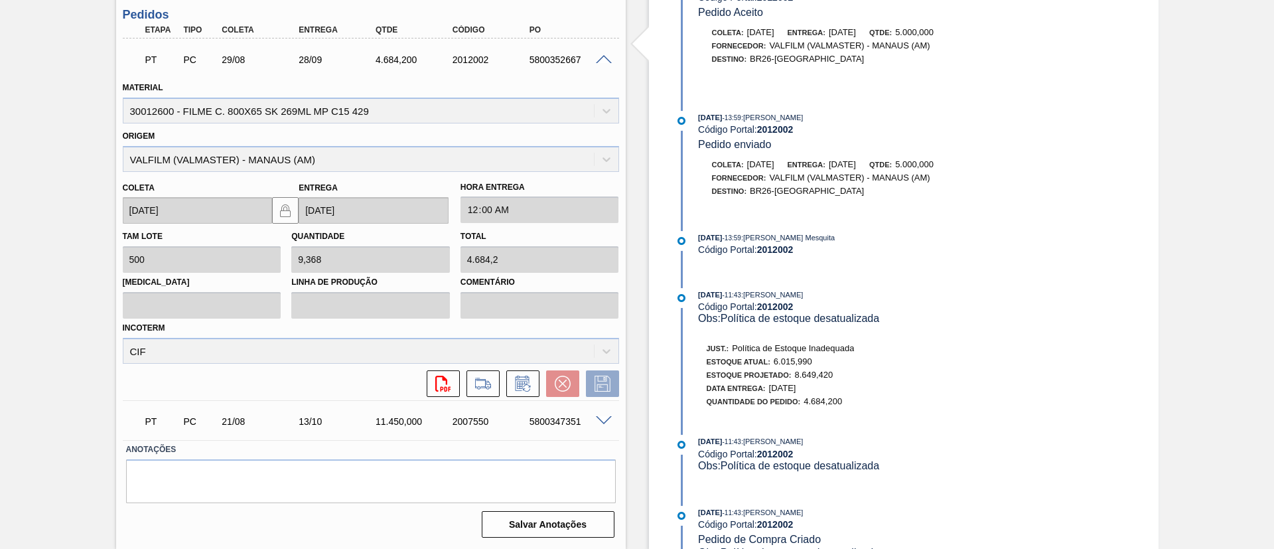
scroll to position [677, 0]
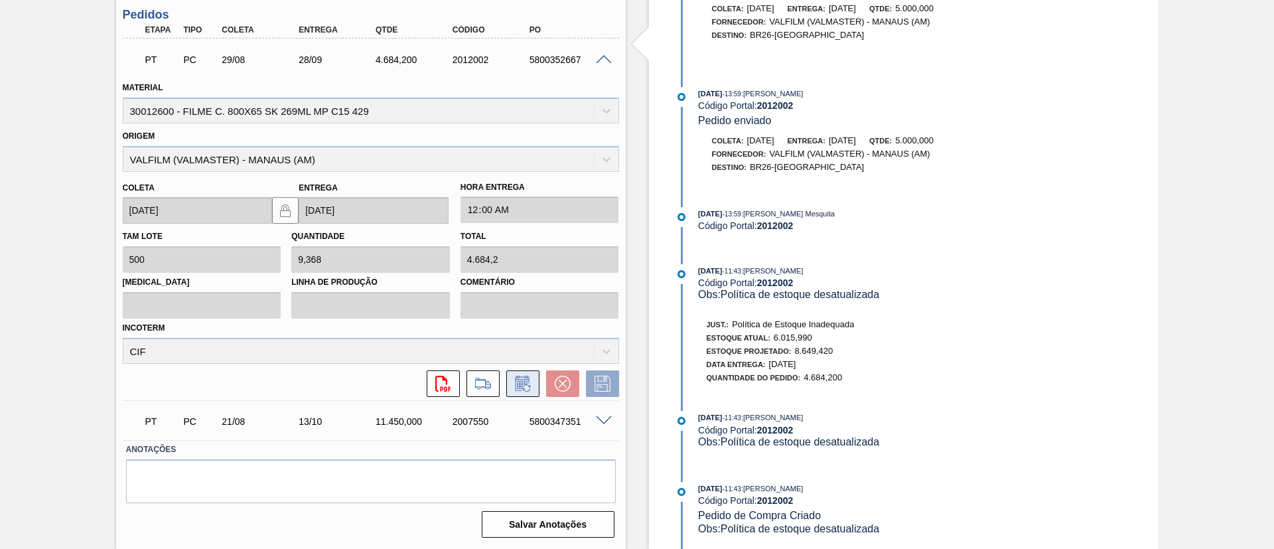
click at [533, 385] on button at bounding box center [522, 383] width 33 height 27
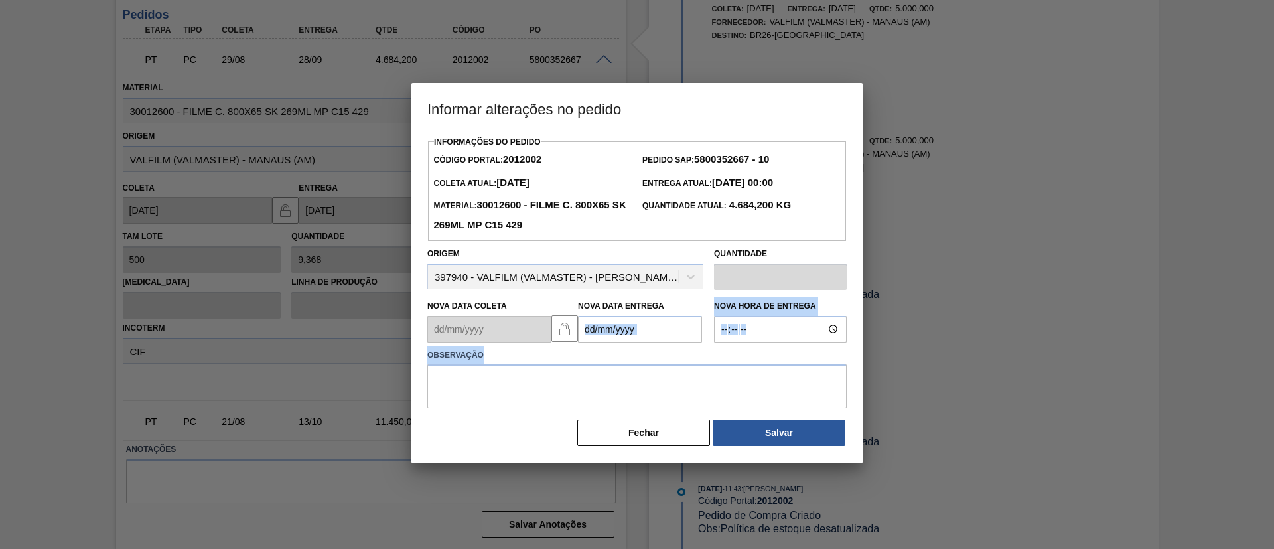
click at [689, 344] on div "Informações do Pedido Código Portal: 2012002 Pedido SAP: 5800352667 - 10 Coleta…" at bounding box center [636, 290] width 419 height 314
click at [681, 339] on Entrega2012002 "Nova Data Entrega" at bounding box center [640, 329] width 124 height 27
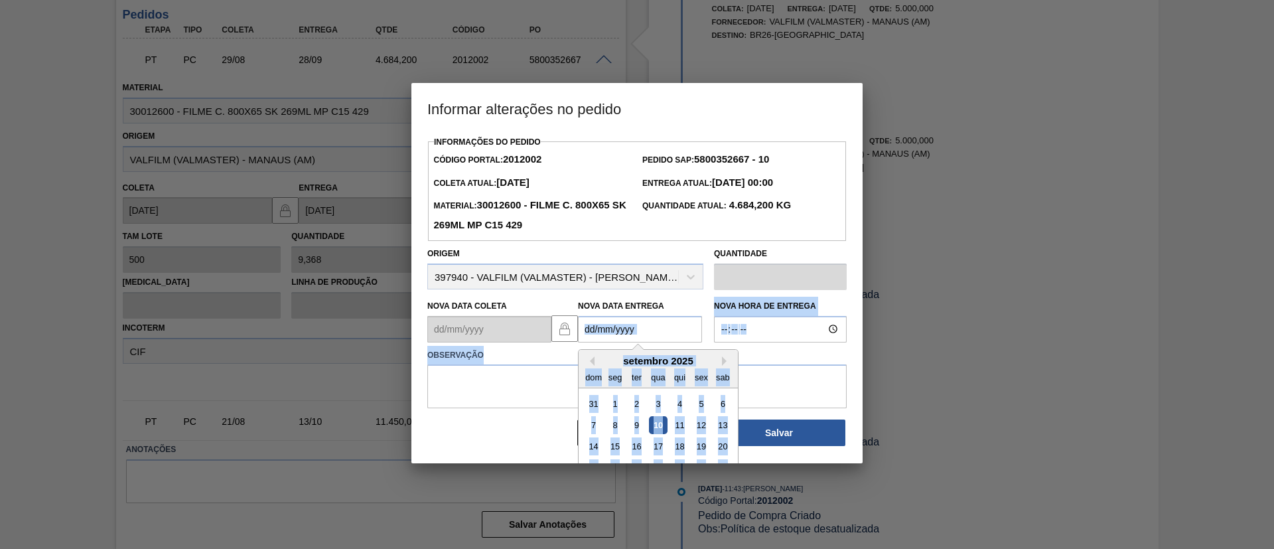
click at [711, 357] on div "setembro 2025" at bounding box center [657, 360] width 159 height 11
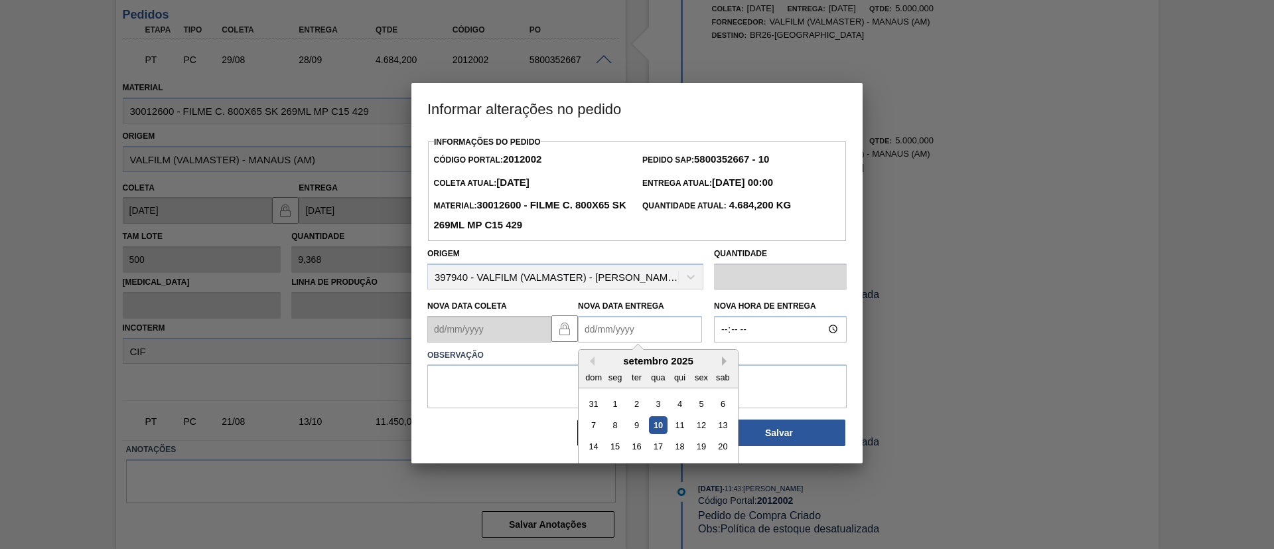
click at [723, 364] on button "Next Month" at bounding box center [726, 360] width 9 height 9
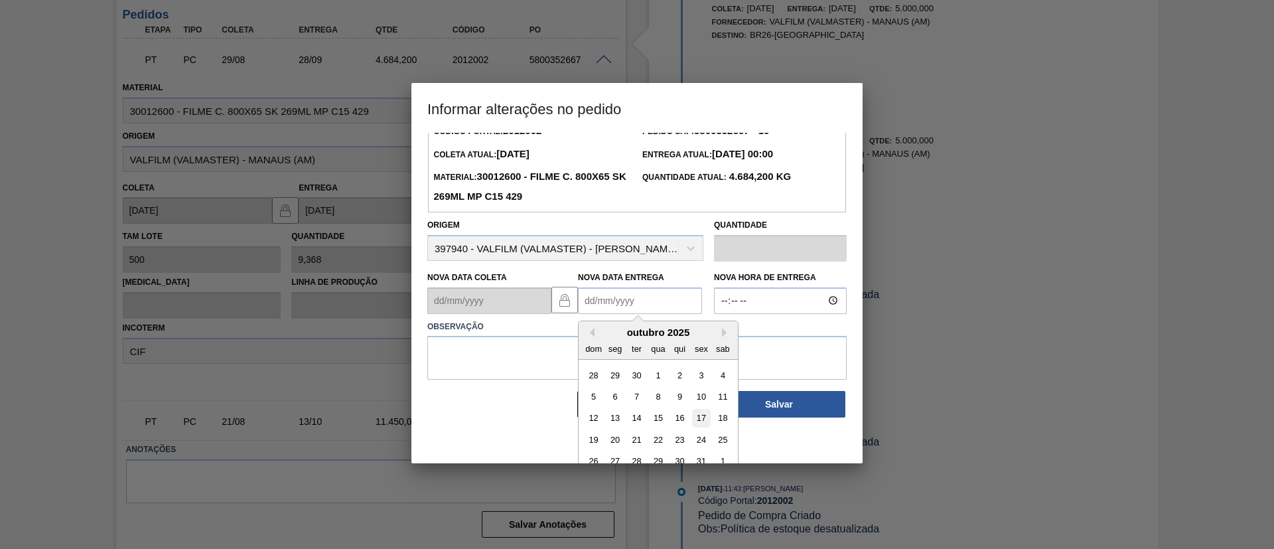
scroll to position [44, 0]
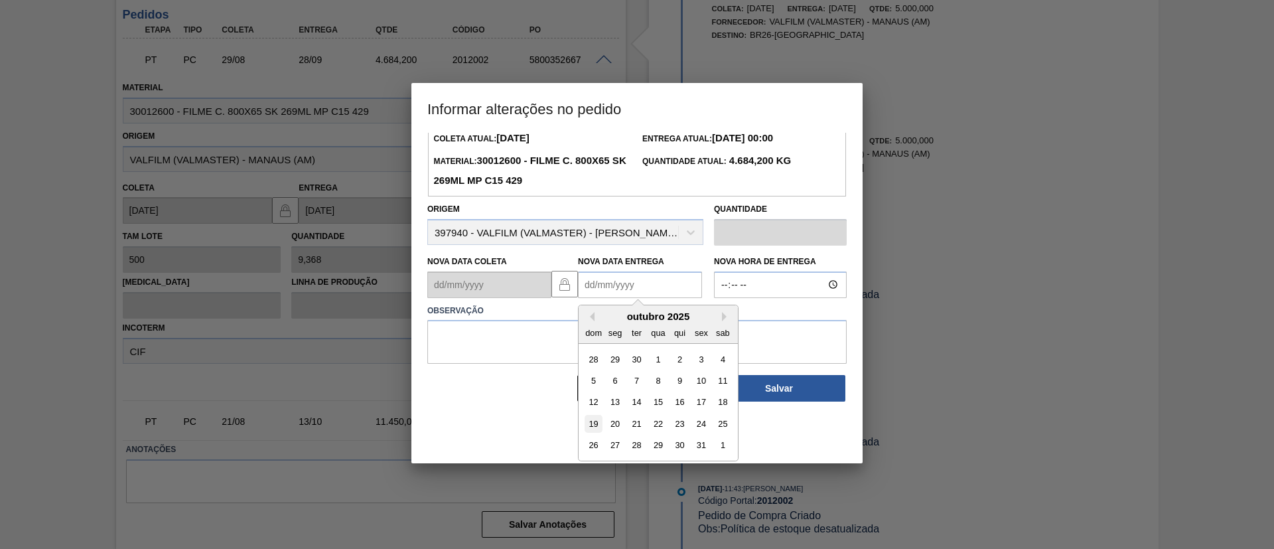
click at [590, 422] on div "19" at bounding box center [593, 424] width 18 height 18
type Entrega2012002 "[DATE]"
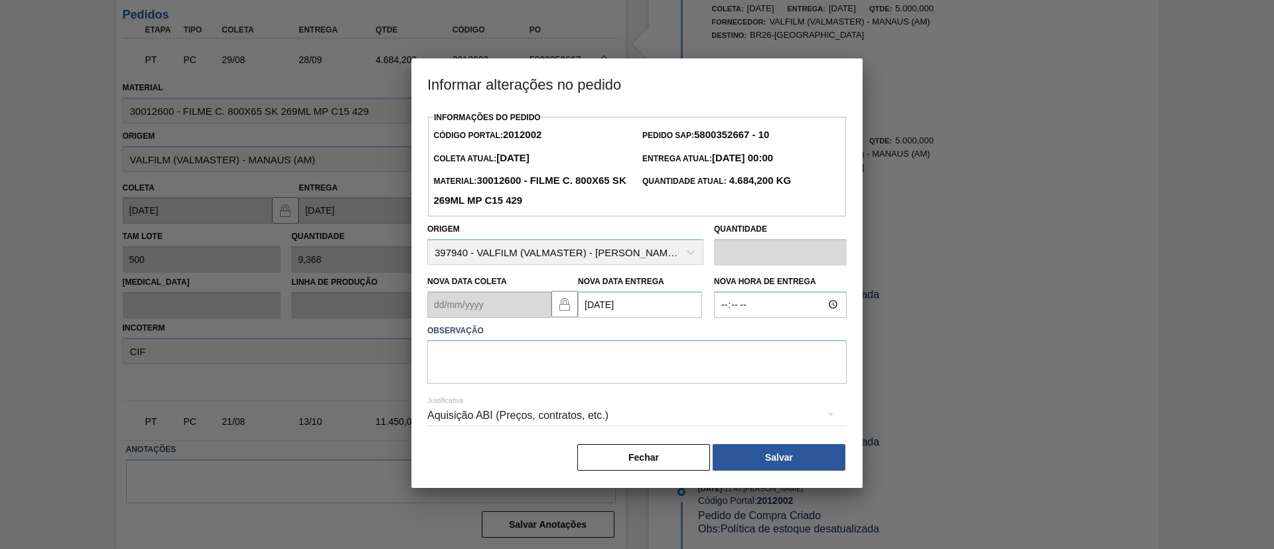
scroll to position [0, 0]
click at [606, 375] on textarea at bounding box center [636, 362] width 419 height 44
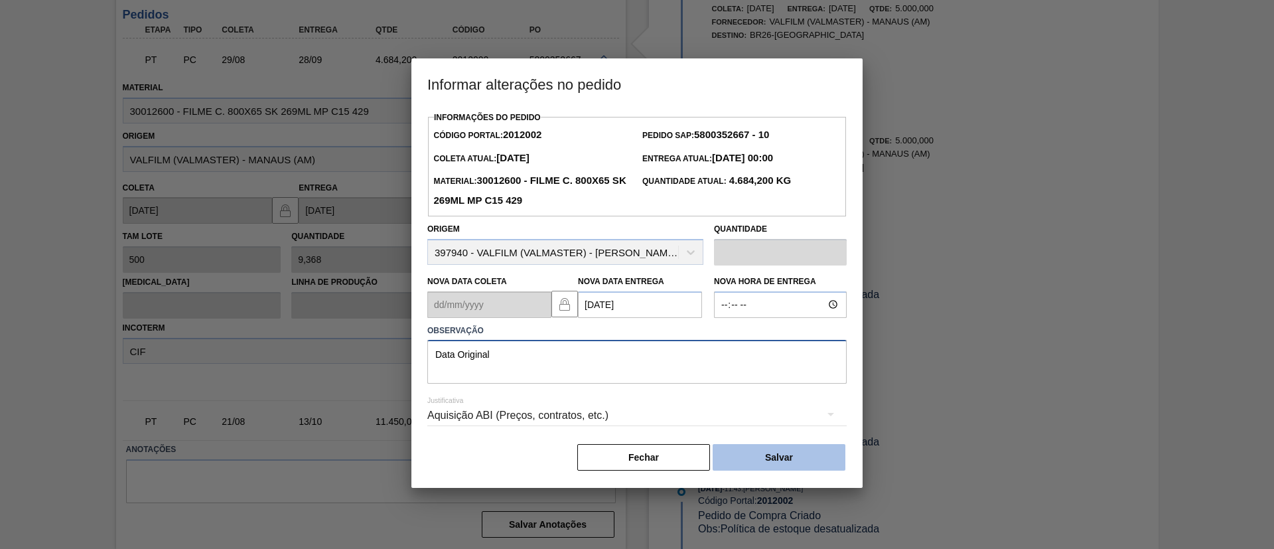
type textarea "Data Original"
click at [786, 458] on button "Salvar" at bounding box center [778, 457] width 133 height 27
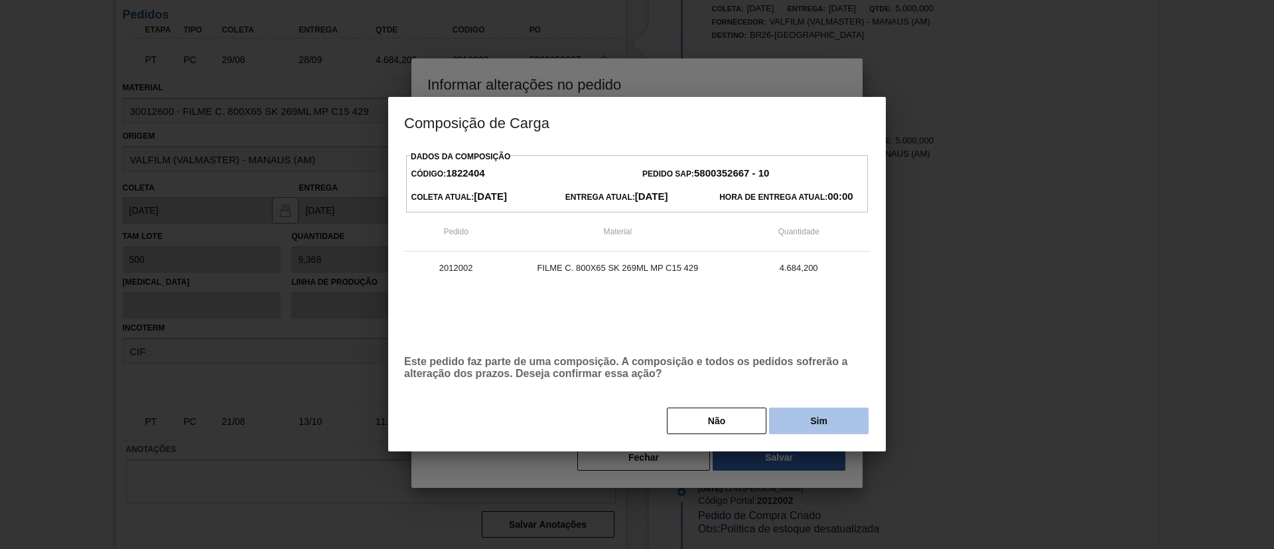
click at [821, 417] on button "Sim" at bounding box center [819, 420] width 100 height 27
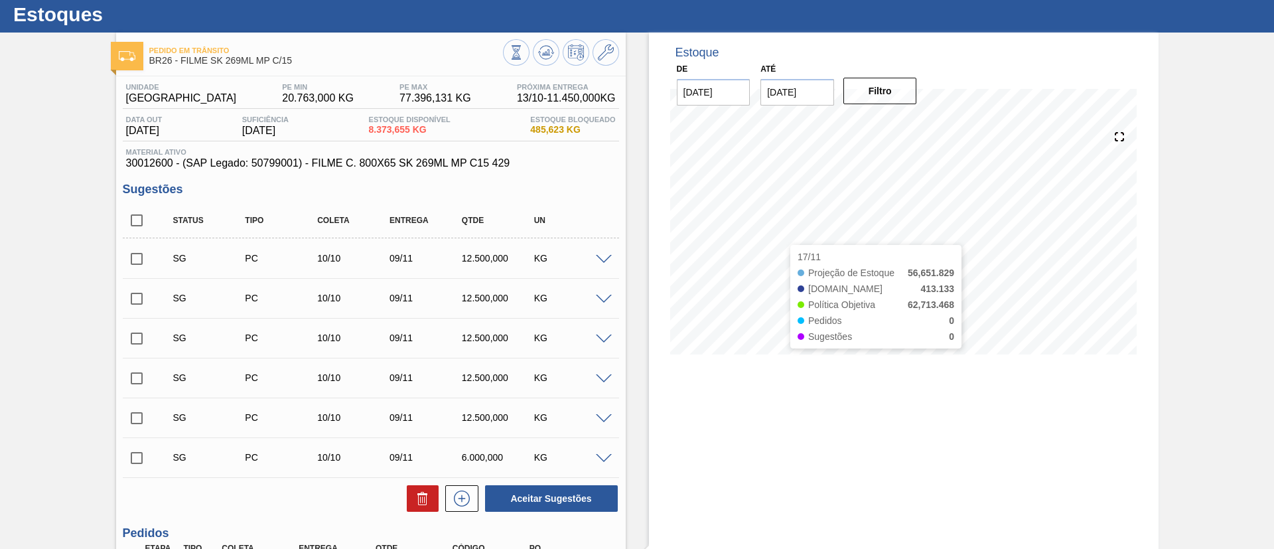
scroll to position [31, 0]
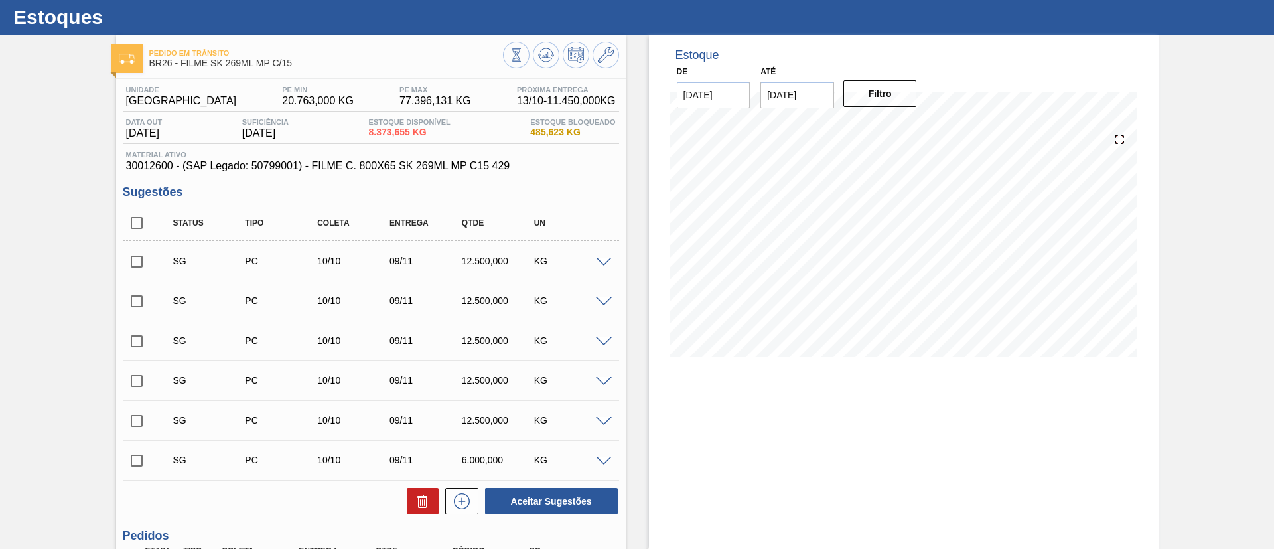
click at [135, 227] on input "checkbox" at bounding box center [137, 223] width 28 height 28
checkbox input "true"
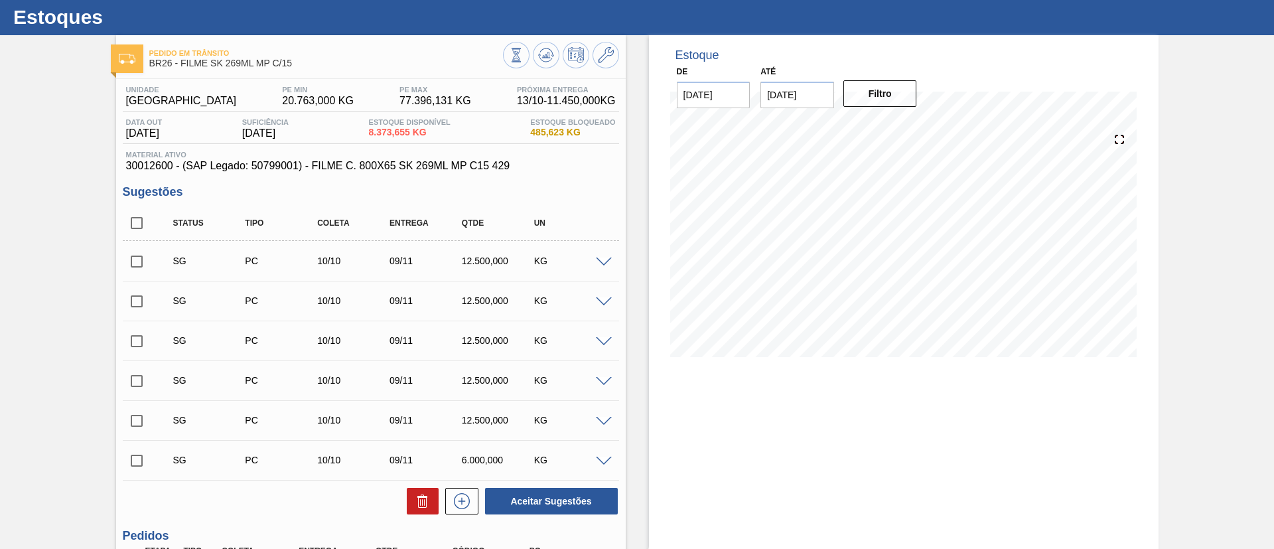
checkbox input "true"
drag, startPoint x: 140, startPoint y: 226, endPoint x: 139, endPoint y: 251, distance: 25.2
click at [139, 225] on input "checkbox" at bounding box center [137, 223] width 28 height 28
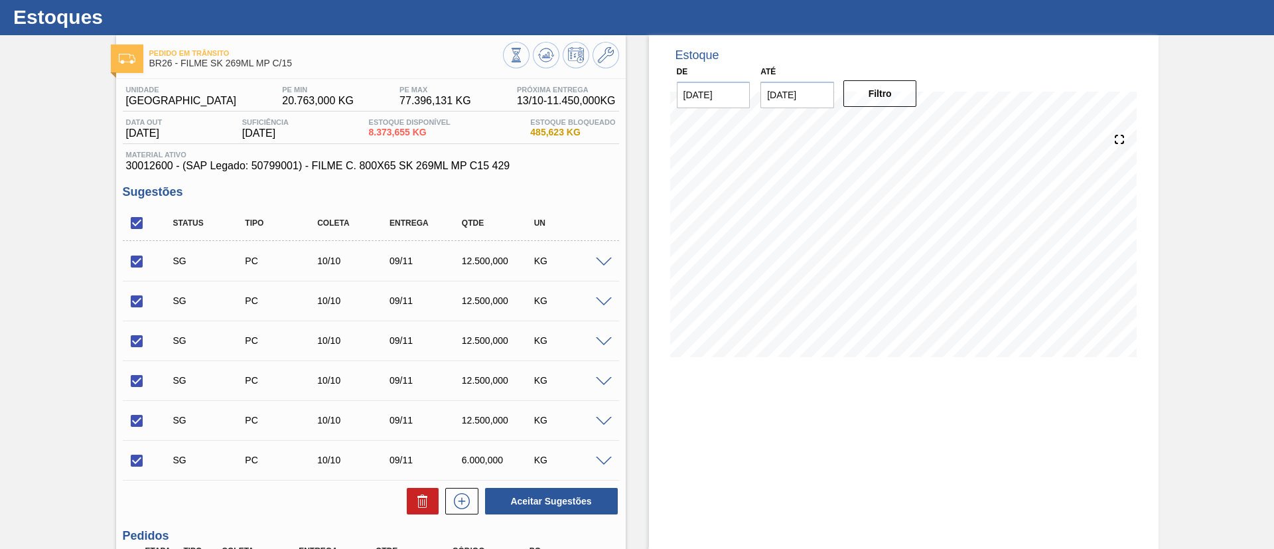
checkbox input "false"
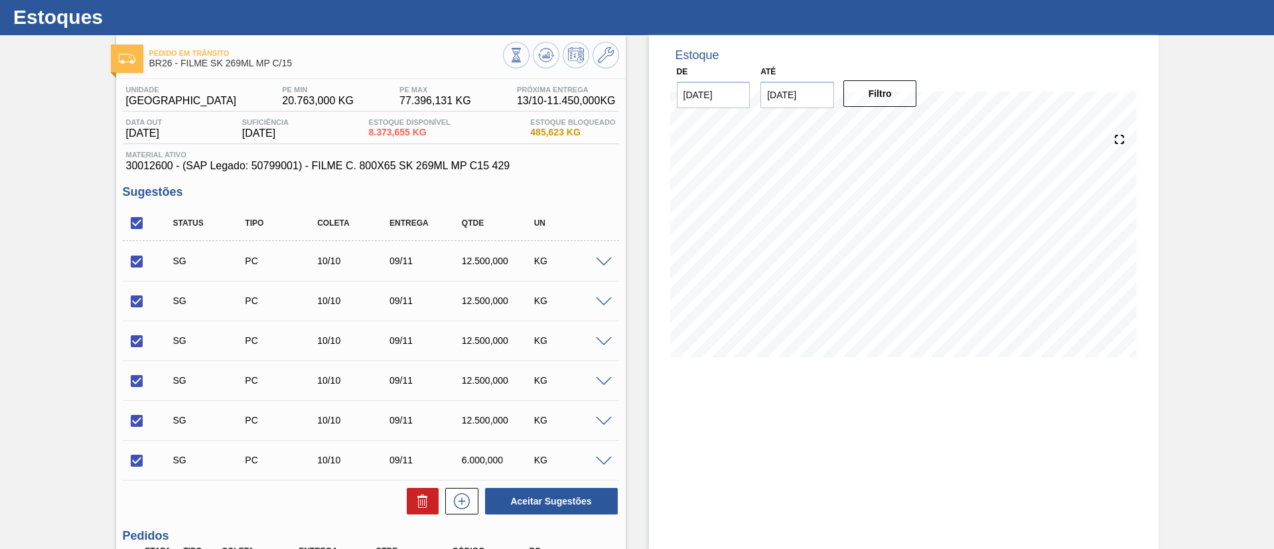
checkbox input "false"
click at [139, 289] on input "checkbox" at bounding box center [137, 301] width 28 height 28
checkbox input "true"
click at [139, 324] on div "SG PC 10/10 09/11 12.500,000 KG" at bounding box center [371, 340] width 496 height 33
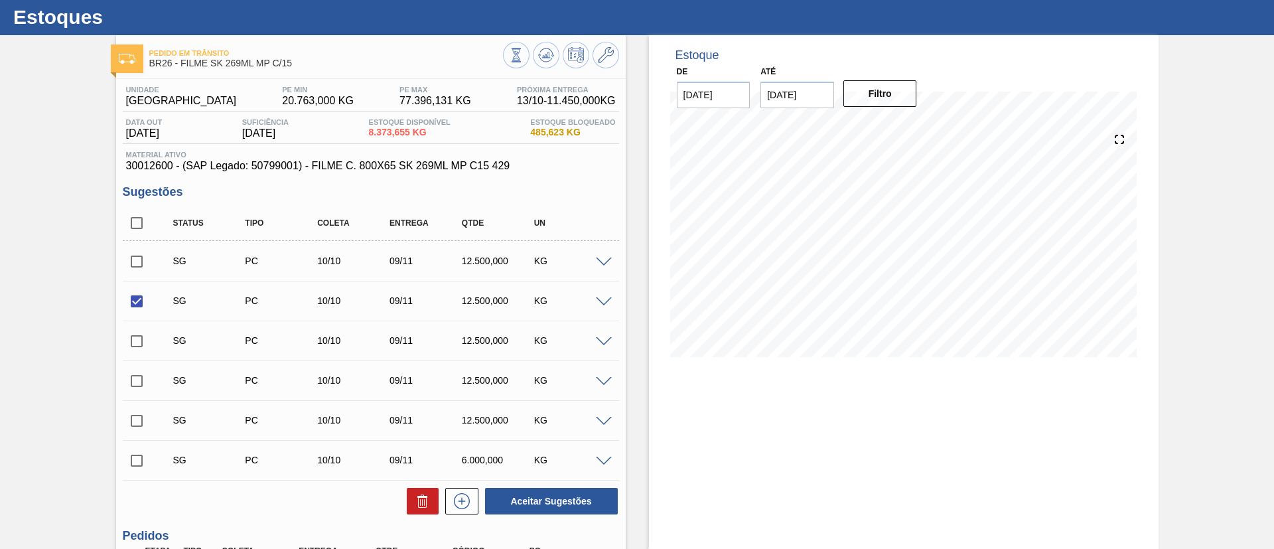
click at [137, 358] on div "SG PC 10/10 09/11 12.500,000 KG Material 30012600 - FILME C. 800X65 SK 269ML MP…" at bounding box center [371, 340] width 496 height 40
click at [133, 340] on input "checkbox" at bounding box center [137, 341] width 28 height 28
checkbox input "true"
click at [138, 375] on input "checkbox" at bounding box center [137, 381] width 28 height 28
checkbox input "true"
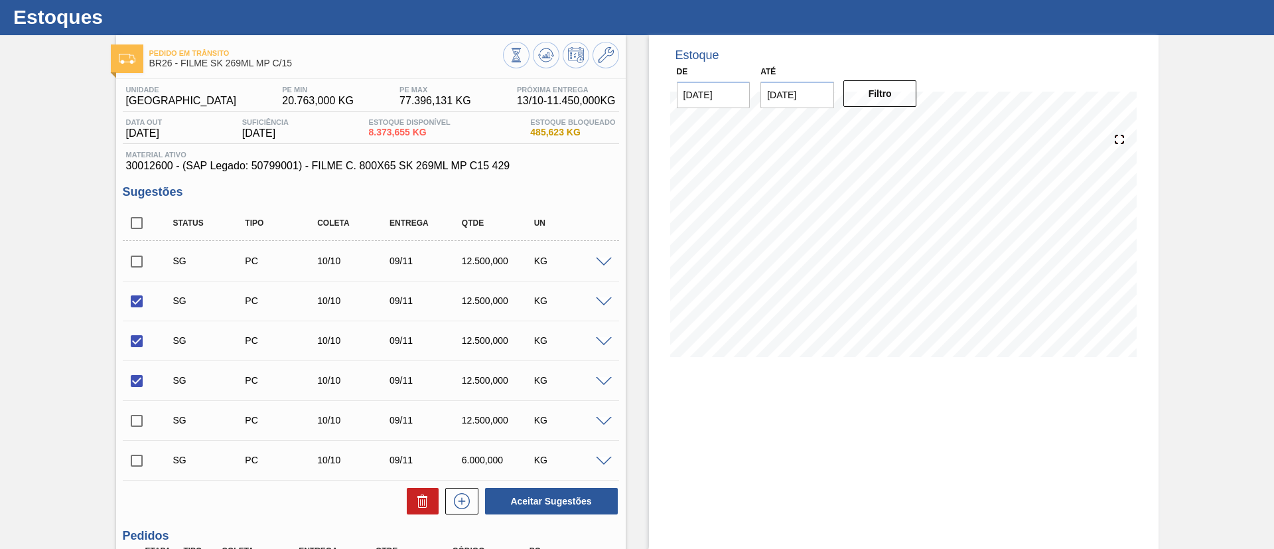
click at [141, 421] on input "checkbox" at bounding box center [137, 421] width 28 height 28
checkbox input "true"
click at [139, 459] on input "checkbox" at bounding box center [137, 460] width 28 height 28
checkbox input "true"
click at [425, 502] on icon at bounding box center [422, 503] width 9 height 10
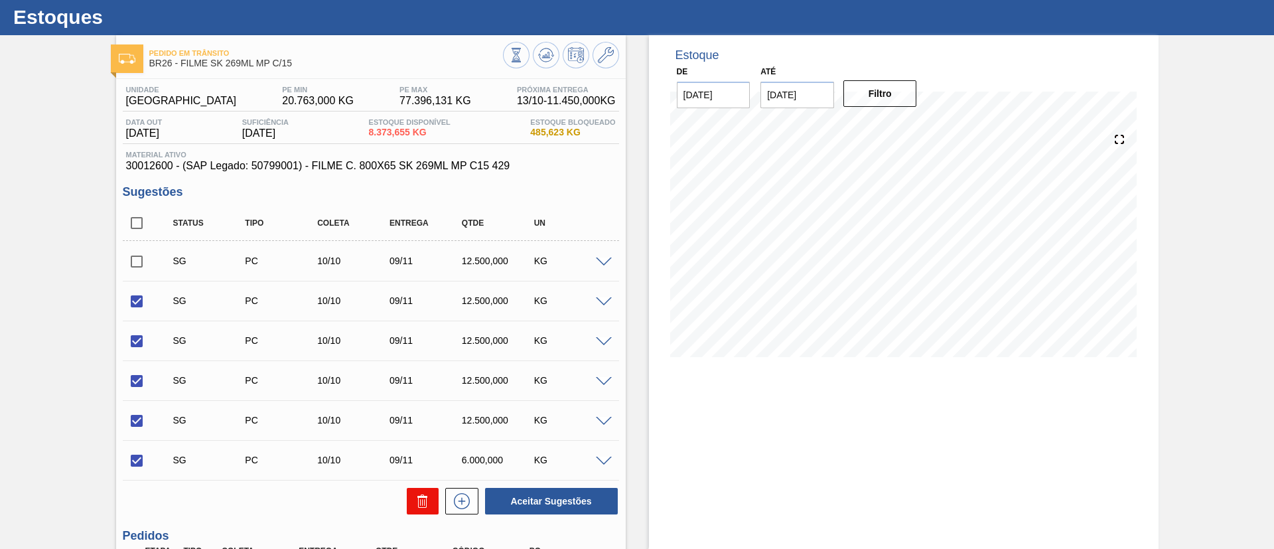
checkbox input "false"
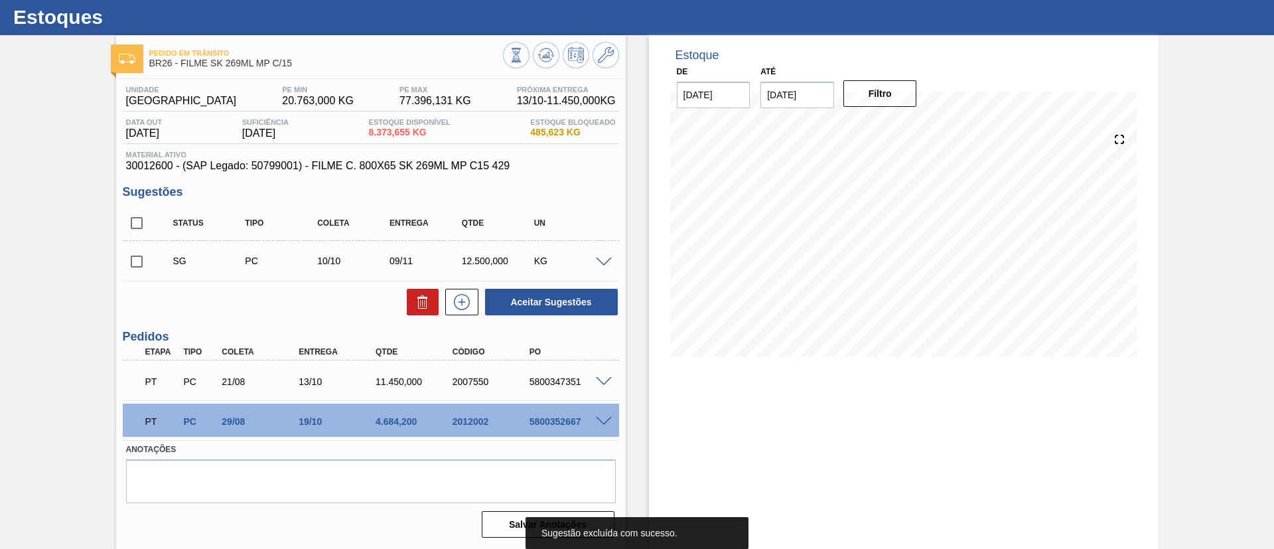
click at [604, 261] on span at bounding box center [604, 262] width 16 height 10
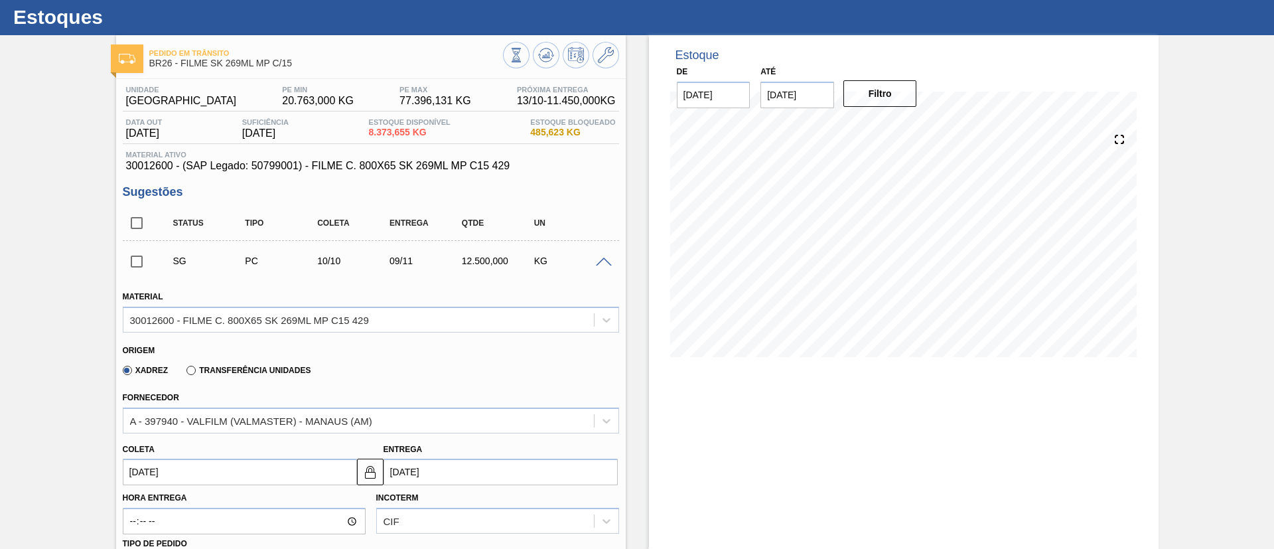
click at [306, 360] on div "Xadrez Transferência Unidades" at bounding box center [214, 369] width 194 height 23
drag, startPoint x: 305, startPoint y: 369, endPoint x: 300, endPoint y: 402, distance: 33.5
click at [304, 370] on label "Transferência Unidades" at bounding box center [248, 370] width 124 height 9
click at [184, 373] on input "Transferência Unidades" at bounding box center [184, 373] width 0 height 0
click at [297, 413] on div "BR01-Manaus" at bounding box center [371, 420] width 496 height 26
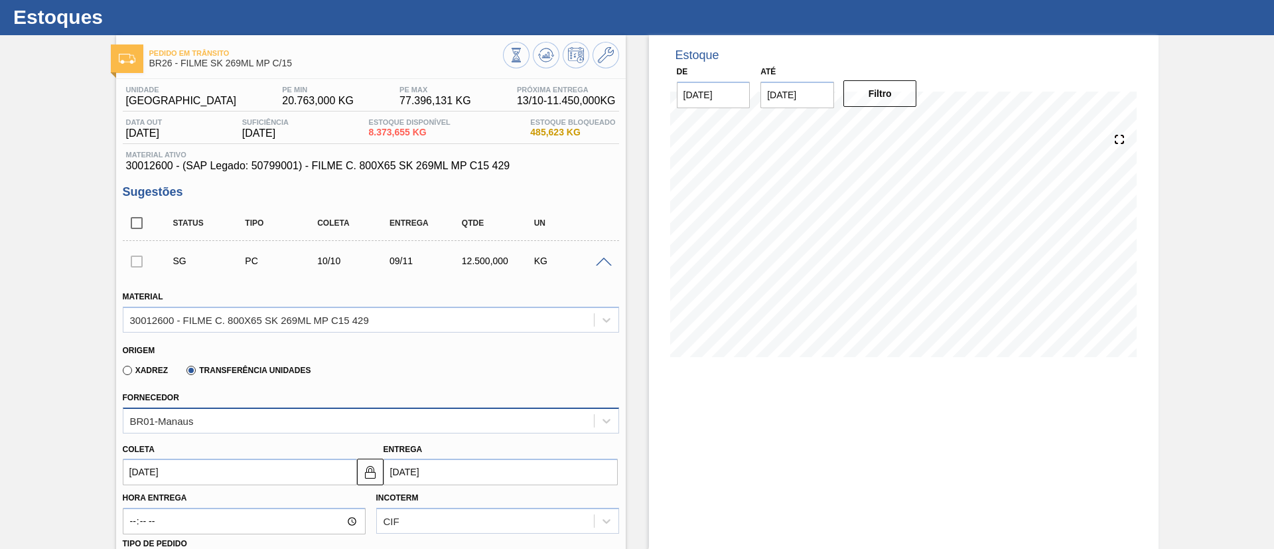
scroll to position [125, 0]
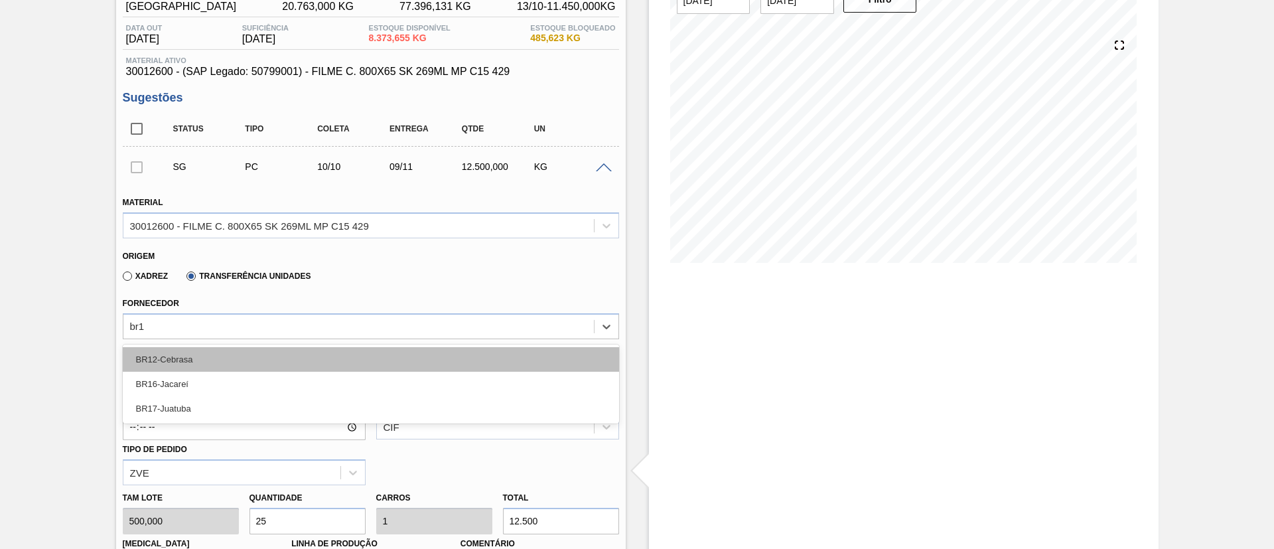
type input "br12"
click at [261, 363] on div "BR12-Cebrasa" at bounding box center [371, 359] width 496 height 25
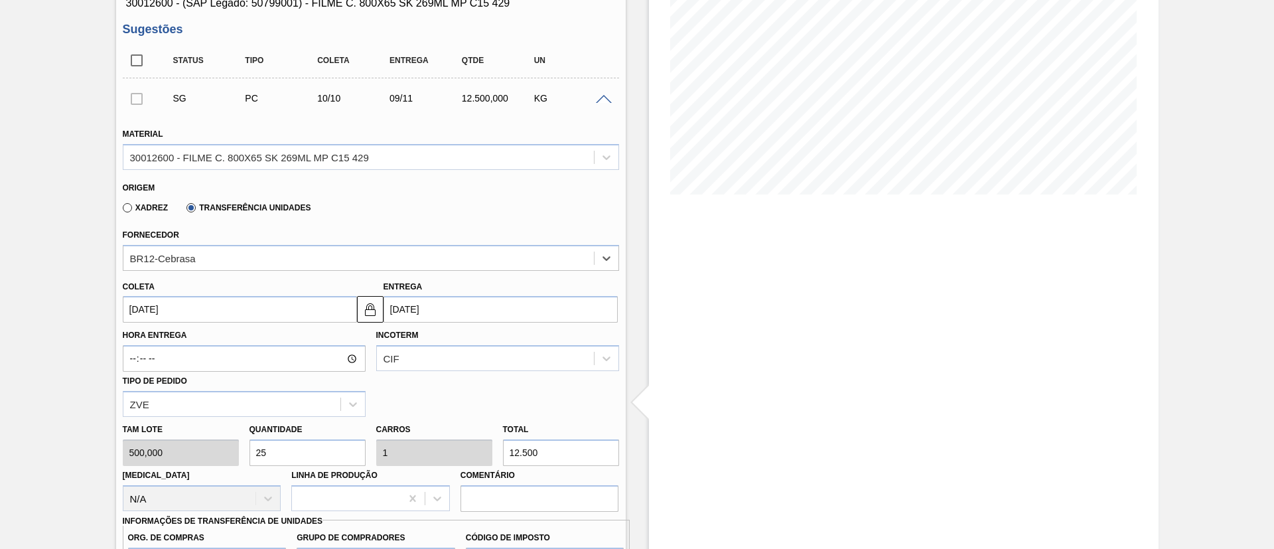
scroll to position [225, 0]
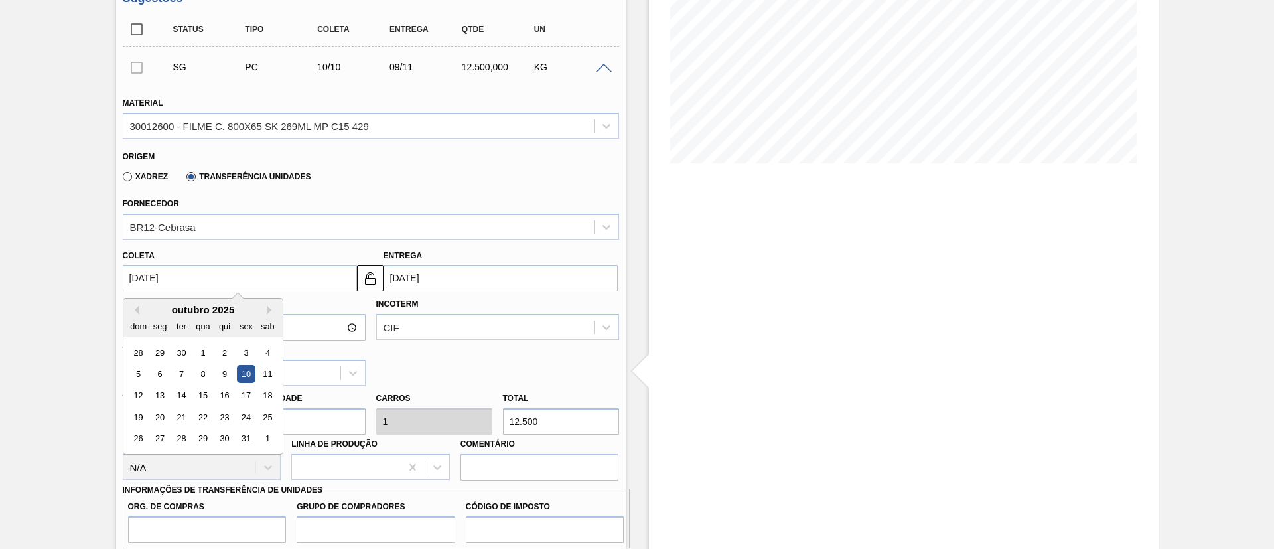
click at [216, 271] on input "10/10/2025" at bounding box center [240, 278] width 234 height 27
click at [239, 377] on div "10" at bounding box center [246, 374] width 18 height 18
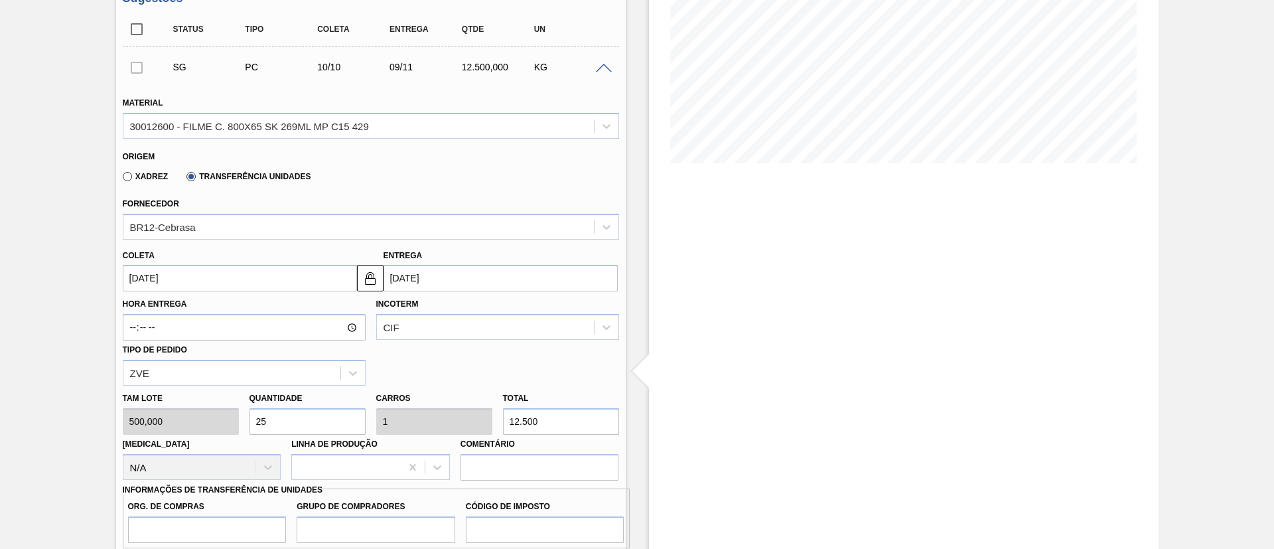
click at [285, 288] on input "10/10/2025" at bounding box center [240, 278] width 234 height 27
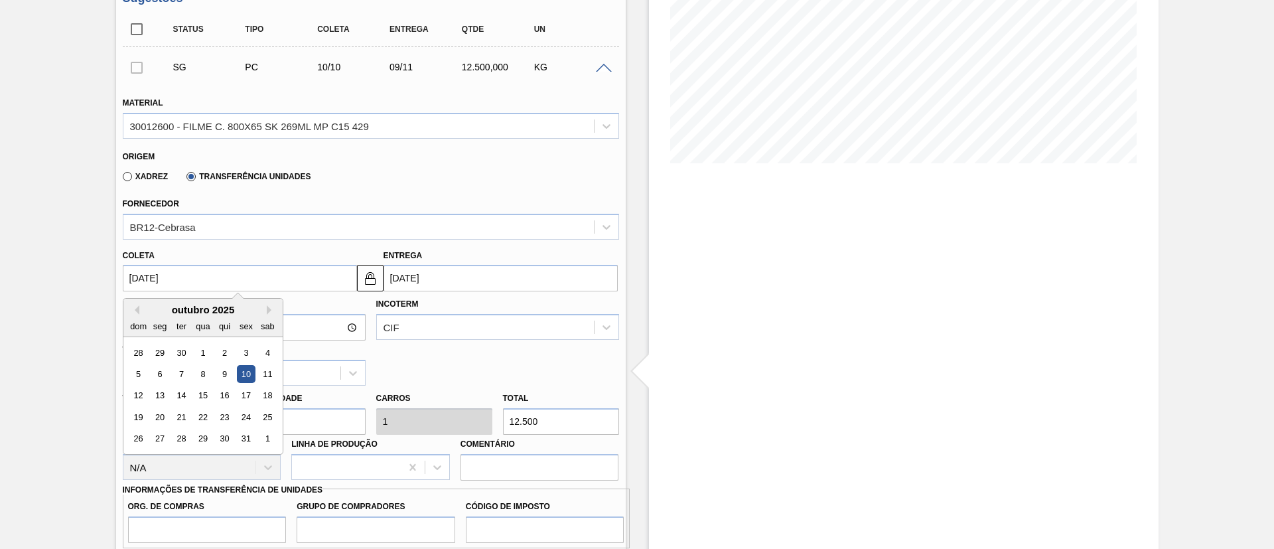
click at [140, 307] on div "outubro 2025" at bounding box center [202, 309] width 159 height 11
click at [137, 308] on button "Previous Month" at bounding box center [134, 309] width 9 height 9
drag, startPoint x: 220, startPoint y: 368, endPoint x: 239, endPoint y: 362, distance: 20.8
click at [221, 368] on div "11" at bounding box center [224, 374] width 18 height 18
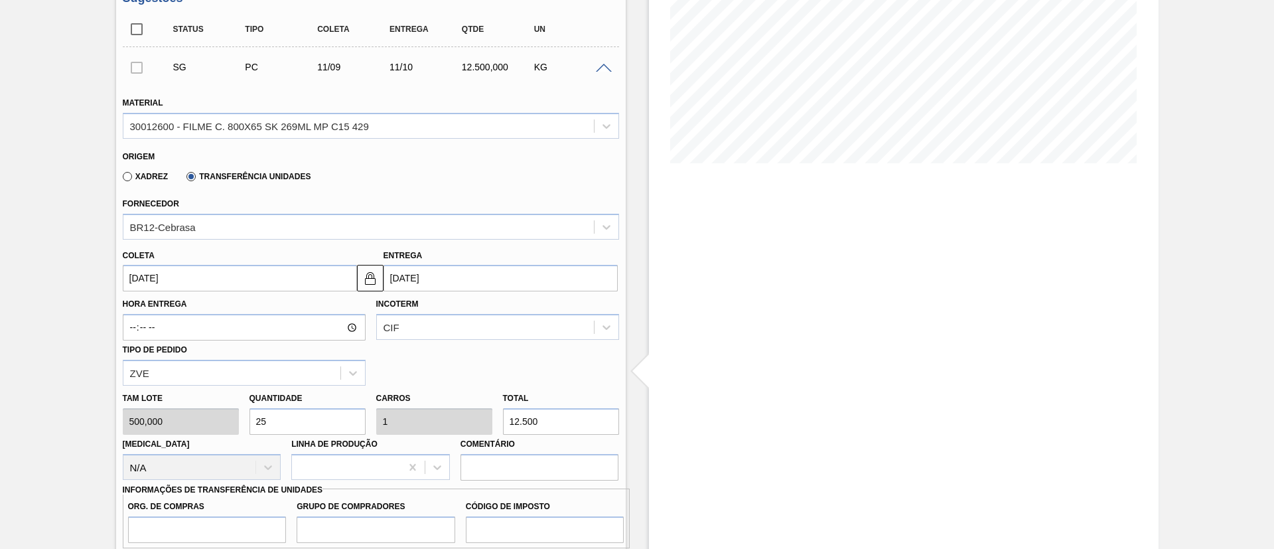
type input "11/09/2025"
click at [376, 285] on img at bounding box center [370, 278] width 16 height 16
click at [402, 283] on input "11/10/2025" at bounding box center [500, 278] width 234 height 27
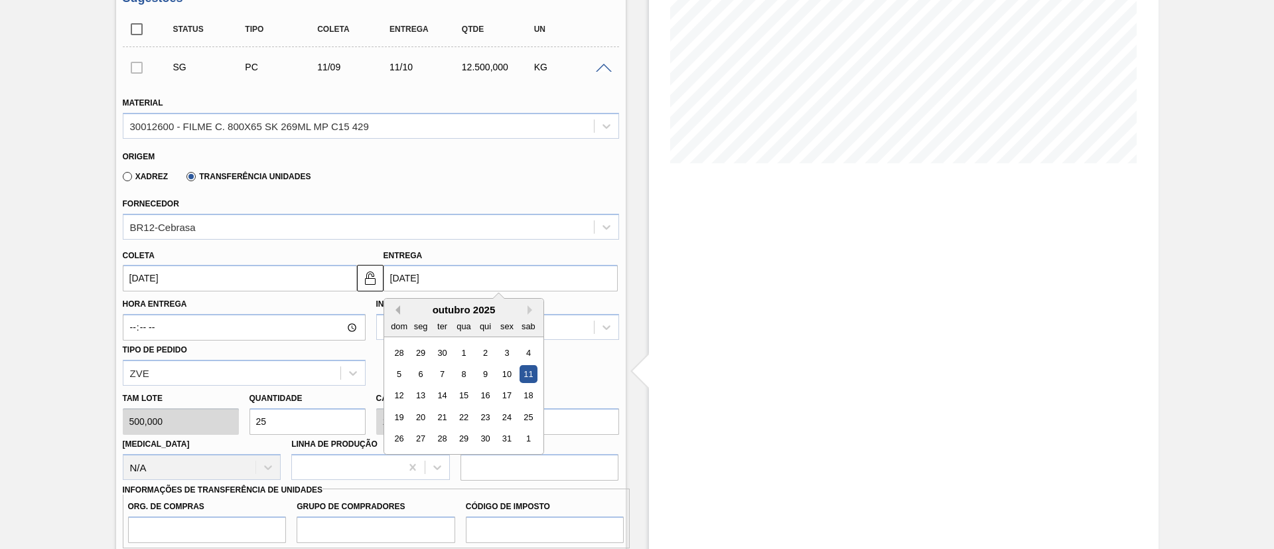
click at [399, 309] on button "Previous Month" at bounding box center [395, 309] width 9 height 9
click at [415, 395] on div "15" at bounding box center [420, 396] width 18 height 18
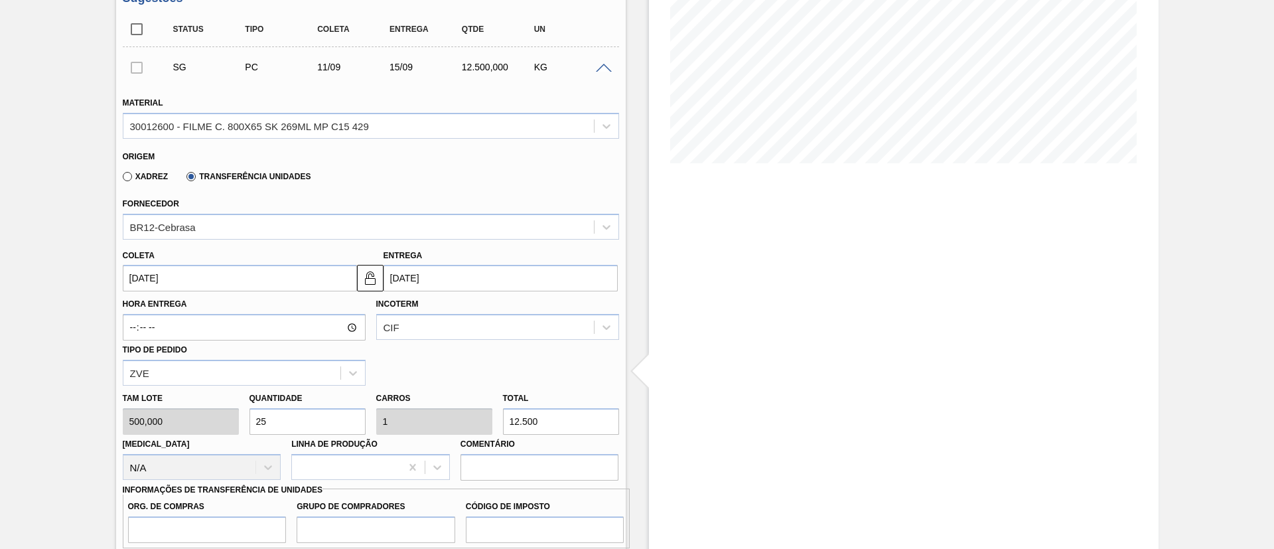
type input "15/09/2025"
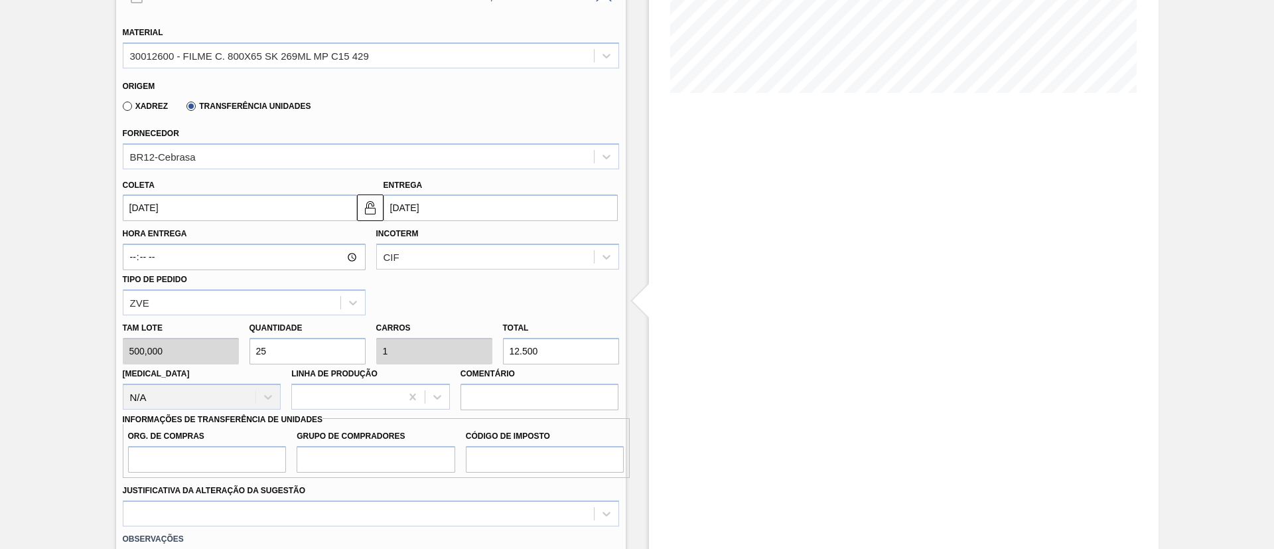
scroll to position [324, 0]
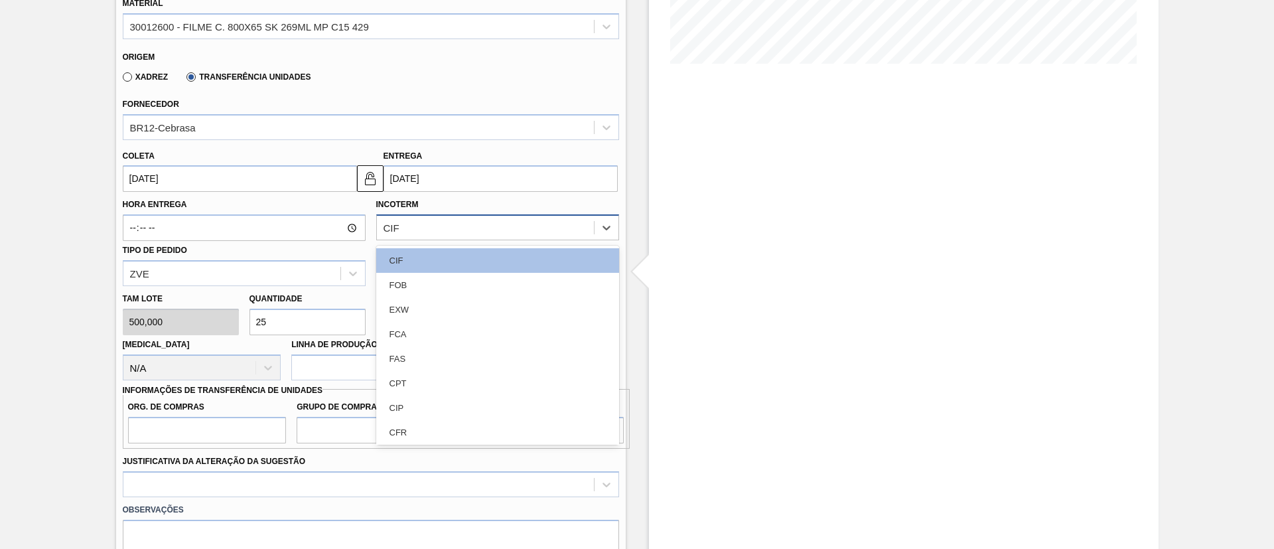
click at [432, 222] on div "CIF" at bounding box center [485, 227] width 217 height 19
drag, startPoint x: 413, startPoint y: 281, endPoint x: 499, endPoint y: 280, distance: 86.2
click at [413, 281] on div "FOB" at bounding box center [497, 285] width 243 height 25
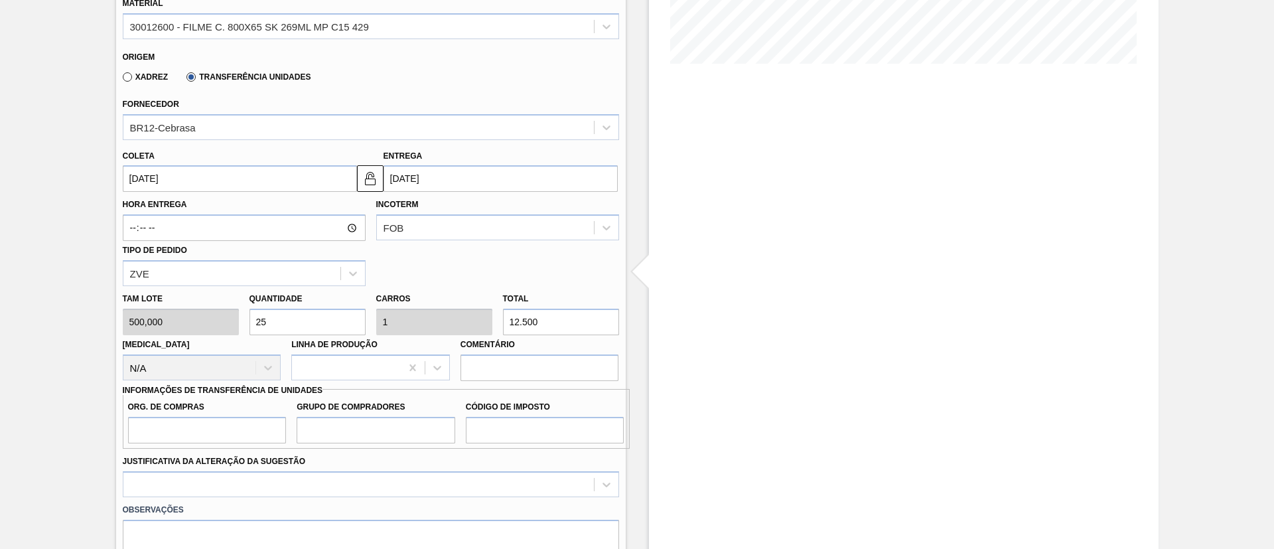
click at [441, 319] on div "Tam lote 500,000 Quantidade 25 Carros 1 Total 12.500 Doca N/A Linha de Produção…" at bounding box center [370, 333] width 507 height 95
type input "0,01"
type input "0"
type input "5"
type input "0"
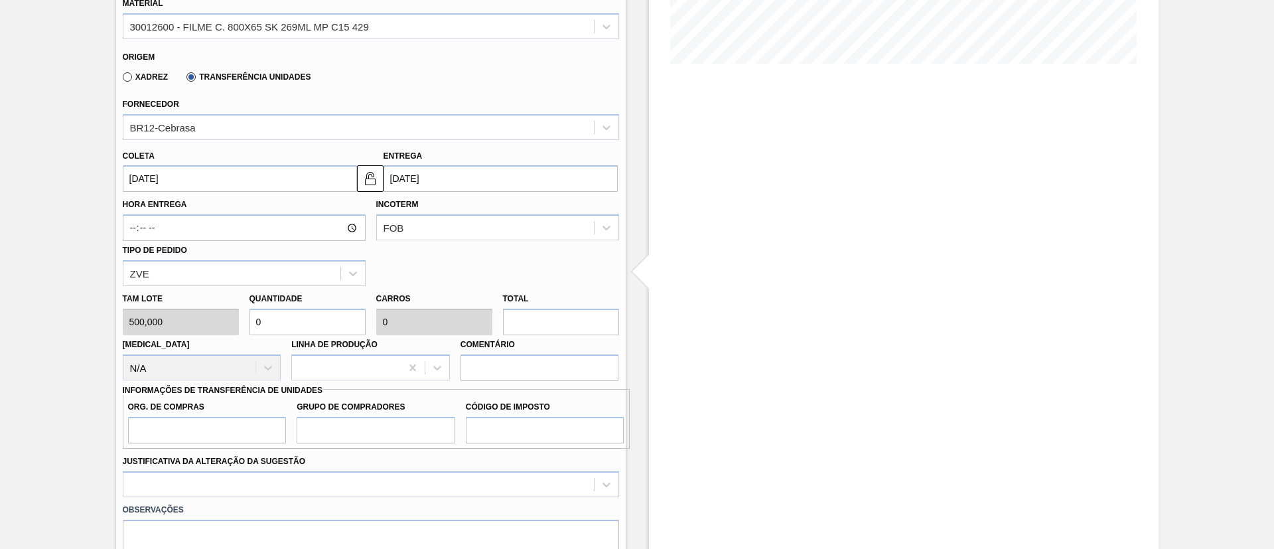
type input "6"
type input "0,12"
type input "0,005"
type input "60"
type input "1,2"
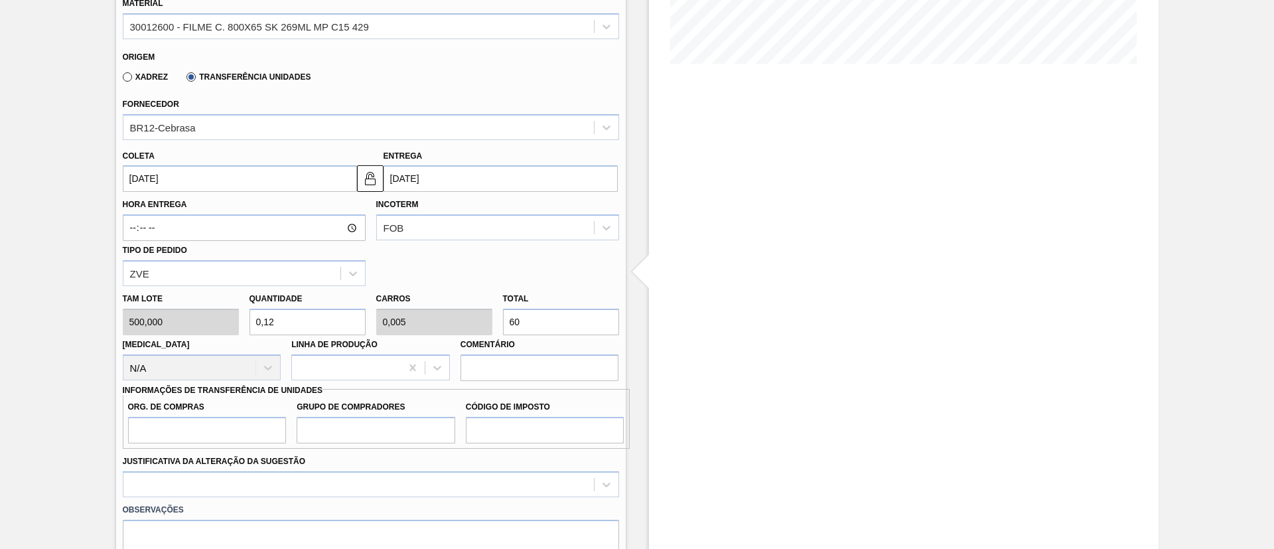
type input "0,048"
type input "600"
type input "12"
type input "0,48"
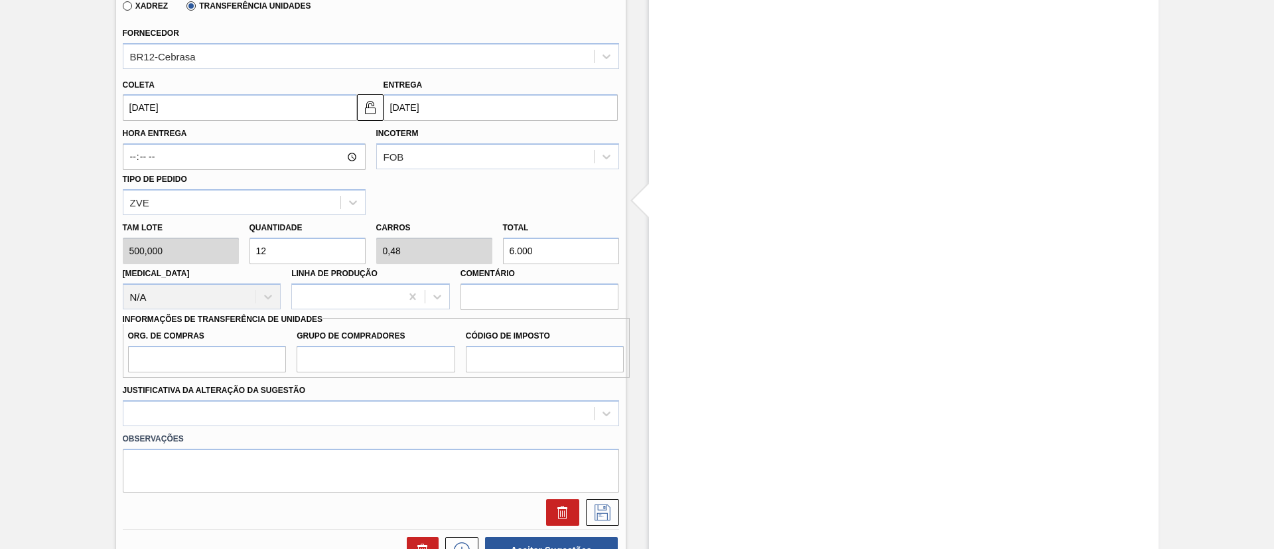
scroll to position [424, 0]
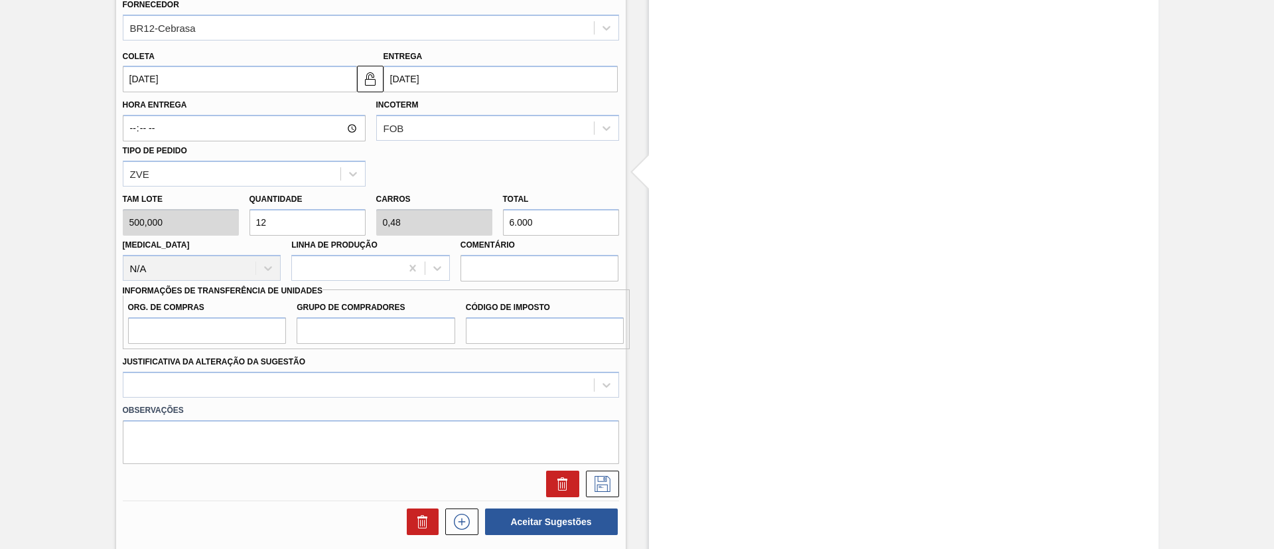
type input "6.000"
click at [274, 328] on input "Org. de Compras" at bounding box center [207, 330] width 159 height 27
type input "BR00"
drag, startPoint x: 342, startPoint y: 332, endPoint x: 346, endPoint y: 345, distance: 14.1
click at [342, 331] on input "Grupo de Compradores" at bounding box center [376, 330] width 159 height 27
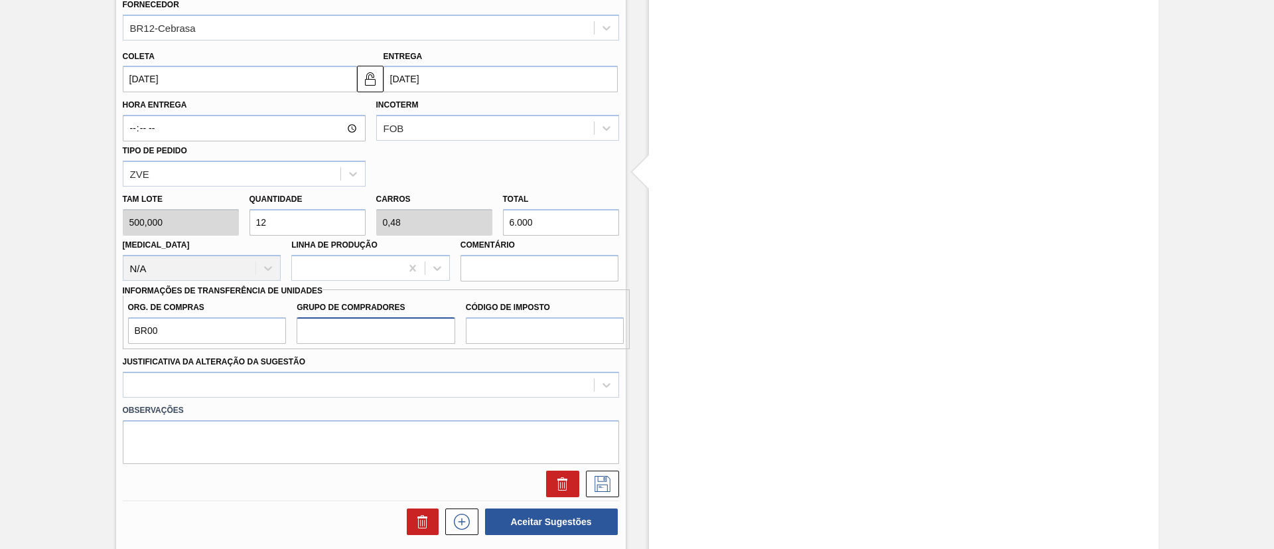
type input "A01"
click at [509, 327] on input "Código de Imposto" at bounding box center [545, 330] width 159 height 27
type input "I1"
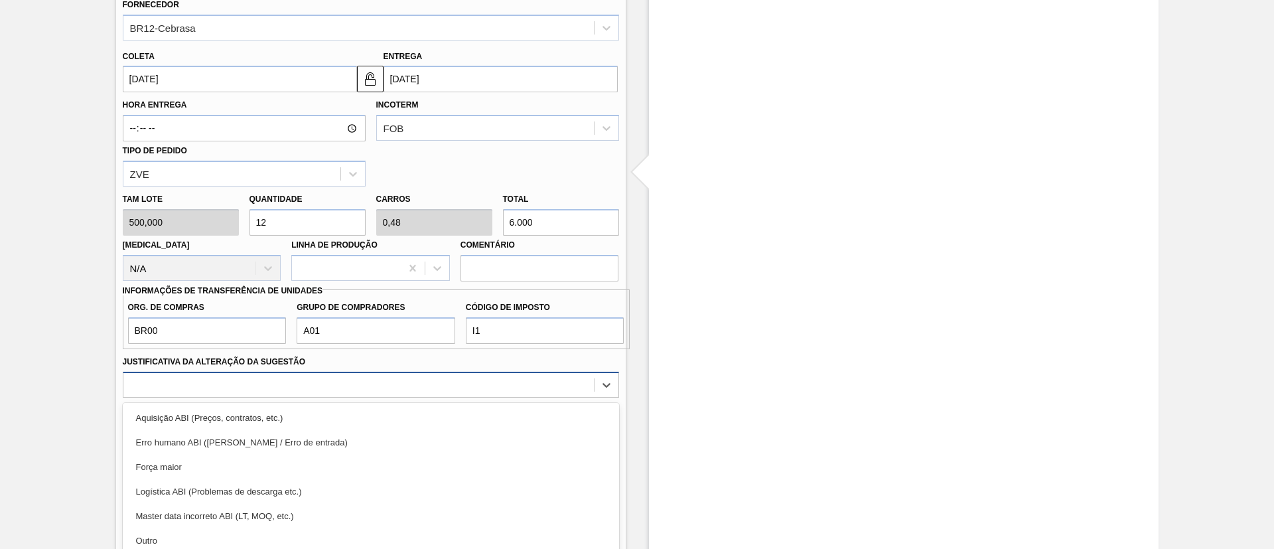
click at [362, 389] on div "option Erro humano ABI (Cálculo / Erro de entrada) focused, 2 of 18. 18 results…" at bounding box center [371, 384] width 496 height 26
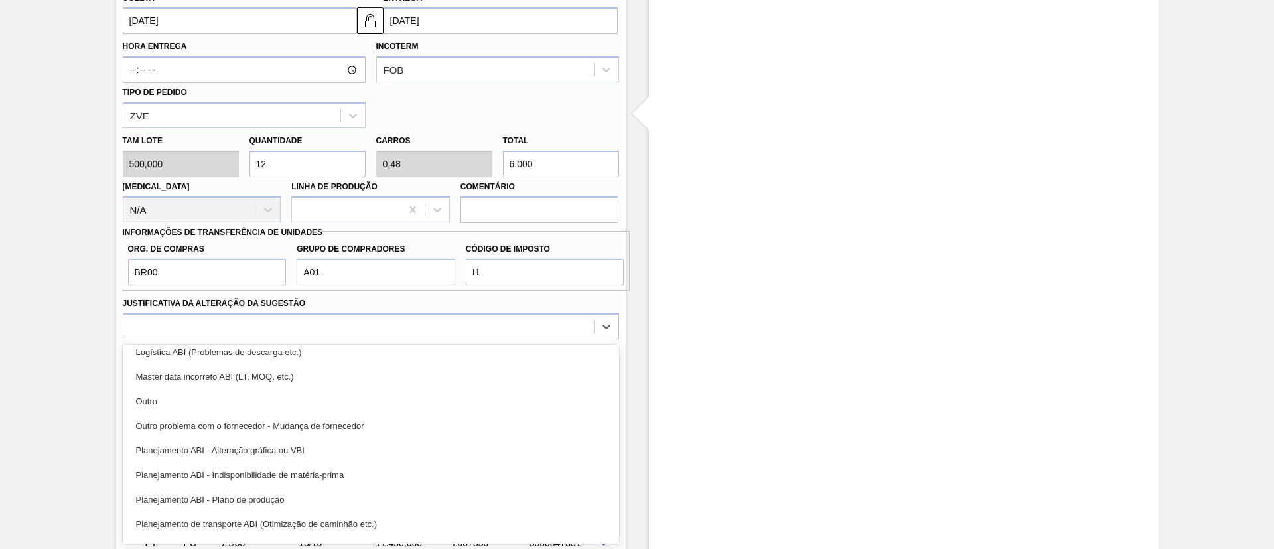
scroll to position [199, 0]
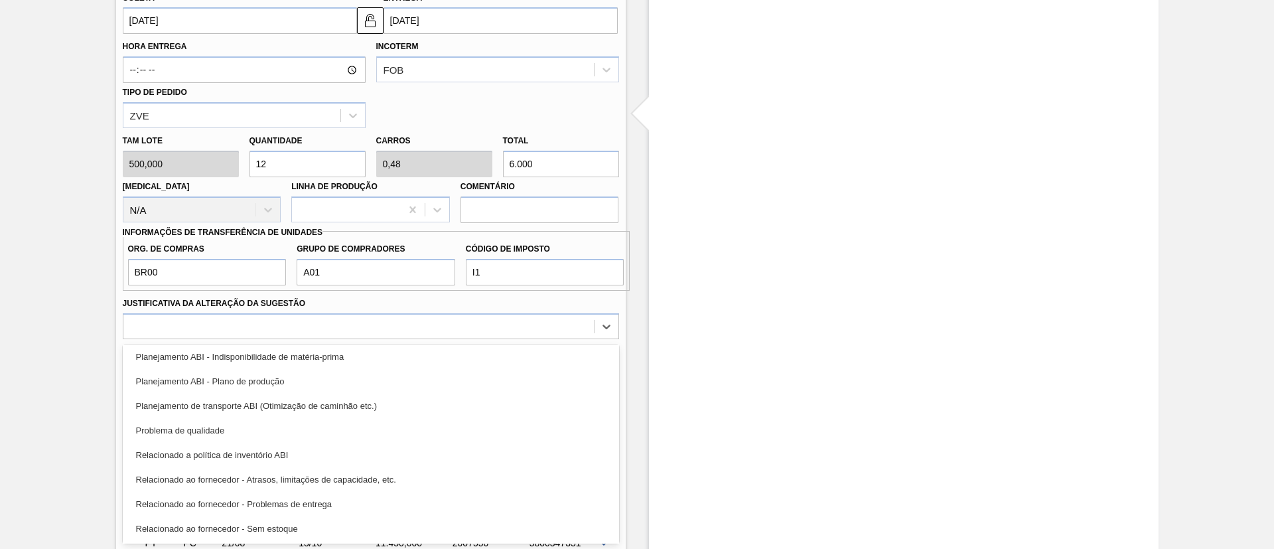
drag, startPoint x: 295, startPoint y: 383, endPoint x: 588, endPoint y: 418, distance: 295.2
click at [297, 383] on div "Planejamento ABI - Plano de produção" at bounding box center [371, 381] width 496 height 25
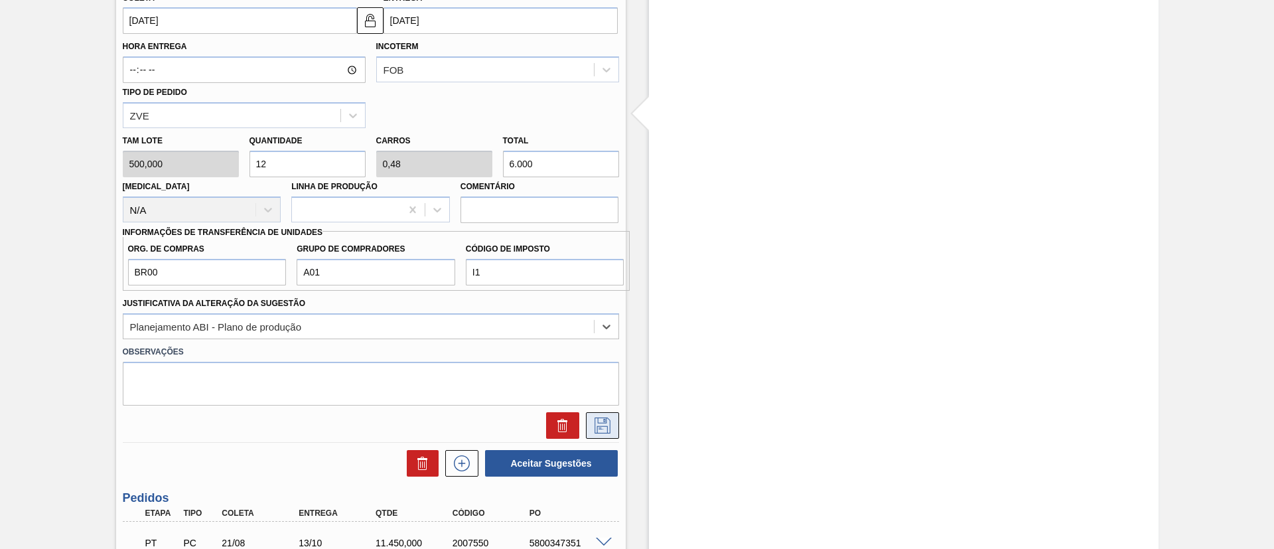
click at [613, 413] on button at bounding box center [602, 425] width 33 height 27
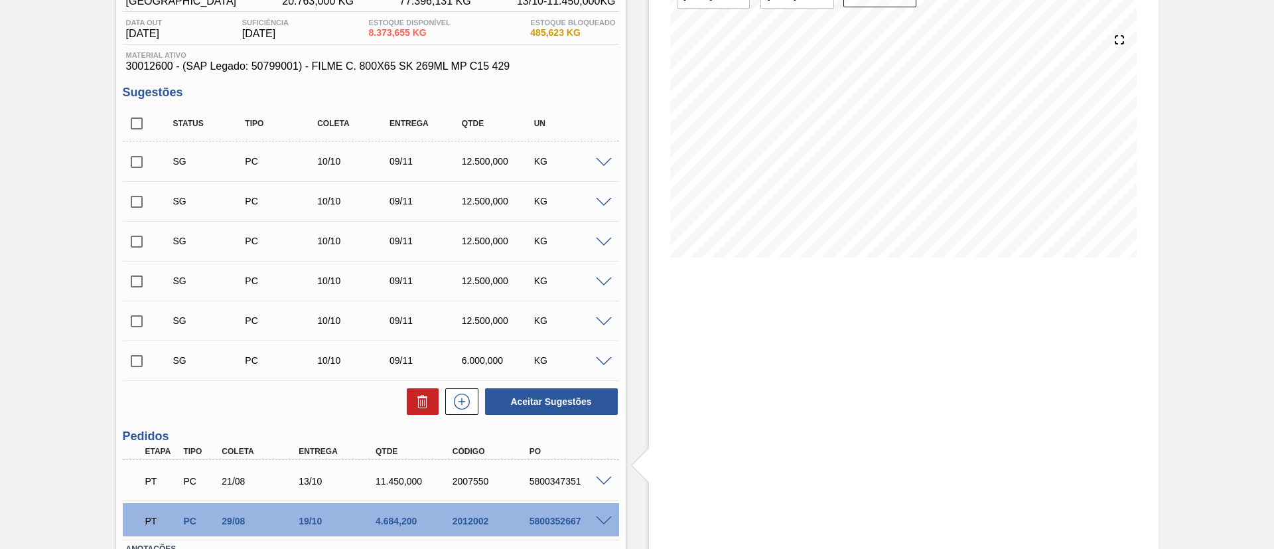
scroll to position [100, 0]
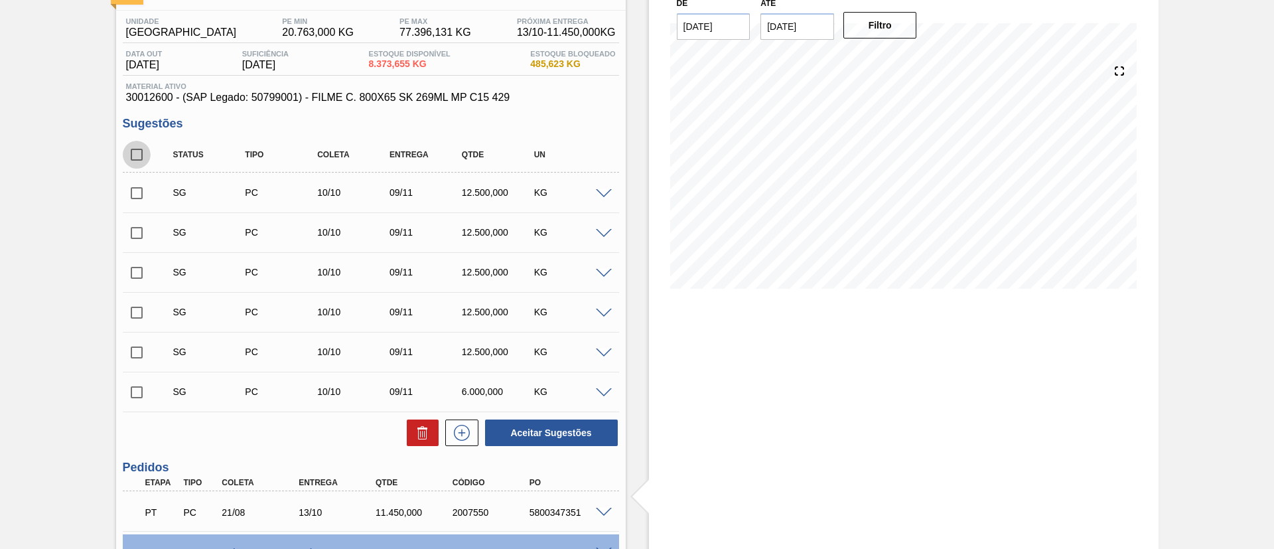
click at [137, 157] on input "checkbox" at bounding box center [137, 155] width 28 height 28
checkbox input "true"
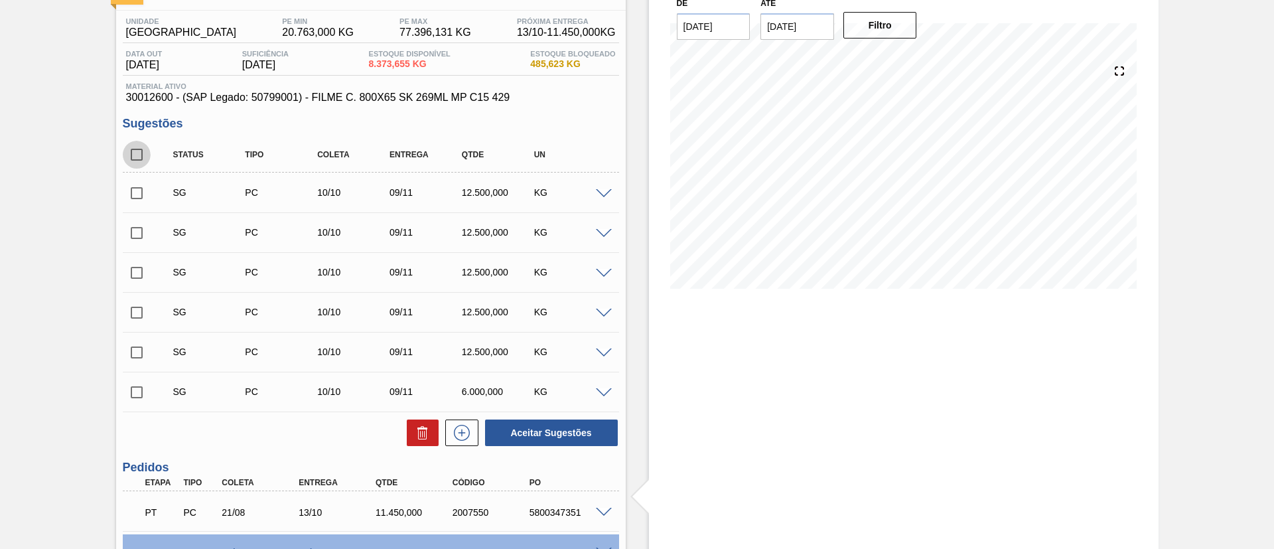
checkbox input "true"
click at [405, 434] on div at bounding box center [419, 432] width 38 height 27
click at [415, 438] on icon at bounding box center [423, 433] width 16 height 16
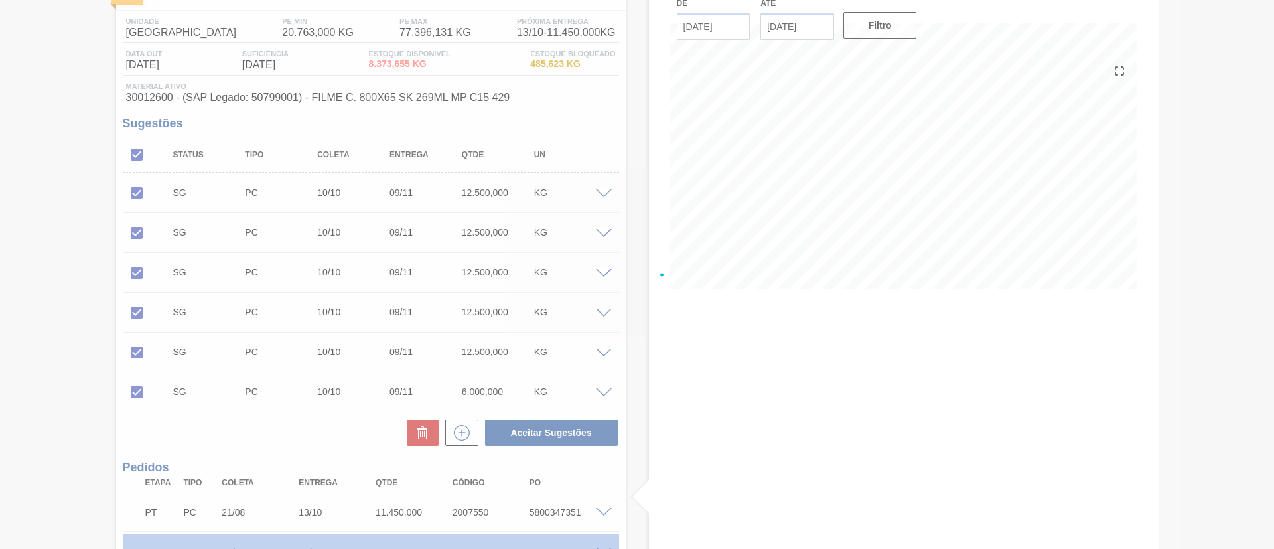
scroll to position [70, 0]
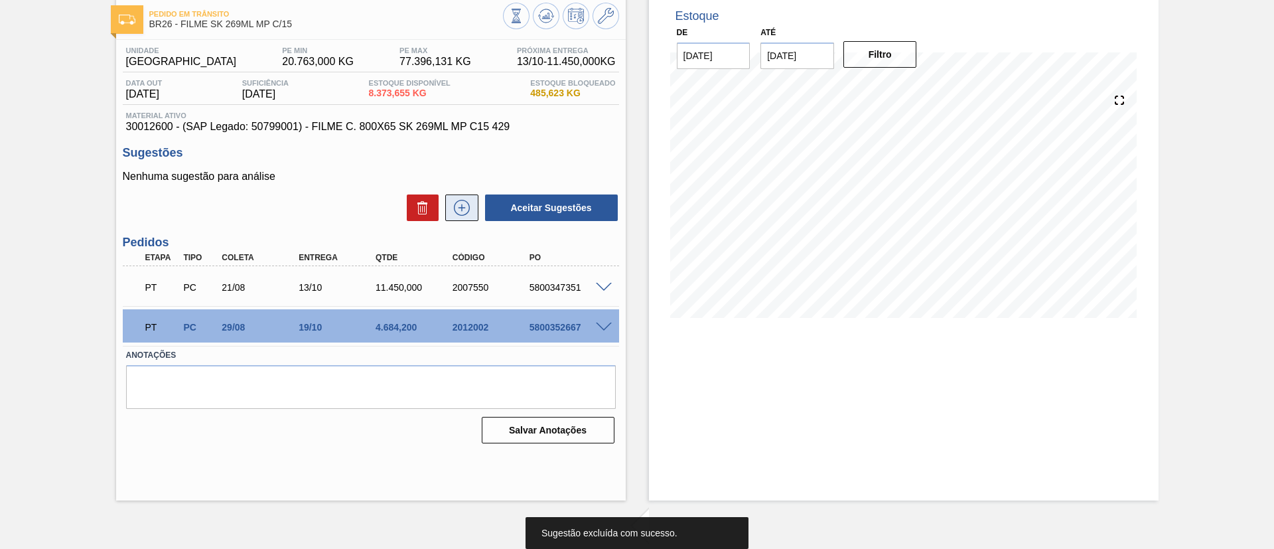
click at [468, 212] on icon at bounding box center [461, 208] width 21 height 16
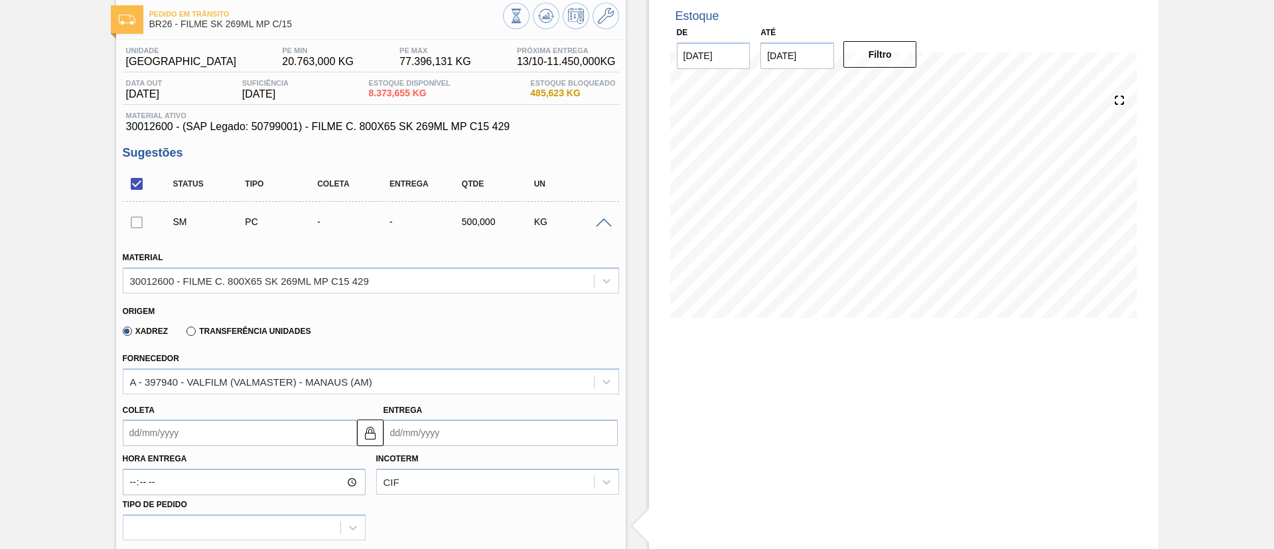
click at [271, 324] on div "Transferência Unidades" at bounding box center [245, 330] width 129 height 12
click at [271, 331] on label "Transferência Unidades" at bounding box center [248, 330] width 124 height 9
click at [184, 334] on input "Transferência Unidades" at bounding box center [184, 334] width 0 height 0
click at [206, 399] on div "Coleta Entrega" at bounding box center [370, 421] width 507 height 49
click at [206, 395] on div "Coleta Entrega" at bounding box center [370, 420] width 507 height 52
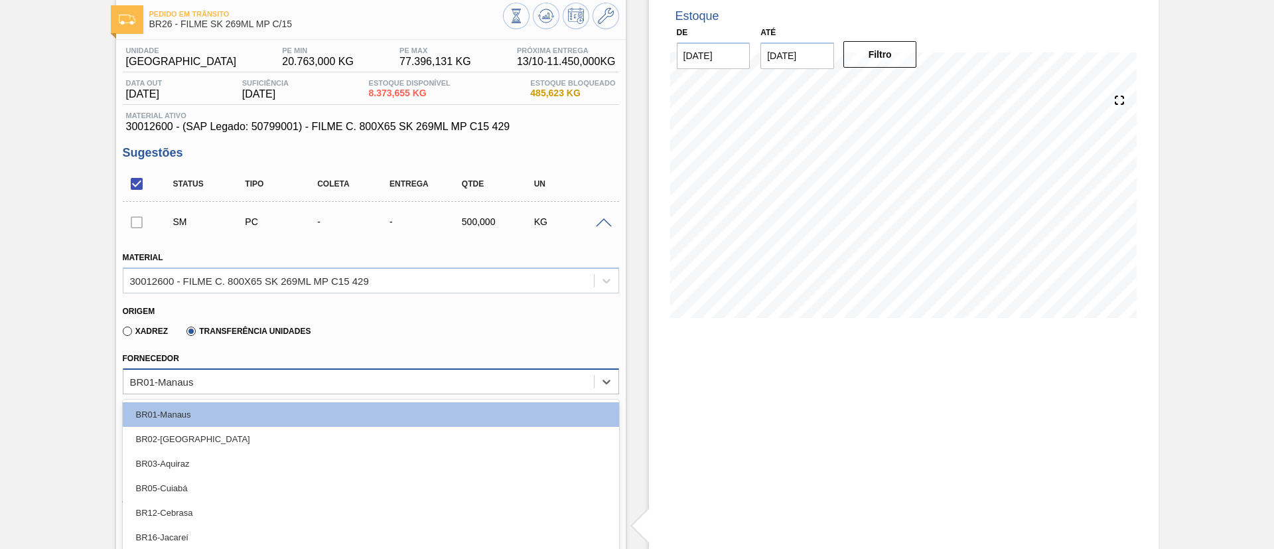
click at [212, 382] on div "option BR01-Manaus focused, 1 of 12. 12 results available. Use Up and Down to c…" at bounding box center [371, 381] width 496 height 26
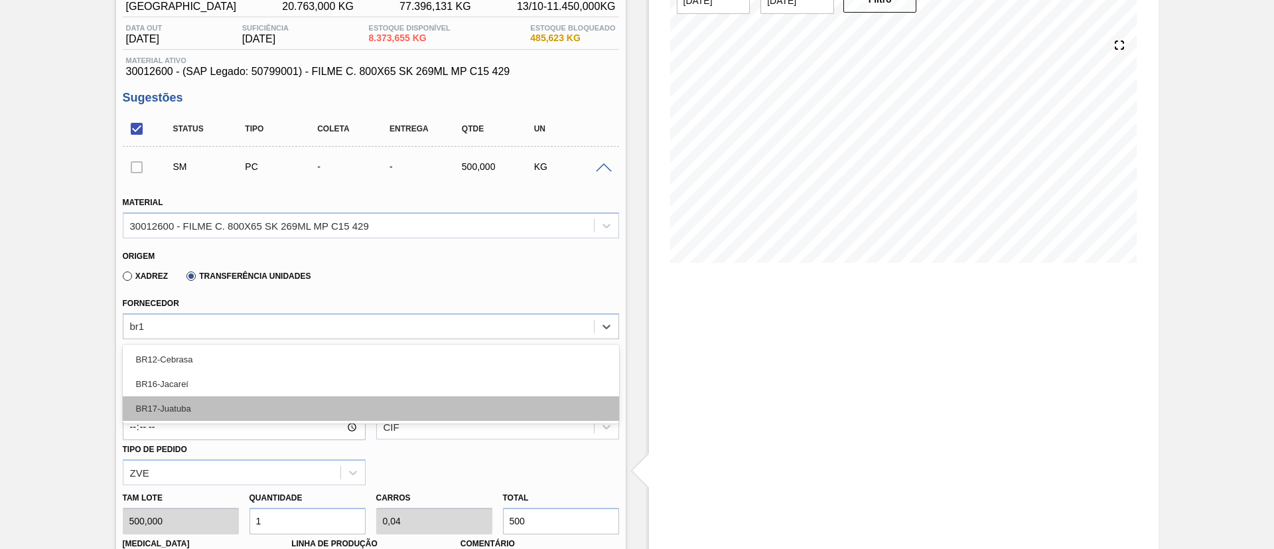
type input "br12"
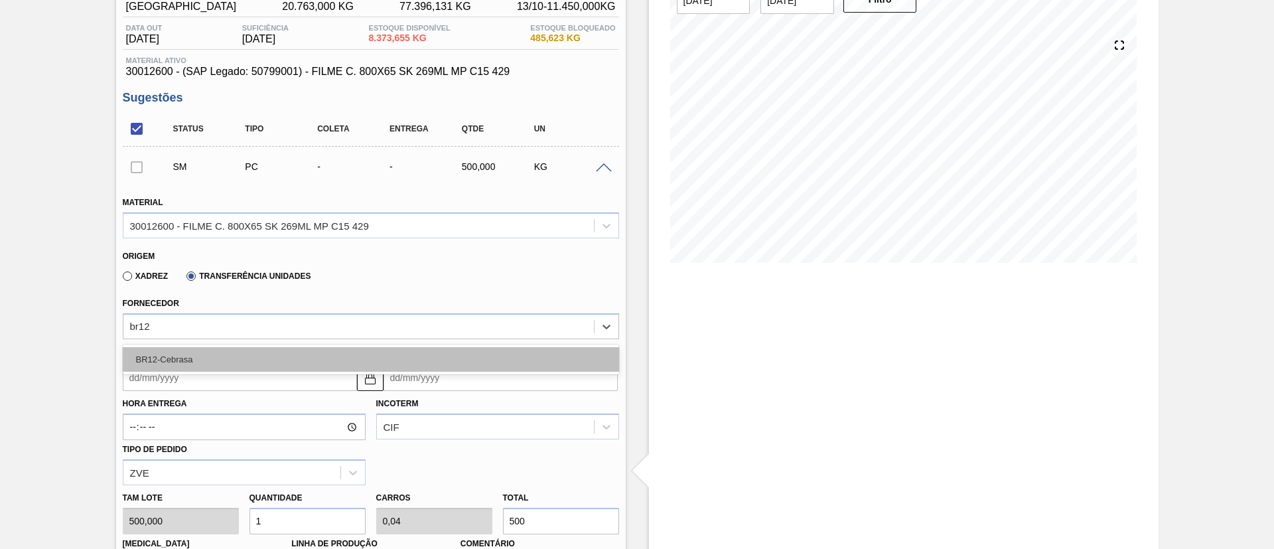
click at [220, 359] on div "BR12-Cebrasa" at bounding box center [371, 359] width 496 height 25
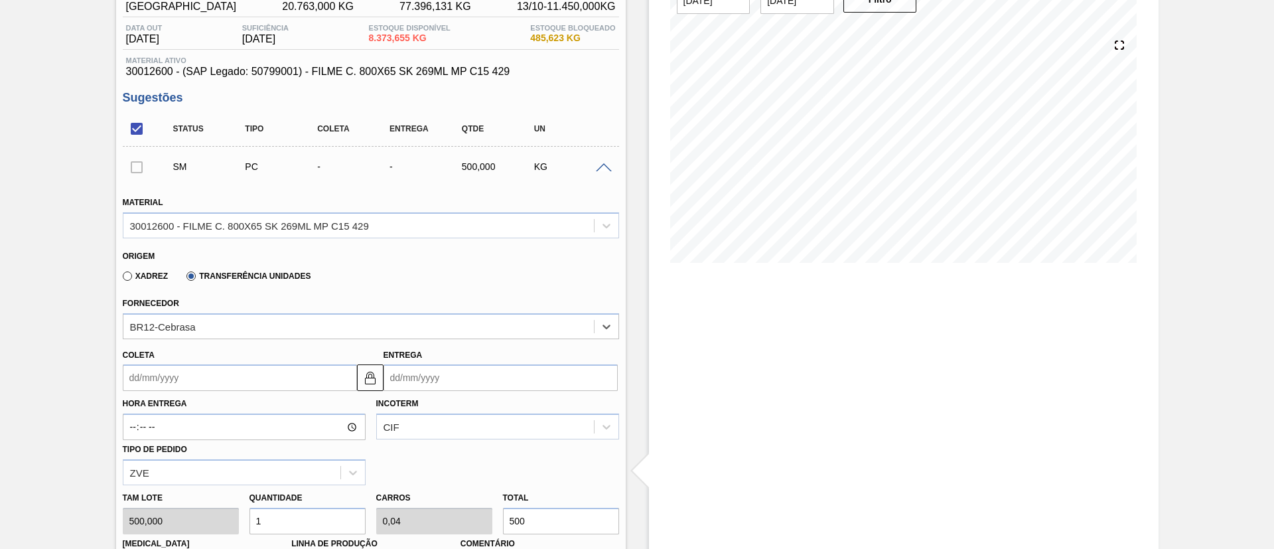
drag, startPoint x: 214, startPoint y: 371, endPoint x: 215, endPoint y: 377, distance: 6.8
click at [214, 371] on input "Coleta" at bounding box center [240, 377] width 234 height 27
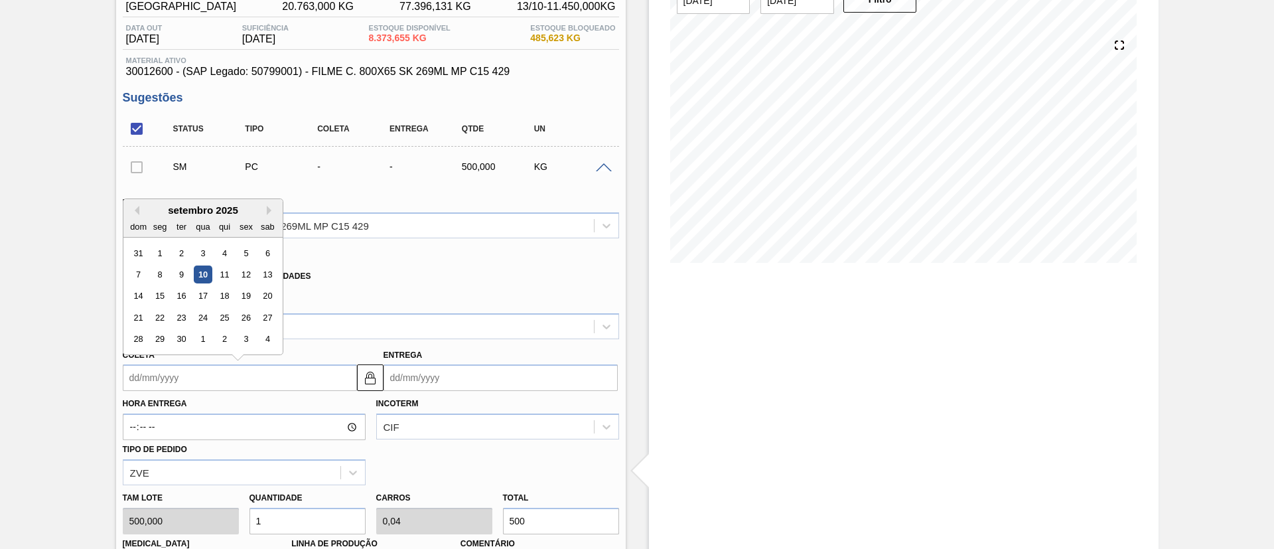
click at [203, 275] on div "10" at bounding box center [203, 274] width 18 height 18
type input "[DATE]"
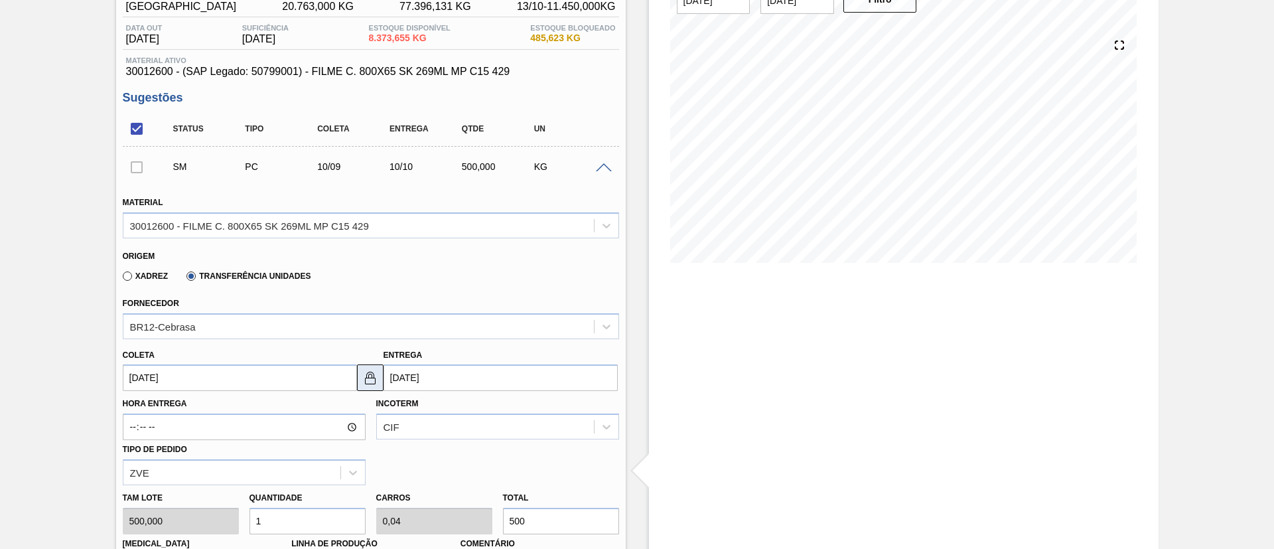
click at [369, 382] on img at bounding box center [370, 377] width 16 height 16
click at [407, 383] on input "10/10/2025" at bounding box center [500, 377] width 234 height 27
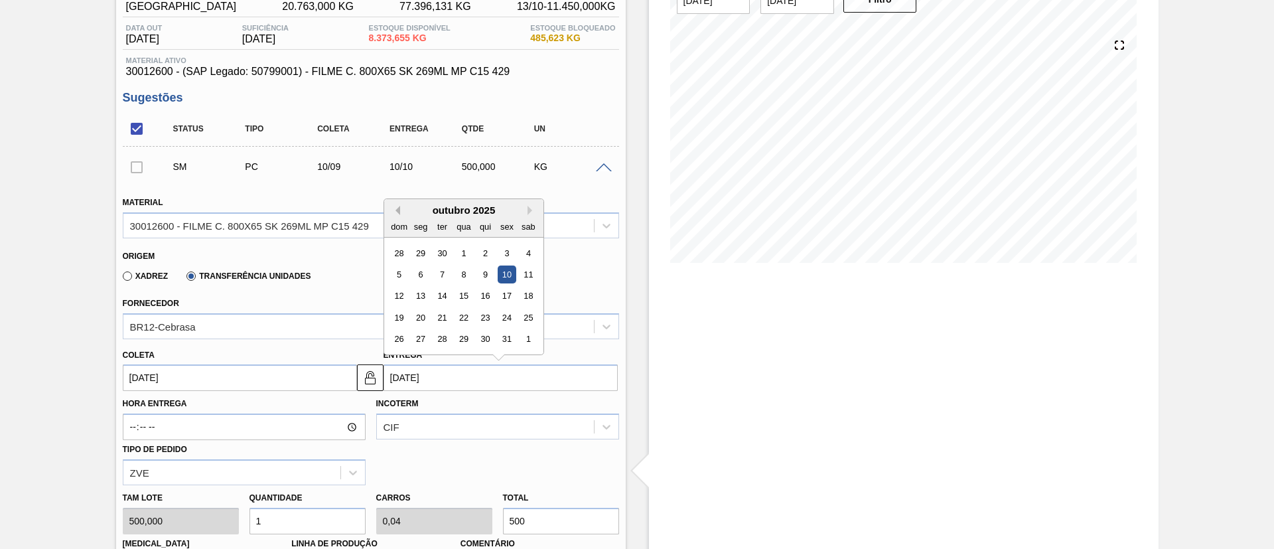
click at [393, 208] on button "Previous Month" at bounding box center [395, 210] width 9 height 9
click at [503, 275] on div "12" at bounding box center [507, 274] width 18 height 18
type input "12/09/2025"
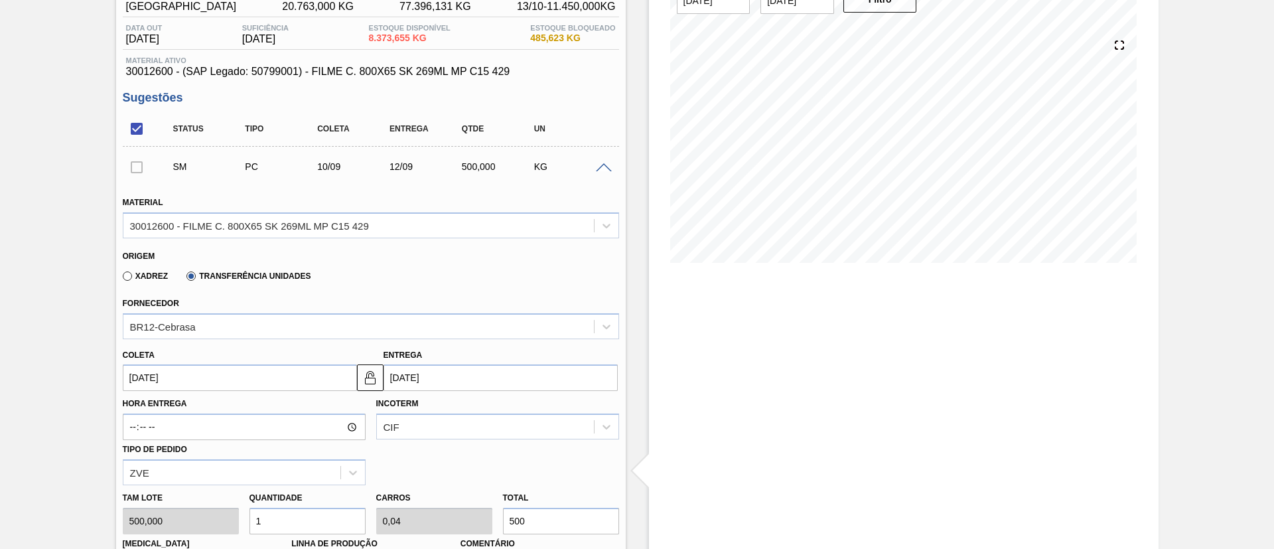
click at [310, 365] on input "[DATE]" at bounding box center [240, 377] width 234 height 27
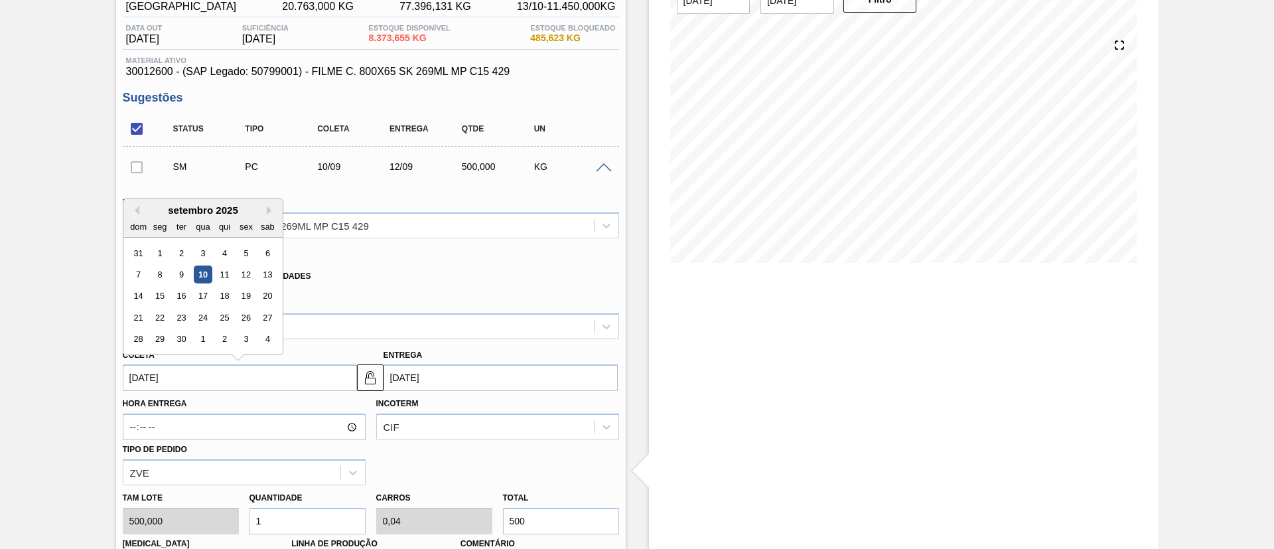
drag, startPoint x: 226, startPoint y: 267, endPoint x: 288, endPoint y: 300, distance: 70.6
click at [225, 268] on div "11" at bounding box center [224, 274] width 18 height 18
type input "11/09/2025"
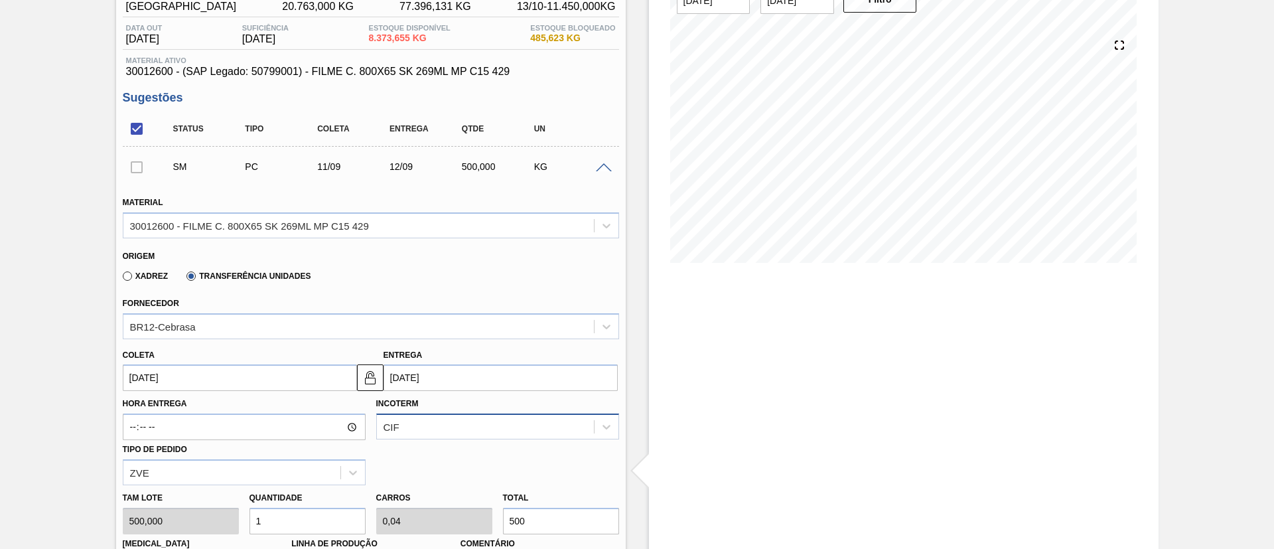
scroll to position [226, 0]
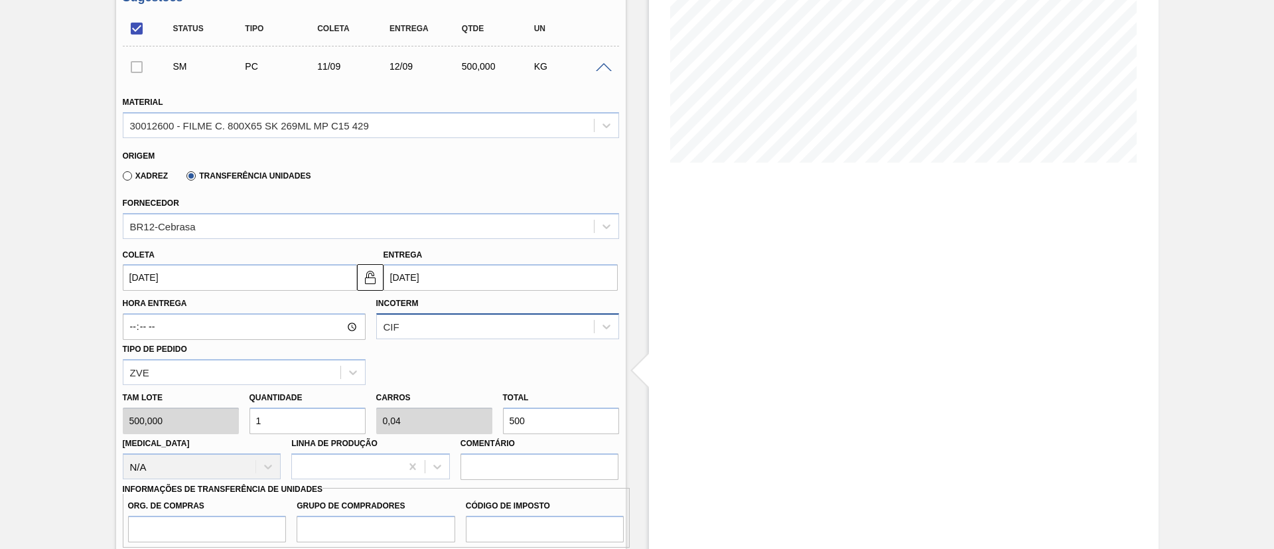
click at [424, 339] on div "CIF" at bounding box center [497, 326] width 243 height 26
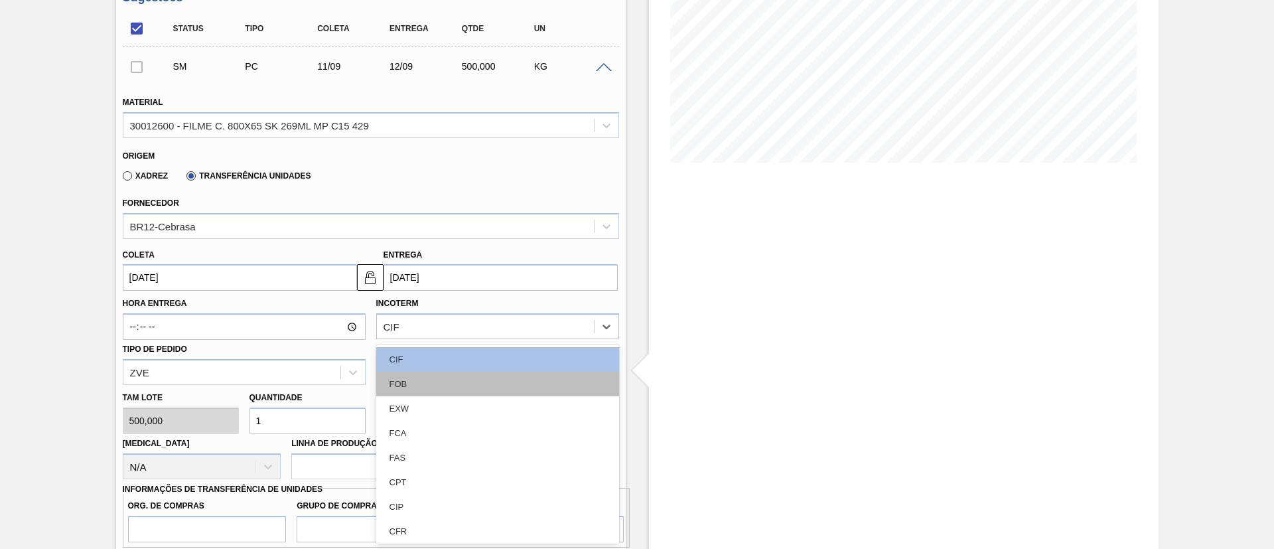
click at [413, 383] on div "FOB" at bounding box center [497, 383] width 243 height 25
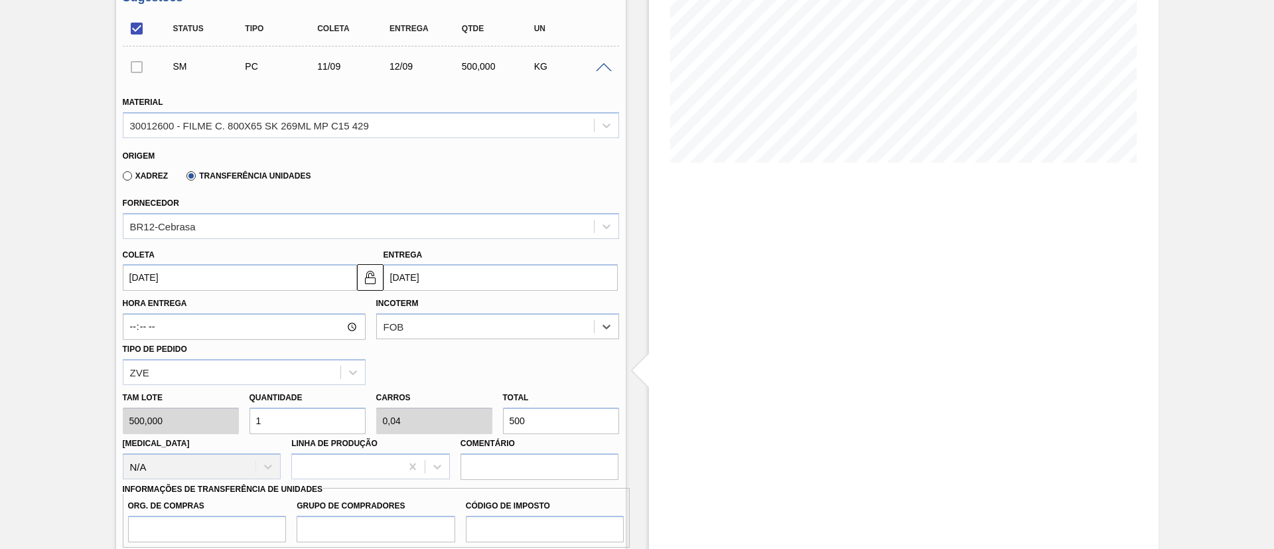
click at [541, 417] on input "500" at bounding box center [561, 420] width 116 height 27
click at [473, 415] on div "Tam lote 500,000 Quantidade 1 Carros 0,04 Total 500 Doca N/A Linha de Produção …" at bounding box center [370, 432] width 507 height 95
type input "0,012"
type input "0"
type input "6"
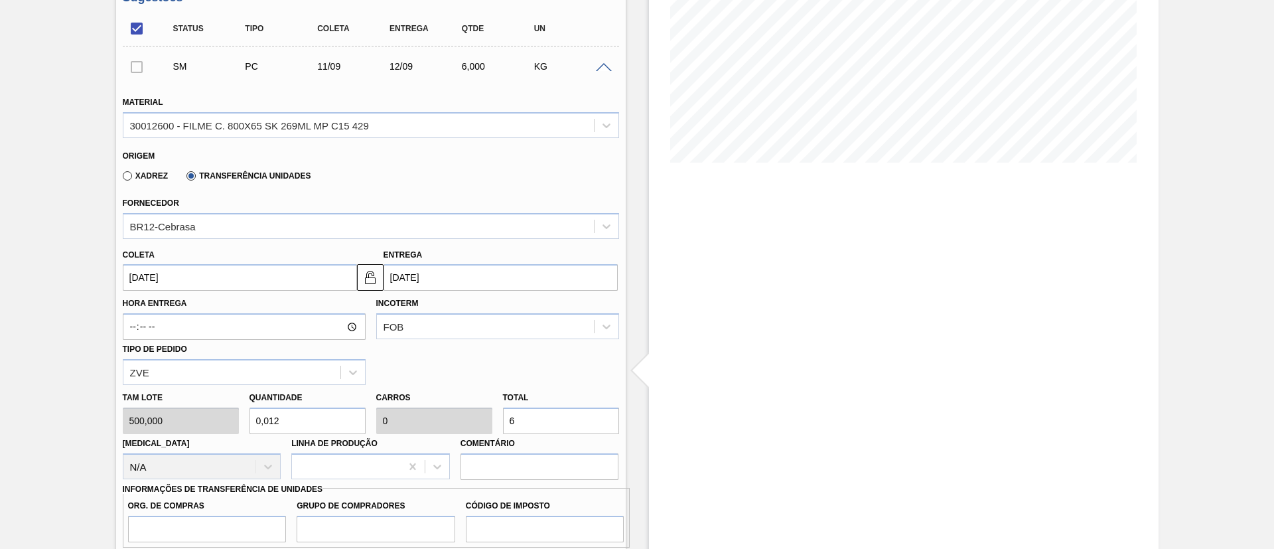
type input "0,12"
type input "0,005"
type input "60"
type input "1,2"
type input "0,048"
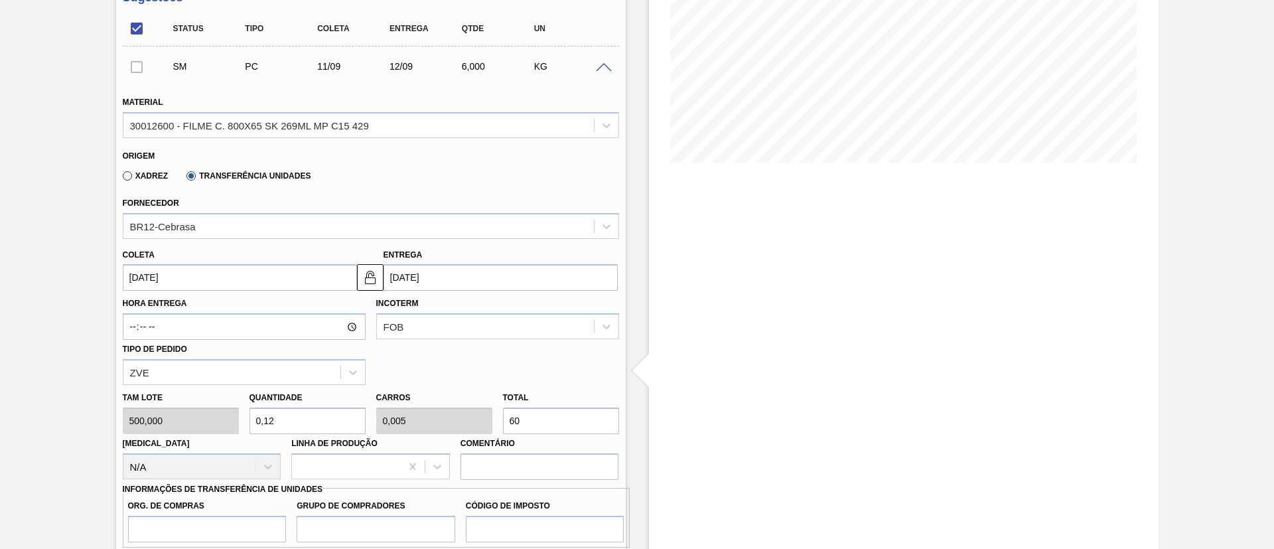
type input "600"
type input "12"
type input "0,48"
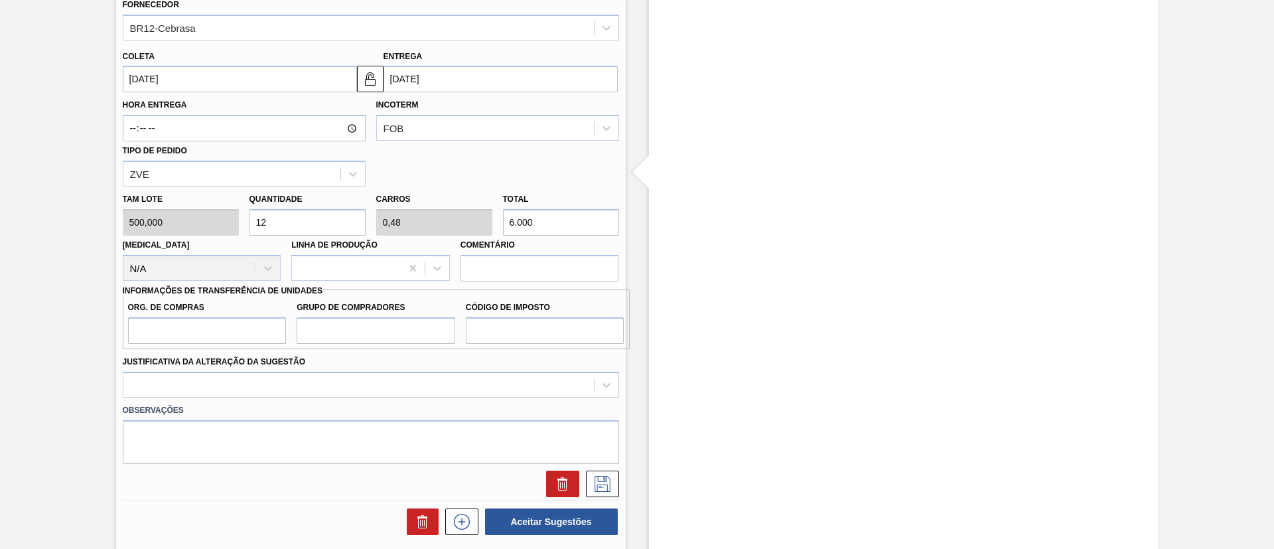
scroll to position [425, 0]
type input "6.000"
click at [230, 334] on input "Org. de Compras" at bounding box center [207, 329] width 159 height 27
type input "BR00"
click at [348, 334] on input "Grupo de Compradores" at bounding box center [376, 329] width 159 height 27
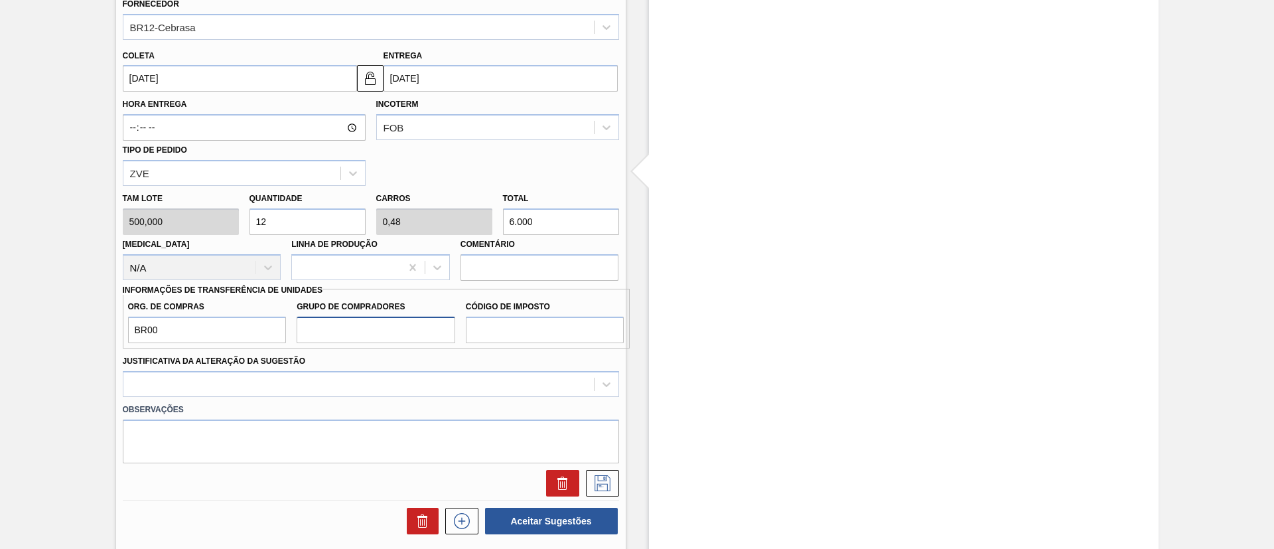
type input "A01"
click at [499, 326] on input "Código de Imposto" at bounding box center [545, 329] width 159 height 27
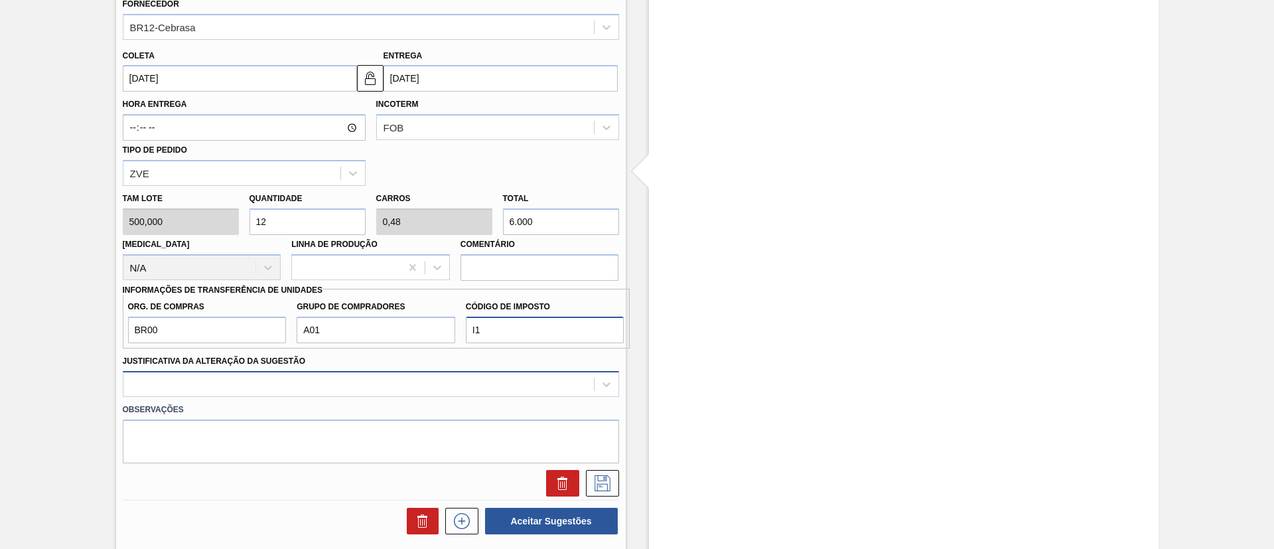
type input "I1"
click at [448, 392] on div at bounding box center [371, 384] width 496 height 26
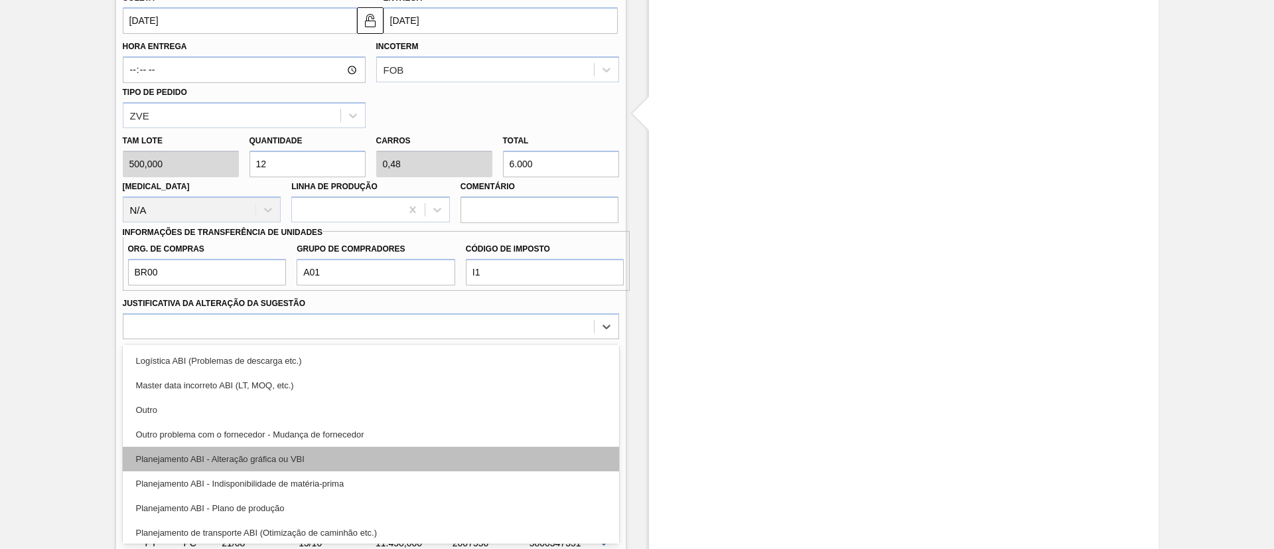
scroll to position [100, 0]
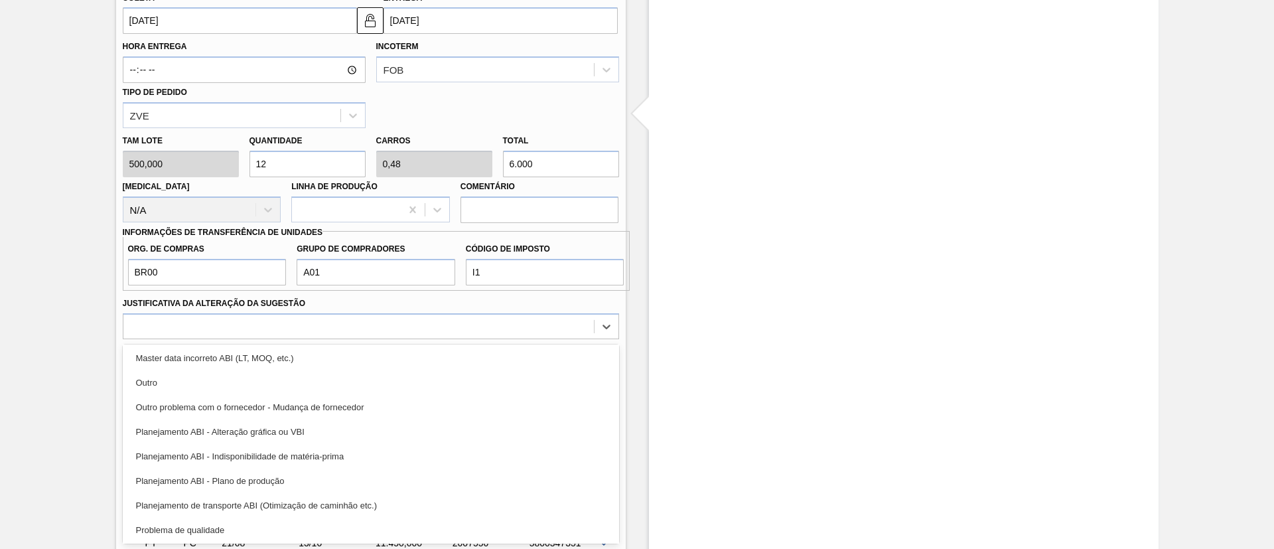
click at [277, 484] on div "Planejamento ABI - Plano de produção" at bounding box center [371, 480] width 496 height 25
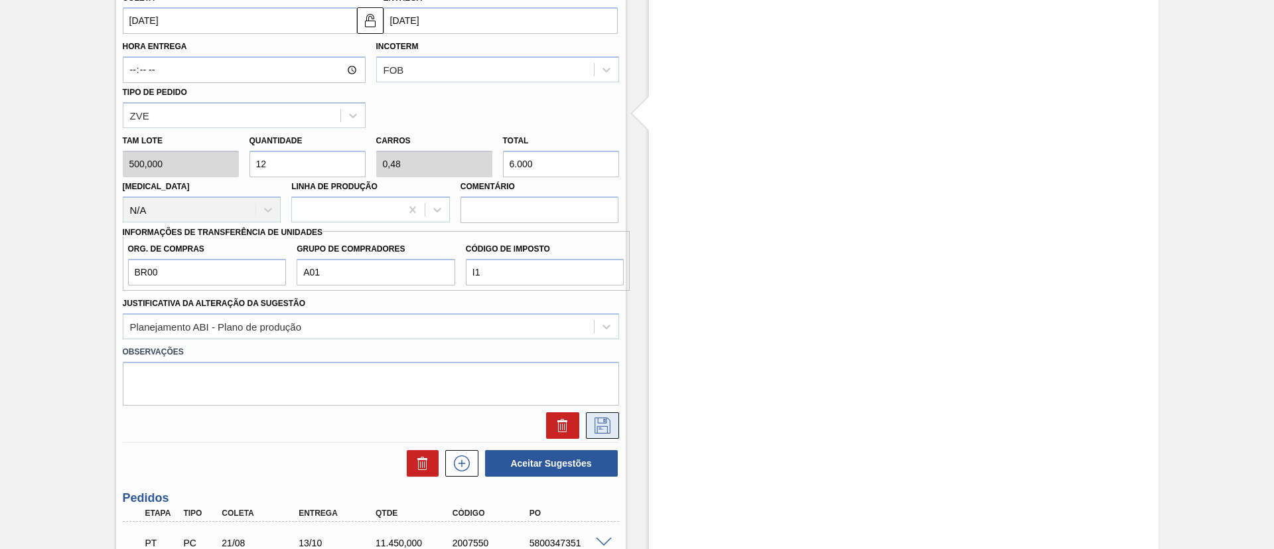
click at [593, 427] on icon at bounding box center [602, 425] width 21 height 16
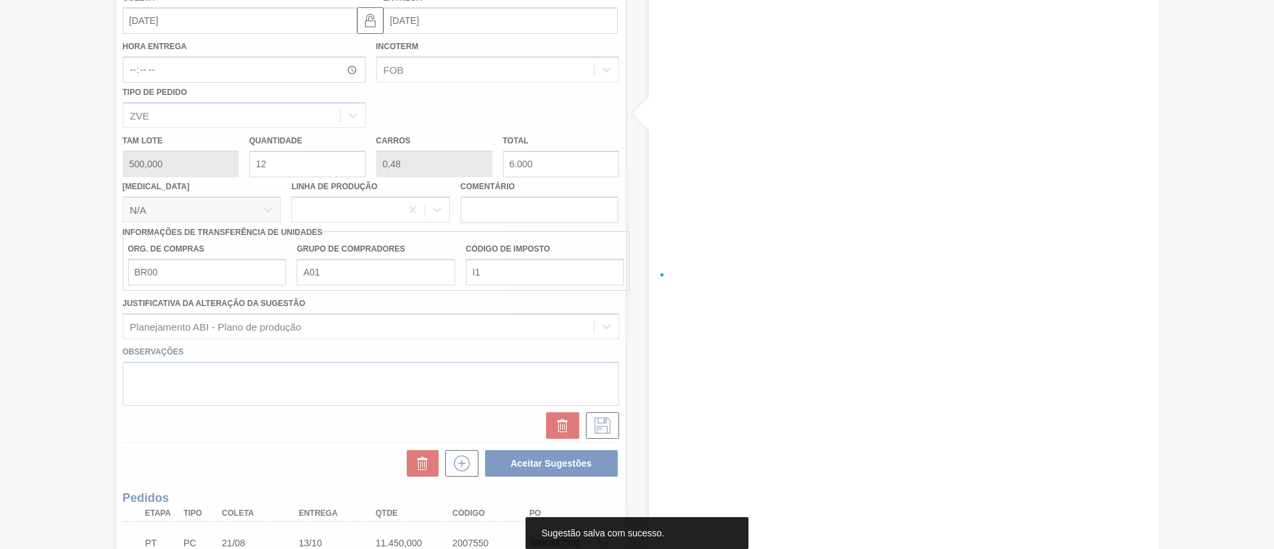
scroll to position [70, 0]
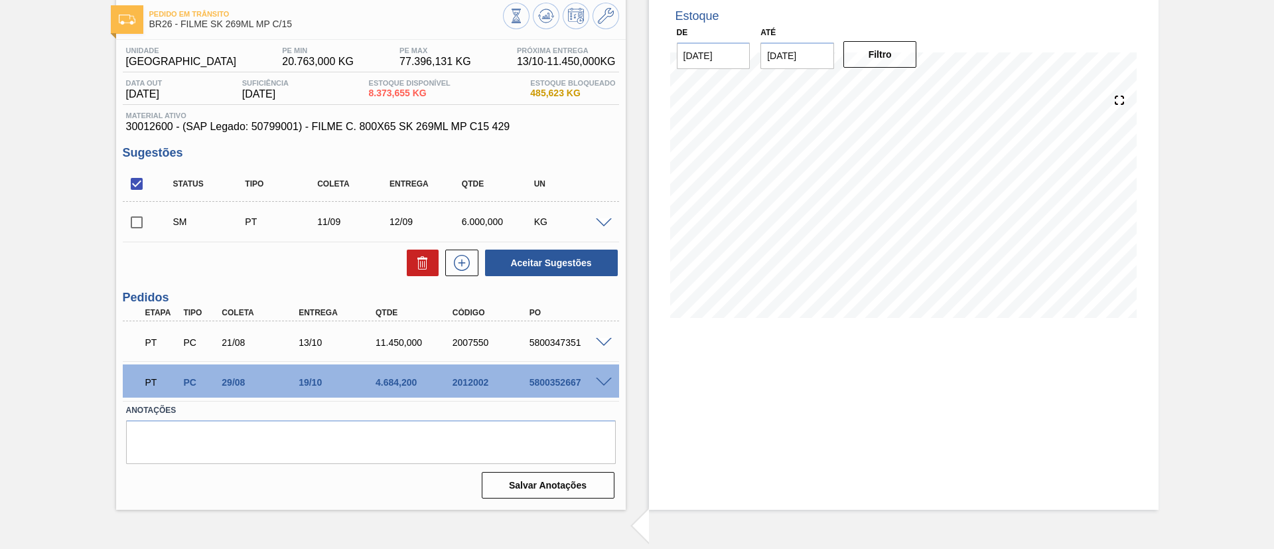
click at [134, 224] on input "checkbox" at bounding box center [137, 222] width 28 height 28
checkbox input "true"
click at [594, 265] on button "Aceitar Sugestões" at bounding box center [551, 262] width 133 height 27
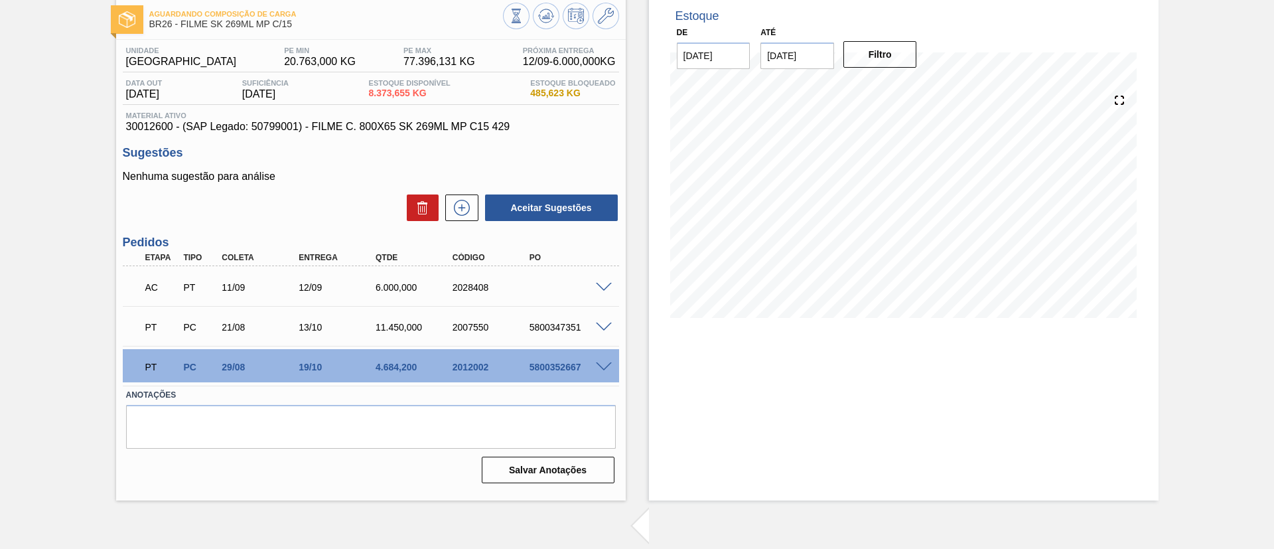
click at [598, 285] on span at bounding box center [604, 288] width 16 height 10
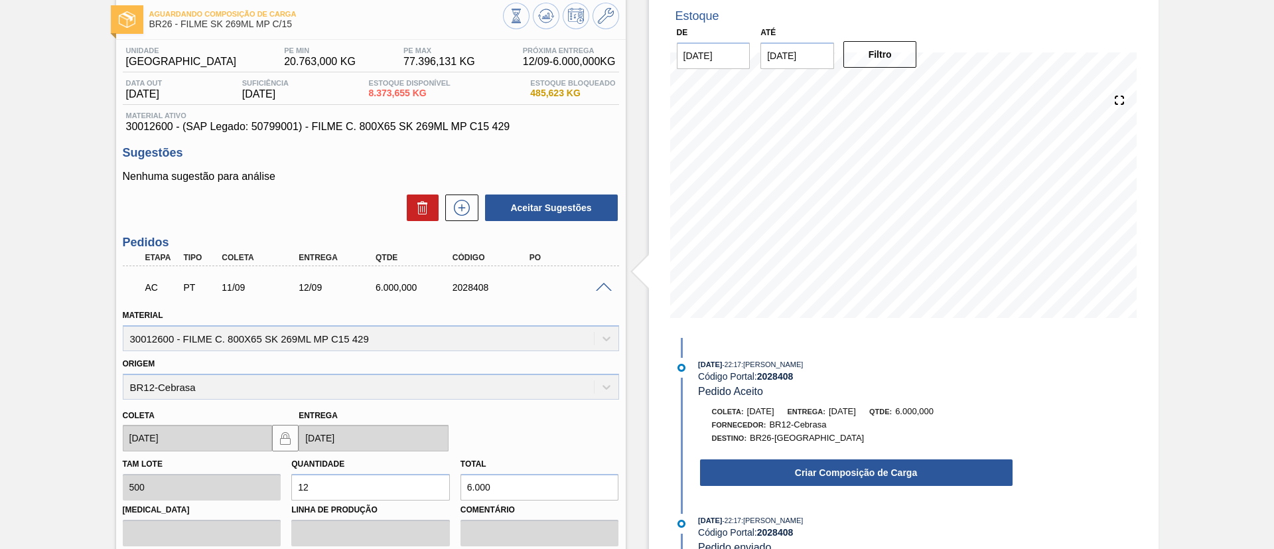
click at [812, 490] on div "10/09/2025 - 22:17 : TOMAS SIMOES SILVA Código Portal: 2028408 Pedido Aceito Co…" at bounding box center [843, 426] width 342 height 136
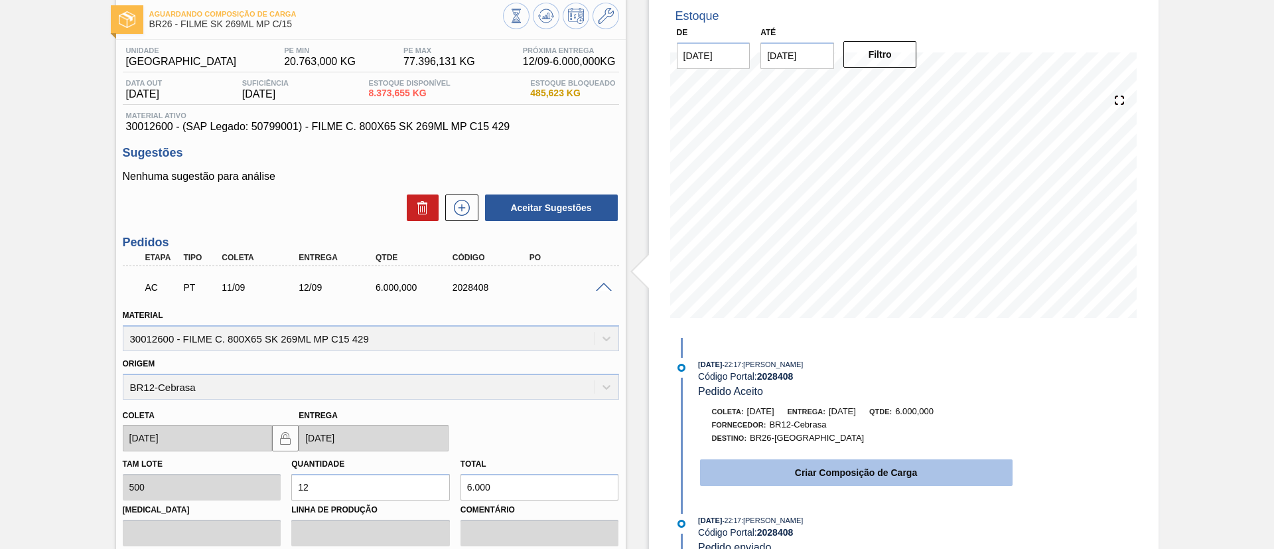
click at [812, 478] on button "Criar Composição de Carga" at bounding box center [856, 472] width 312 height 27
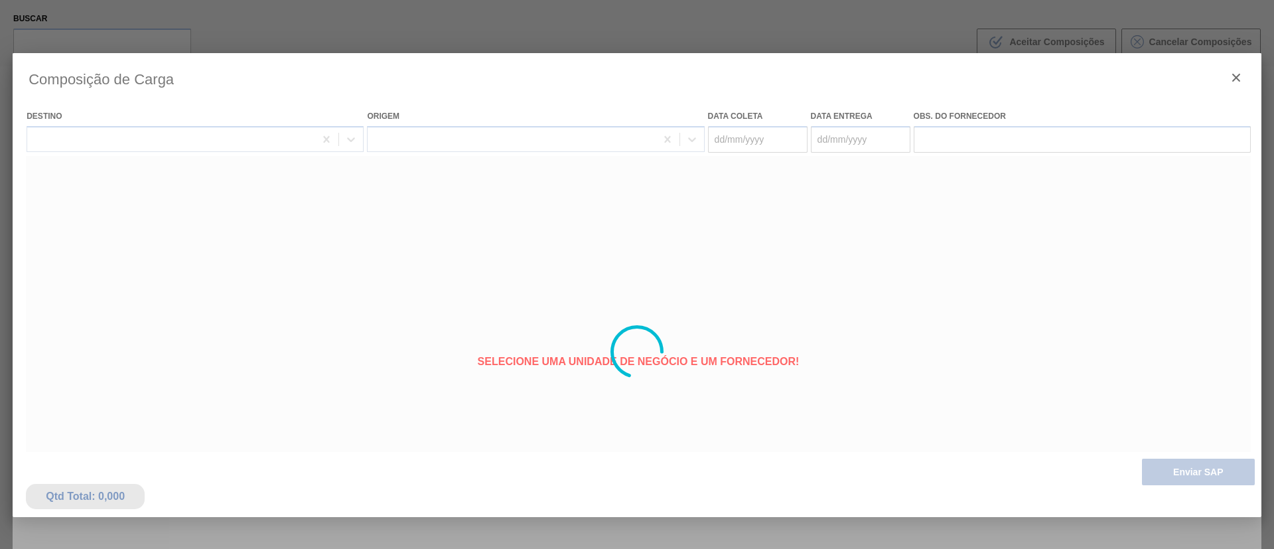
type coleta "11/09/2025"
type entrega "12/09/2025"
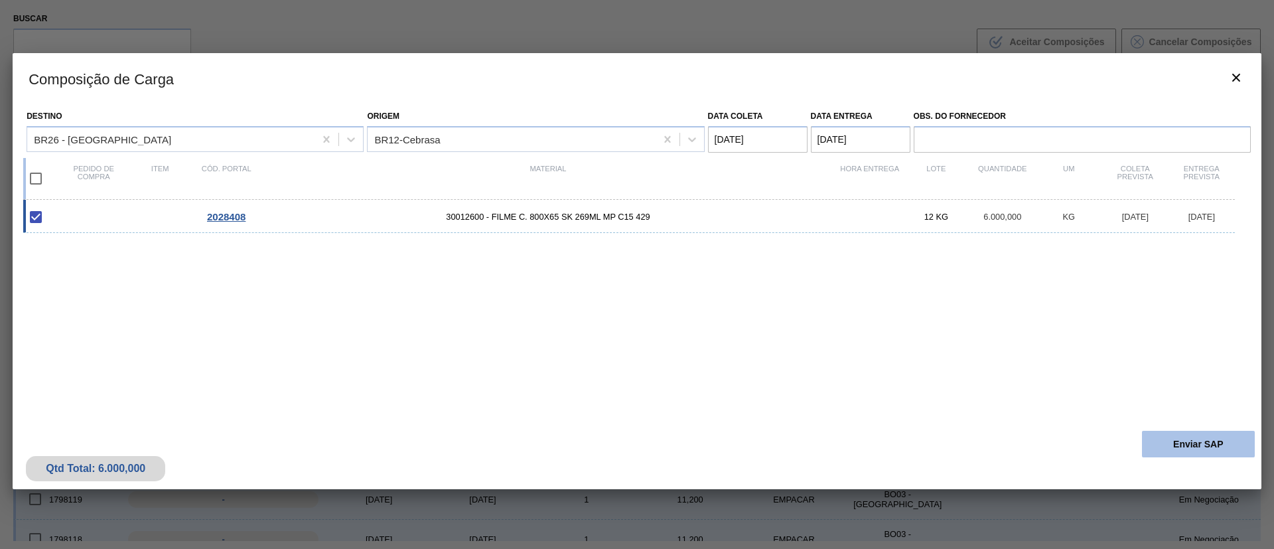
click at [1180, 438] on button "Enviar SAP" at bounding box center [1198, 444] width 113 height 27
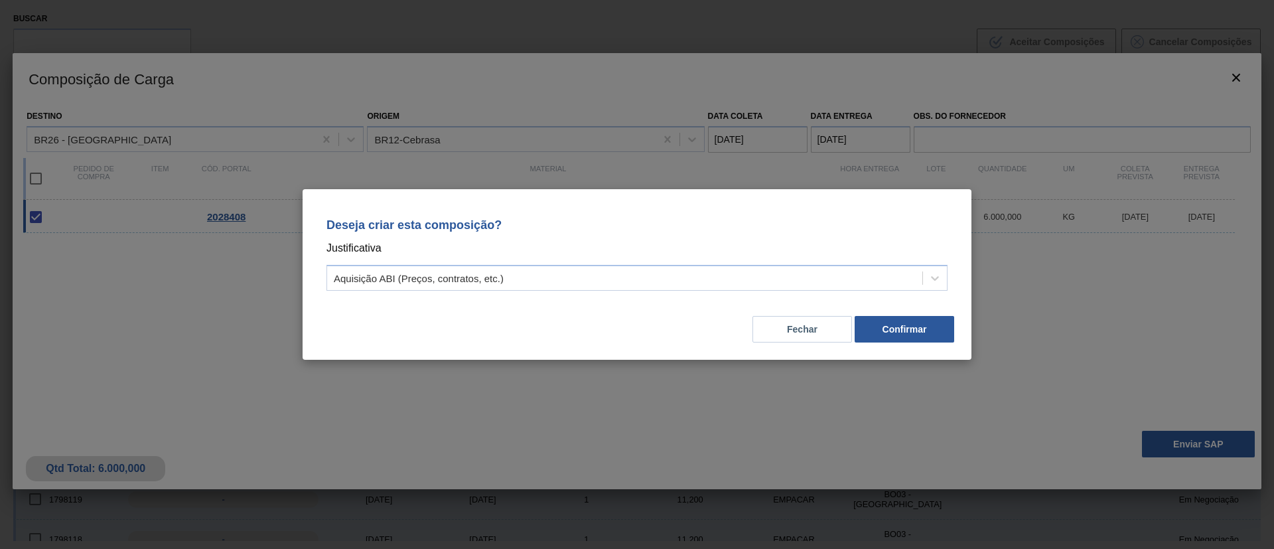
click at [727, 296] on div "Deseja criar esta composição? Justificativa Aquisição ABI (Preços, contratos, e…" at bounding box center [636, 252] width 637 height 94
click at [706, 272] on div "Aquisição ABI (Preços, contratos, etc.)" at bounding box center [624, 278] width 595 height 19
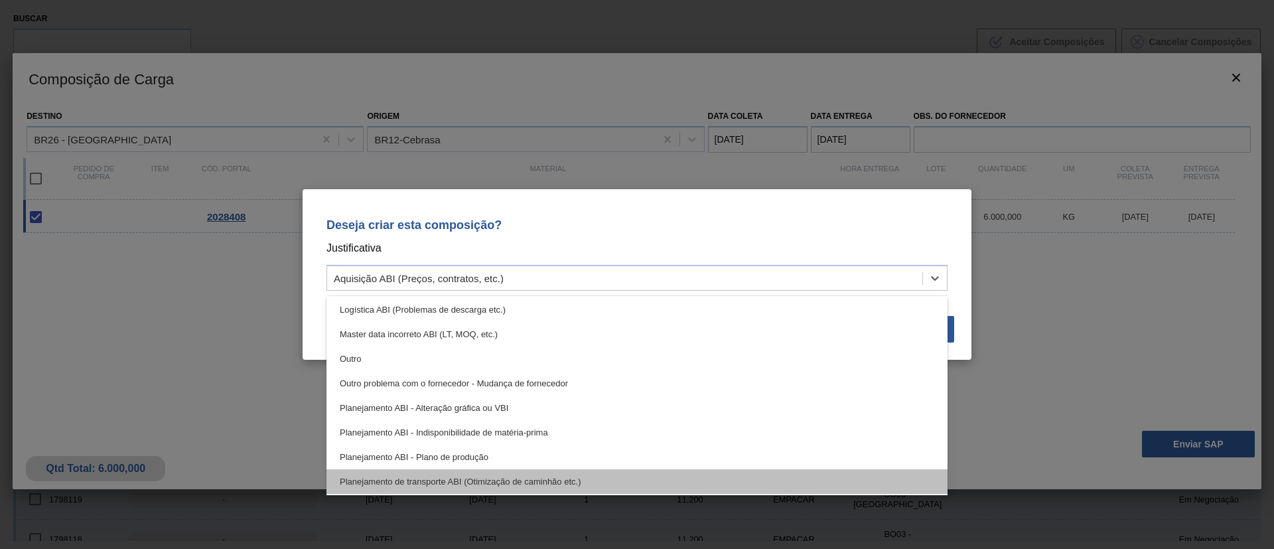
scroll to position [100, 0]
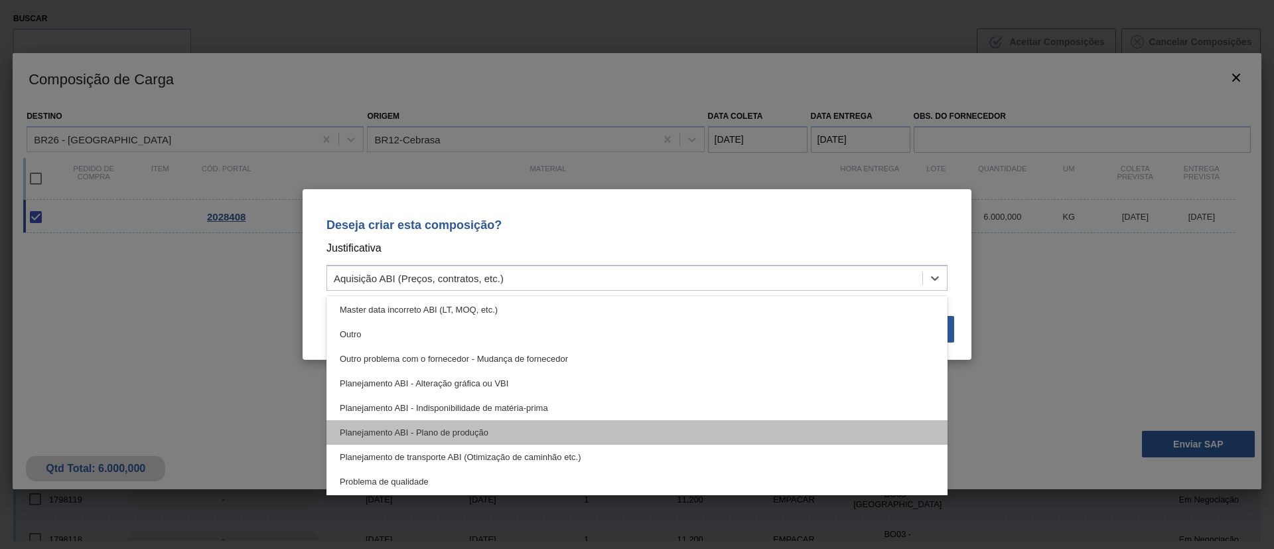
click at [483, 432] on div "Planejamento ABI - Plano de produção" at bounding box center [636, 432] width 621 height 25
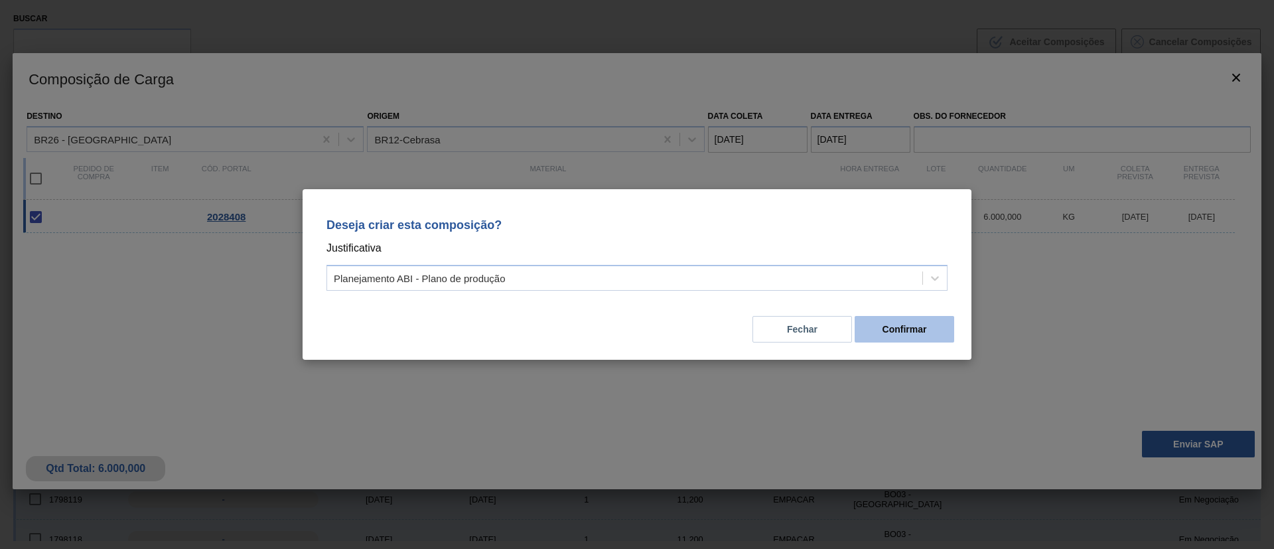
drag, startPoint x: 929, startPoint y: 309, endPoint x: 933, endPoint y: 321, distance: 12.4
click at [929, 310] on div "Fechar Confirmar" at bounding box center [636, 321] width 637 height 45
click at [935, 326] on button "Confirmar" at bounding box center [904, 329] width 100 height 27
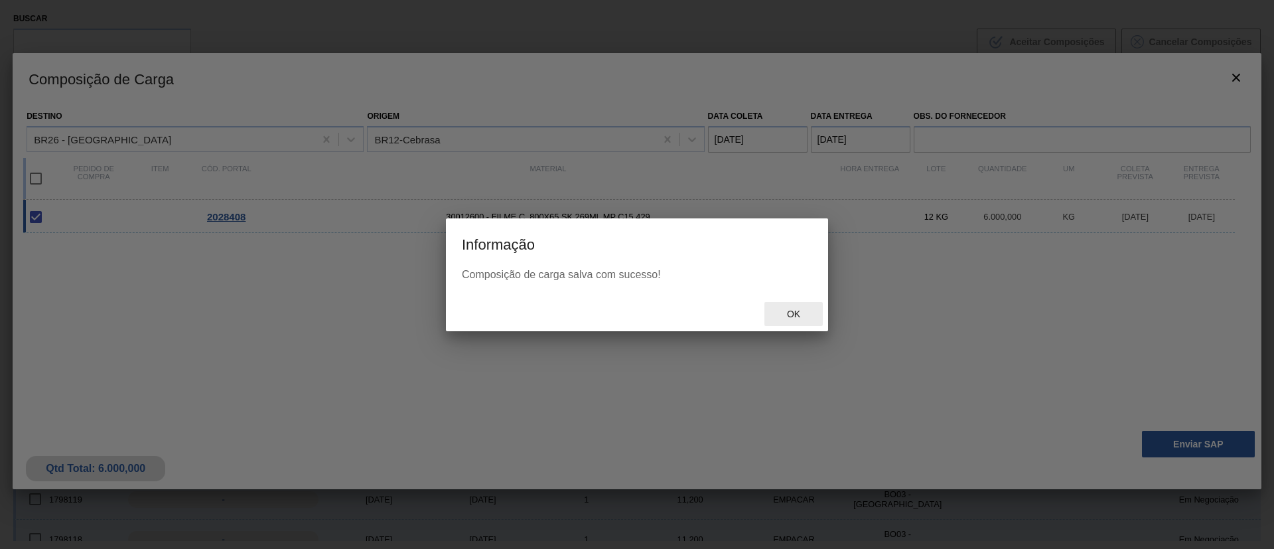
click at [801, 319] on div "Ok" at bounding box center [793, 314] width 58 height 25
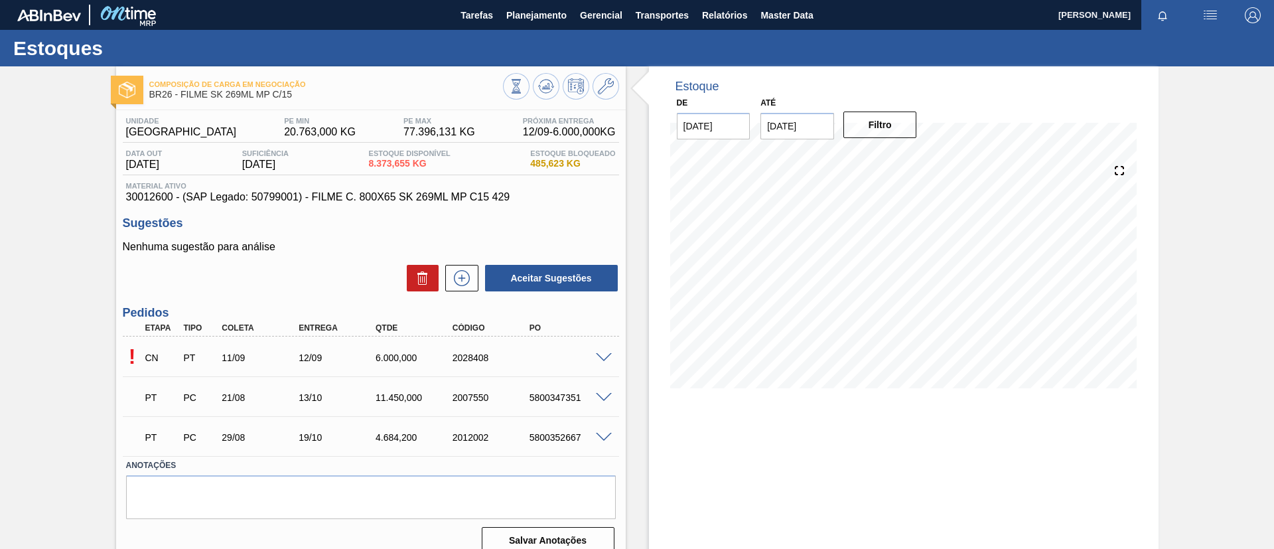
click at [597, 355] on span at bounding box center [604, 358] width 16 height 10
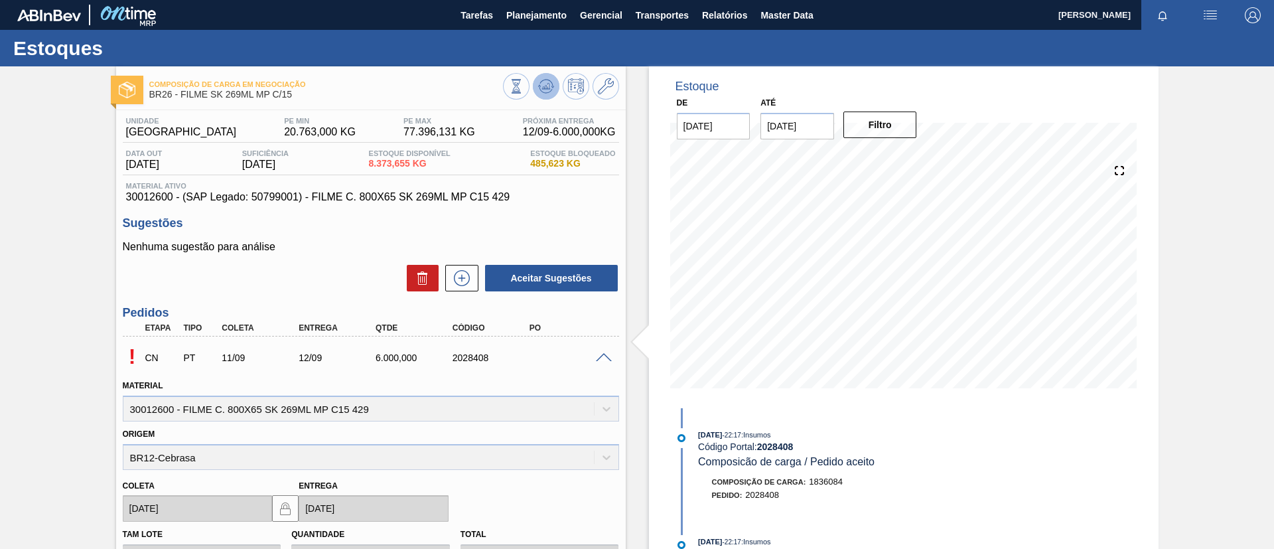
click at [547, 88] on icon at bounding box center [545, 86] width 9 height 6
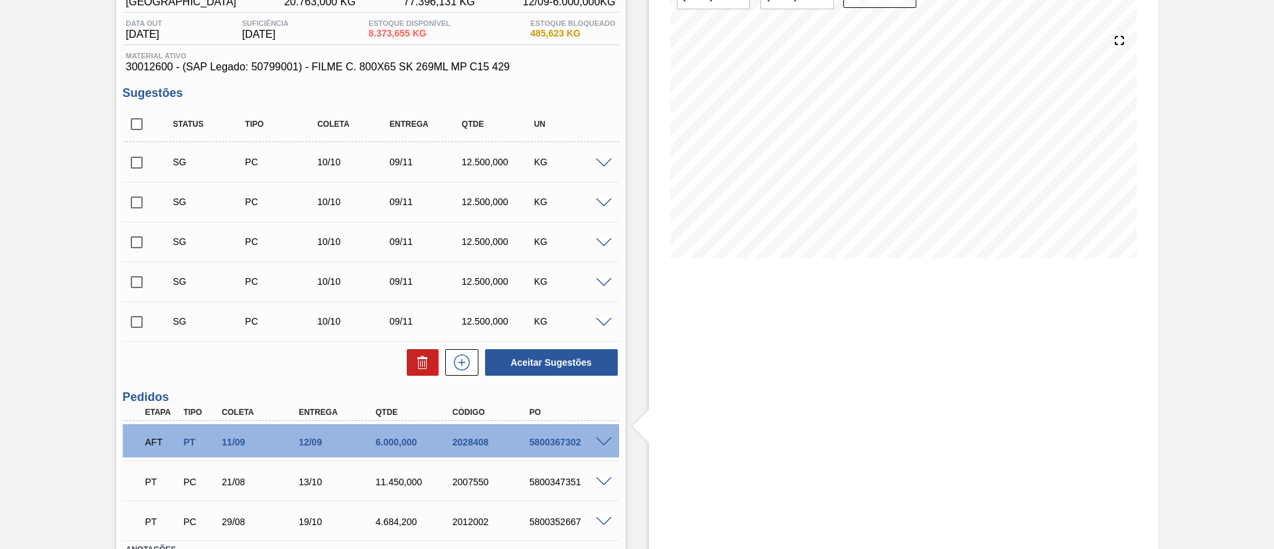
scroll to position [230, 0]
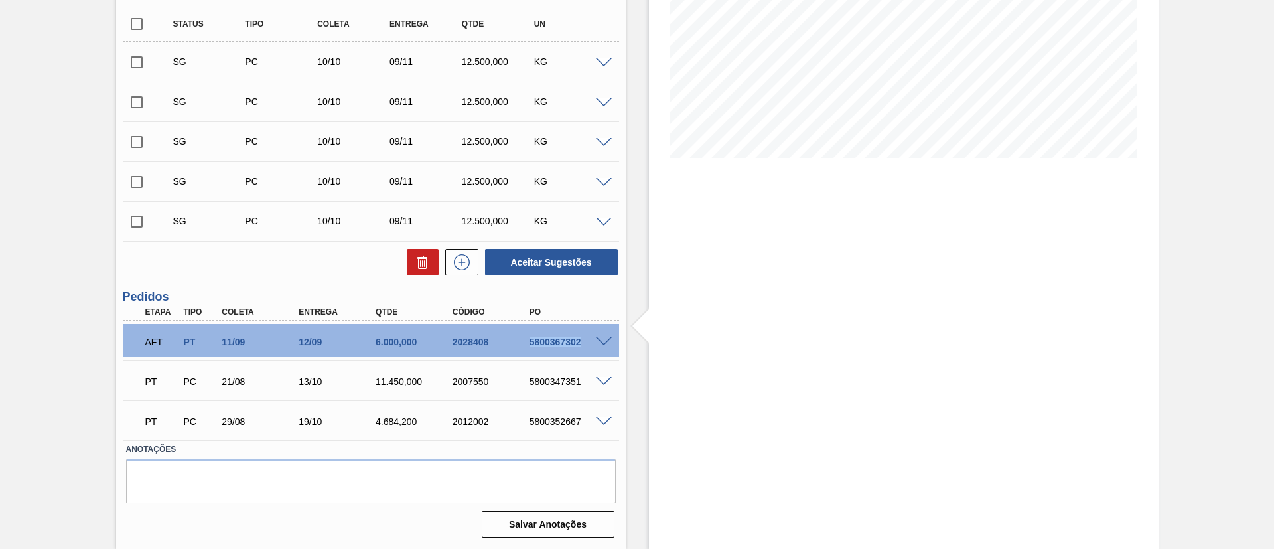
drag, startPoint x: 522, startPoint y: 343, endPoint x: 593, endPoint y: 344, distance: 71.0
click at [593, 344] on div "AFT PT 11/09 12/09 6.000,000 2028408 5800367302" at bounding box center [371, 340] width 496 height 33
copy div "5800367302"
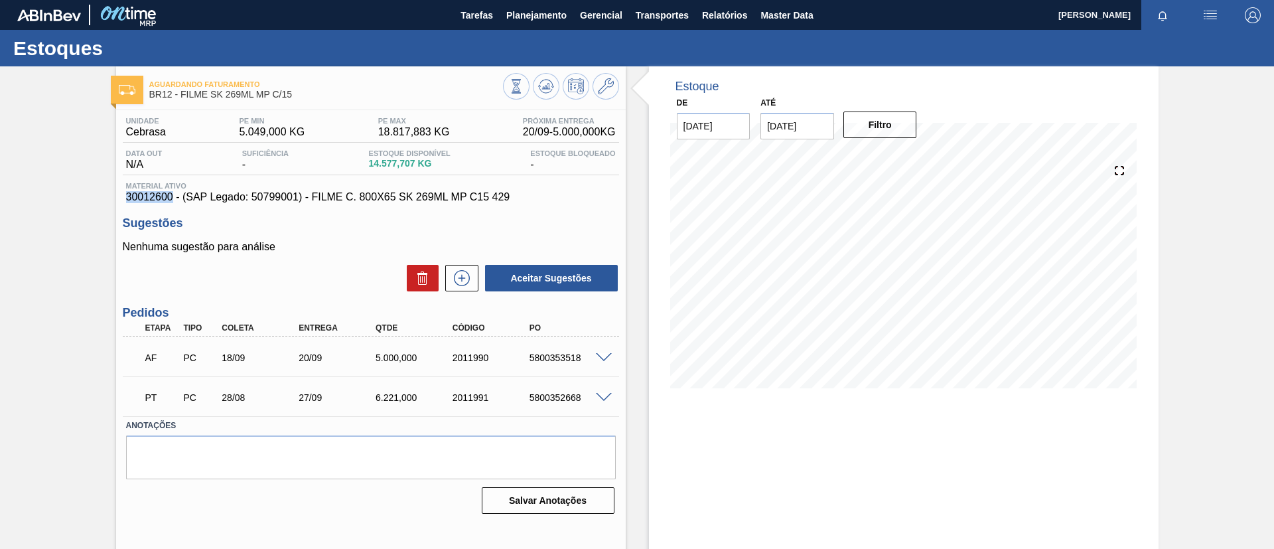
drag, startPoint x: 123, startPoint y: 200, endPoint x: 172, endPoint y: 200, distance: 48.4
click at [172, 200] on div "Material ativo 30012600 - (SAP Legado: 50799001) - FILME C. 800X65 SK 269ML MP …" at bounding box center [371, 192] width 496 height 21
copy span "30012600"
